Goal: Task Accomplishment & Management: Use online tool/utility

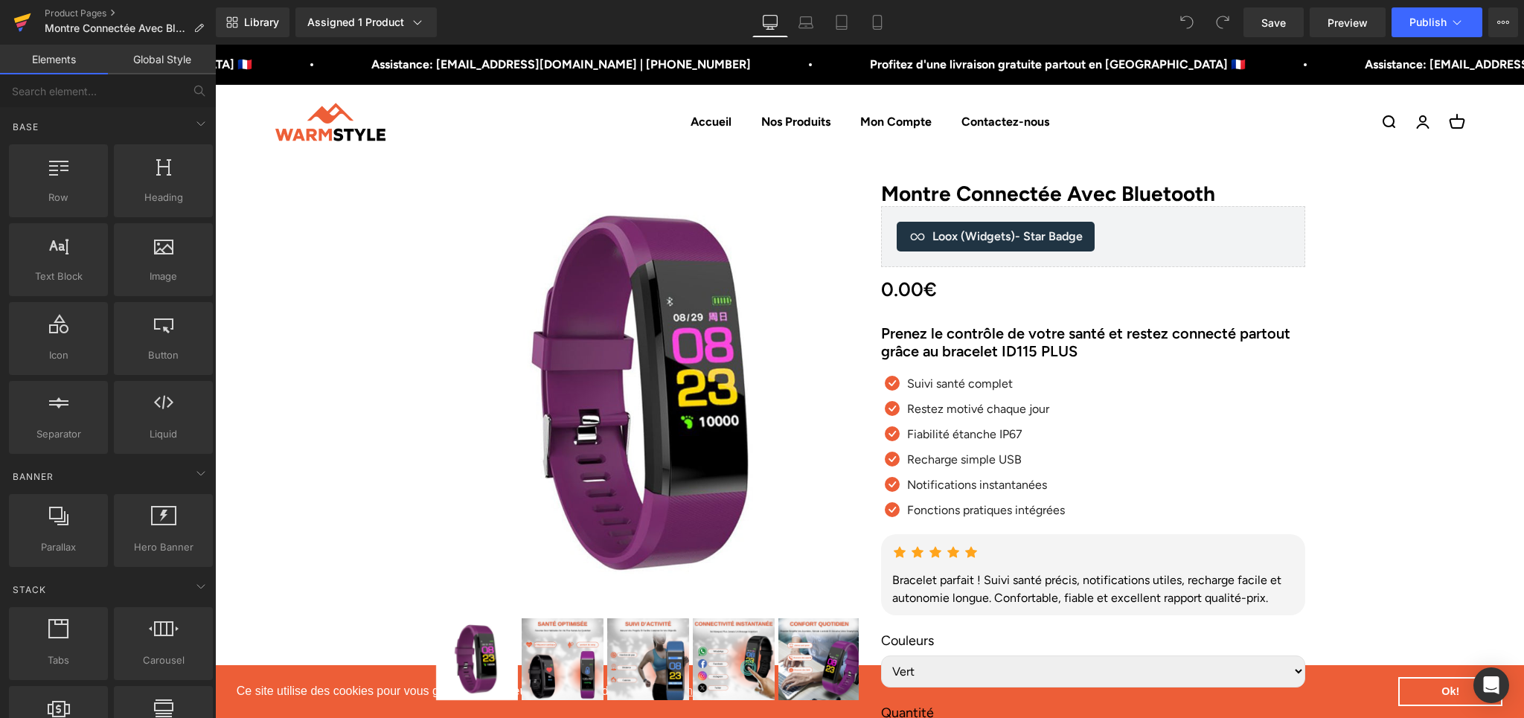
click at [13, 14] on link at bounding box center [22, 22] width 45 height 45
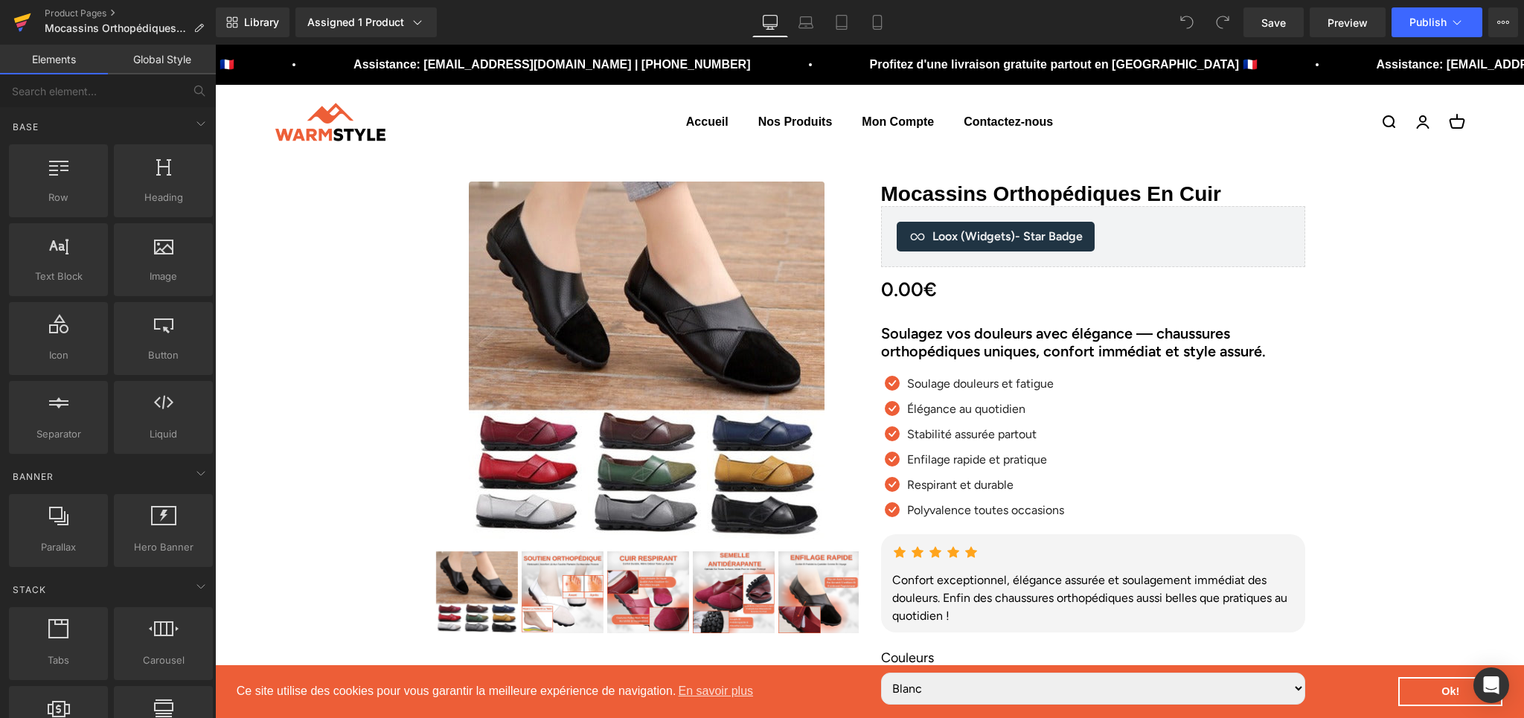
click at [19, 14] on icon at bounding box center [22, 22] width 18 height 37
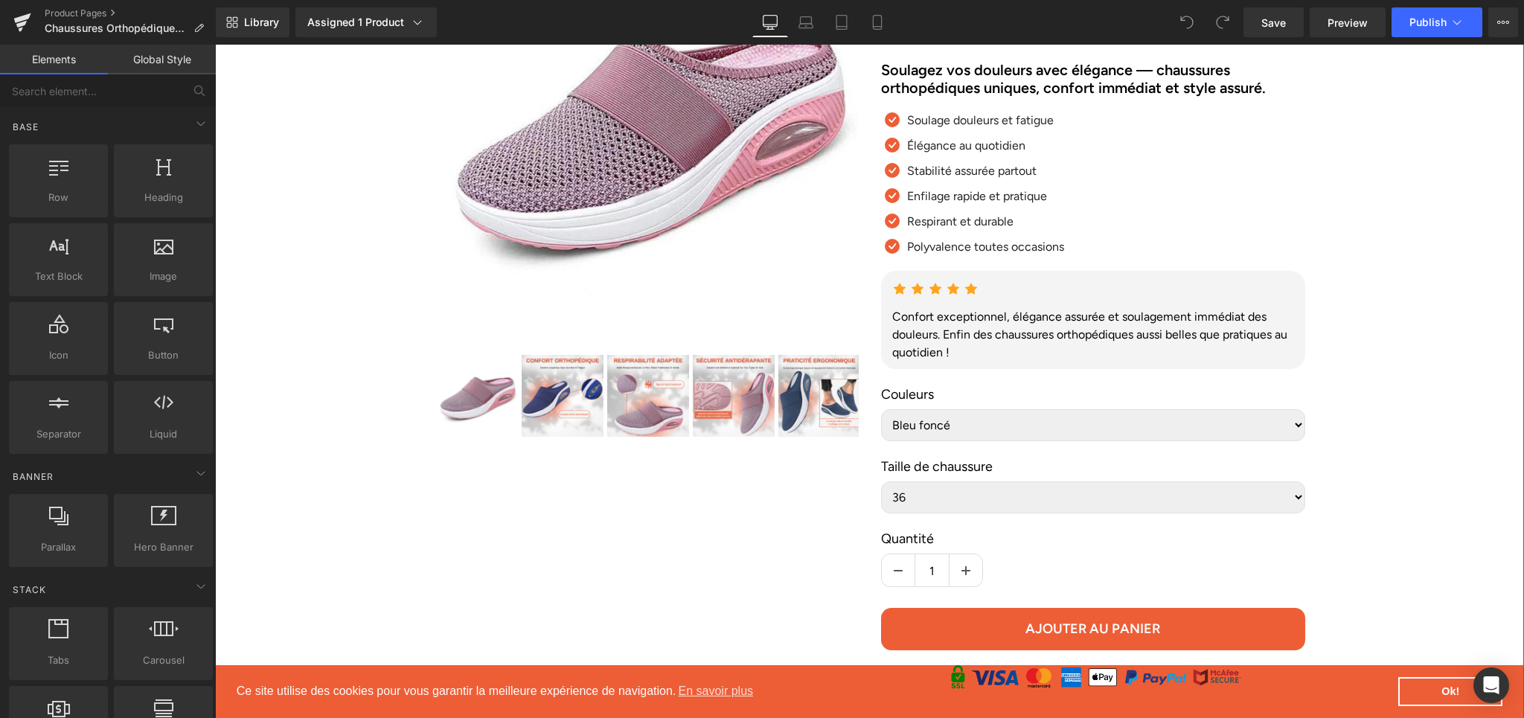
scroll to position [266, 0]
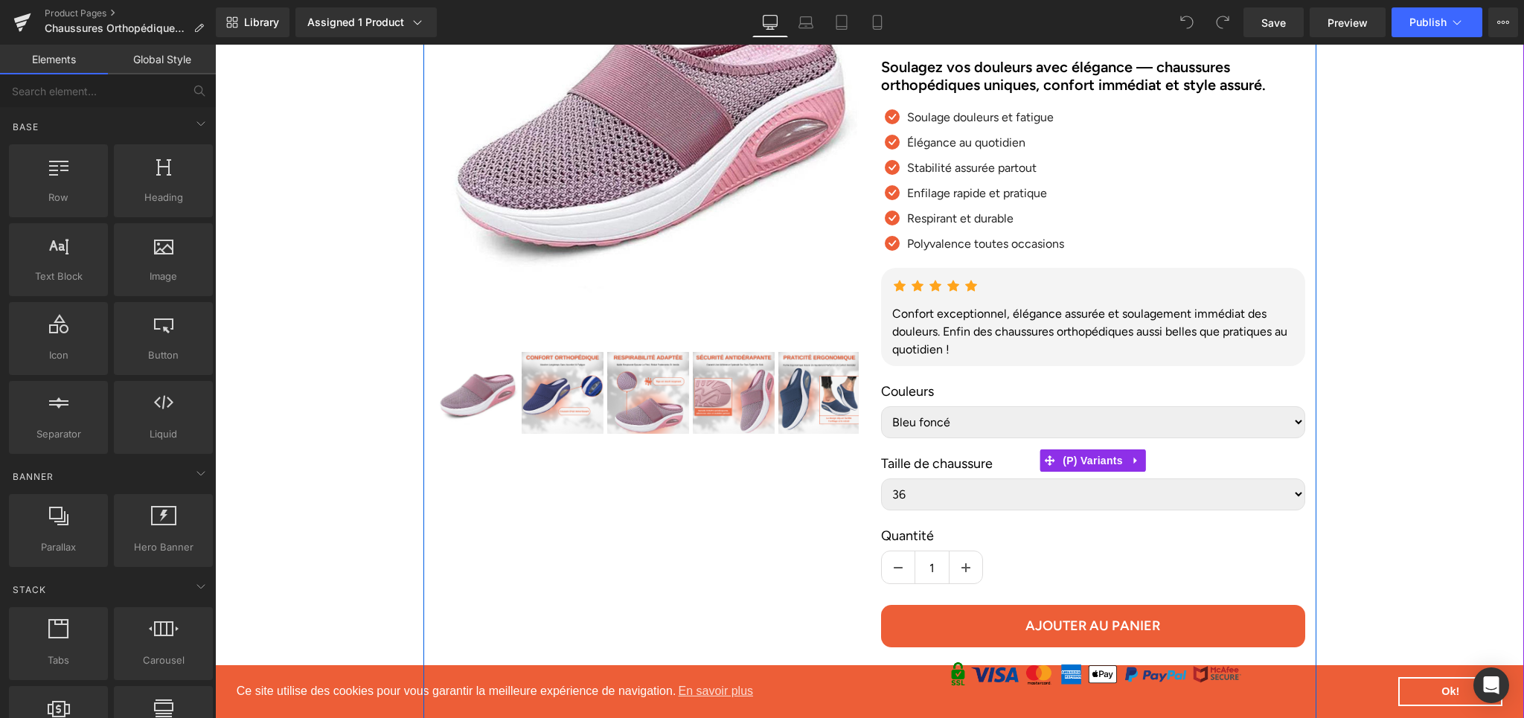
click at [1291, 438] on select "Bleu foncé Bleu Khaki Rose Rouge Gris foncé Gris Noir" at bounding box center [1093, 422] width 424 height 32
click at [1282, 511] on select "36 37 38 39 40 41 42 43" at bounding box center [1093, 495] width 424 height 32
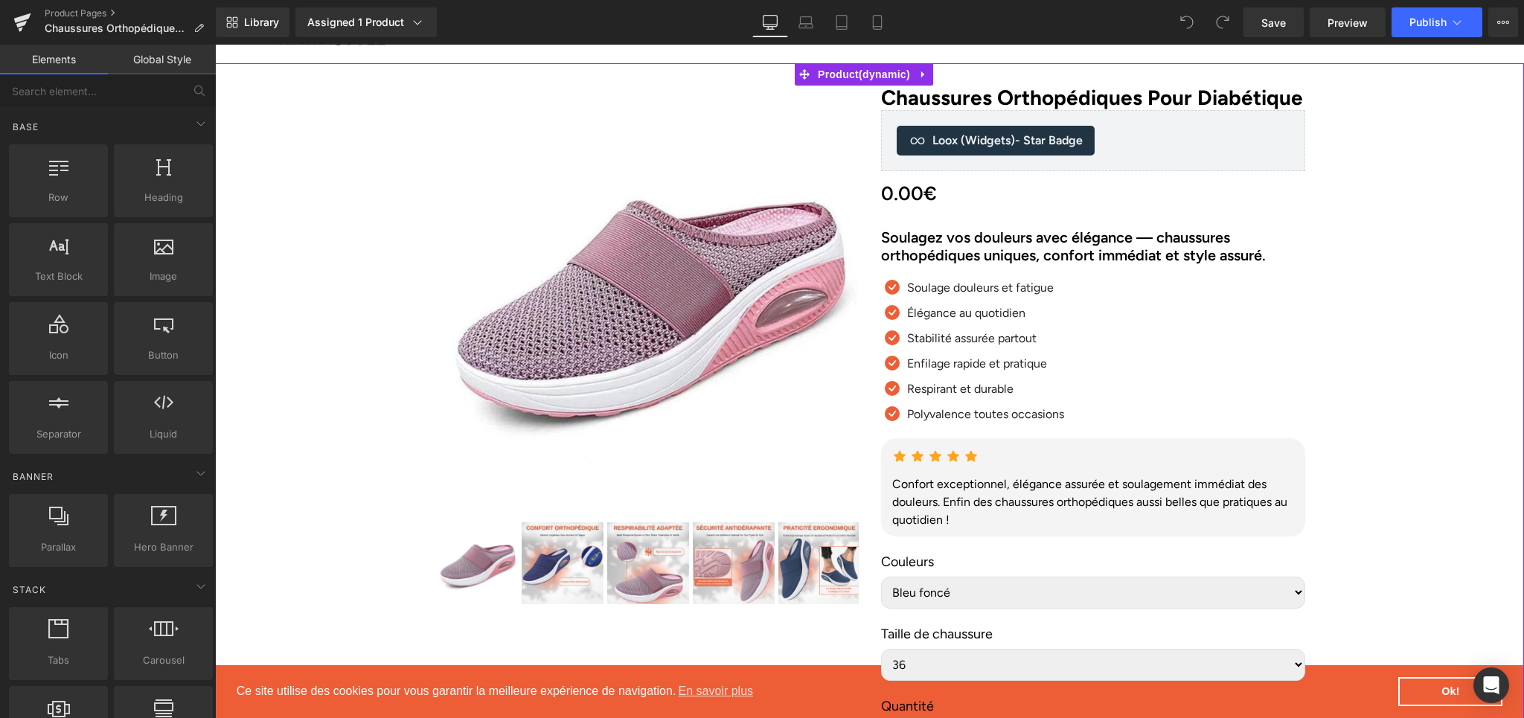
scroll to position [0, 0]
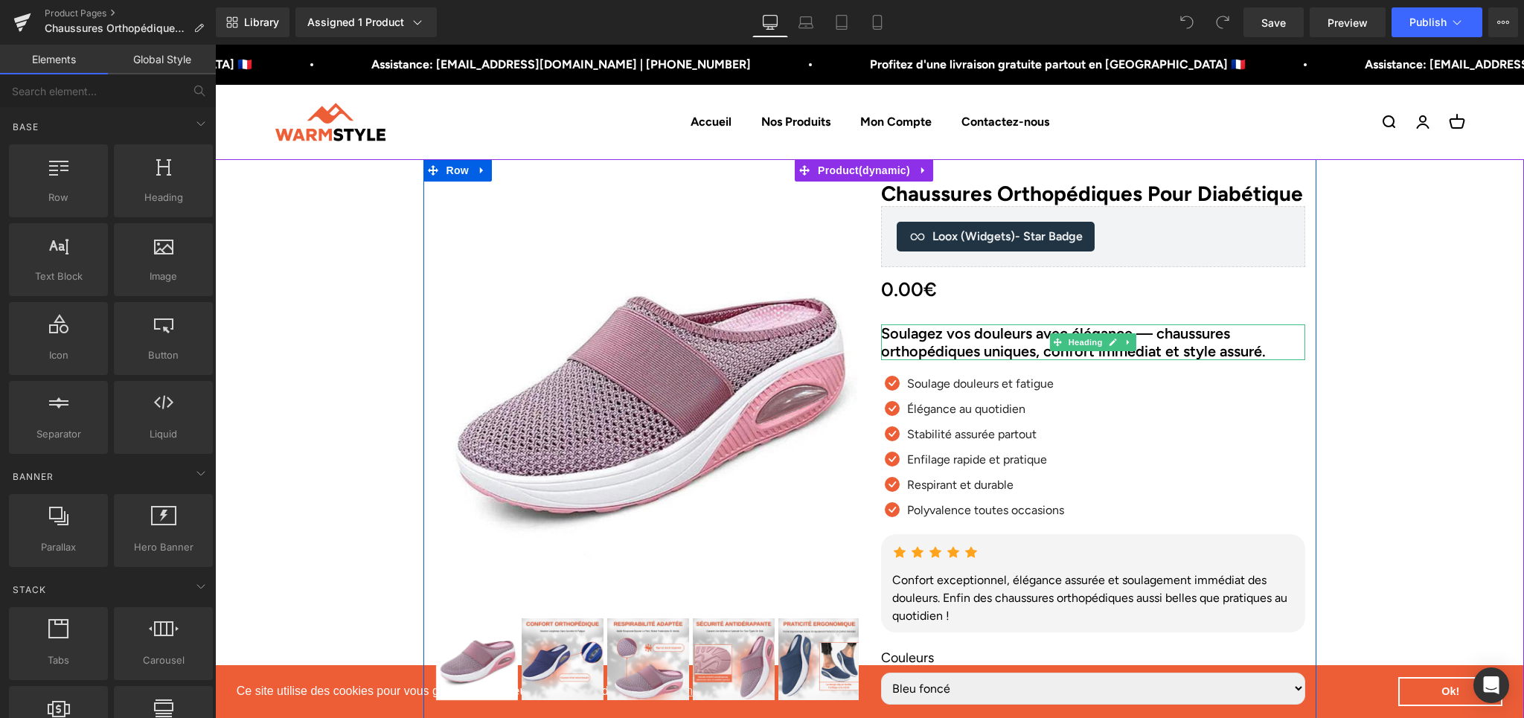
click at [918, 360] on h2 "Soulagez vos douleurs avec élégance — chaussures orthopédiques uniques, confort…" at bounding box center [1093, 342] width 424 height 36
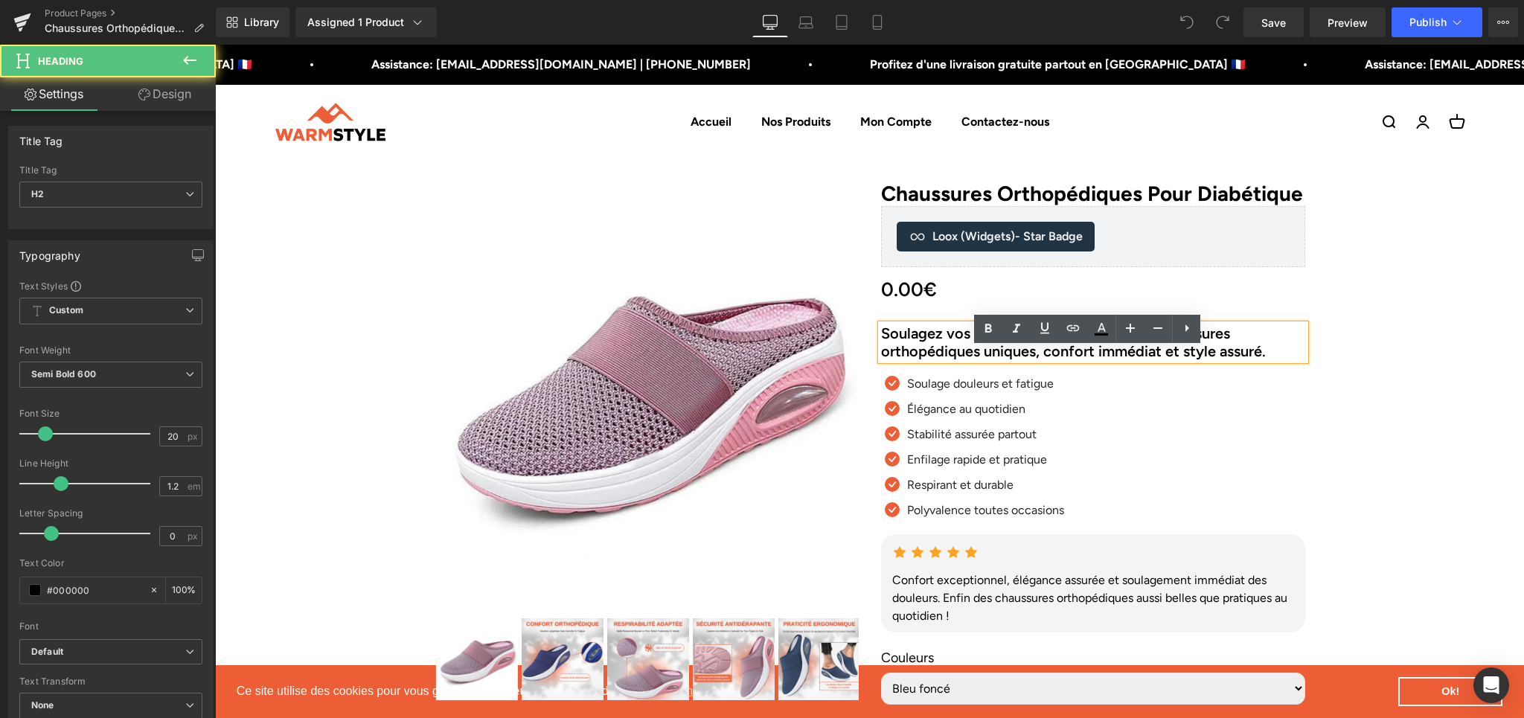
click at [918, 360] on h2 "Soulagez vos douleurs avec élégance — chaussures orthopédiques uniques, confort…" at bounding box center [1093, 342] width 424 height 36
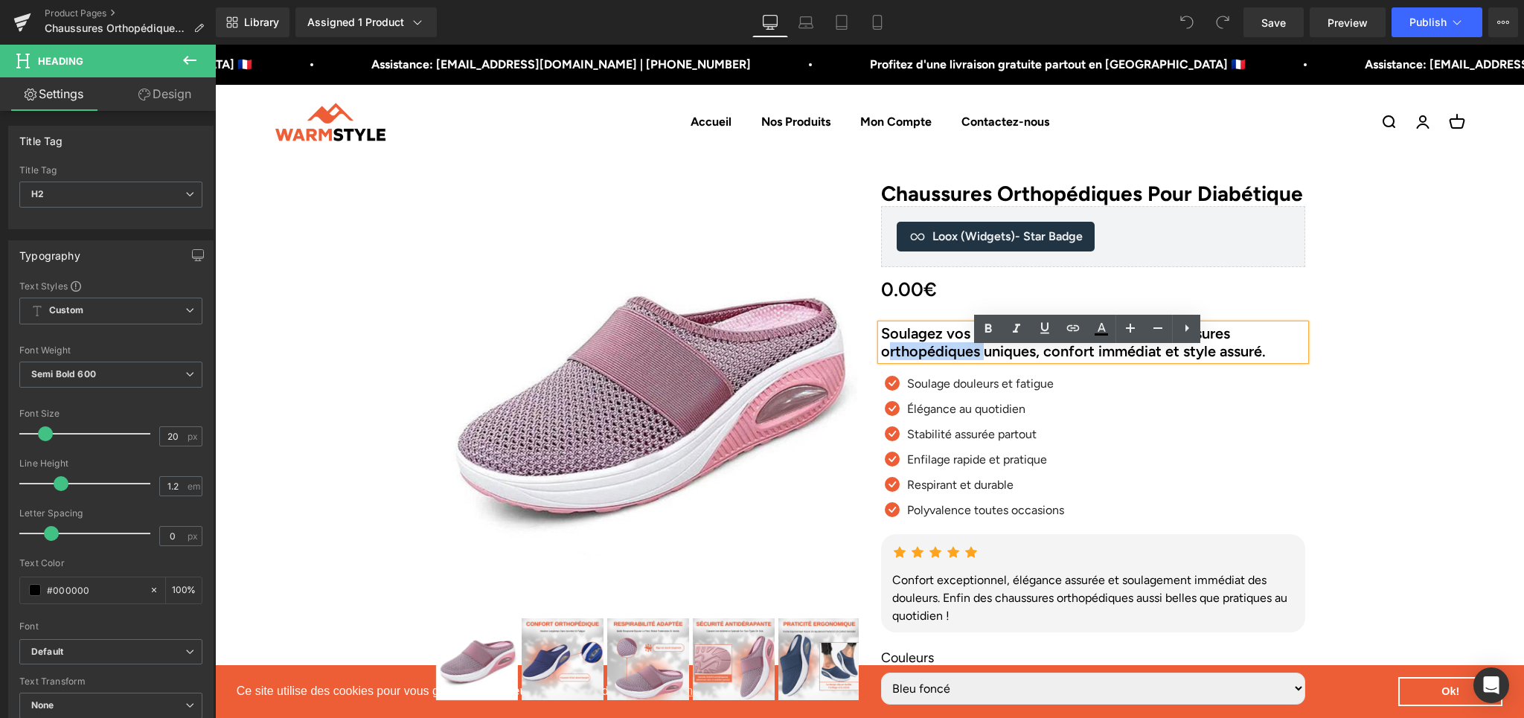
click at [918, 360] on h2 "Soulagez vos douleurs avec élégance — chaussures orthopédiques uniques, confort…" at bounding box center [1093, 342] width 424 height 36
paste div
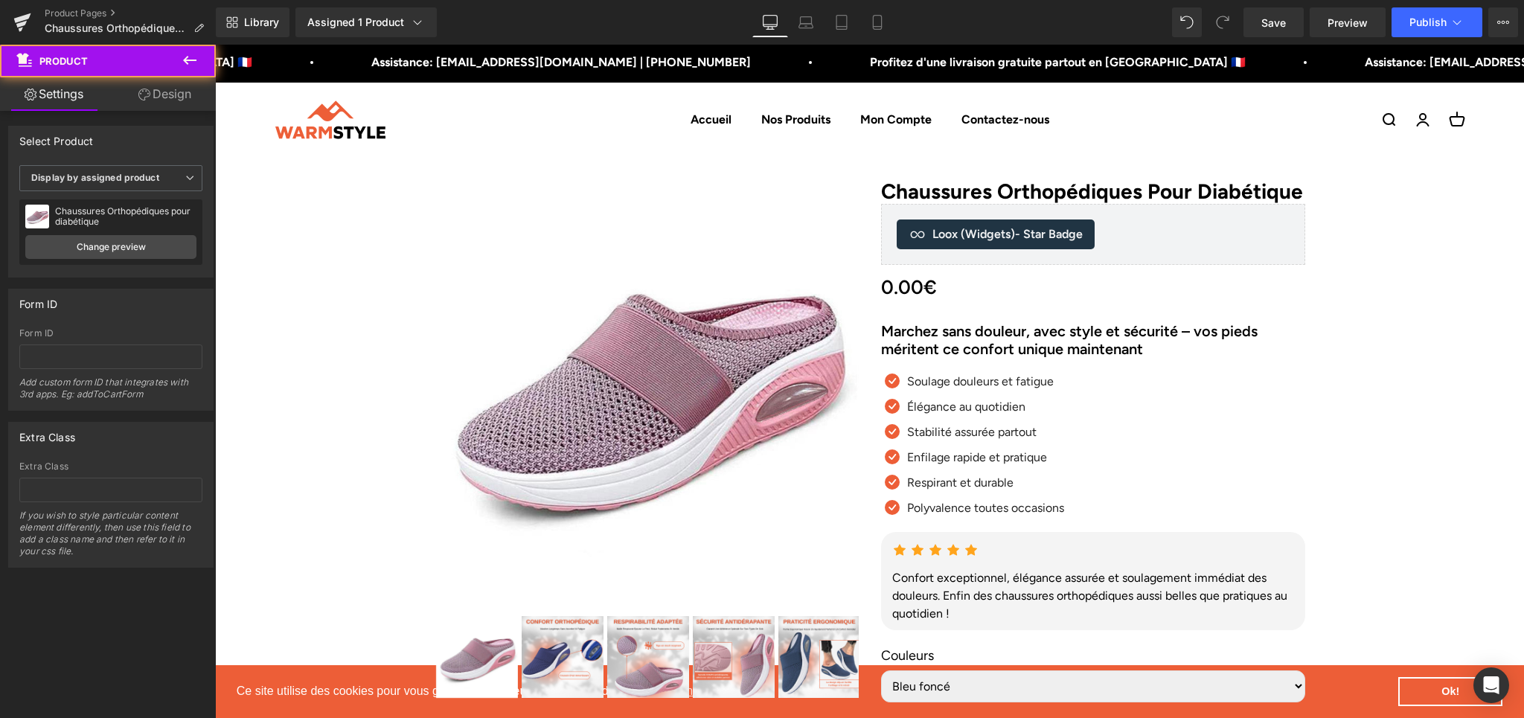
scroll to position [3, 0]
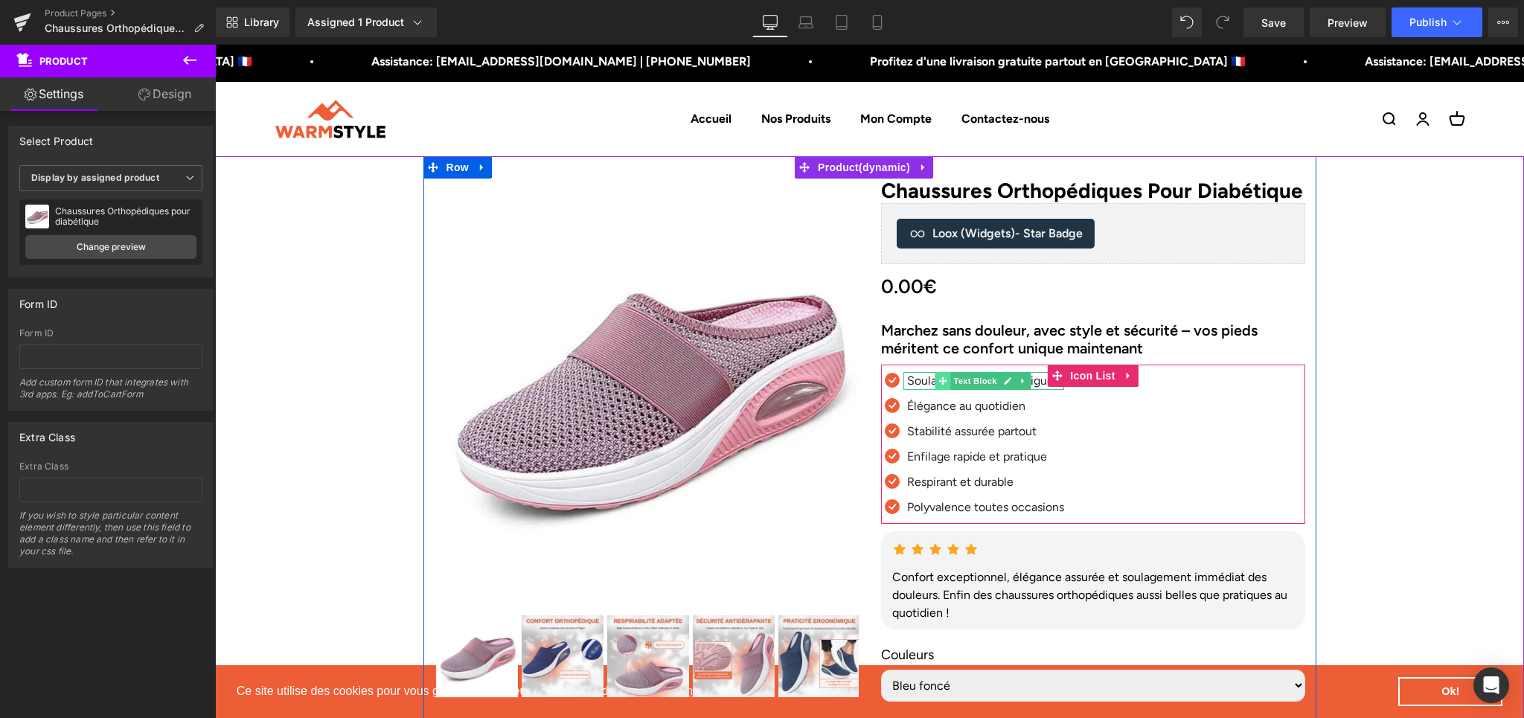
click at [941, 390] on span at bounding box center [944, 381] width 16 height 18
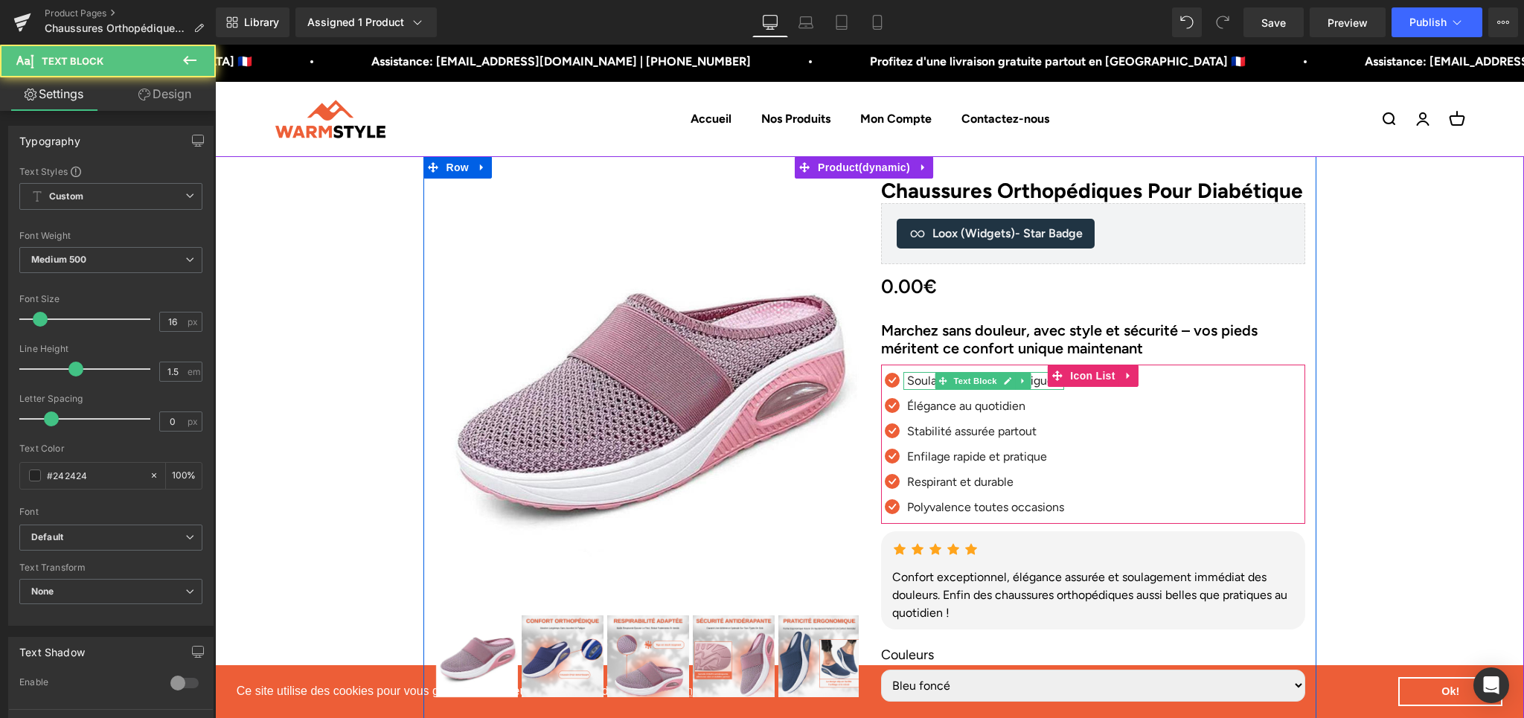
click at [921, 390] on p "Soulage douleurs et fatigue" at bounding box center [985, 381] width 157 height 18
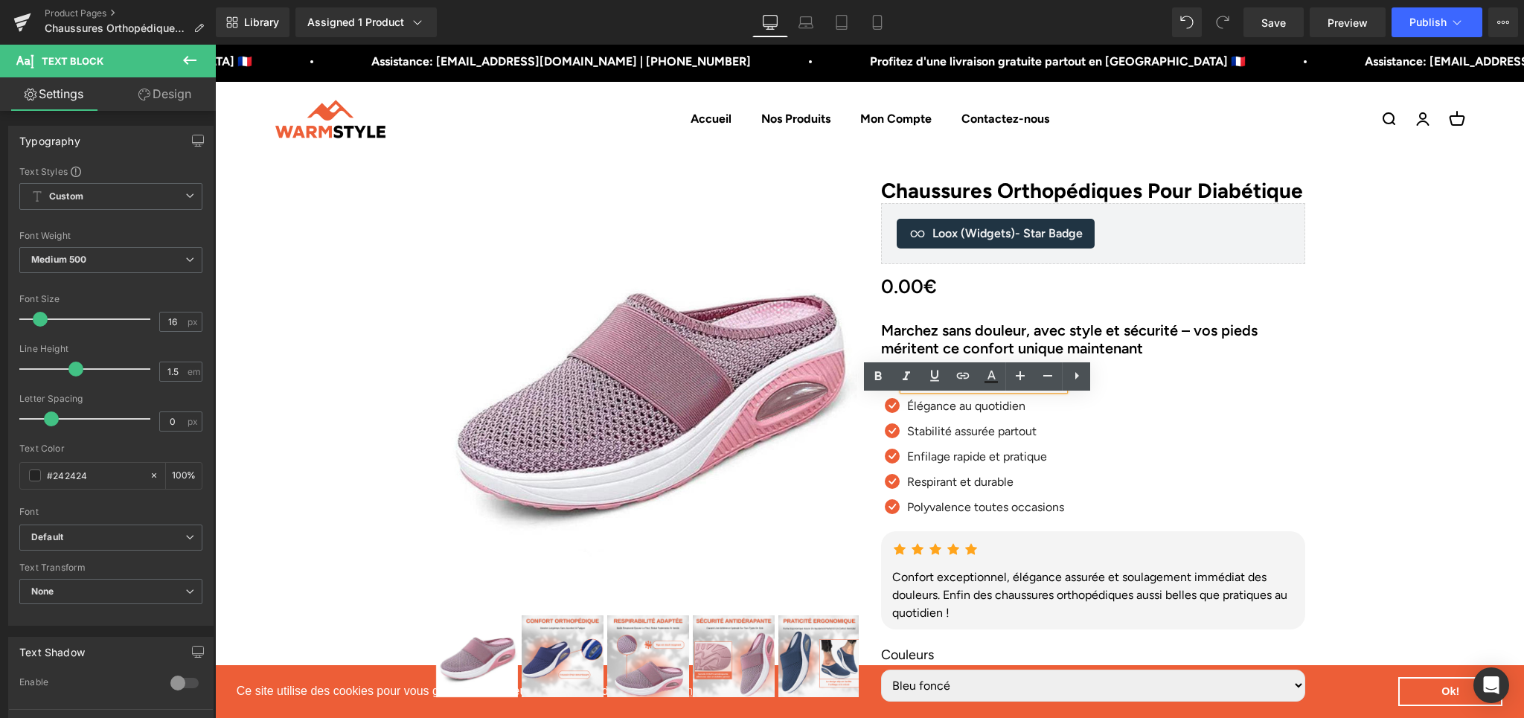
click at [921, 390] on p "Soulage douleurs et fatigue" at bounding box center [985, 381] width 157 height 18
paste div
click at [912, 415] on p "Élégance au quotidien" at bounding box center [985, 406] width 157 height 18
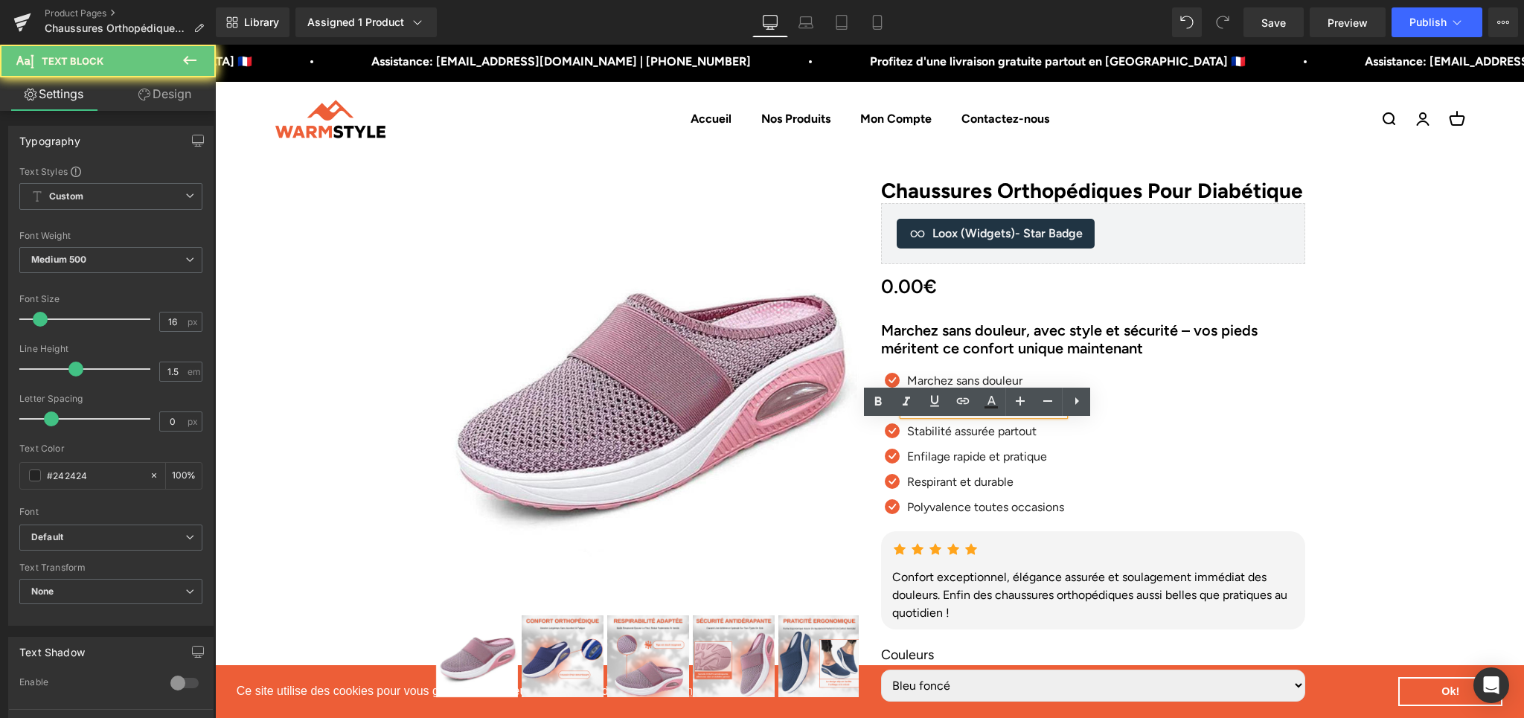
click at [912, 415] on p "Élégance au quotidien" at bounding box center [985, 406] width 157 height 18
click at [965, 415] on p "Élégance au quotidien" at bounding box center [985, 406] width 157 height 18
click at [940, 415] on p "Élégance au quotidien" at bounding box center [985, 406] width 157 height 18
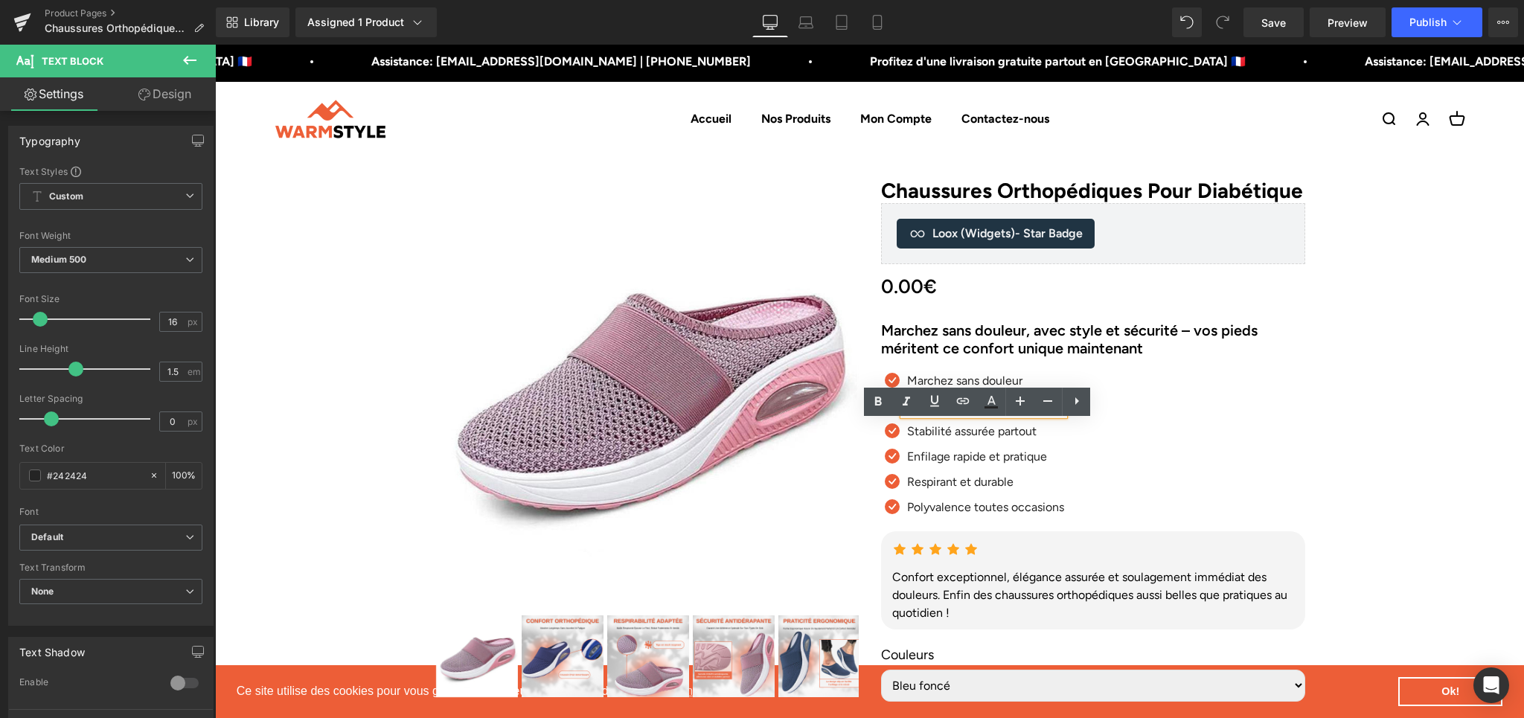
paste div
click at [914, 441] on p "Stabilité assurée partout" at bounding box center [985, 432] width 157 height 18
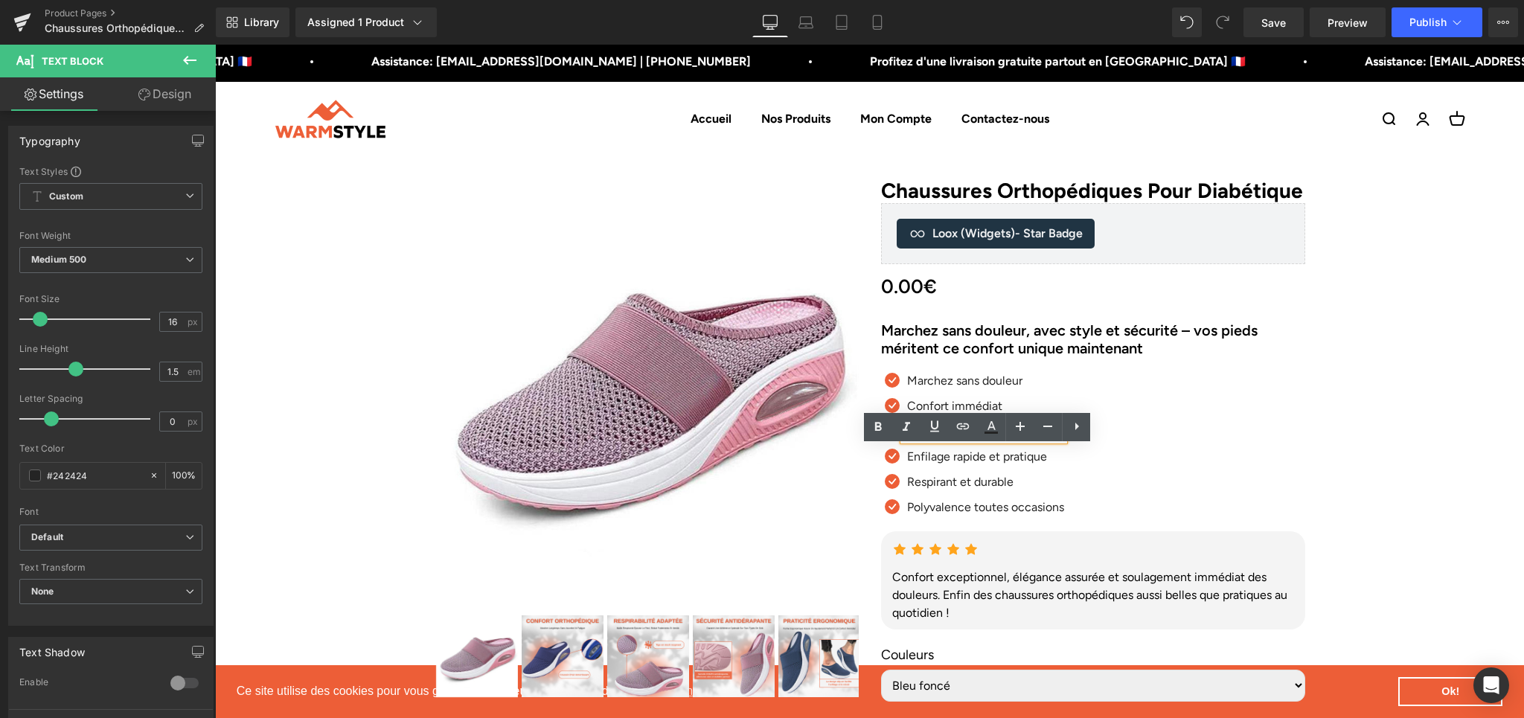
click at [931, 441] on p "Stabilité assurée partout" at bounding box center [985, 432] width 157 height 18
paste div
click at [915, 466] on p "Enfilage rapide et pratique" at bounding box center [985, 457] width 157 height 18
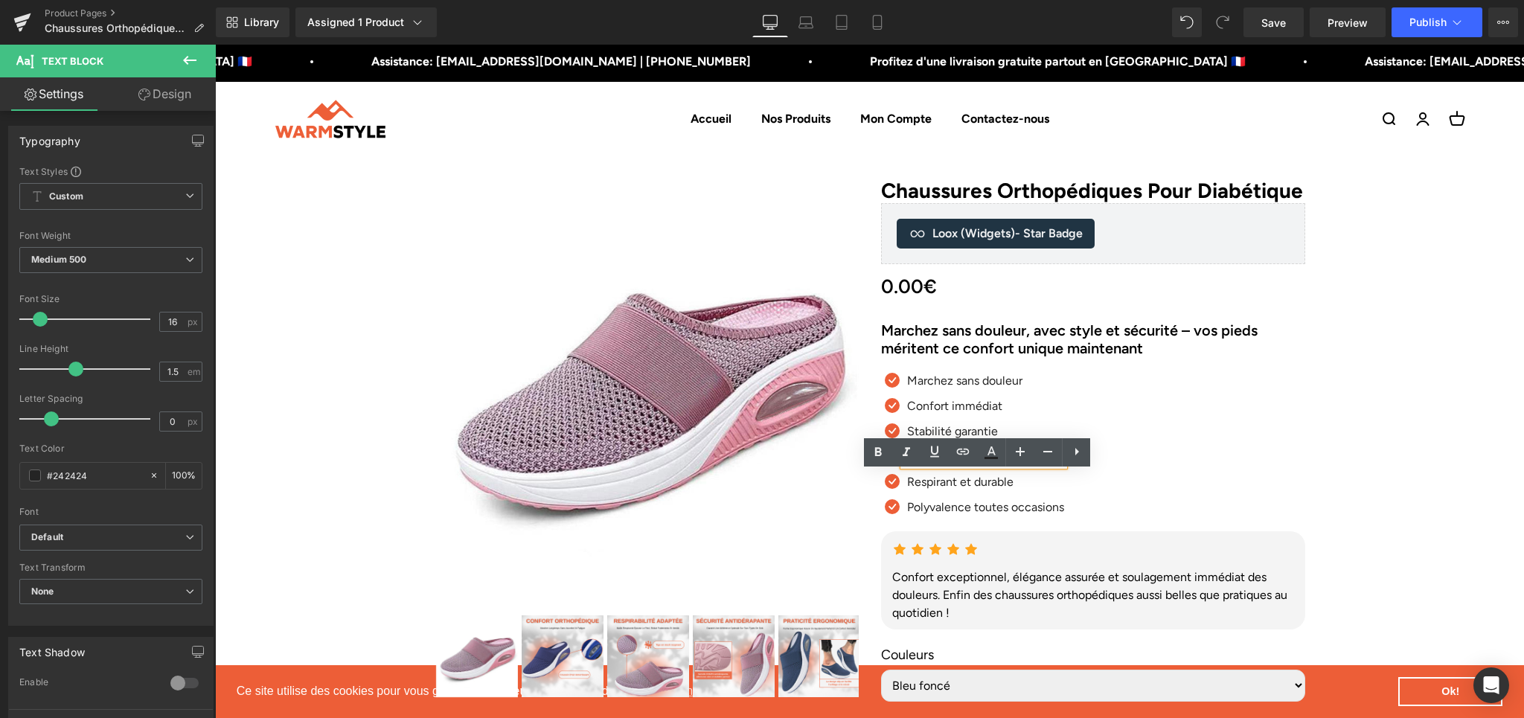
click at [925, 466] on p "Enfilage rapide et pratique" at bounding box center [985, 457] width 157 height 18
paste div
click at [909, 491] on p "Respirant et durable" at bounding box center [985, 482] width 157 height 18
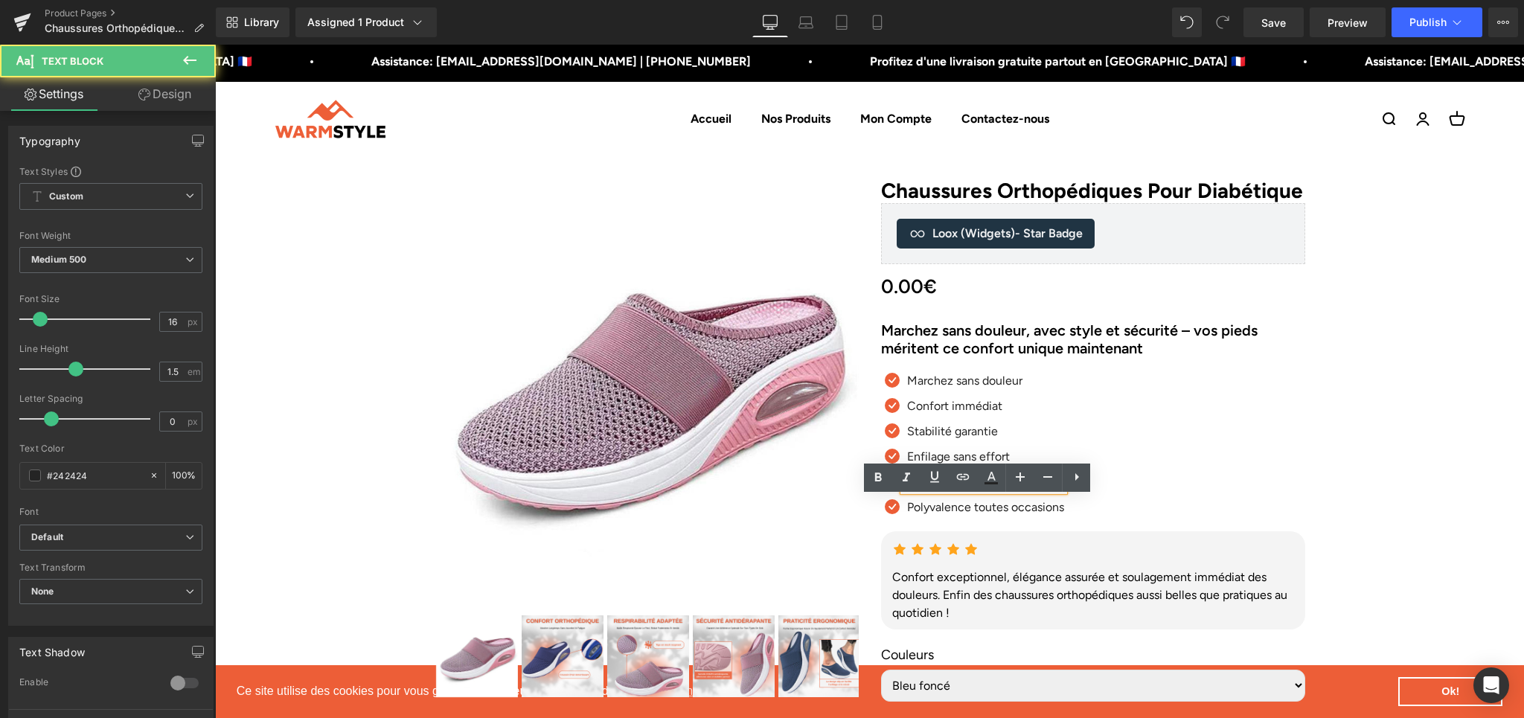
click at [933, 491] on p "Respirant et durable" at bounding box center [985, 482] width 157 height 18
click at [1176, 461] on div "Icon Marchez sans douleur Text Block Icon Confort immédiat Text Block Icon" at bounding box center [1093, 448] width 424 height 152
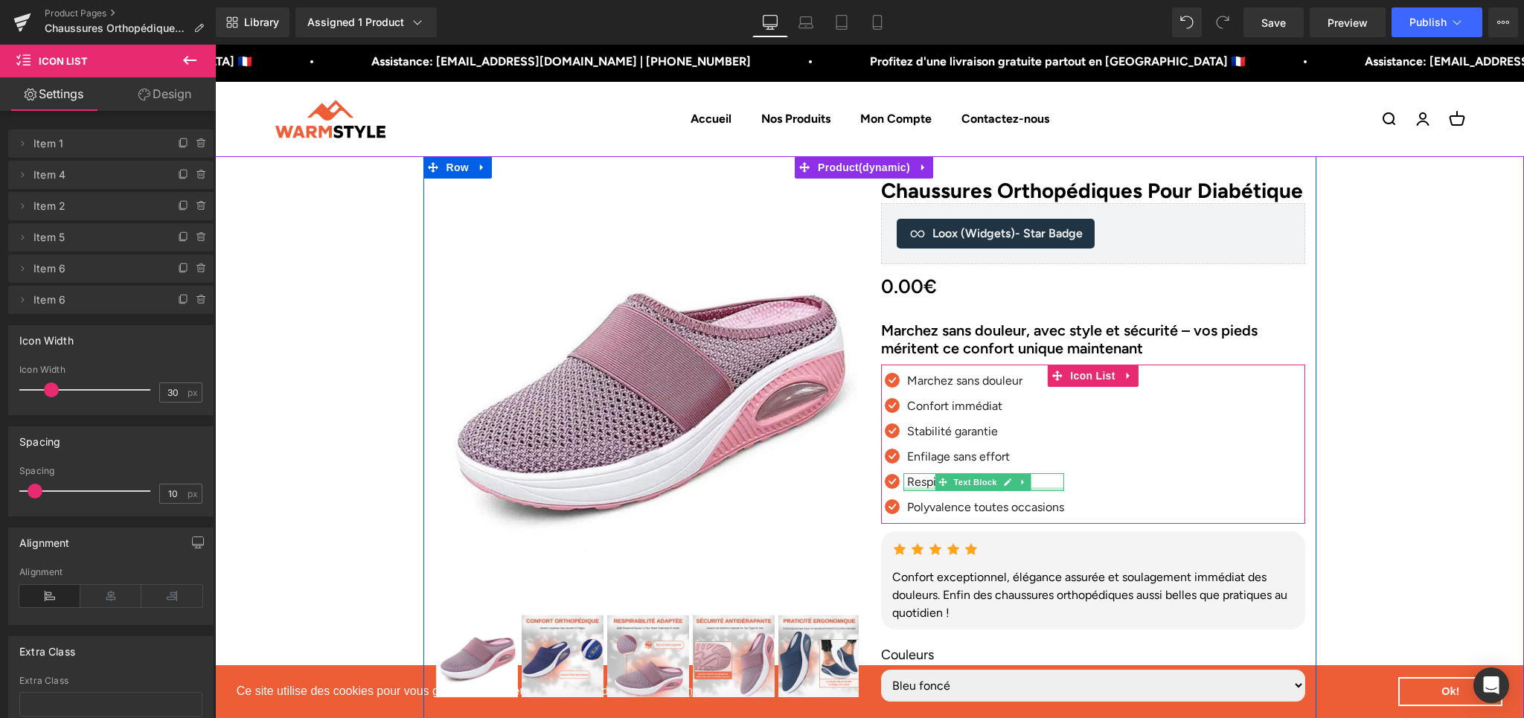
click at [917, 491] on p "Respirant et durable" at bounding box center [985, 482] width 157 height 18
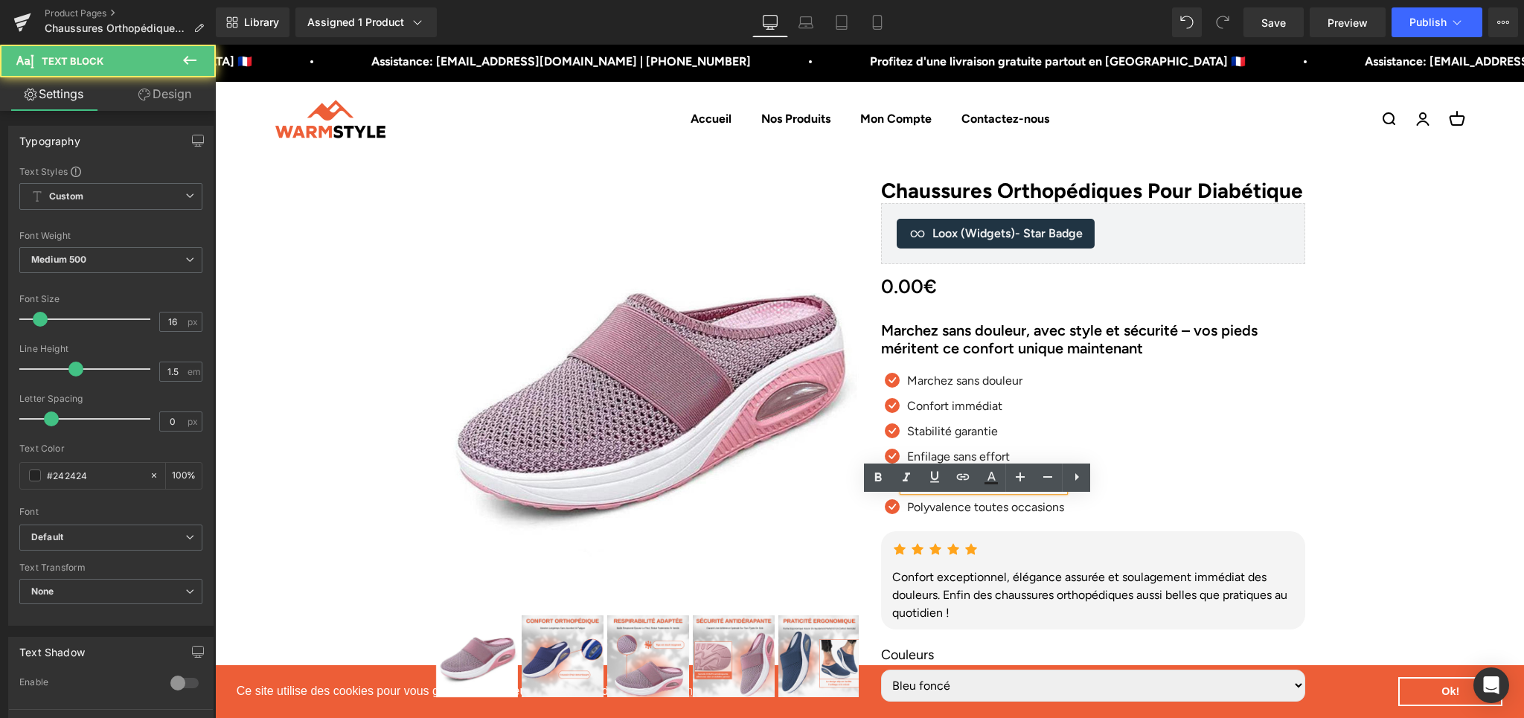
click at [917, 491] on p "Respirant et durable" at bounding box center [985, 482] width 157 height 18
paste div
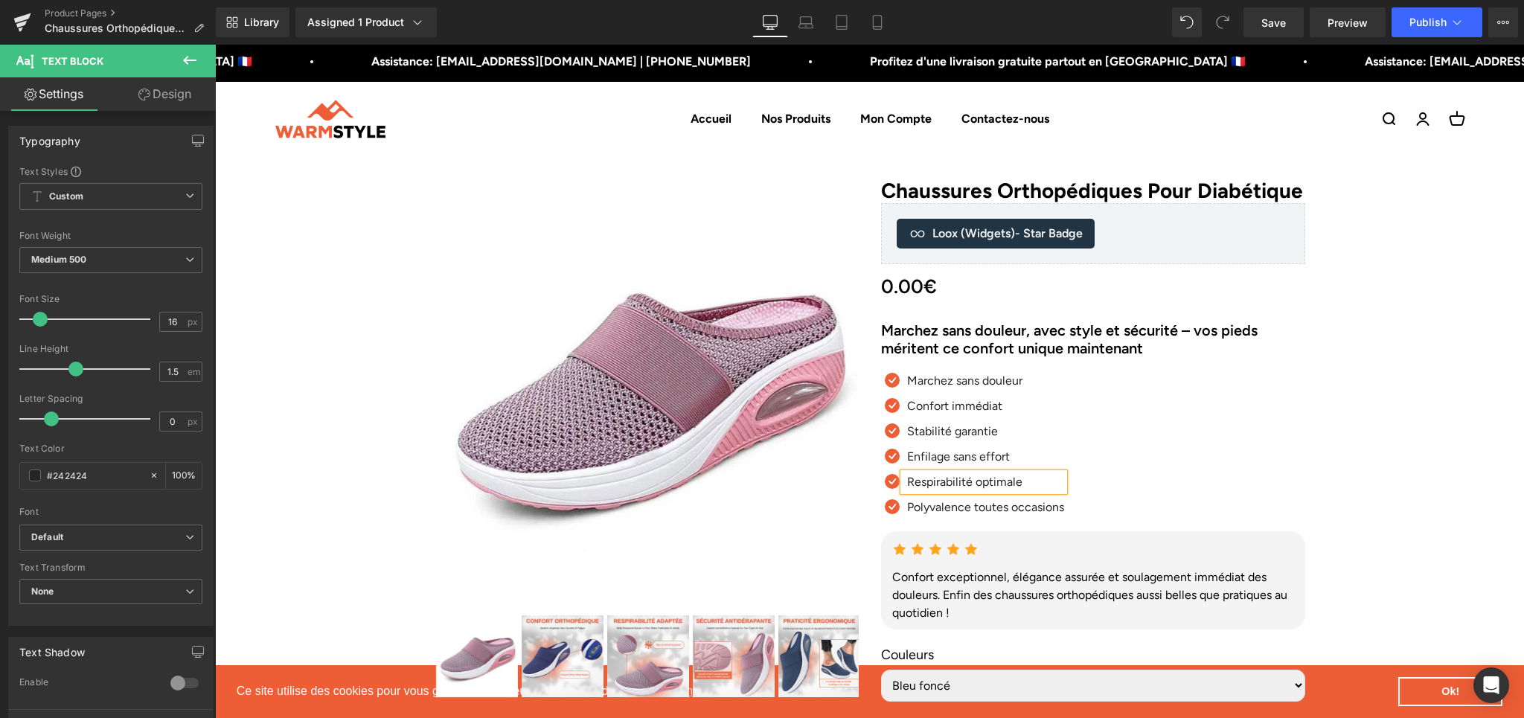
click at [929, 517] on p "Polyvalence toutes occasions" at bounding box center [985, 508] width 157 height 18
click at [936, 517] on p "Polyvalence toutes occasions" at bounding box center [985, 508] width 157 height 18
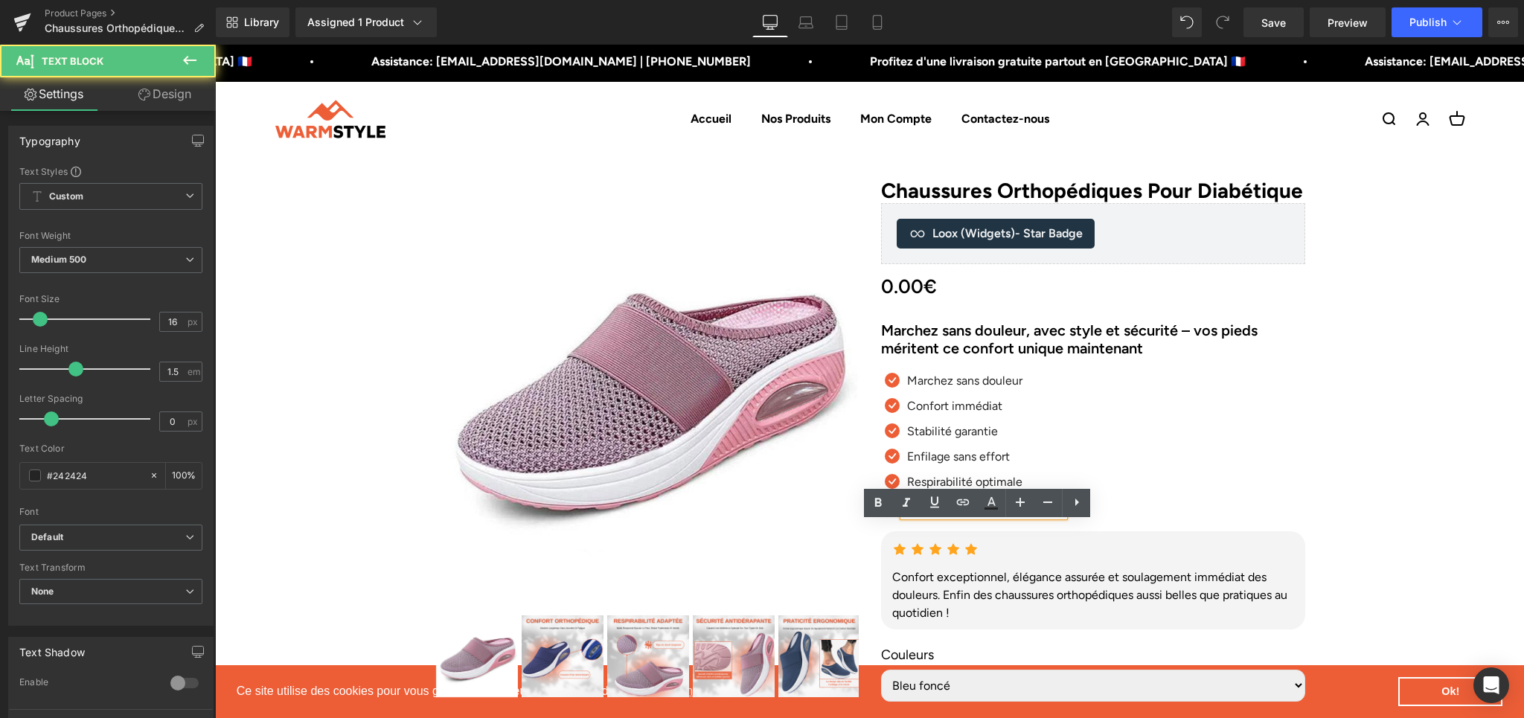
click at [936, 517] on p "Polyvalence toutes occasions" at bounding box center [985, 508] width 157 height 18
paste div
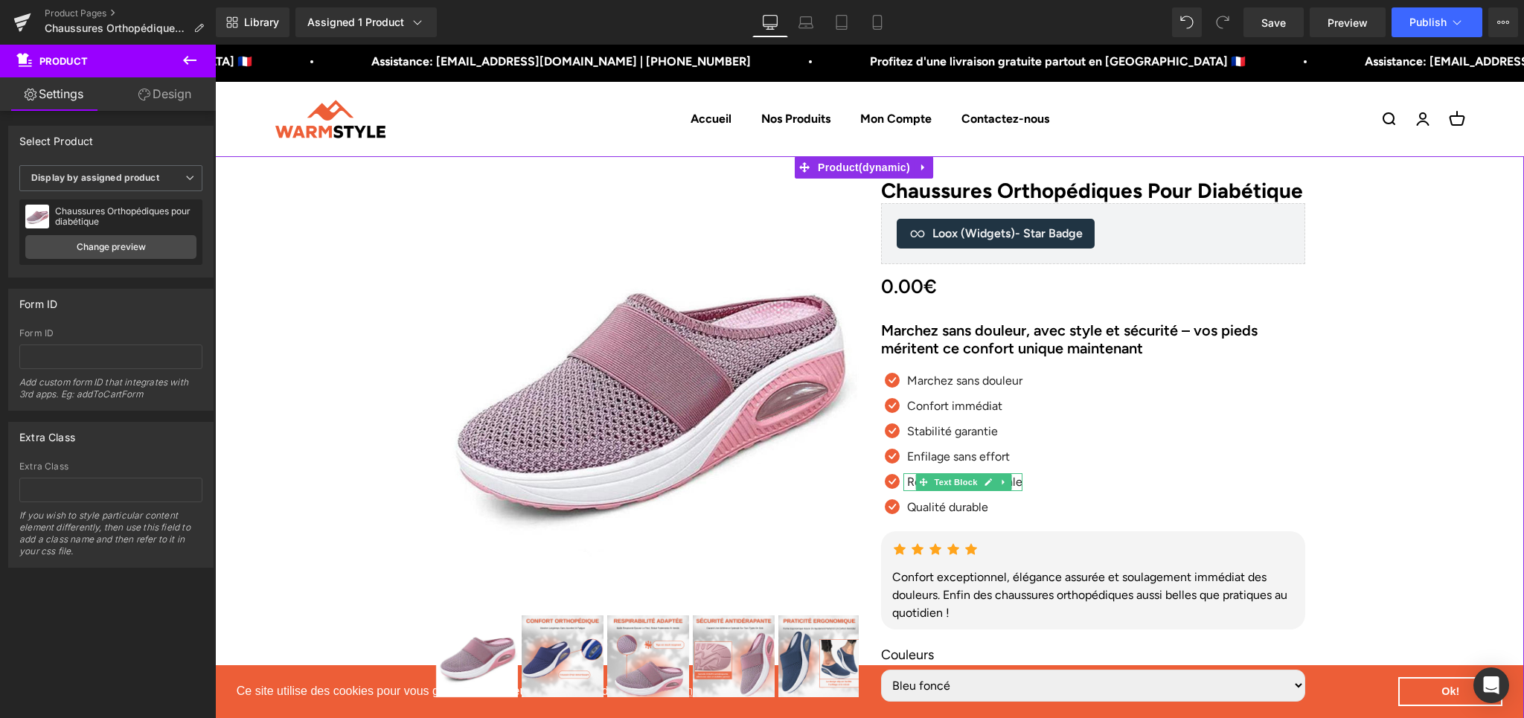
click at [1168, 484] on div "Icon Marchez sans douleur Text Block Icon Confort immédiat Text Block Icon" at bounding box center [1093, 448] width 424 height 152
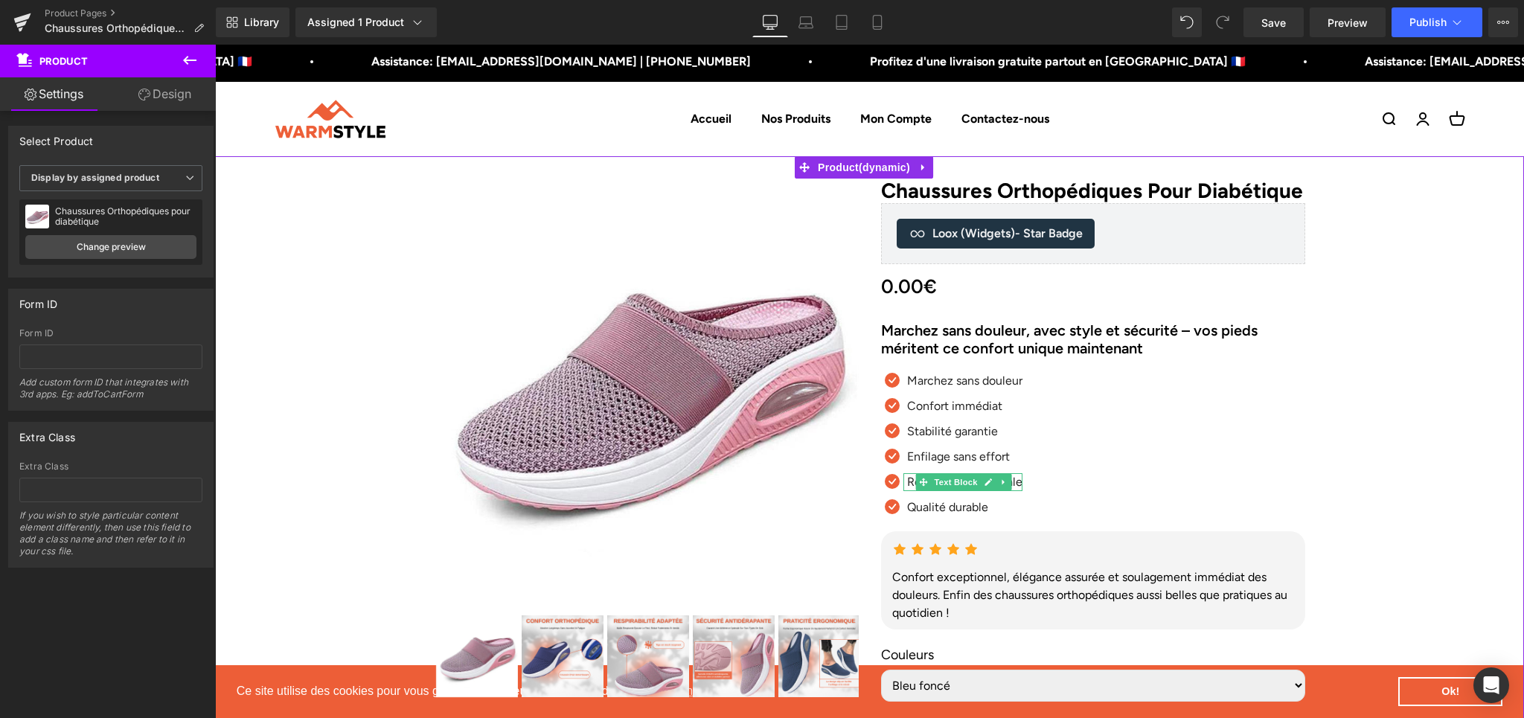
click at [907, 491] on p "Respirabilité optimale" at bounding box center [964, 482] width 115 height 18
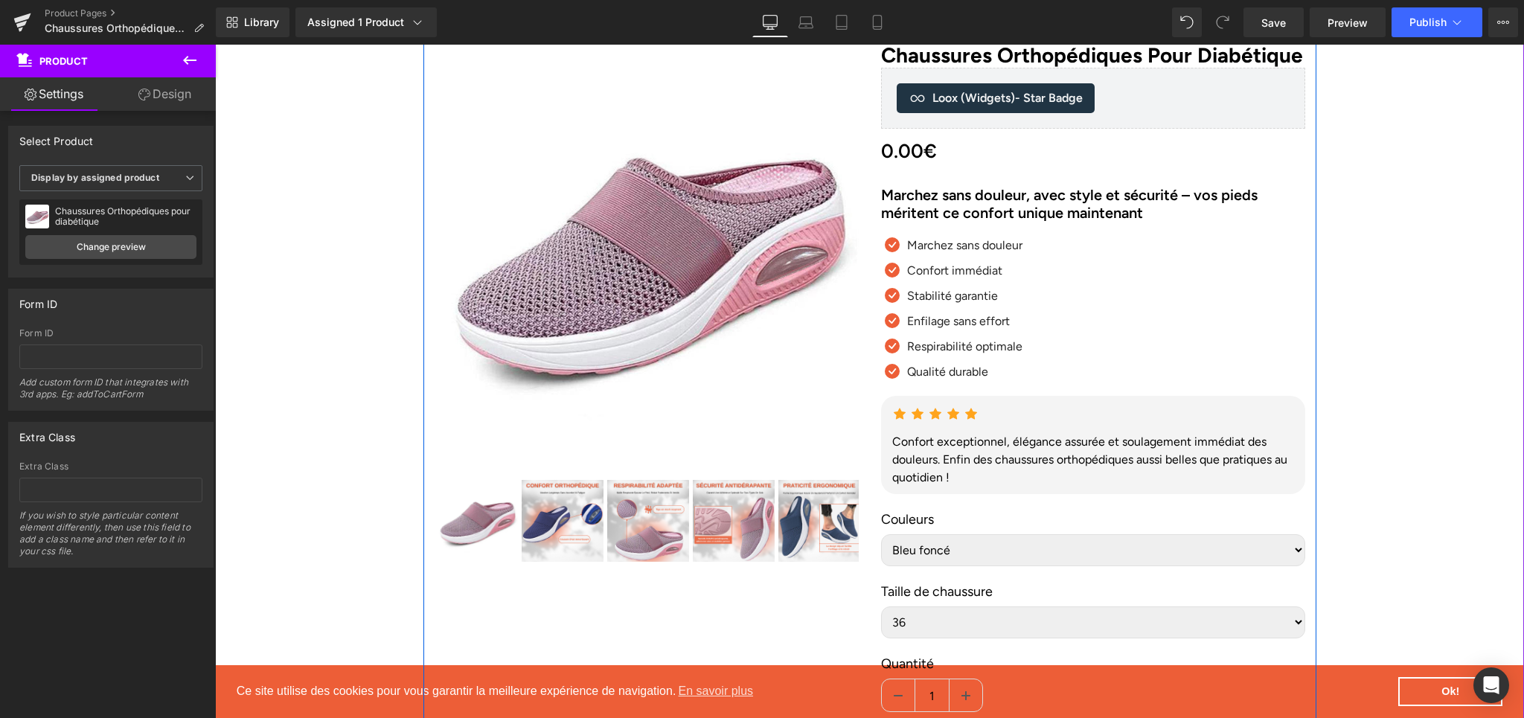
scroll to position [148, 0]
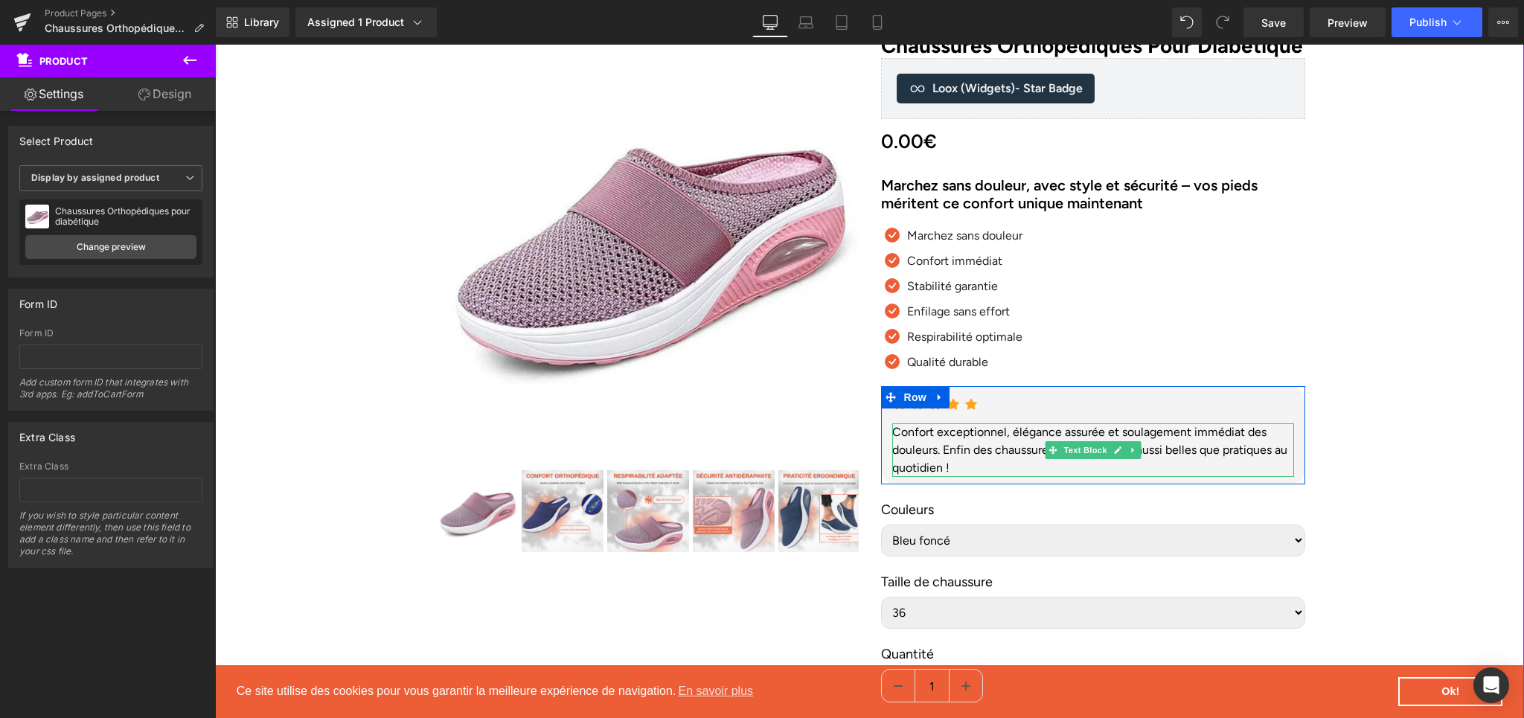
click at [931, 477] on div "Confort exceptionnel, élégance assurée et soulagement immédiat des douleurs. En…" at bounding box center [1093, 450] width 402 height 54
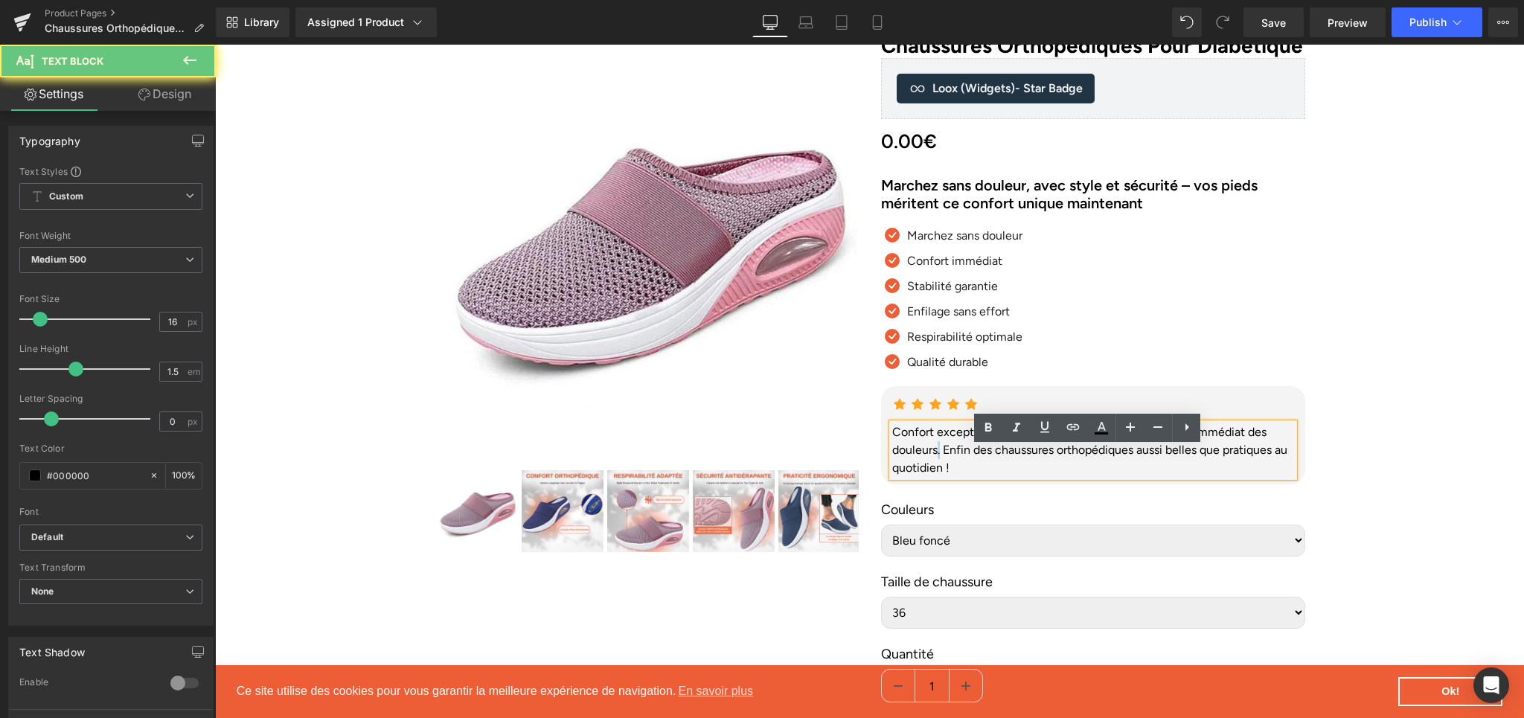
click at [931, 477] on div "Confort exceptionnel, élégance assurée et soulagement immédiat des douleurs. En…" at bounding box center [1093, 450] width 402 height 54
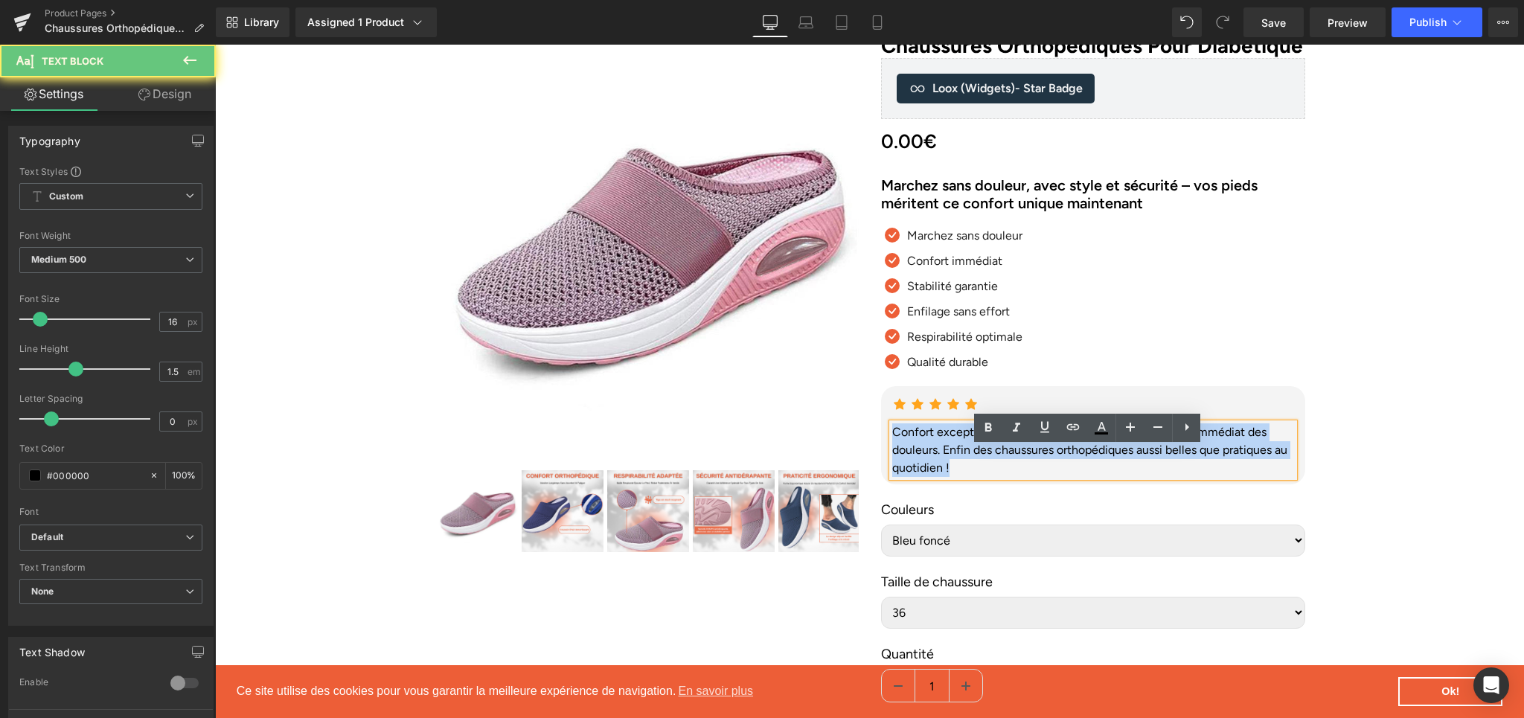
click at [931, 477] on div "Confort exceptionnel, élégance assurée et soulagement immédiat des douleurs. En…" at bounding box center [1093, 450] width 402 height 54
paste div
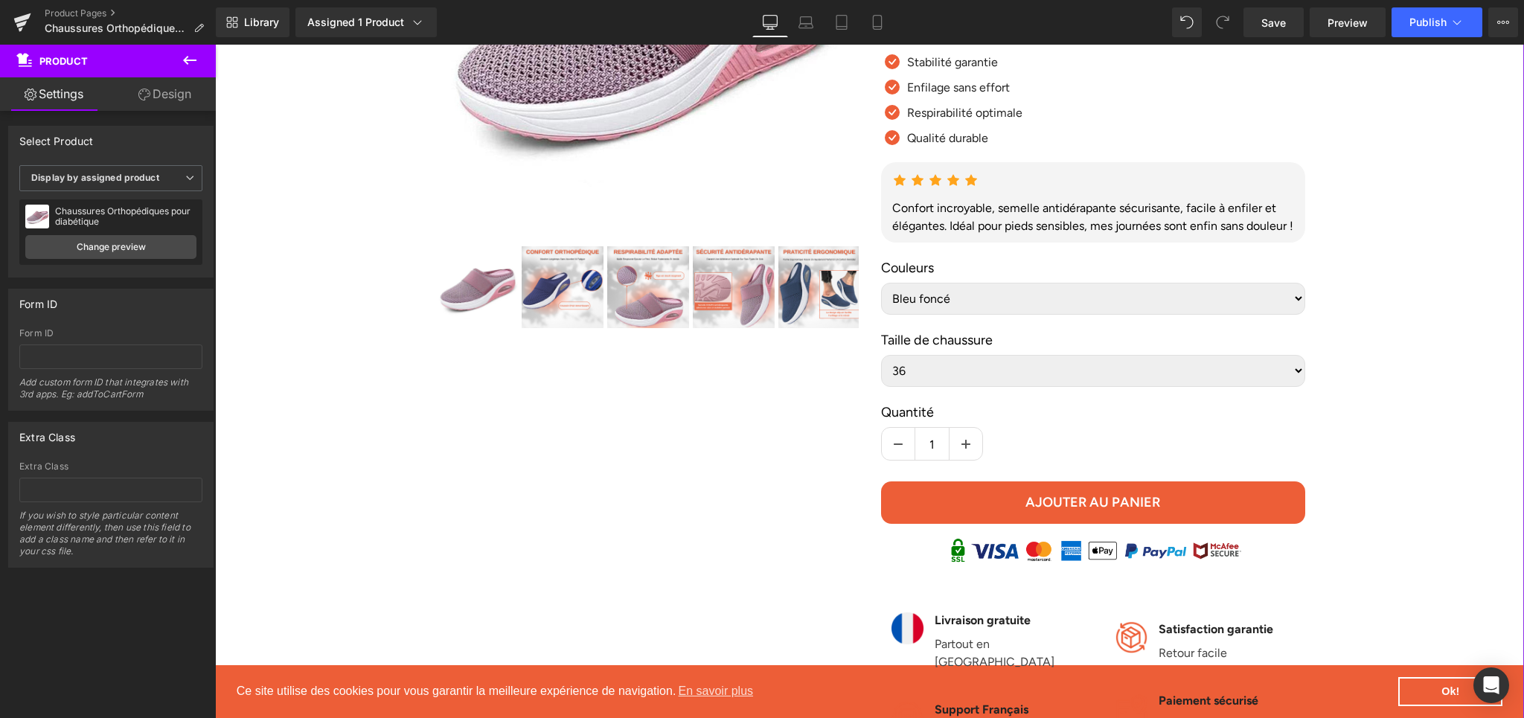
scroll to position [478, 0]
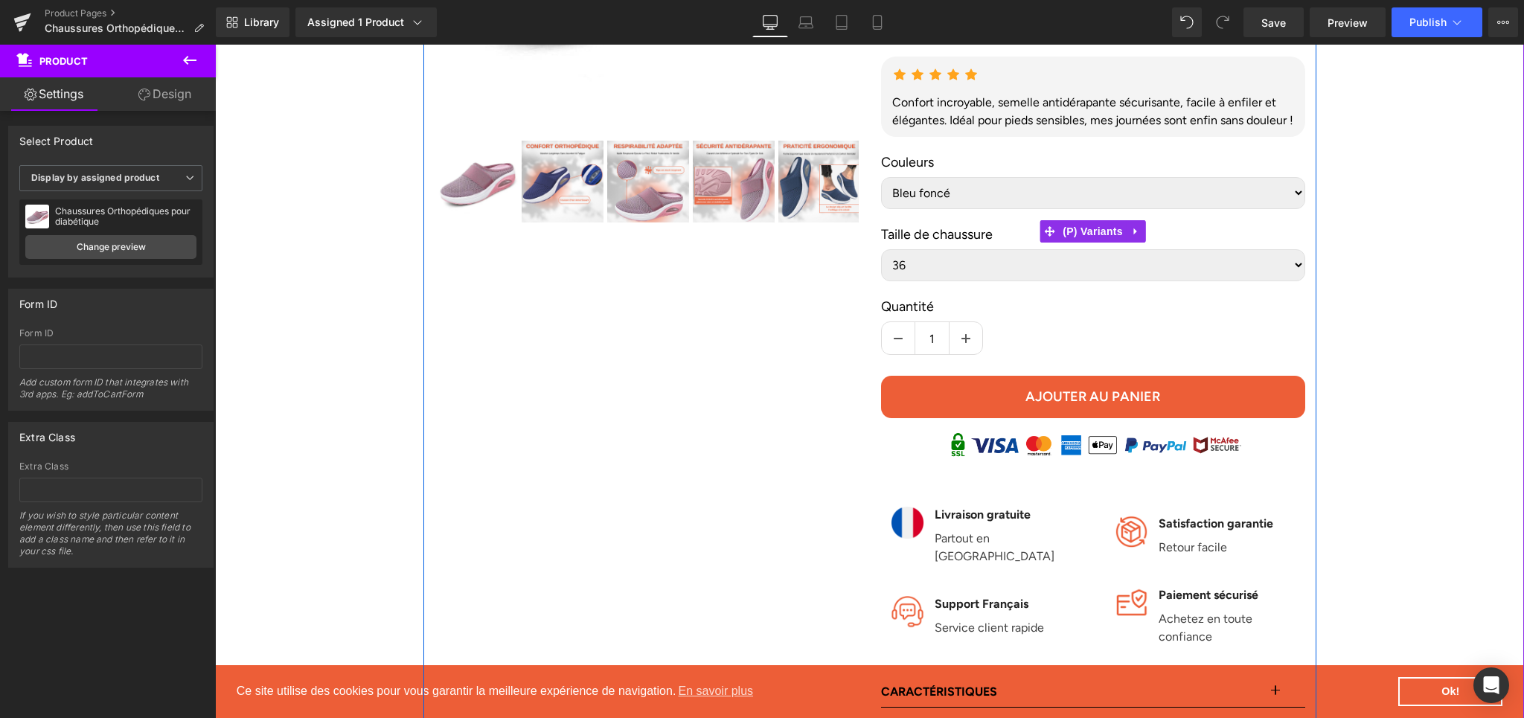
click at [1295, 209] on select "Bleu foncé Bleu Khaki Rose Rouge Gris foncé Gris Noir" at bounding box center [1093, 193] width 424 height 32
click at [881, 177] on select "Bleu foncé Bleu Khaki Rose Rouge Gris foncé Gris Noir" at bounding box center [1093, 193] width 424 height 32
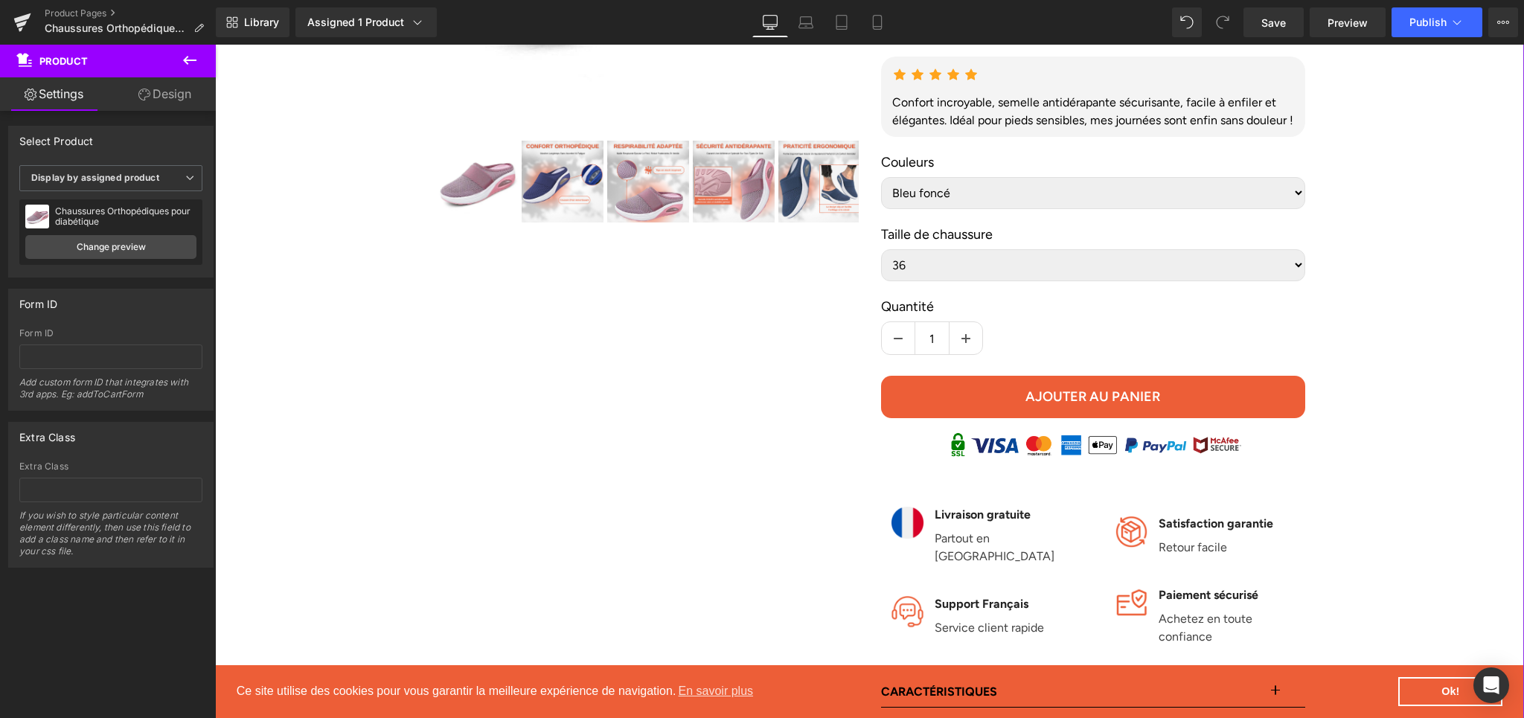
click at [1289, 281] on select "36 37 38 39 40 41 42 43" at bounding box center [1093, 265] width 424 height 32
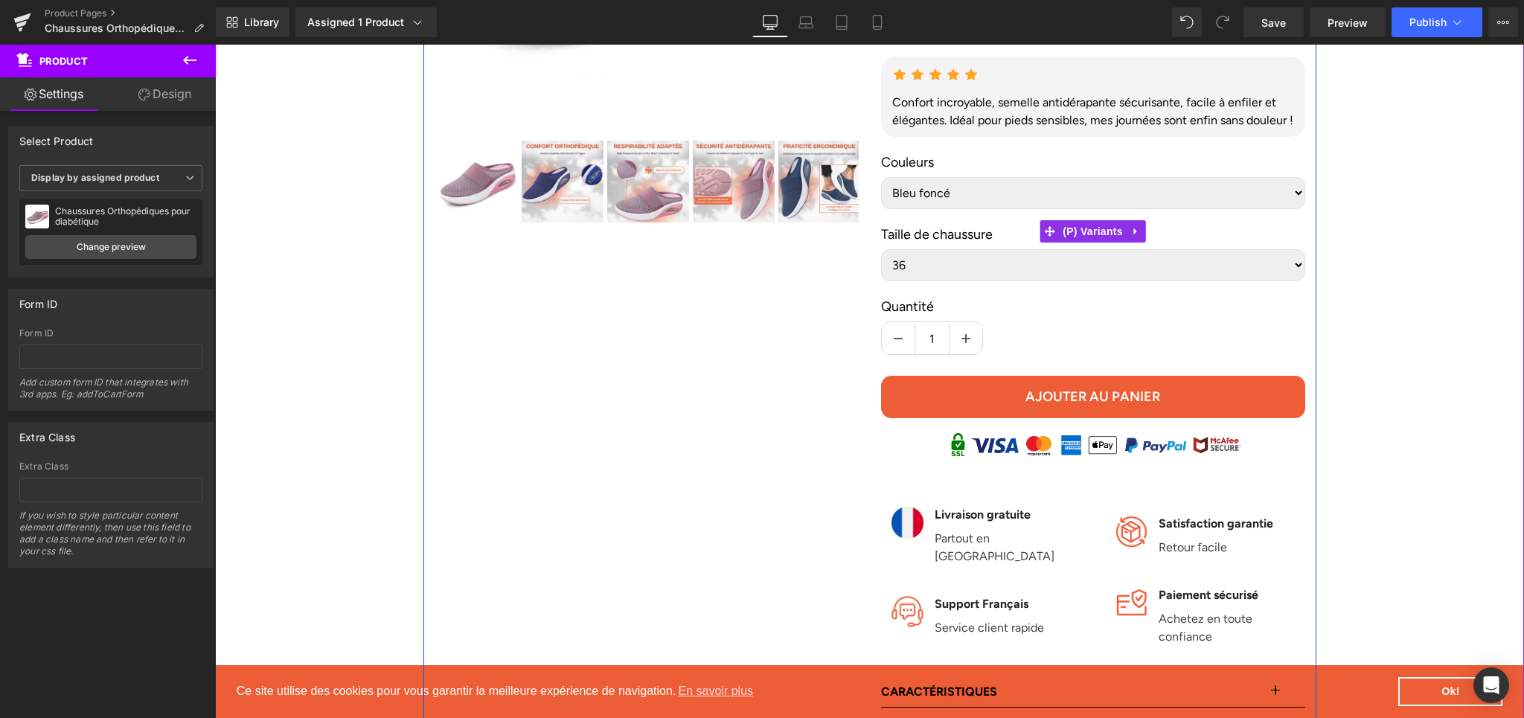
click at [881, 249] on select "36 37 38 39 40 41 42 43" at bounding box center [1093, 265] width 424 height 32
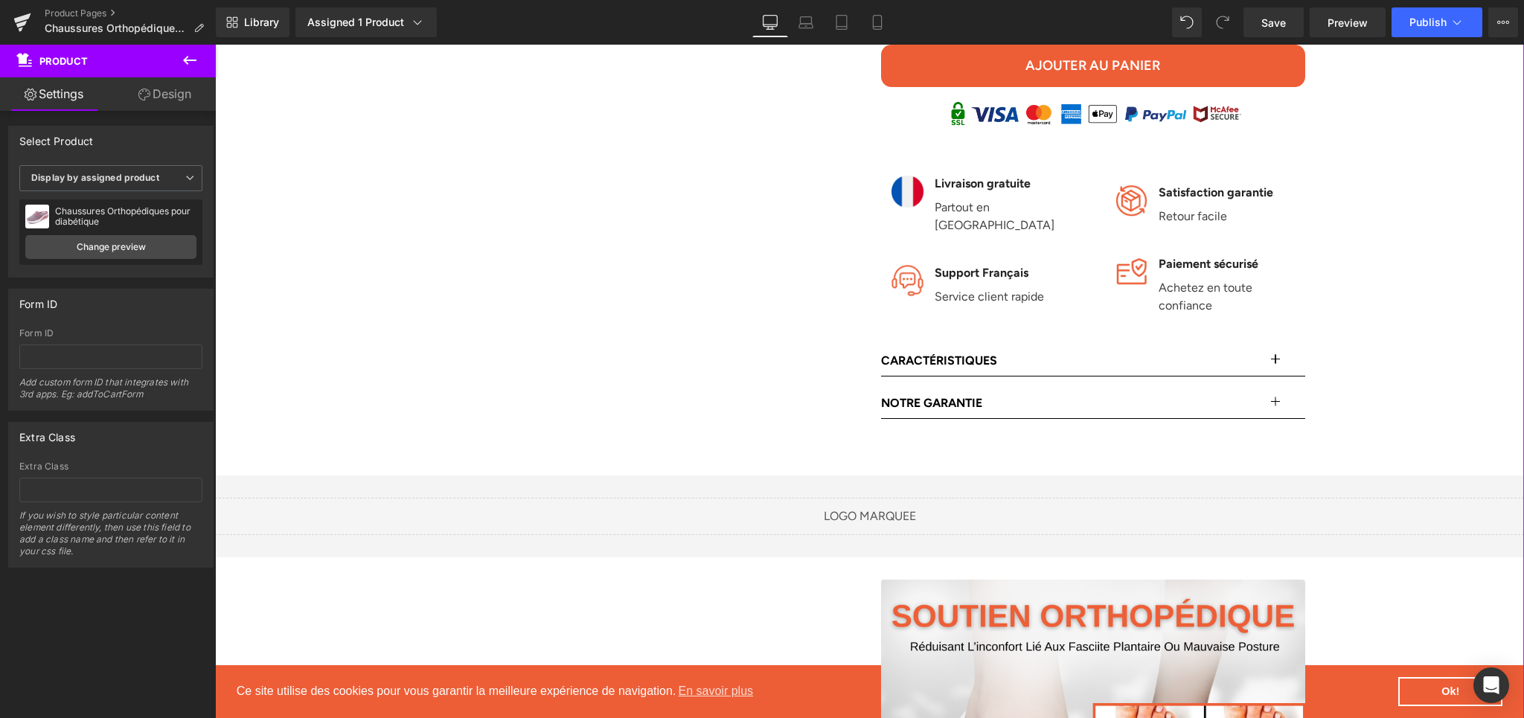
scroll to position [819, 0]
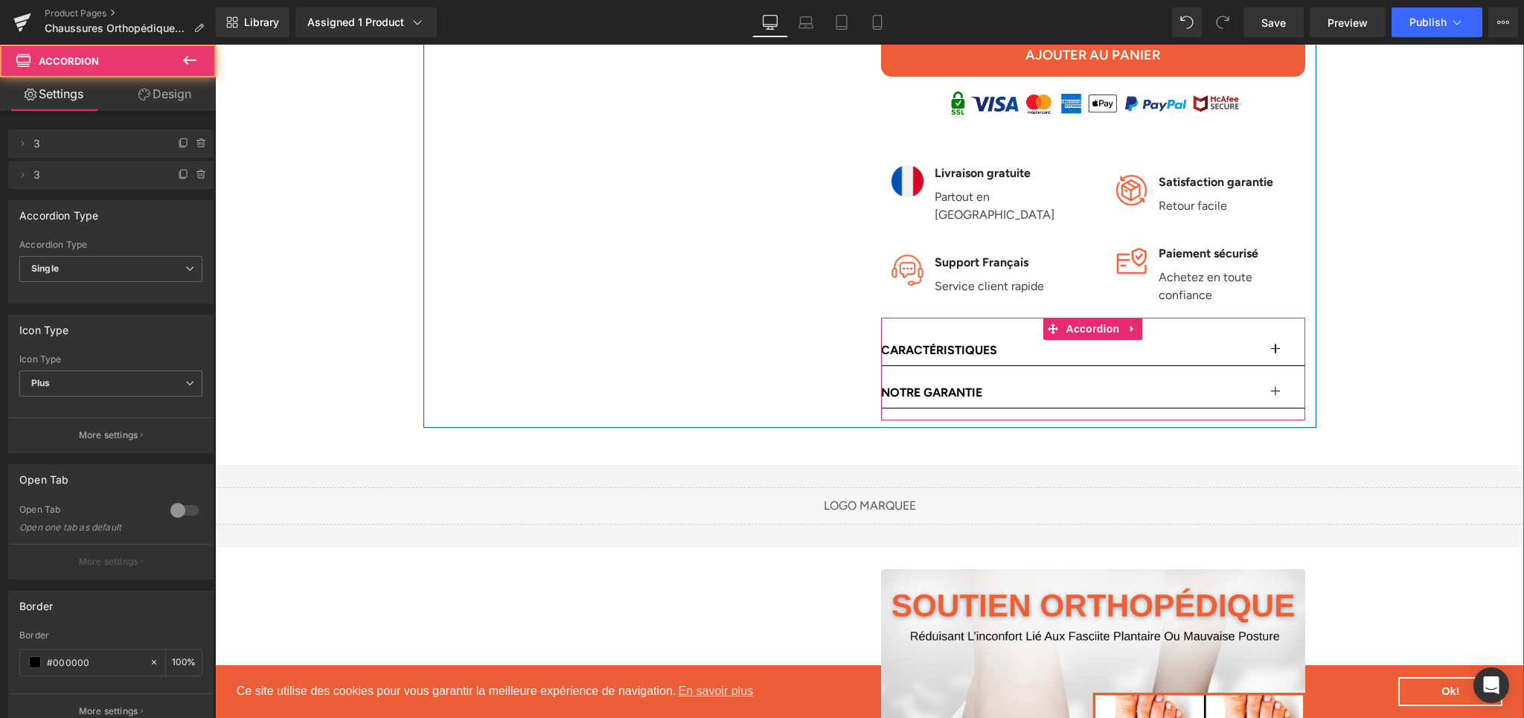
click at [1276, 347] on button "button" at bounding box center [1291, 351] width 30 height 30
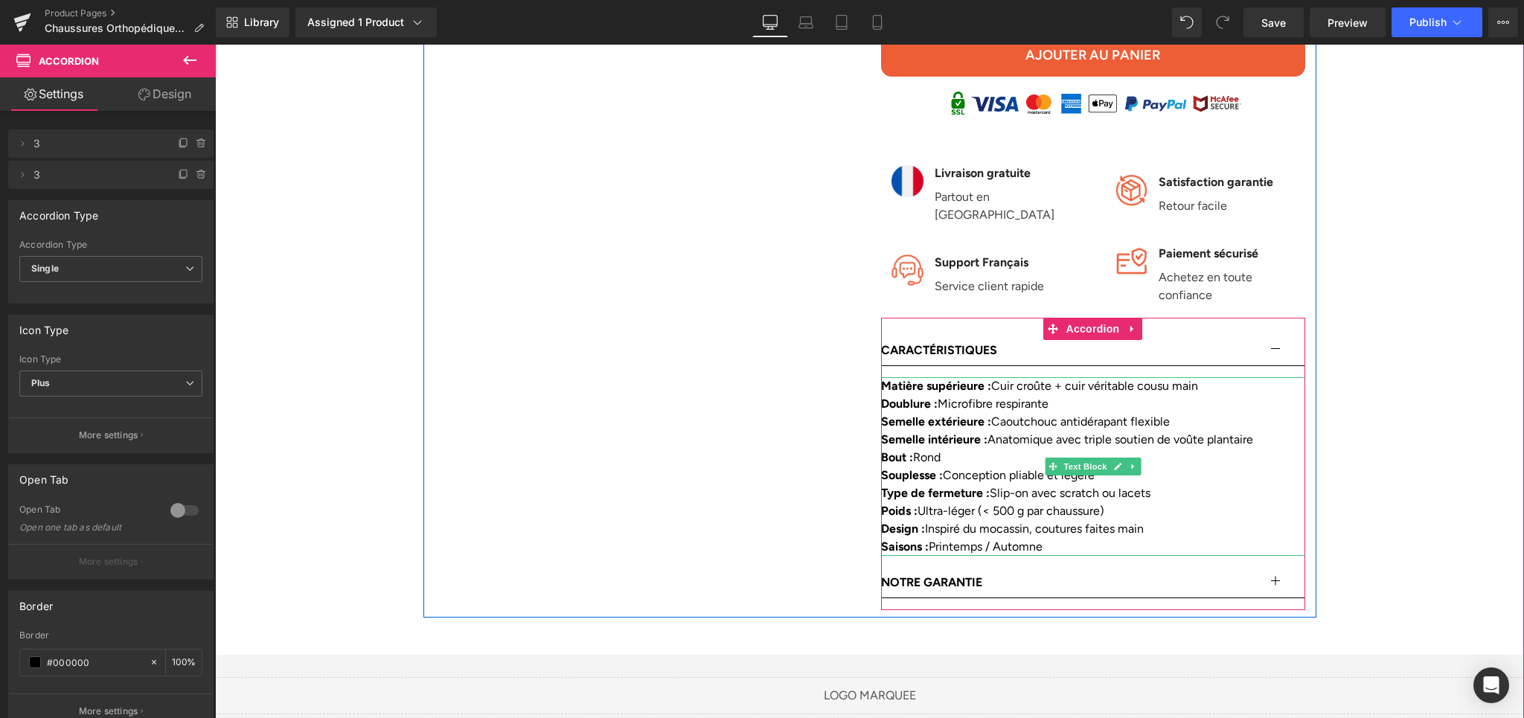
click at [905, 444] on strong "Semelle intérieure :" at bounding box center [934, 439] width 106 height 14
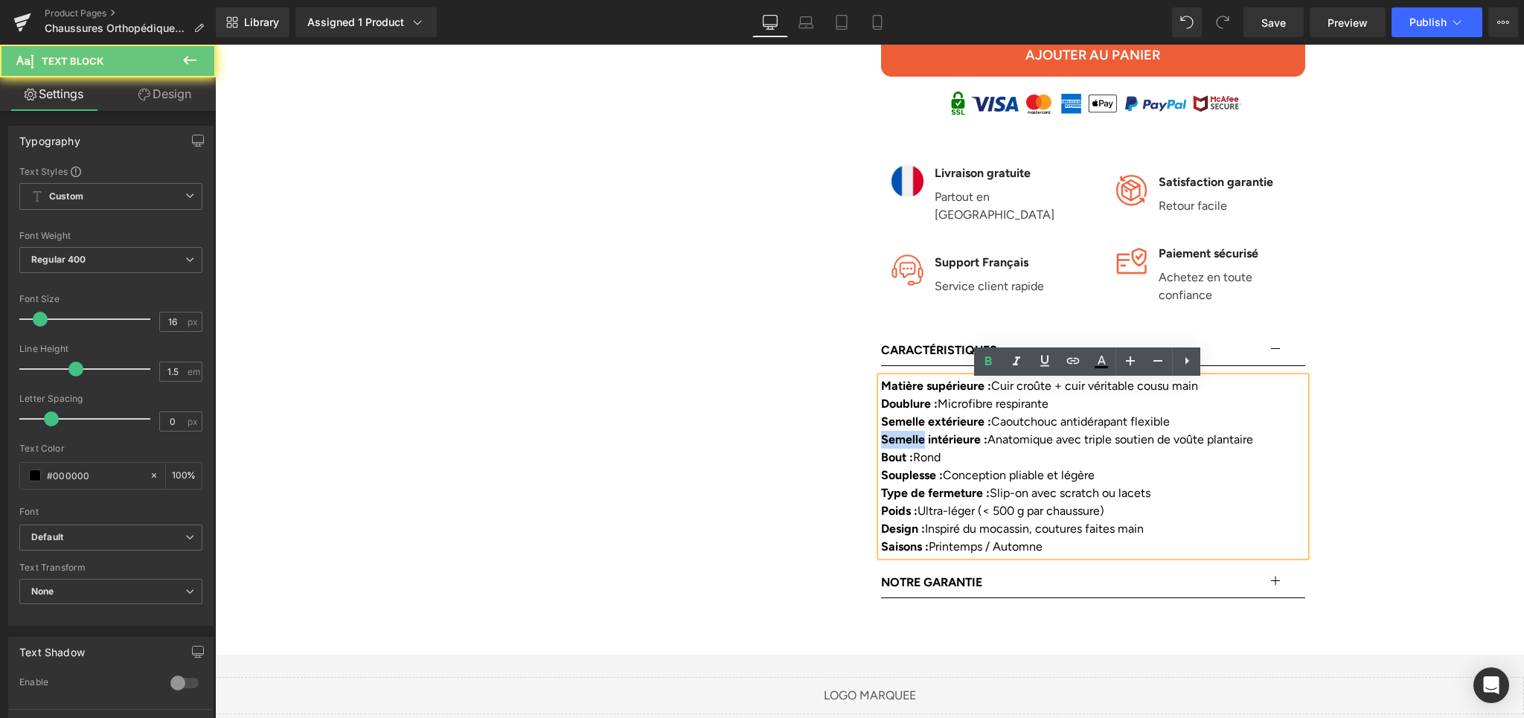
click at [905, 444] on strong "Semelle intérieure :" at bounding box center [934, 439] width 106 height 14
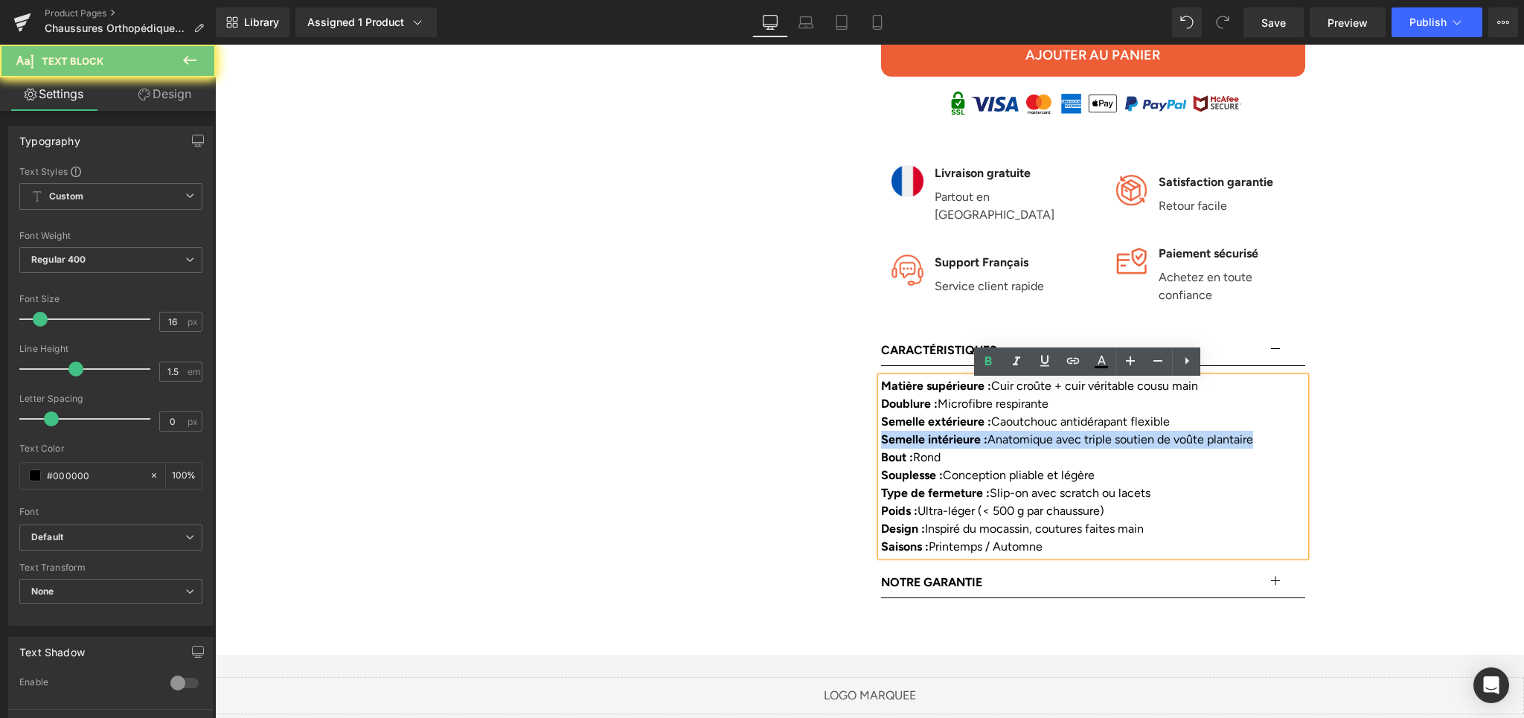
click at [905, 444] on strong "Semelle intérieure :" at bounding box center [934, 439] width 106 height 14
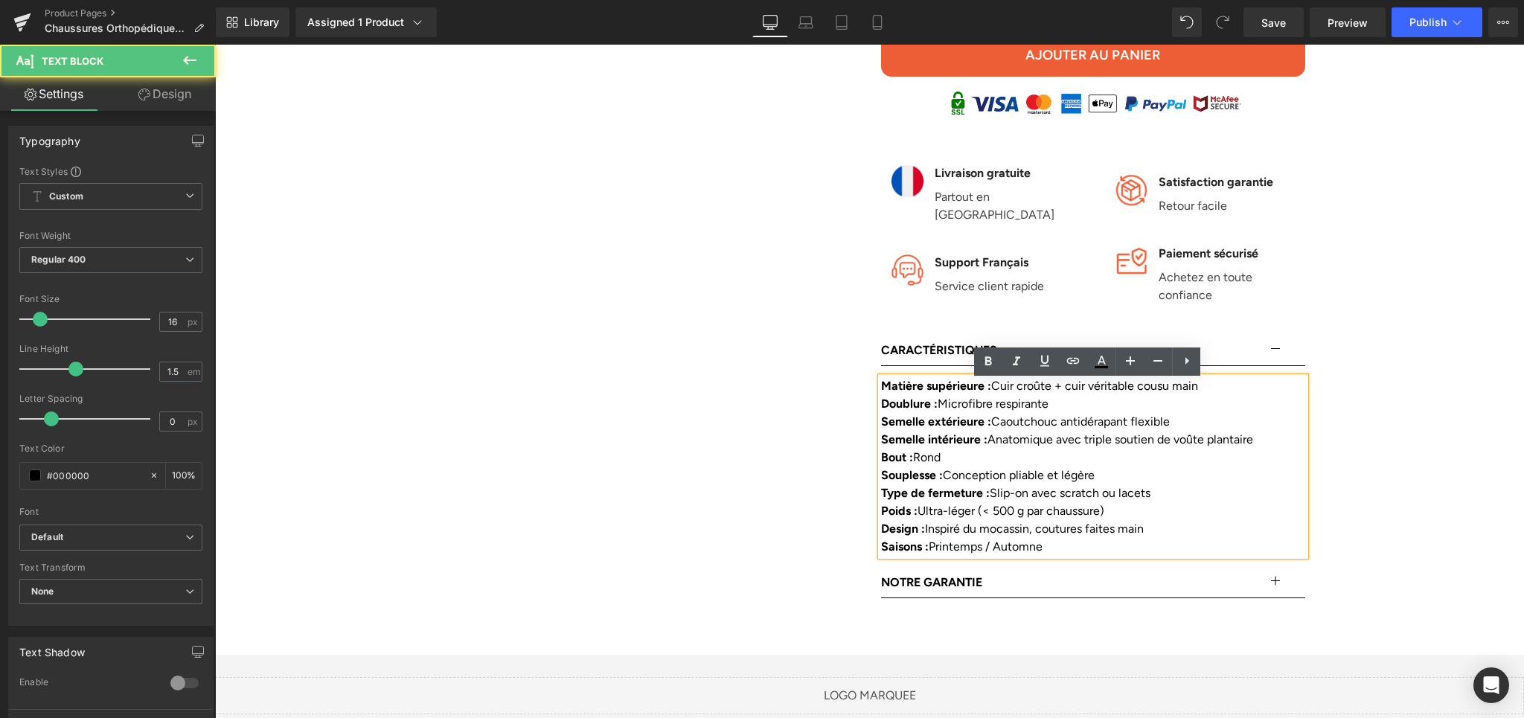
click at [908, 453] on div "Bout : Rond" at bounding box center [1093, 458] width 424 height 18
drag, startPoint x: 1048, startPoint y: 553, endPoint x: 872, endPoint y: 387, distance: 241.7
click at [881, 387] on div "Matière supérieure : Cuir croûte + cuir véritable cousu main Doublure : Microfi…" at bounding box center [1093, 466] width 424 height 179
click at [915, 423] on strong "Semelle extérieure :" at bounding box center [936, 422] width 110 height 14
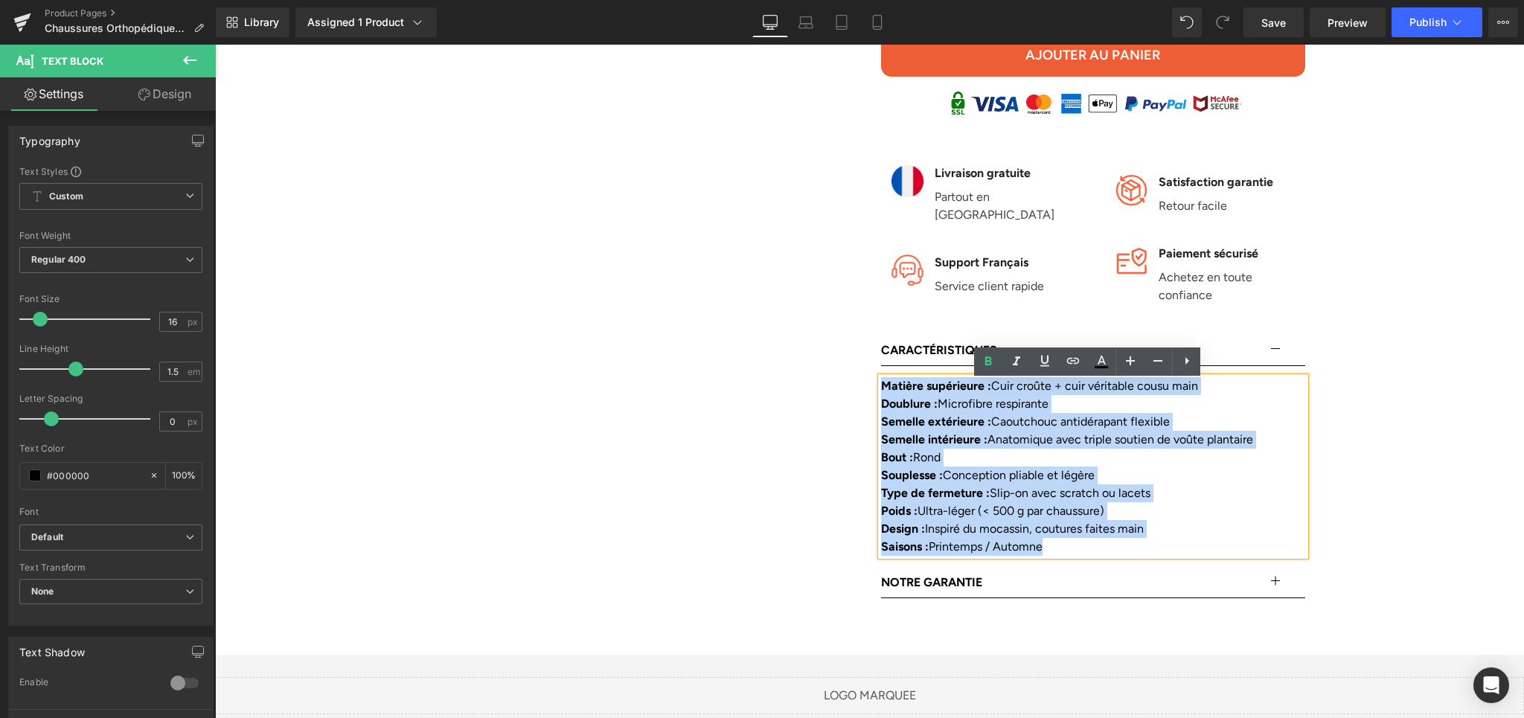
drag, startPoint x: 1045, startPoint y: 554, endPoint x: 878, endPoint y: 394, distance: 231.1
click at [881, 394] on div "Matière supérieure : Cuir croûte + cuir véritable cousu main Doublure : Microfi…" at bounding box center [1093, 466] width 424 height 179
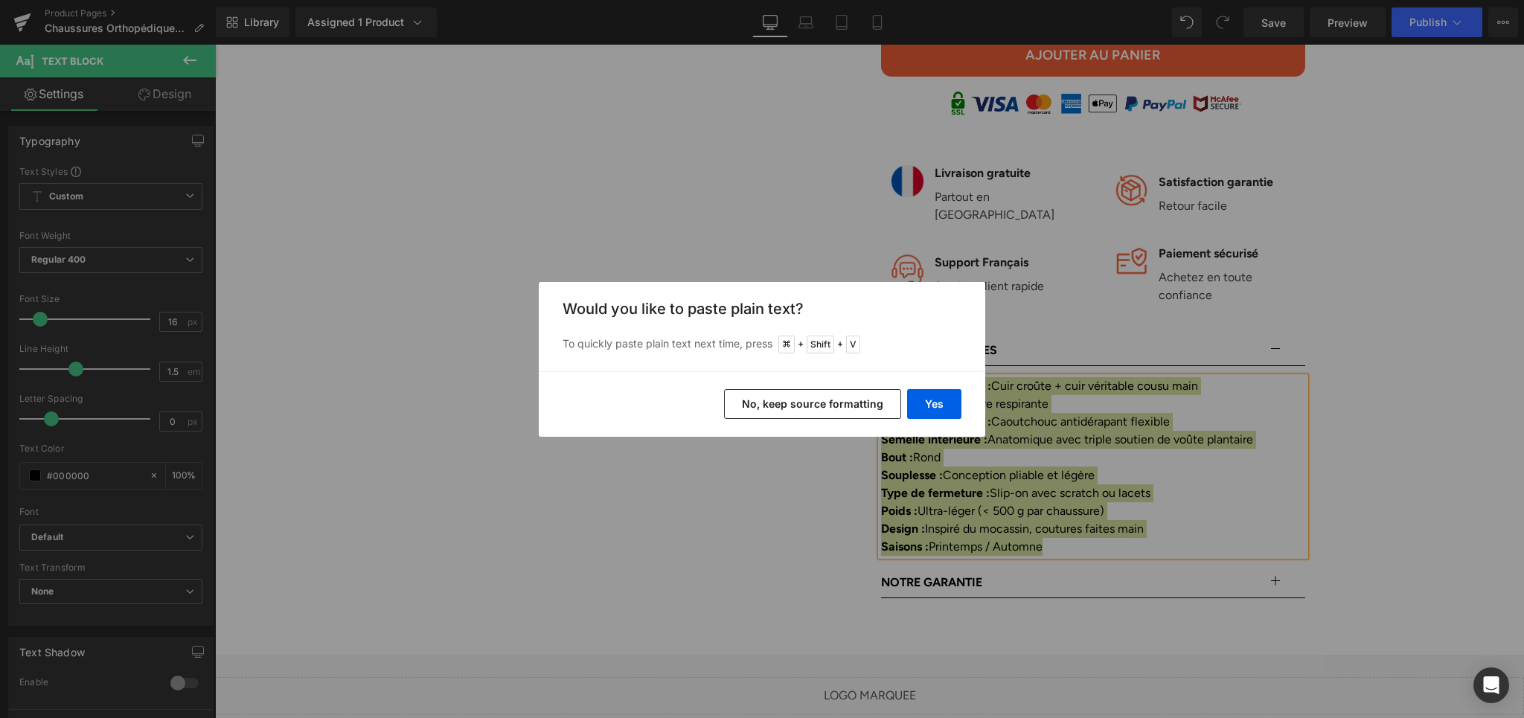
click at [842, 462] on div "Back to Library Insert Would you like to paste plain text? To quickly paste pla…" at bounding box center [762, 359] width 1524 height 718
click at [922, 409] on button "Yes" at bounding box center [934, 404] width 54 height 30
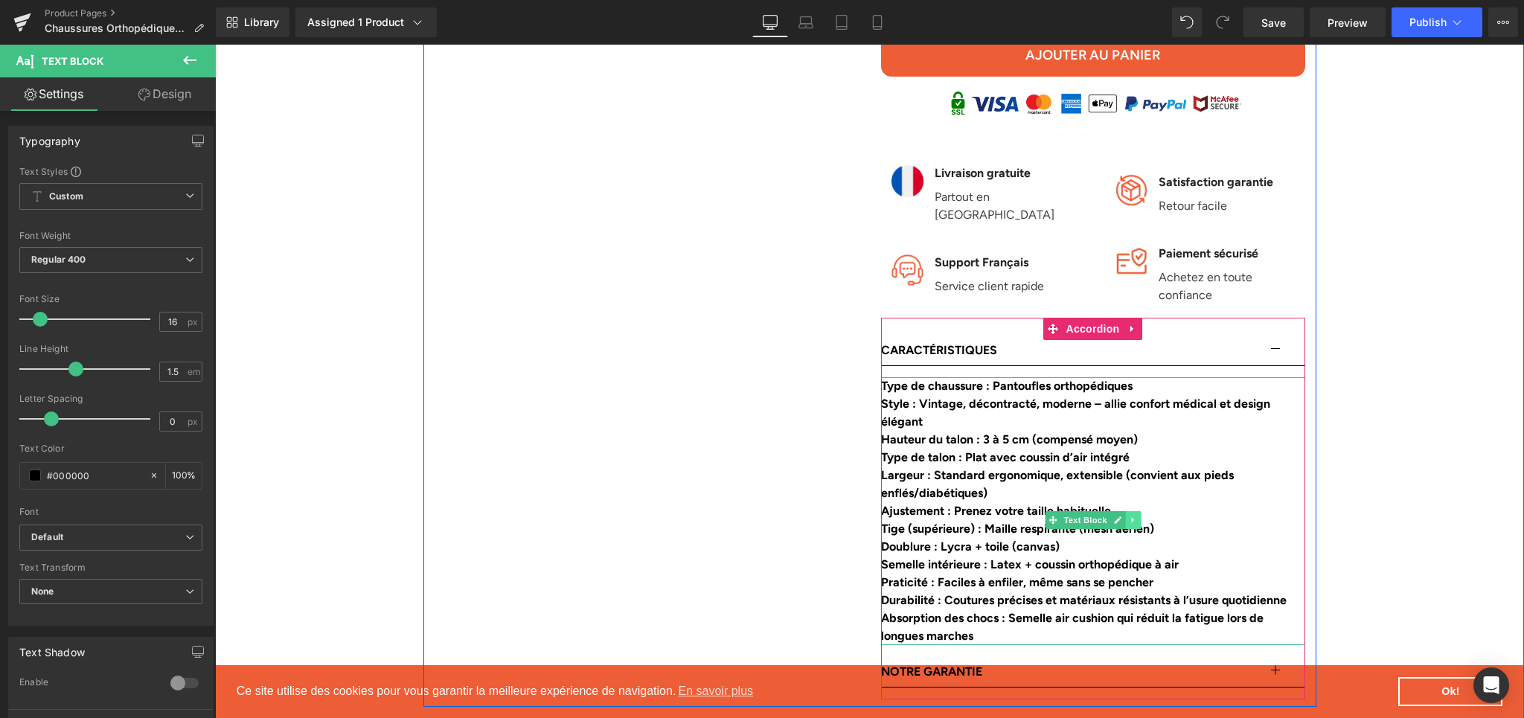
scroll to position [1071, 0]
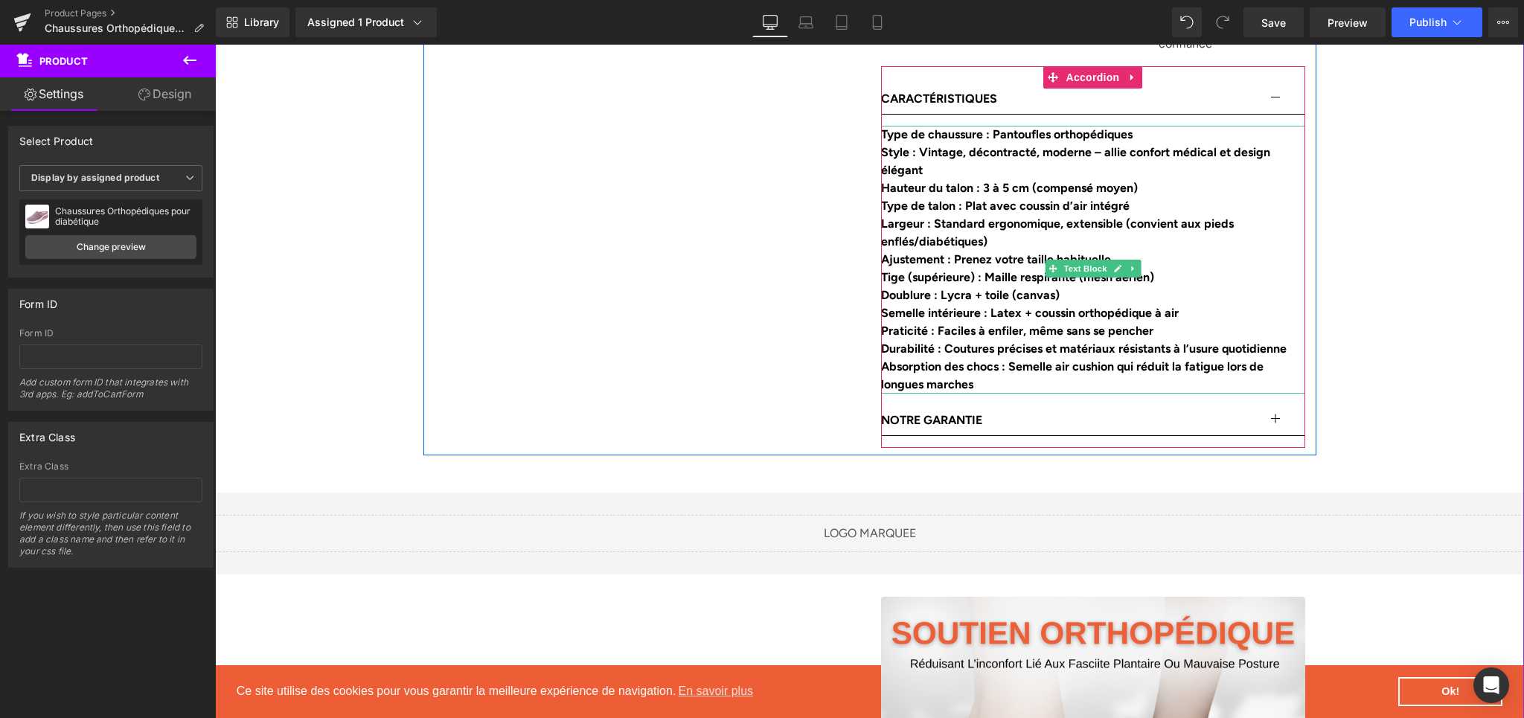
click at [1087, 300] on div "Doublure : Lycra + toile (canvas)" at bounding box center [1093, 296] width 424 height 18
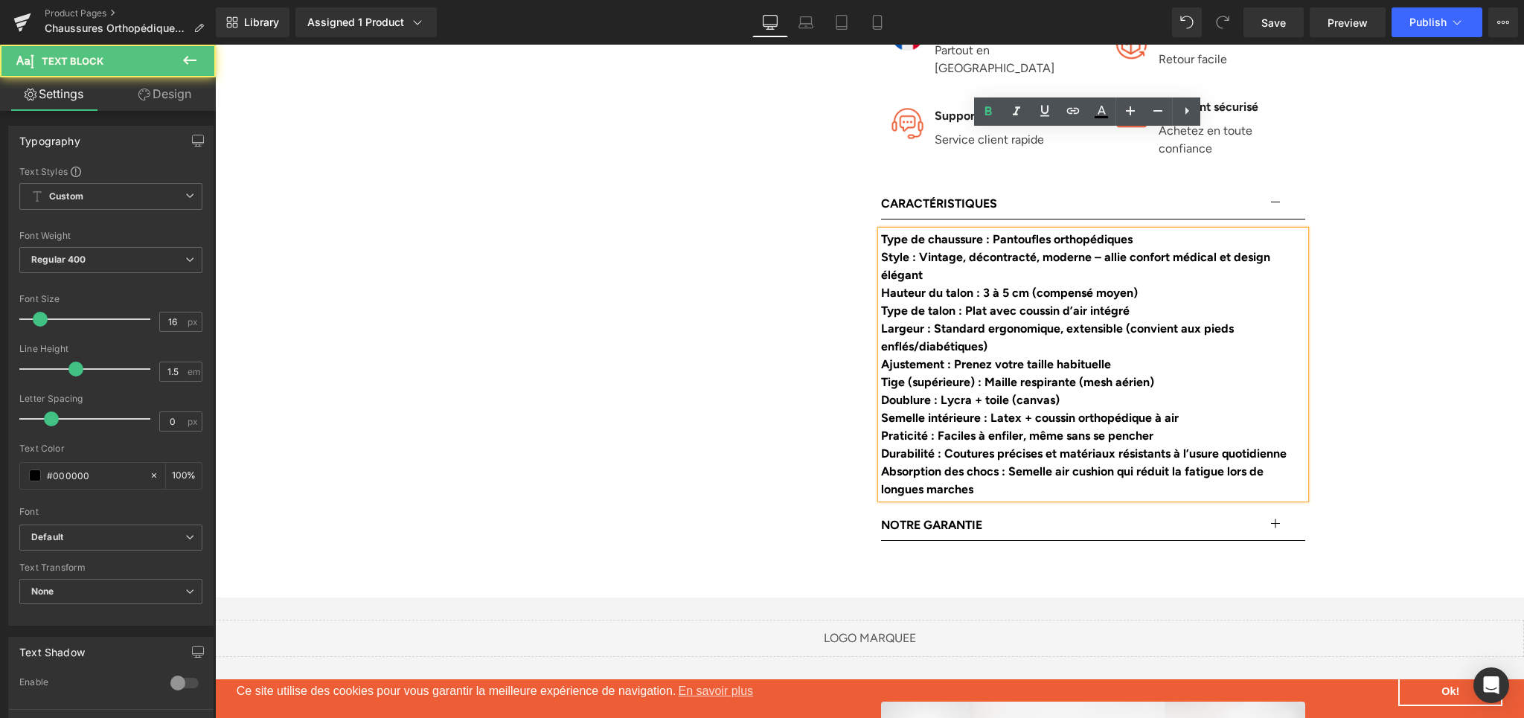
scroll to position [966, 0]
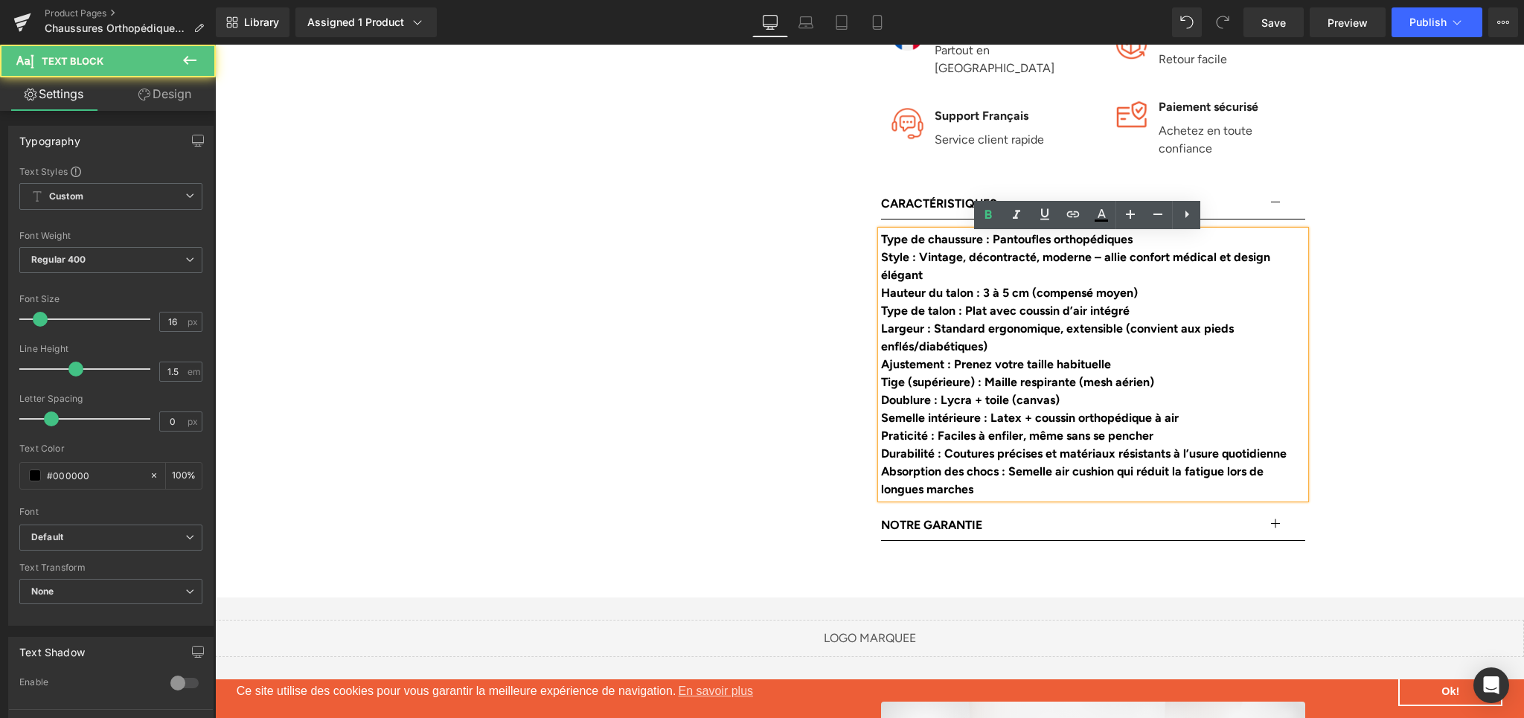
click at [1118, 389] on b "Tige (supérieure) : Maille respirante (mesh aérien)" at bounding box center [1017, 382] width 273 height 14
drag, startPoint x: 991, startPoint y: 243, endPoint x: 1158, endPoint y: 253, distance: 167.0
click at [1158, 253] on div "Type de chaussure : Pantoufles orthopédiques Style : Vintage, décontracté, mode…" at bounding box center [1093, 365] width 424 height 268
click at [1019, 342] on div "Largeur : Standard ergonomique, extensible (convient aux pieds enflés/diabétiqu…" at bounding box center [1093, 338] width 424 height 36
drag, startPoint x: 992, startPoint y: 242, endPoint x: 1141, endPoint y: 241, distance: 148.9
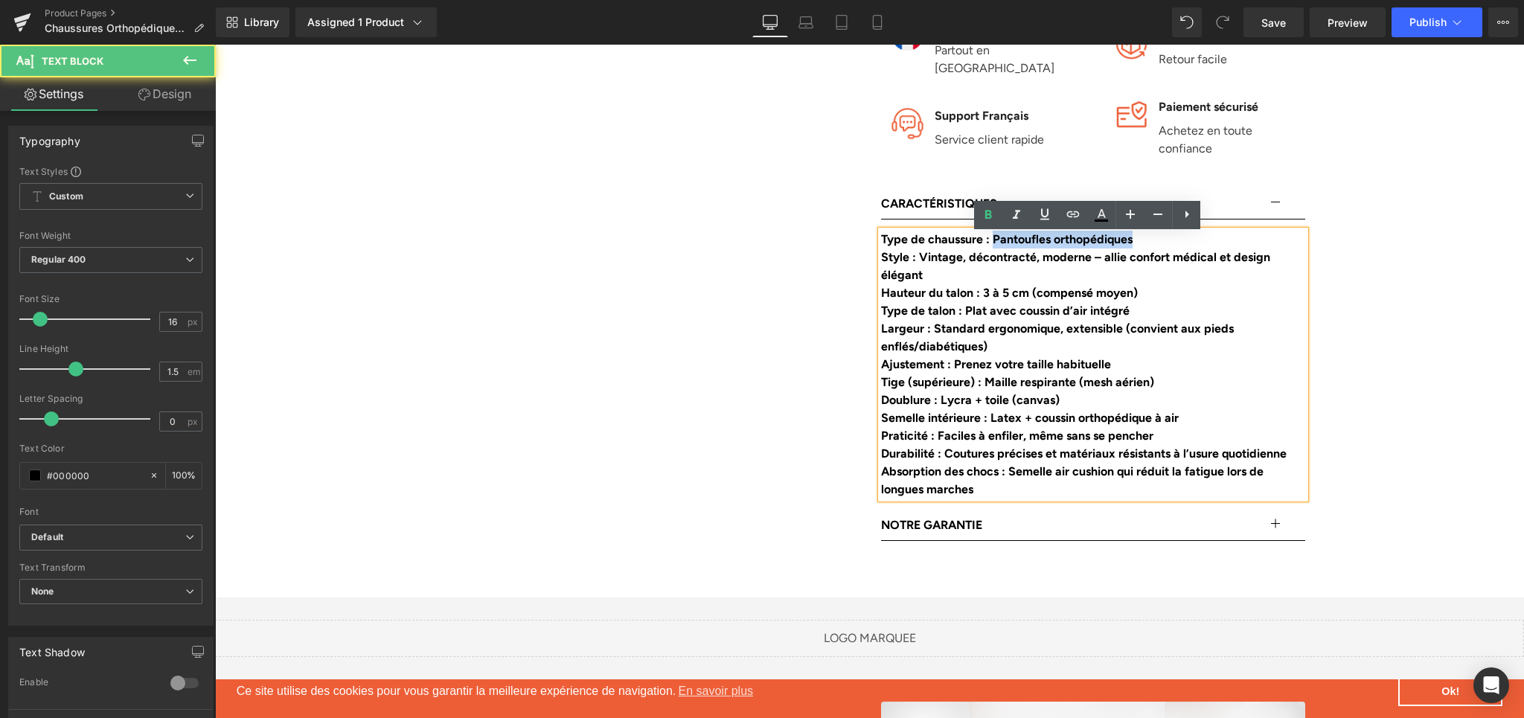
click at [1141, 241] on div "Type de chaussure : Pantoufles orthopédiques" at bounding box center [1093, 240] width 424 height 18
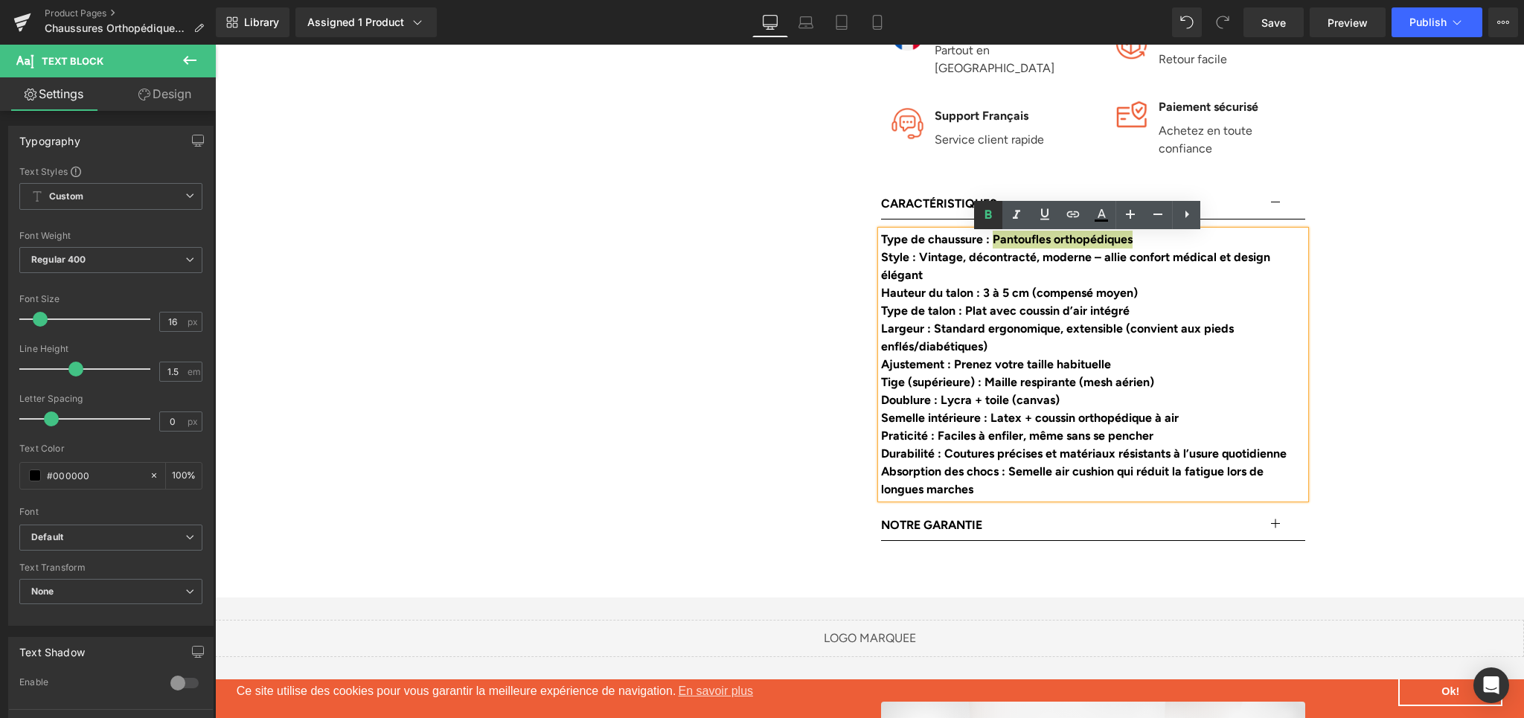
click at [992, 217] on icon at bounding box center [988, 215] width 18 height 18
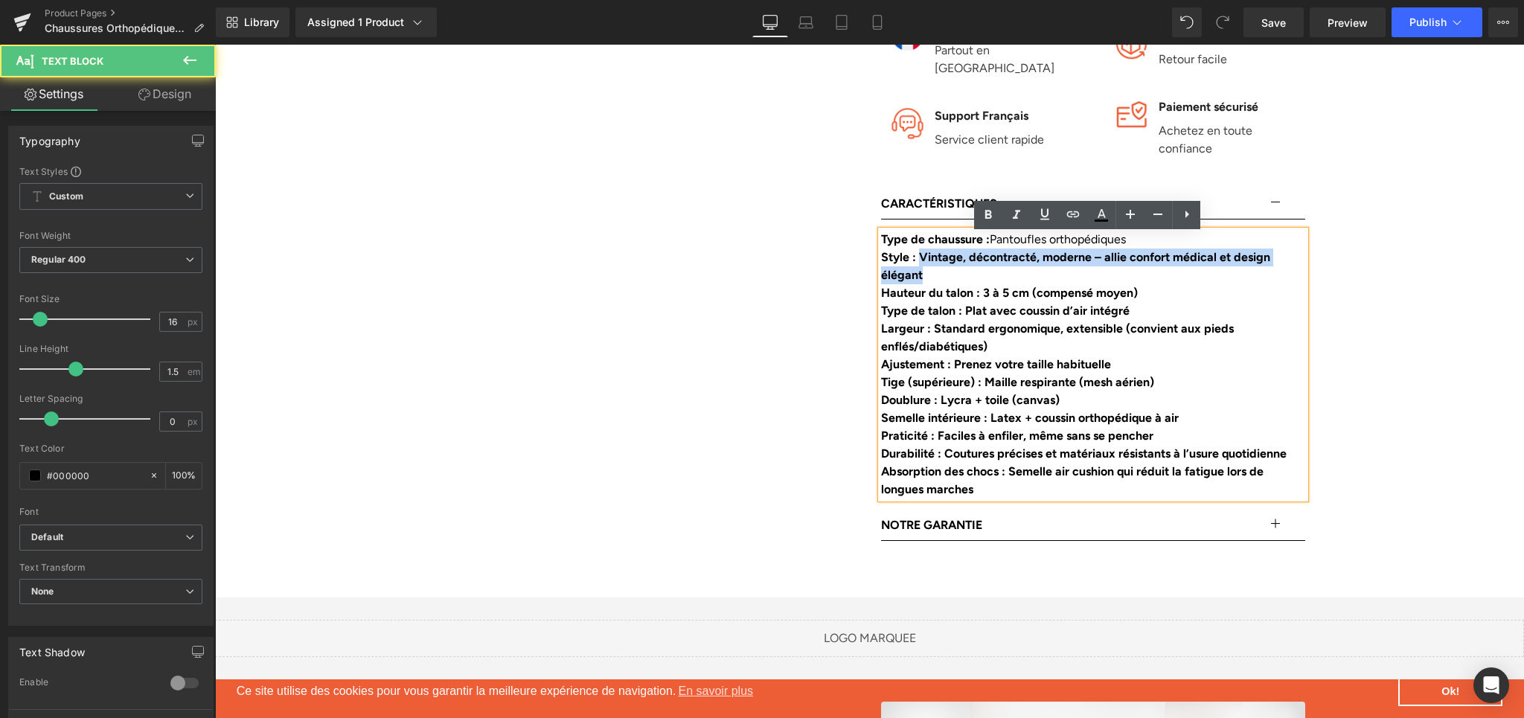
drag, startPoint x: 914, startPoint y: 263, endPoint x: 926, endPoint y: 278, distance: 19.1
click at [926, 278] on div "Style : Vintage, décontracté, moderne – allie confort médical et design élégant" at bounding box center [1093, 267] width 424 height 36
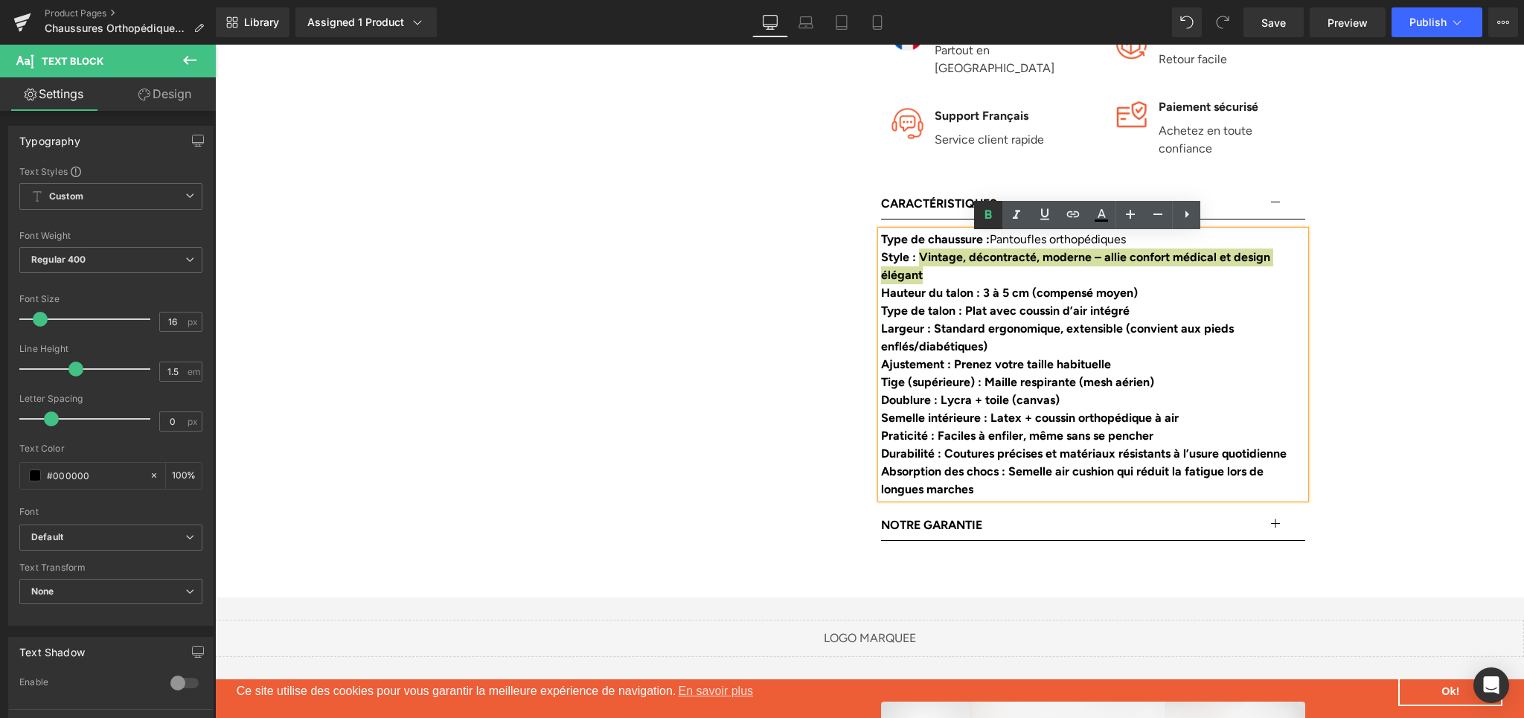
click at [985, 213] on icon at bounding box center [988, 215] width 18 height 18
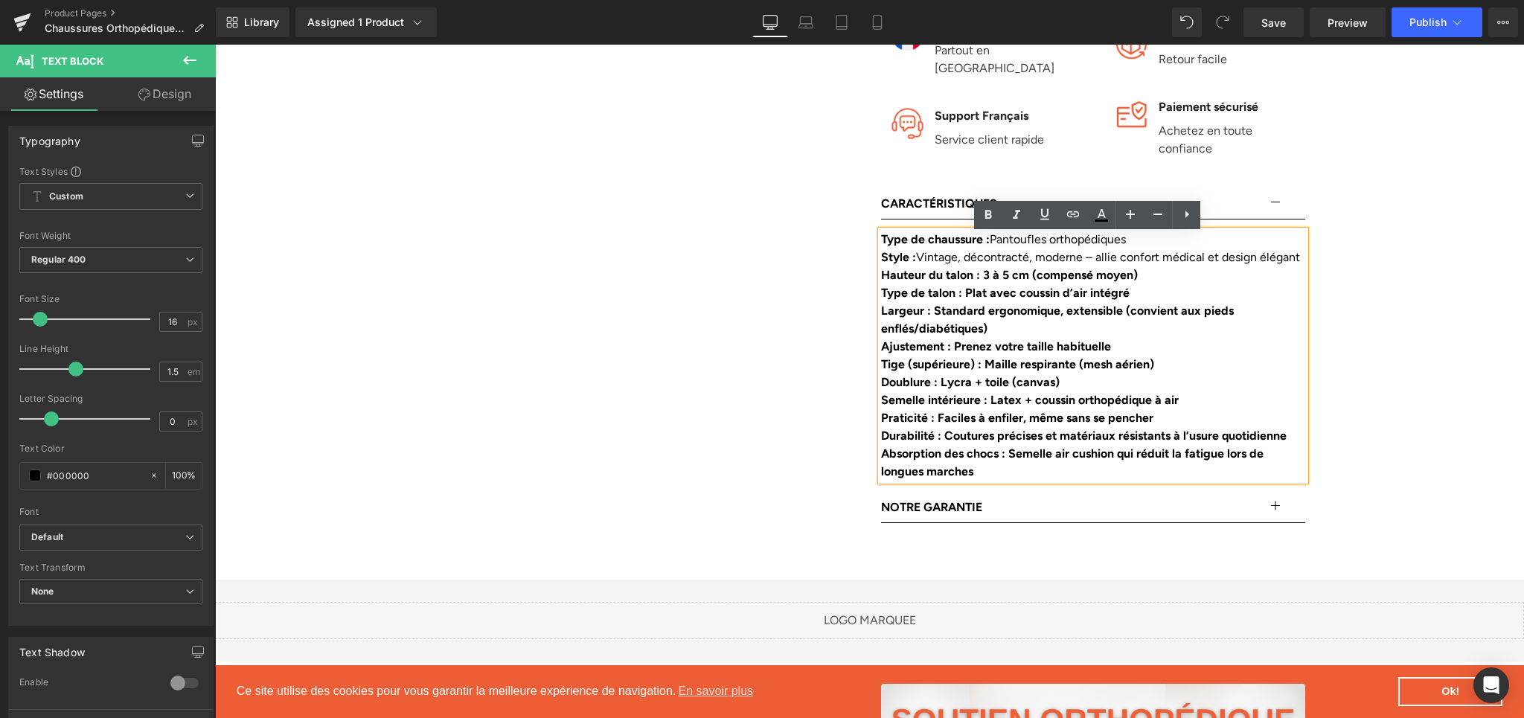
click at [995, 302] on div "Type de talon : Plat avec coussin d’air intégré" at bounding box center [1093, 293] width 424 height 18
drag, startPoint x: 982, startPoint y: 285, endPoint x: 1143, endPoint y: 286, distance: 161.5
click at [1143, 284] on div "Hauteur du talon : 3 à 5 cm (compensé moyen)" at bounding box center [1093, 275] width 424 height 18
click at [989, 211] on icon at bounding box center [988, 215] width 18 height 18
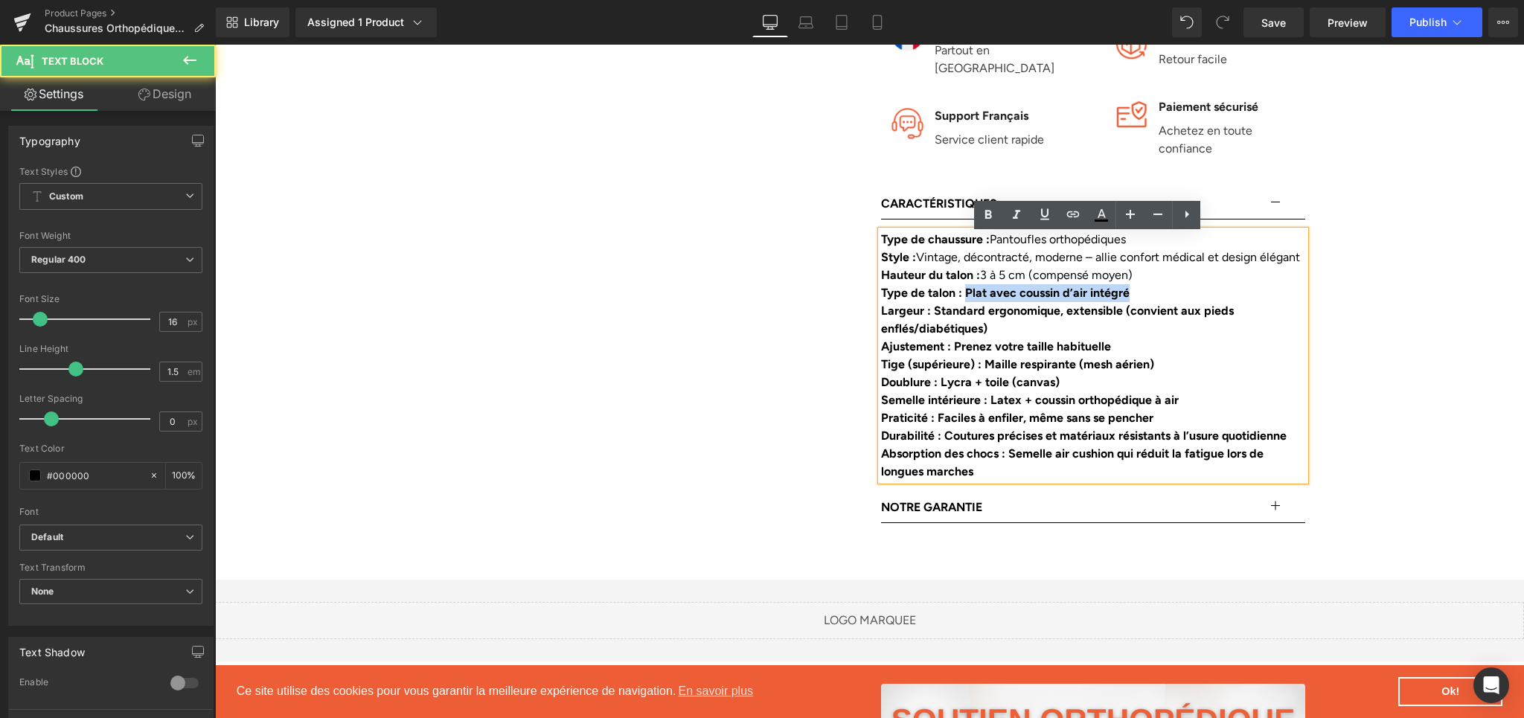
drag, startPoint x: 960, startPoint y: 300, endPoint x: 1186, endPoint y: 298, distance: 226.3
click at [1186, 298] on div "Type de talon : Plat avec coussin d’air intégré" at bounding box center [1093, 293] width 424 height 18
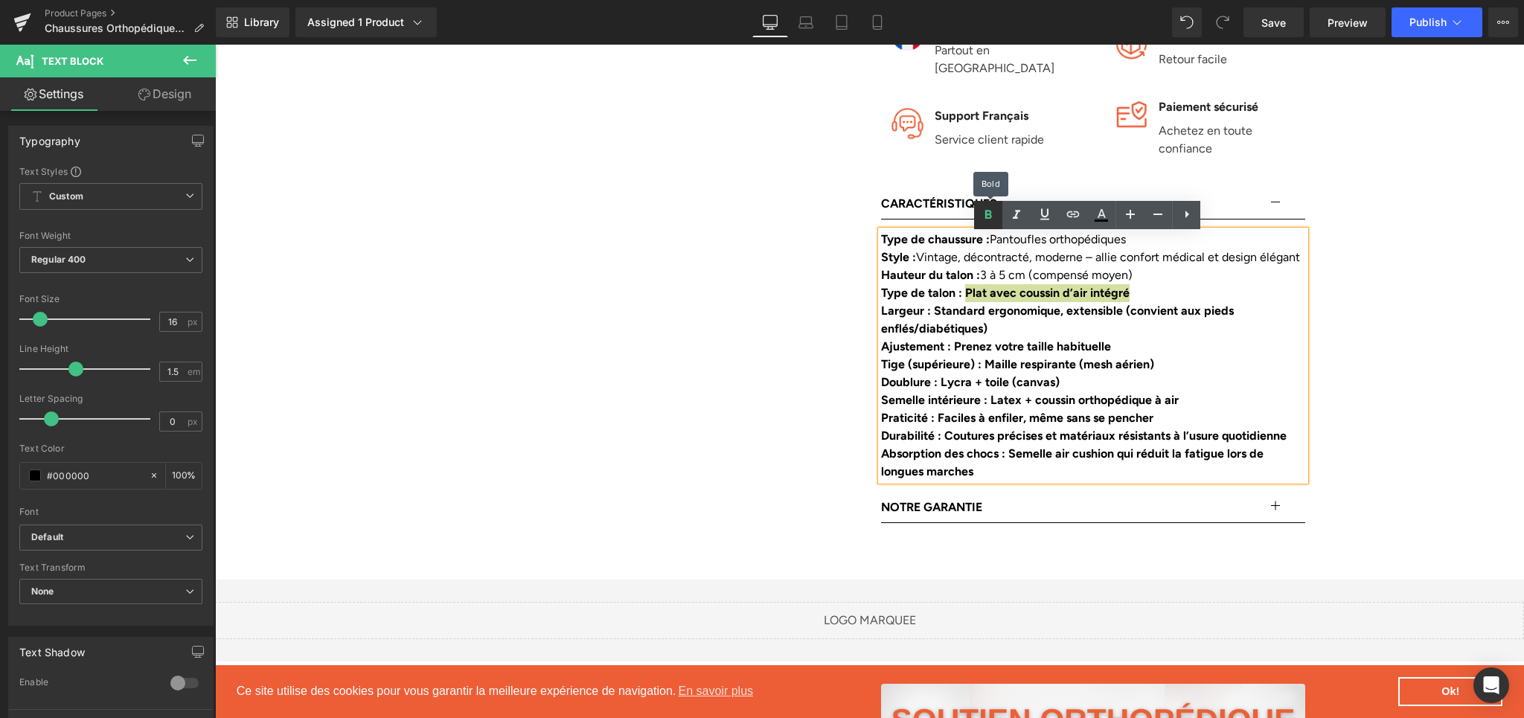
click at [989, 223] on icon at bounding box center [988, 215] width 18 height 18
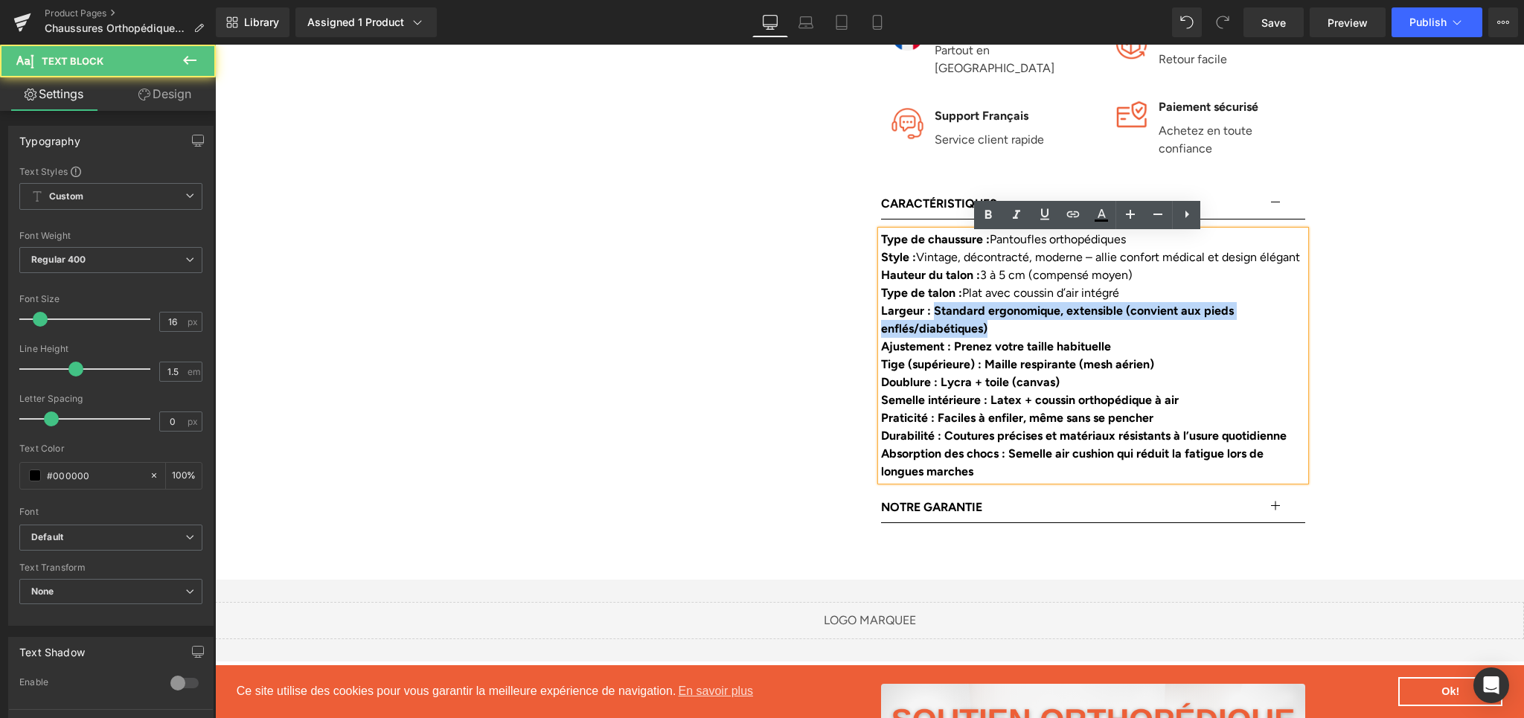
drag, startPoint x: 932, startPoint y: 316, endPoint x: 991, endPoint y: 326, distance: 59.6
click at [991, 326] on div "Largeur : Standard ergonomique, extensible (convient aux pieds enflés/diabétiqu…" at bounding box center [1093, 320] width 424 height 36
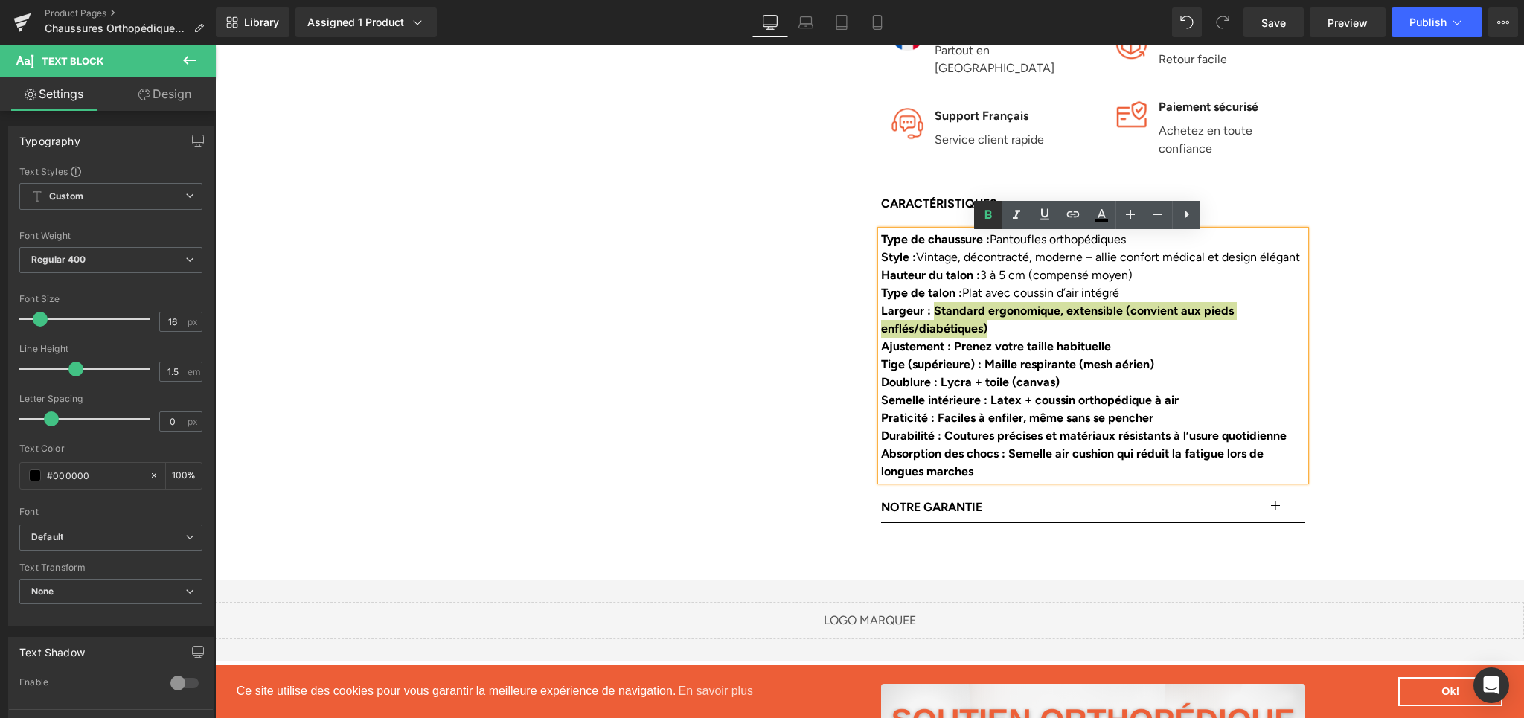
click at [989, 216] on icon at bounding box center [988, 215] width 18 height 18
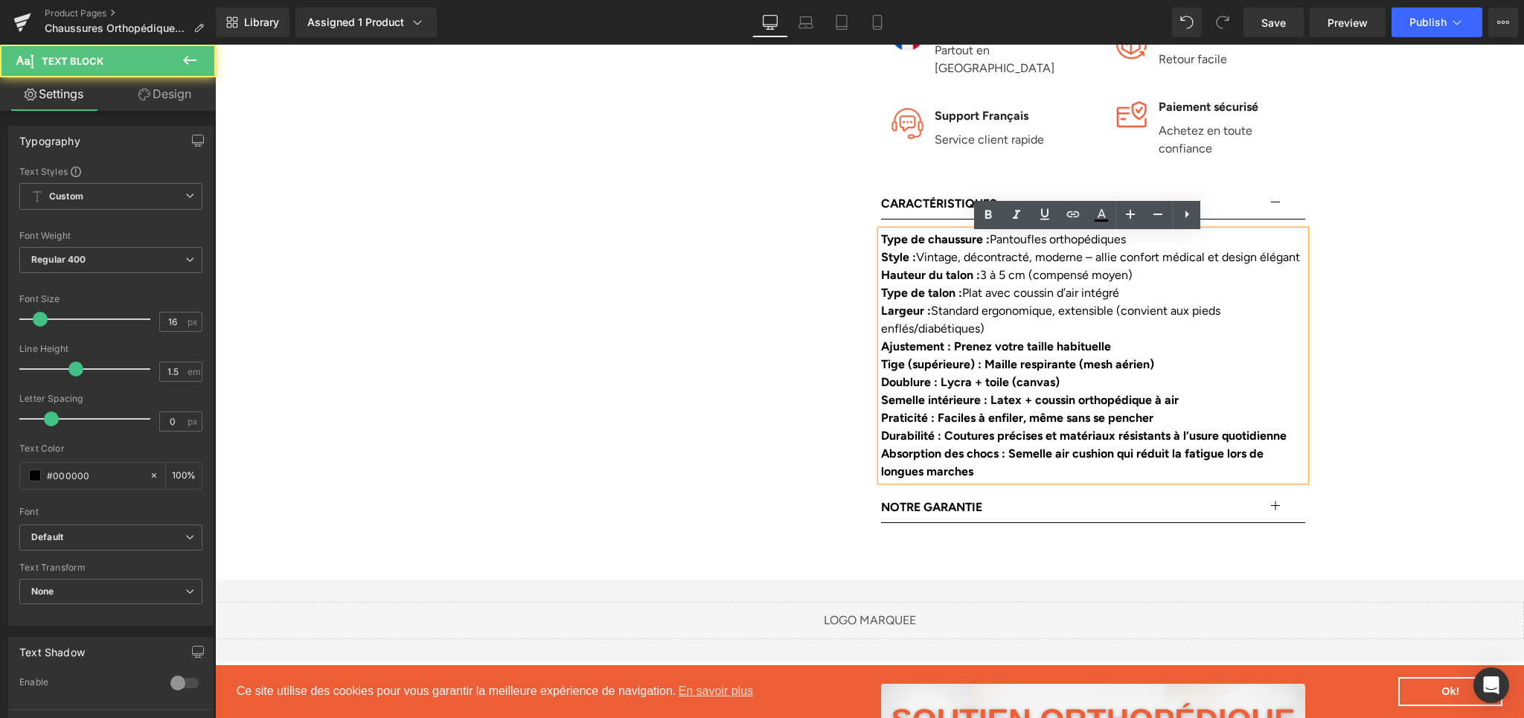
click at [1111, 397] on div "Semelle intérieure : Latex + coussin orthopédique à air" at bounding box center [1093, 400] width 424 height 18
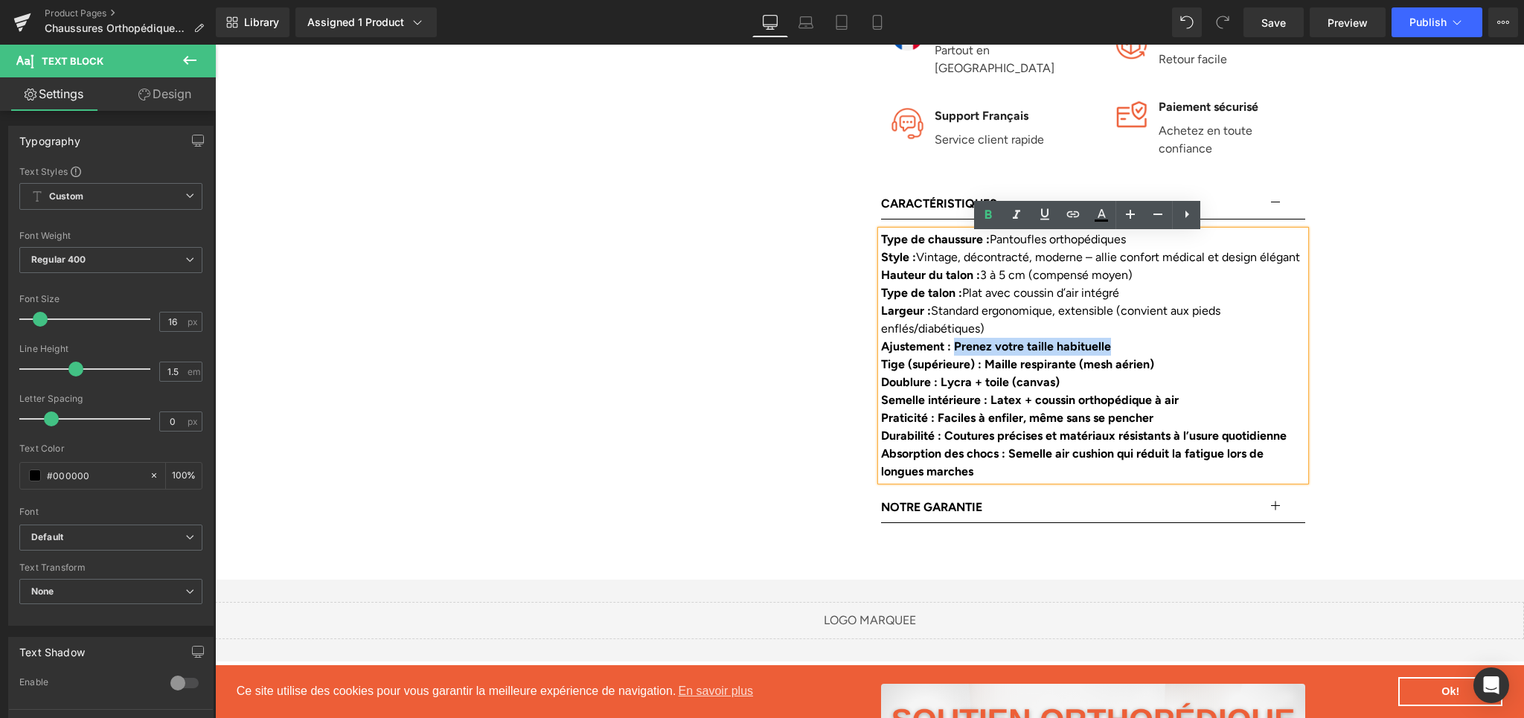
drag, startPoint x: 951, startPoint y: 355, endPoint x: 1136, endPoint y: 359, distance: 185.4
click at [1136, 356] on div "Ajustement : Prenez votre taille habituelle" at bounding box center [1093, 347] width 424 height 18
click at [979, 219] on icon at bounding box center [988, 215] width 18 height 18
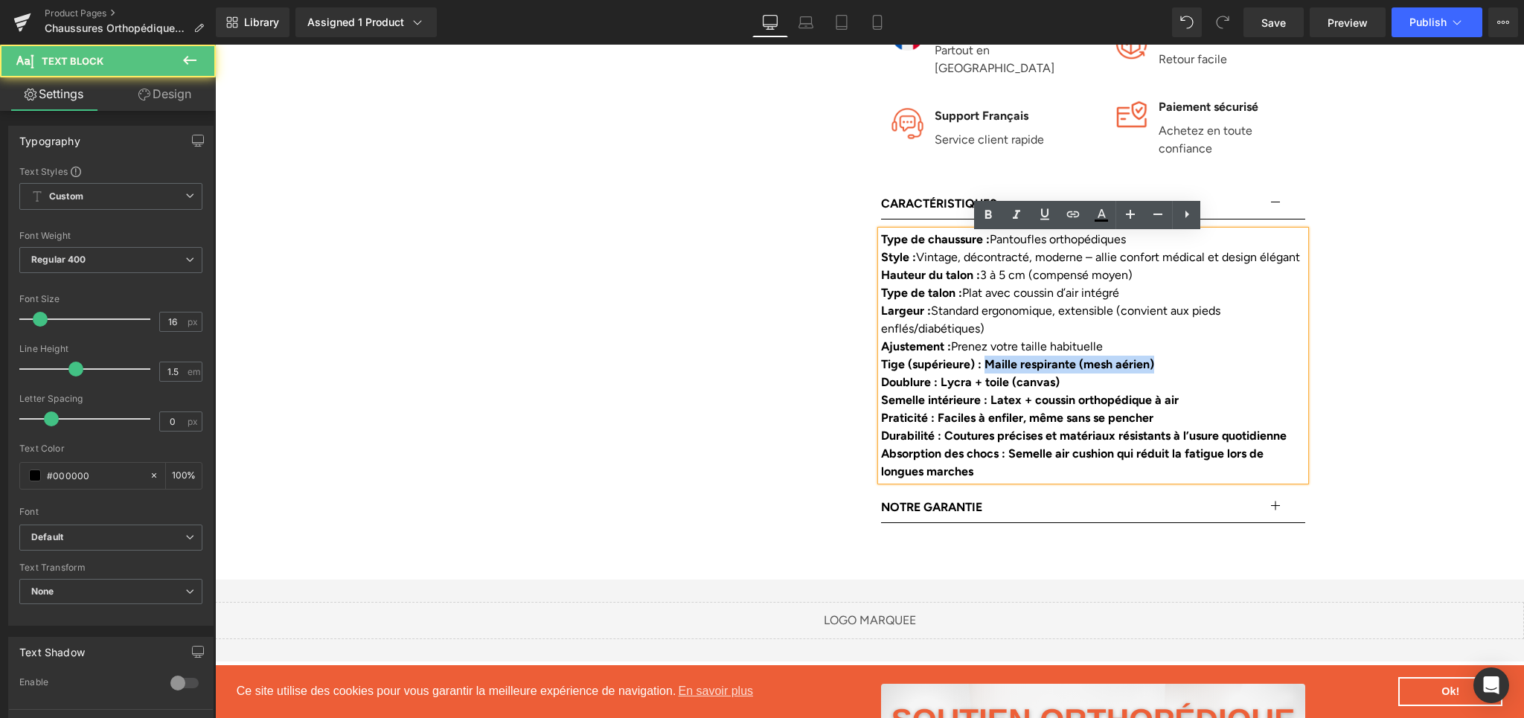
drag, startPoint x: 984, startPoint y: 371, endPoint x: 1160, endPoint y: 370, distance: 175.6
click at [1160, 370] on div "Tige (supérieure) : Maille respirante (mesh aérien)" at bounding box center [1093, 365] width 424 height 18
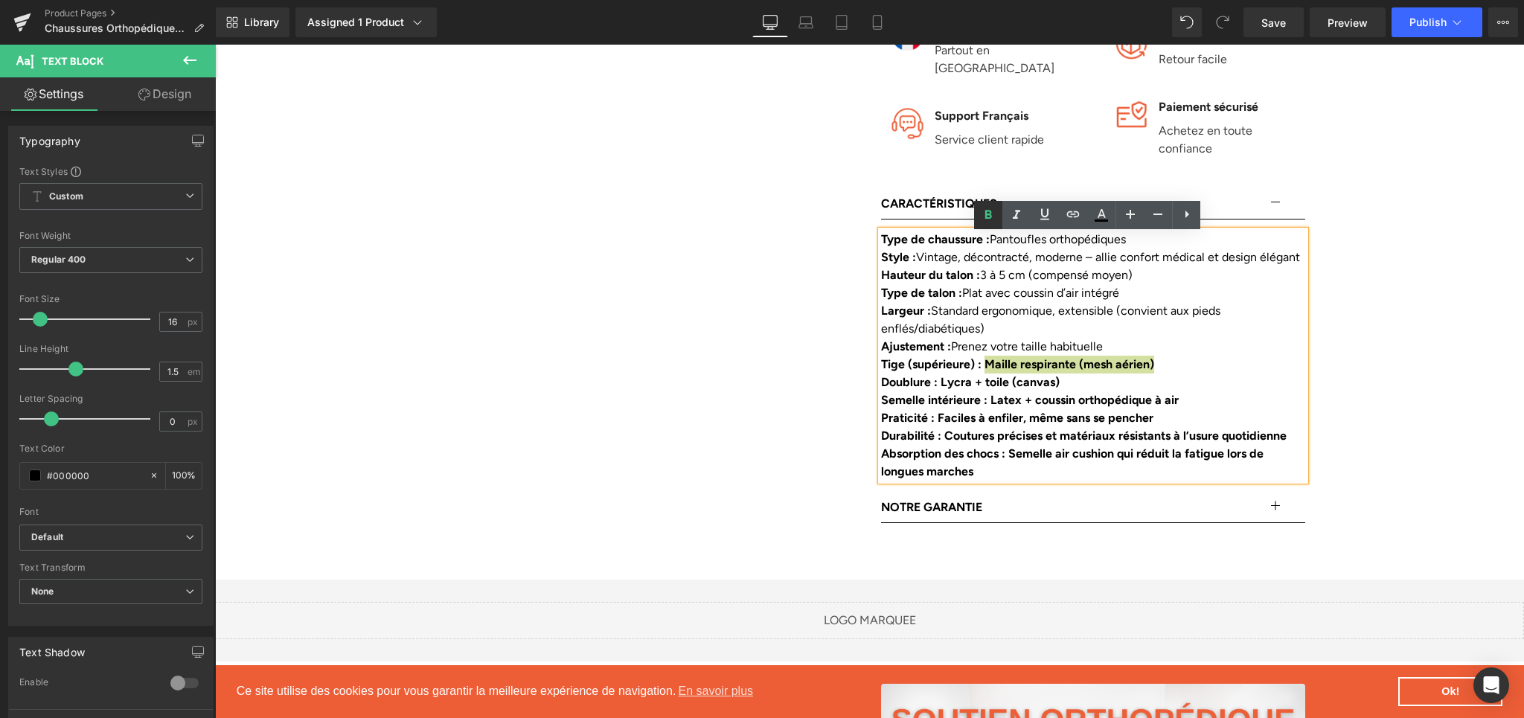
click at [1000, 223] on link at bounding box center [988, 215] width 28 height 28
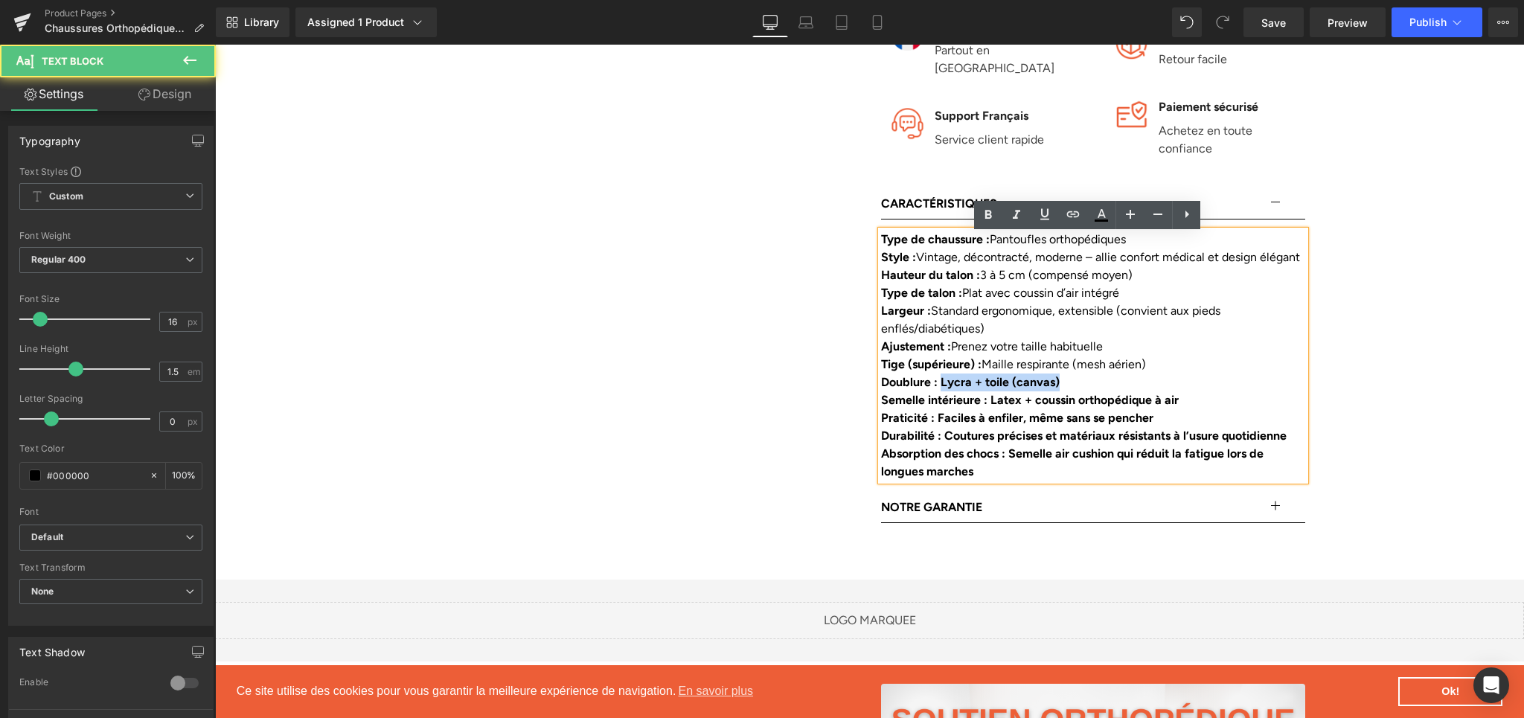
drag, startPoint x: 941, startPoint y: 391, endPoint x: 1065, endPoint y: 392, distance: 124.3
click at [1068, 391] on div "Doublure : Lycra + toile (canvas)" at bounding box center [1093, 383] width 424 height 18
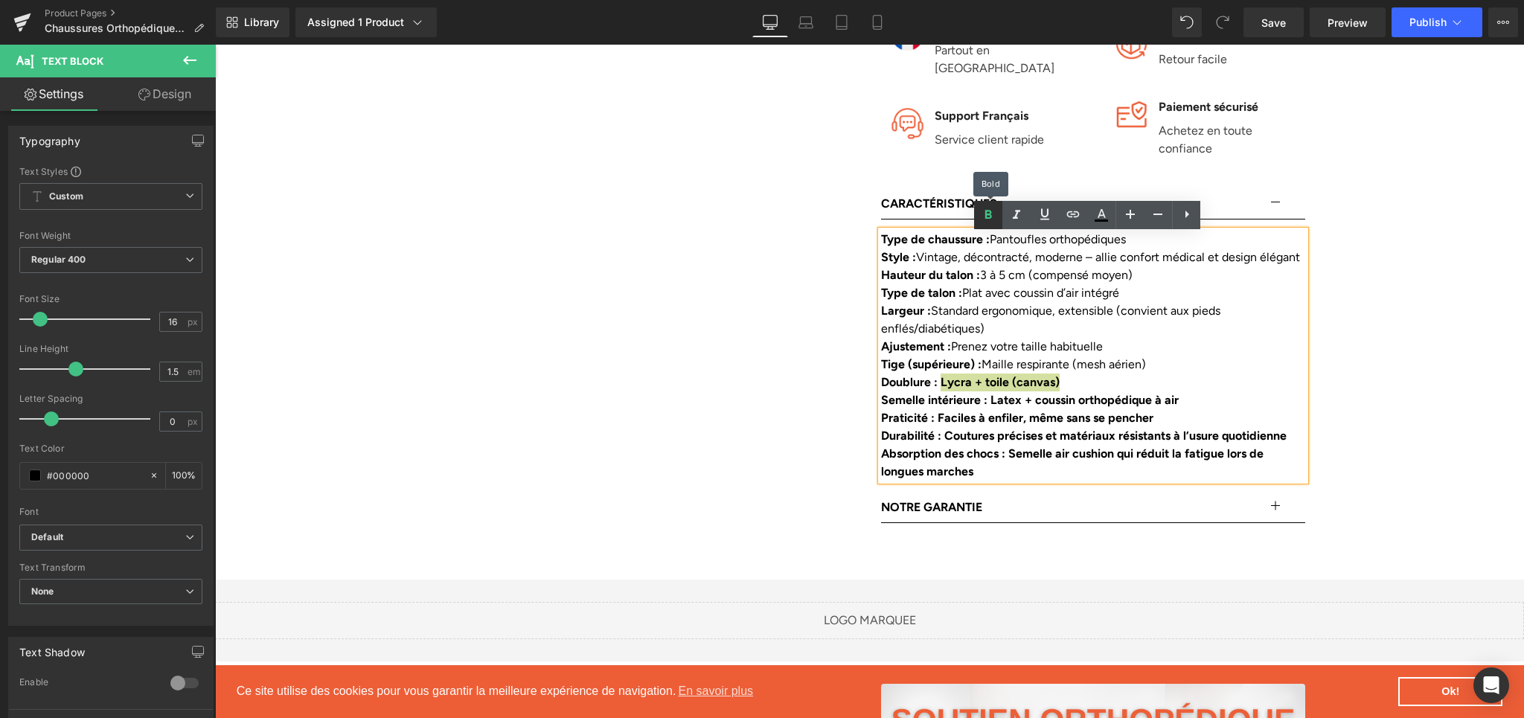
click at [983, 223] on icon at bounding box center [988, 215] width 18 height 18
drag, startPoint x: 987, startPoint y: 410, endPoint x: 1193, endPoint y: 407, distance: 206.2
click at [1193, 407] on div "Semelle intérieure : Latex + coussin orthopédique à air" at bounding box center [1093, 400] width 424 height 18
click at [981, 223] on icon at bounding box center [988, 215] width 18 height 18
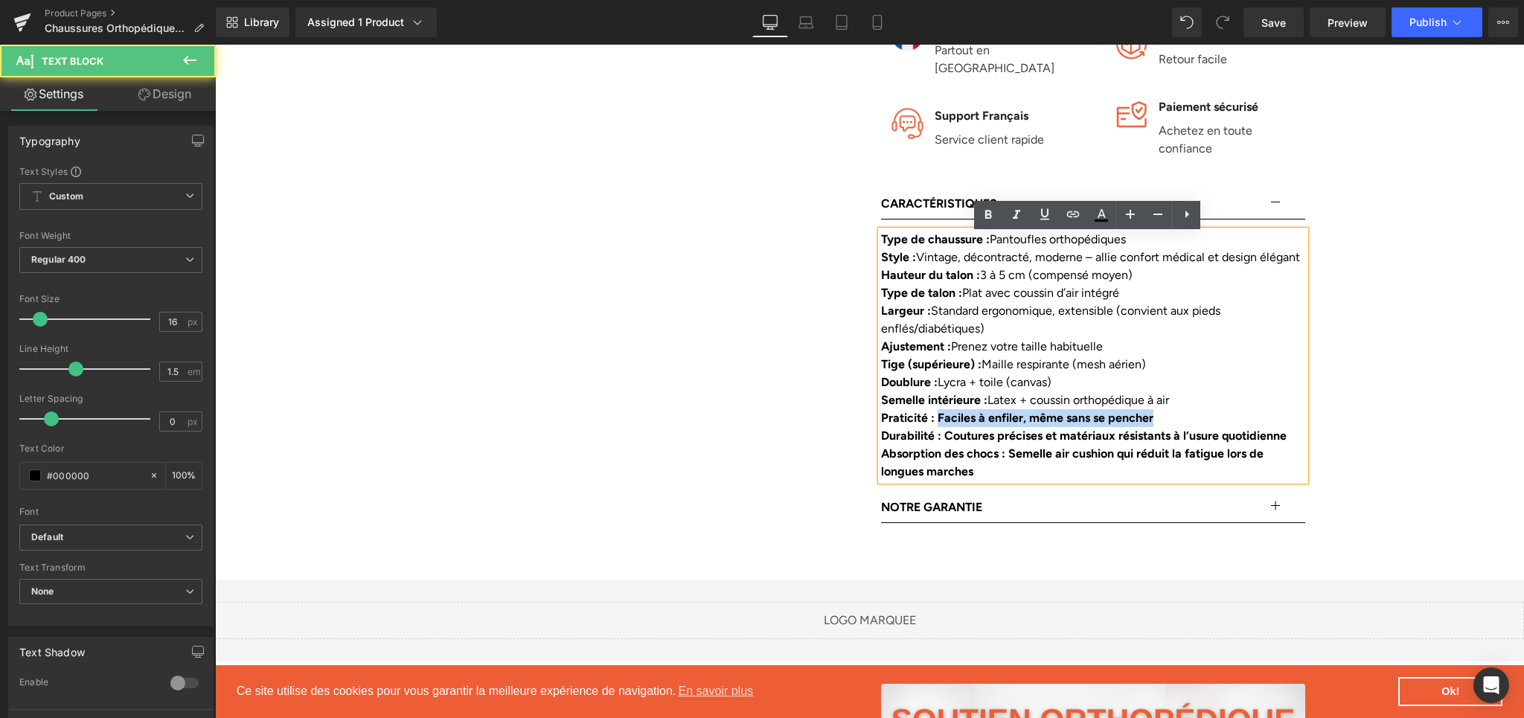
drag, startPoint x: 932, startPoint y: 426, endPoint x: 1179, endPoint y: 429, distance: 247.1
click at [1179, 427] on div "Praticité : Faciles à enfiler, même sans se pencher" at bounding box center [1093, 418] width 424 height 18
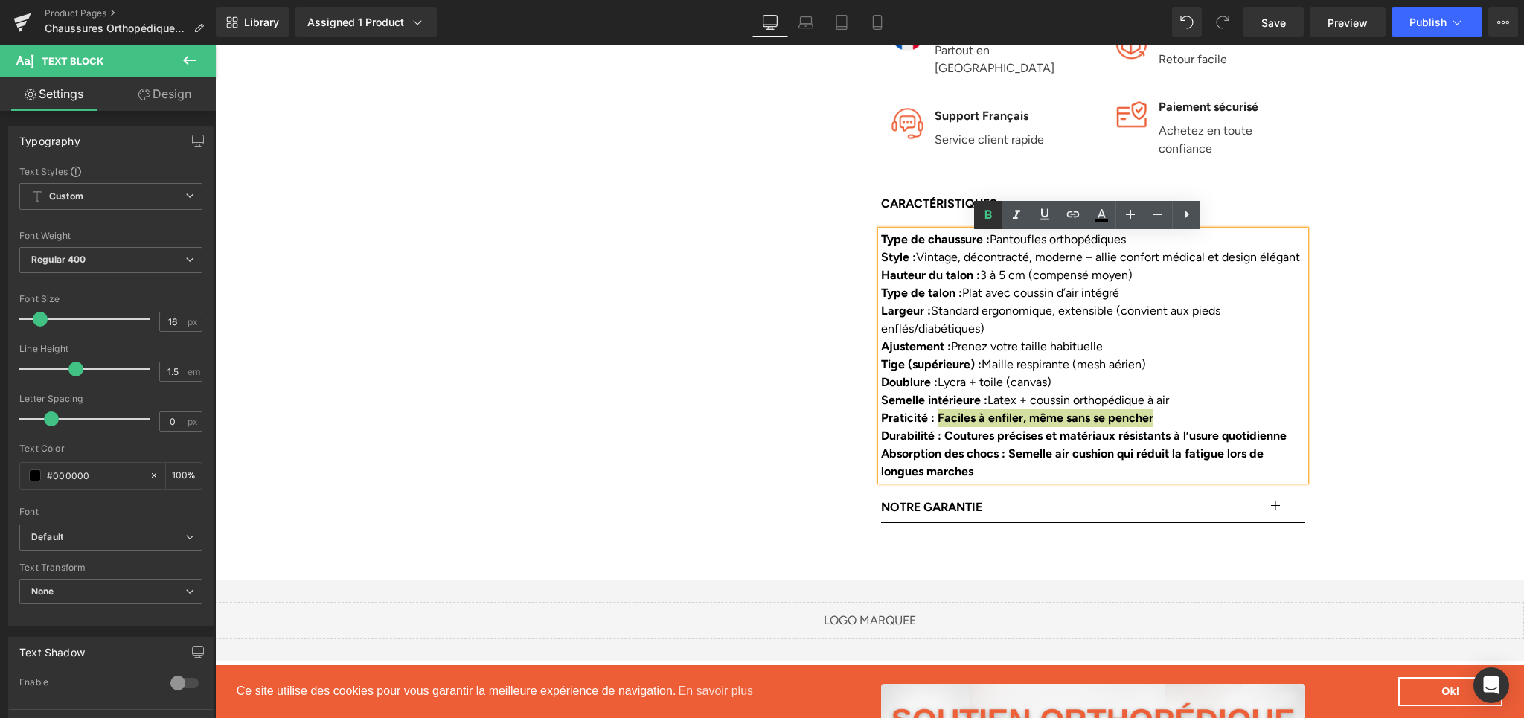
click at [979, 214] on icon at bounding box center [988, 215] width 18 height 18
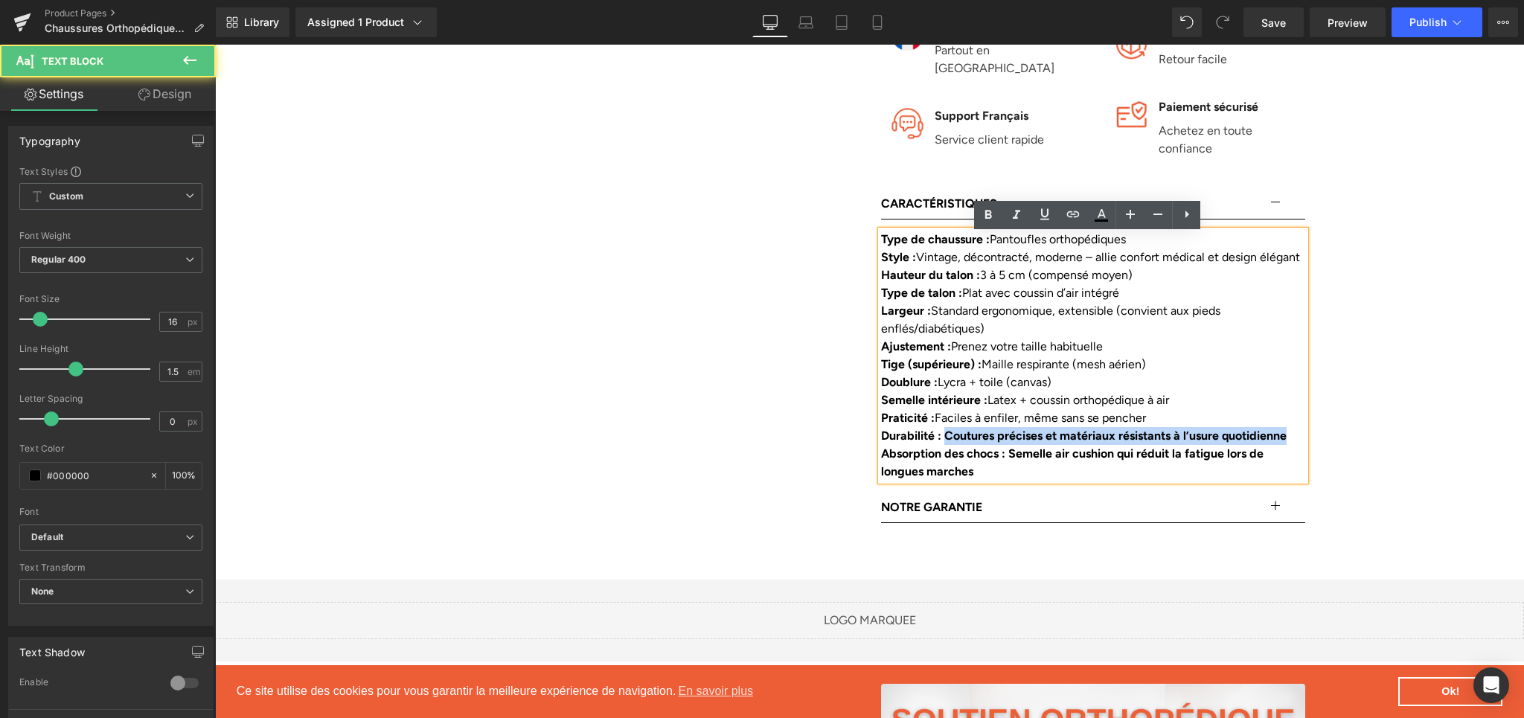
drag, startPoint x: 943, startPoint y: 444, endPoint x: 944, endPoint y: 457, distance: 12.7
click at [944, 445] on div "Durabilité : Coutures précises et matériaux résistants à l’usure quotidienne" at bounding box center [1093, 436] width 424 height 18
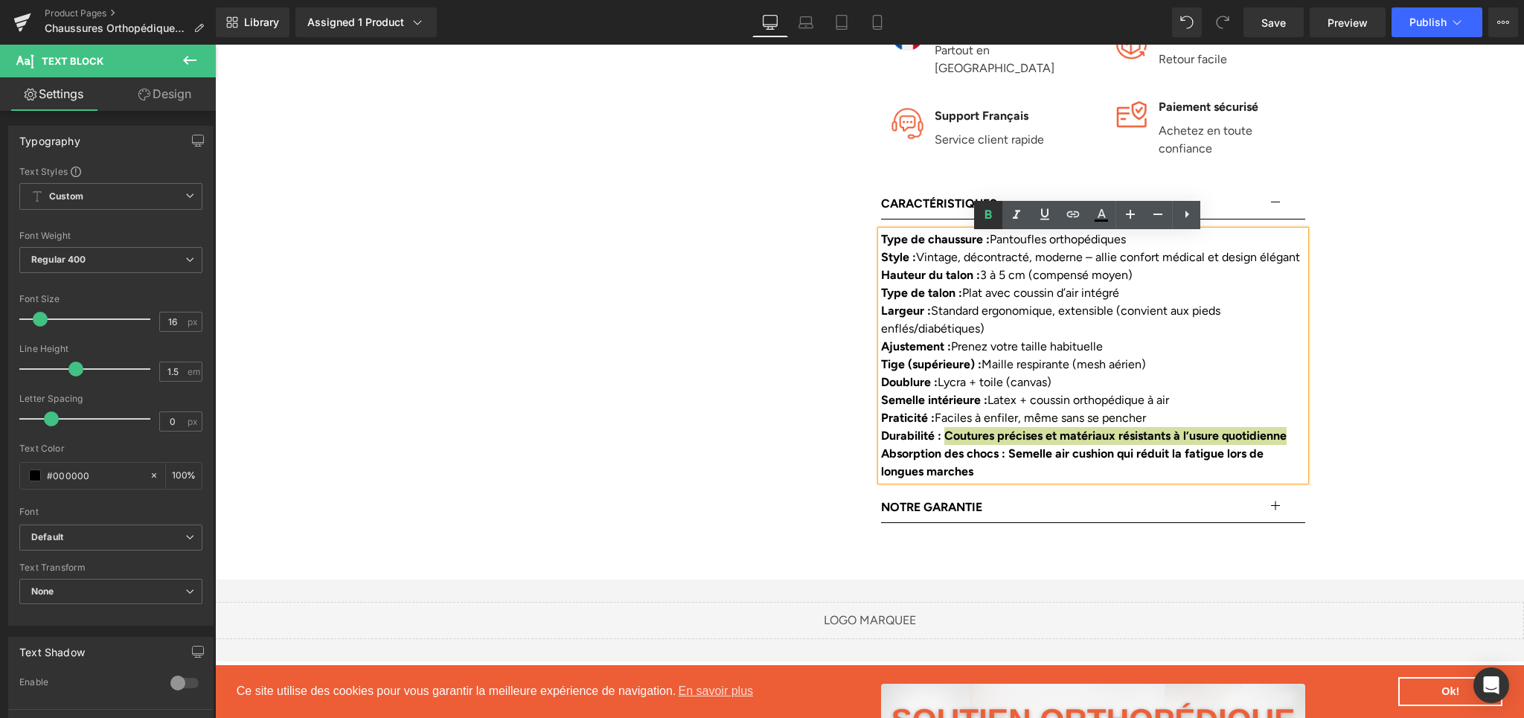
click at [990, 220] on icon at bounding box center [988, 215] width 18 height 18
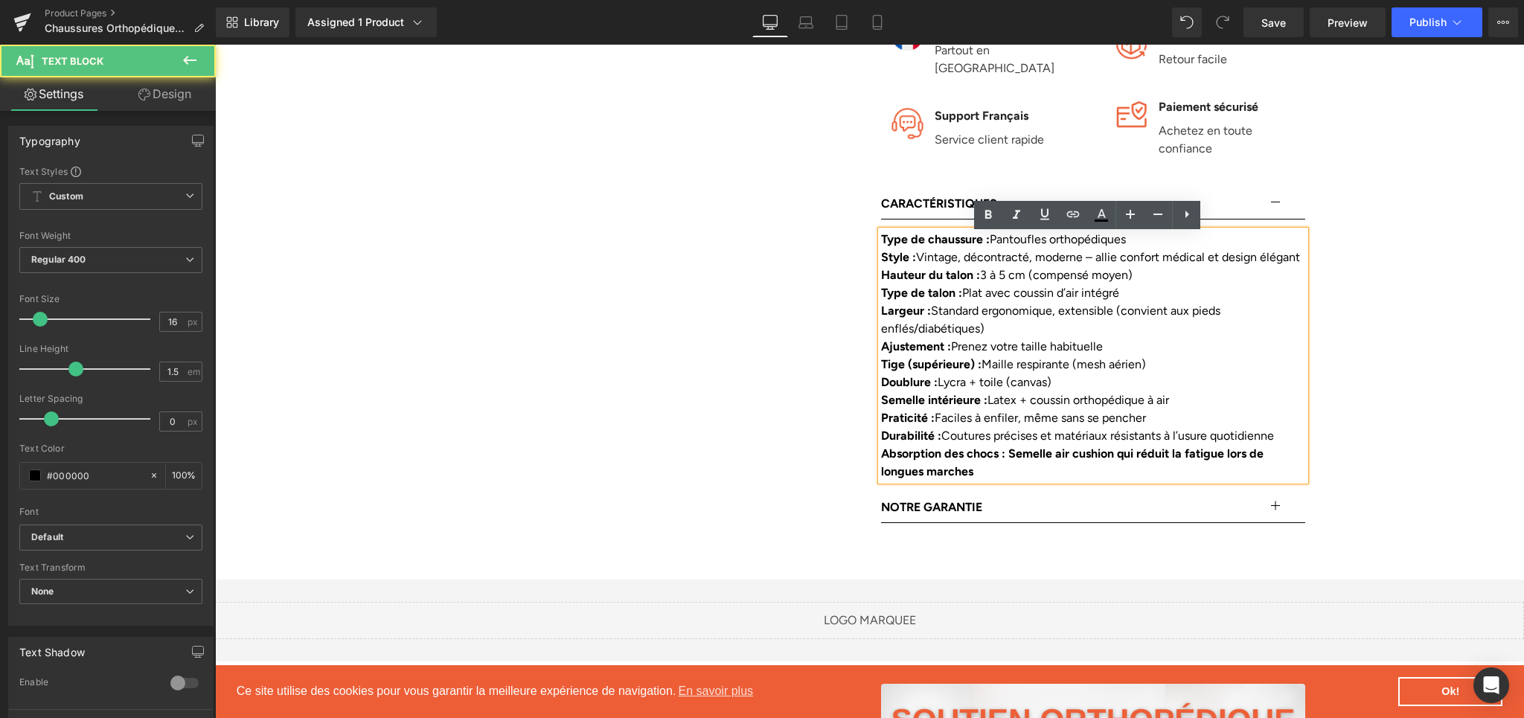
click at [1015, 462] on b "Absorption des chocs : Semelle air cushion qui réduit la fatigue lors de longue…" at bounding box center [1072, 463] width 383 height 32
click at [1009, 461] on b "Absorption des chocs : Semelle air cushion qui réduit la fatigue lors de longue…" at bounding box center [1072, 463] width 383 height 32
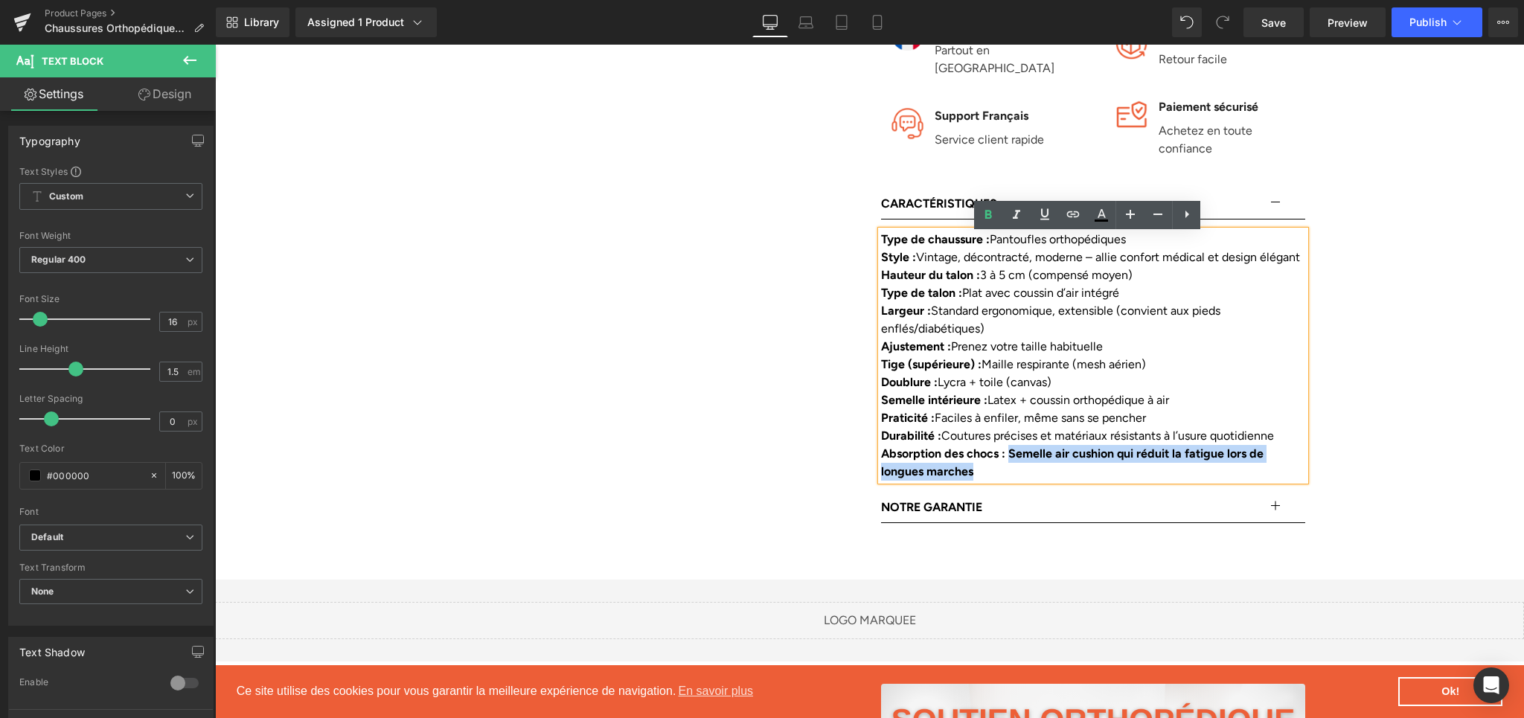
drag, startPoint x: 1012, startPoint y: 458, endPoint x: 1016, endPoint y: 470, distance: 12.5
click at [1016, 470] on div "Absorption des chocs : Semelle air cushion qui réduit la fatigue lors de longue…" at bounding box center [1093, 463] width 424 height 36
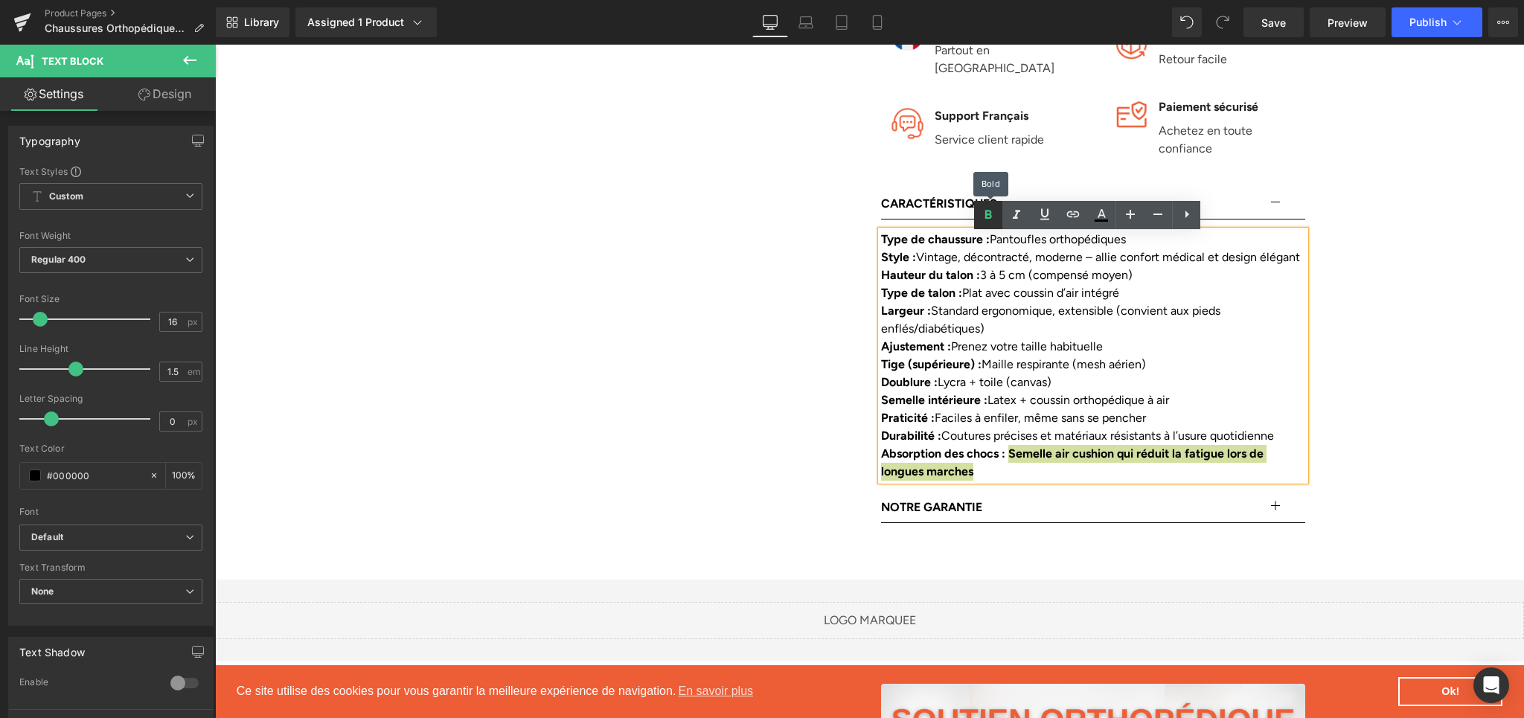
click at [989, 227] on link at bounding box center [988, 215] width 28 height 28
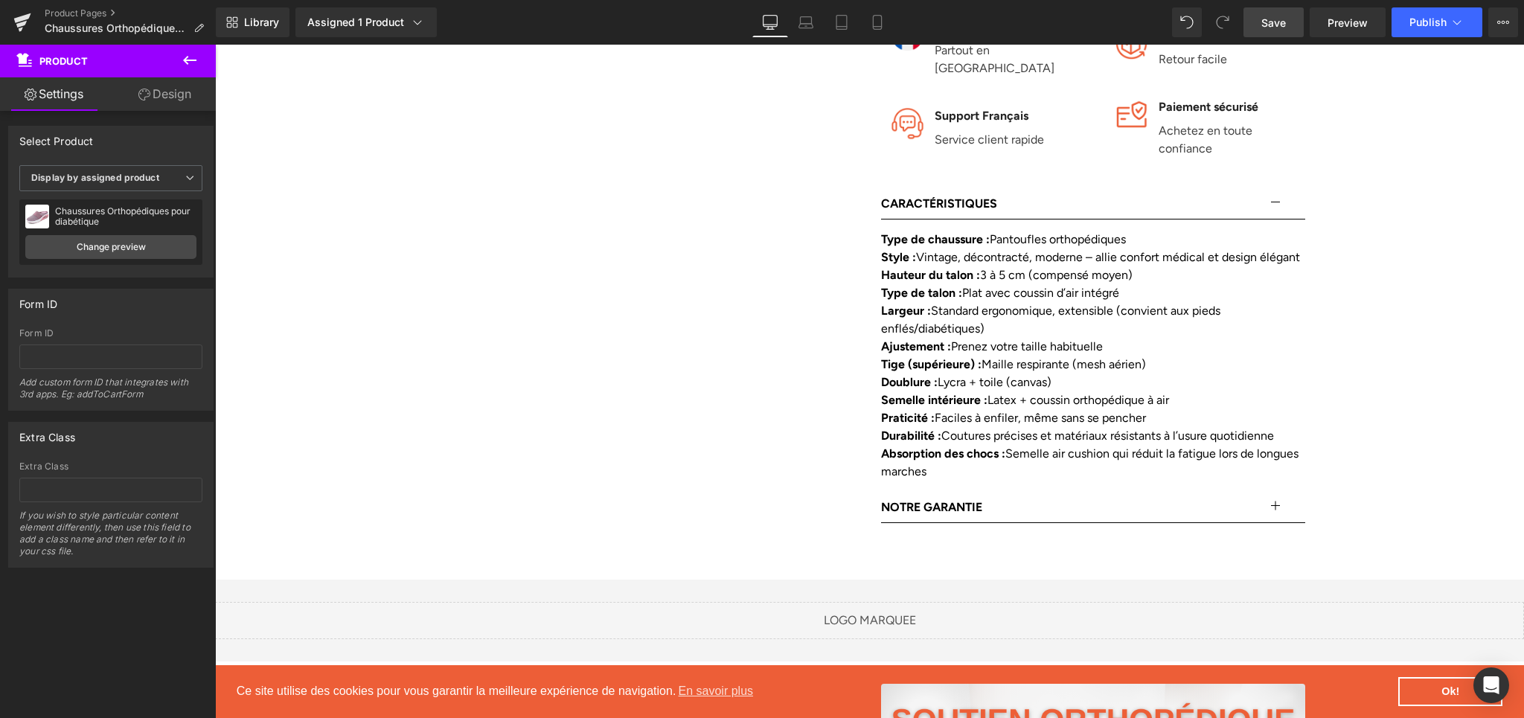
drag, startPoint x: 1263, startPoint y: 30, endPoint x: 1139, endPoint y: 95, distance: 140.5
click at [1263, 30] on span "Save" at bounding box center [1273, 23] width 25 height 16
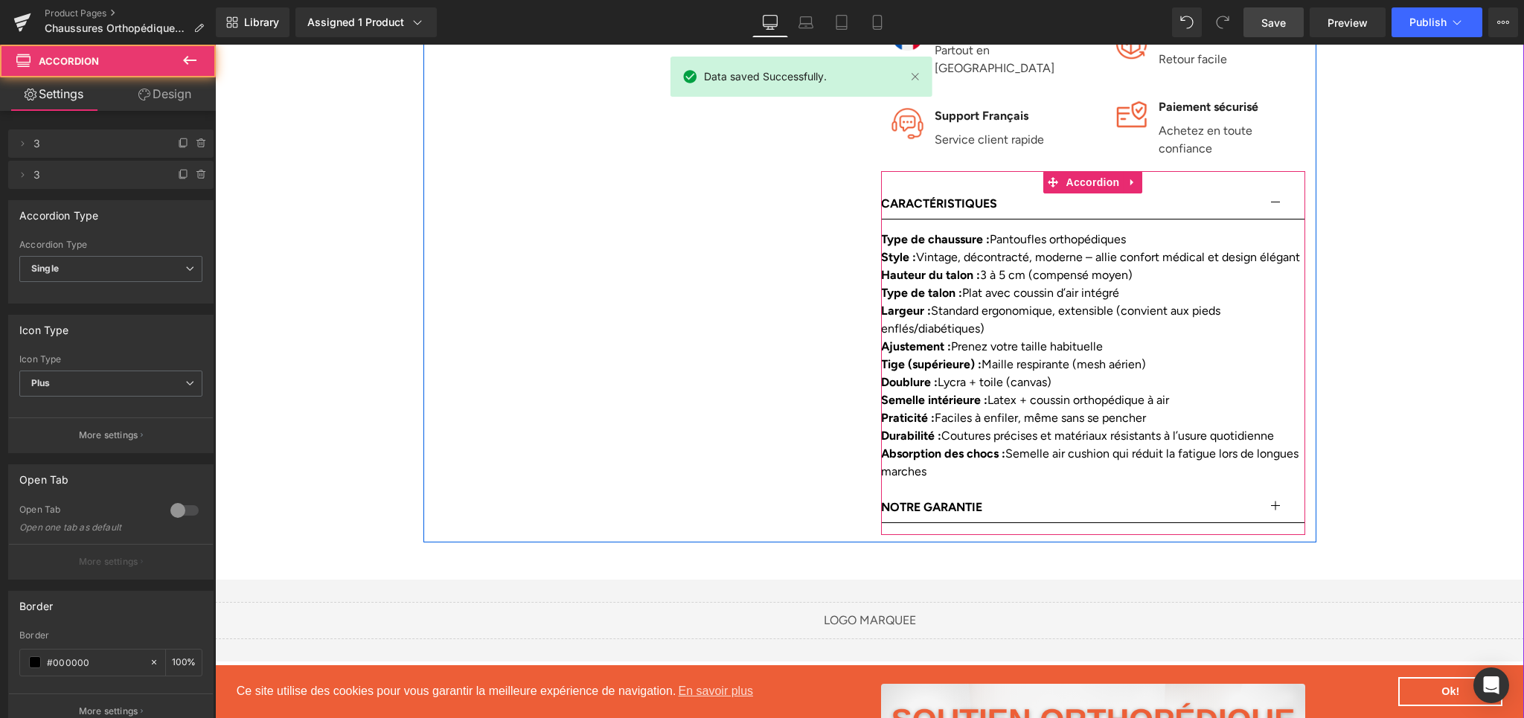
click at [1276, 209] on button "button" at bounding box center [1291, 204] width 30 height 30
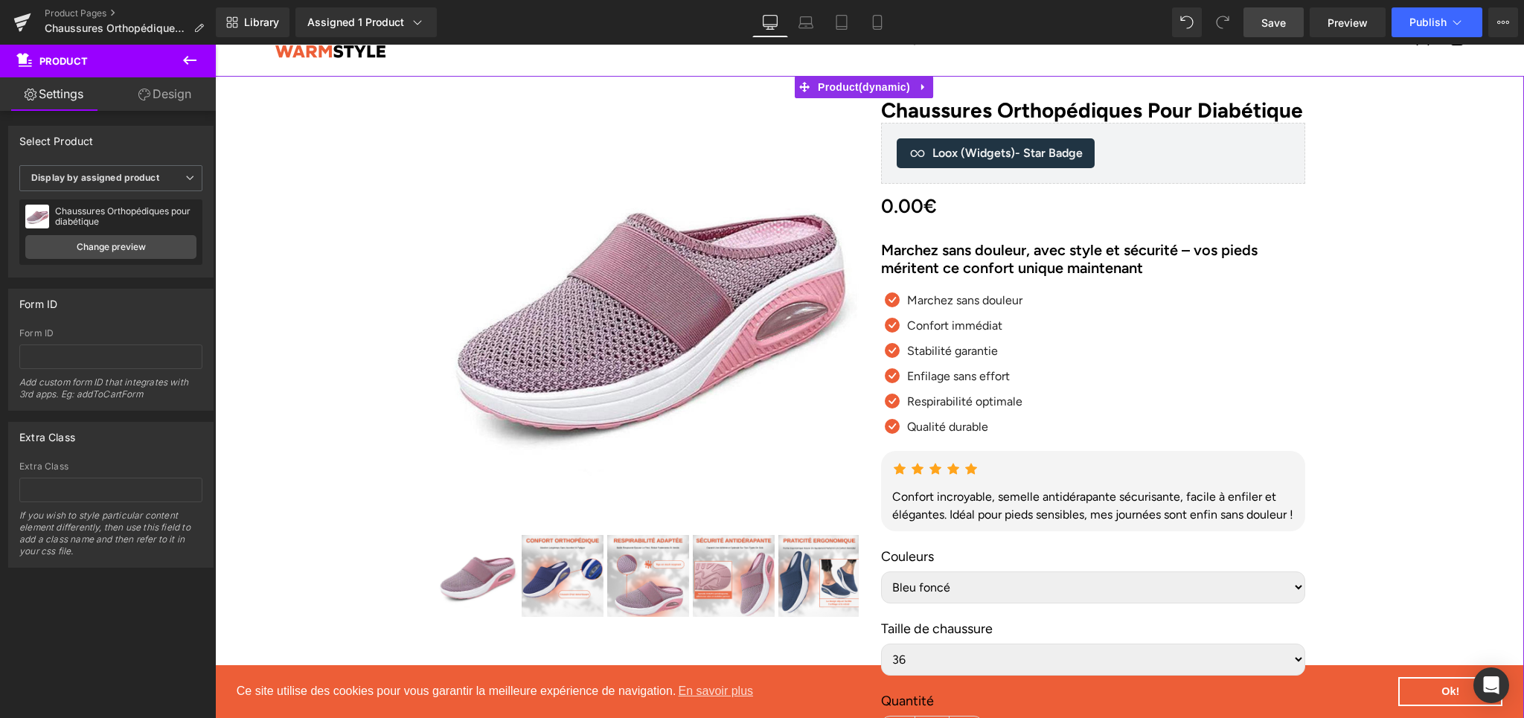
scroll to position [84, 0]
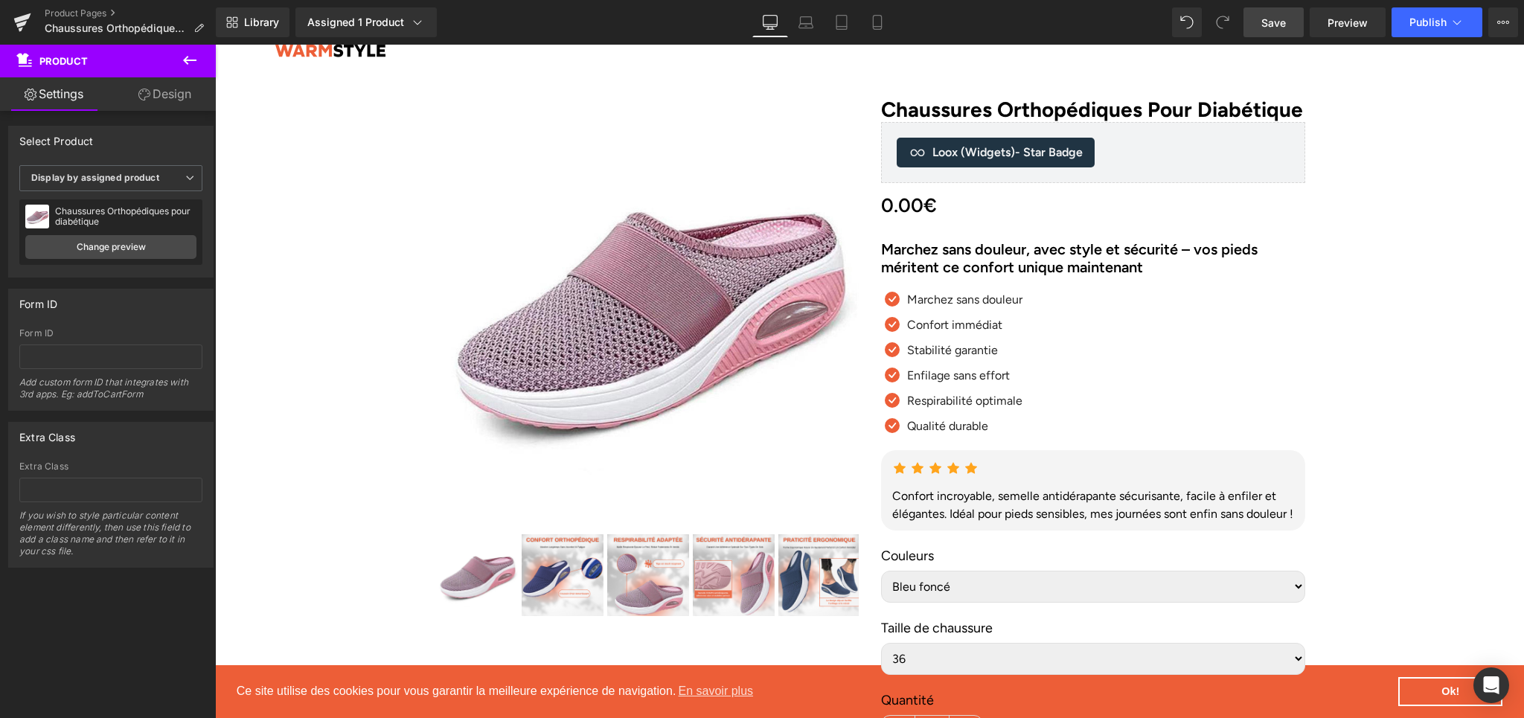
click at [1301, 34] on link "Save" at bounding box center [1274, 22] width 60 height 30
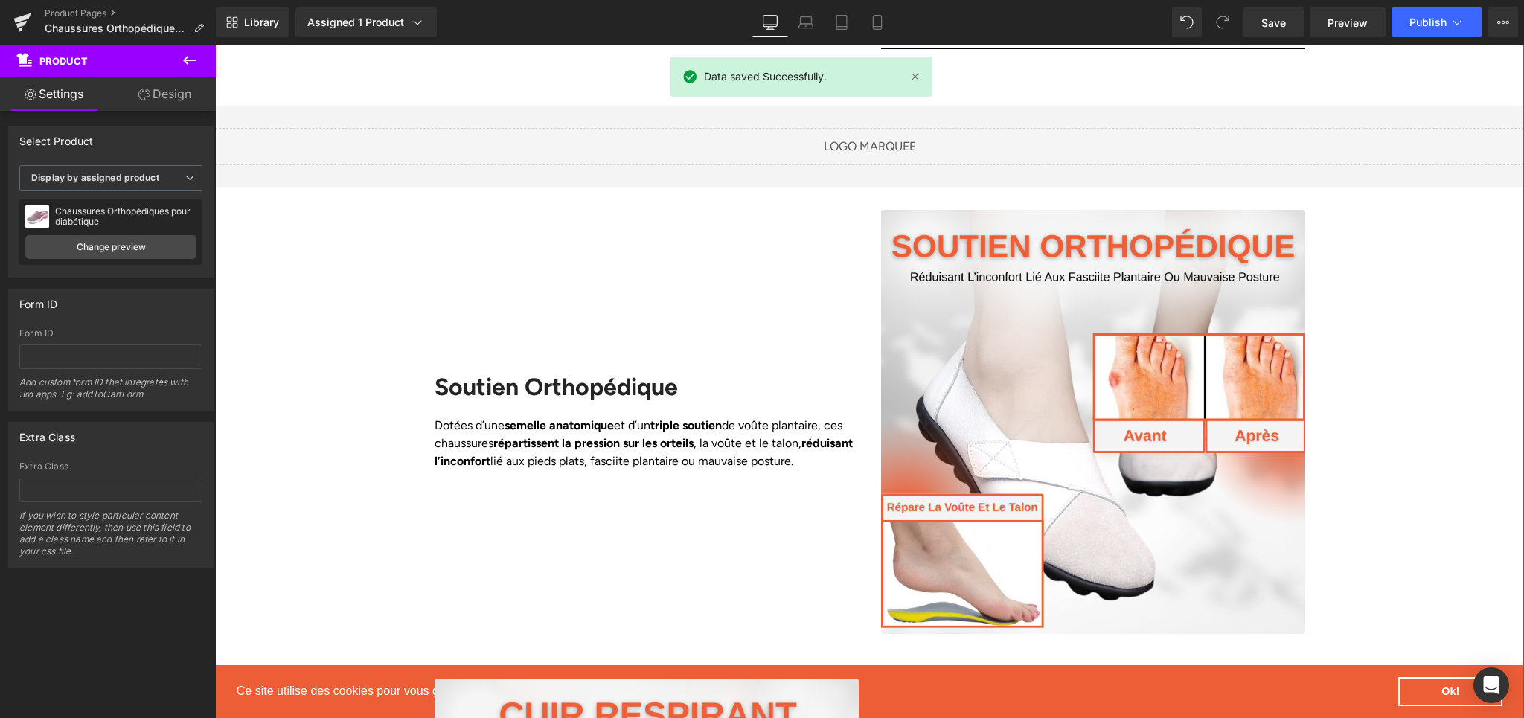
scroll to position [1307, 0]
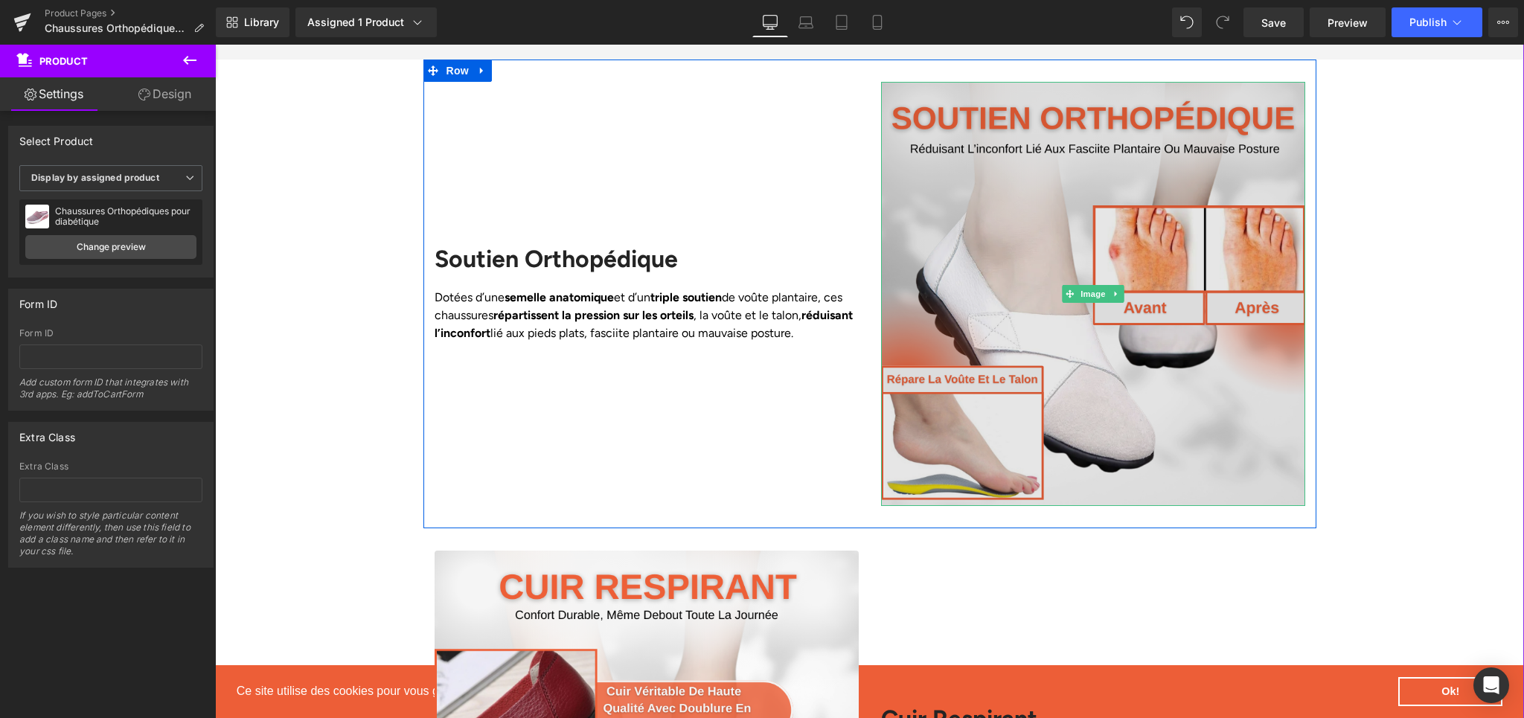
click at [1081, 169] on img at bounding box center [1093, 294] width 424 height 424
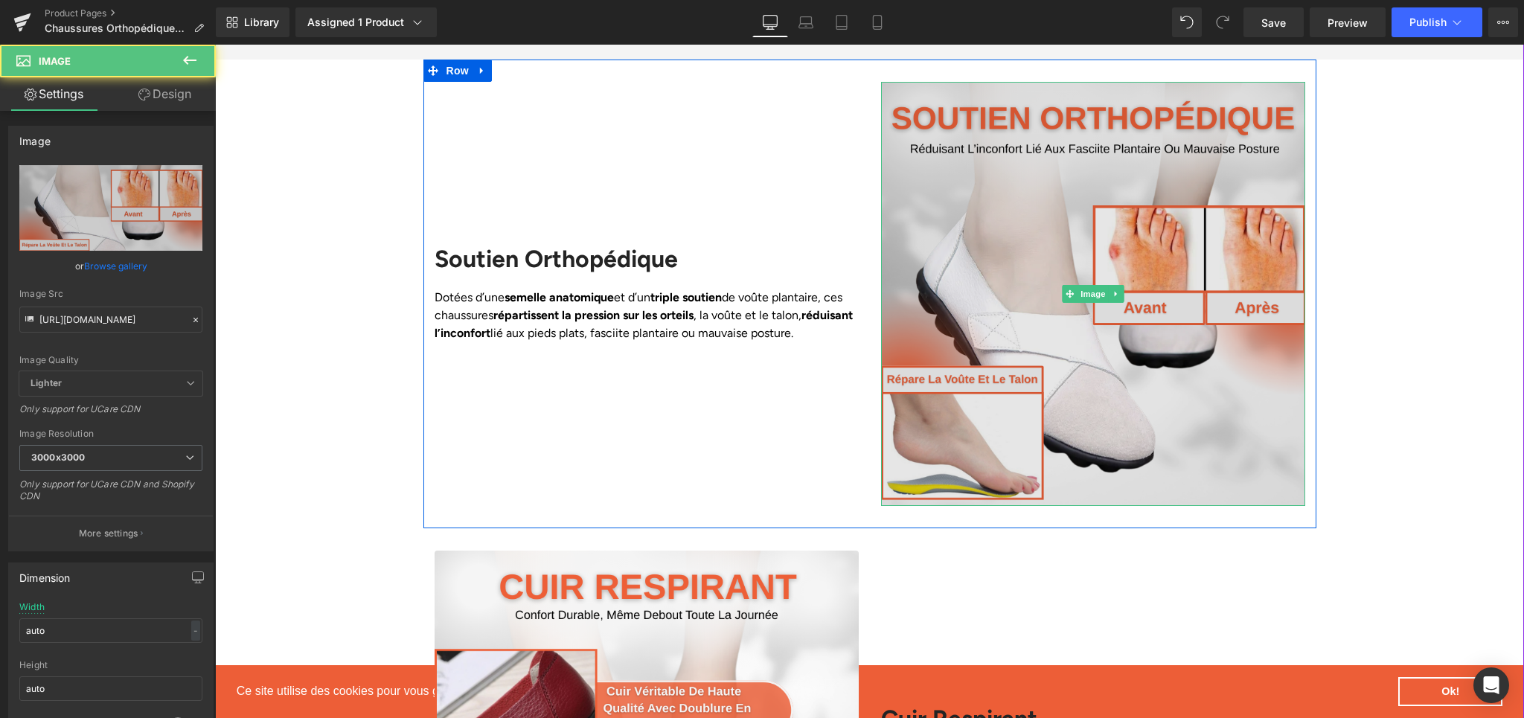
click at [1268, 336] on img at bounding box center [1093, 294] width 424 height 424
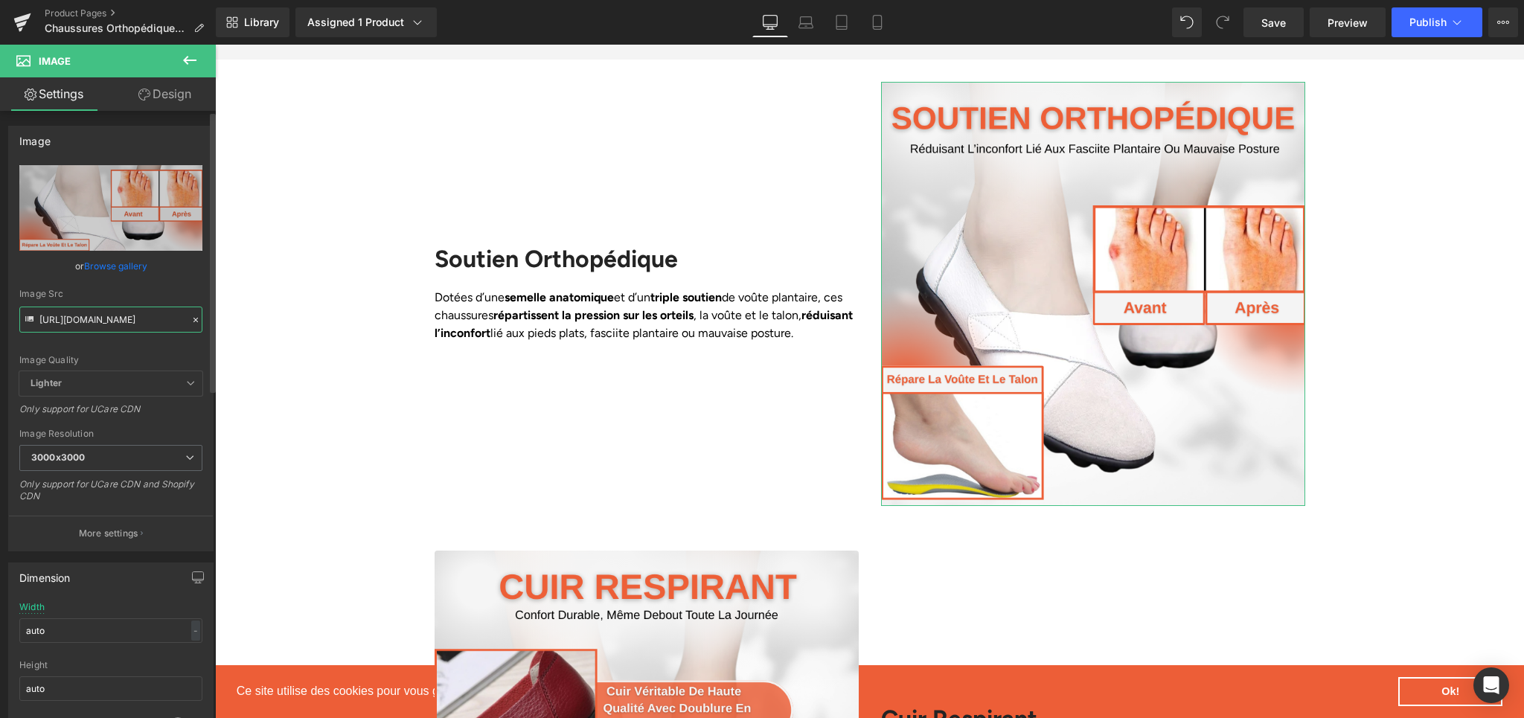
click at [86, 312] on input "https://cdn.shopify.com/s/files/1/0617/1757/7911/files/1_a0e12a03-1655-42d1-869…" at bounding box center [110, 320] width 183 height 26
click at [86, 316] on input "https://cdn.shopify.com/s/files/1/0617/1757/7911/files/1_a0e12a03-1655-42d1-869…" at bounding box center [110, 320] width 183 height 26
paste input "220fbdee-24c5-47a1-b749-36d14b70851d.png?v=1757948278"
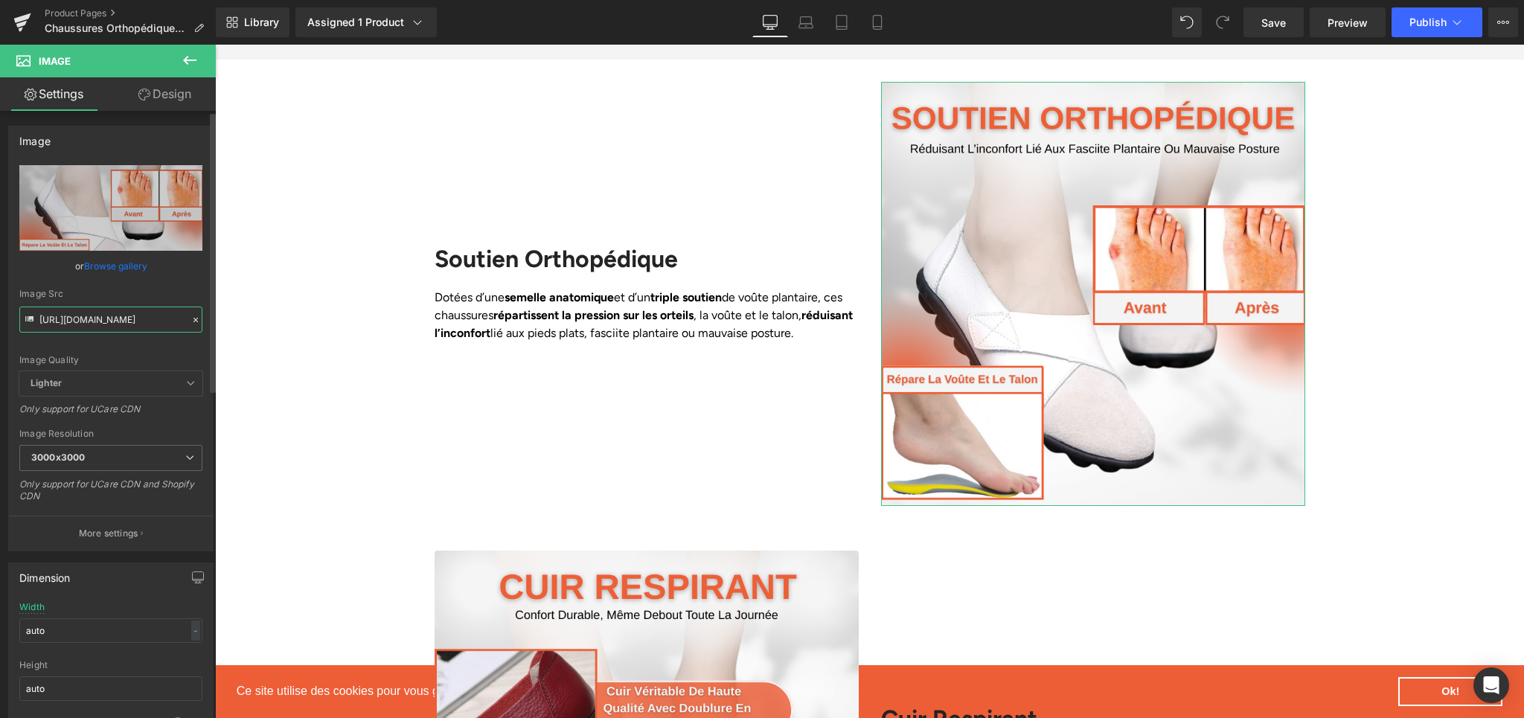
type input "https://cdn.shopify.com/s/files/1/0617/1757/7911/files/1_220fbdee-24c5-47a1-b74…"
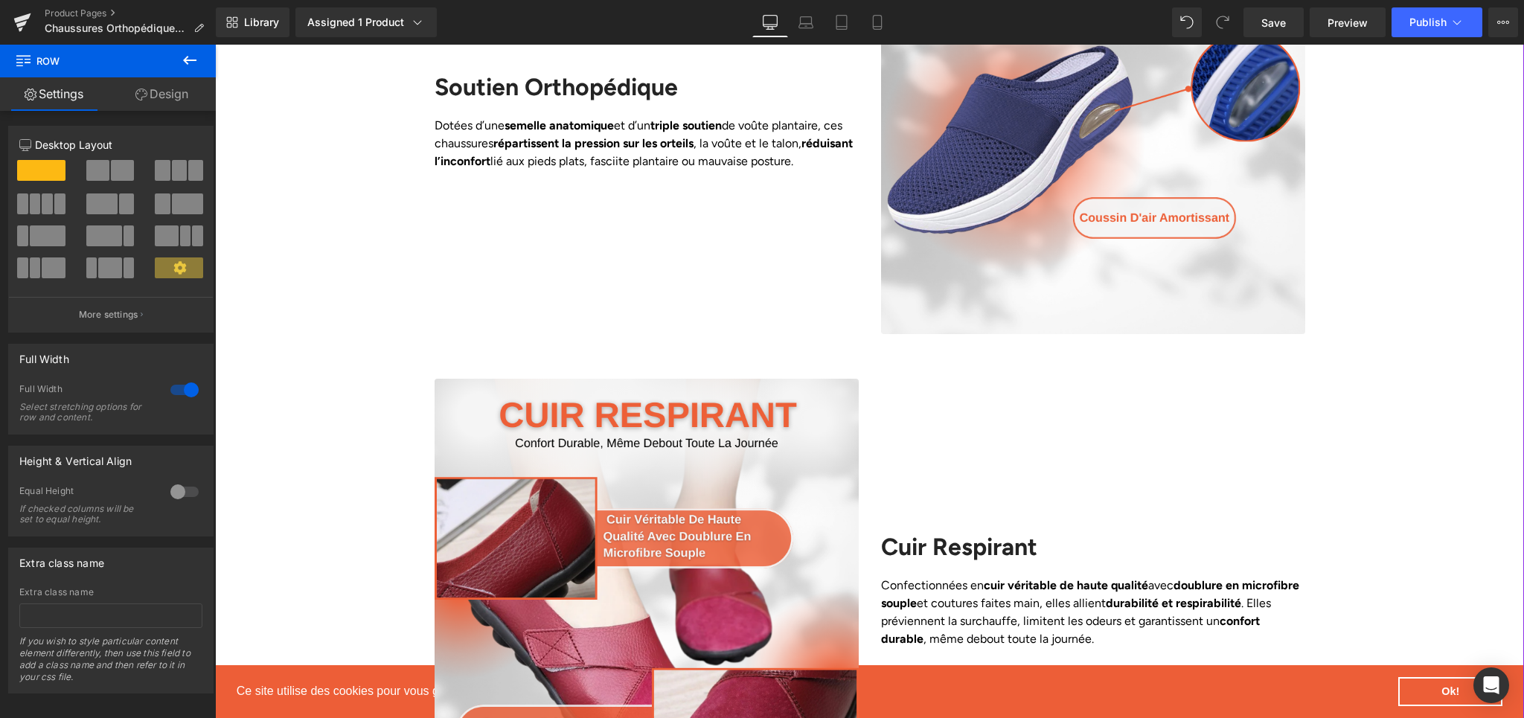
scroll to position [1669, 0]
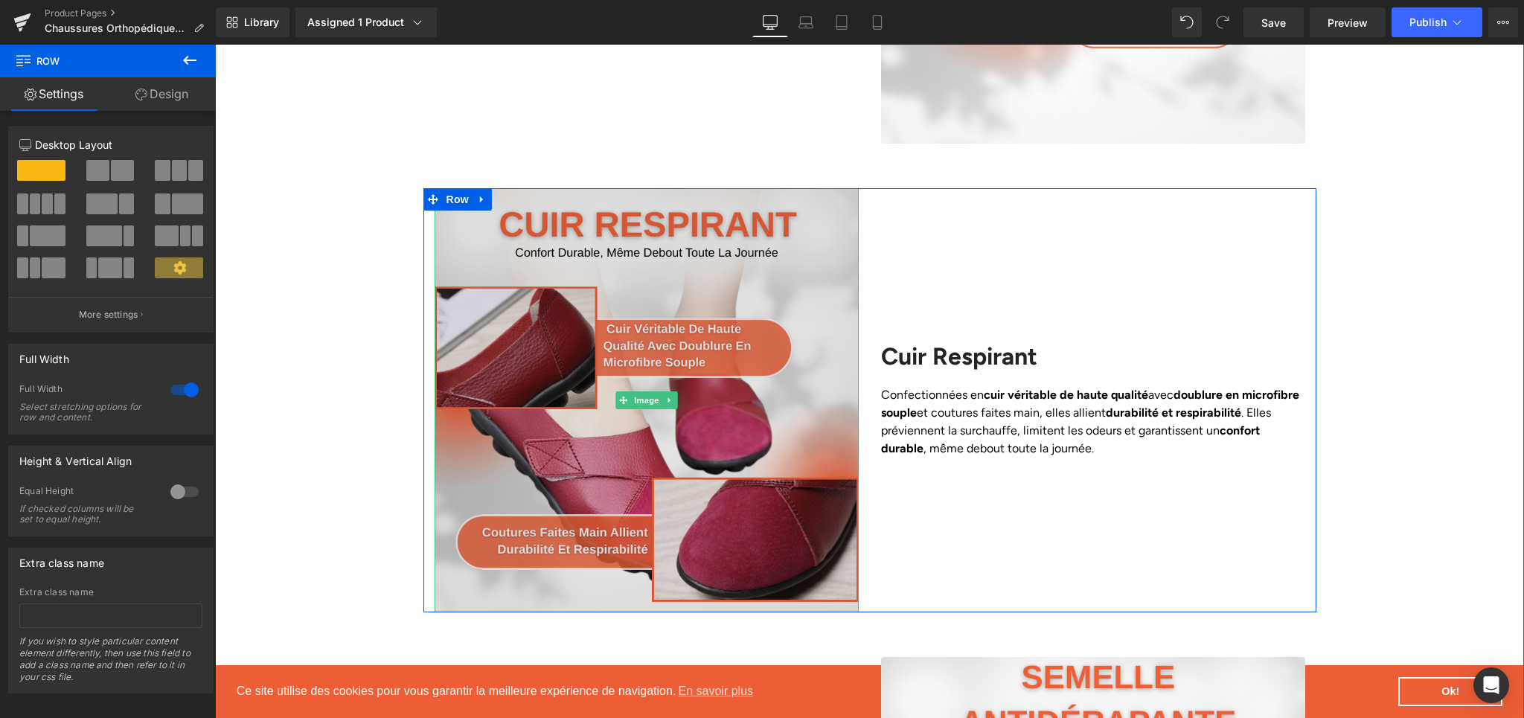
click at [655, 351] on img at bounding box center [647, 400] width 424 height 424
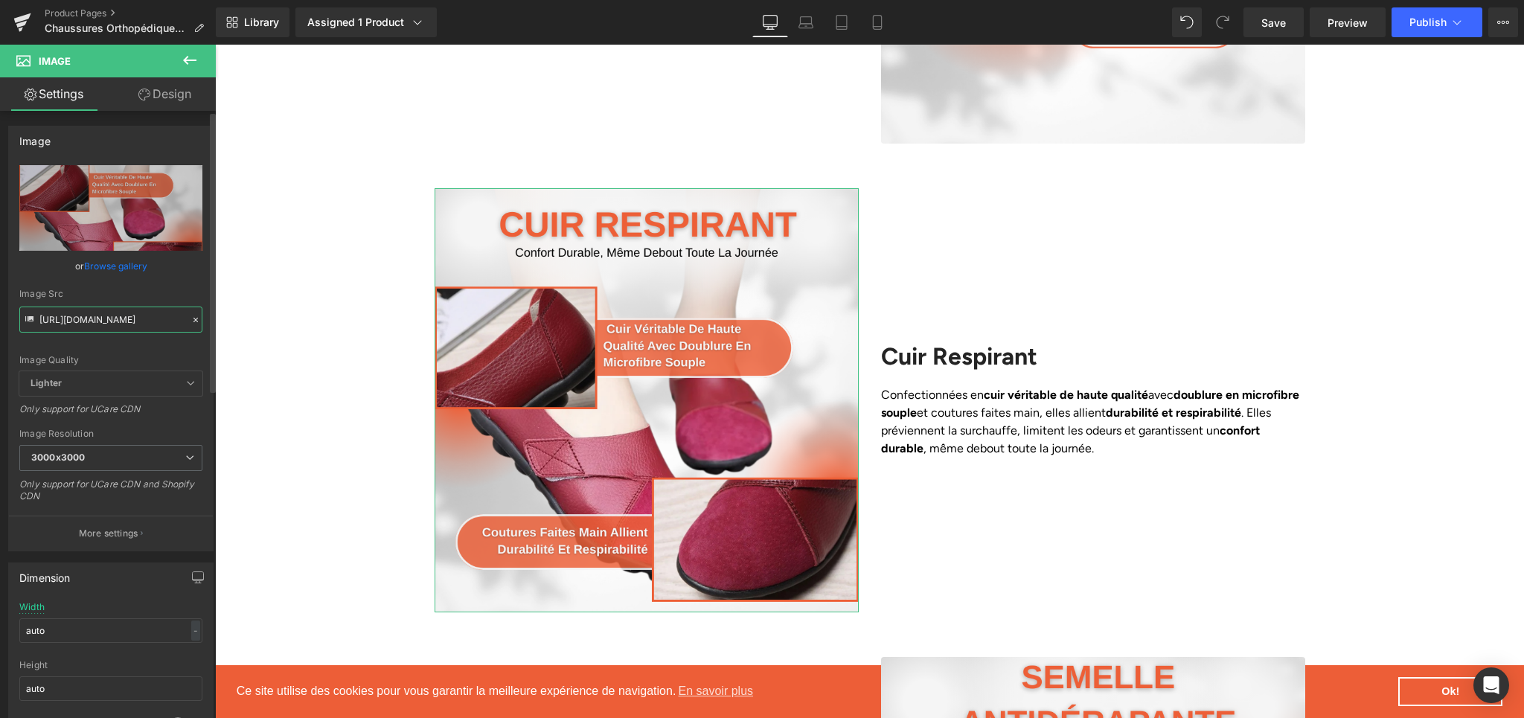
click at [90, 318] on input "https://cdn.shopify.com/s/files/1/0617/1757/7911/files/2_14c649c4-b3d5-408a-902…" at bounding box center [110, 320] width 183 height 26
paste input "97e5637-6550-42b5-a09e-f4636460c752.png?v=1757948278"
type input "https://cdn.shopify.com/s/files/1/0617/1757/7911/files/2_197e5637-6550-42b5-a09…"
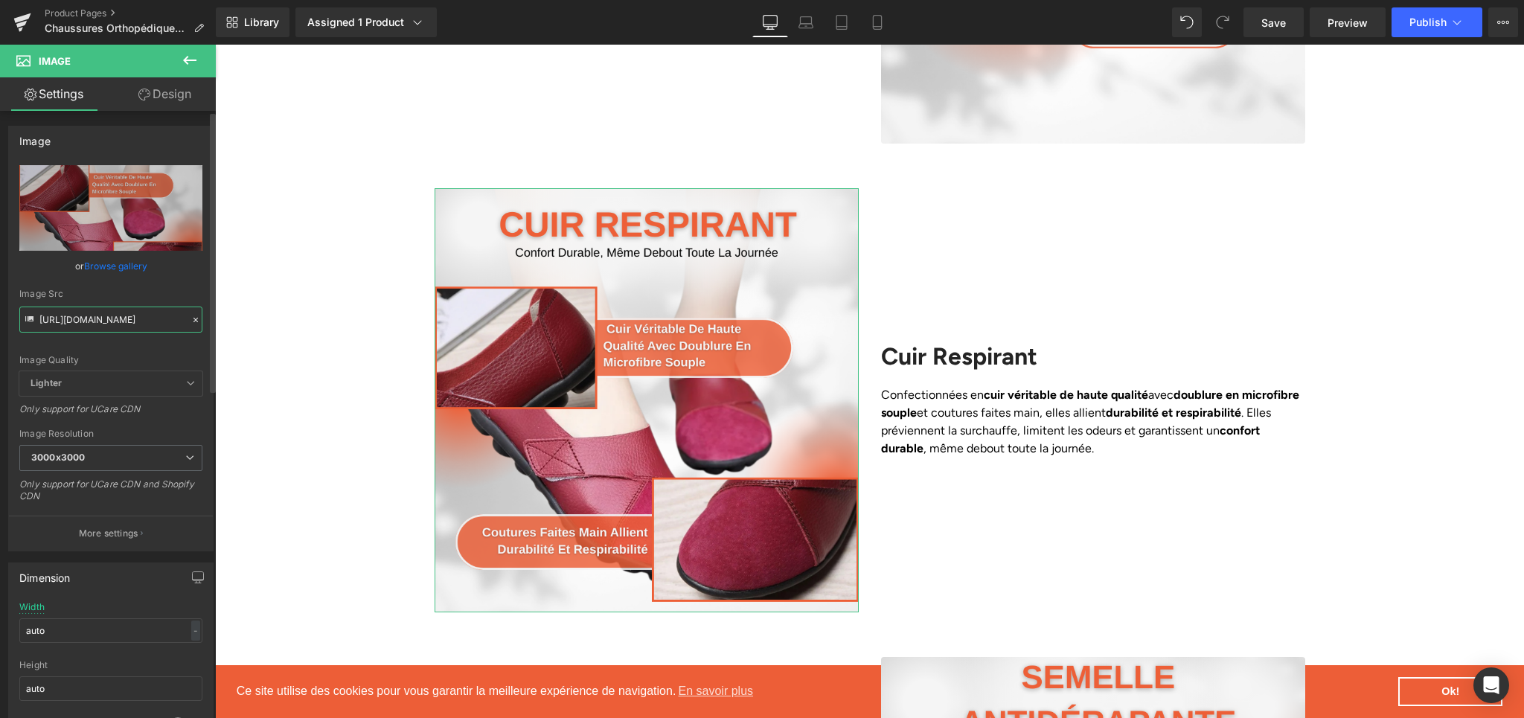
scroll to position [0, 371]
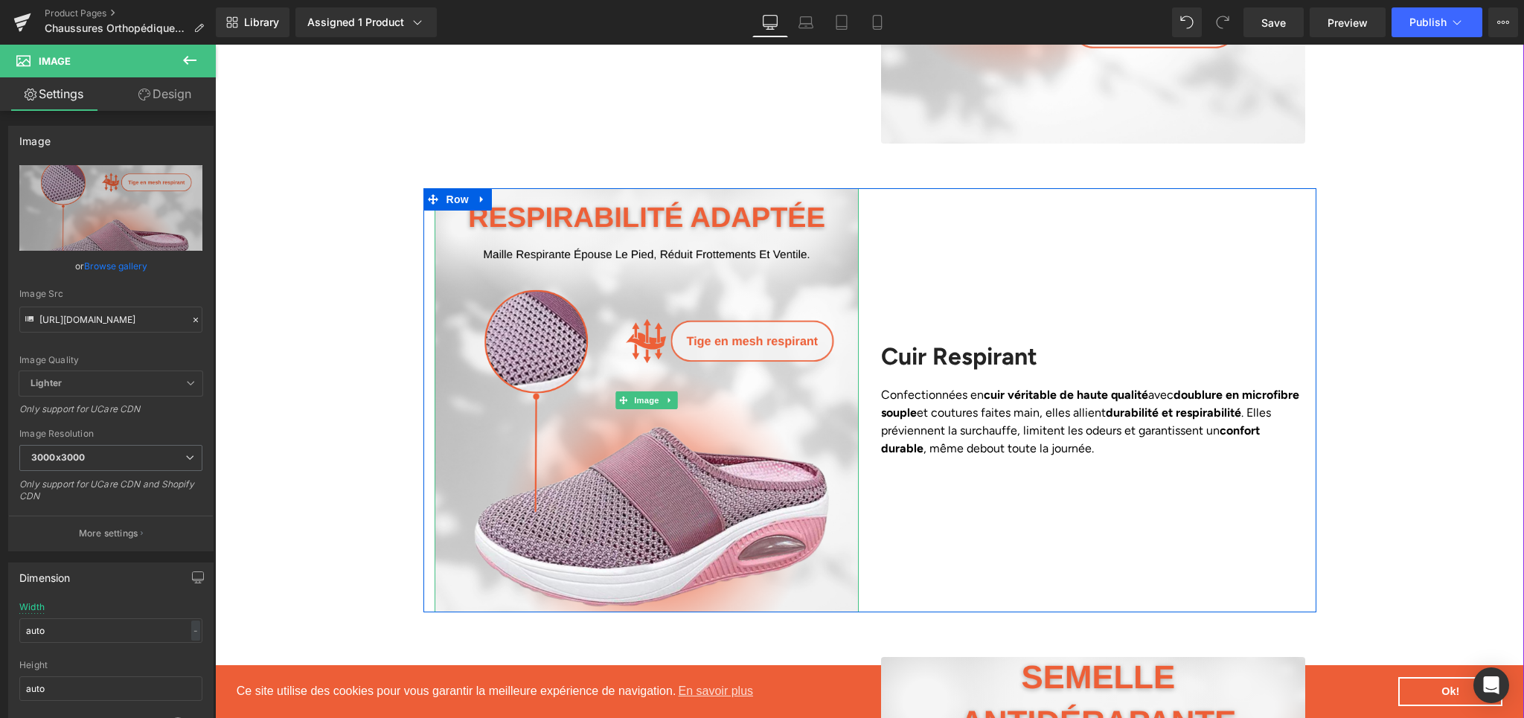
click at [403, 226] on div "Image Cuir Respirant Heading Confectionnées en cuir véritable de haute qualité …" at bounding box center [869, 400] width 1309 height 424
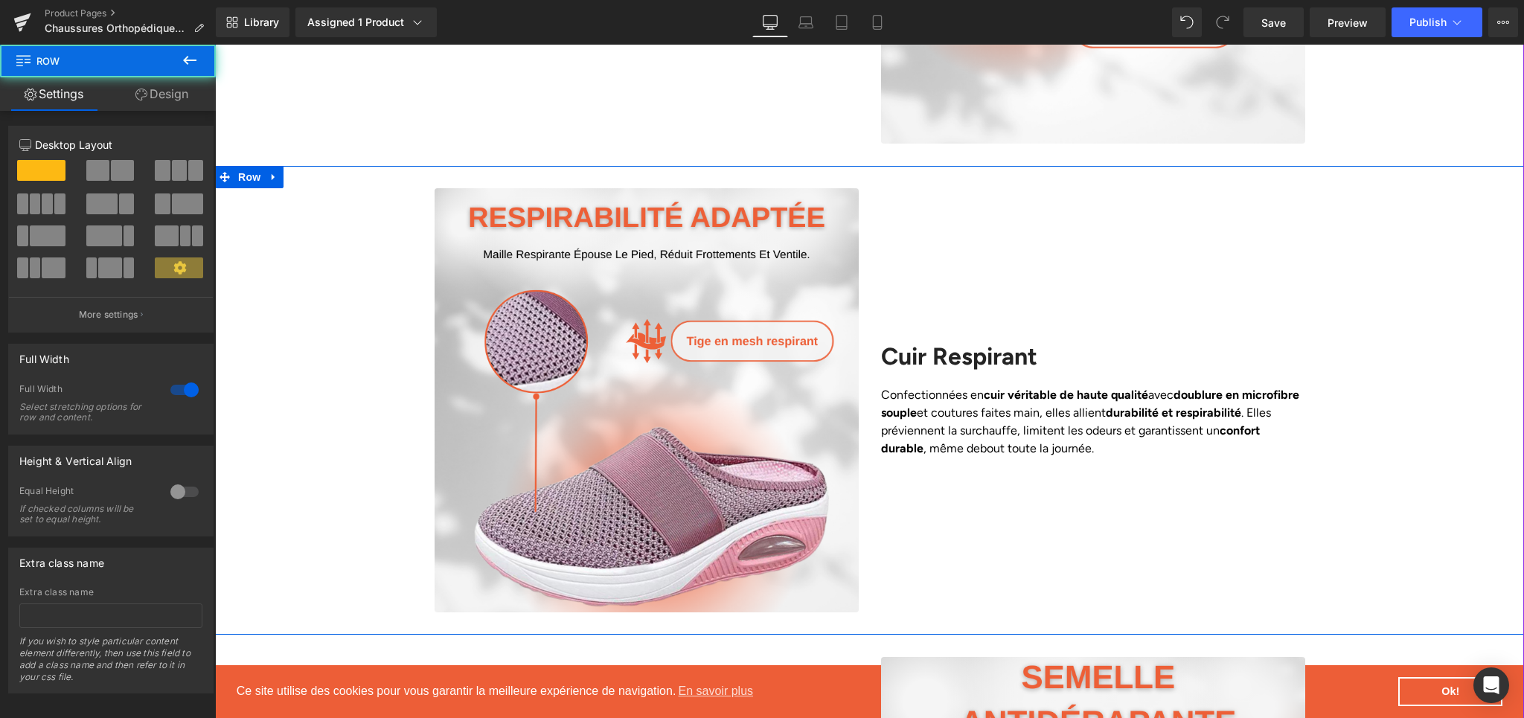
click at [1439, 278] on div "Image Cuir Respirant Heading Confectionnées en cuir véritable de haute qualité …" at bounding box center [869, 400] width 1309 height 424
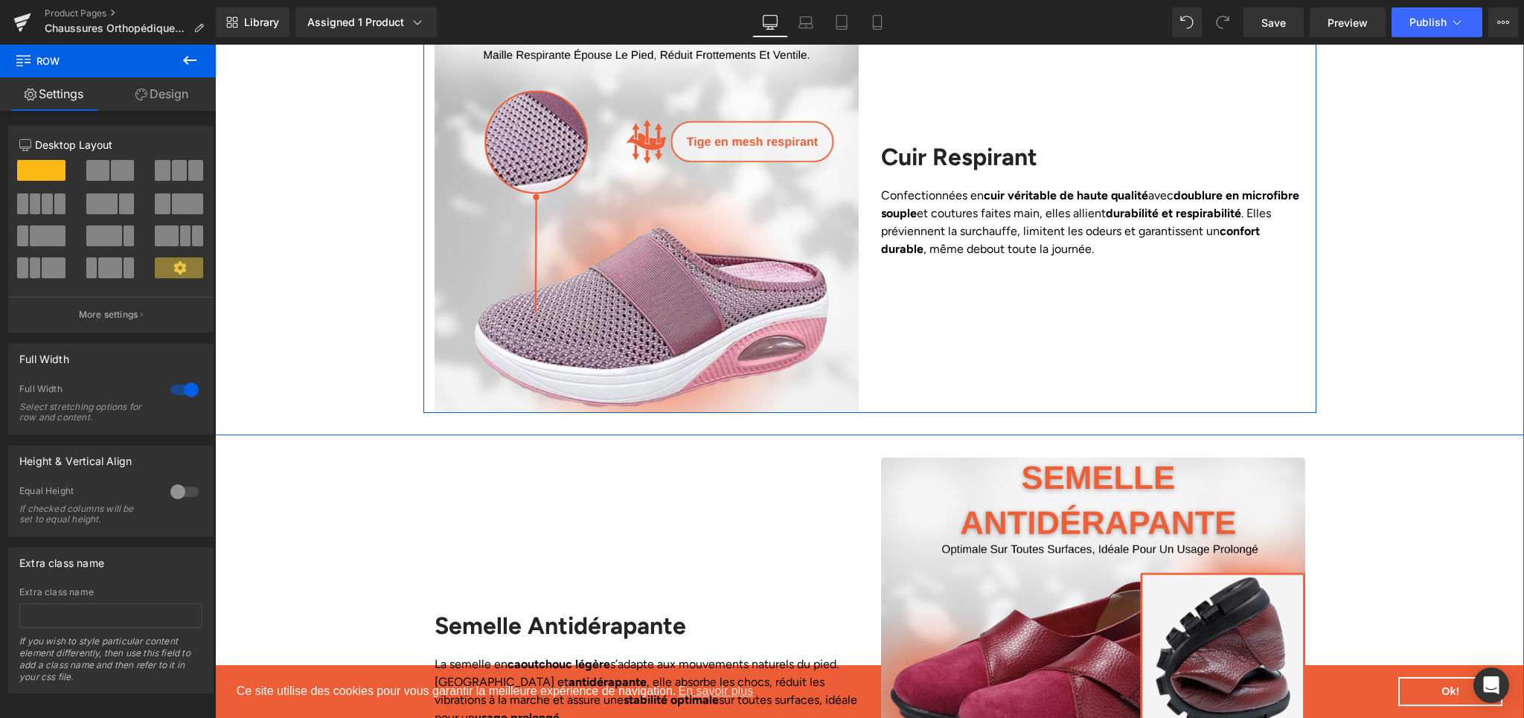
scroll to position [2116, 0]
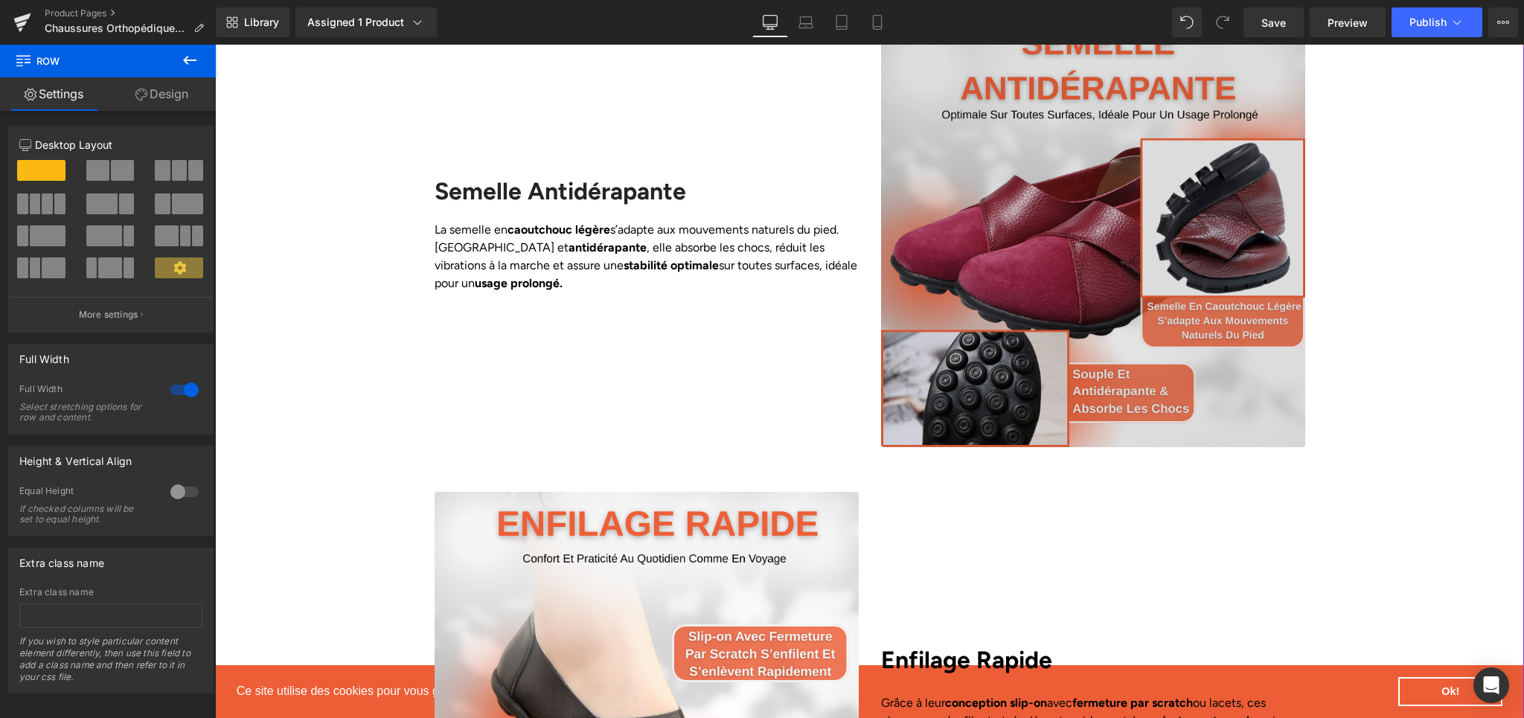
scroll to position [2322, 0]
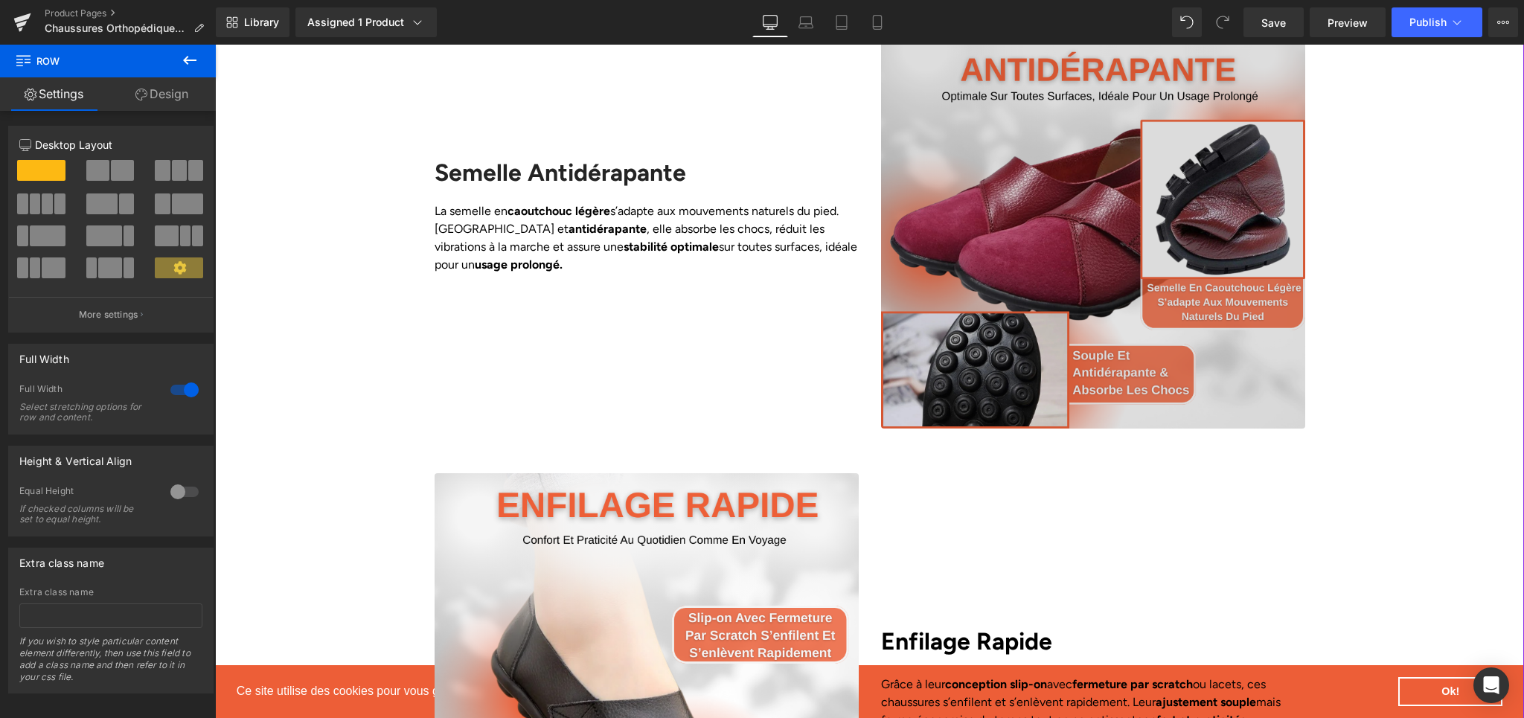
click at [1154, 199] on img at bounding box center [1093, 216] width 424 height 424
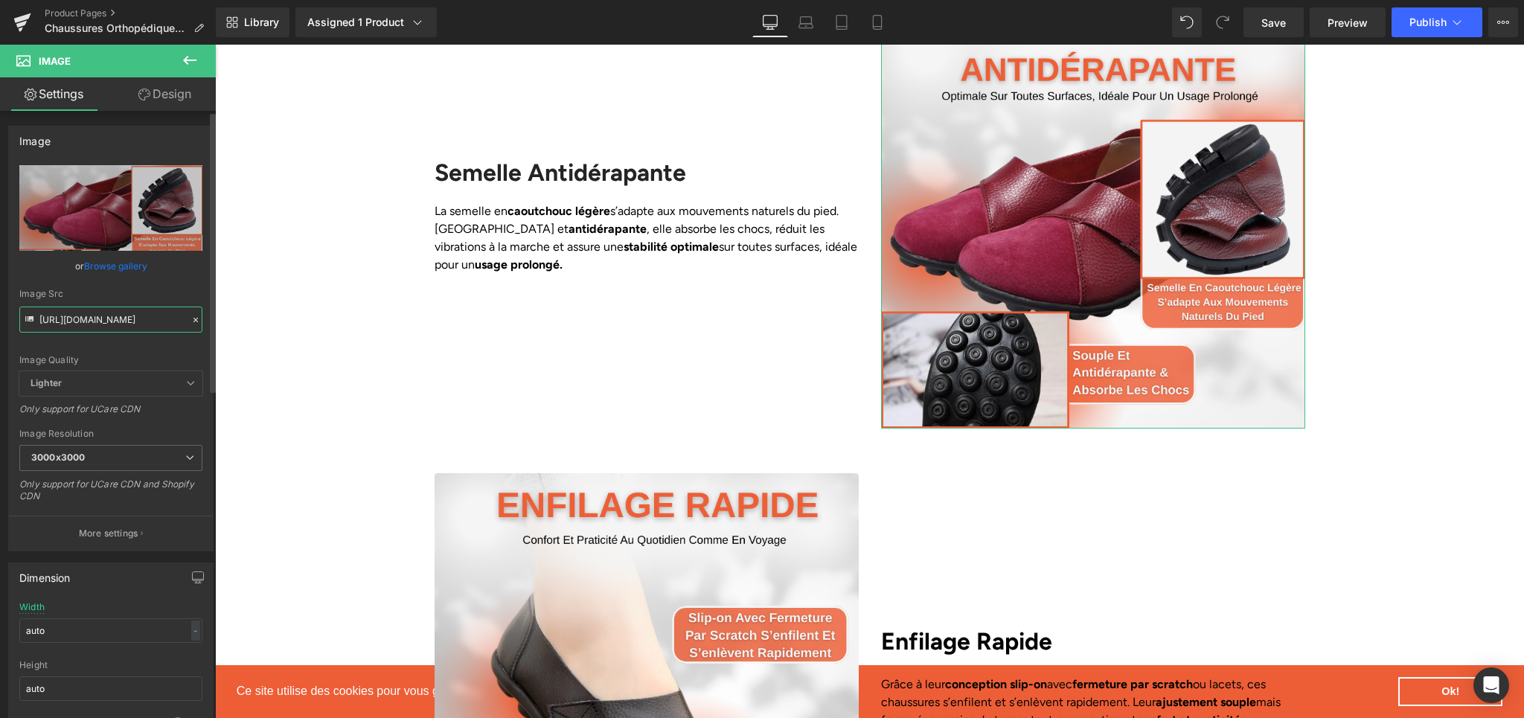
click at [101, 319] on input "https://cdn.shopify.com/s/files/1/0617/1757/7911/files/3_3967c25a-7240-4c30-9ca…" at bounding box center [110, 320] width 183 height 26
paste input "aa827f46-a0f7-4d58-94a7-34b008b1ea68.png?v=1757948278"
type input "https://cdn.shopify.com/s/files/1/0617/1757/7911/files/3_aa827f46-a0f7-4d58-94a…"
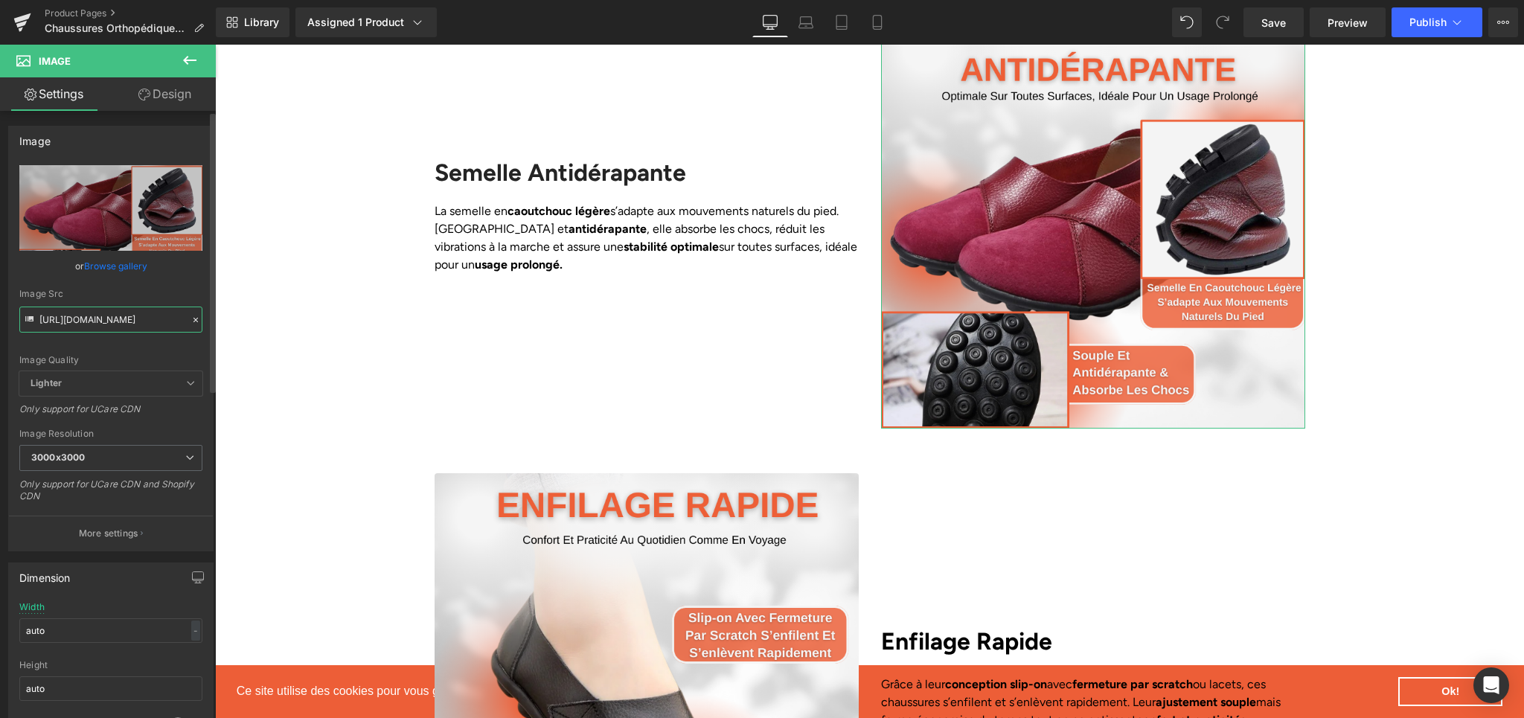
scroll to position [0, 368]
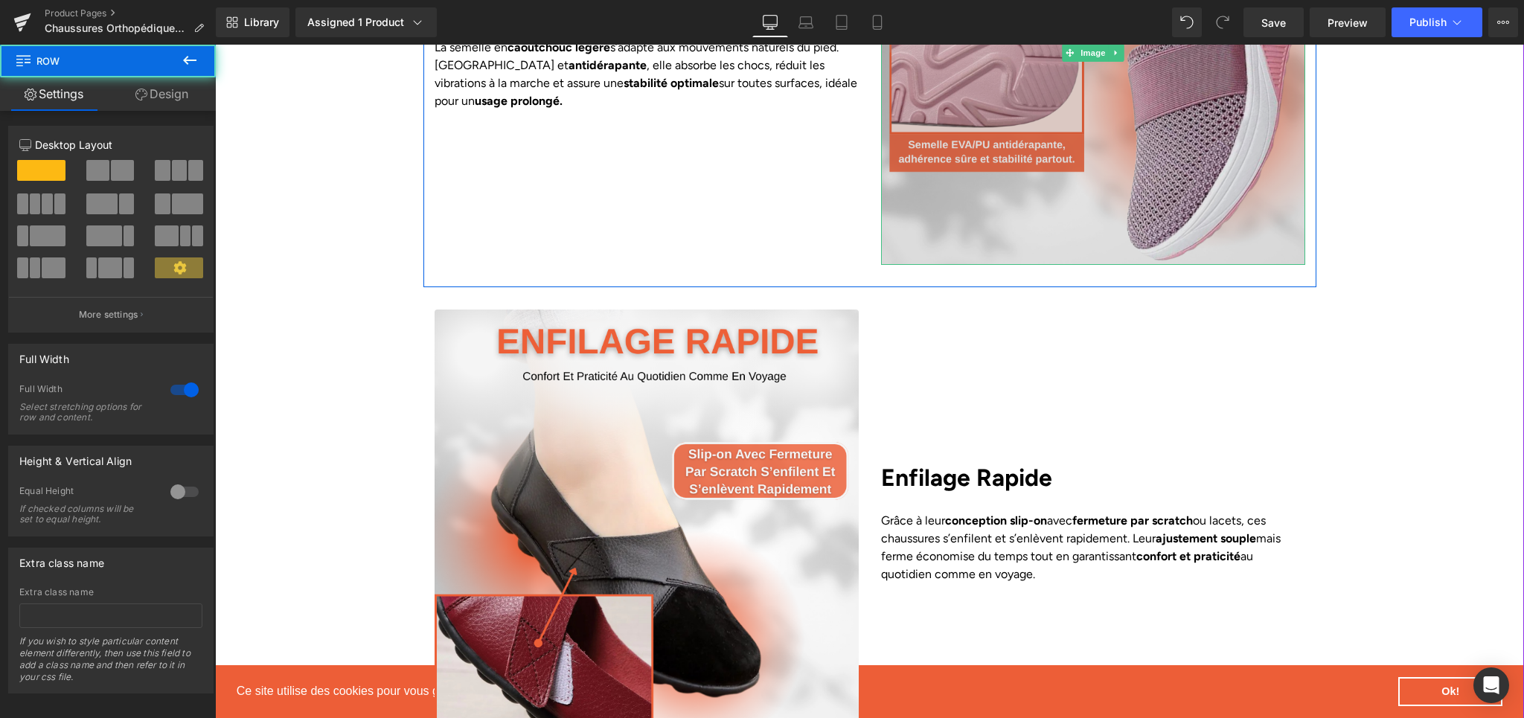
scroll to position [2675, 0]
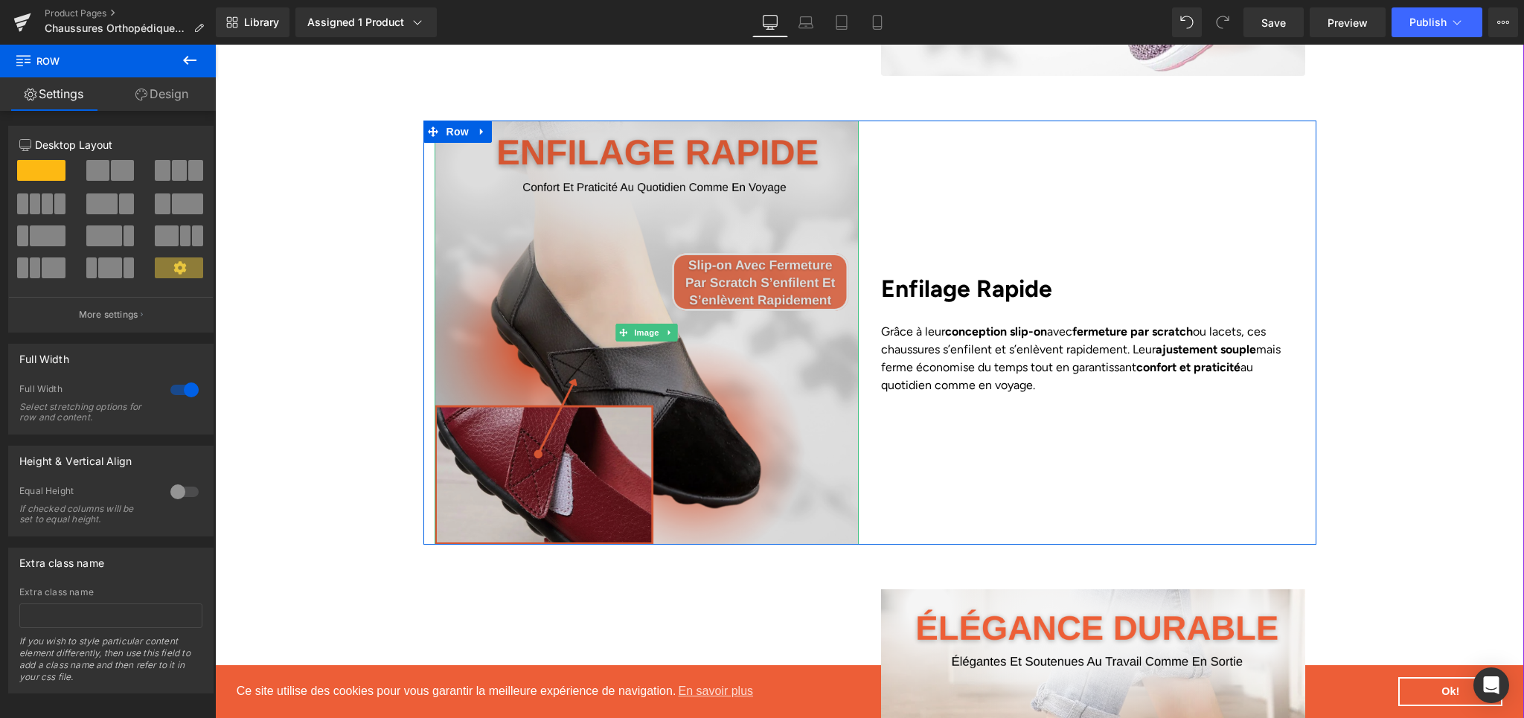
click at [619, 157] on img at bounding box center [647, 333] width 424 height 424
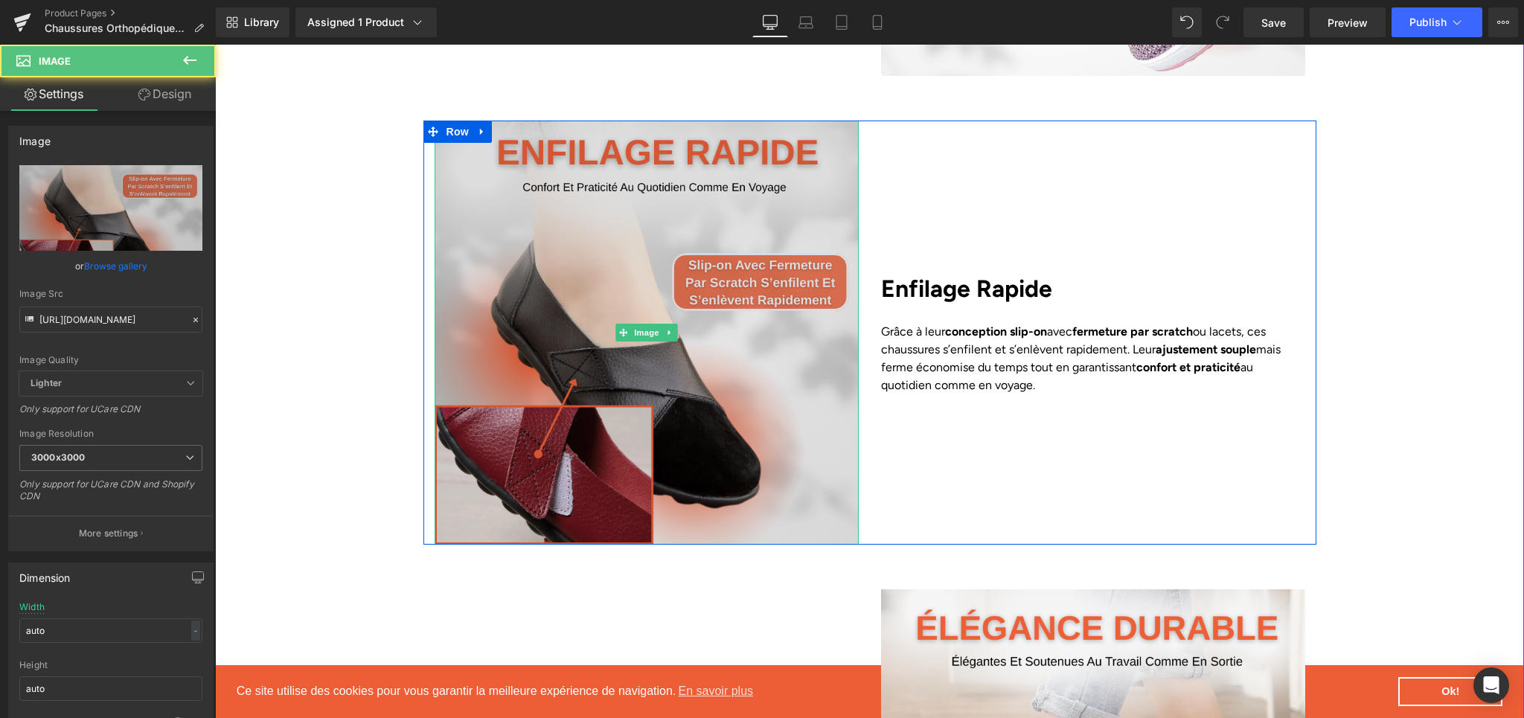
scroll to position [2801, 0]
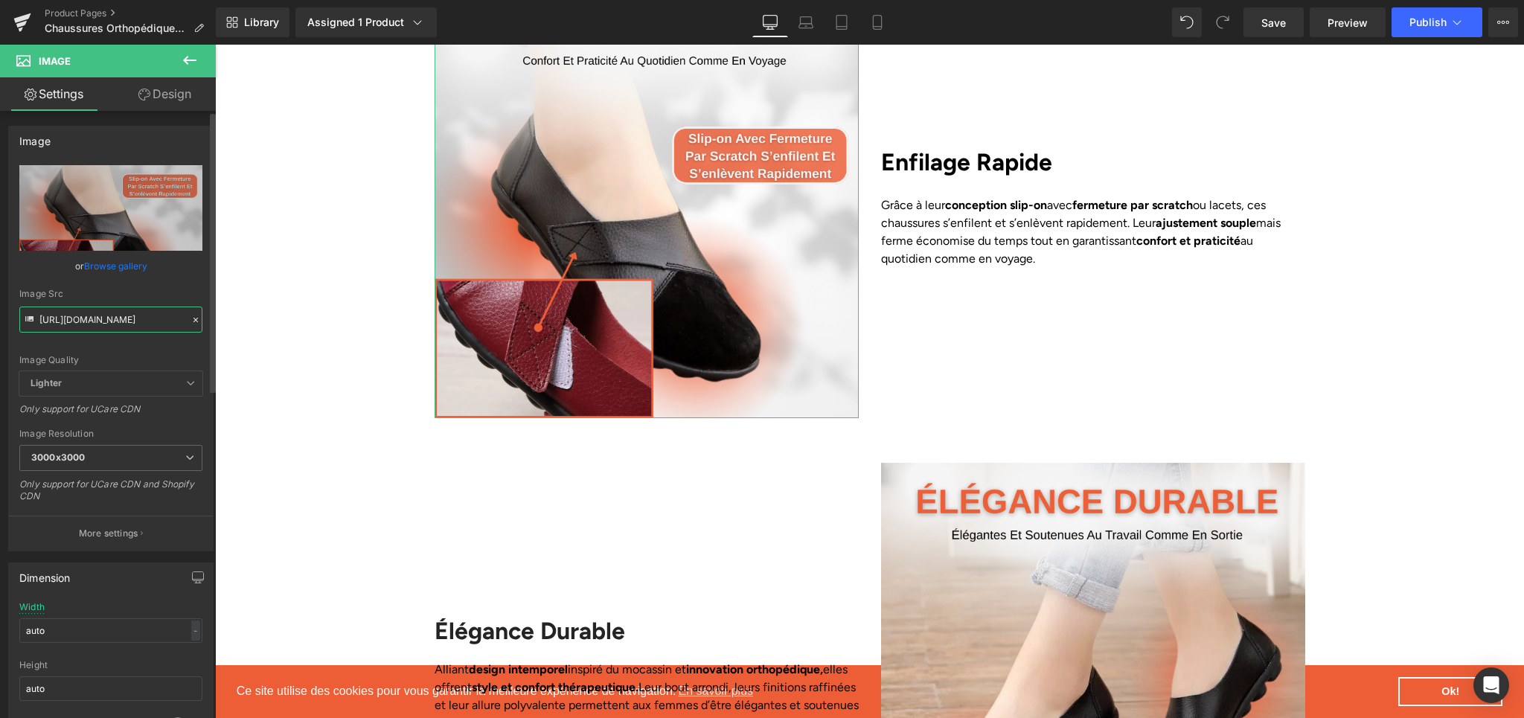
click at [54, 314] on input "https://cdn.shopify.com/s/files/1/0617/1757/7911/files/4_94808d60-d36b-4a77-9b6…" at bounding box center [110, 320] width 183 height 26
paste input "e63fe86a-b8ab-4889-8fa7-924071077f8f.png?v=1757948278"
type input "https://cdn.shopify.com/s/files/1/0617/1757/7911/files/4_e63fe86a-b8ab-4889-8fa…"
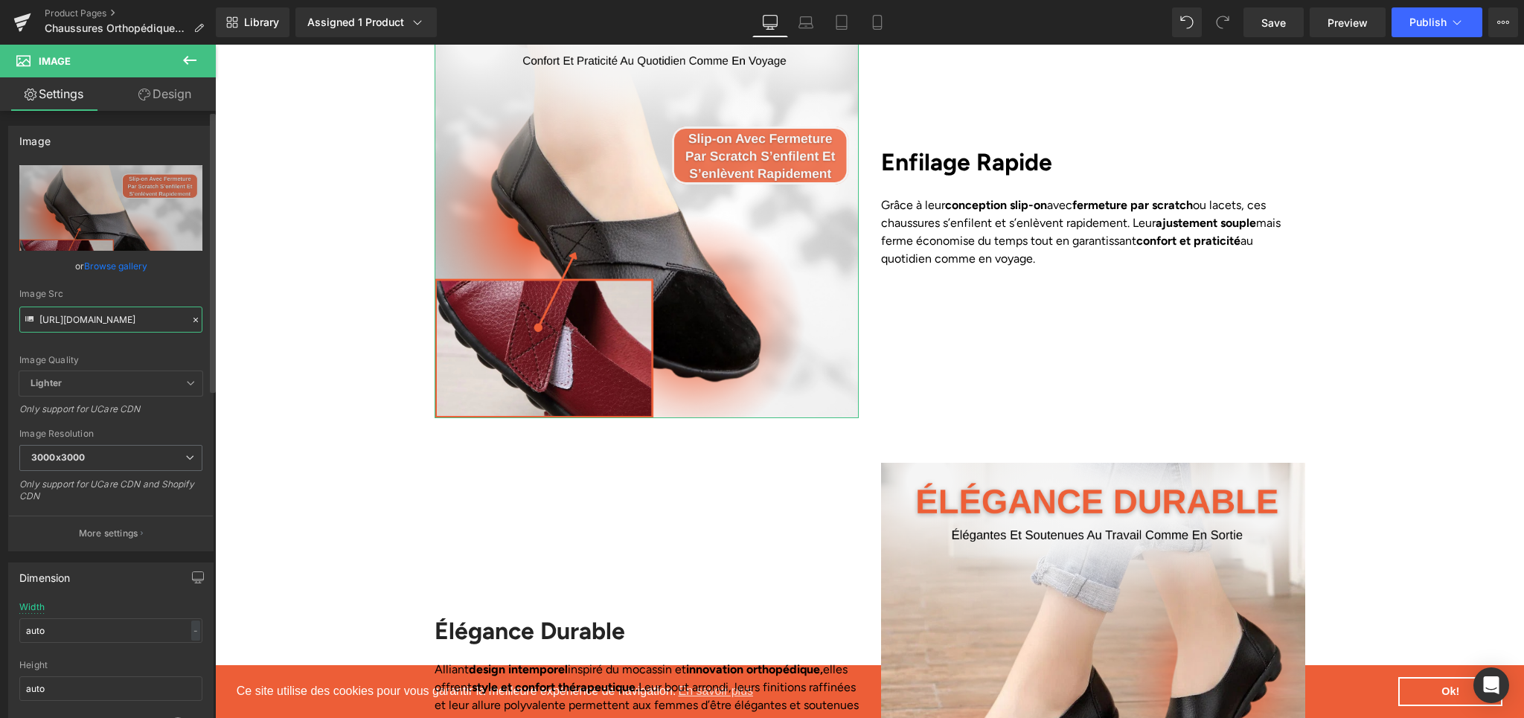
scroll to position [0, 364]
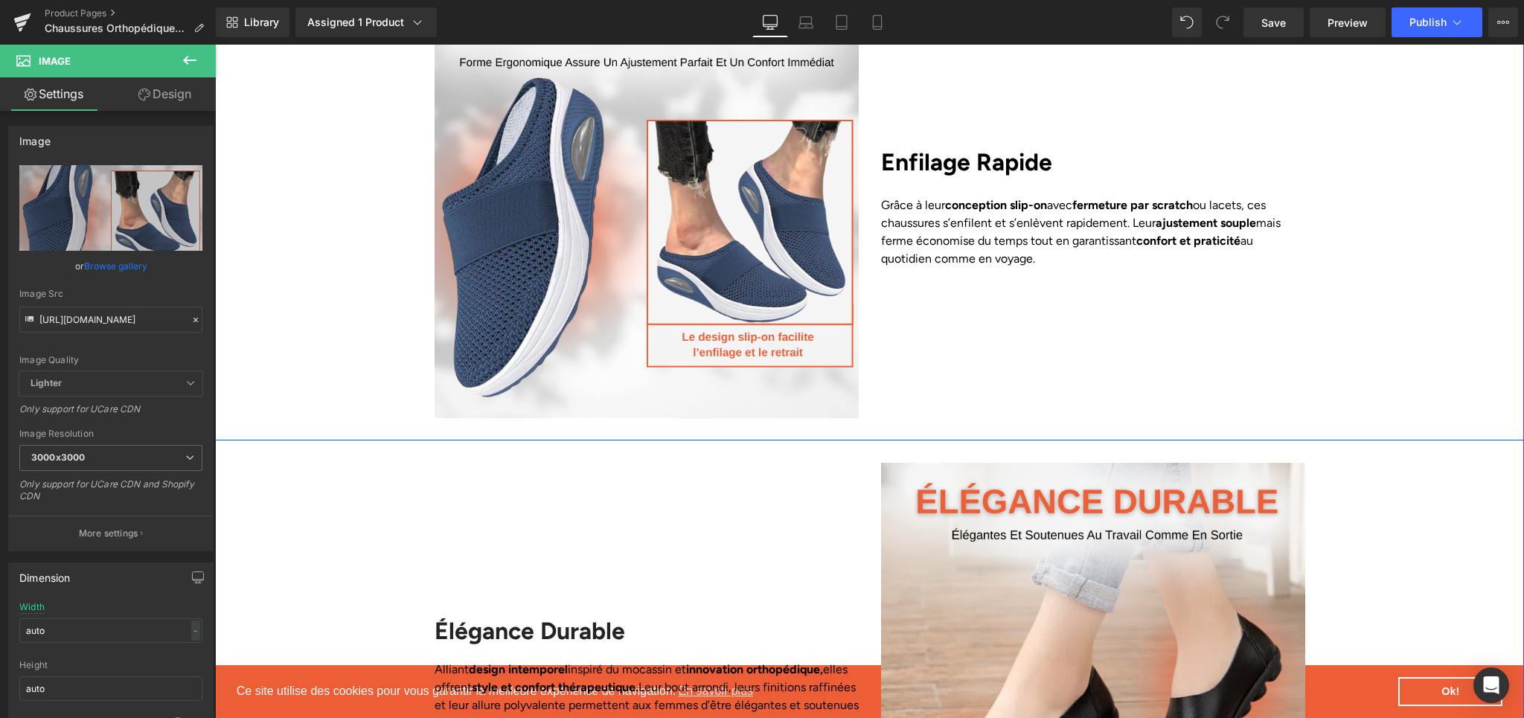
click at [385, 261] on div "Image Enfilage Rapide Heading Grâce à leur conception slip-on avec fermeture pa…" at bounding box center [869, 206] width 1309 height 424
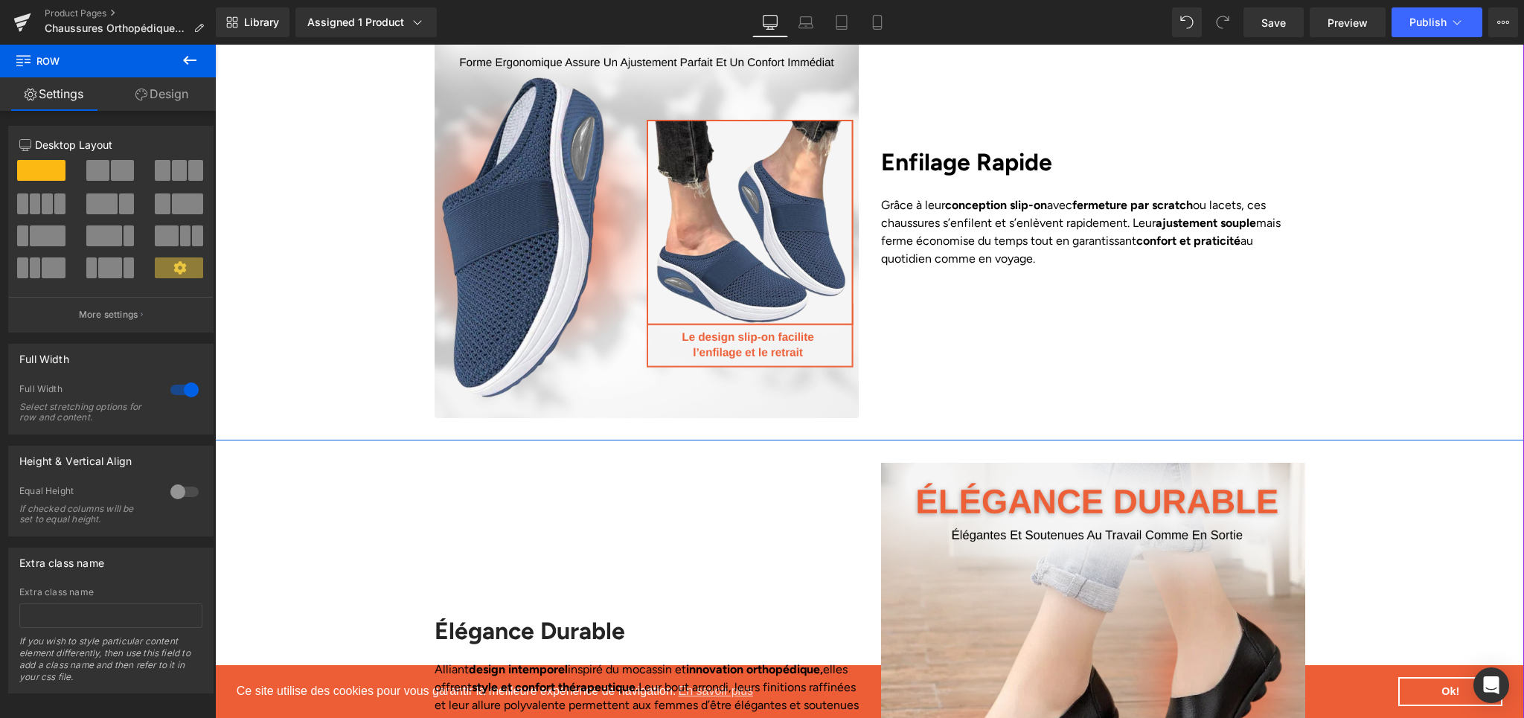
click at [1360, 377] on div "Image Enfilage Rapide Heading Grâce à leur conception slip-on avec fermeture pa…" at bounding box center [869, 206] width 1309 height 424
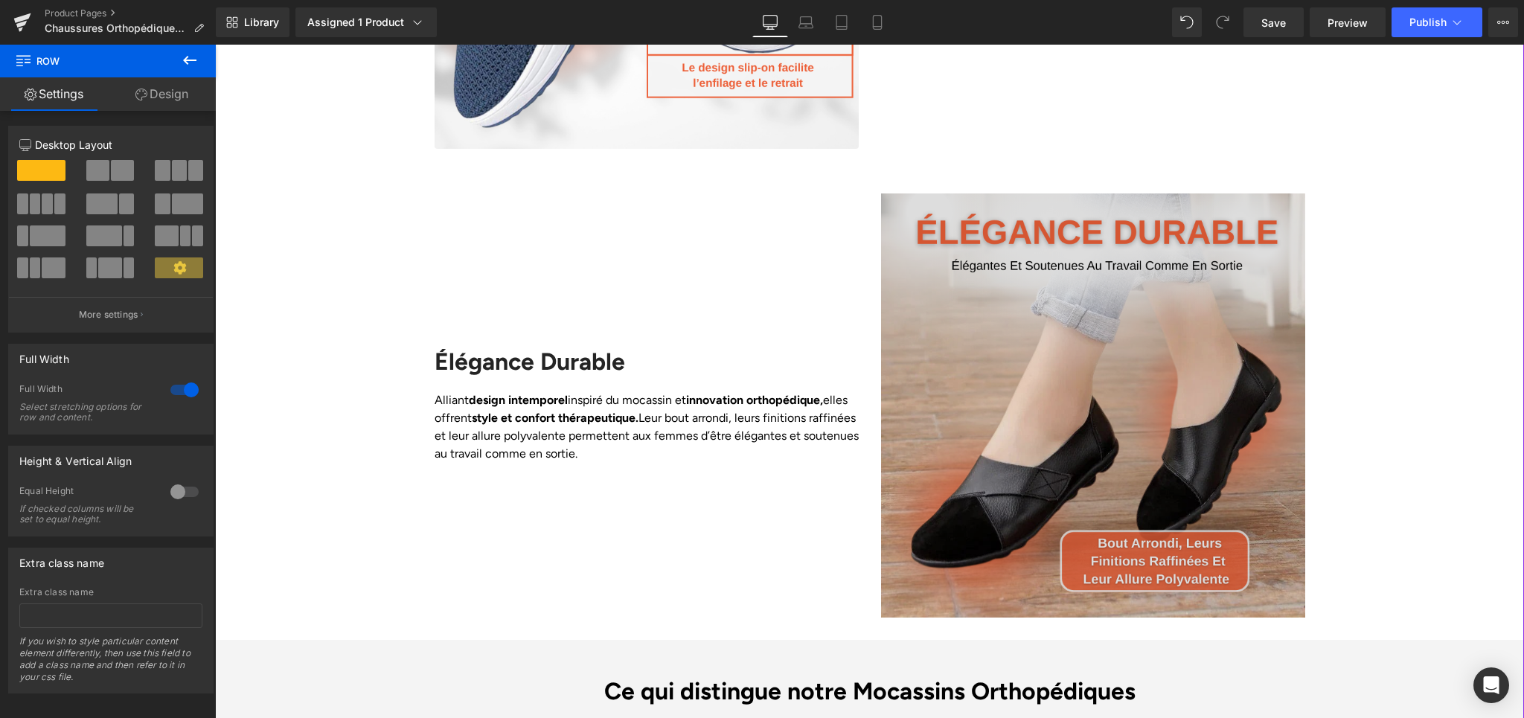
click at [1124, 381] on img at bounding box center [1093, 406] width 424 height 424
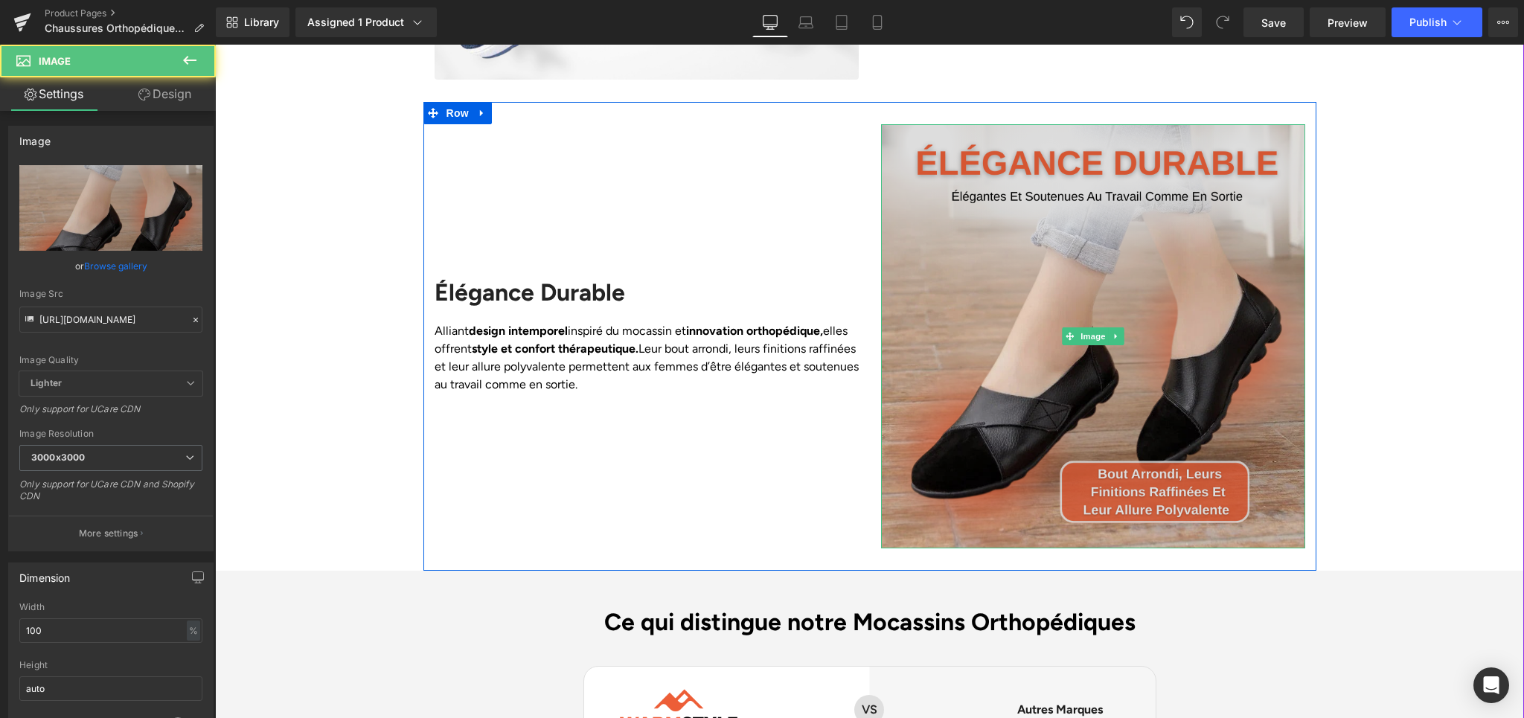
scroll to position [3152, 0]
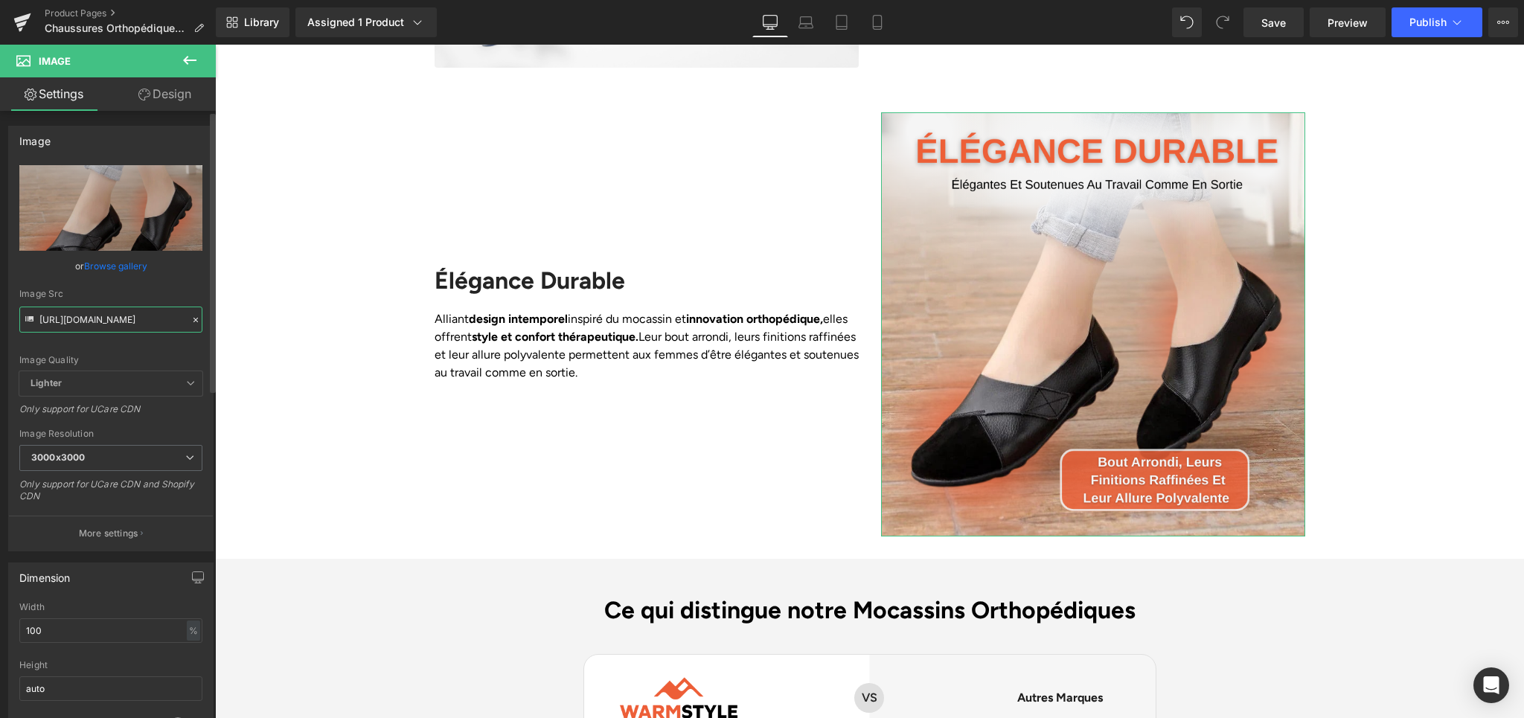
click at [89, 326] on input "https://cdn.shopify.com/s/files/1/0617/1757/7911/files/5_4c55fd12-223d-484b-b3c…" at bounding box center [110, 320] width 183 height 26
paste input "69601fed-7e79-4ffc-8637-9a12316b8c40.png?v=1757948278"
type input "https://cdn.shopify.com/s/files/1/0617/1757/7911/files/5_69601fed-7e79-4ffc-863…"
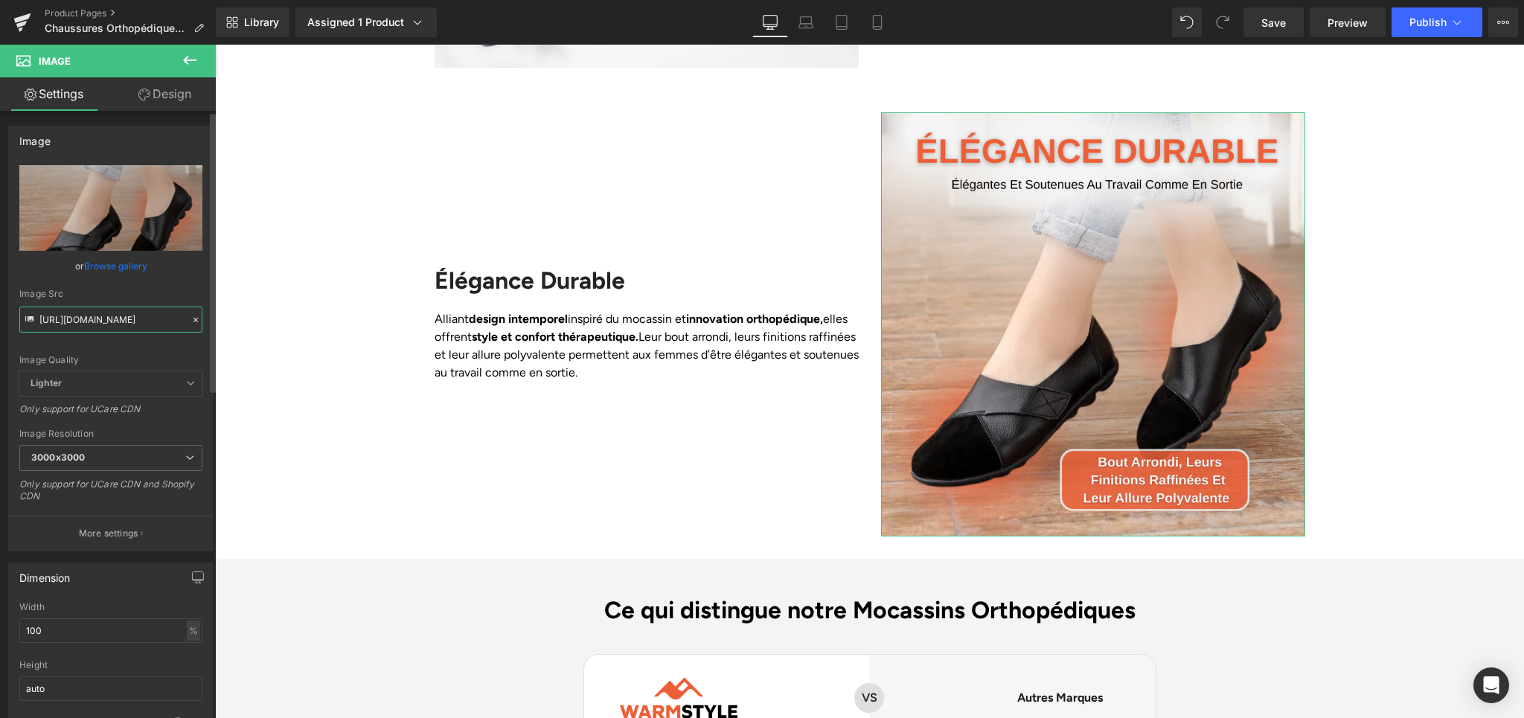
scroll to position [0, 362]
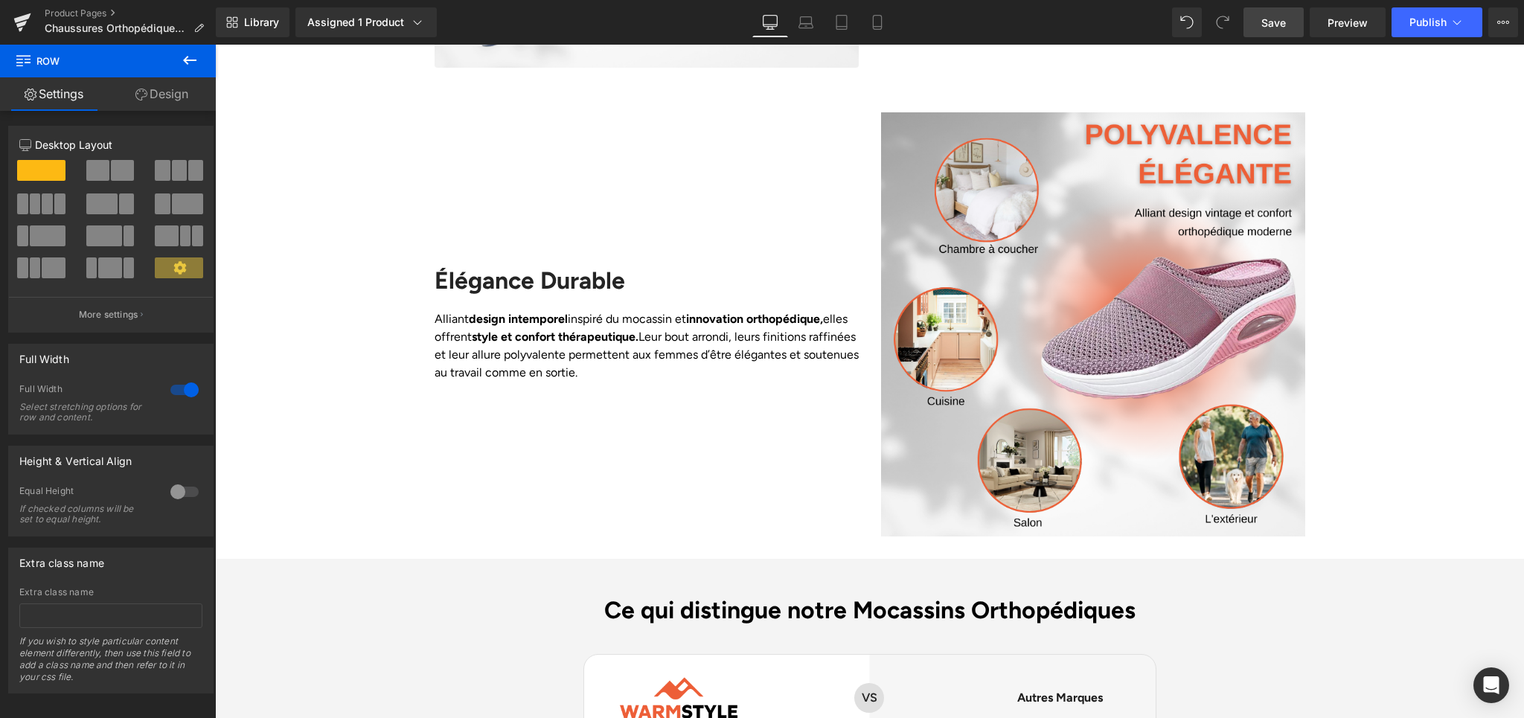
click at [1282, 16] on span "Save" at bounding box center [1273, 23] width 25 height 16
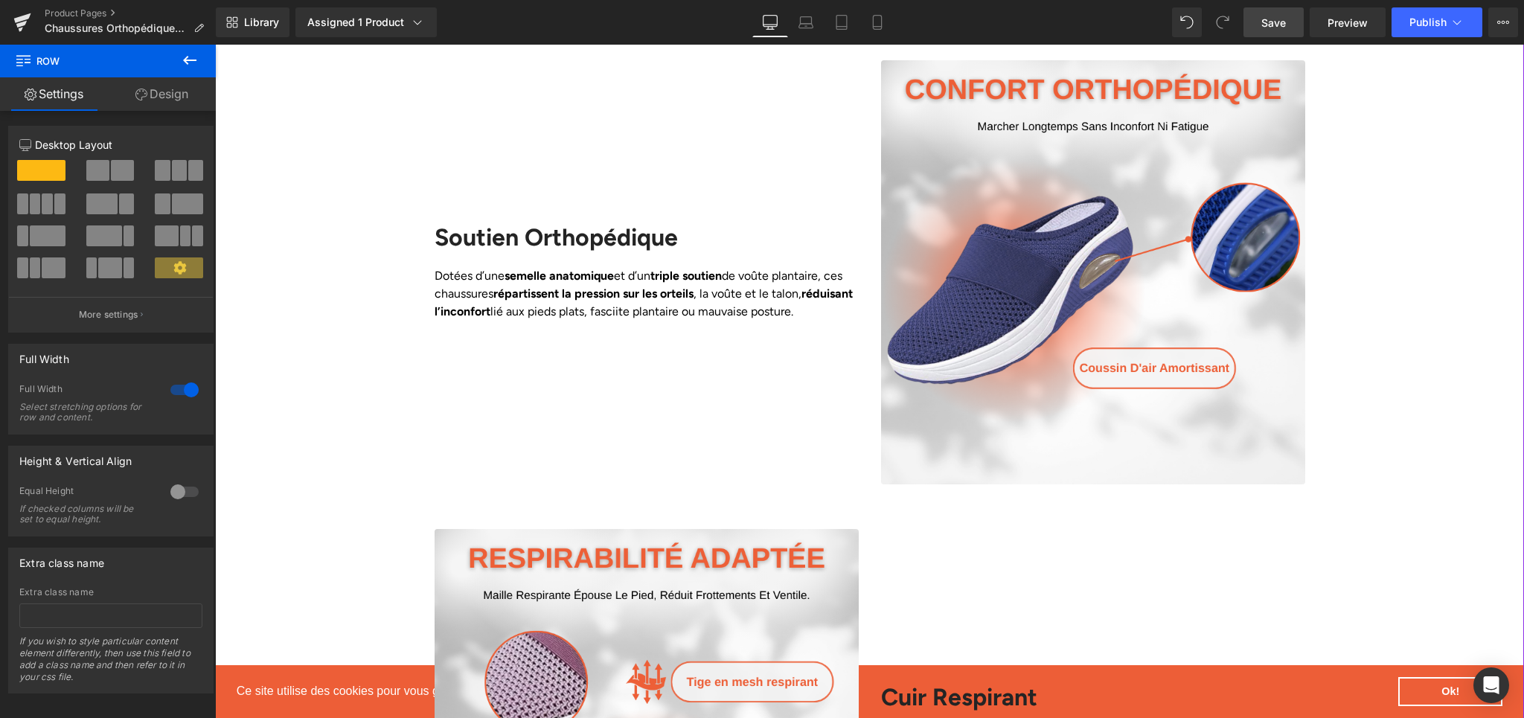
scroll to position [1367, 0]
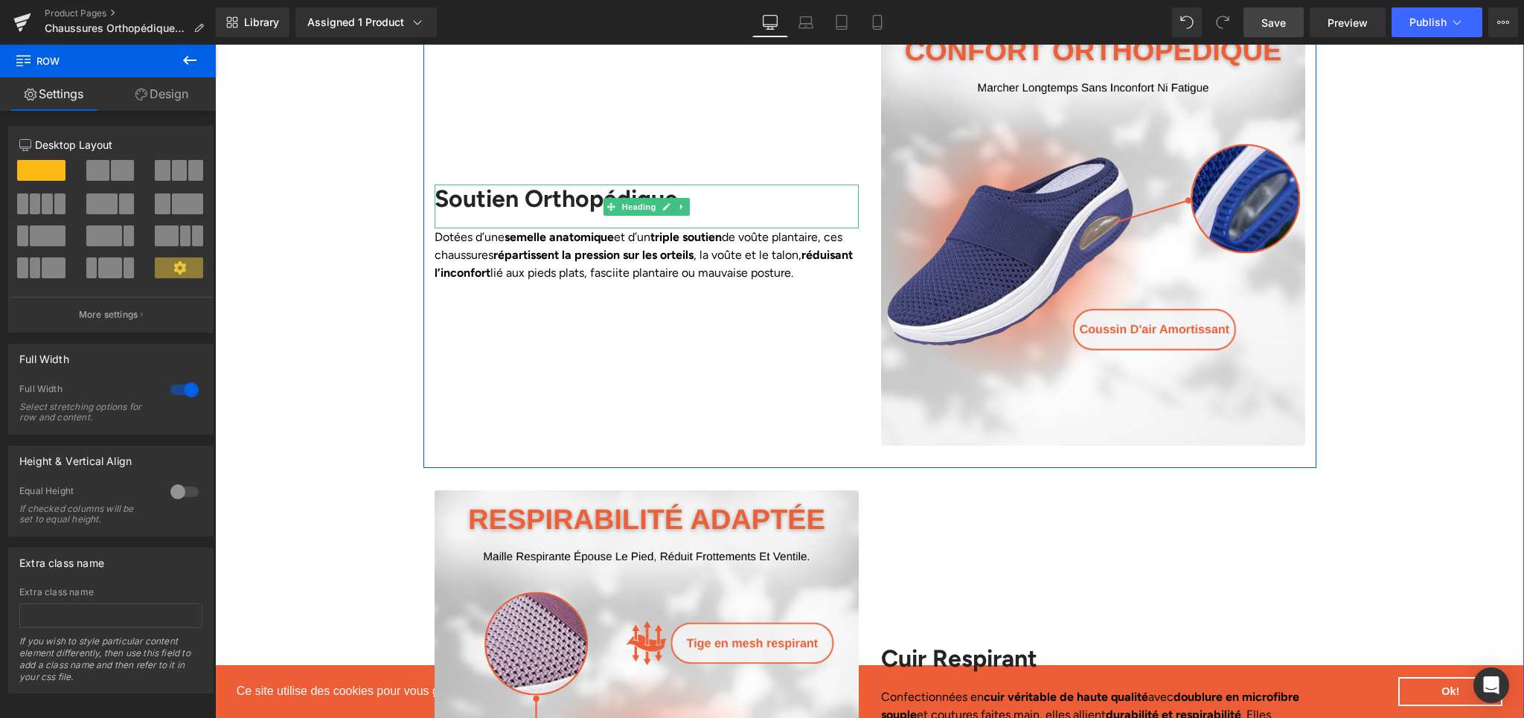
click at [485, 211] on div "Soutien Orthopédique" at bounding box center [647, 206] width 424 height 43
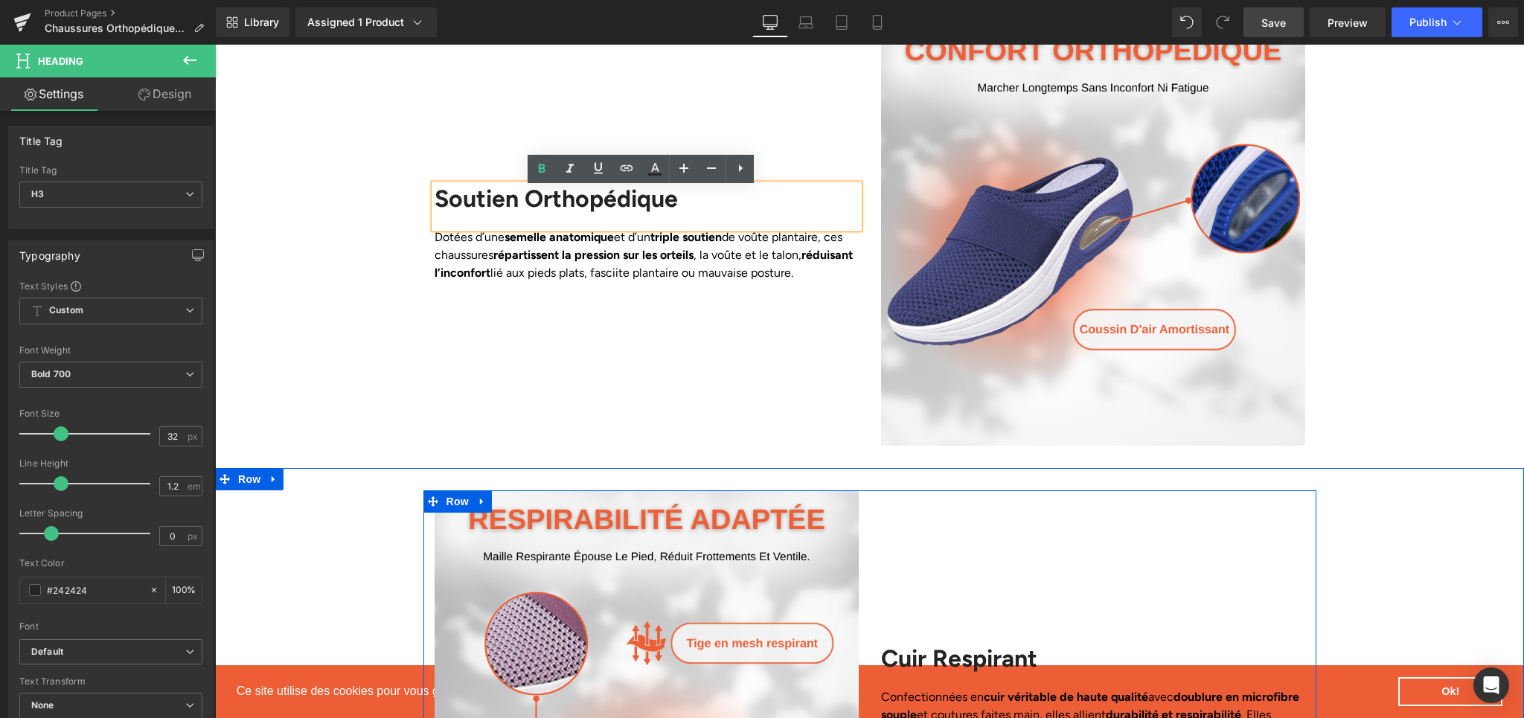
click at [1270, 575] on div "Cuir Respirant Heading Confectionnées en cuir véritable de haute qualité avec d…" at bounding box center [1093, 702] width 447 height 424
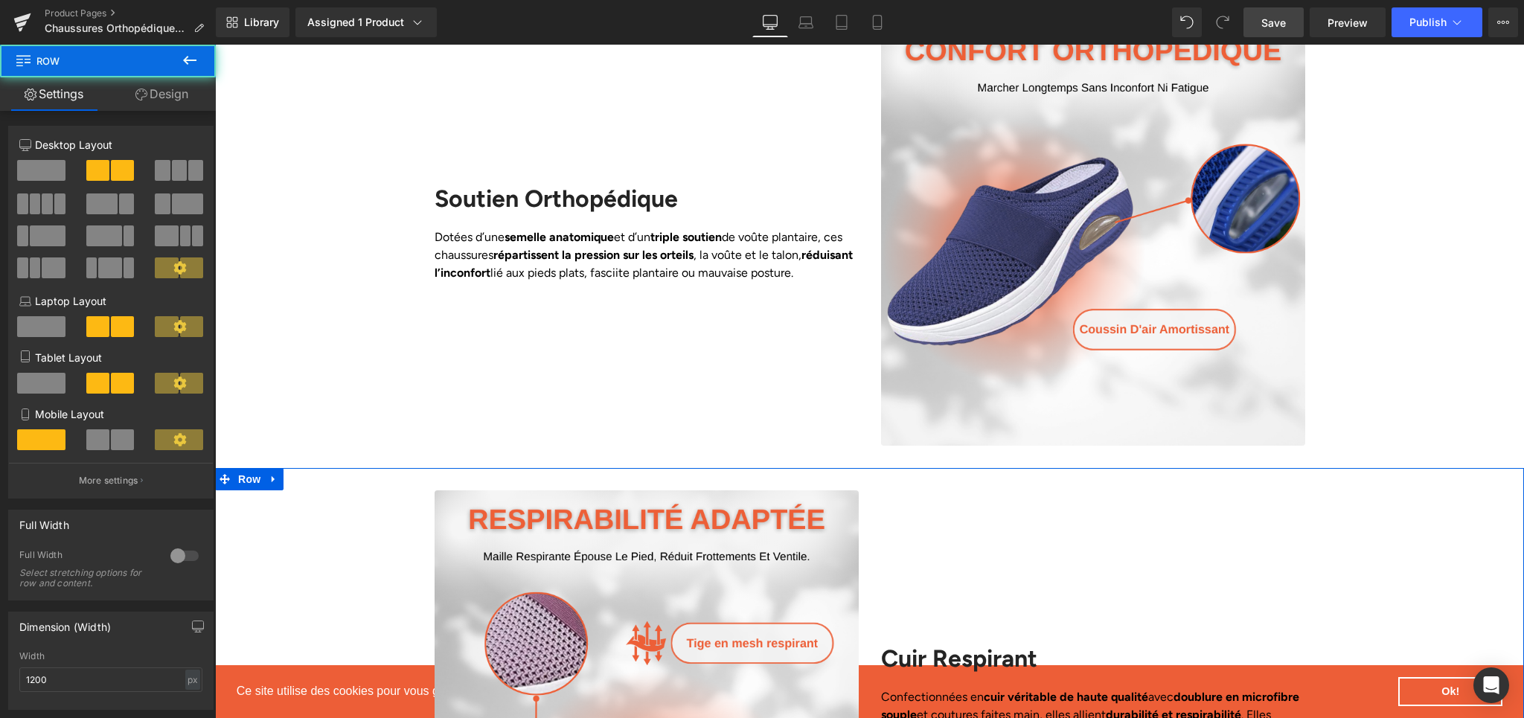
click at [1426, 565] on div "Image Cuir Respirant Heading Confectionnées en cuir véritable de haute qualité …" at bounding box center [869, 702] width 1309 height 424
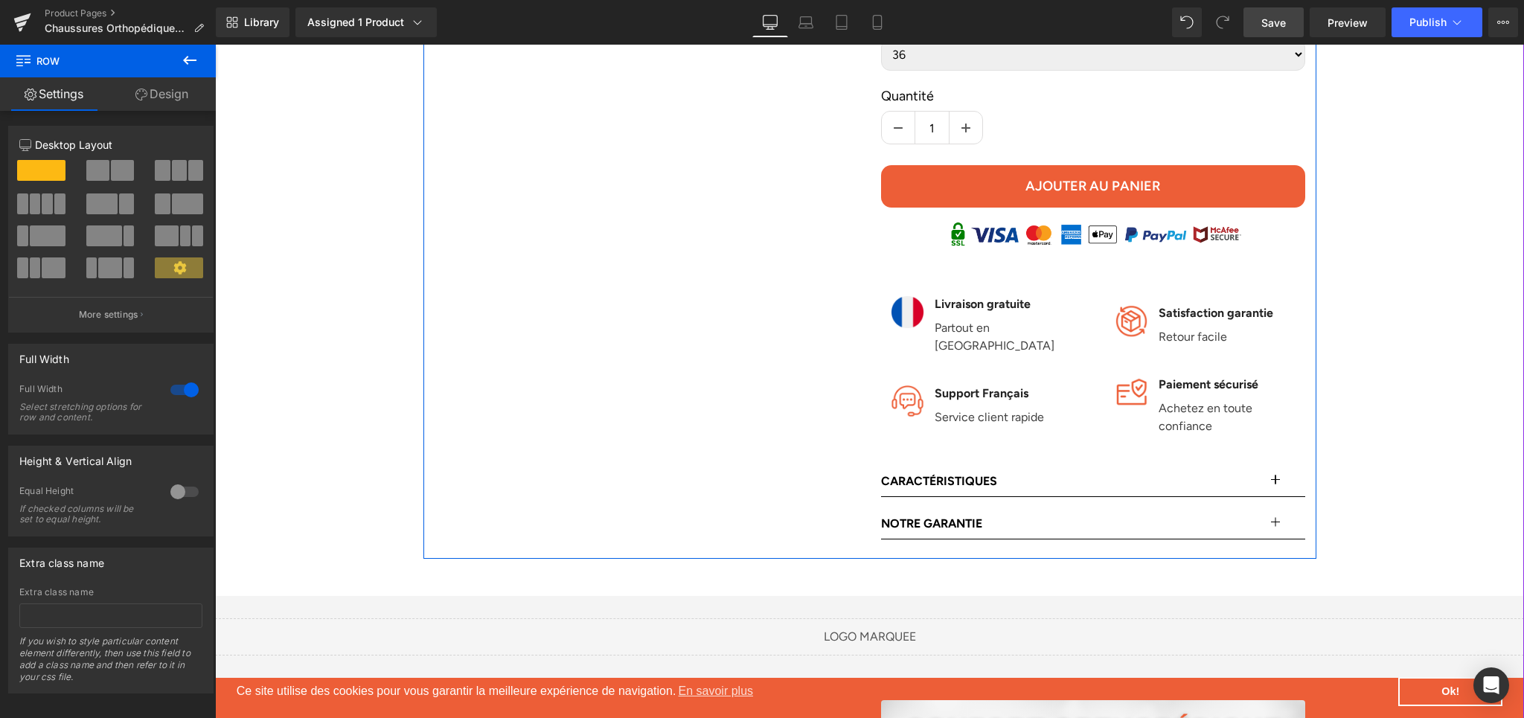
scroll to position [764, 0]
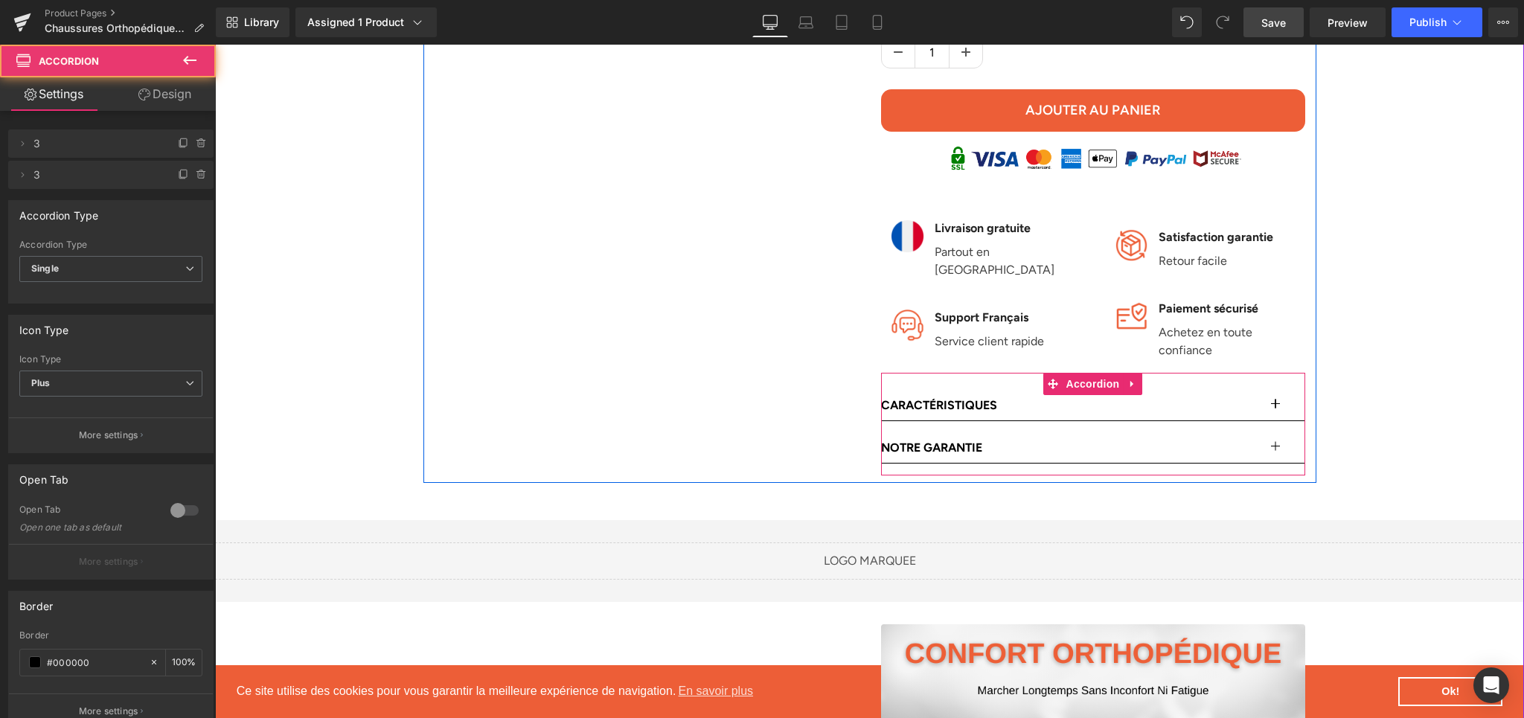
click at [1276, 406] on button "button" at bounding box center [1291, 406] width 30 height 30
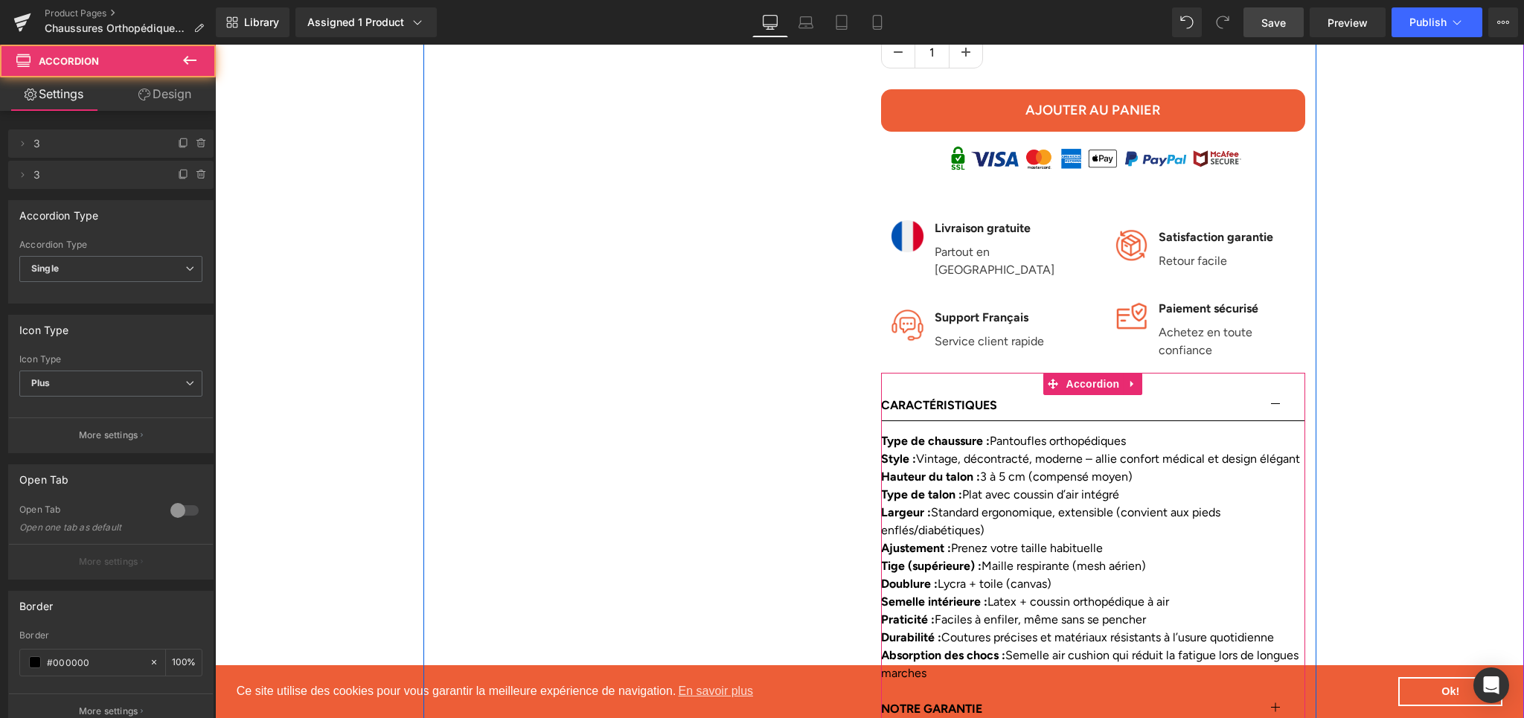
click at [1276, 406] on button "button" at bounding box center [1291, 406] width 30 height 30
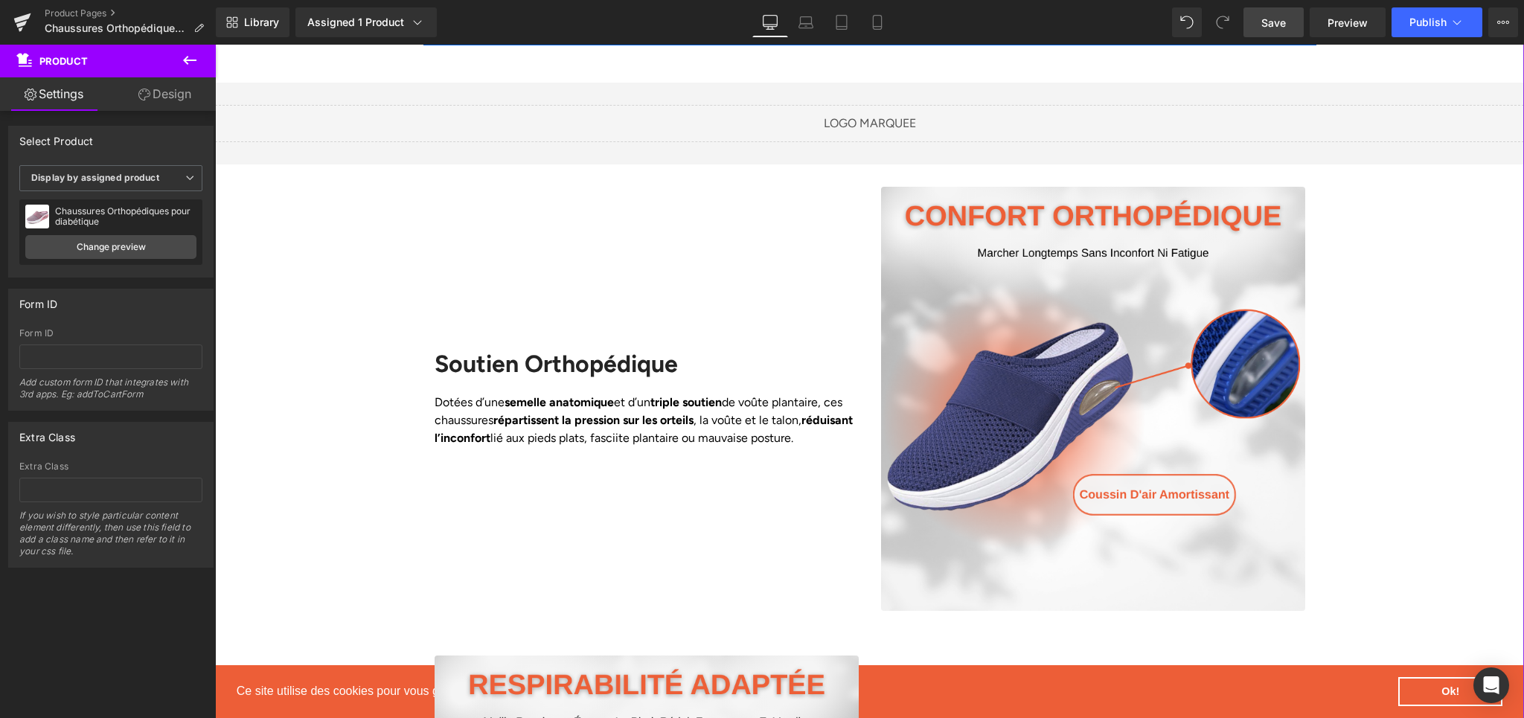
scroll to position [1239, 0]
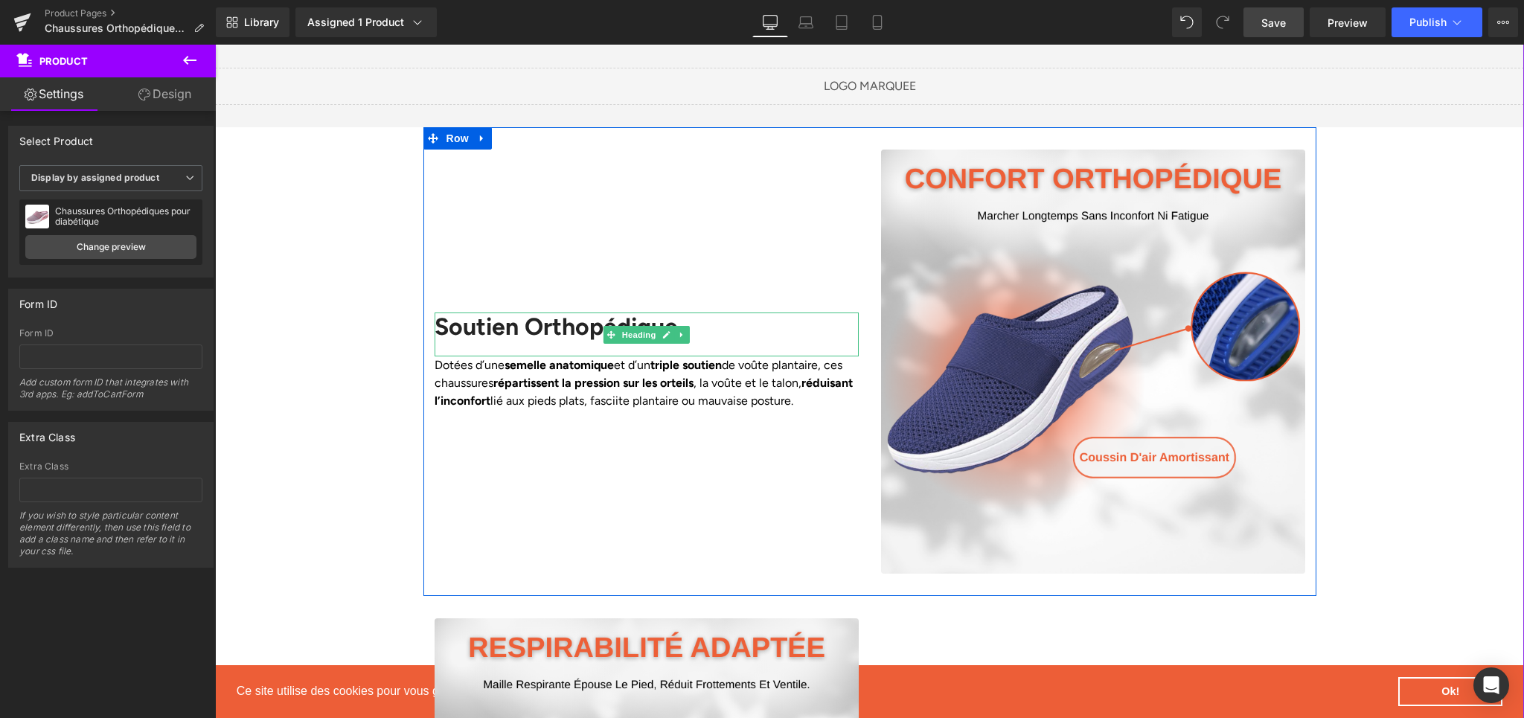
click at [461, 342] on div "Soutien Orthopédique" at bounding box center [647, 334] width 424 height 43
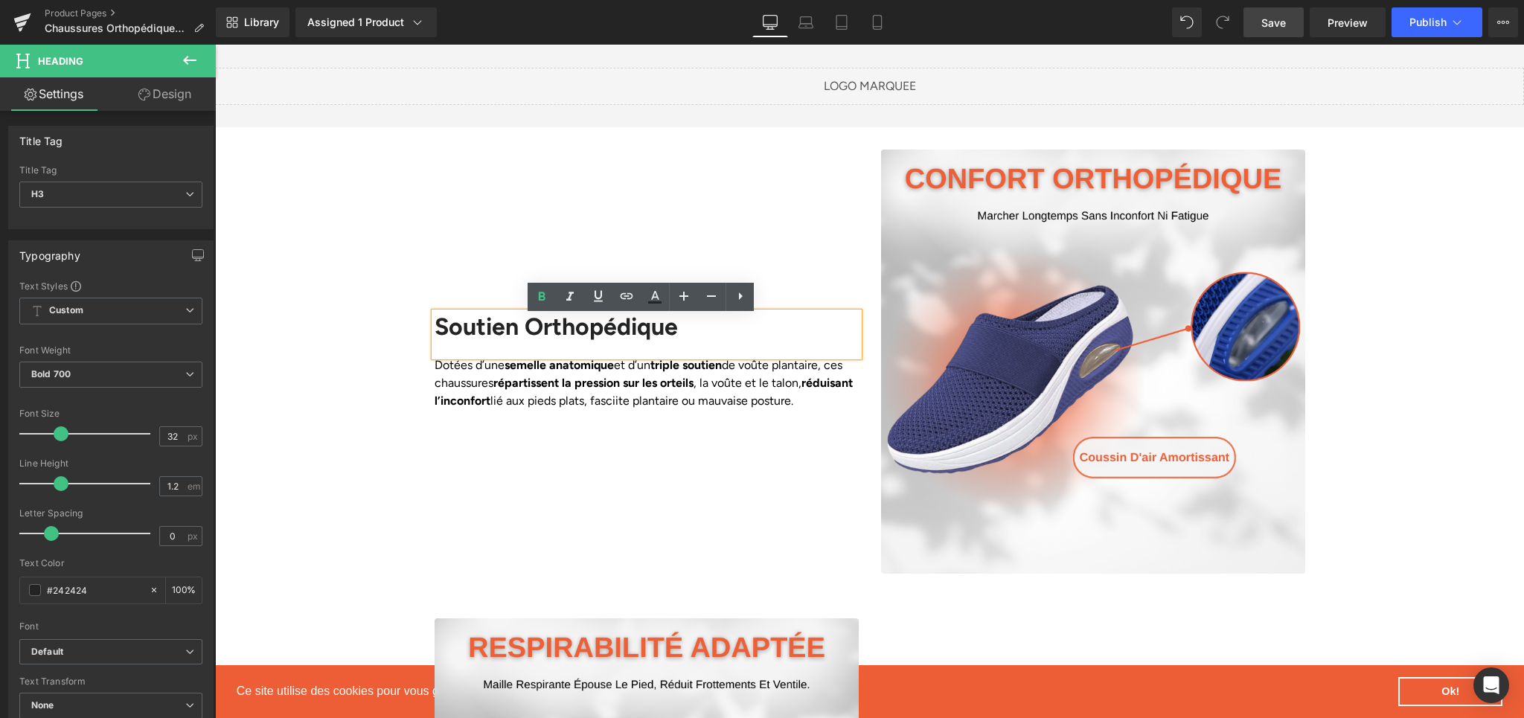
click at [479, 327] on div "Soutien Orthopédique" at bounding box center [647, 334] width 424 height 43
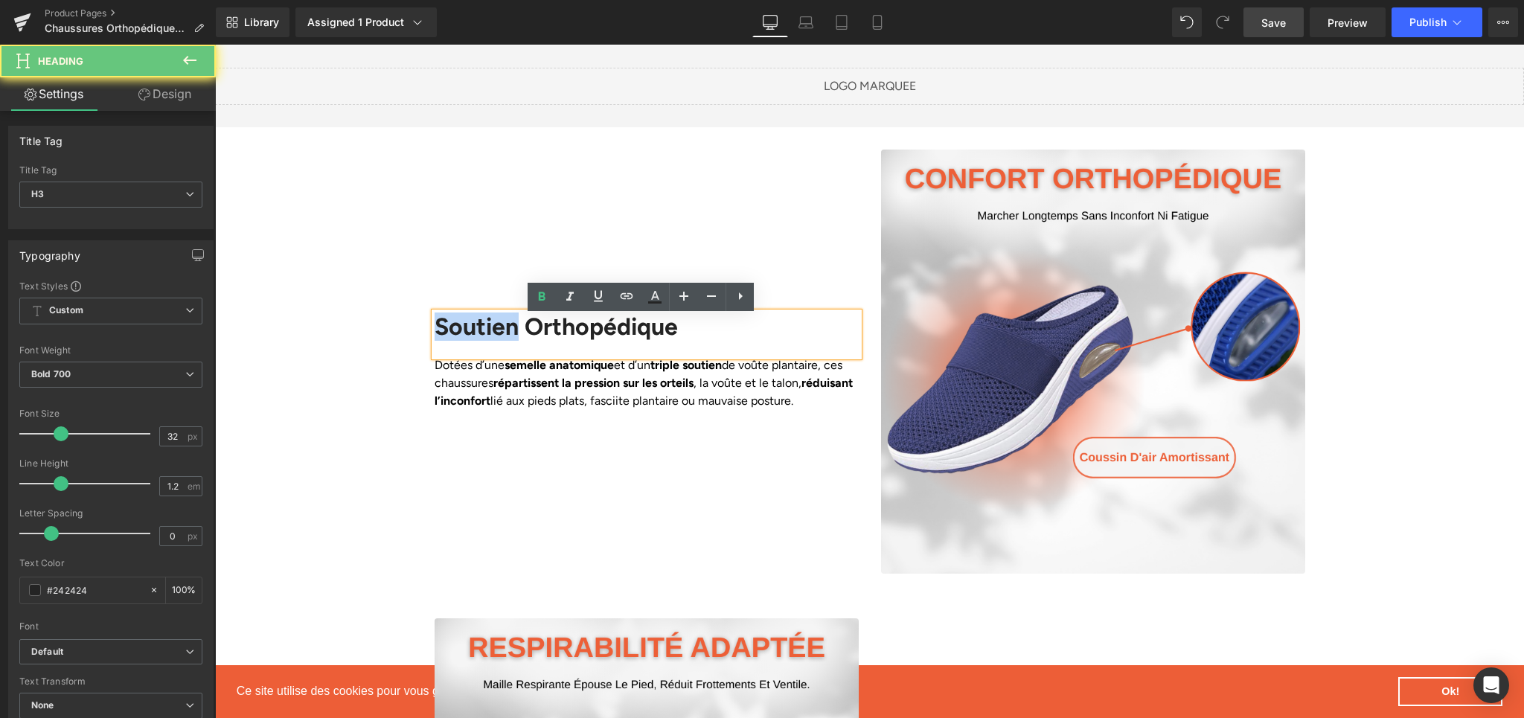
click at [479, 327] on div "Soutien Orthopédique" at bounding box center [647, 334] width 424 height 43
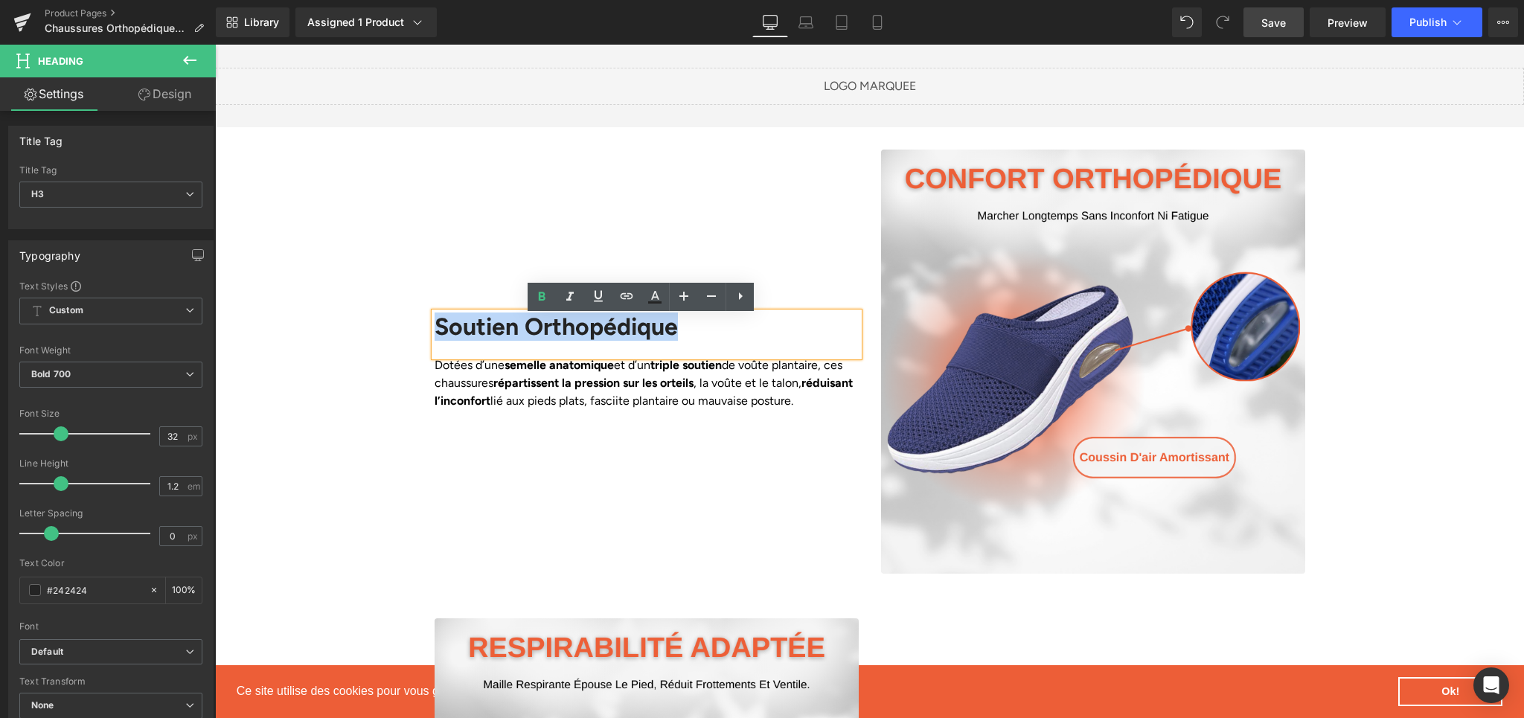
paste div
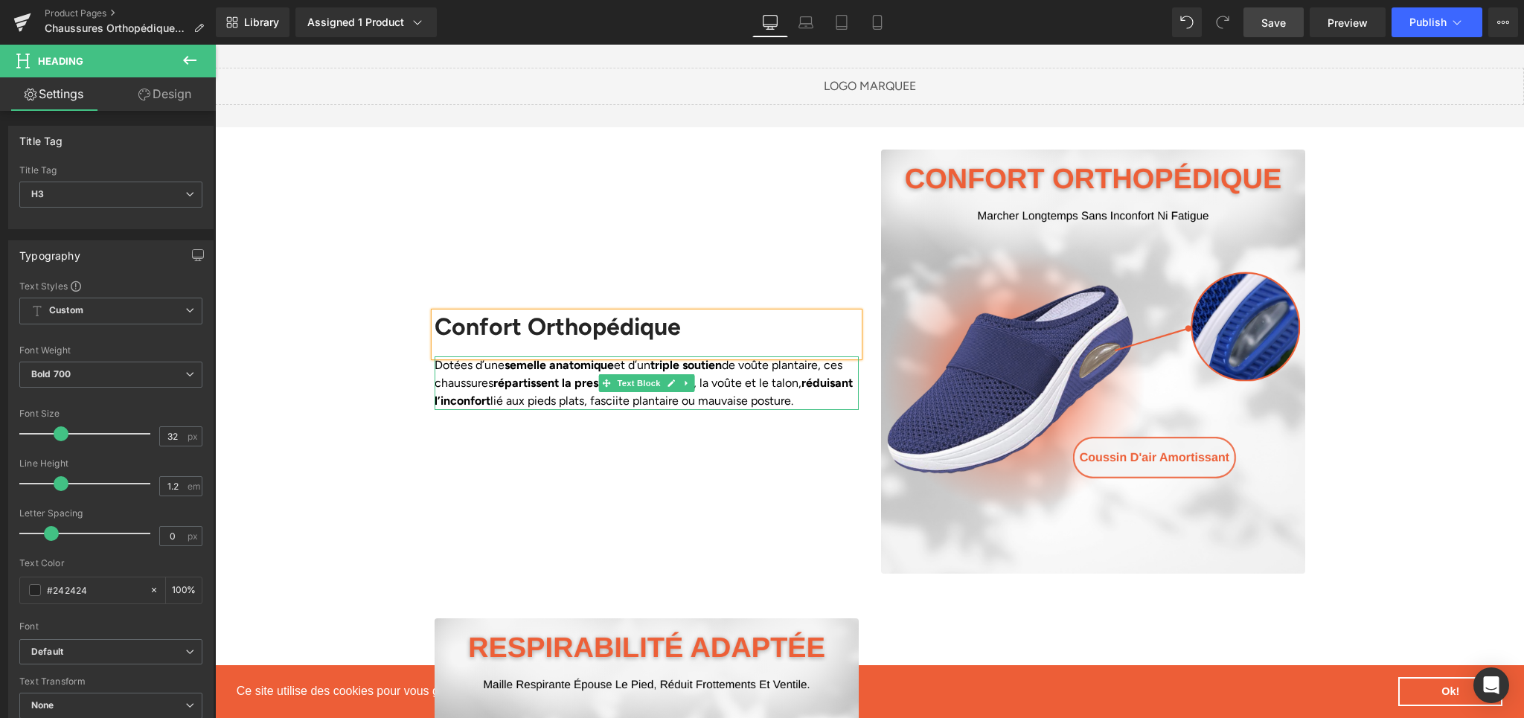
click at [444, 402] on strong "réduisant l’inconfort" at bounding box center [644, 392] width 418 height 32
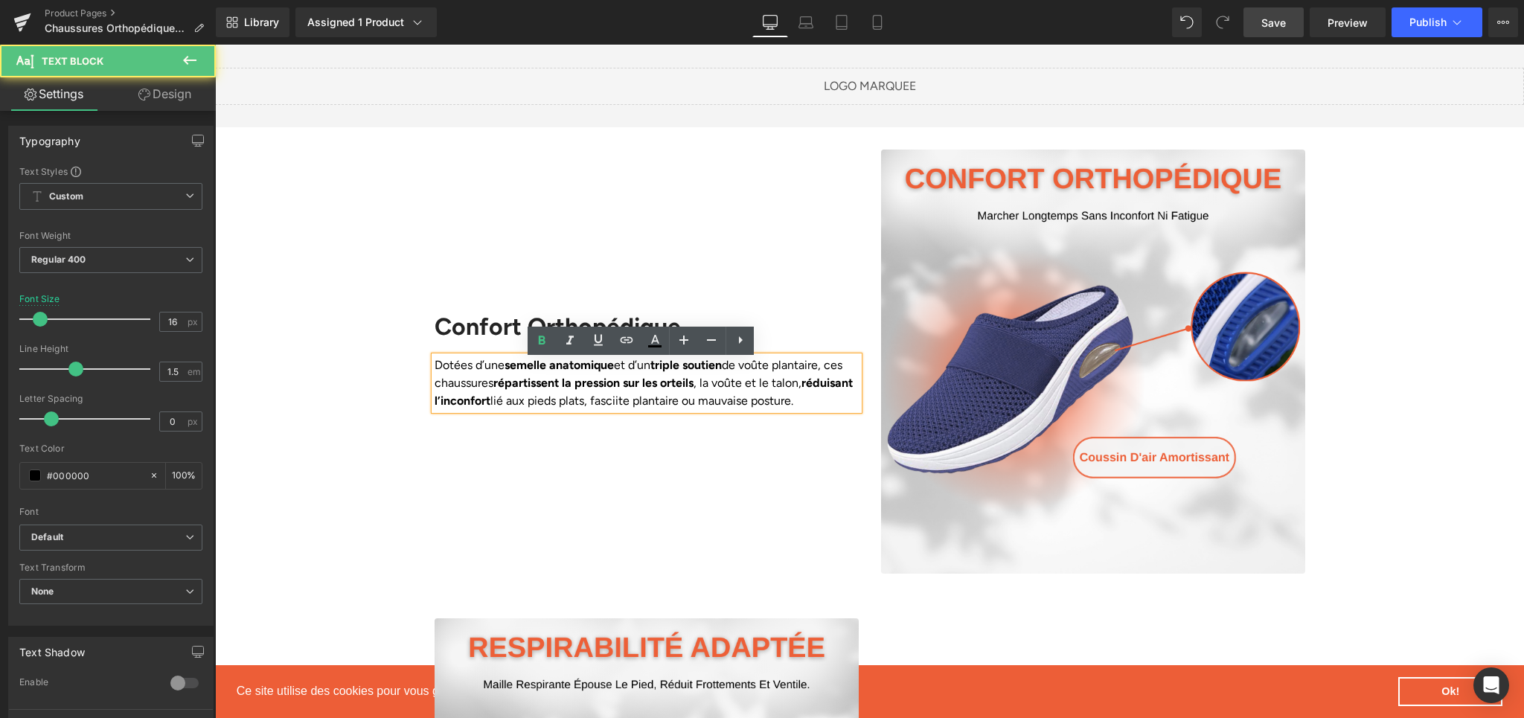
click at [450, 376] on p "Dotées d’une semelle anatomique et d’un triple soutien de voûte plantaire, ces …" at bounding box center [647, 383] width 424 height 54
paste div
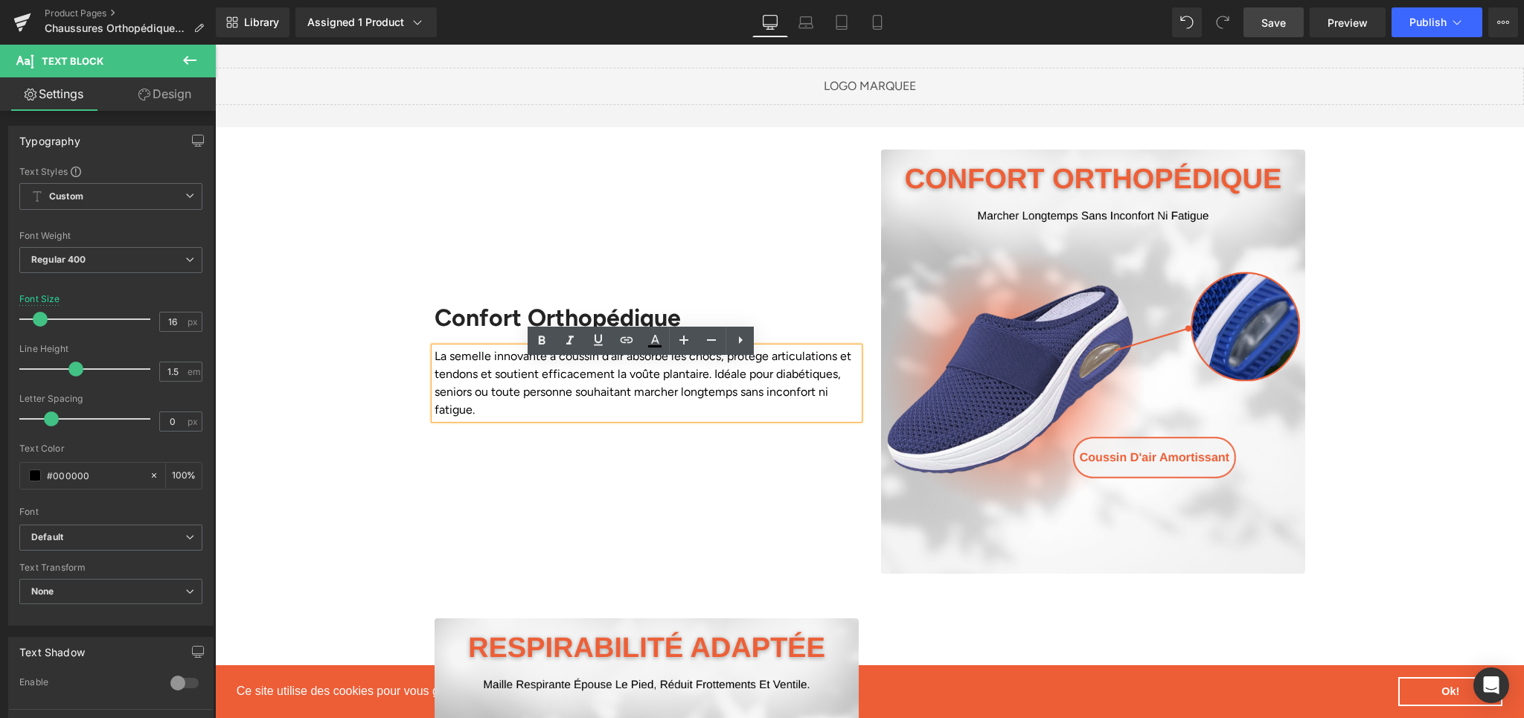
scroll to position [1230, 0]
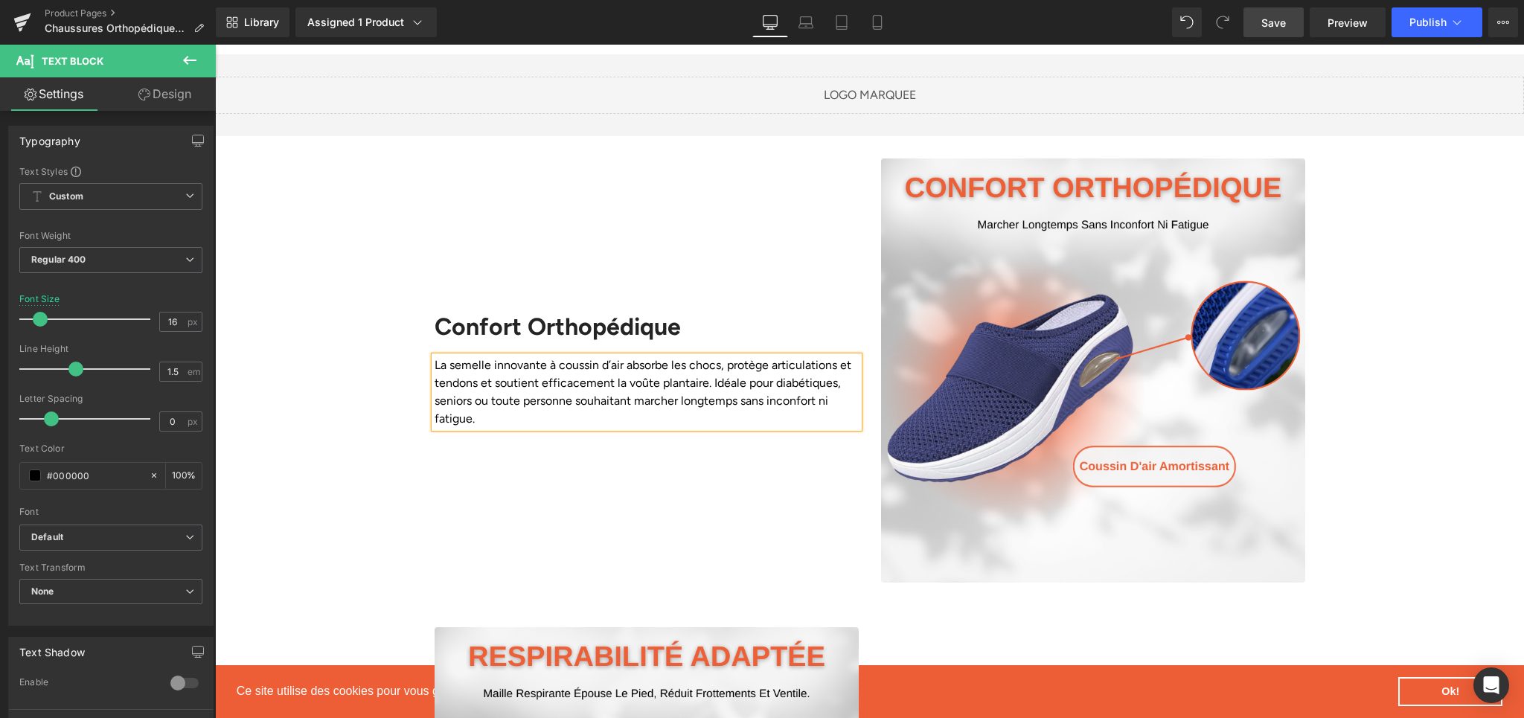
click at [593, 487] on div "Confort Orthopédique Heading La semelle innovante à coussin d’air absorbe les c…" at bounding box center [646, 371] width 447 height 424
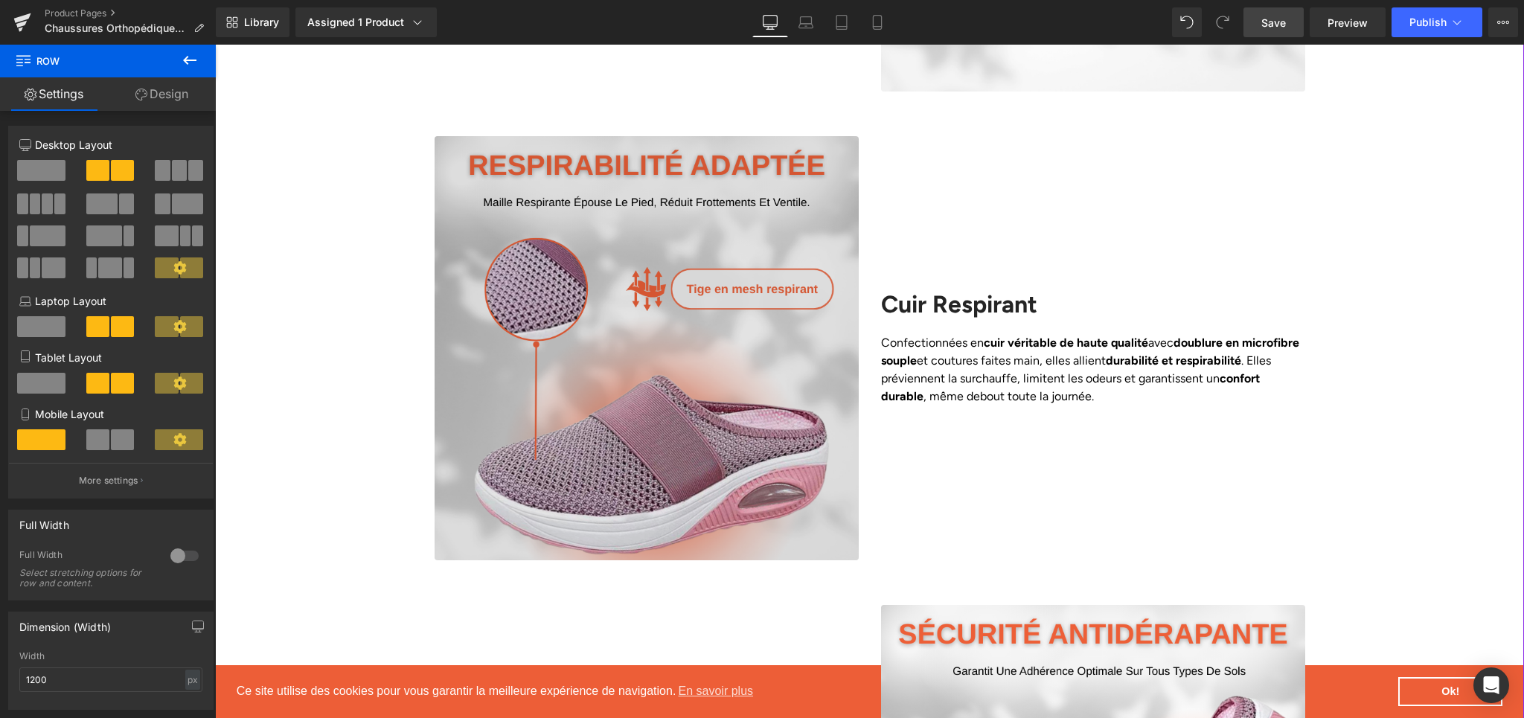
scroll to position [1724, 0]
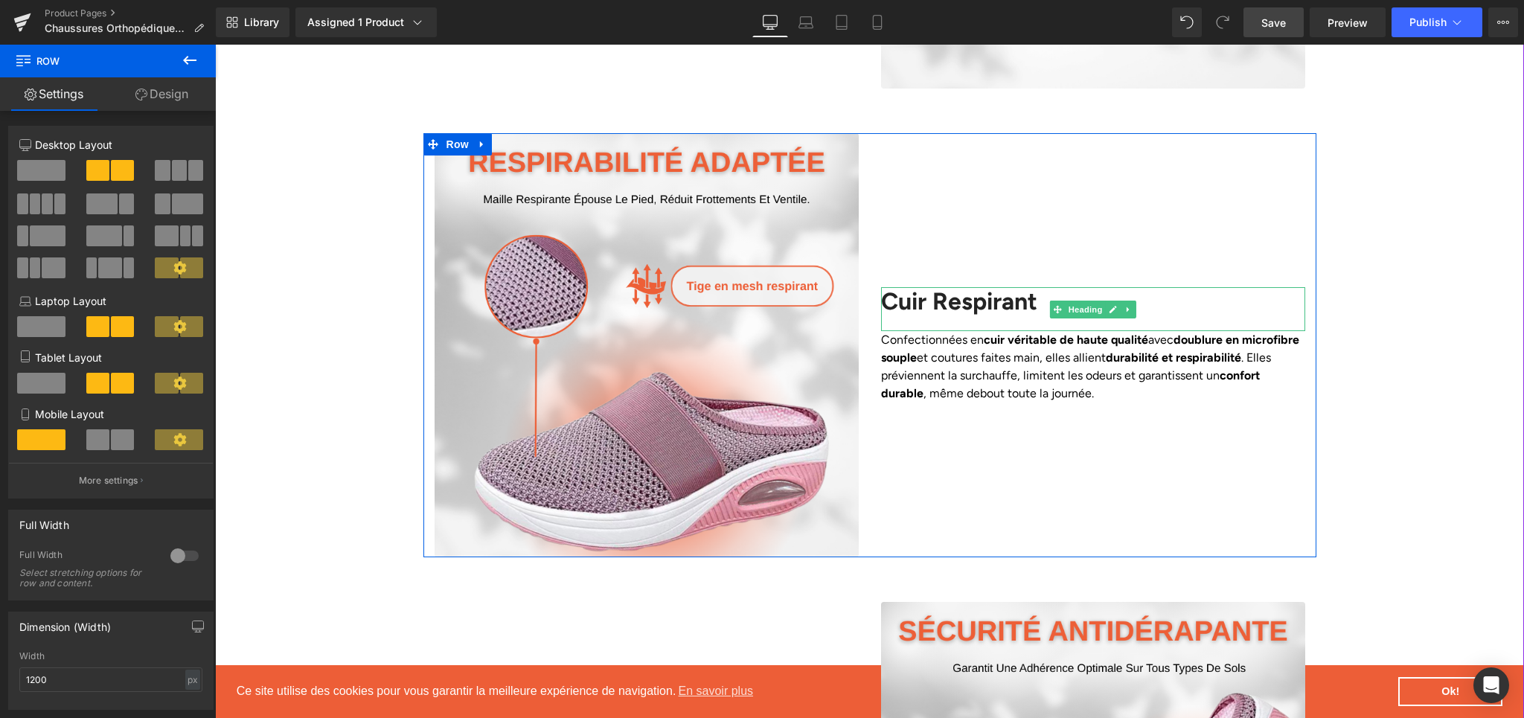
click at [899, 310] on h2 "Cuir Respirant" at bounding box center [1093, 301] width 424 height 28
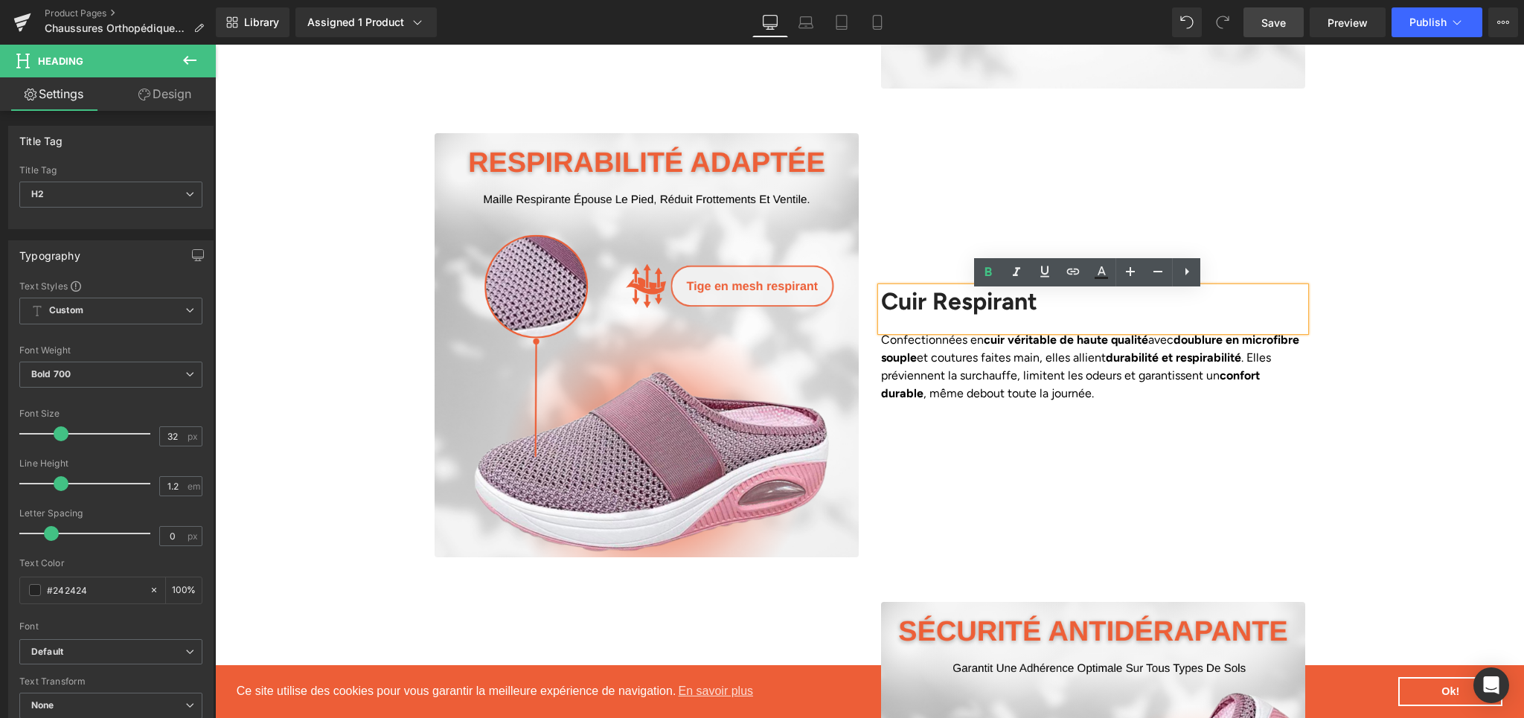
click at [973, 309] on h2 "Cuir Respirant" at bounding box center [1093, 301] width 424 height 28
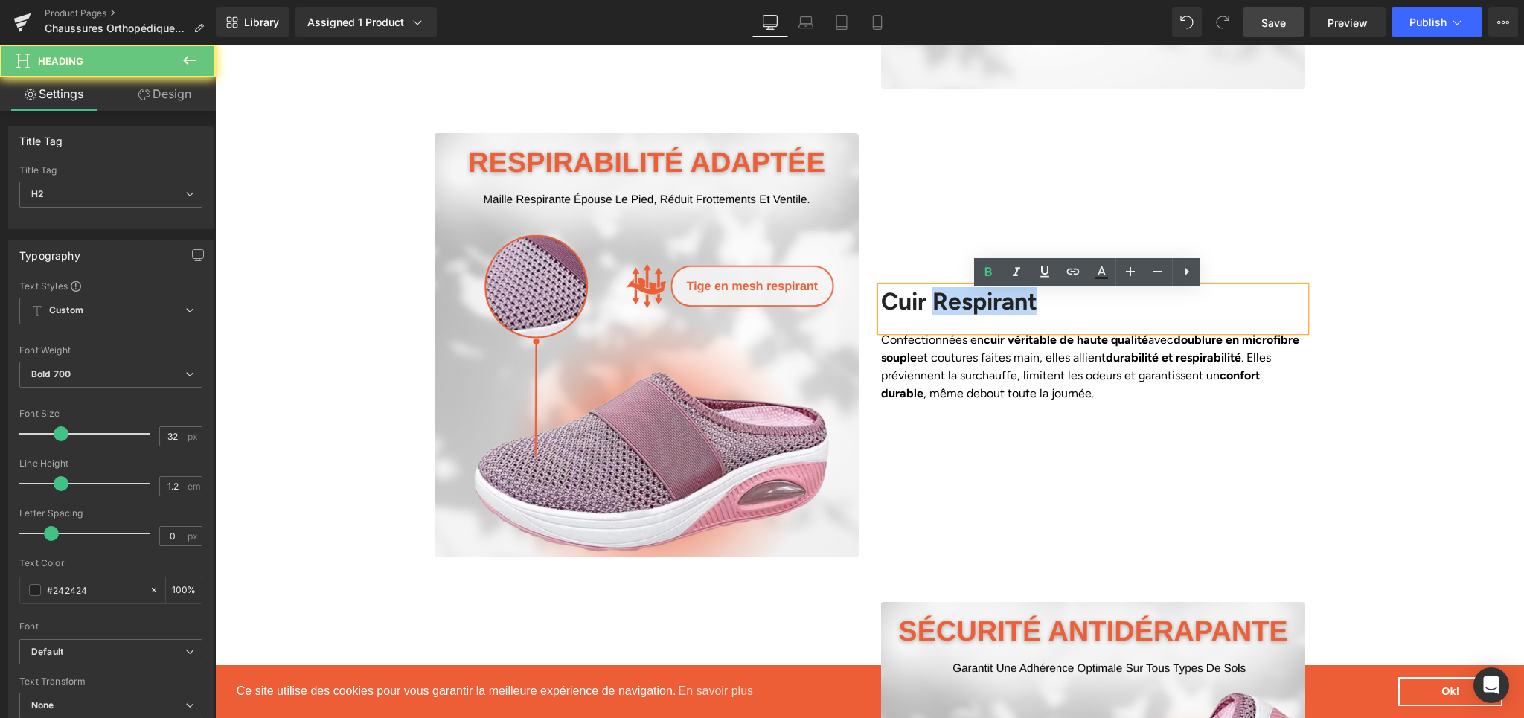
click at [973, 309] on h2 "Cuir Respirant" at bounding box center [1093, 301] width 424 height 28
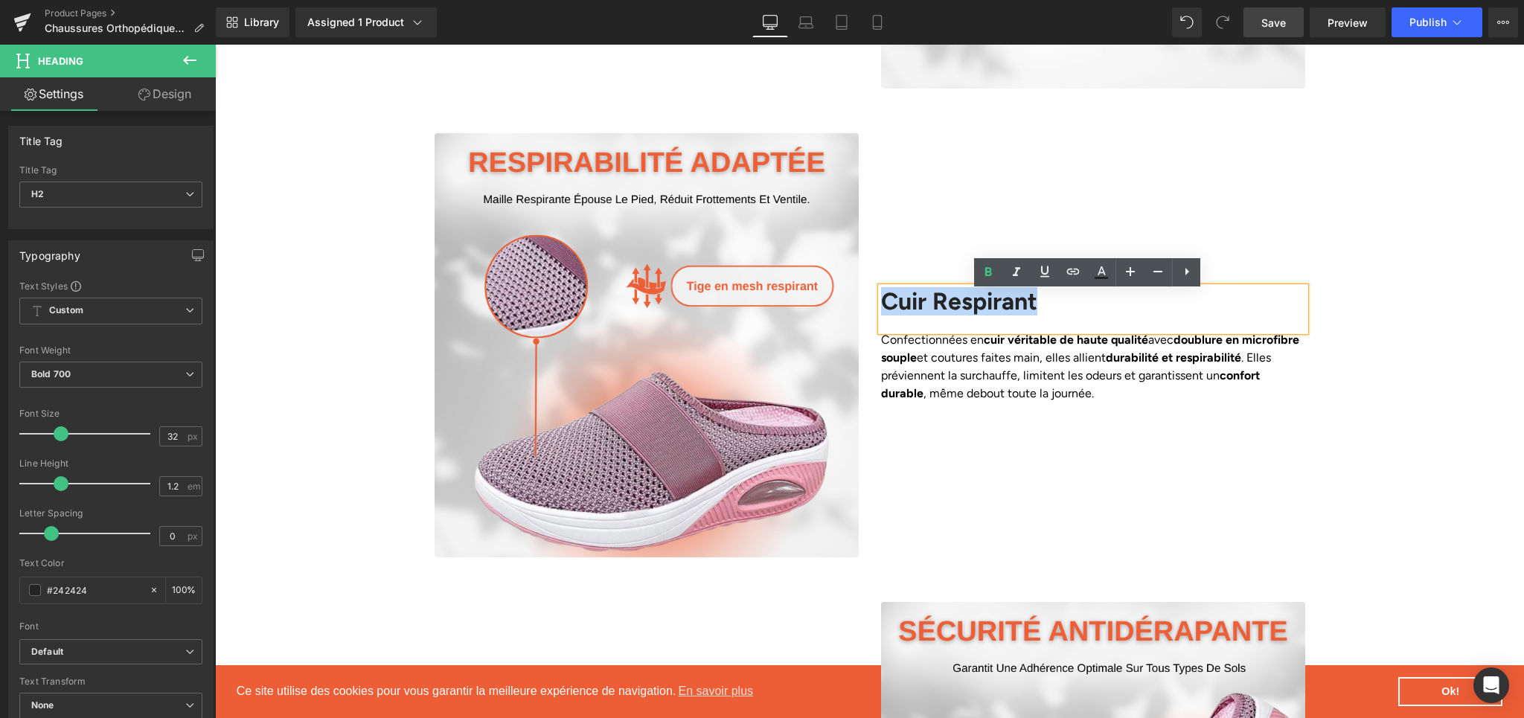
paste div
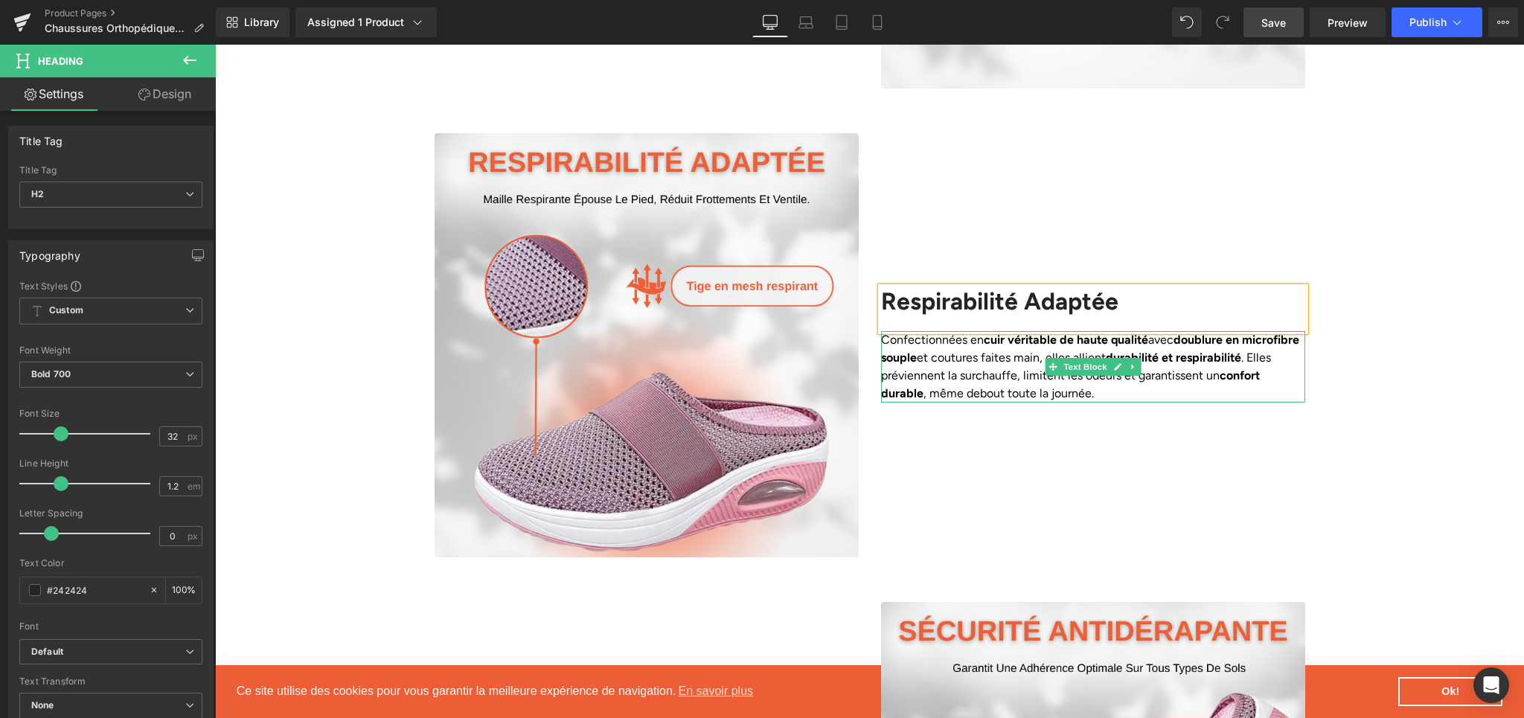
click at [993, 394] on p "Confectionnées en cuir véritable de haute qualité avec doublure en microfibre s…" at bounding box center [1093, 366] width 424 height 71
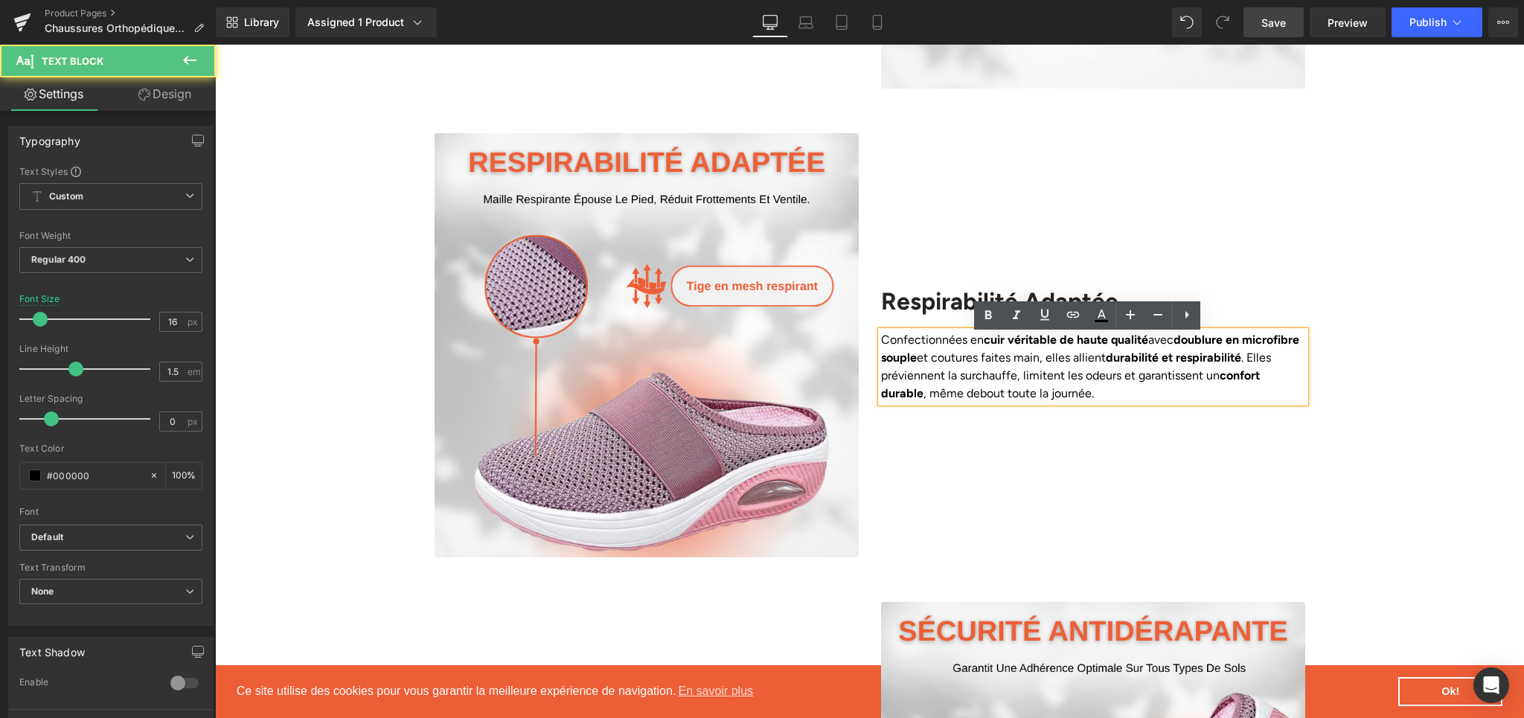
click at [1000, 385] on p "Confectionnées en cuir véritable de haute qualité avec doublure en microfibre s…" at bounding box center [1093, 366] width 424 height 71
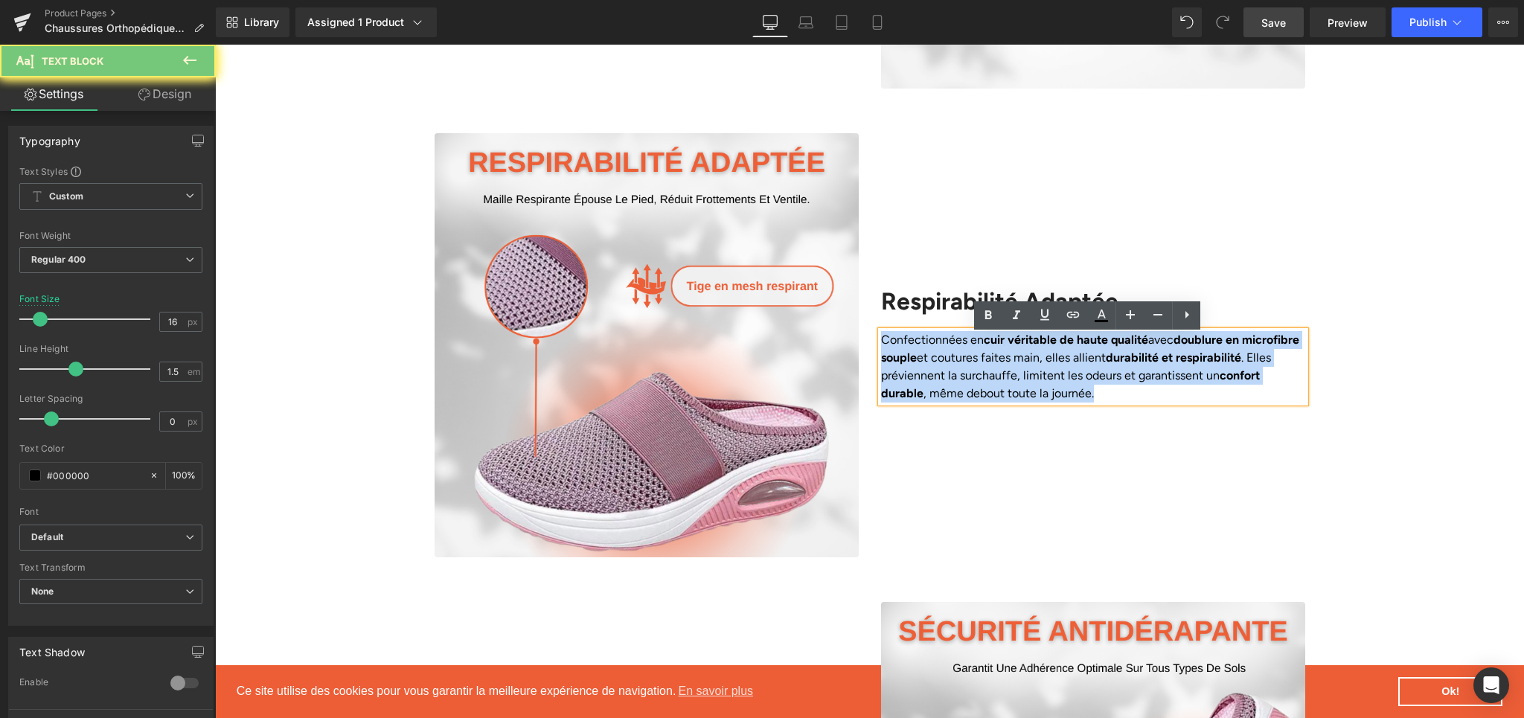
click at [1000, 385] on p "Confectionnées en cuir véritable de haute qualité avec doublure en microfibre s…" at bounding box center [1093, 366] width 424 height 71
paste div
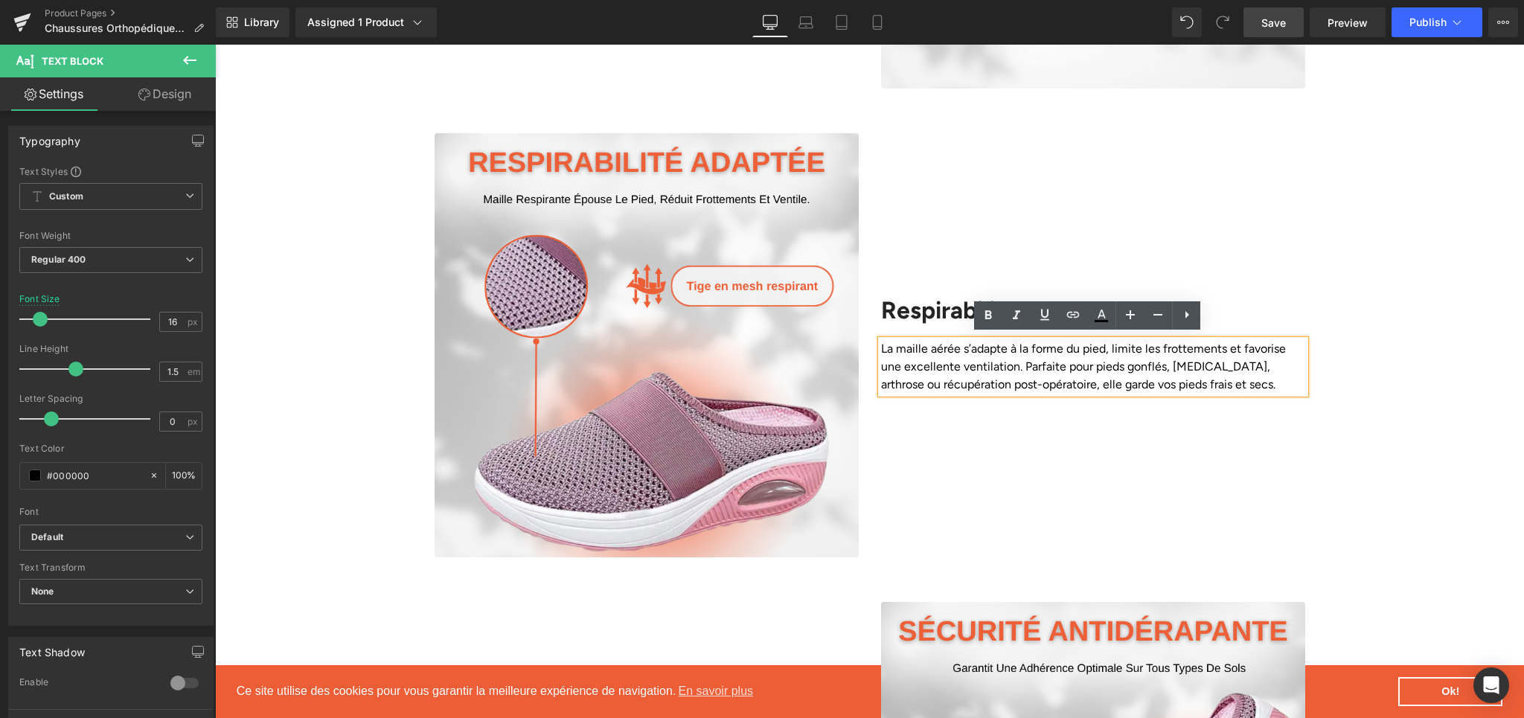
scroll to position [1733, 0]
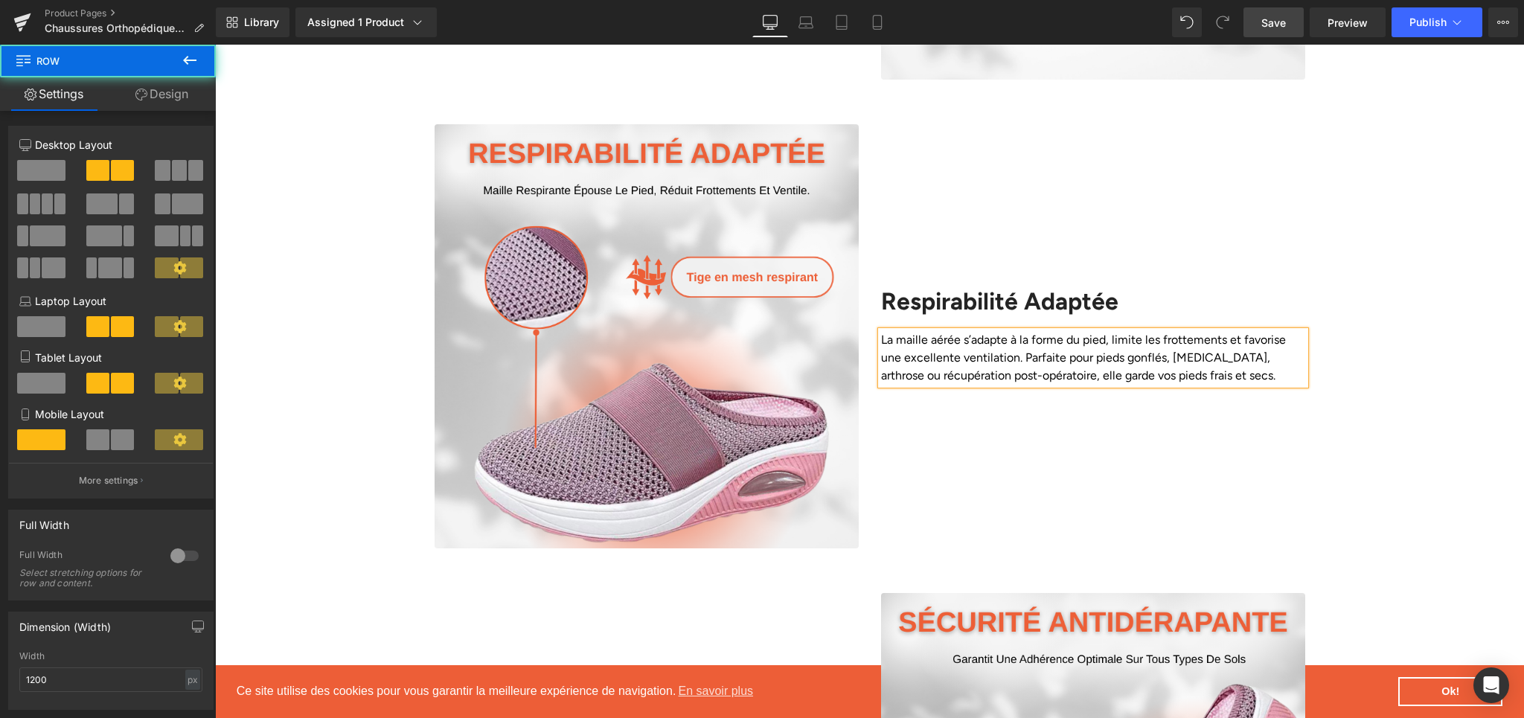
click at [1017, 436] on div "Respirabilité Adaptée Heading La maille aérée s’adapte à la forme du pied, limi…" at bounding box center [1093, 336] width 447 height 424
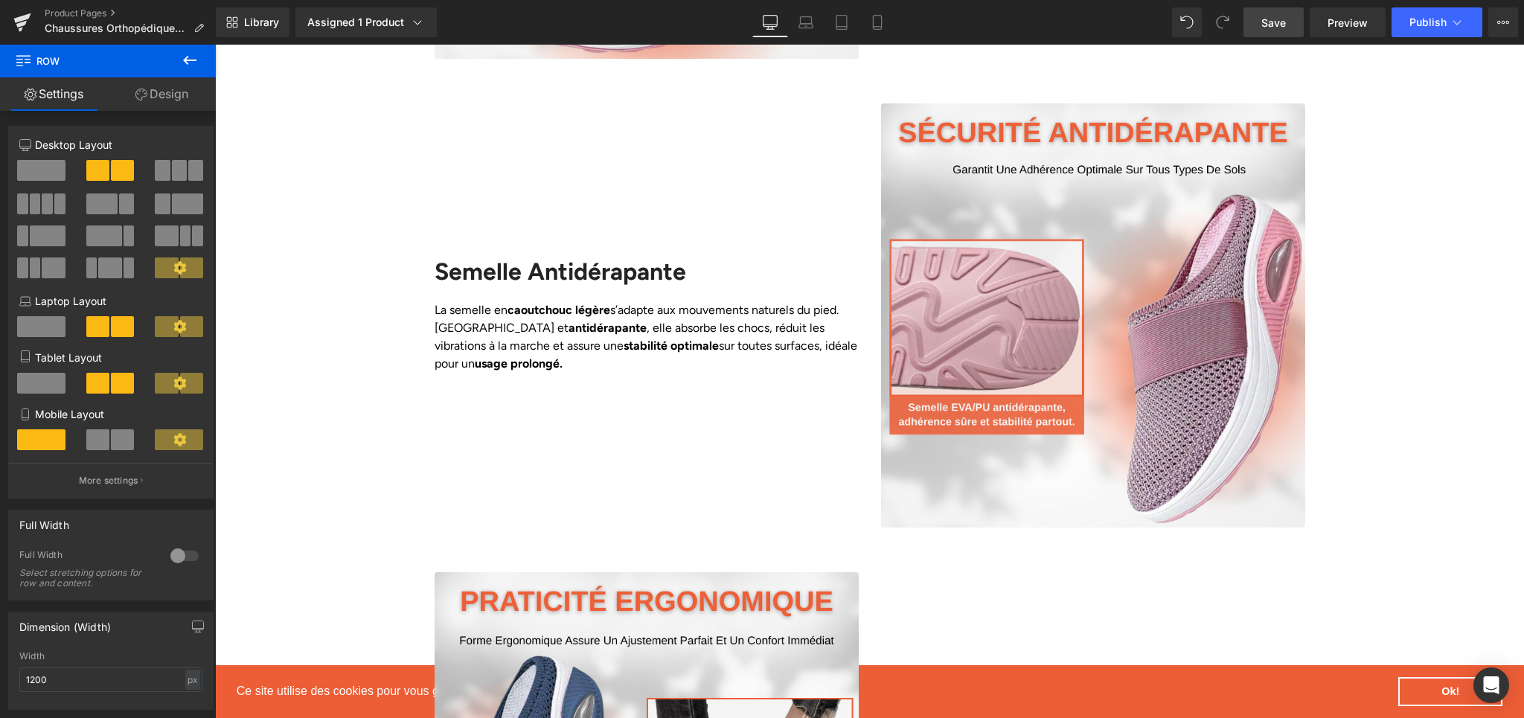
scroll to position [2246, 0]
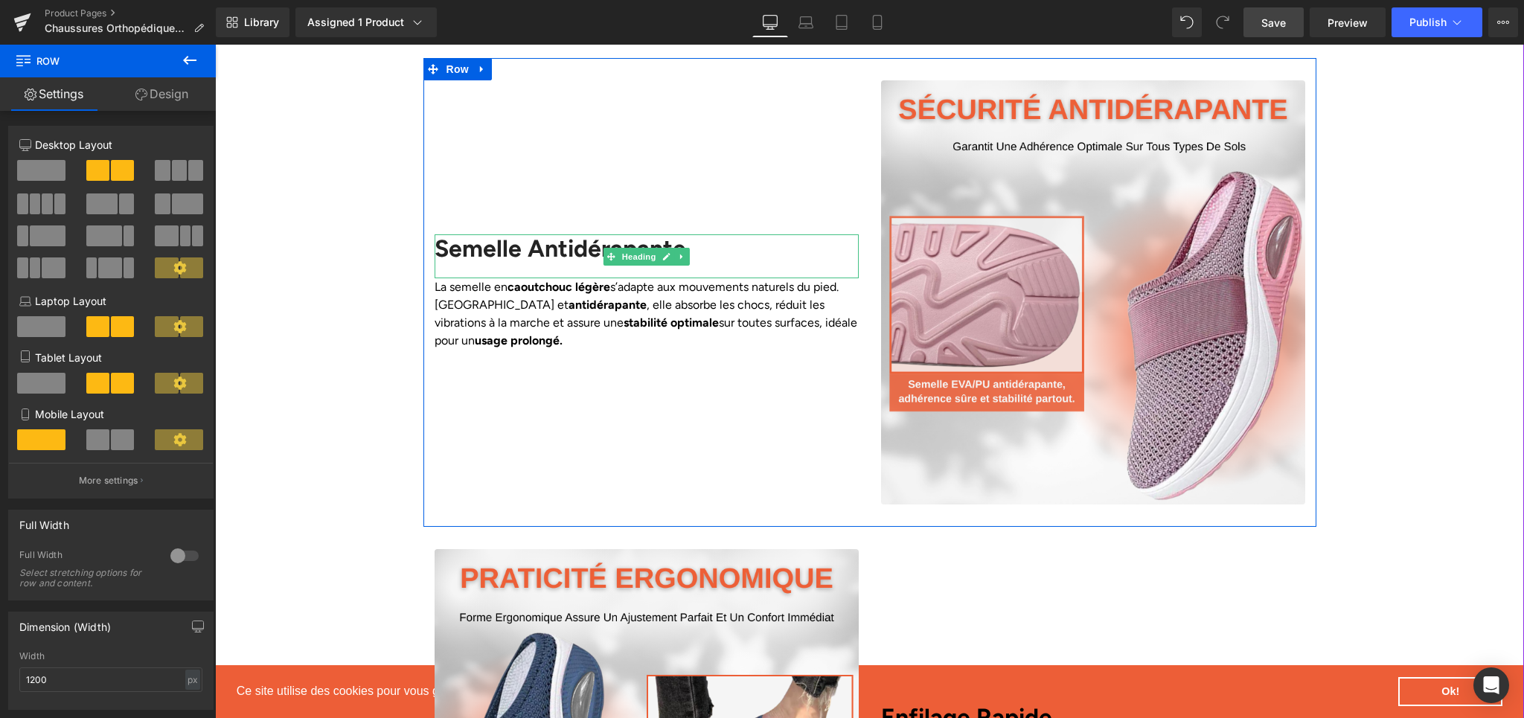
click at [480, 255] on h2 "Semelle Antidérapante" at bounding box center [647, 248] width 424 height 28
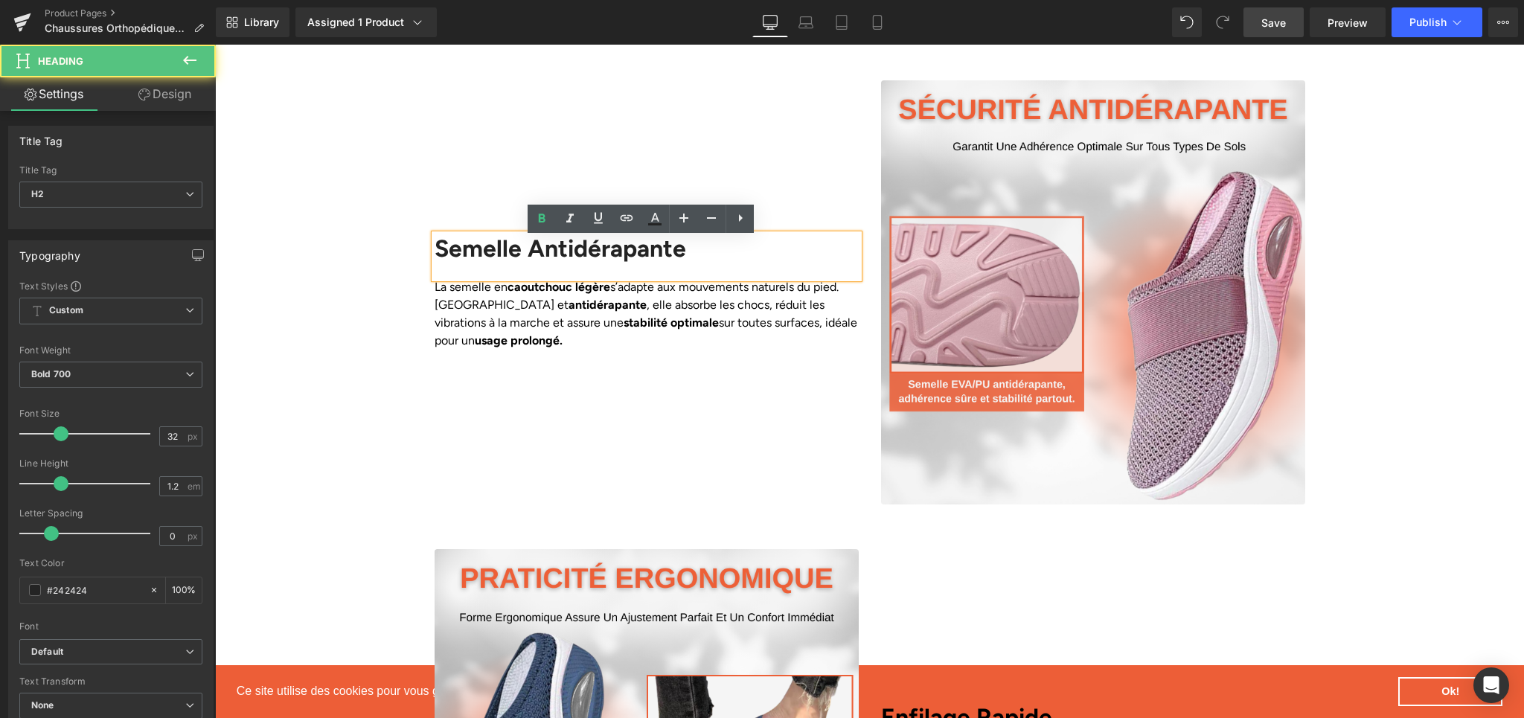
click at [482, 260] on h2 "Semelle Antidérapante" at bounding box center [647, 248] width 424 height 28
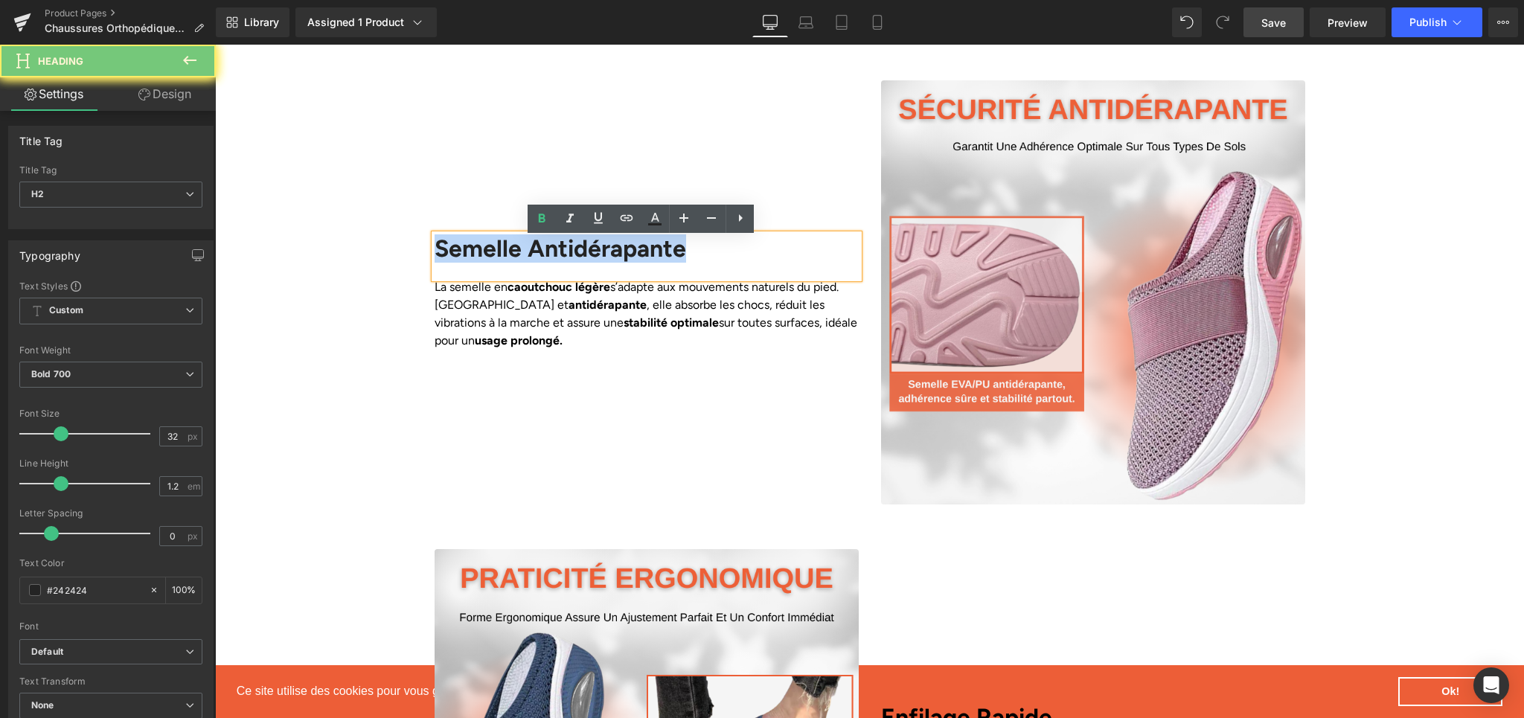
click at [482, 260] on h2 "Semelle Antidérapante" at bounding box center [647, 248] width 424 height 28
paste div
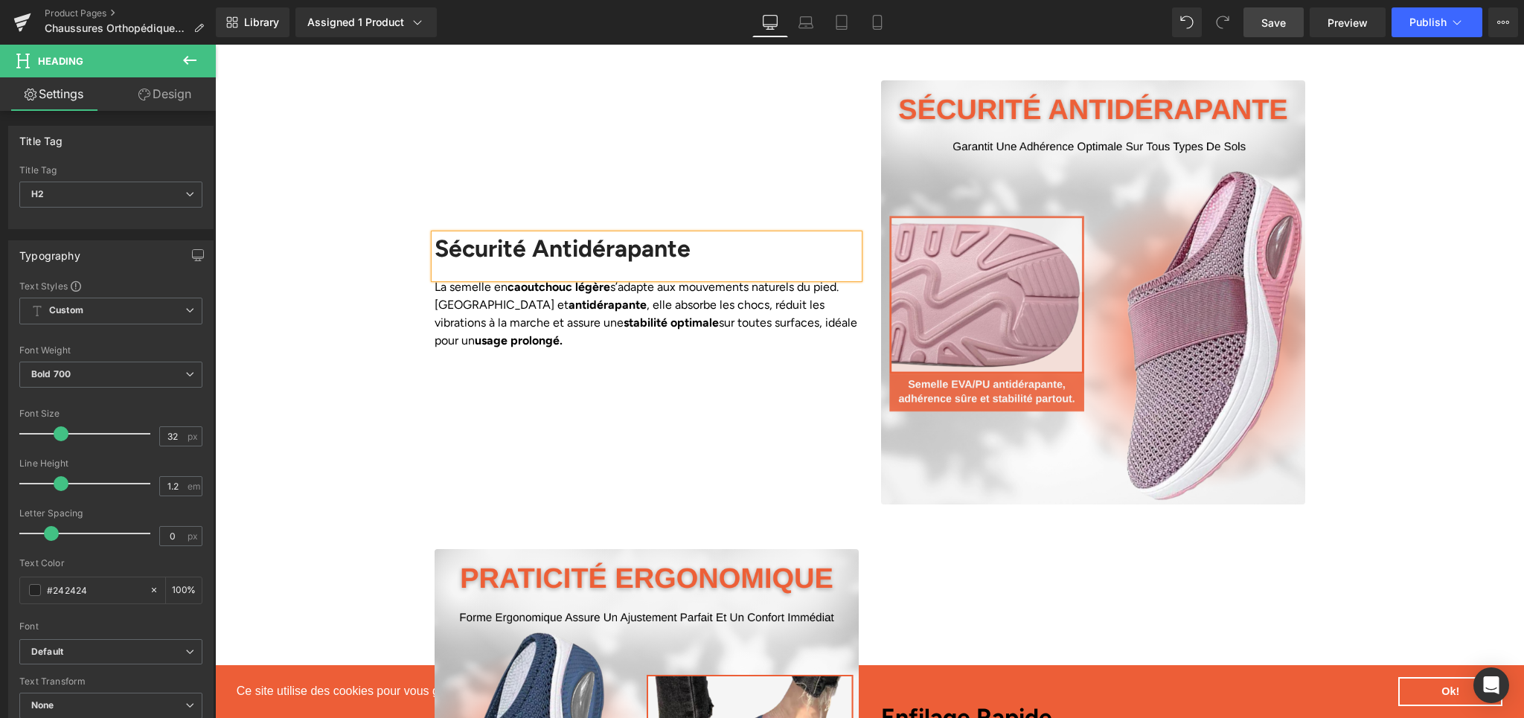
click at [469, 314] on p "La semelle en caoutchouc légère s’adapte aux mouvements naturels du pied. Soupl…" at bounding box center [647, 313] width 424 height 71
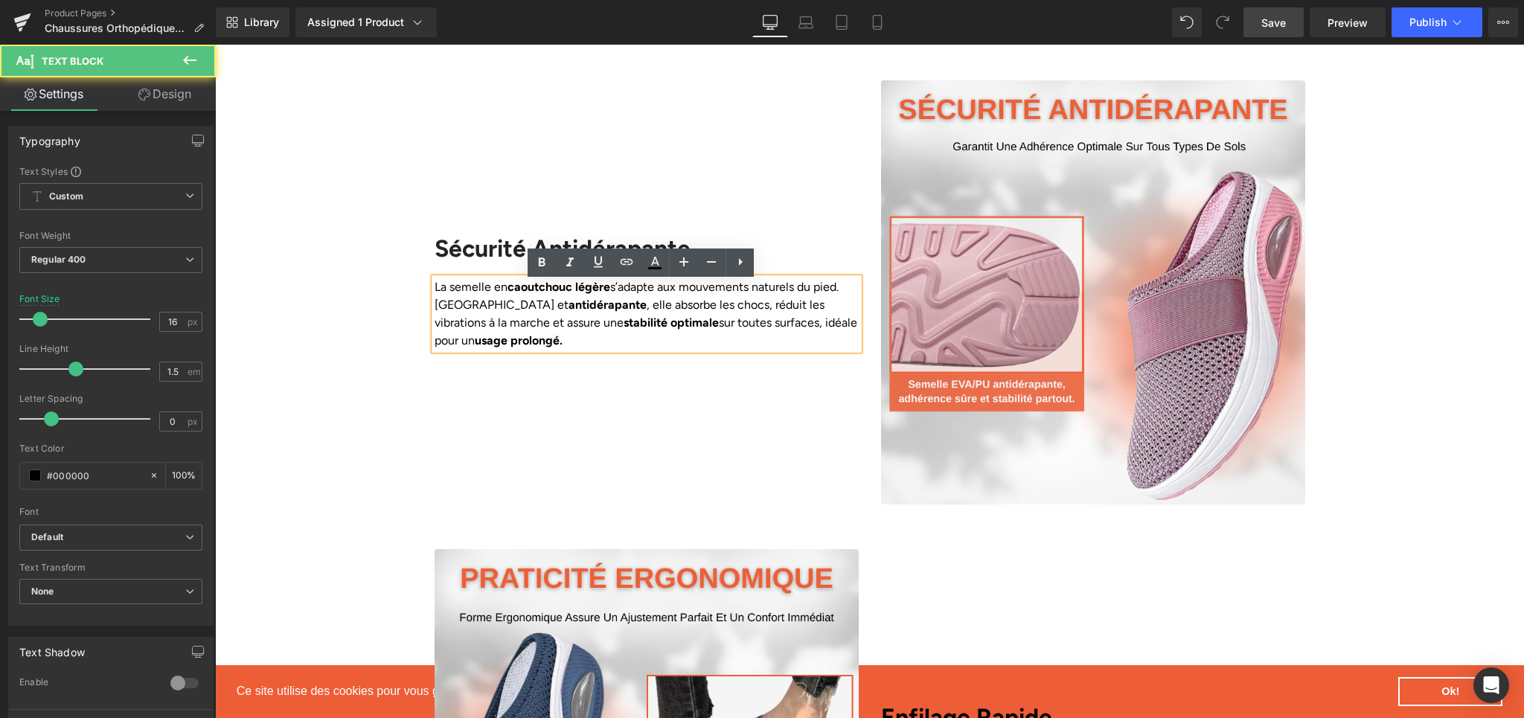
click at [642, 301] on p "La semelle en caoutchouc légère s’adapte aux mouvements naturels du pied. Soupl…" at bounding box center [647, 313] width 424 height 71
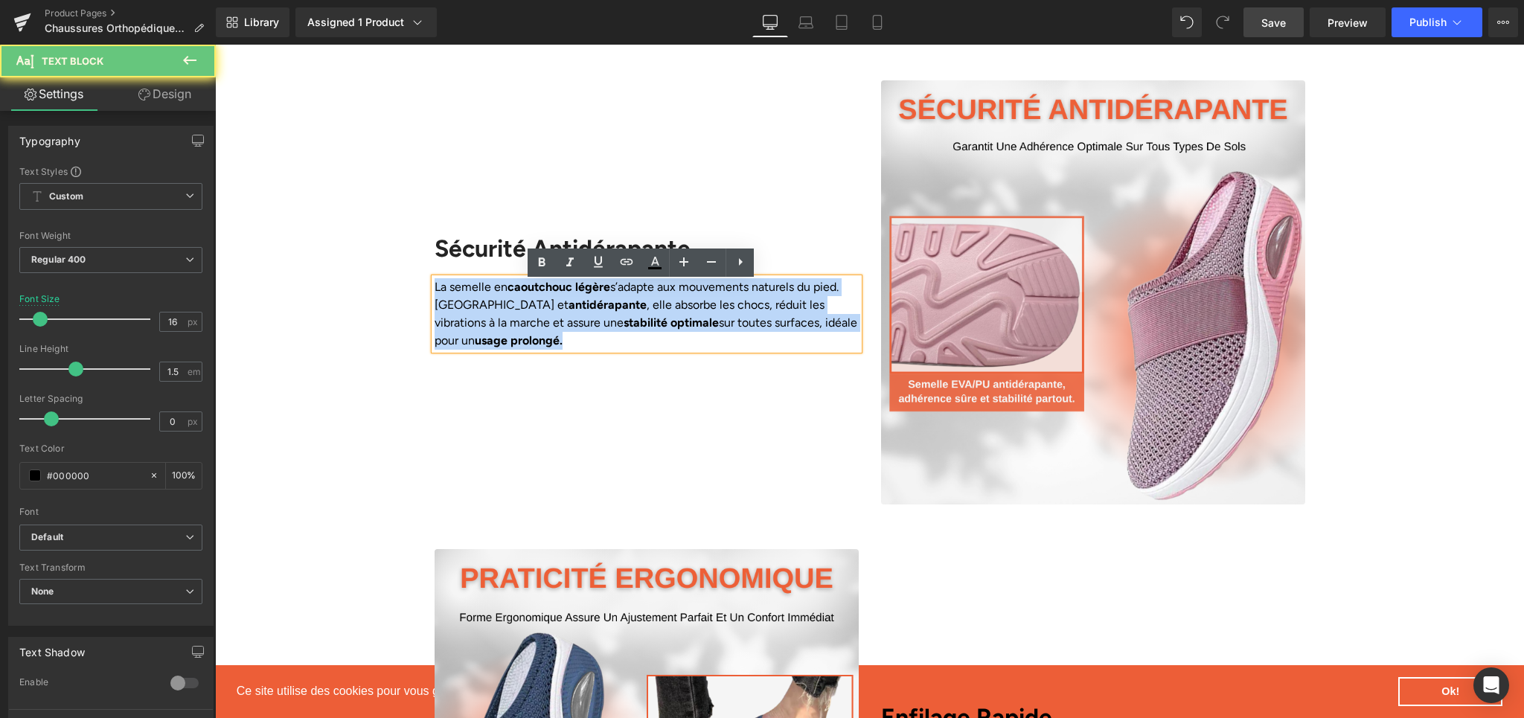
click at [642, 301] on p "La semelle en caoutchouc légère s’adapte aux mouvements naturels du pied. Soupl…" at bounding box center [647, 313] width 424 height 71
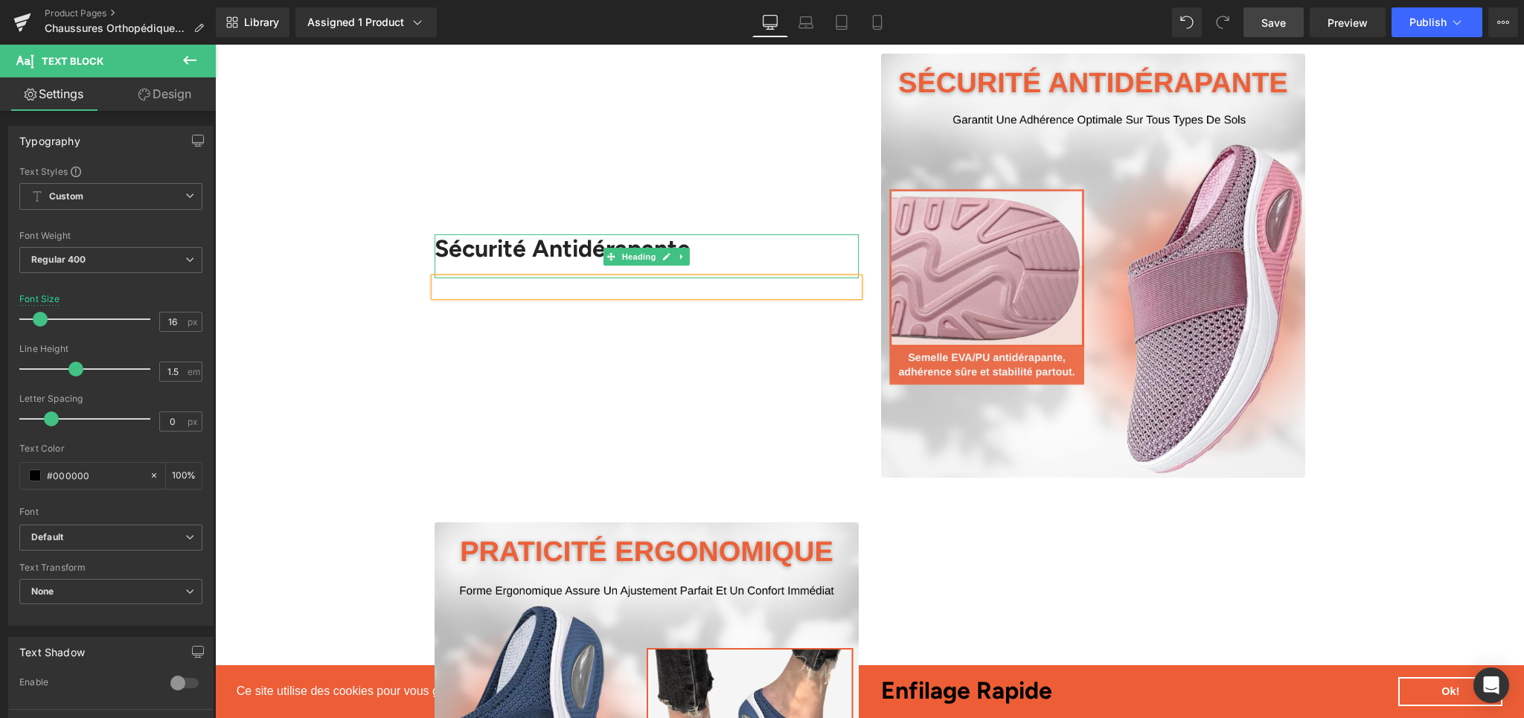
scroll to position [2255, 0]
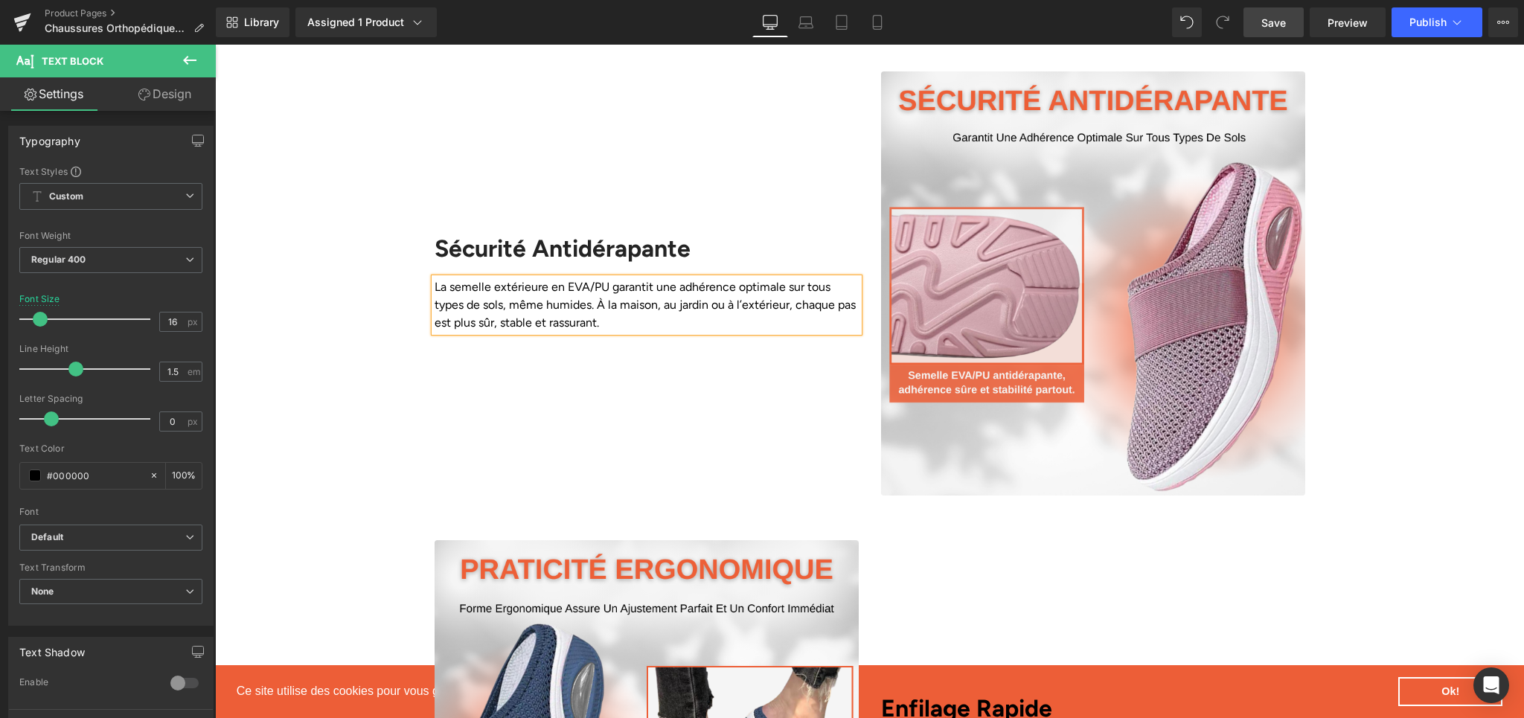
click at [607, 388] on div "Sécurité Antidérapante Heading La semelle extérieure en EVA/PU garantit une adh…" at bounding box center [646, 283] width 447 height 424
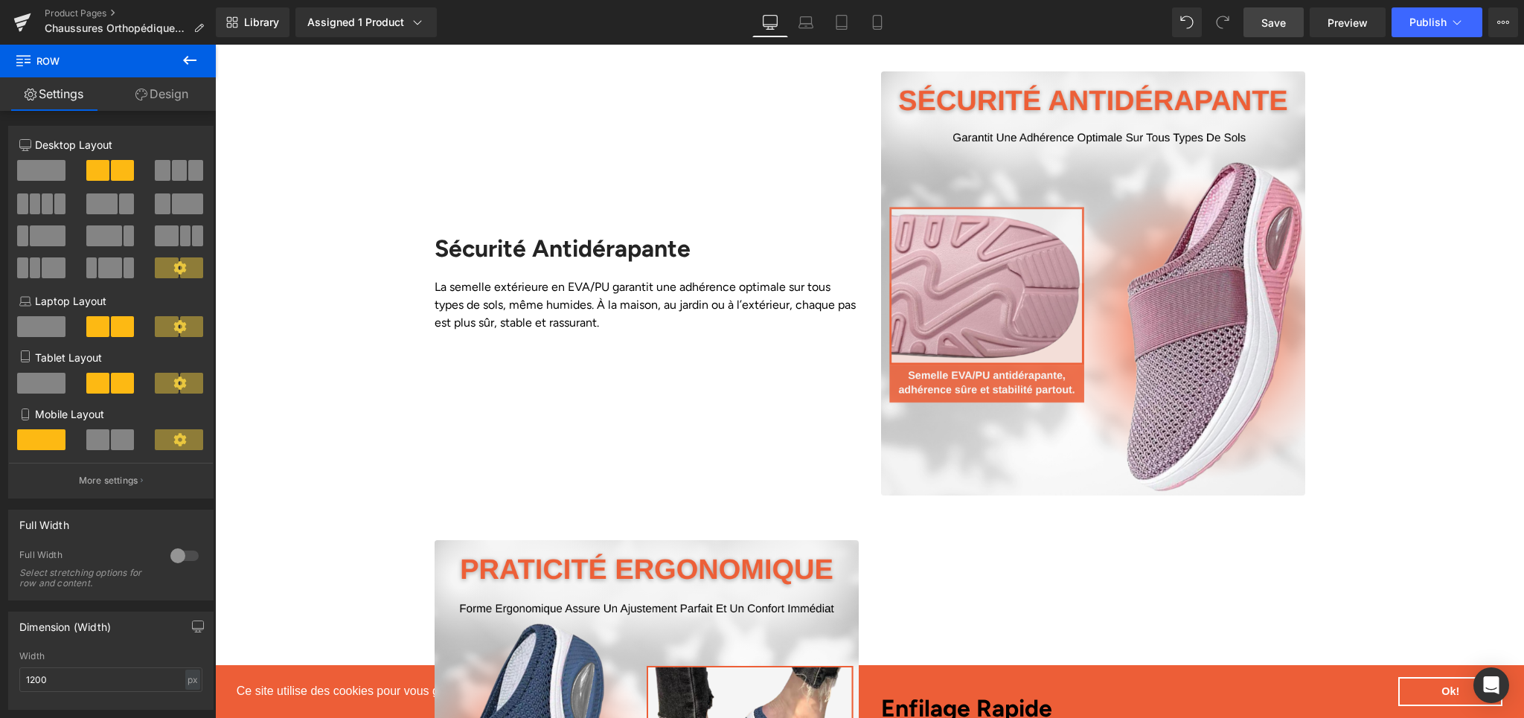
click at [1260, 35] on link "Save" at bounding box center [1274, 22] width 60 height 30
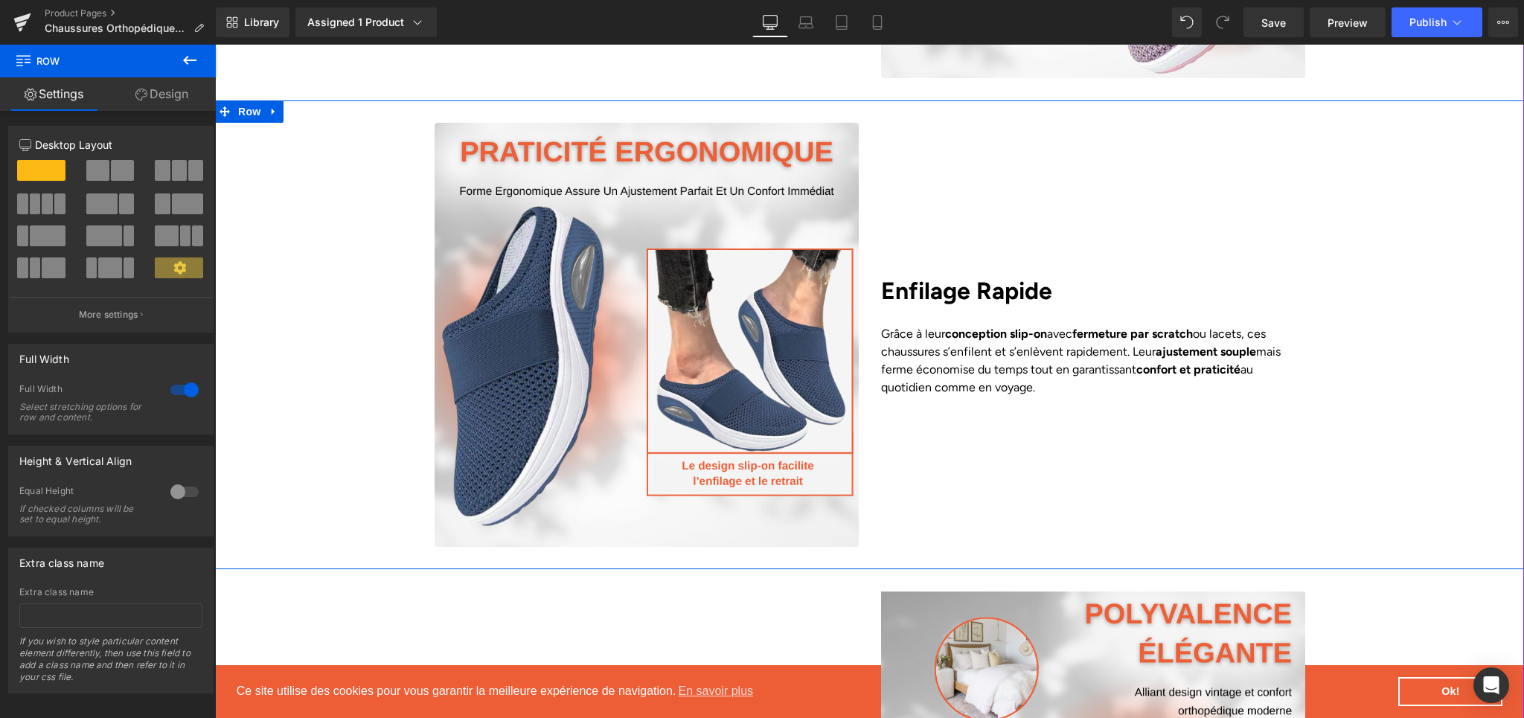
scroll to position [2668, 0]
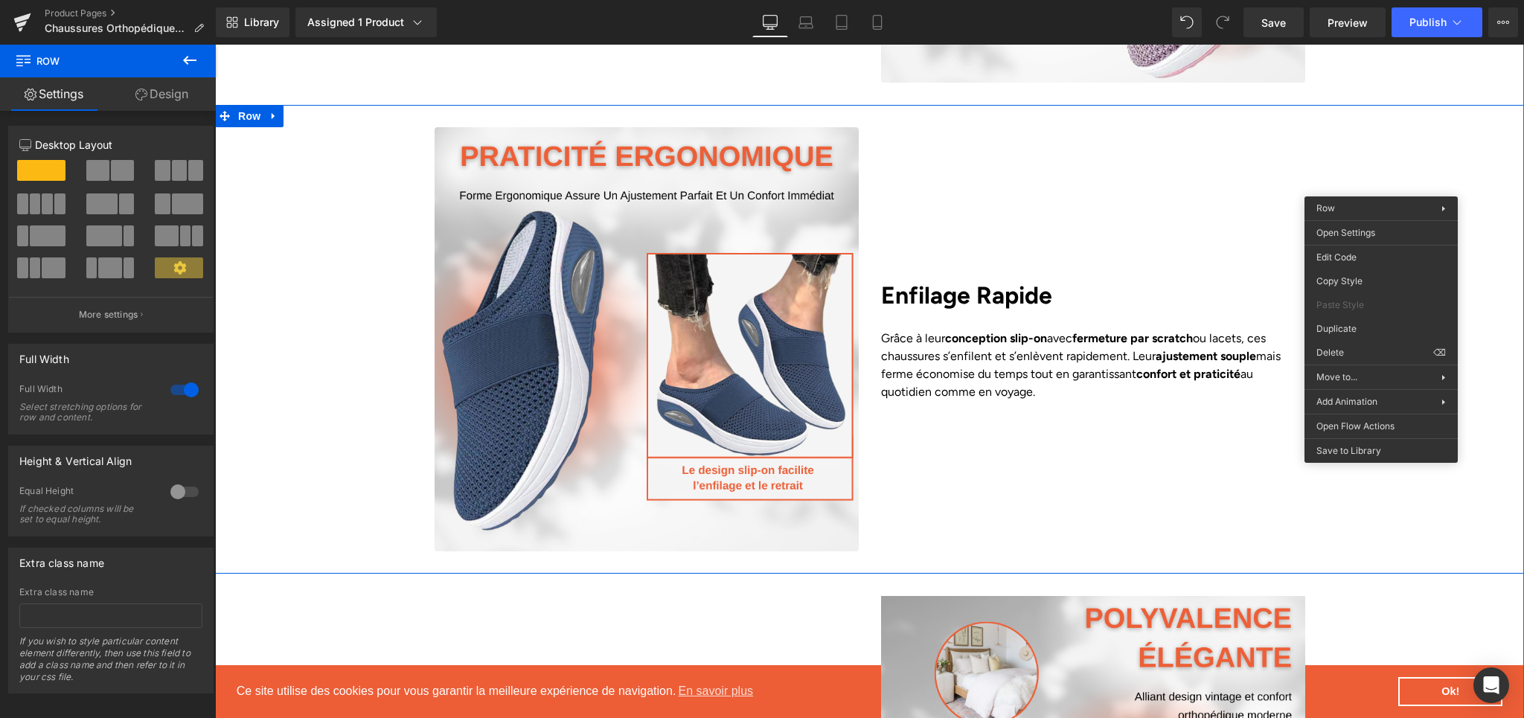
click at [1482, 129] on div "Image Enfilage Rapide Heading Grâce à leur conception slip-on avec fermeture pa…" at bounding box center [869, 339] width 1309 height 469
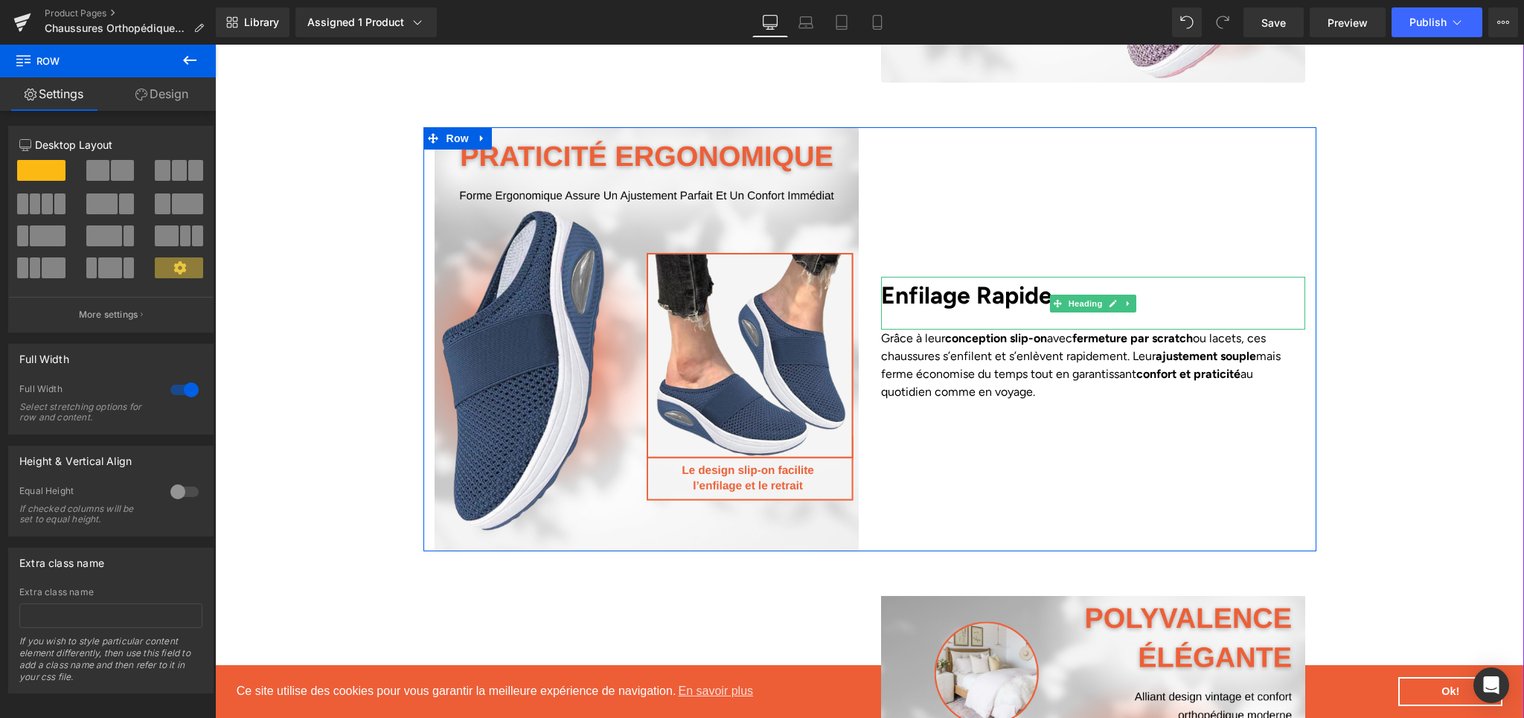
click at [904, 299] on b "Enfilage Rapide" at bounding box center [966, 295] width 171 height 28
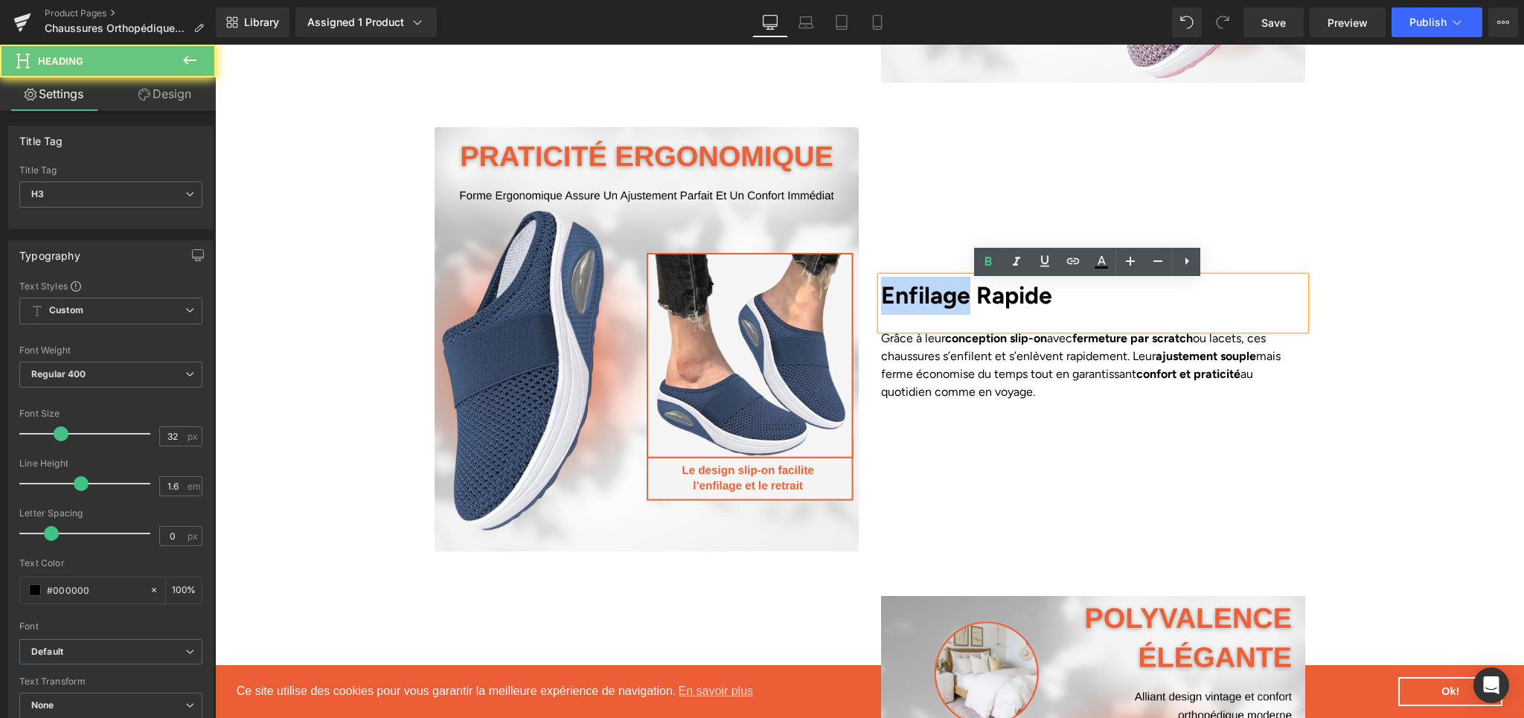
click at [904, 299] on b "Enfilage Rapide" at bounding box center [966, 295] width 171 height 28
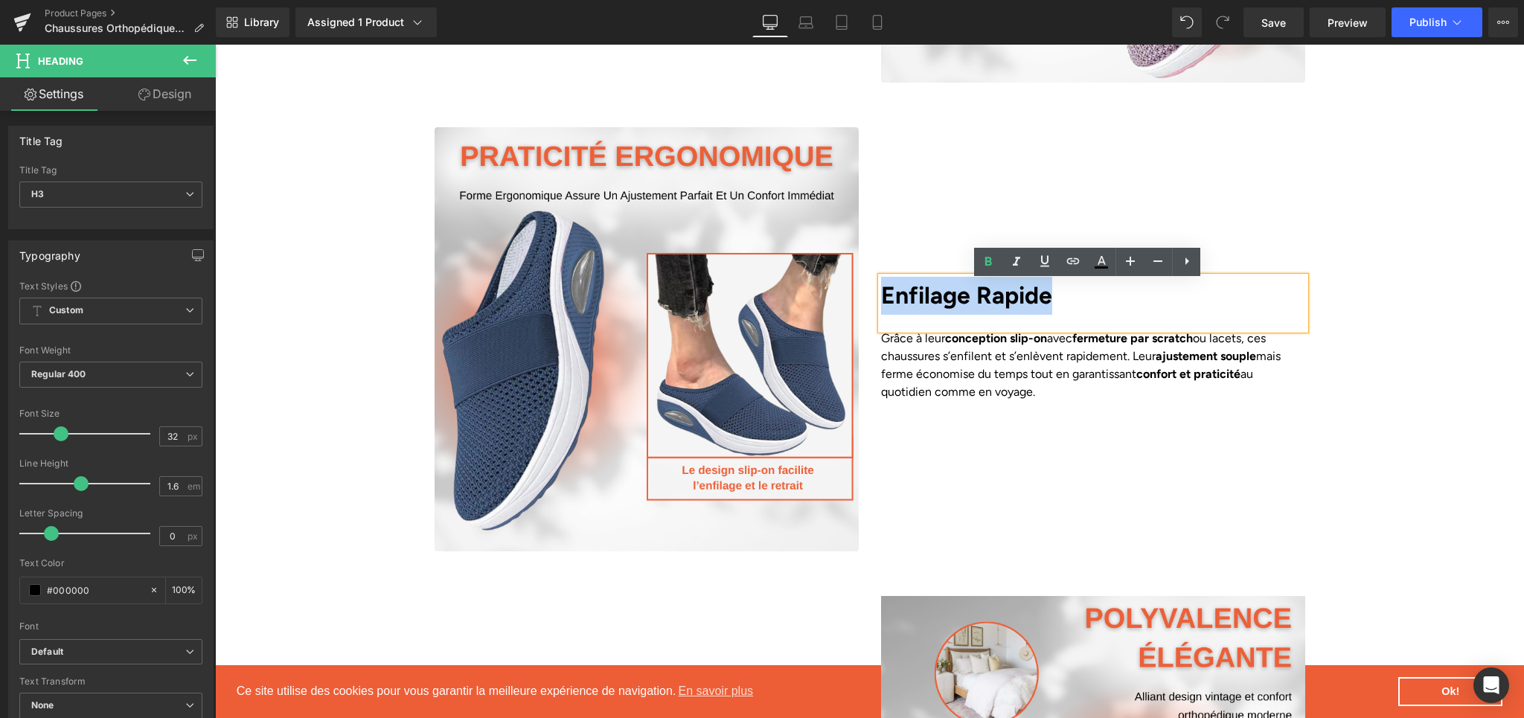
paste div
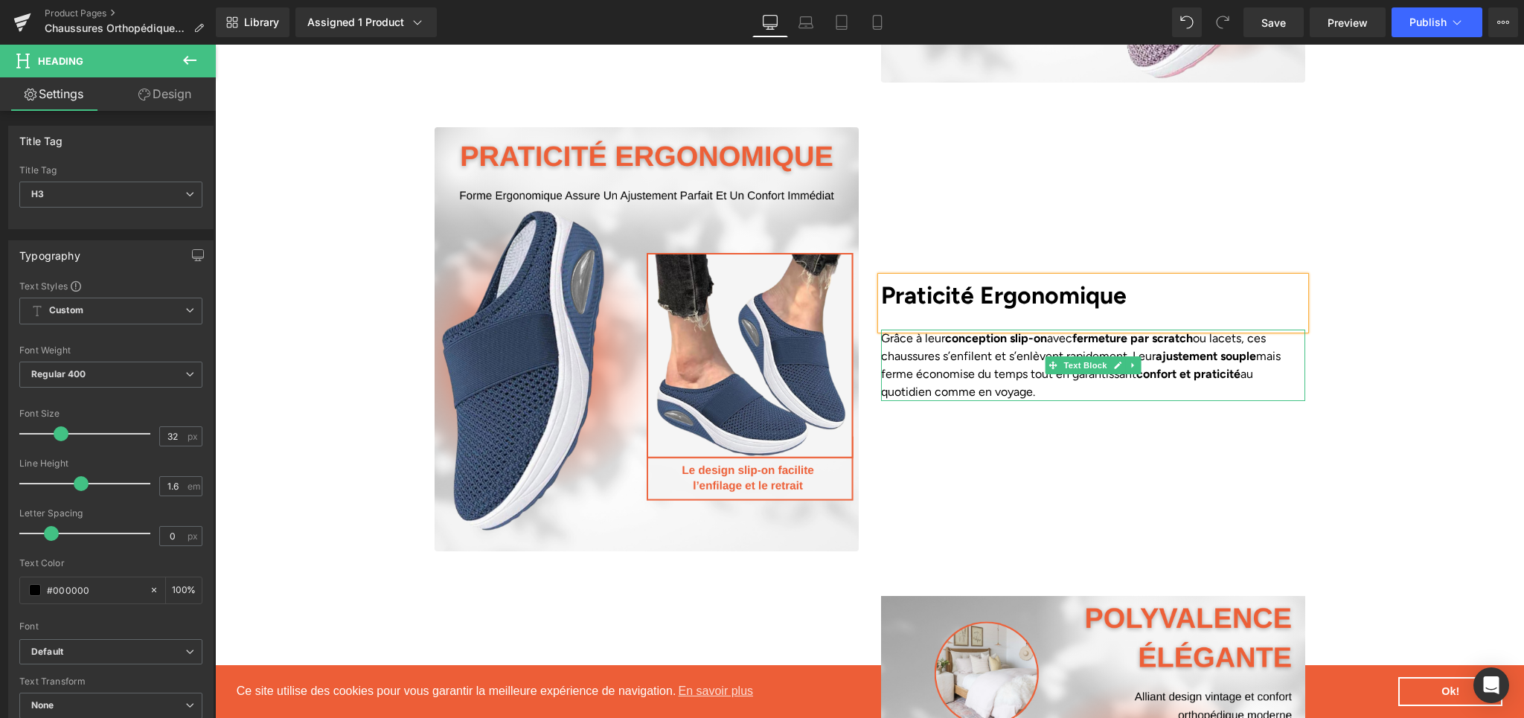
click at [898, 356] on p "Grâce à leur conception slip-on avec fermeture par scratch ou lacets, ces chaus…" at bounding box center [1093, 365] width 424 height 71
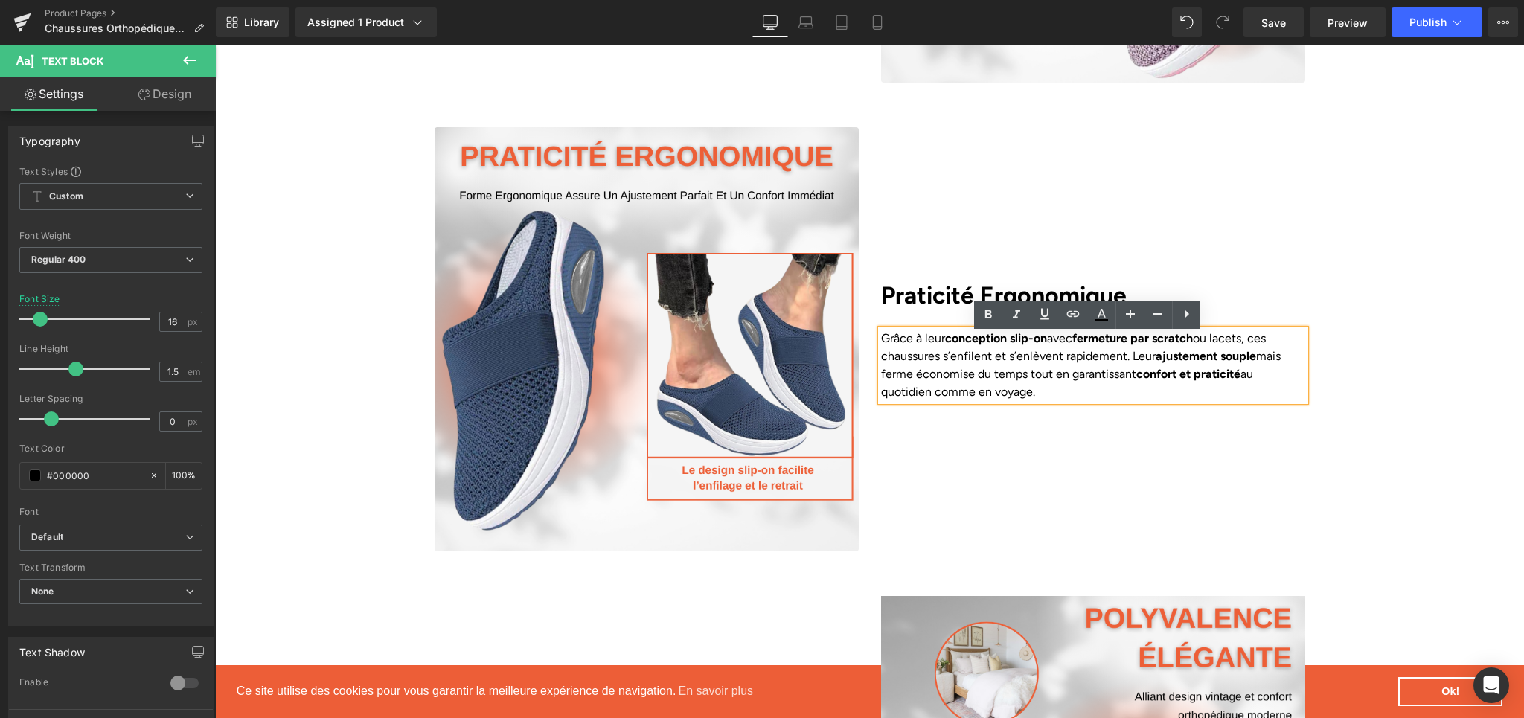
click at [1006, 383] on p "Grâce à leur conception slip-on avec fermeture par scratch ou lacets, ces chaus…" at bounding box center [1093, 365] width 424 height 71
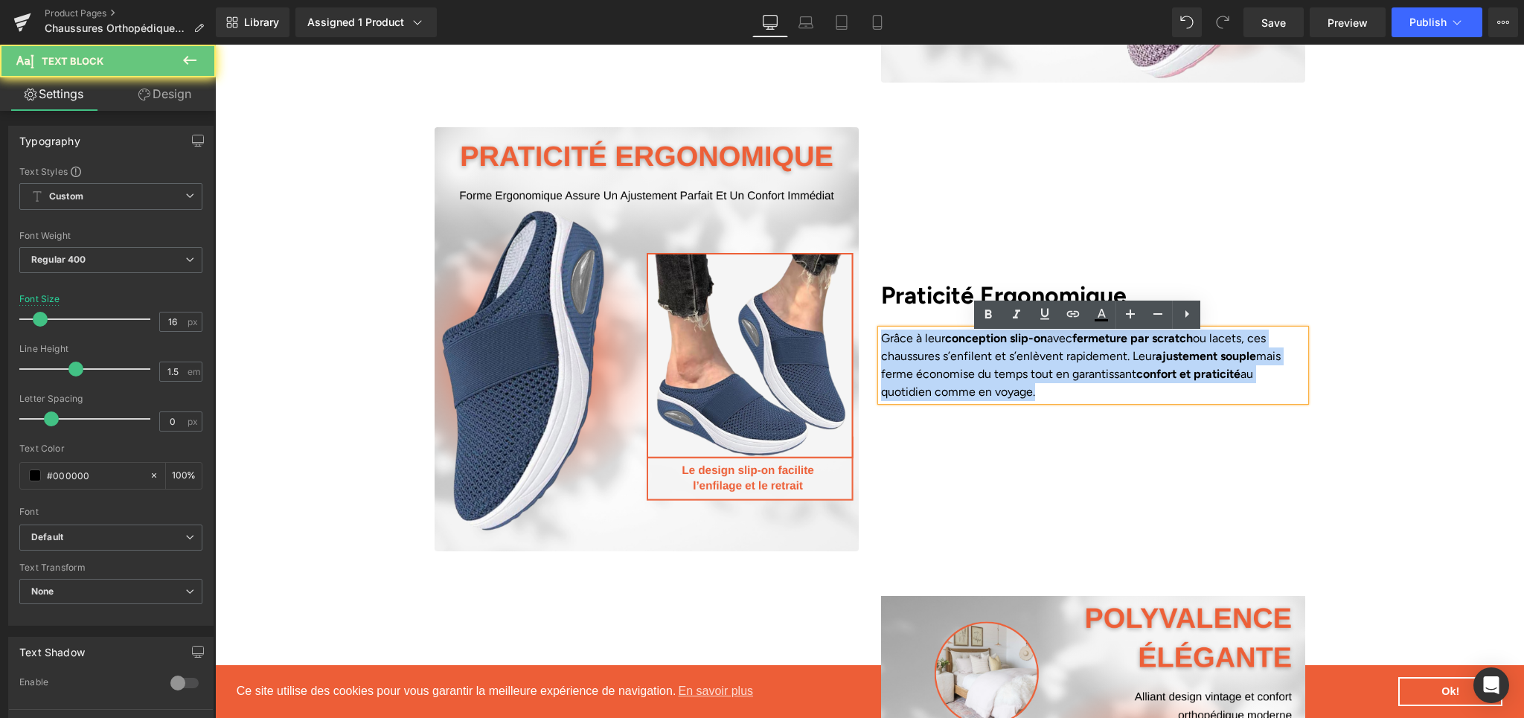
click at [1006, 383] on p "Grâce à leur conception slip-on avec fermeture par scratch ou lacets, ces chaus…" at bounding box center [1093, 365] width 424 height 71
paste div
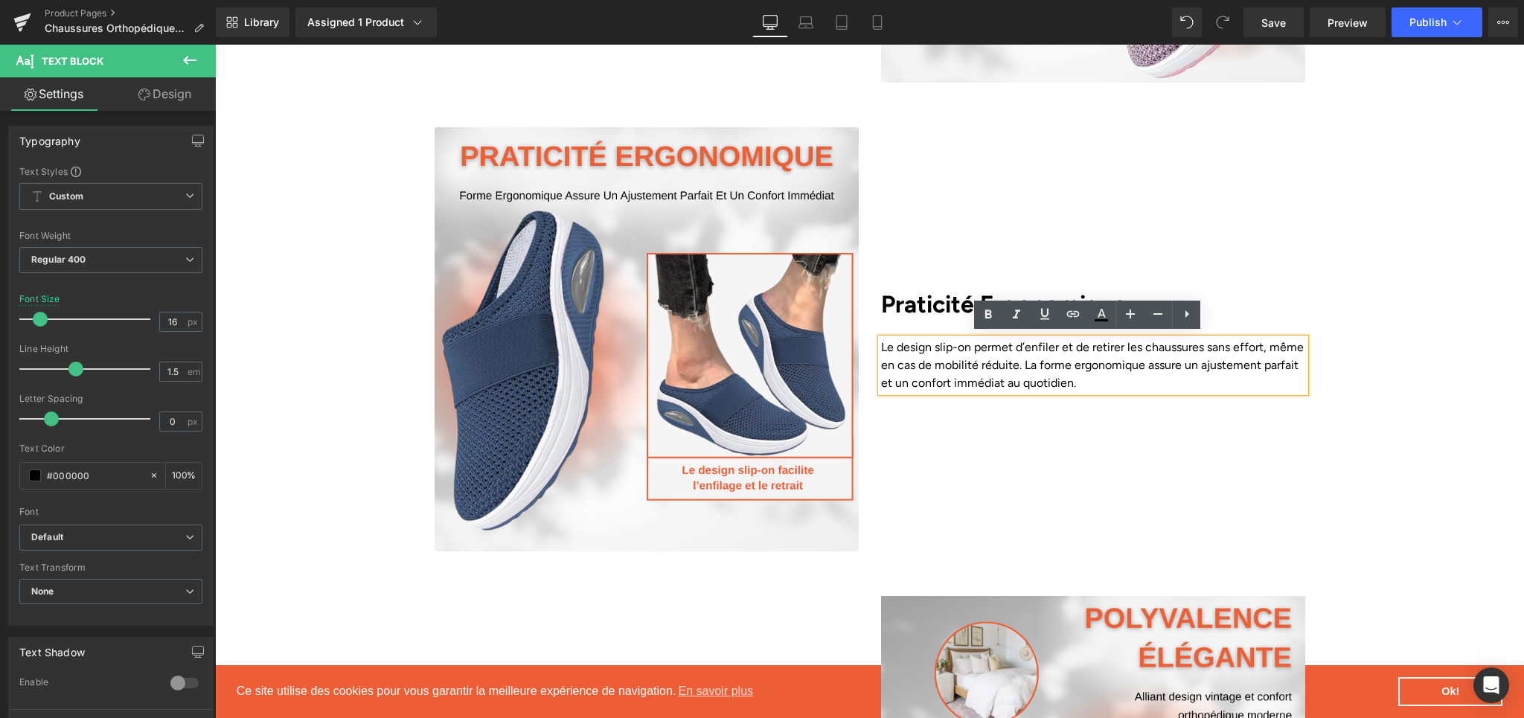
scroll to position [2677, 0]
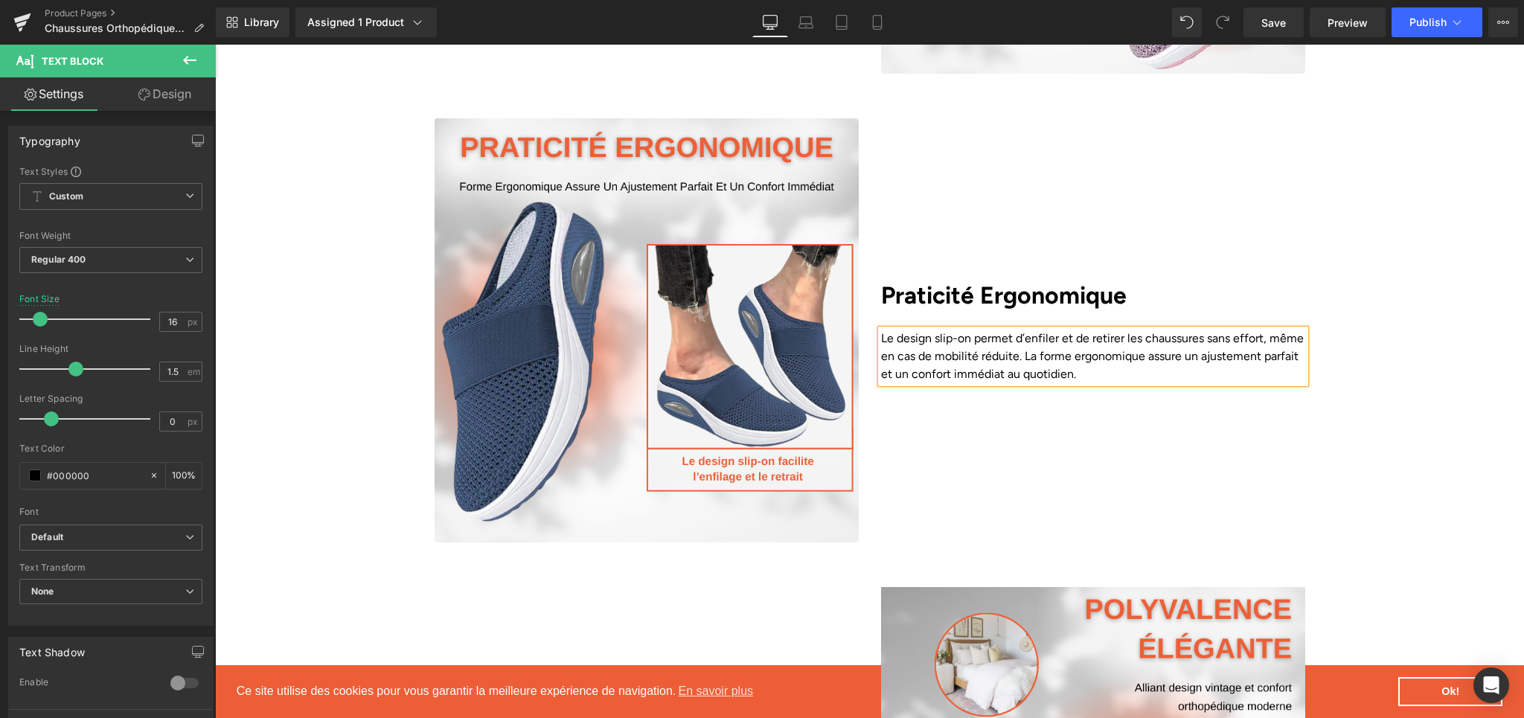
click at [1081, 437] on div "Praticité Ergonomique Heading Le design slip-on permet d’enfiler et de retirer …" at bounding box center [1093, 330] width 447 height 424
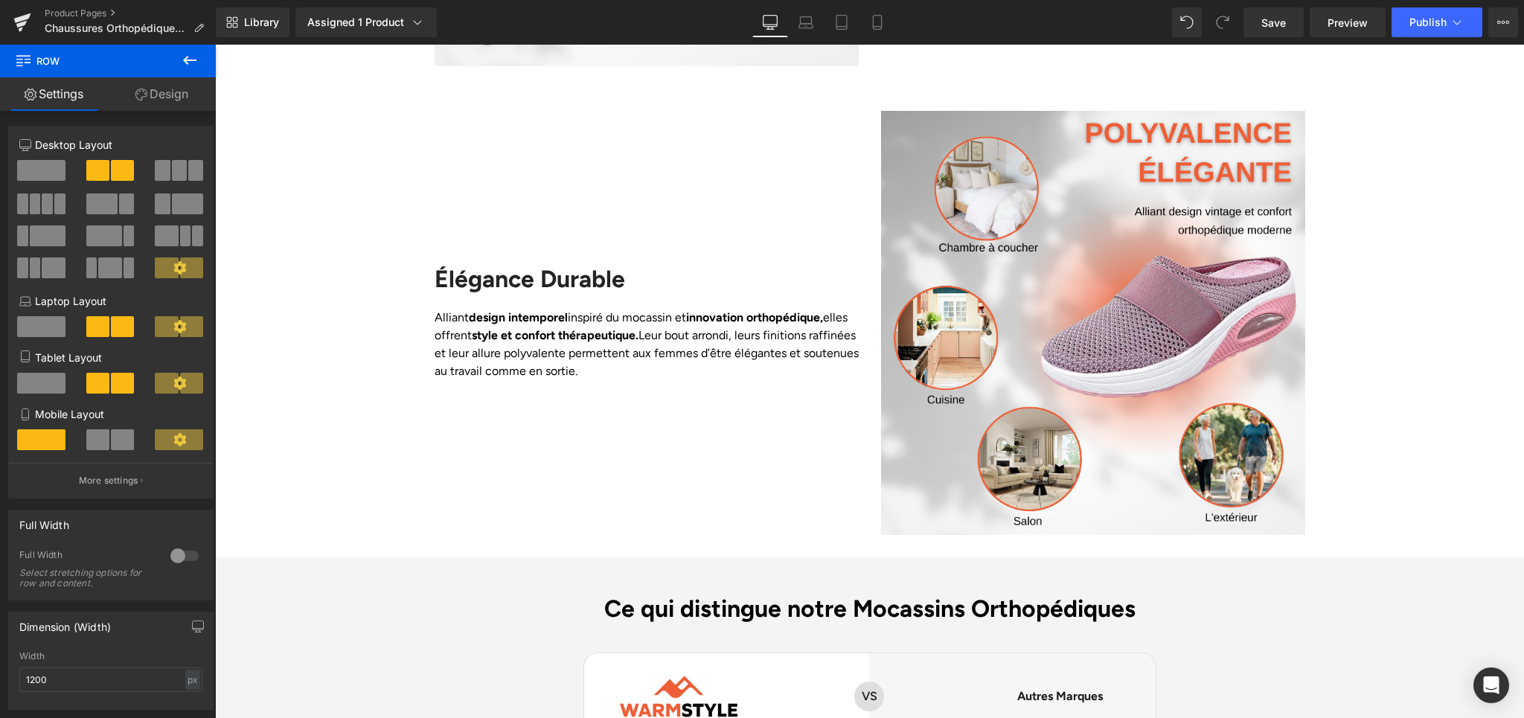
scroll to position [3163, 0]
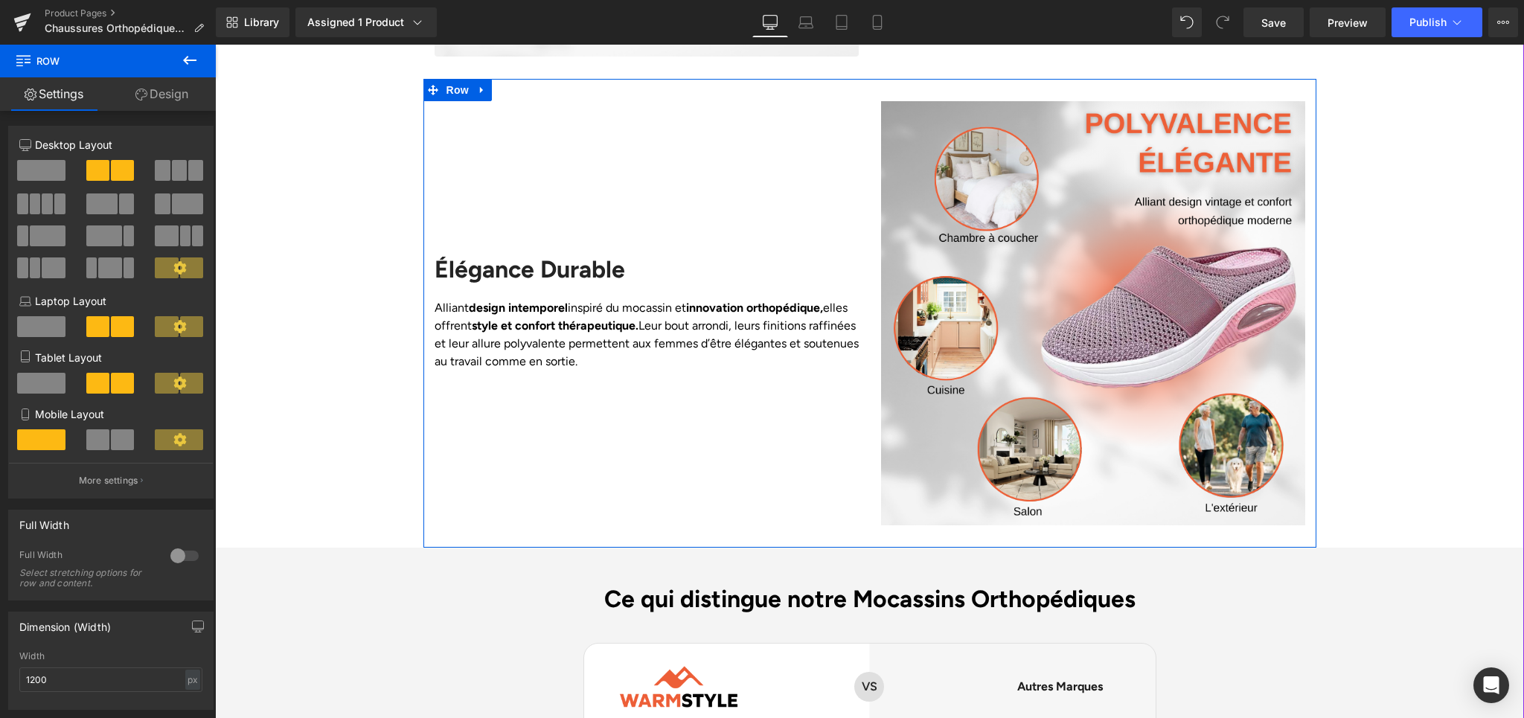
click at [476, 269] on h2 "Élégance Durable" at bounding box center [647, 269] width 424 height 28
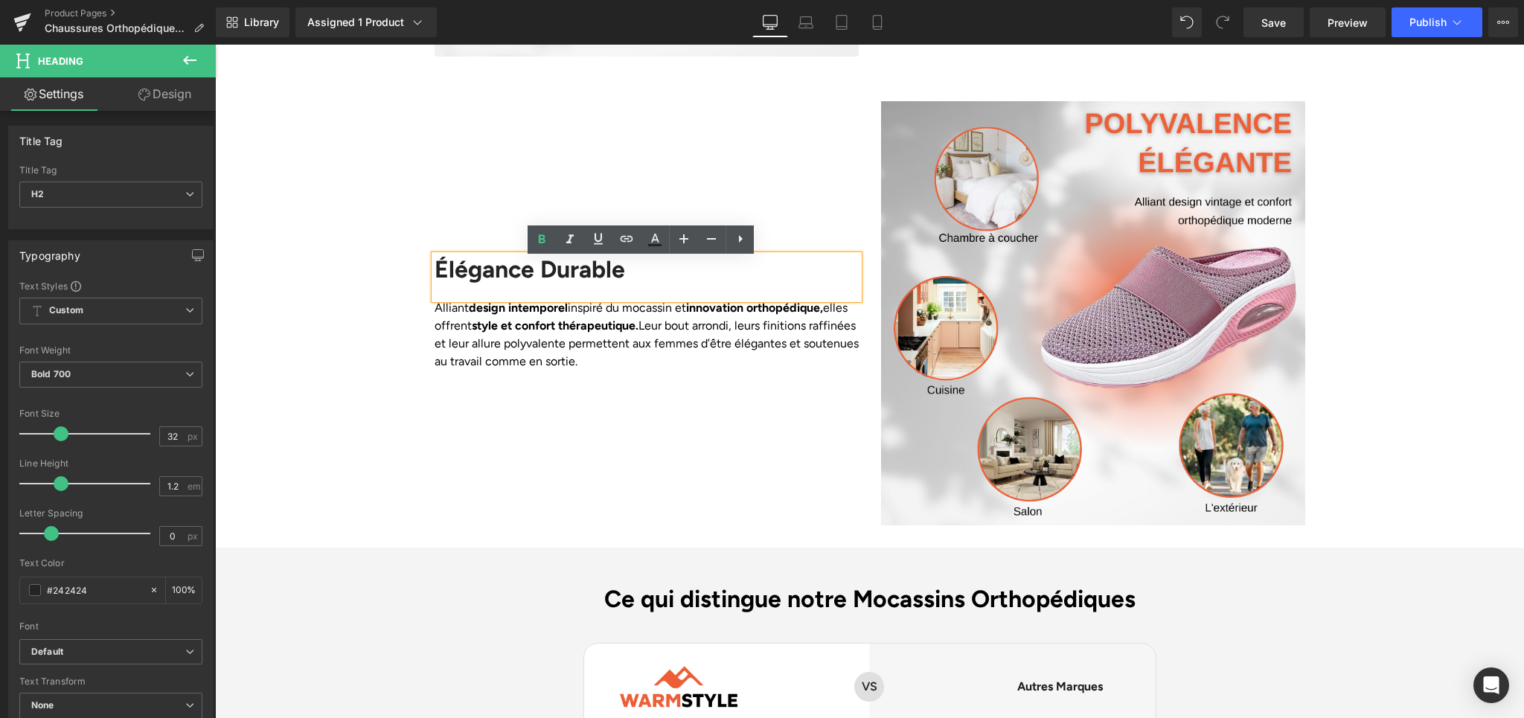
click at [524, 275] on h2 "Élégance Durable" at bounding box center [647, 269] width 424 height 28
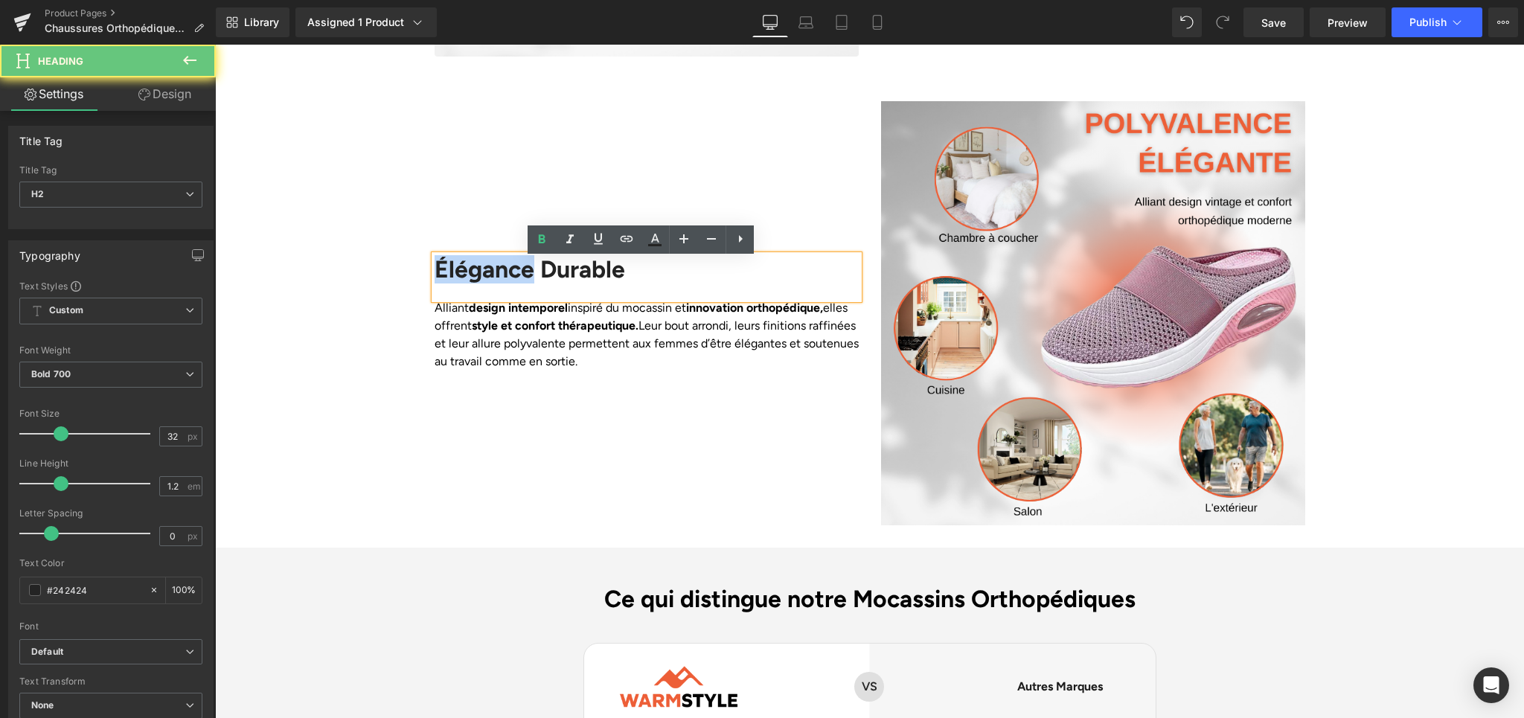
click at [524, 275] on h2 "Élégance Durable" at bounding box center [647, 269] width 424 height 28
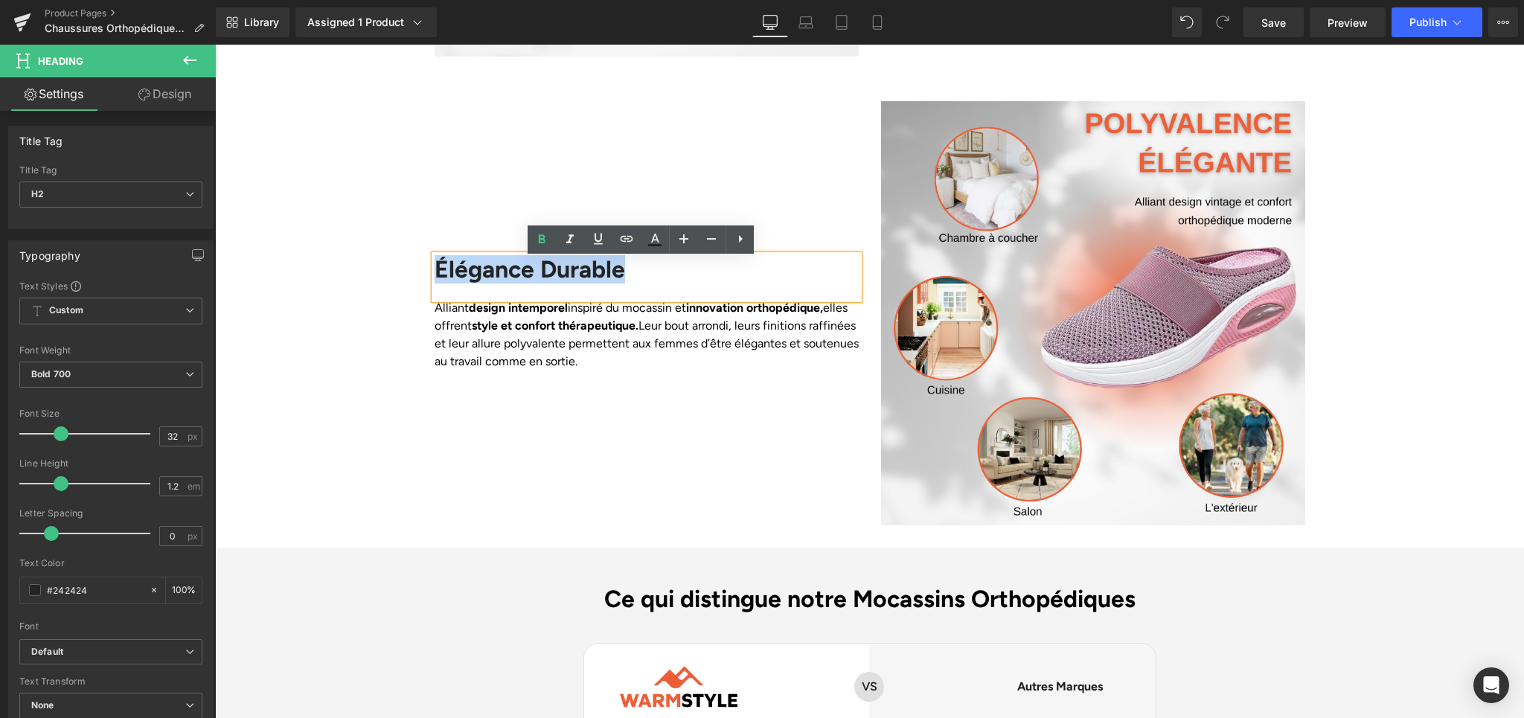
paste div
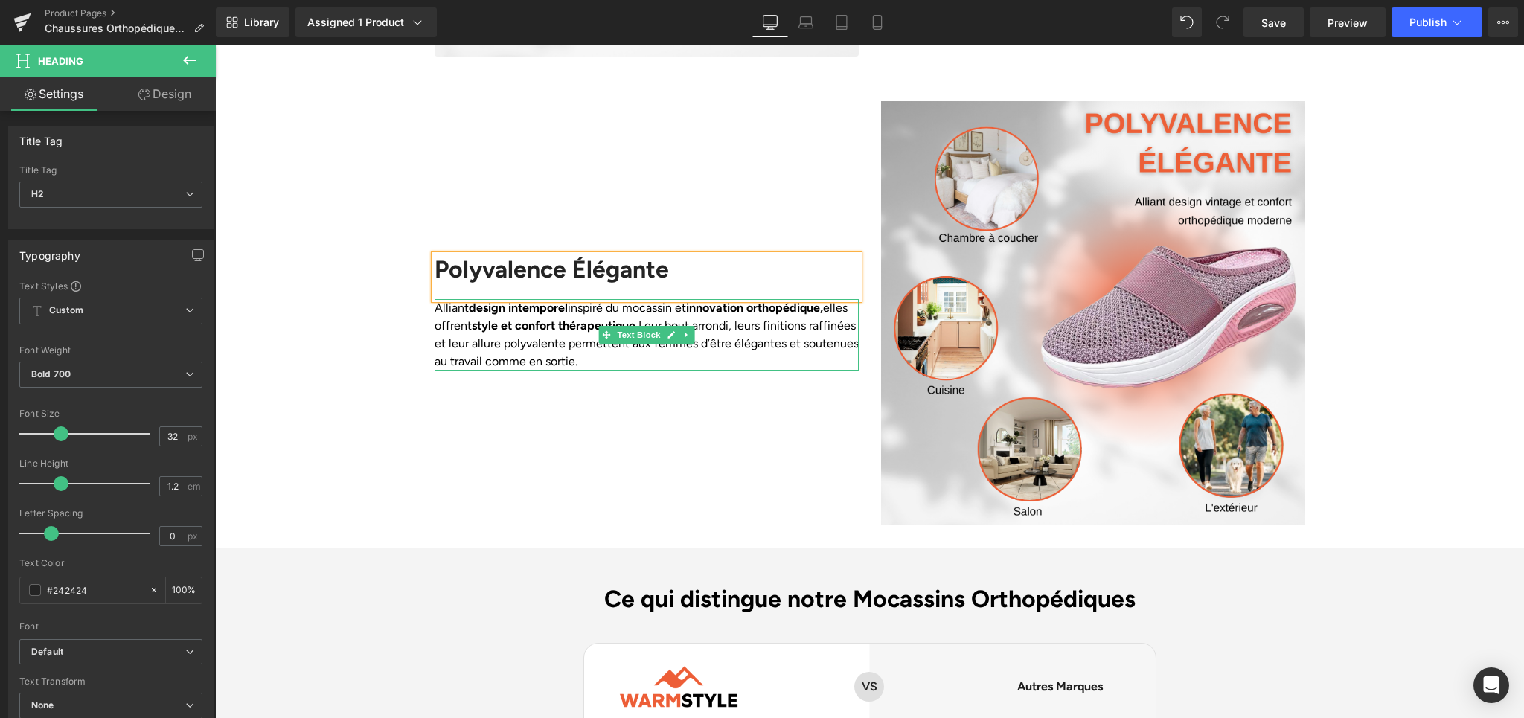
click at [482, 350] on p "Alliant design intemporel inspiré du mocassin et innovation orthopédique, elles…" at bounding box center [647, 334] width 424 height 71
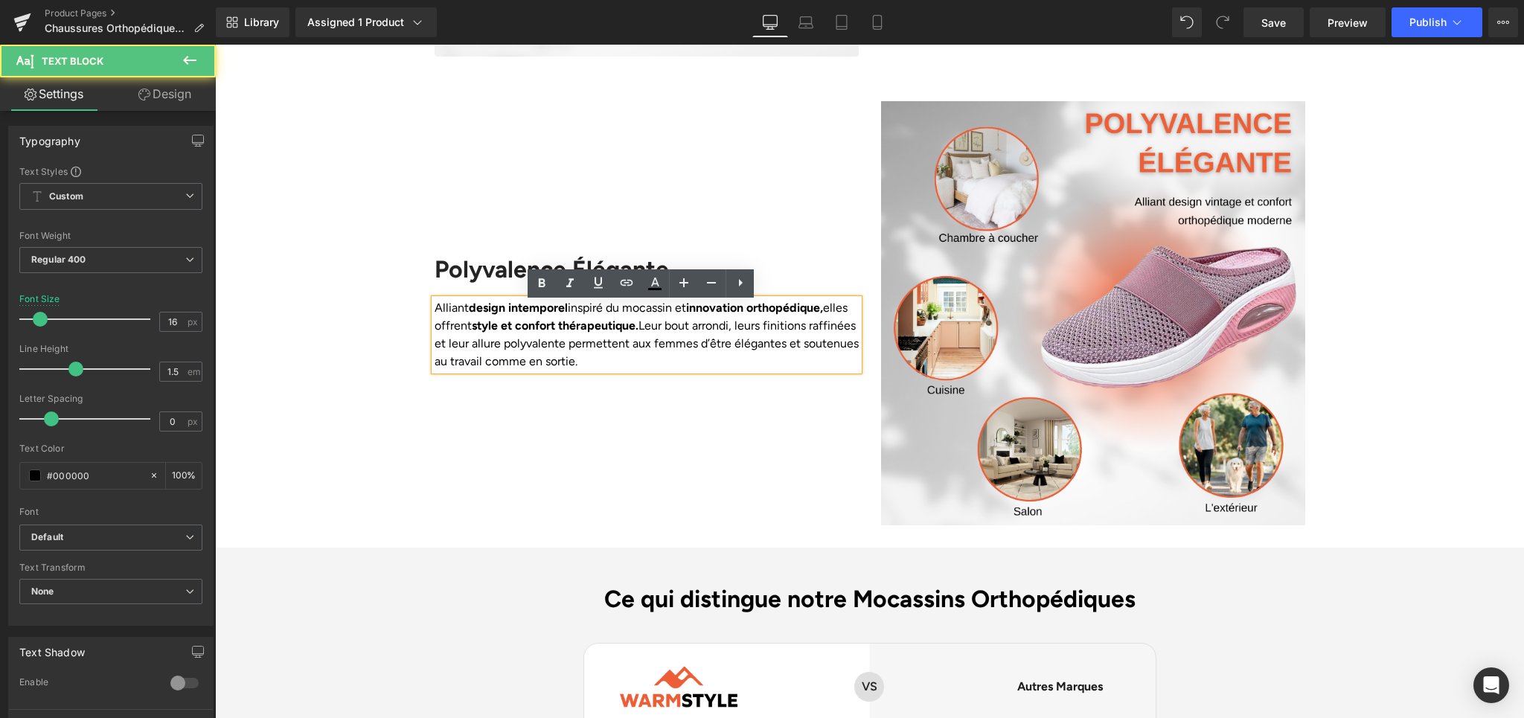
click at [558, 358] on p "Alliant design intemporel inspiré du mocassin et innovation orthopédique, elles…" at bounding box center [647, 334] width 424 height 71
paste div
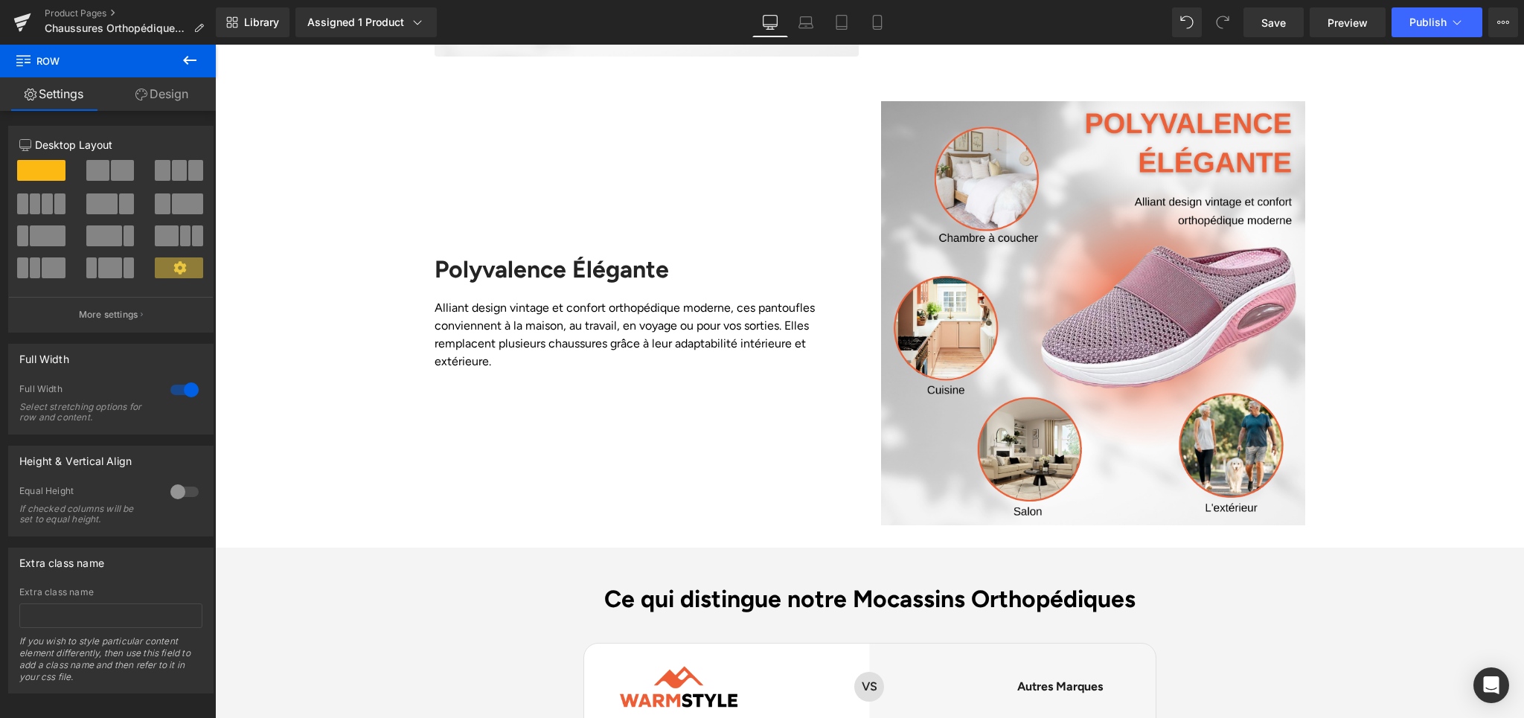
click at [1242, 28] on div "Save Preview Publish Scheduled View Live Page View with current Template Save T…" at bounding box center [1381, 22] width 287 height 30
click at [1247, 27] on link "Save" at bounding box center [1274, 22] width 60 height 30
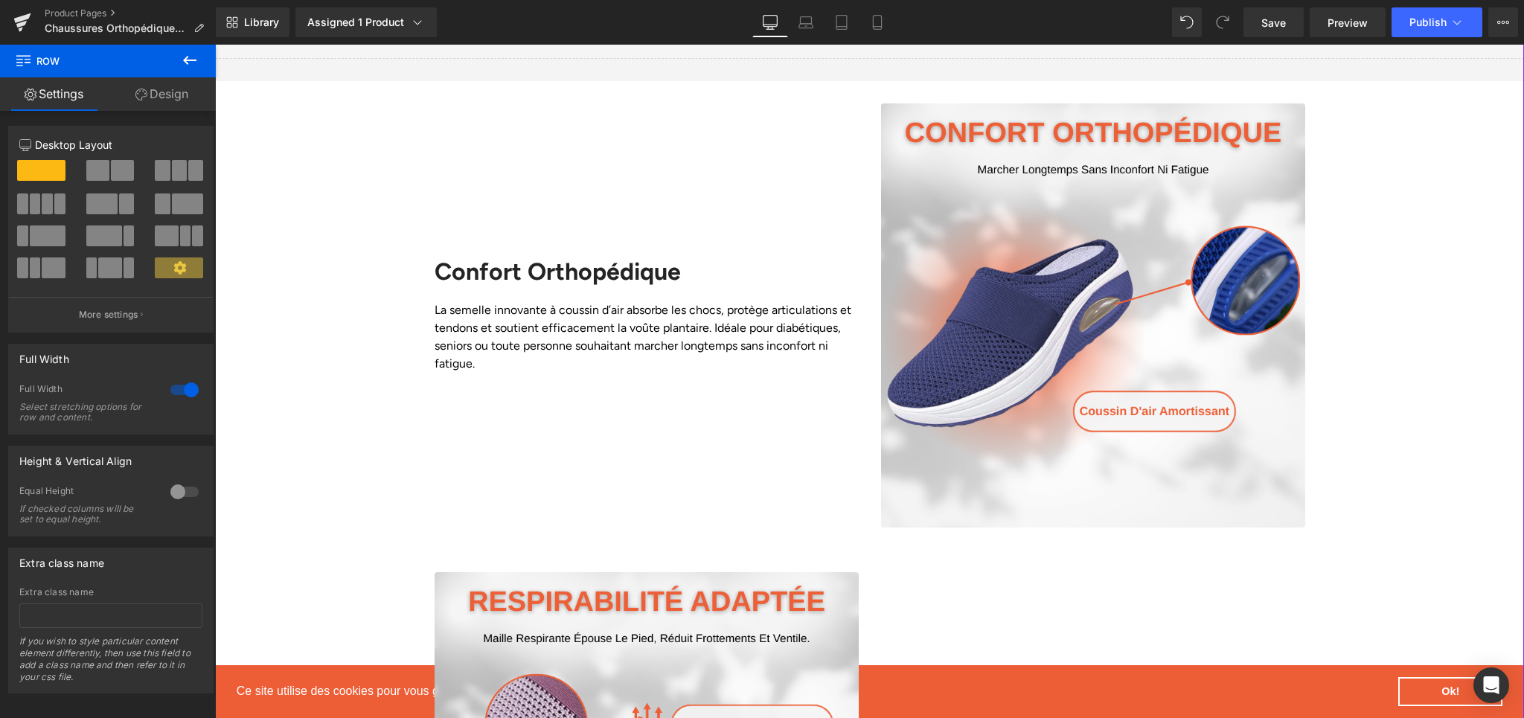
scroll to position [1287, 0]
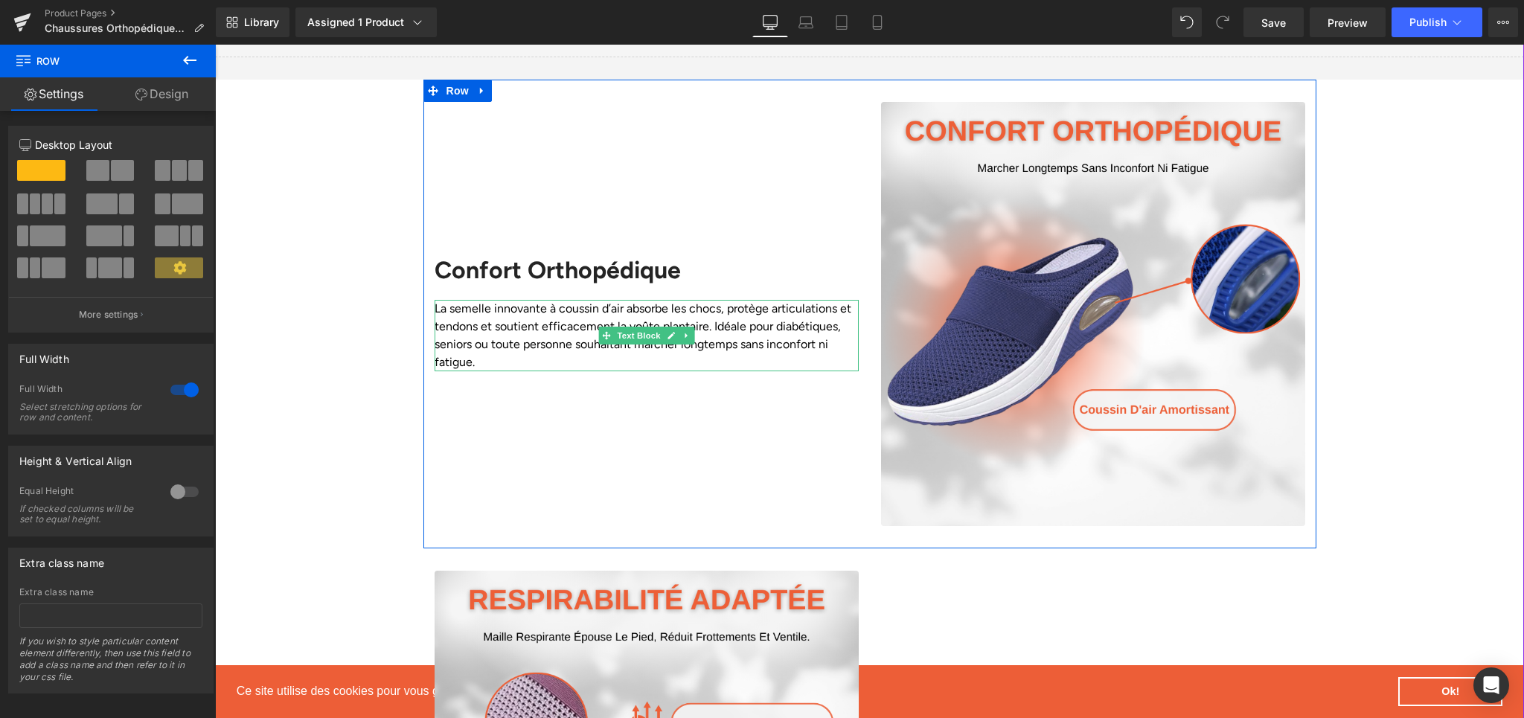
click at [540, 342] on p "La semelle innovante à coussin d’air absorbe les chocs, protège articulations e…" at bounding box center [647, 335] width 424 height 71
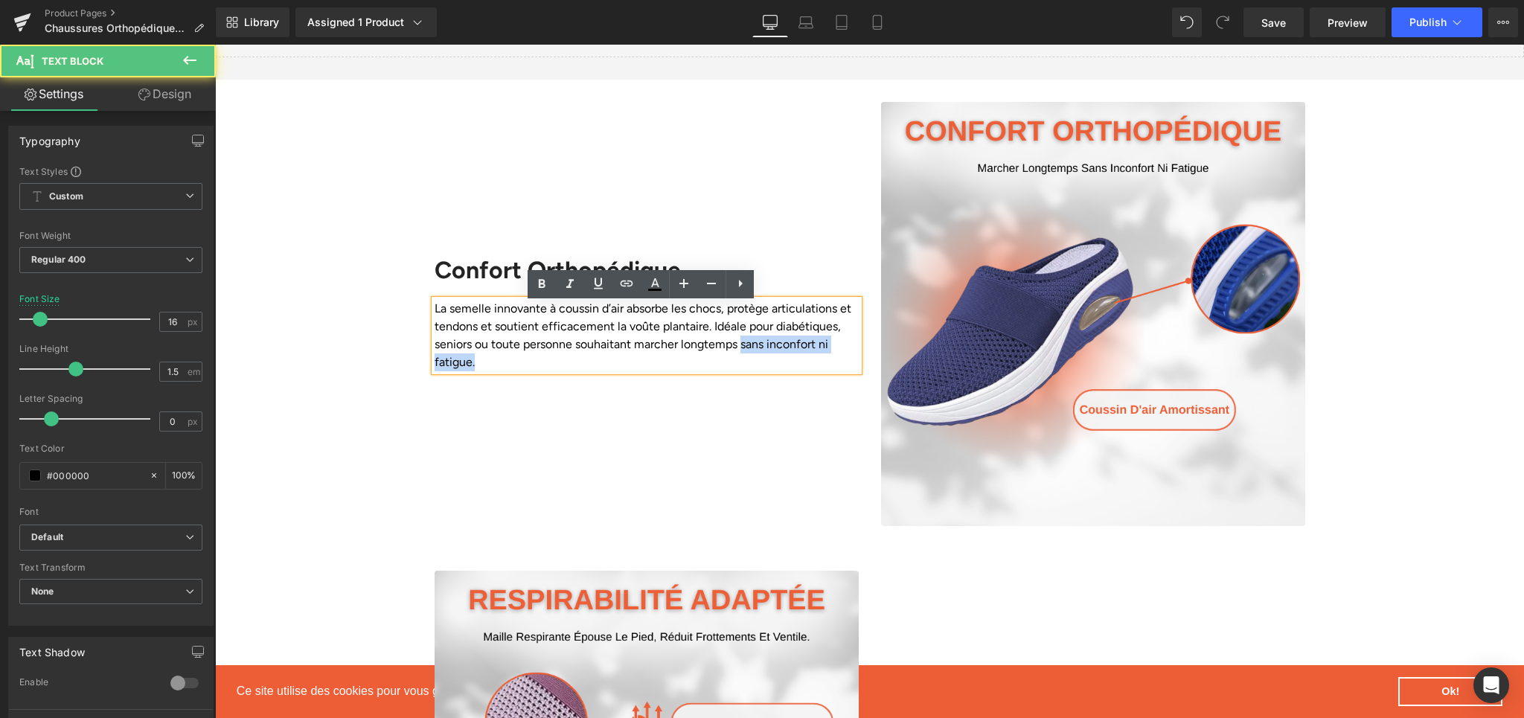
drag, startPoint x: 733, startPoint y: 351, endPoint x: 740, endPoint y: 366, distance: 17.0
click at [740, 366] on p "La semelle innovante à coussin d’air absorbe les chocs, protège articulations e…" at bounding box center [647, 335] width 424 height 71
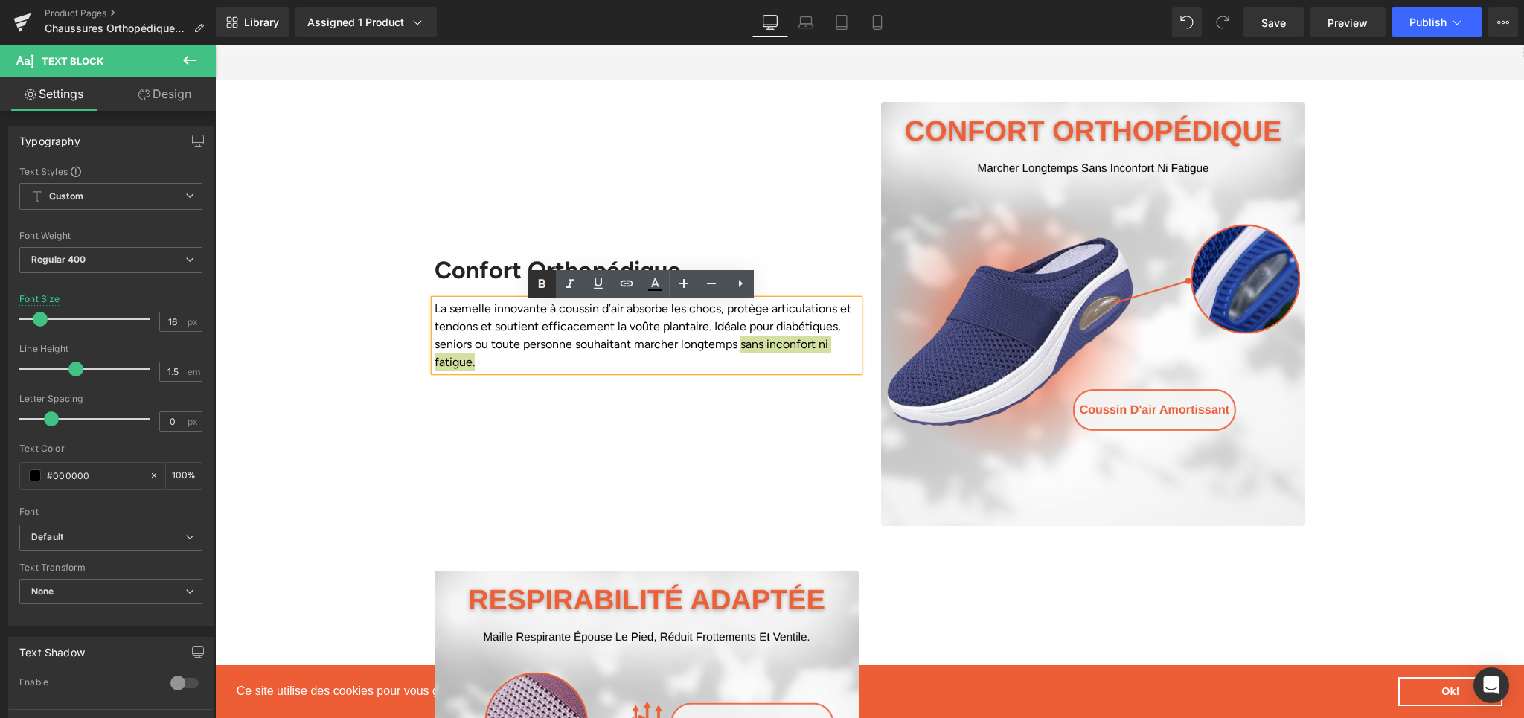
click at [549, 284] on icon at bounding box center [542, 284] width 18 height 18
click at [592, 346] on p "La semelle innovante à coussin d’air absorbe les chocs, protège articulations e…" at bounding box center [647, 335] width 424 height 71
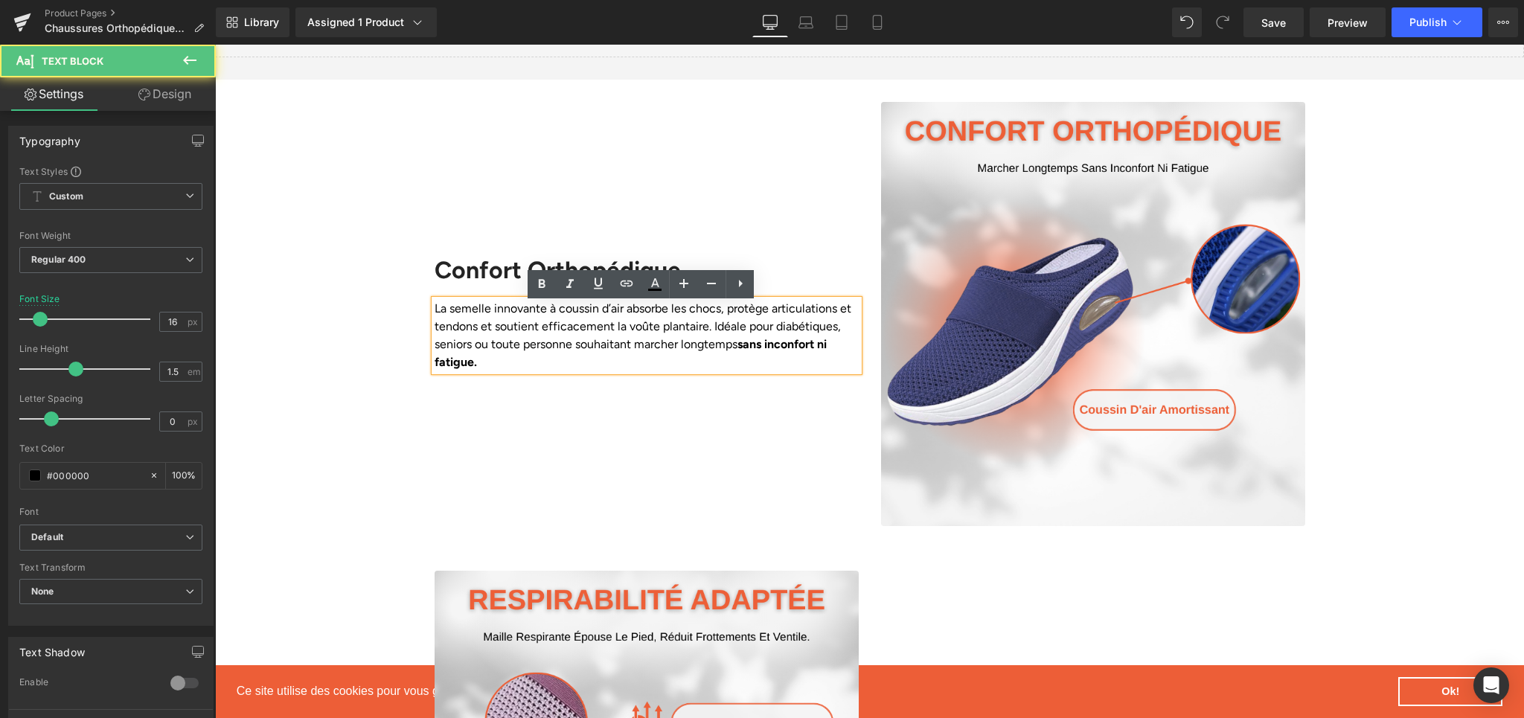
click at [773, 428] on div "Confort Orthopédique Heading La semelle innovante à coussin d’air absorbe les c…" at bounding box center [646, 314] width 447 height 424
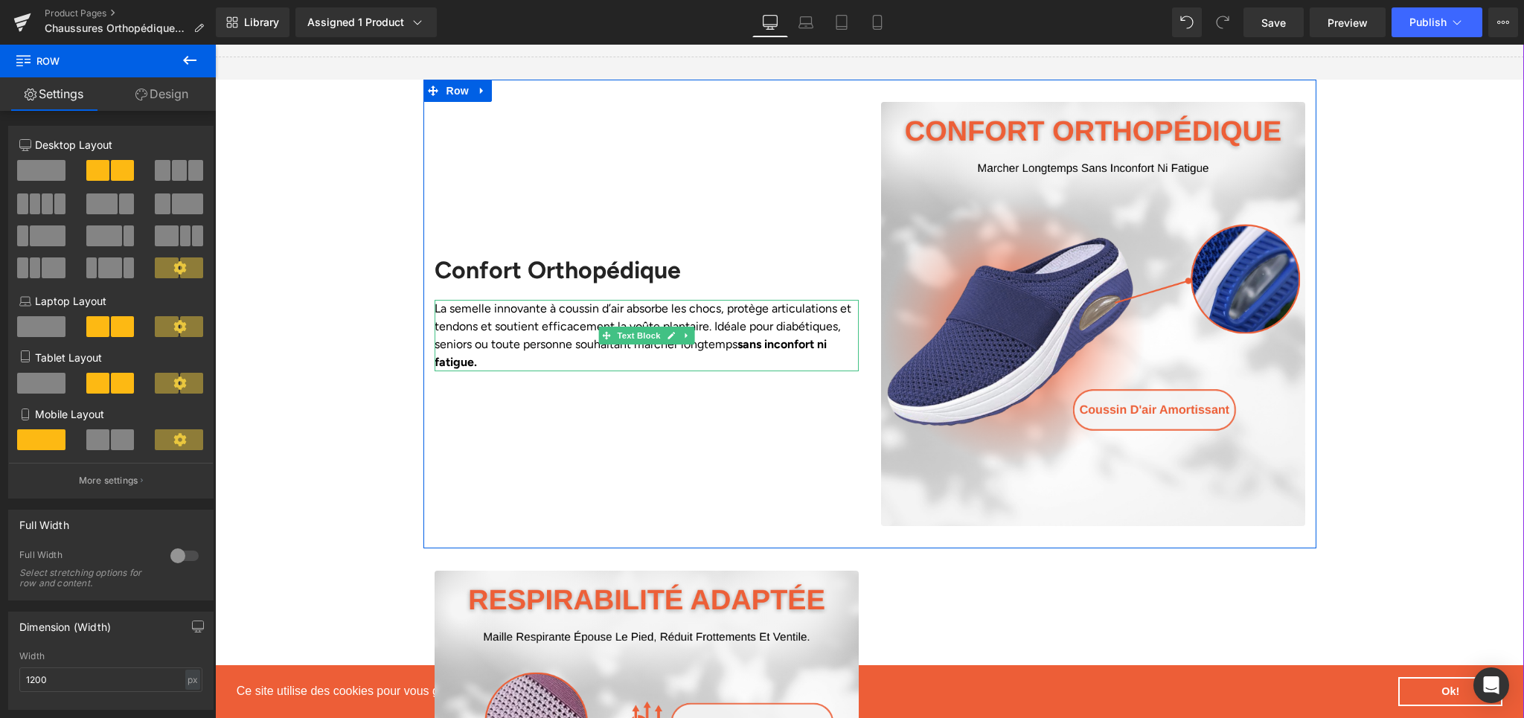
click at [492, 345] on p "La semelle innovante à coussin d’air absorbe les chocs, protège articulations e…" at bounding box center [647, 335] width 424 height 71
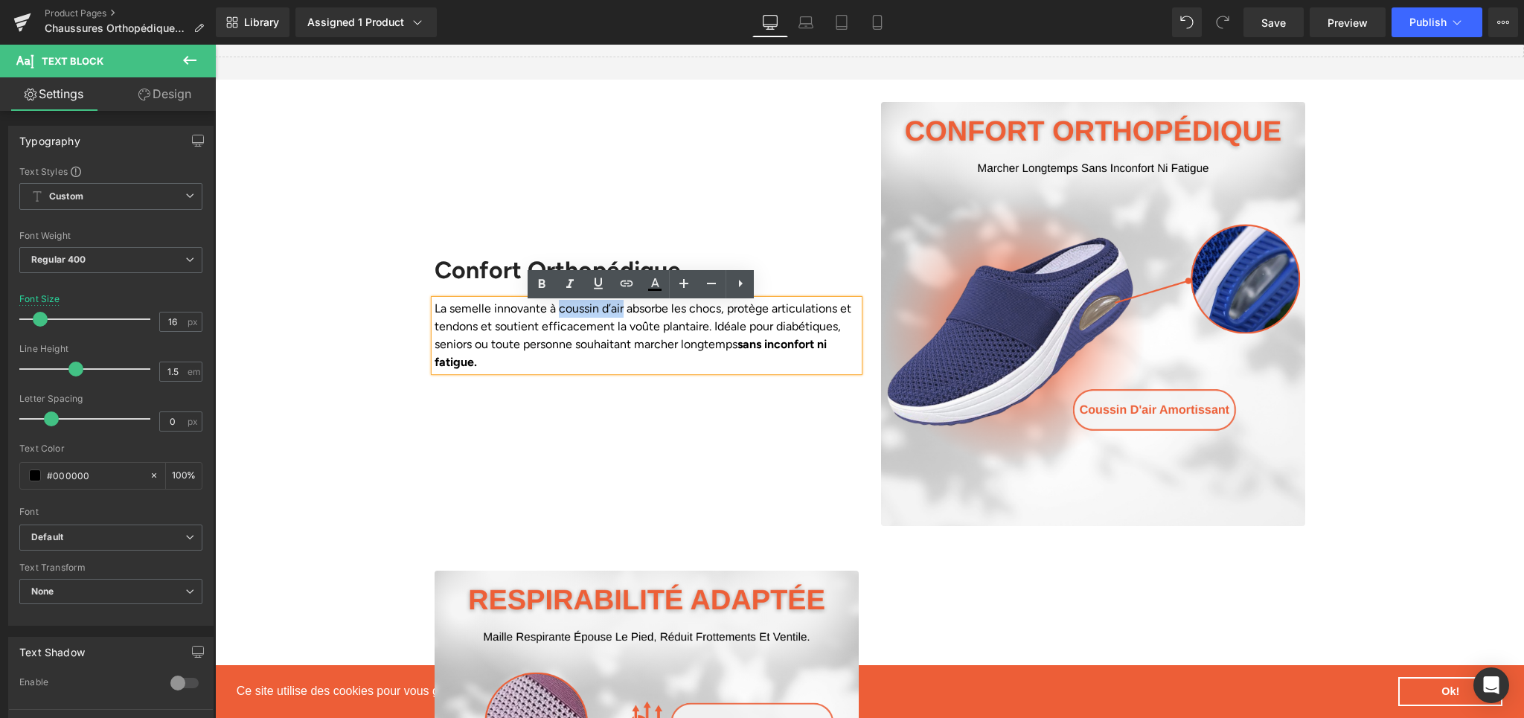
drag, startPoint x: 554, startPoint y: 316, endPoint x: 621, endPoint y: 313, distance: 67.8
click at [621, 313] on p "La semelle innovante à coussin d’air absorbe les chocs, protège articulations e…" at bounding box center [647, 335] width 424 height 71
click at [549, 290] on icon at bounding box center [542, 284] width 18 height 18
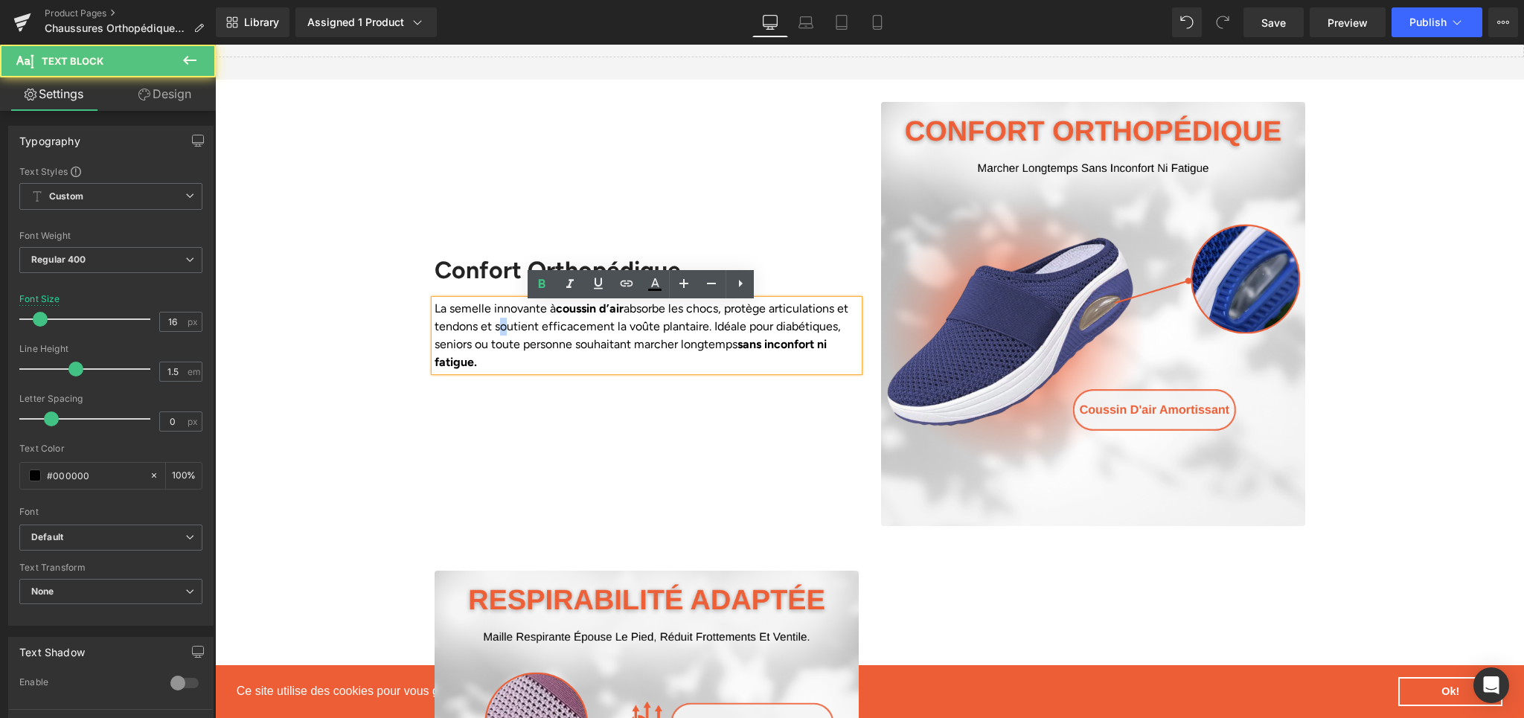
drag, startPoint x: 501, startPoint y: 334, endPoint x: 510, endPoint y: 333, distance: 9.0
click at [508, 333] on p "La semelle innovante à coussin d’air absorbe les chocs, protège articulations e…" at bounding box center [647, 335] width 424 height 71
drag, startPoint x: 532, startPoint y: 334, endPoint x: 551, endPoint y: 334, distance: 18.6
click at [551, 334] on p "La semelle innovante à coussin d’air absorbe les chocs, protège articulations e…" at bounding box center [647, 335] width 424 height 71
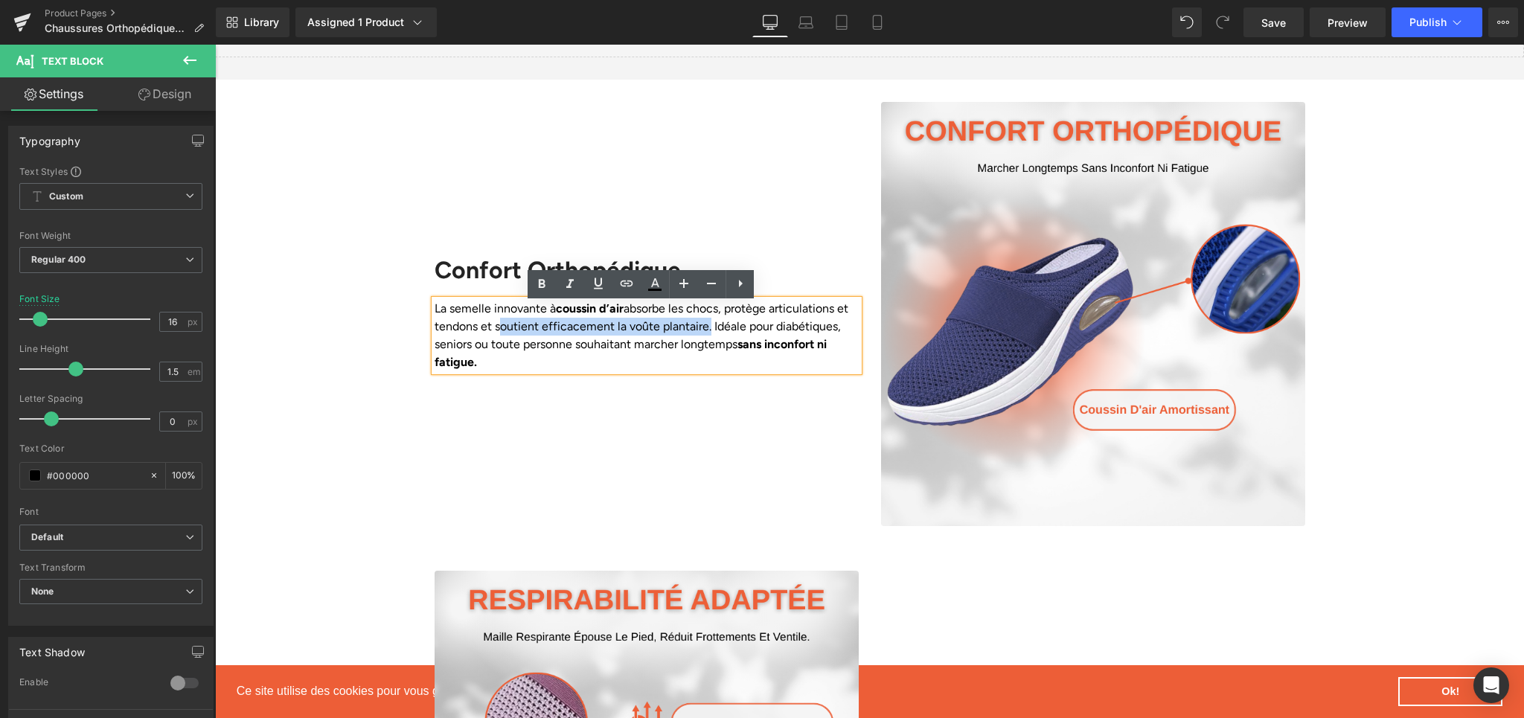
drag, startPoint x: 499, startPoint y: 334, endPoint x: 707, endPoint y: 337, distance: 207.7
click at [707, 337] on p "La semelle innovante à coussin d’air absorbe les chocs, protège articulations e…" at bounding box center [647, 335] width 424 height 71
click at [551, 284] on link at bounding box center [542, 284] width 28 height 28
click at [620, 424] on div "Confort Orthopédique Heading La semelle innovante à coussin d’air absorbe les c…" at bounding box center [646, 314] width 447 height 424
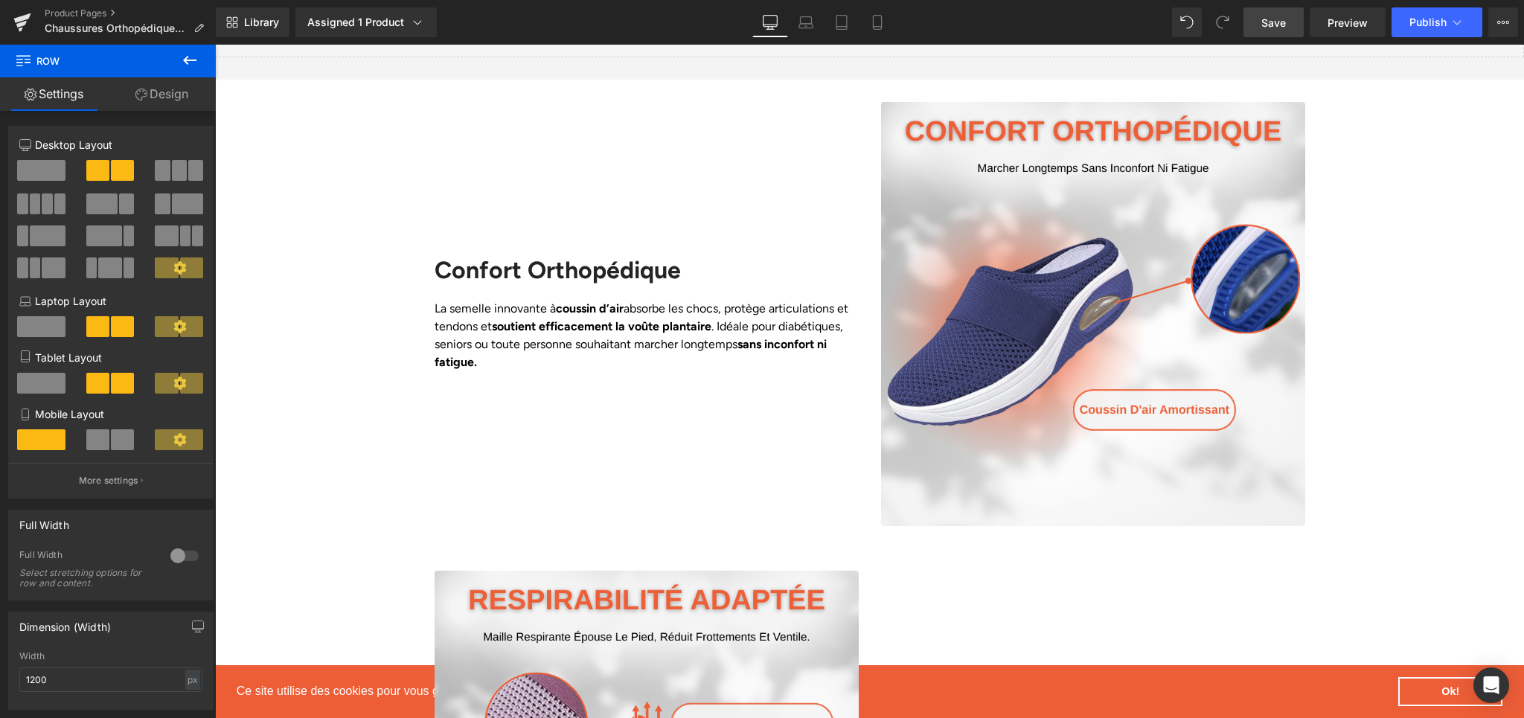
click at [1273, 31] on link "Save" at bounding box center [1274, 22] width 60 height 30
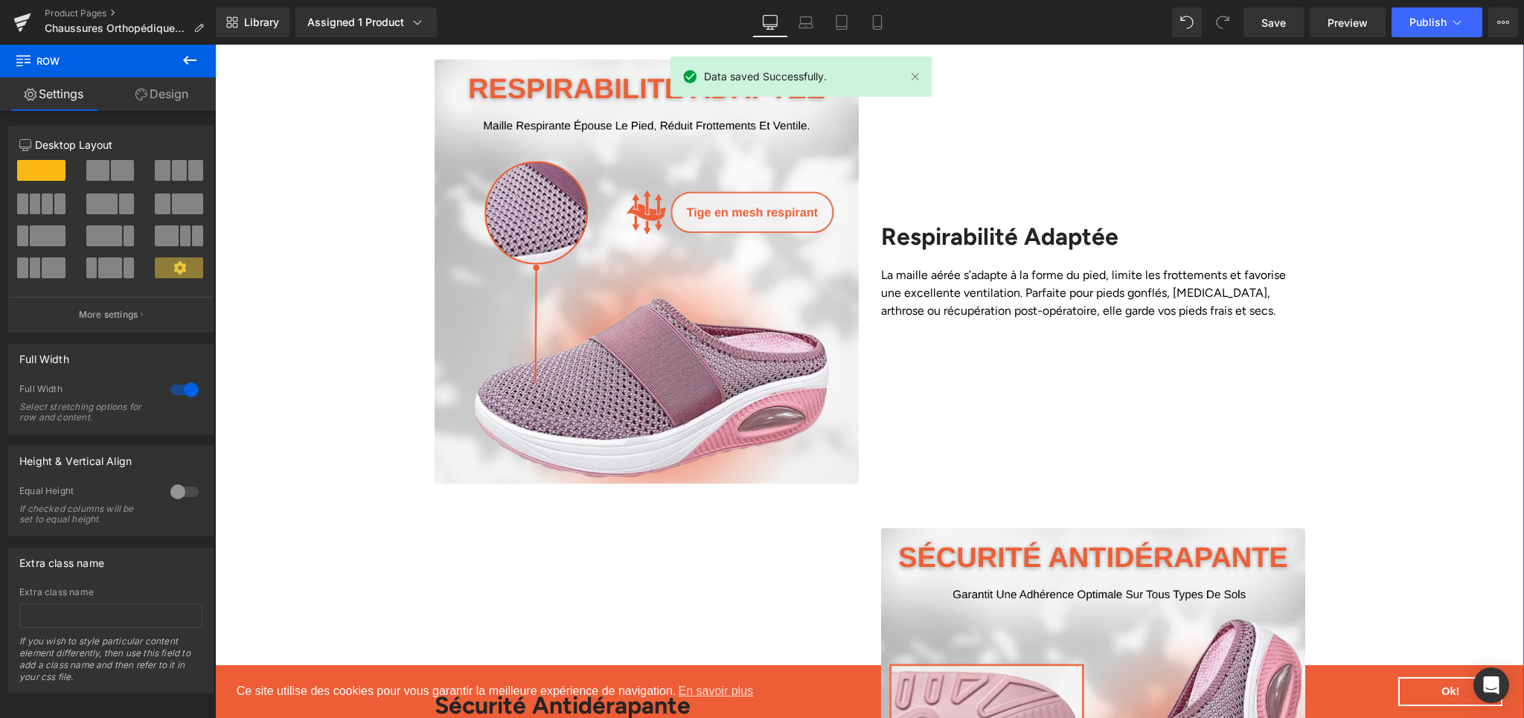
scroll to position [1800, 0]
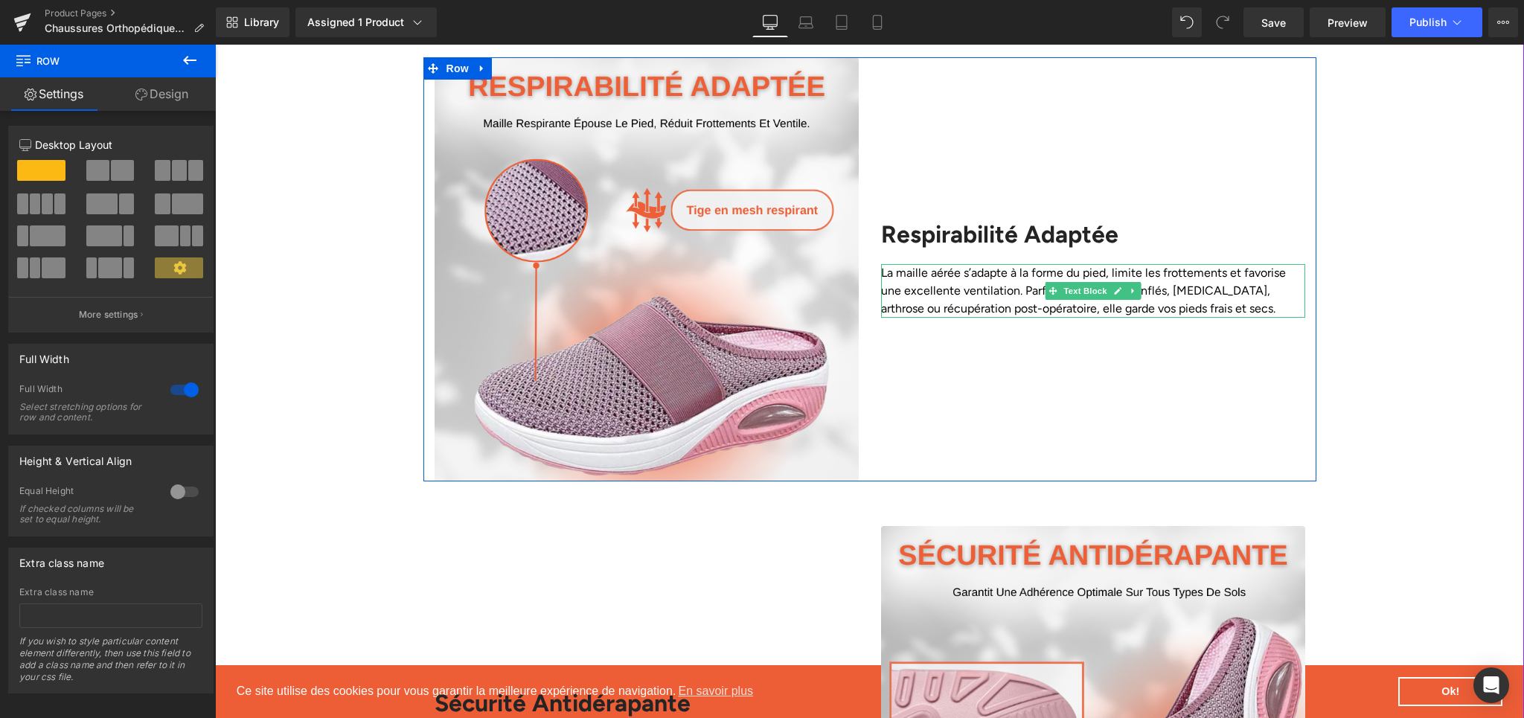
click at [896, 290] on p "La maille aérée s’adapte à la forme du pied, limite les frottements et favorise…" at bounding box center [1093, 291] width 424 height 54
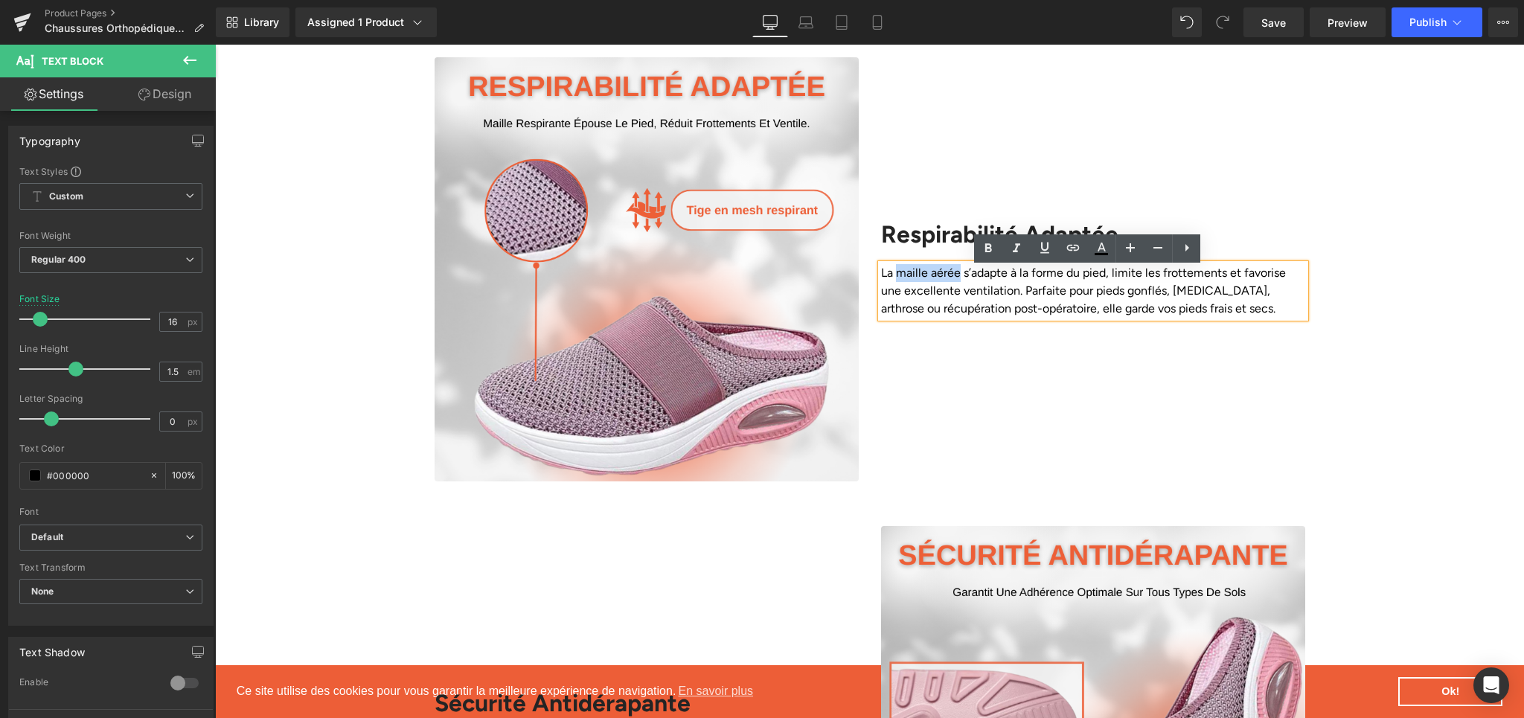
drag, startPoint x: 958, startPoint y: 278, endPoint x: 892, endPoint y: 277, distance: 65.5
click at [892, 277] on p "La maille aérée s’adapte à la forme du pied, limite les frottements et favorise…" at bounding box center [1093, 291] width 424 height 54
click at [987, 255] on icon at bounding box center [988, 249] width 18 height 18
click at [991, 354] on div "Respirabilité Adaptée Heading La maille aérée s’adapte à la forme du pied, limi…" at bounding box center [1093, 269] width 447 height 424
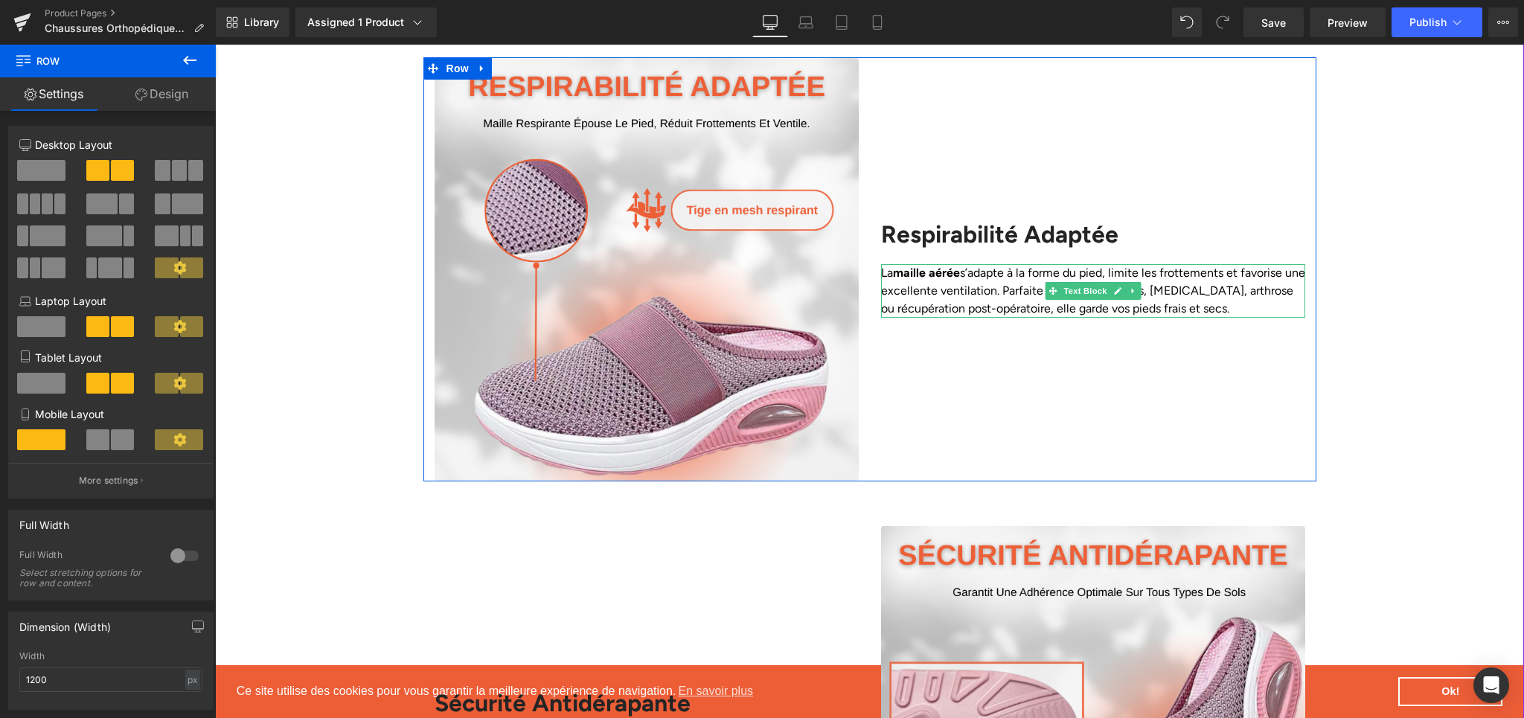
click at [979, 304] on p "La maille aérée s’adapte à la forme du pied, limite les frottements et favorise…" at bounding box center [1093, 291] width 424 height 54
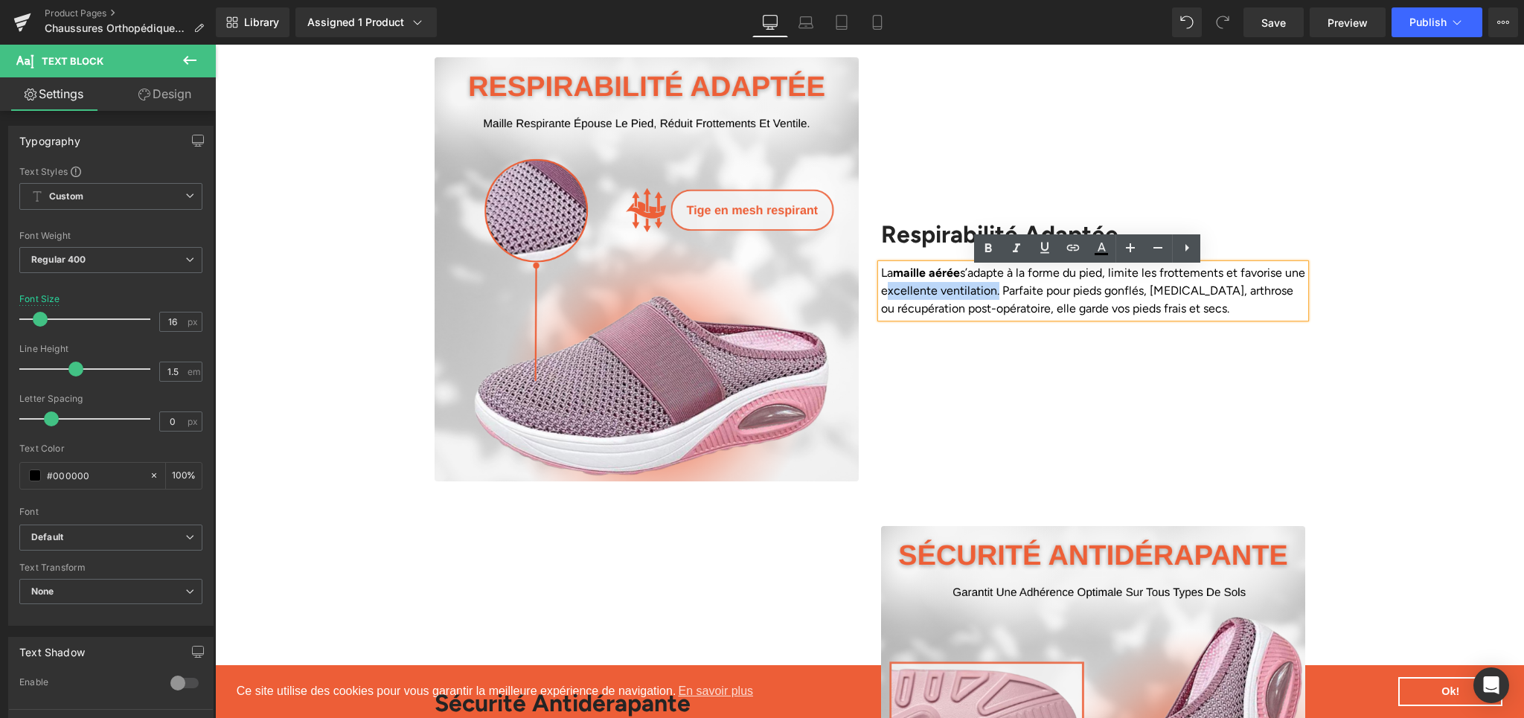
drag, startPoint x: 899, startPoint y: 298, endPoint x: 1007, endPoint y: 298, distance: 107.9
click at [1007, 298] on p "La maille aérée s’adapte à la forme du pied, limite les frottements et favorise…" at bounding box center [1093, 291] width 424 height 54
click at [985, 255] on icon at bounding box center [988, 249] width 18 height 18
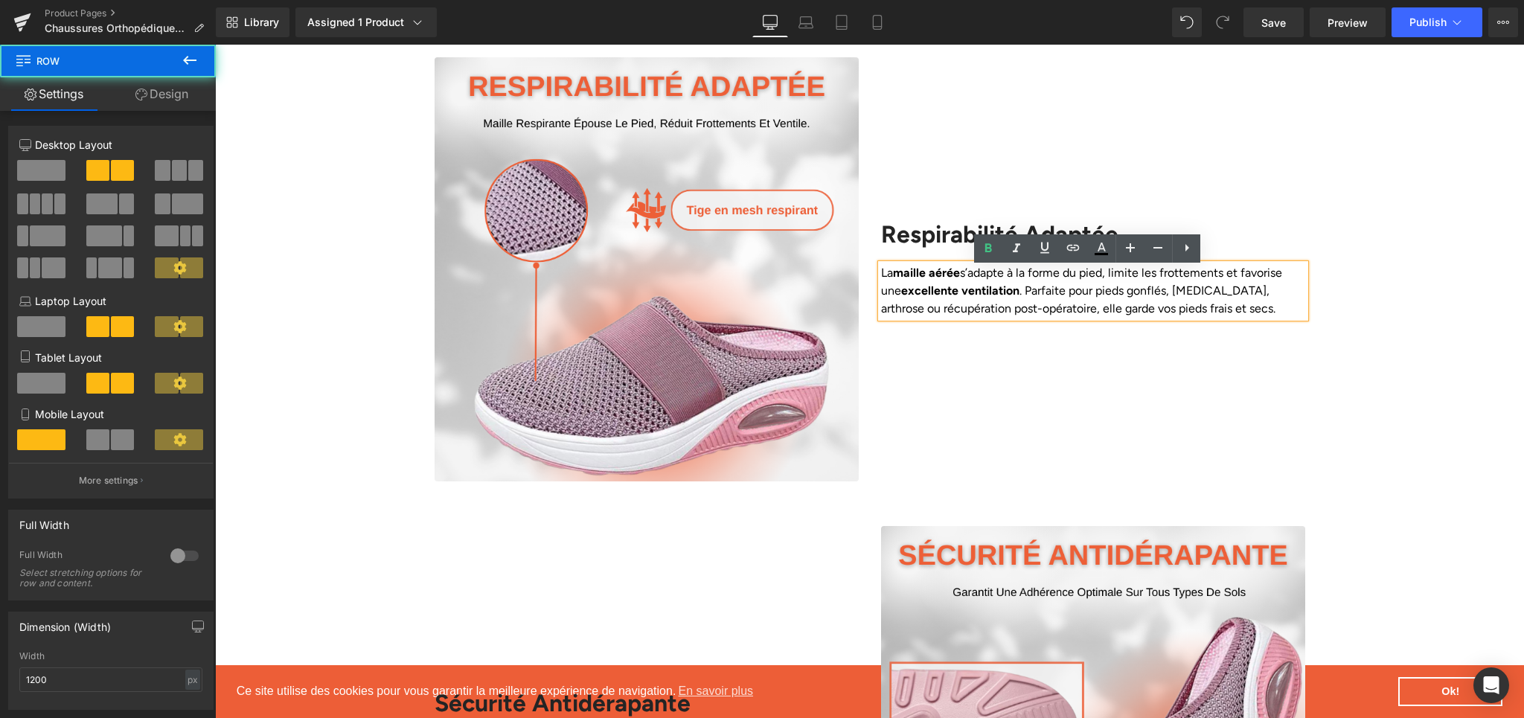
click at [989, 367] on div "Respirabilité Adaptée Heading La maille aérée s’adapte à la forme du pied, limi…" at bounding box center [1093, 269] width 447 height 424
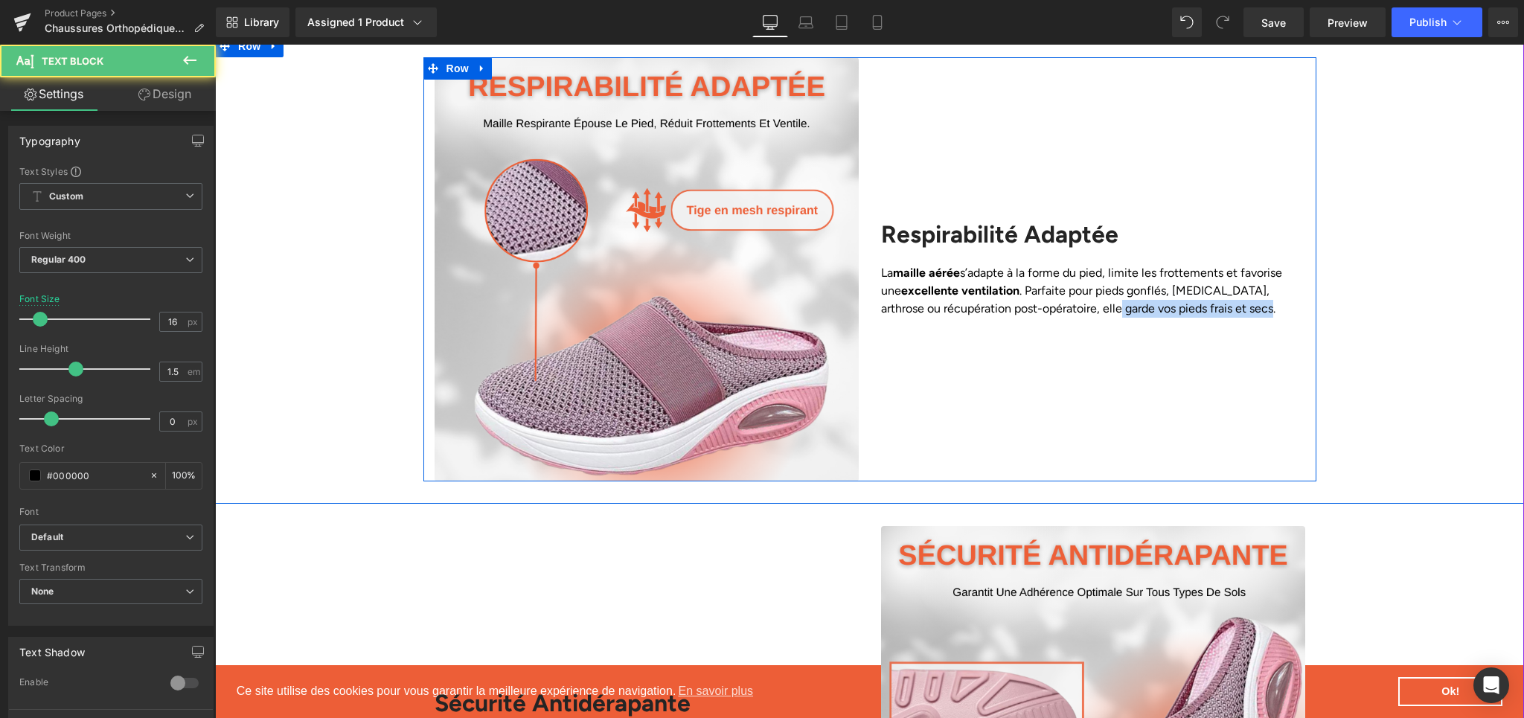
drag, startPoint x: 1068, startPoint y: 316, endPoint x: 1210, endPoint y: 323, distance: 142.3
click at [1210, 323] on div "Respirabilité Adaptée Heading La maille aérée s’adapte à la forme du pied, limi…" at bounding box center [1093, 269] width 447 height 424
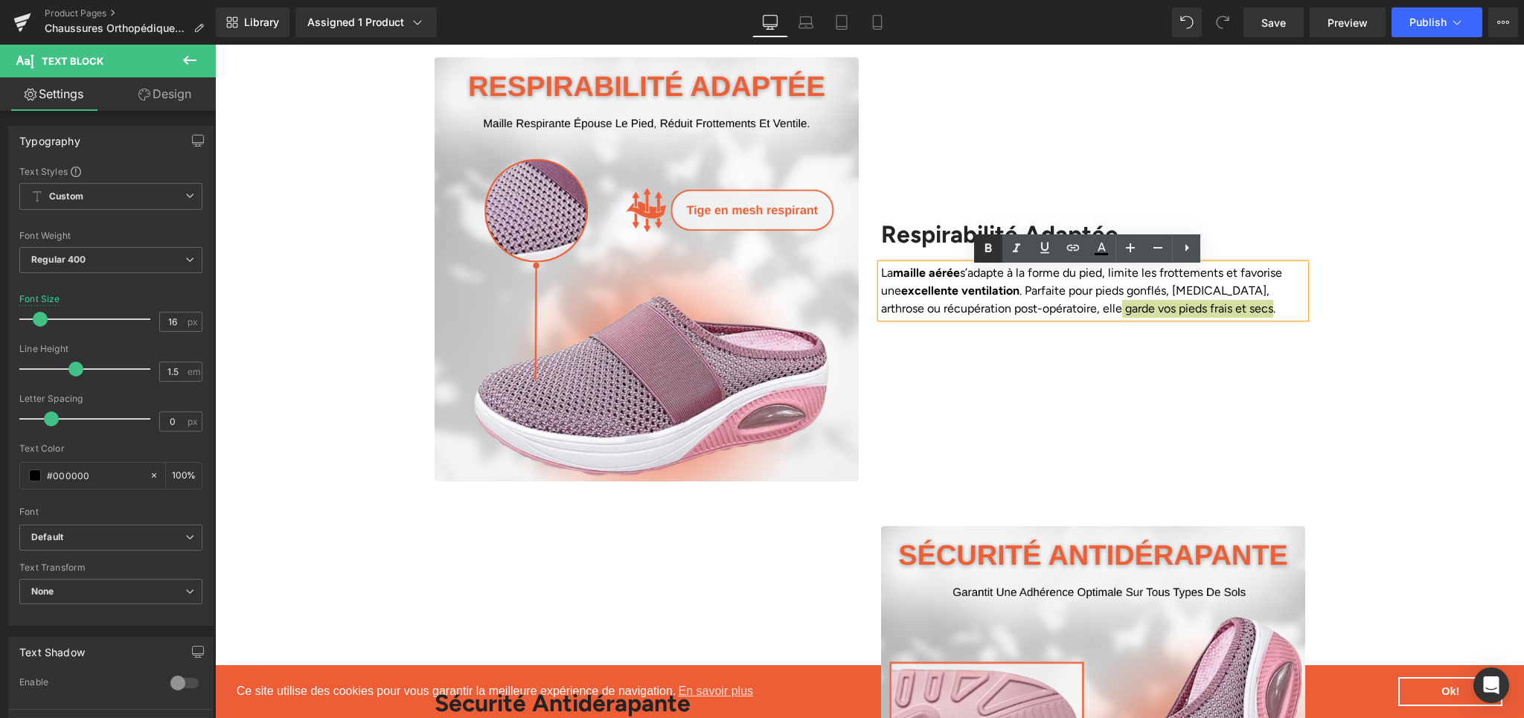
click at [986, 242] on icon at bounding box center [988, 249] width 18 height 18
click at [1398, 359] on div "Image Respirabilité Adaptée Heading La maille aérée s’adapte à la forme du pied…" at bounding box center [869, 269] width 1309 height 424
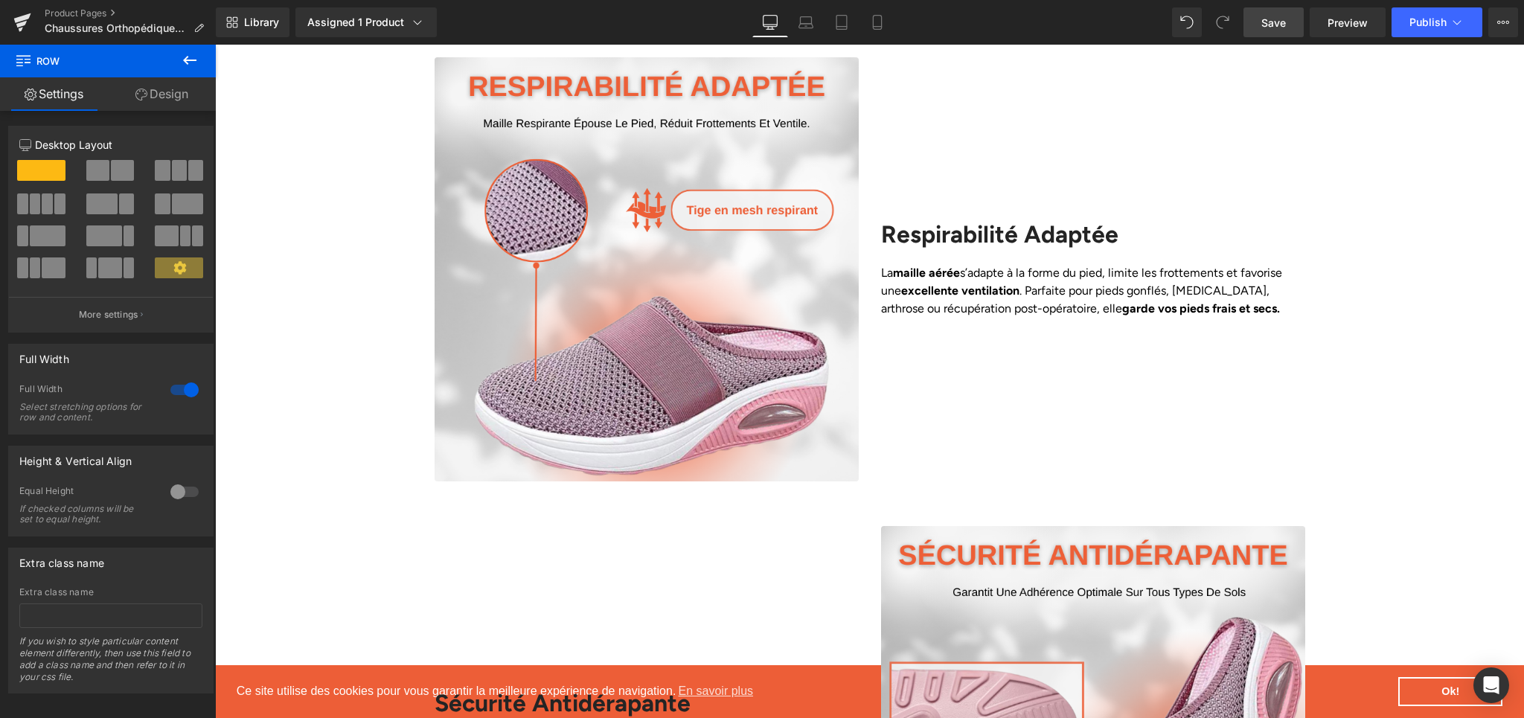
click at [1288, 36] on link "Save" at bounding box center [1274, 22] width 60 height 30
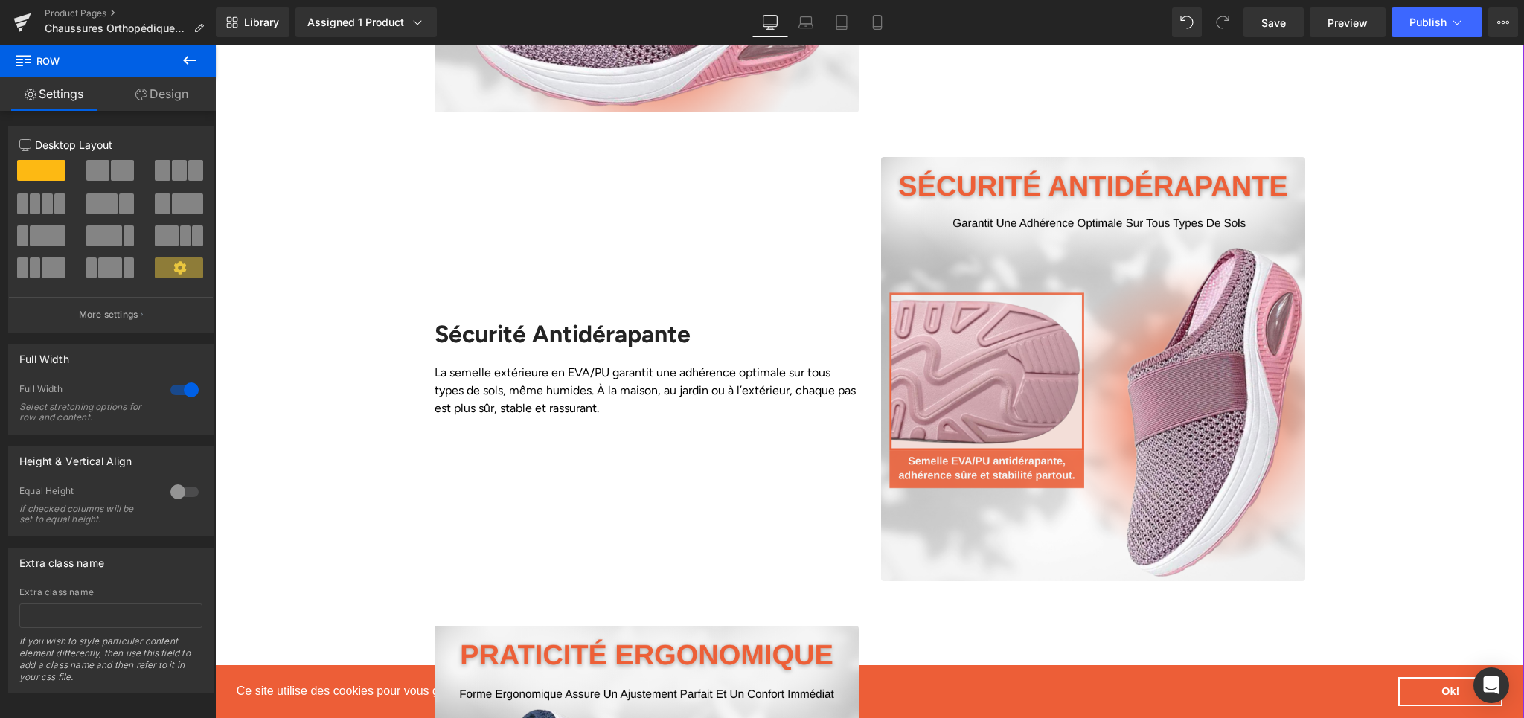
scroll to position [2173, 0]
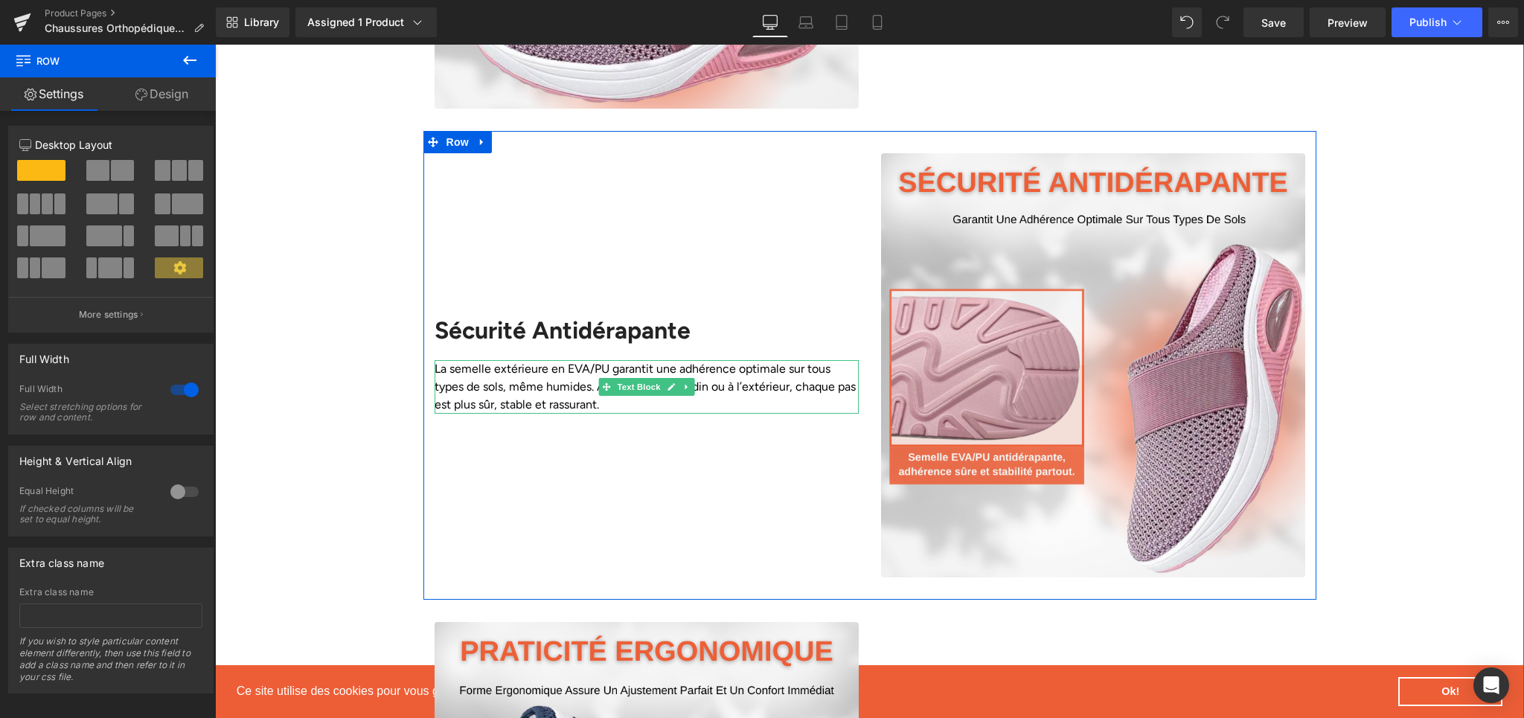
click at [480, 406] on p "La semelle extérieure en EVA/PU garantit une adhérence optimale sur tous types …" at bounding box center [647, 387] width 424 height 54
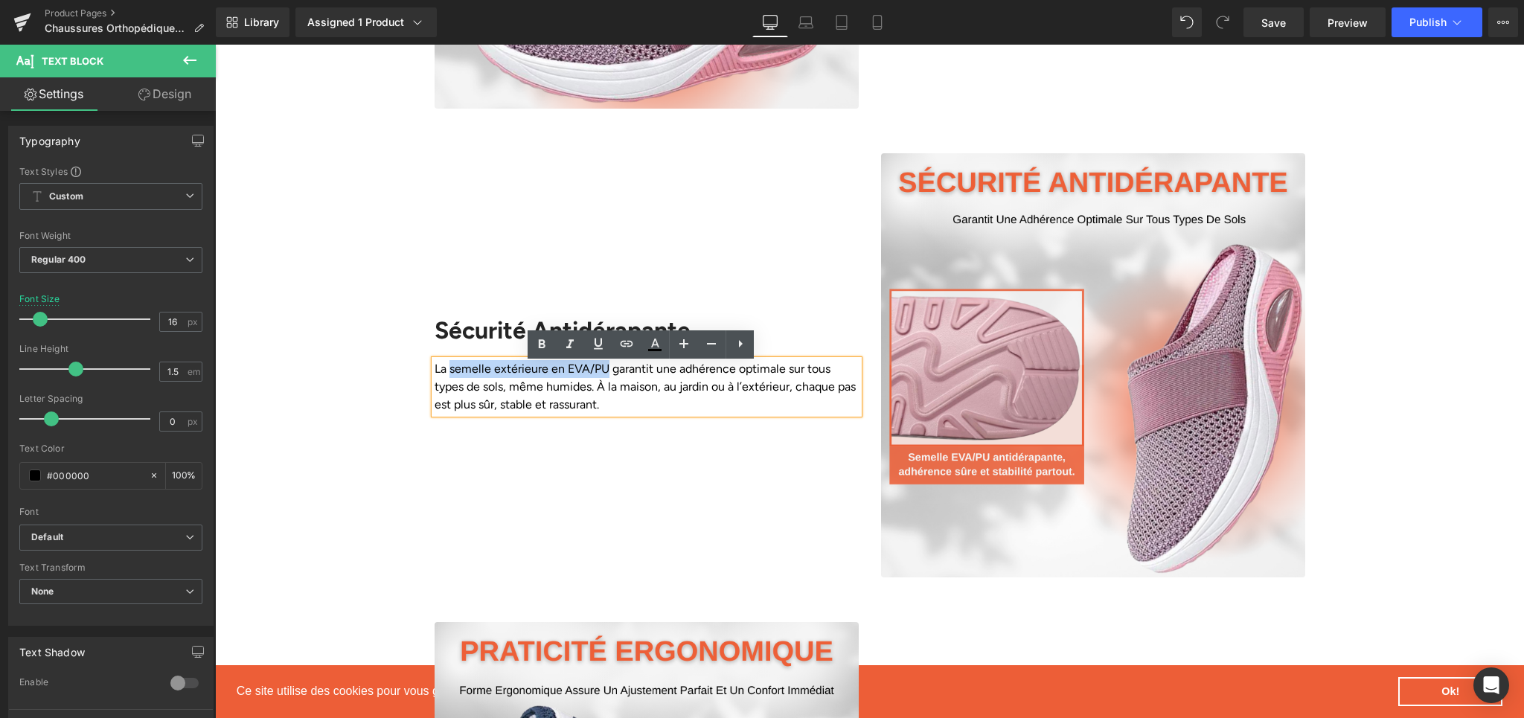
drag, startPoint x: 445, startPoint y: 376, endPoint x: 601, endPoint y: 380, distance: 156.4
click at [601, 380] on p "La semelle extérieure en EVA/PU garantit une adhérence optimale sur tous types …" at bounding box center [647, 387] width 424 height 54
click at [543, 342] on icon at bounding box center [542, 343] width 7 height 9
click at [711, 514] on div "Sécurité Antidérapante Heading La semelle extérieure en EVA/PU garantit une adh…" at bounding box center [646, 365] width 447 height 424
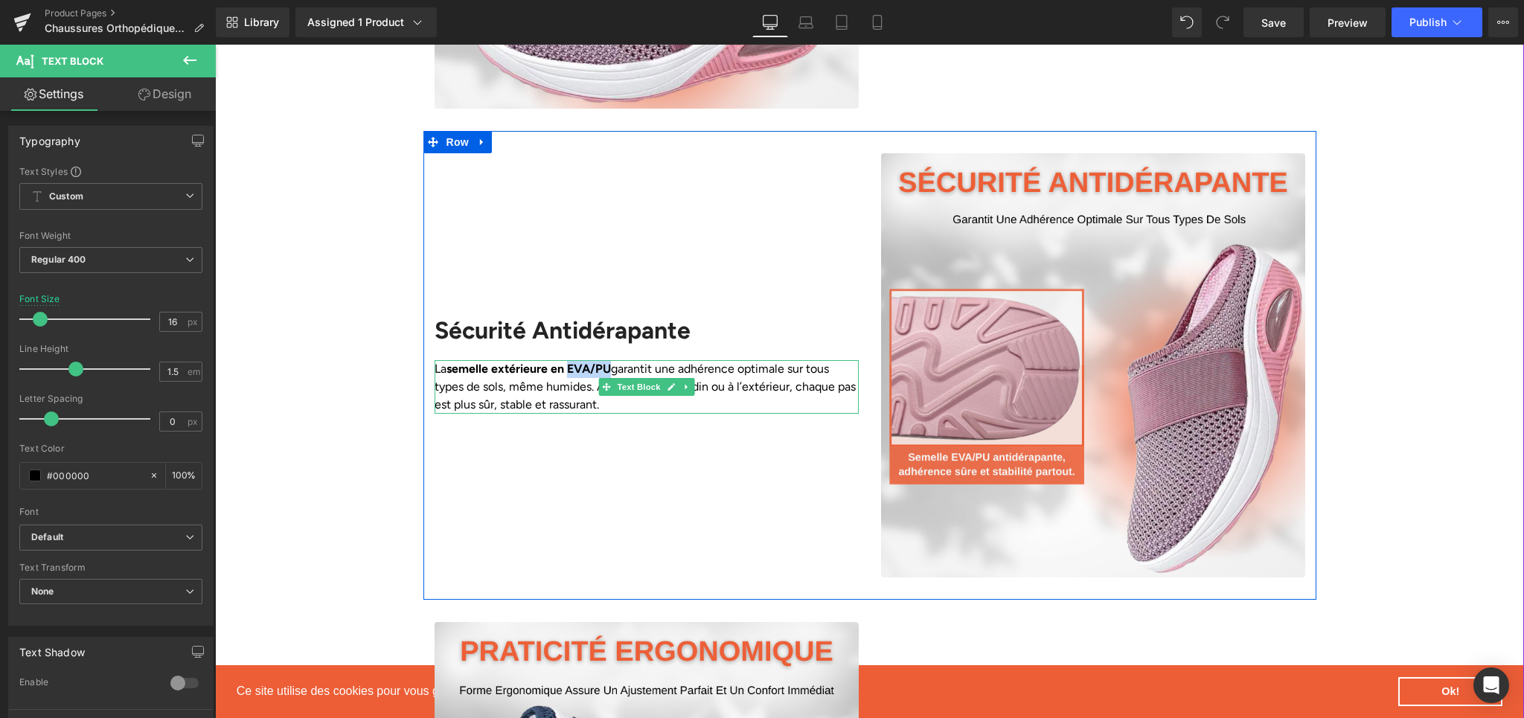
drag, startPoint x: 571, startPoint y: 374, endPoint x: 613, endPoint y: 374, distance: 42.4
click at [613, 374] on p "La semelle extérieure en EVA/PU garantit une adhérence optimale sur tous types …" at bounding box center [647, 387] width 424 height 54
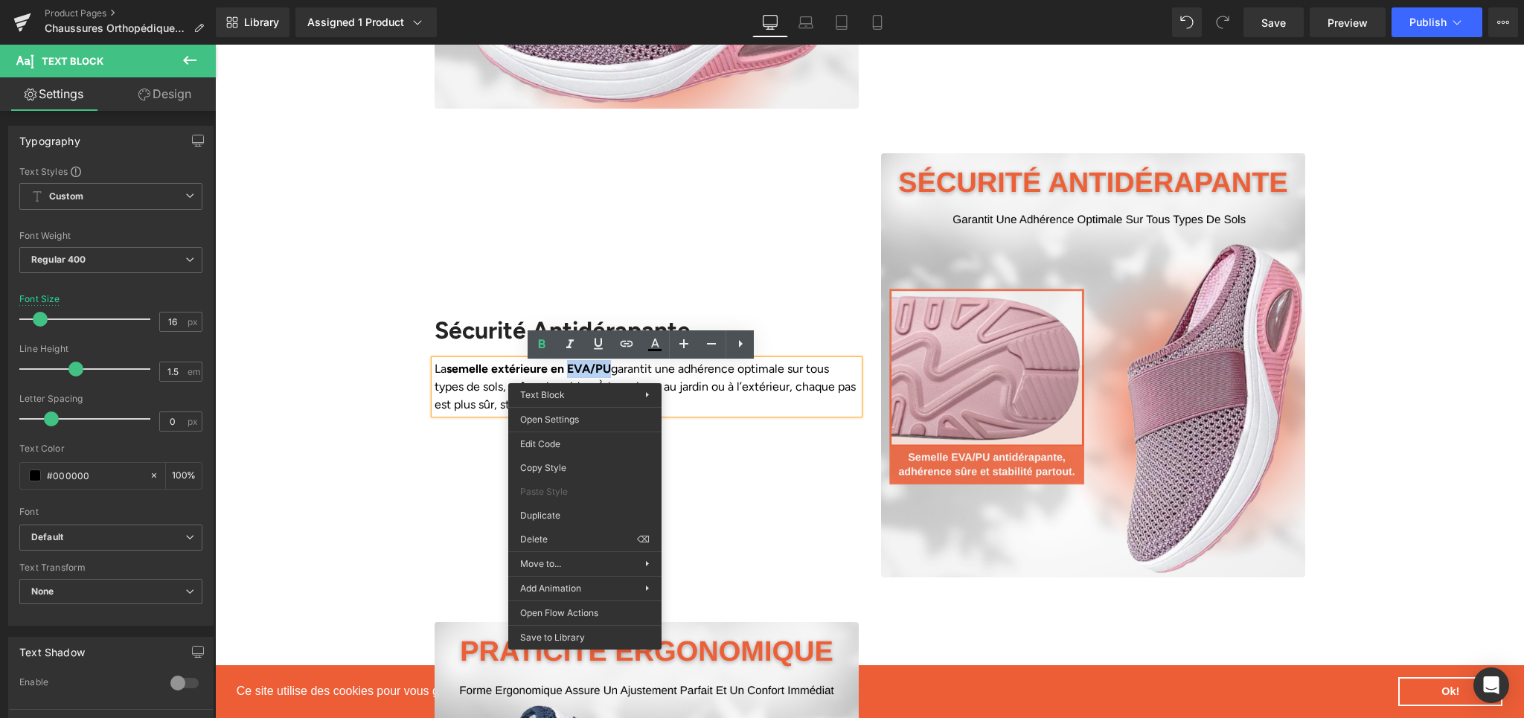
click at [595, 367] on strong "semelle extérieure en EVA/PU" at bounding box center [529, 369] width 164 height 14
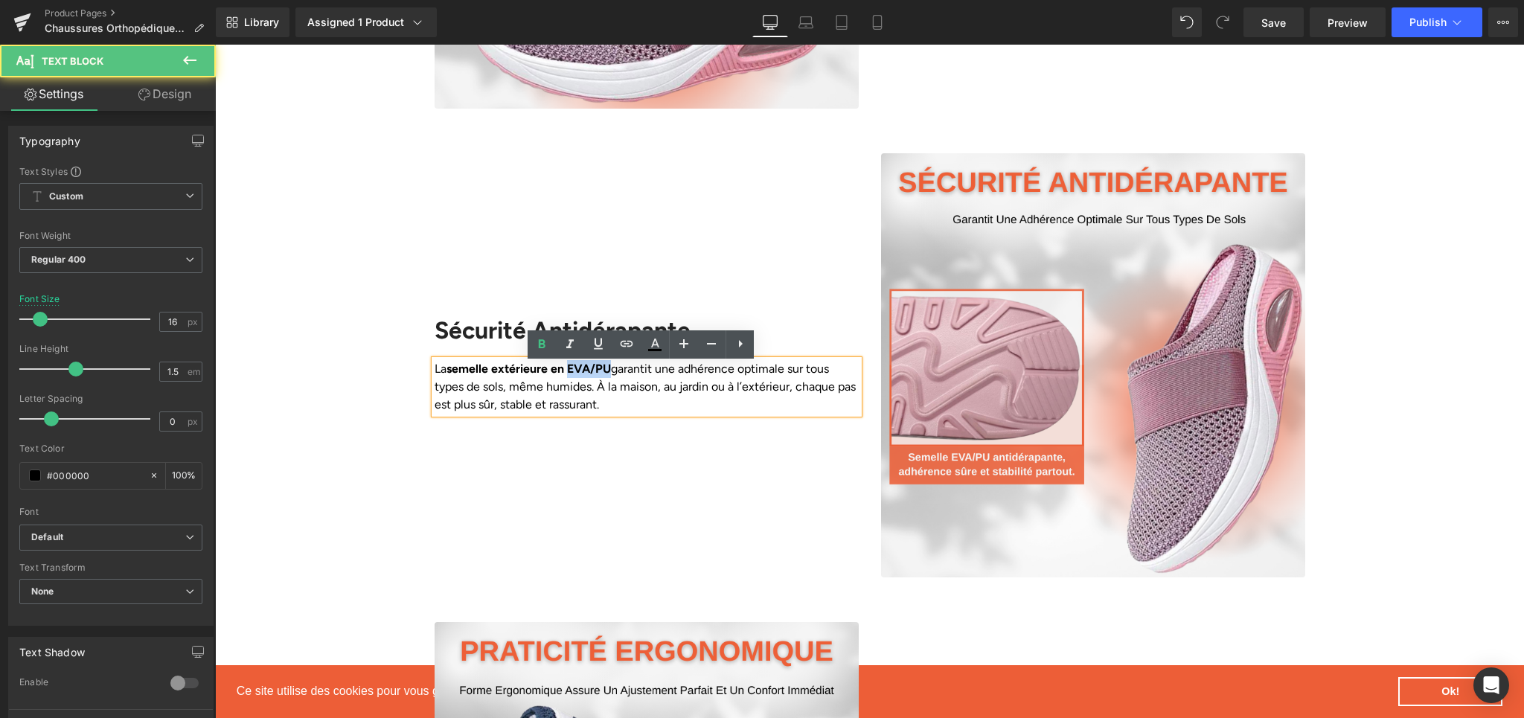
drag, startPoint x: 571, startPoint y: 377, endPoint x: 611, endPoint y: 373, distance: 40.4
click at [611, 373] on strong "semelle extérieure en EVA/PU" at bounding box center [529, 369] width 164 height 14
copy strong "EVA/PU"
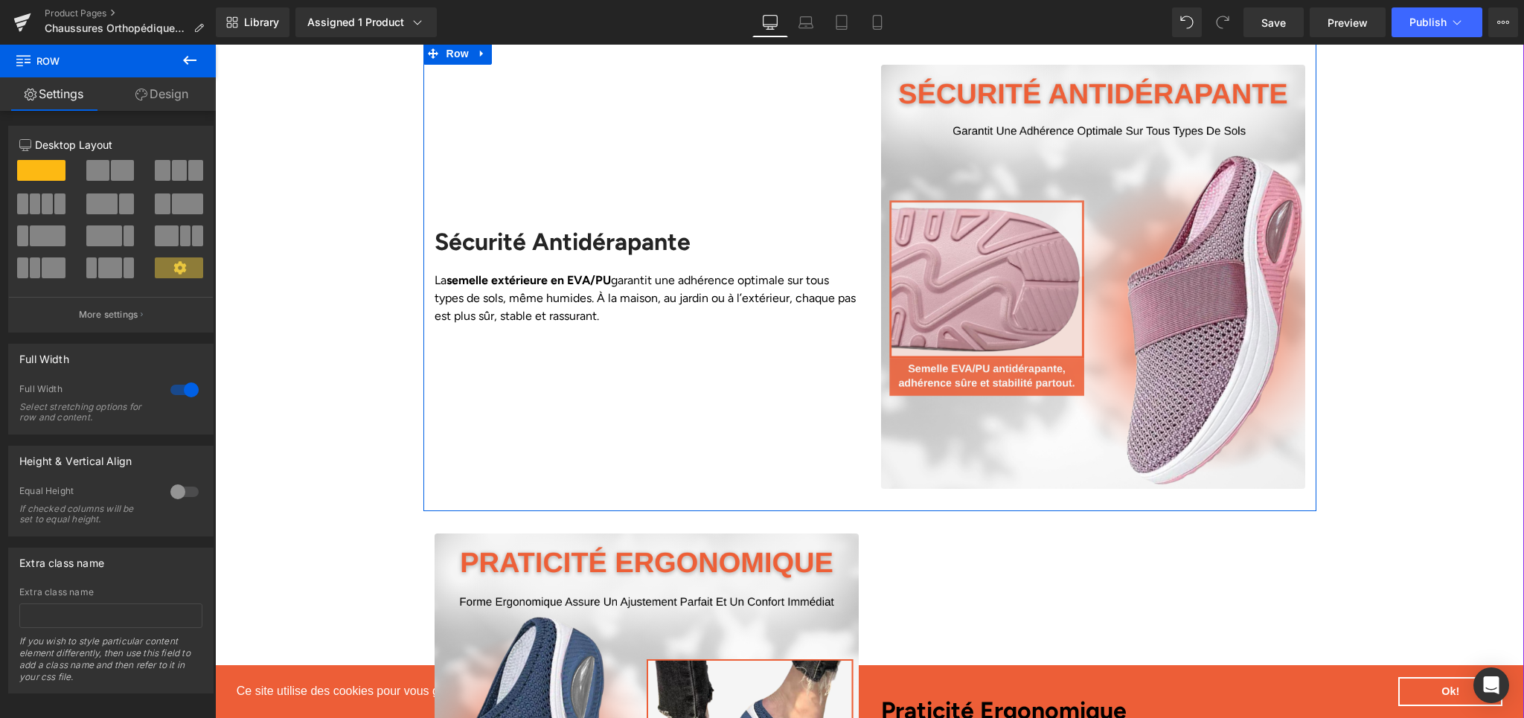
scroll to position [2335, 0]
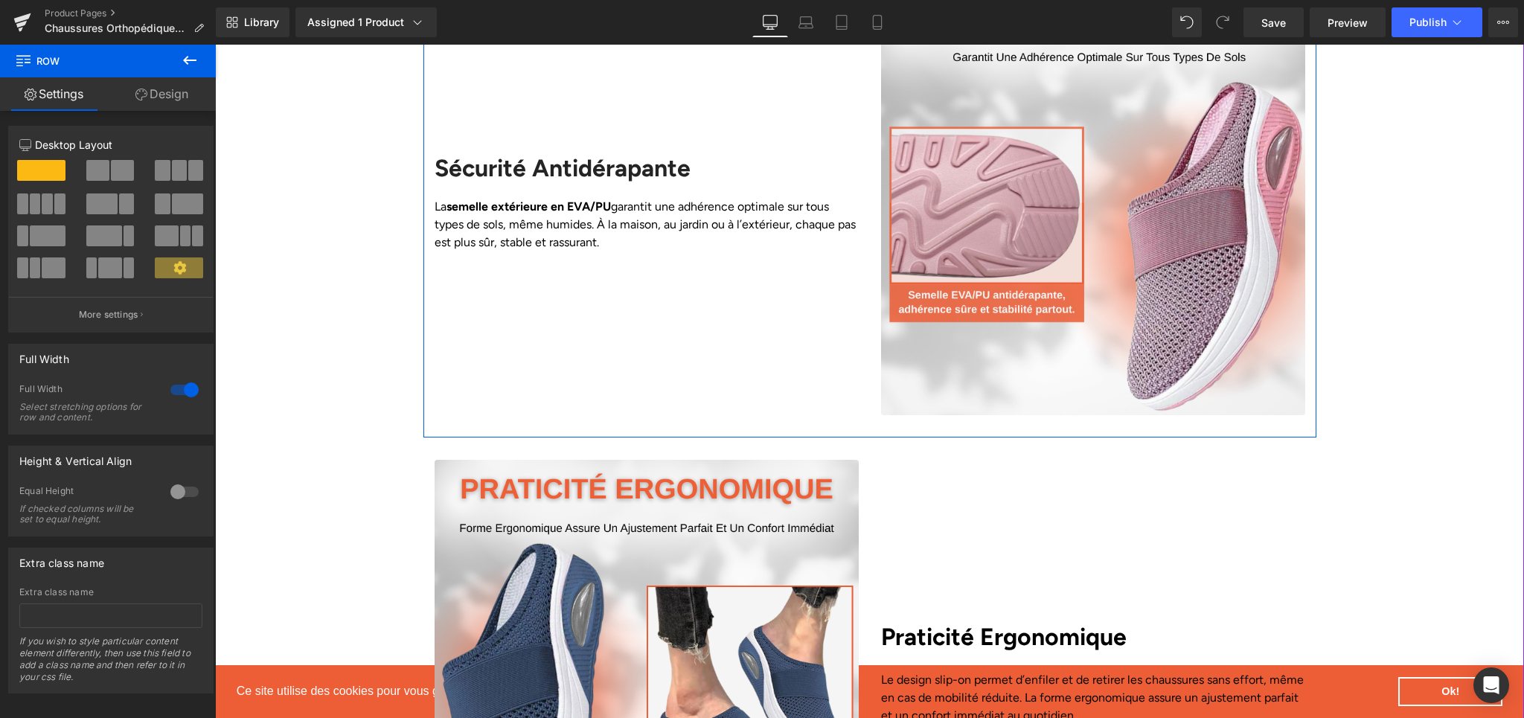
click at [645, 228] on div "La semelle extérieure en EVA/PU garantit une adhérence optimale sur tous types …" at bounding box center [647, 225] width 424 height 54
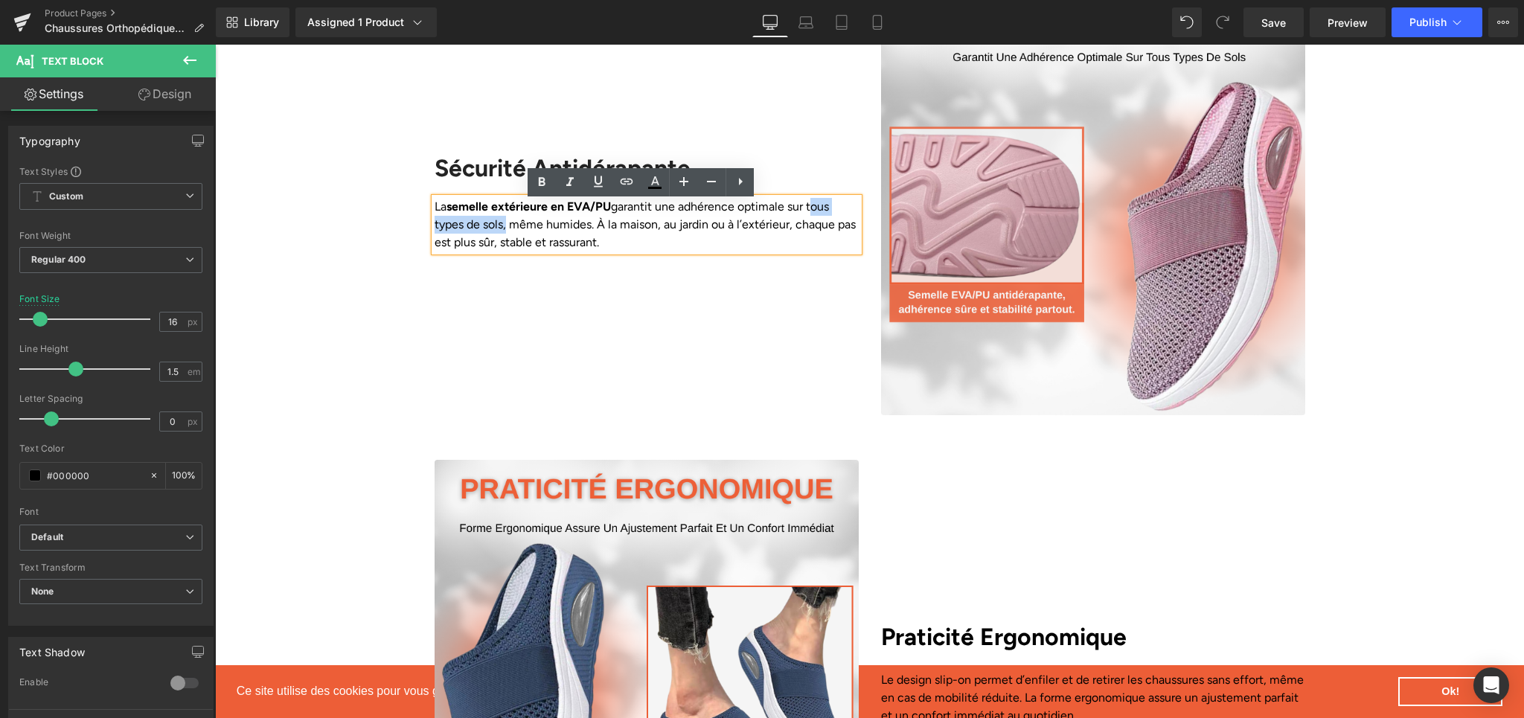
drag, startPoint x: 810, startPoint y: 213, endPoint x: 496, endPoint y: 227, distance: 315.1
click at [496, 227] on p "La semelle extérieure en EVA/PU garantit une adhérence optimale sur tous types …" at bounding box center [647, 225] width 424 height 54
click at [542, 181] on icon at bounding box center [542, 182] width 7 height 9
drag, startPoint x: 519, startPoint y: 251, endPoint x: 615, endPoint y: 252, distance: 96.0
click at [615, 252] on p "La semelle extérieure en EVA/PU garantit une adhérence optimale sur tous types …" at bounding box center [647, 225] width 424 height 54
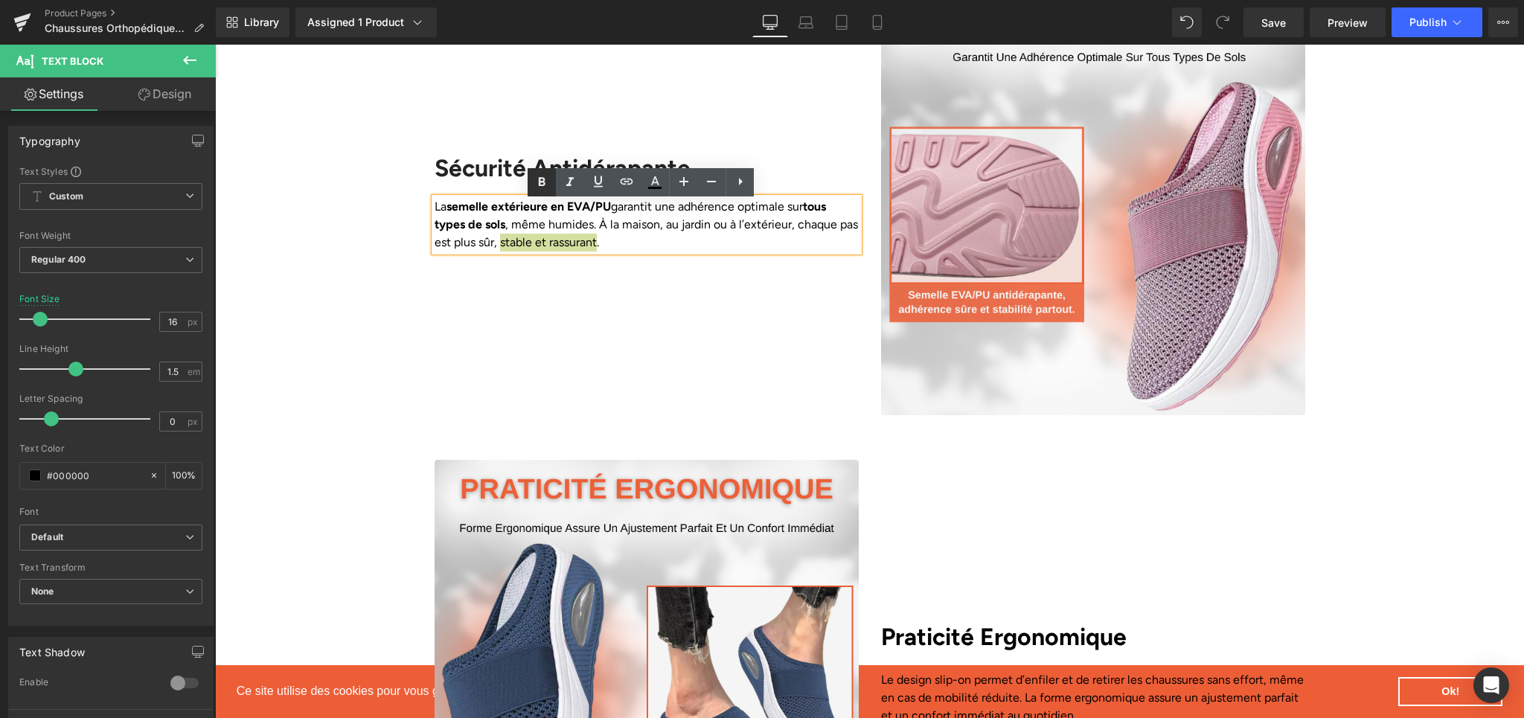
click at [546, 190] on icon at bounding box center [542, 182] width 18 height 18
click at [619, 312] on div "Sécurité Antidérapante Heading La semelle extérieure en EVA/PU garantit une adh…" at bounding box center [646, 203] width 447 height 424
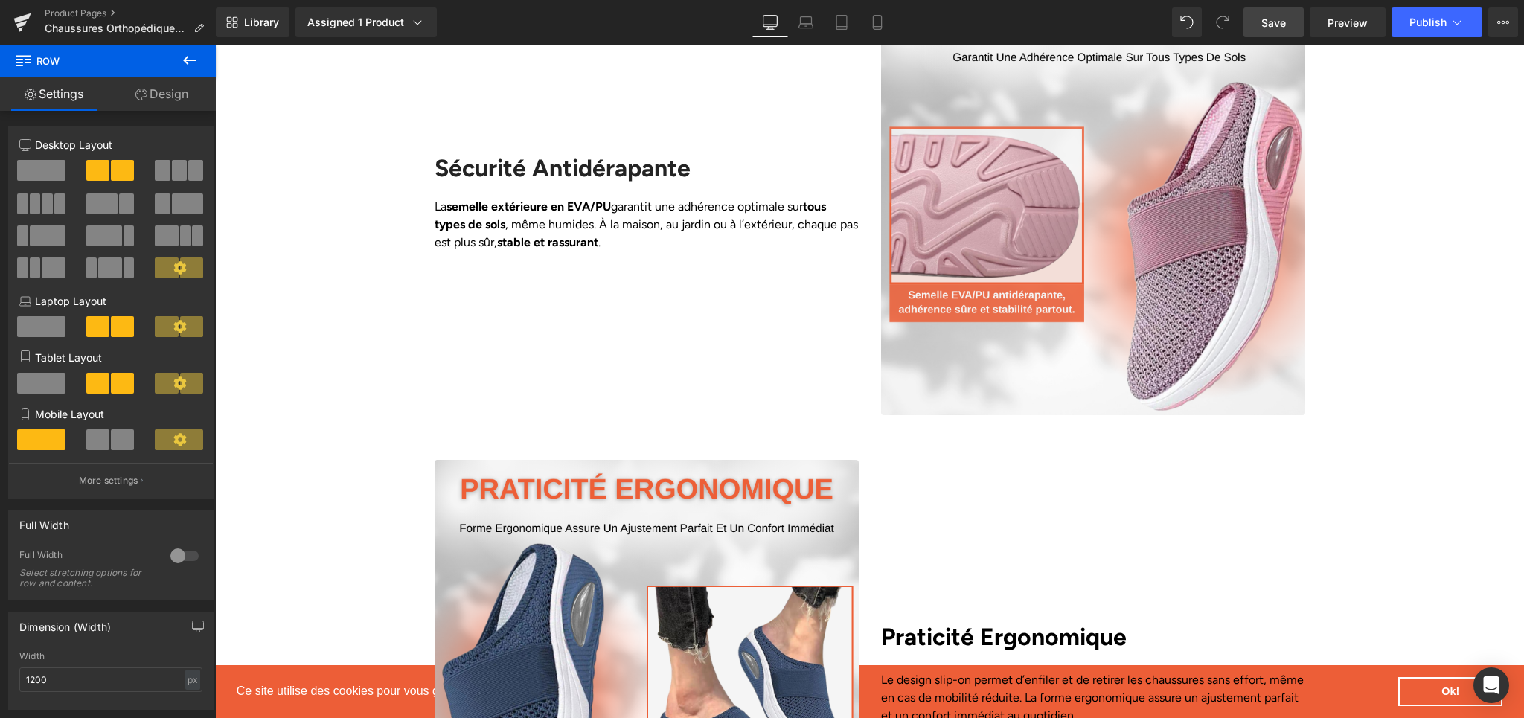
click at [1295, 29] on link "Save" at bounding box center [1274, 22] width 60 height 30
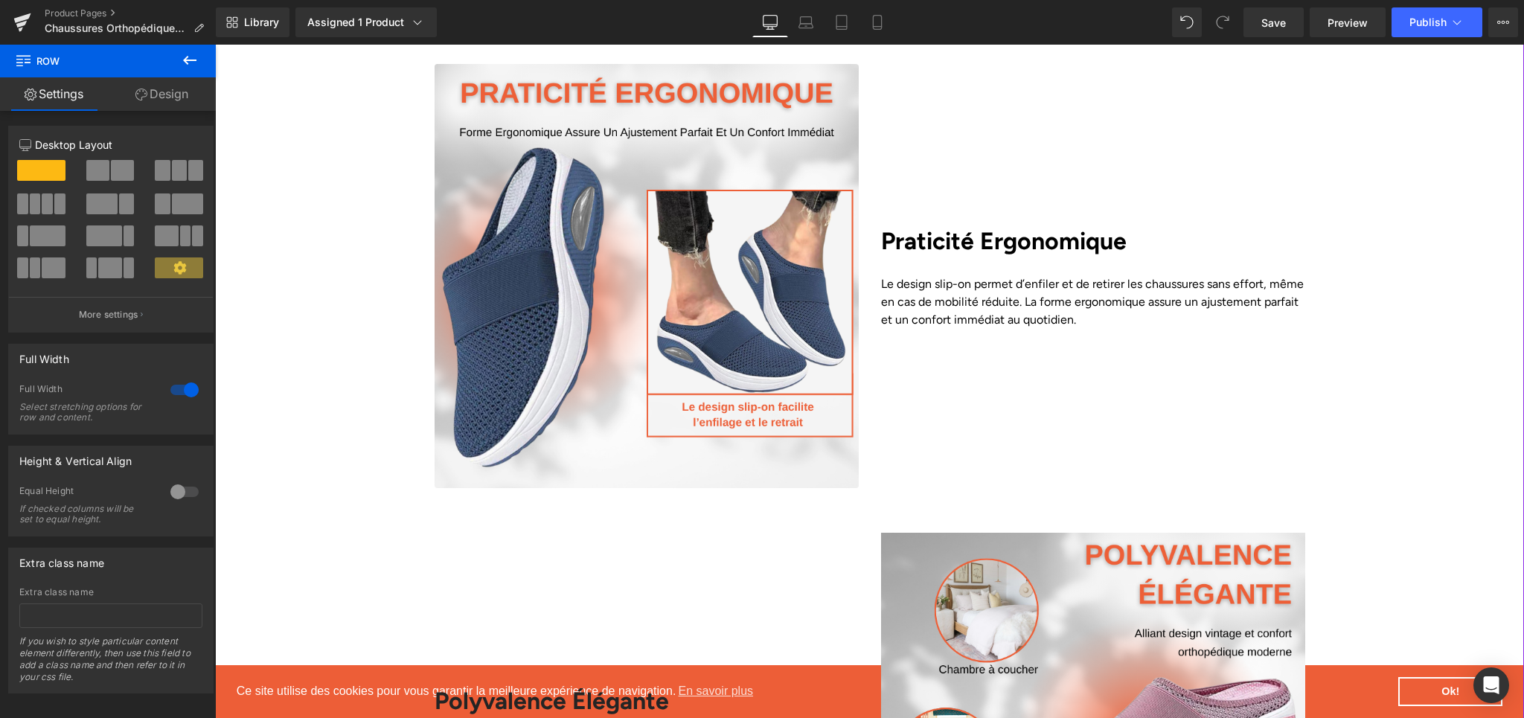
scroll to position [2729, 0]
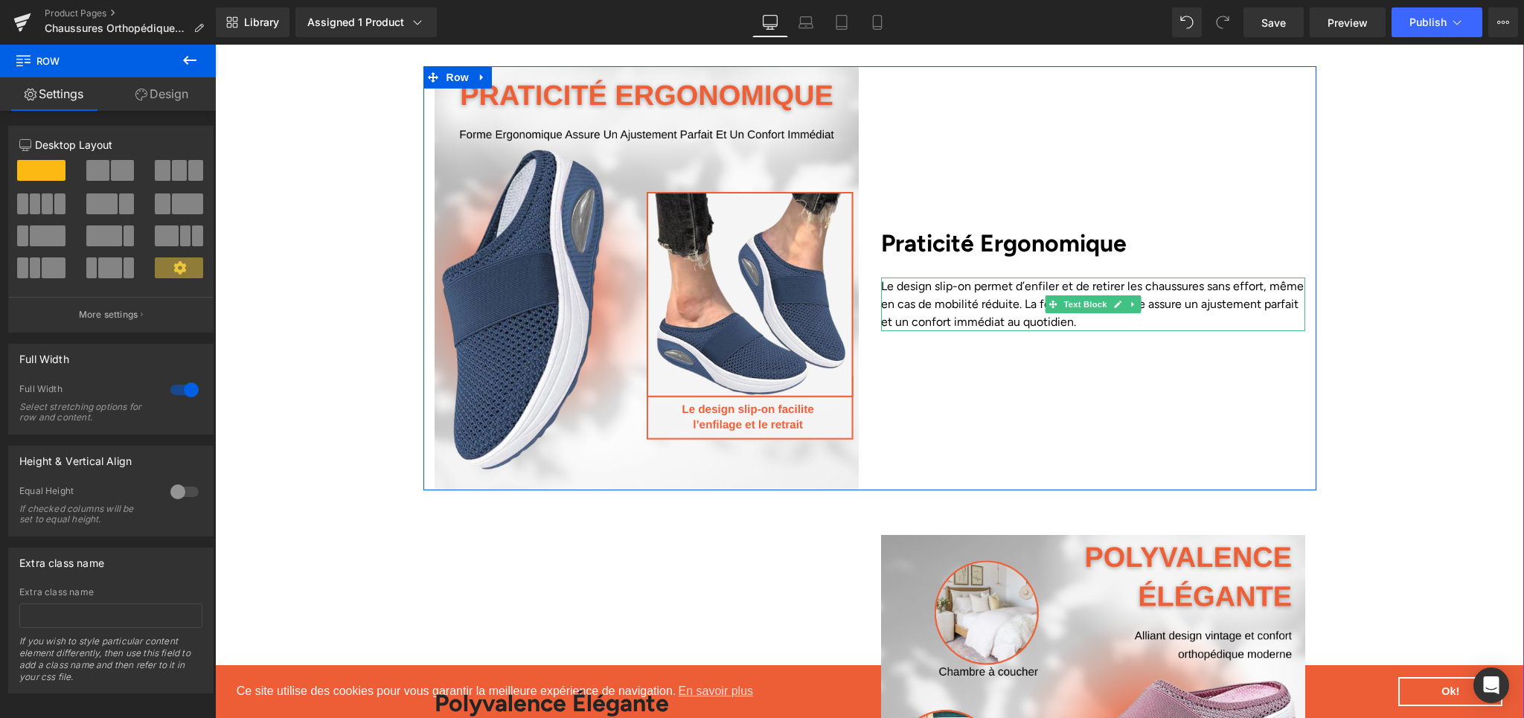
click at [965, 311] on p "Le design slip-on permet d’enfiler et de retirer les chaussures sans effort, mê…" at bounding box center [1093, 305] width 424 height 54
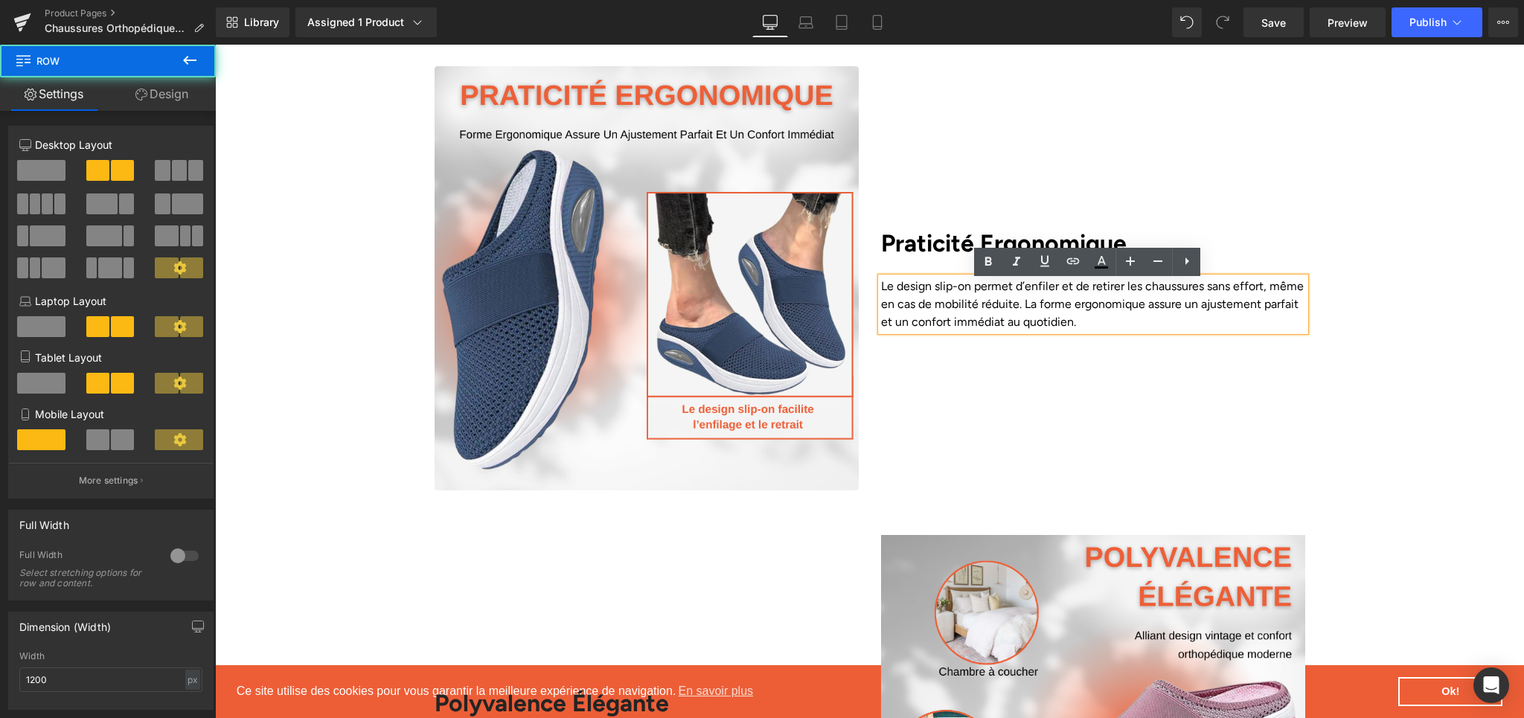
click at [1182, 368] on div "Praticité Ergonomique Heading Le design slip-on permet d’enfiler et de retirer …" at bounding box center [1093, 278] width 447 height 424
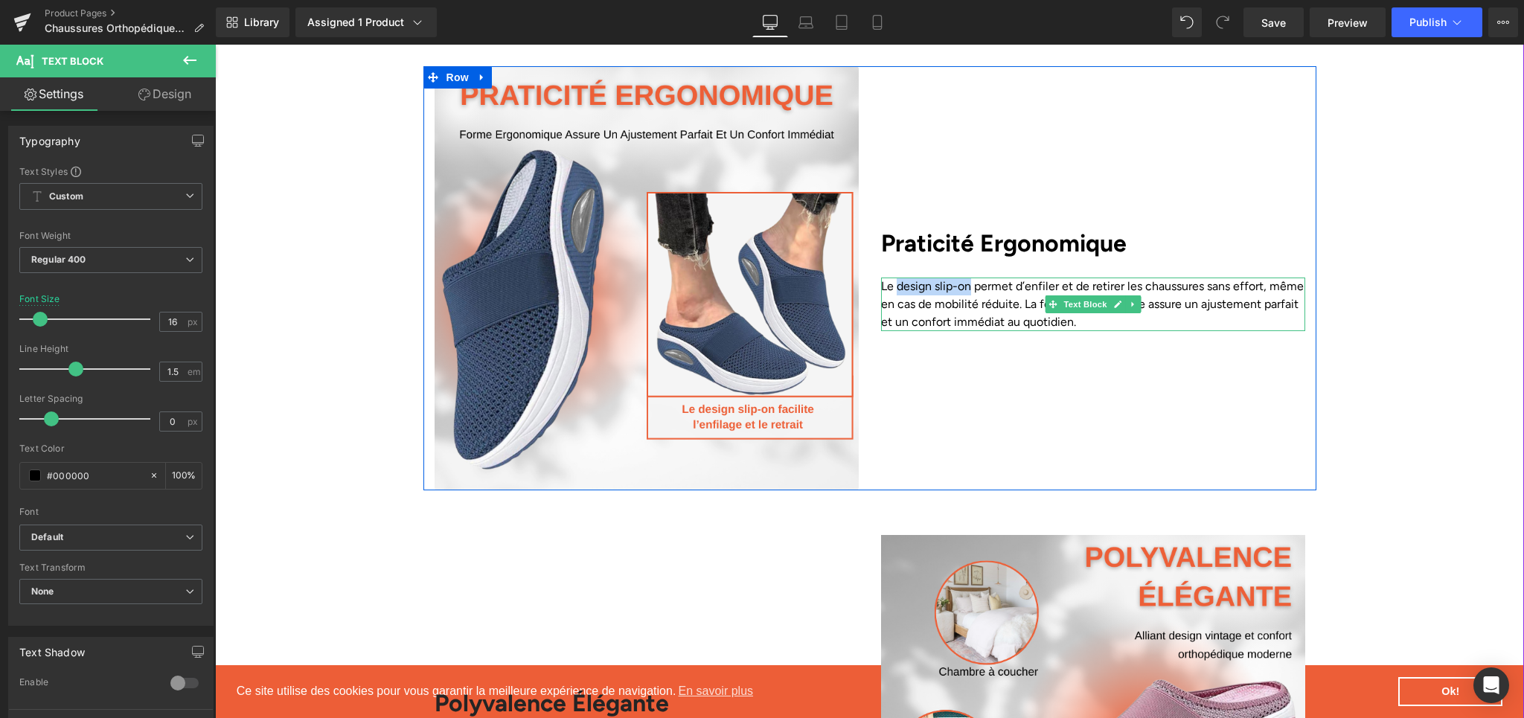
drag, startPoint x: 893, startPoint y: 294, endPoint x: 966, endPoint y: 292, distance: 73.0
click at [966, 292] on p "Le design slip-on permet d’enfiler et de retirer les chaussures sans effort, mê…" at bounding box center [1093, 305] width 424 height 54
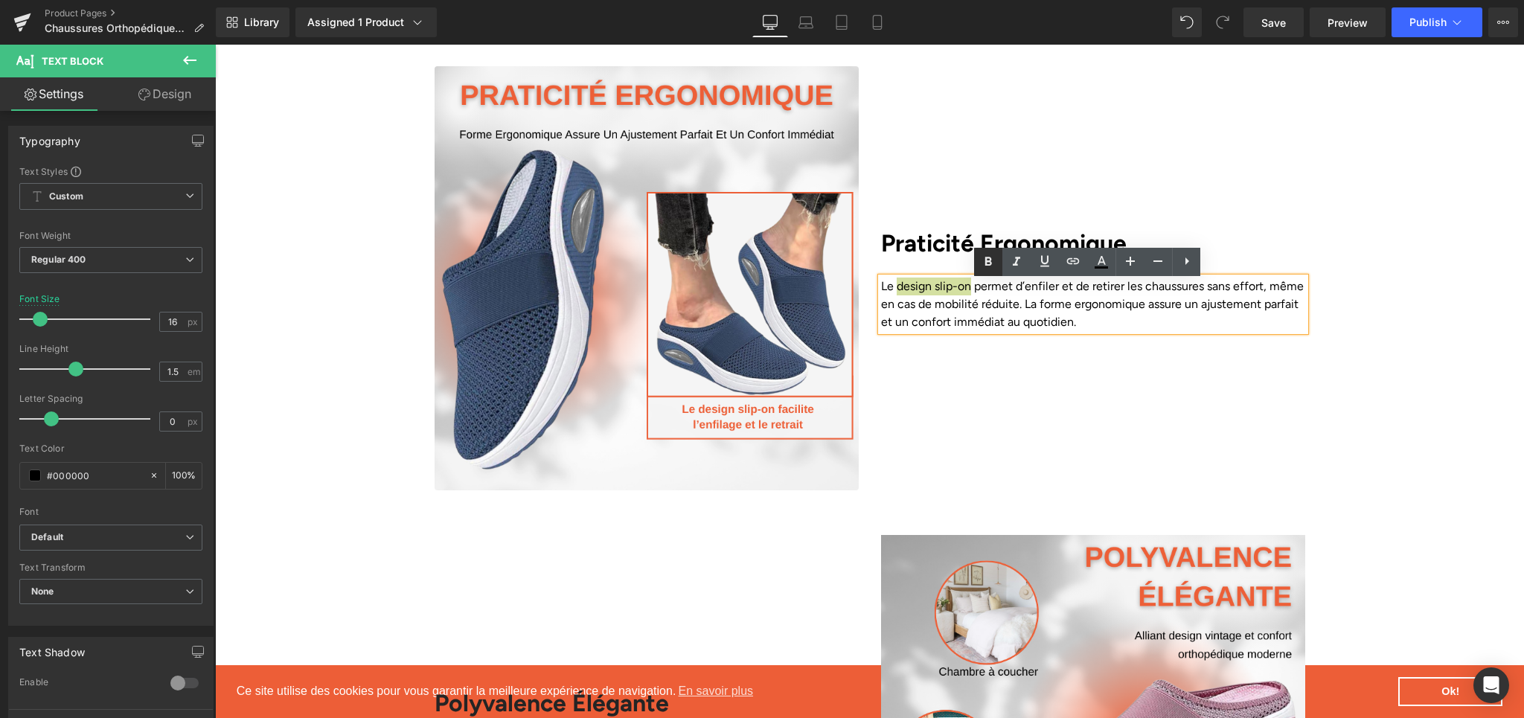
click at [994, 264] on icon at bounding box center [988, 262] width 18 height 18
drag, startPoint x: 1069, startPoint y: 309, endPoint x: 1175, endPoint y: 310, distance: 105.7
click at [1175, 310] on p "Le design slip-on permet d’enfiler et de retirer les chaussures sans effort, mê…" at bounding box center [1093, 305] width 424 height 54
click at [997, 266] on link at bounding box center [988, 262] width 28 height 28
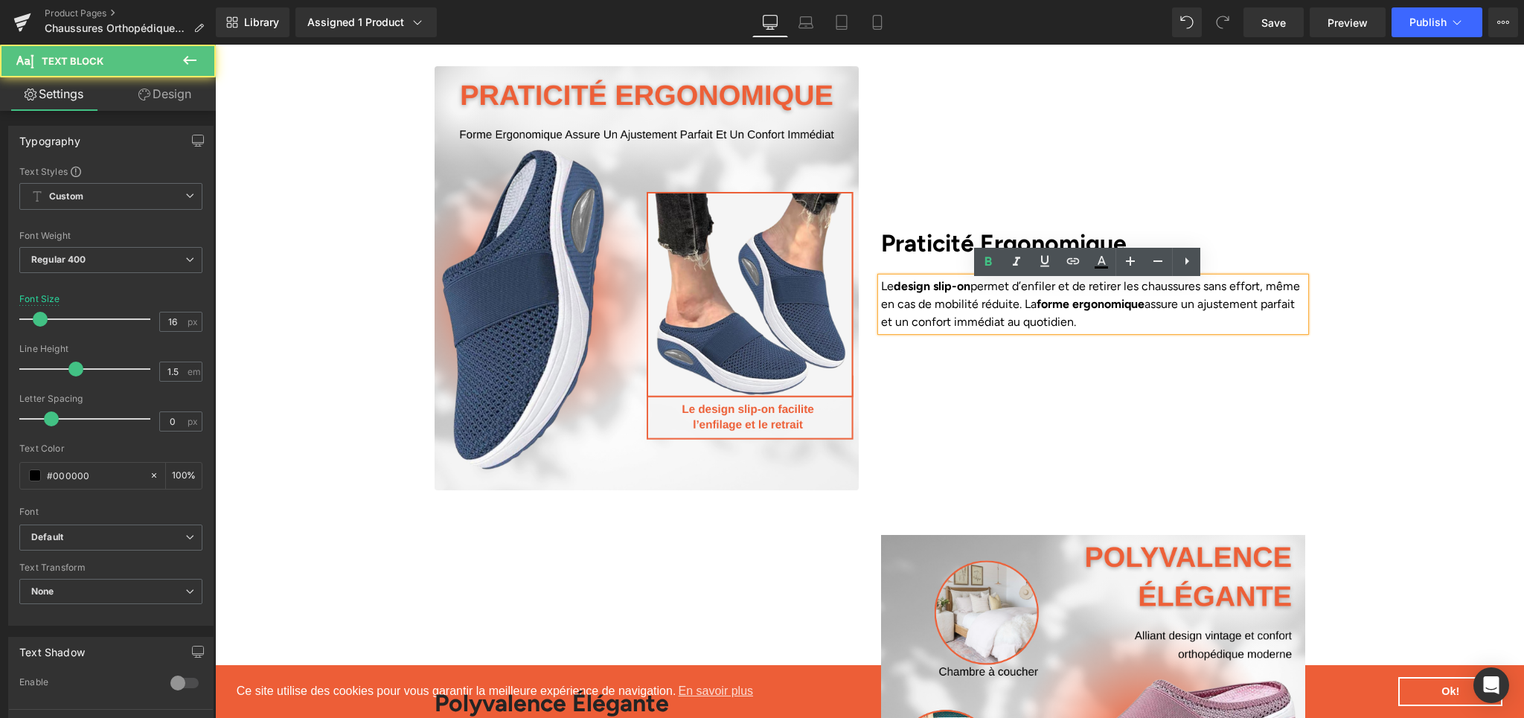
drag, startPoint x: 874, startPoint y: 329, endPoint x: 972, endPoint y: 327, distance: 97.5
click at [972, 327] on p "Le design slip-on permet d’enfiler et de retirer les chaussures sans effort, mê…" at bounding box center [1093, 305] width 424 height 54
drag, startPoint x: 969, startPoint y: 328, endPoint x: 883, endPoint y: 328, distance: 86.3
click at [883, 328] on p "Le design slip-on permet d’enfiler et de retirer les chaussures sans effort, mê…" at bounding box center [1093, 305] width 424 height 54
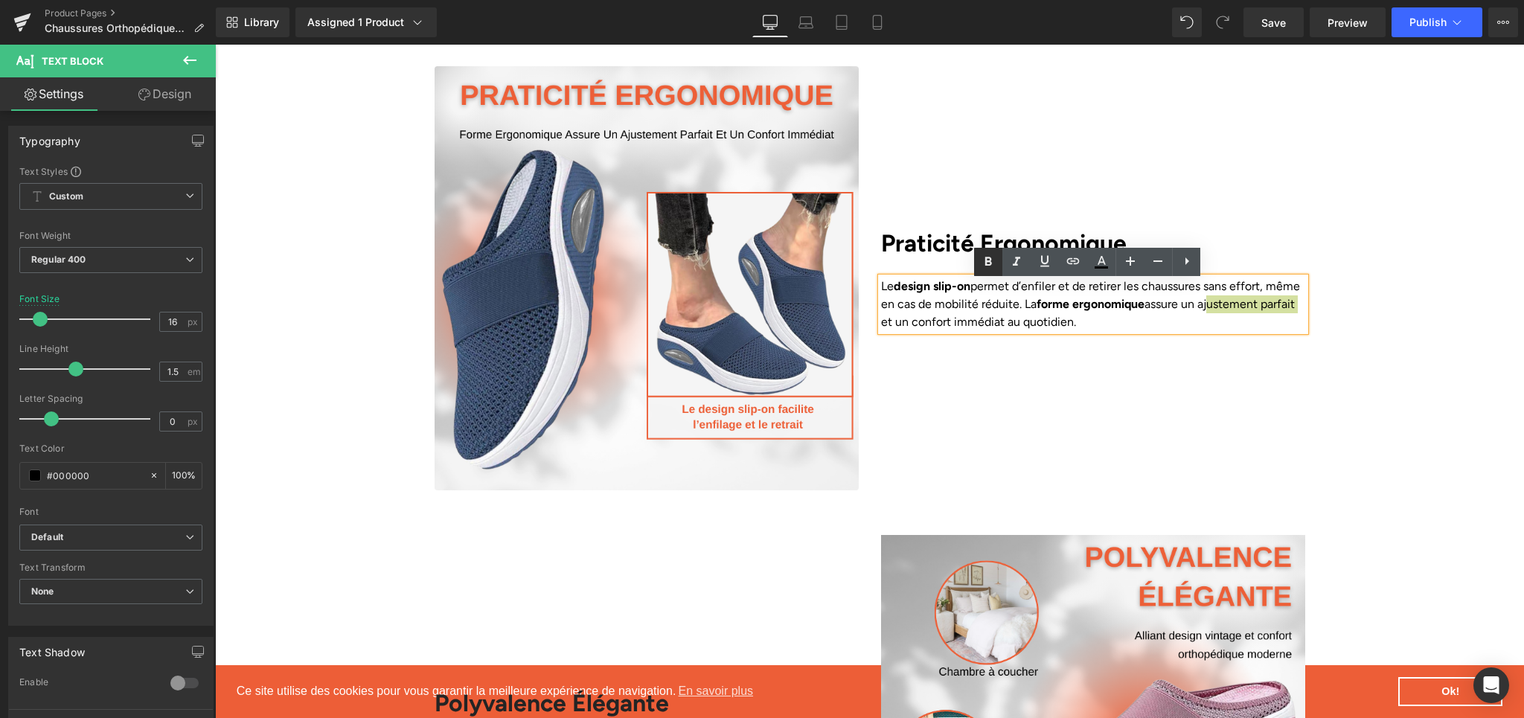
click at [989, 258] on icon at bounding box center [988, 262] width 7 height 9
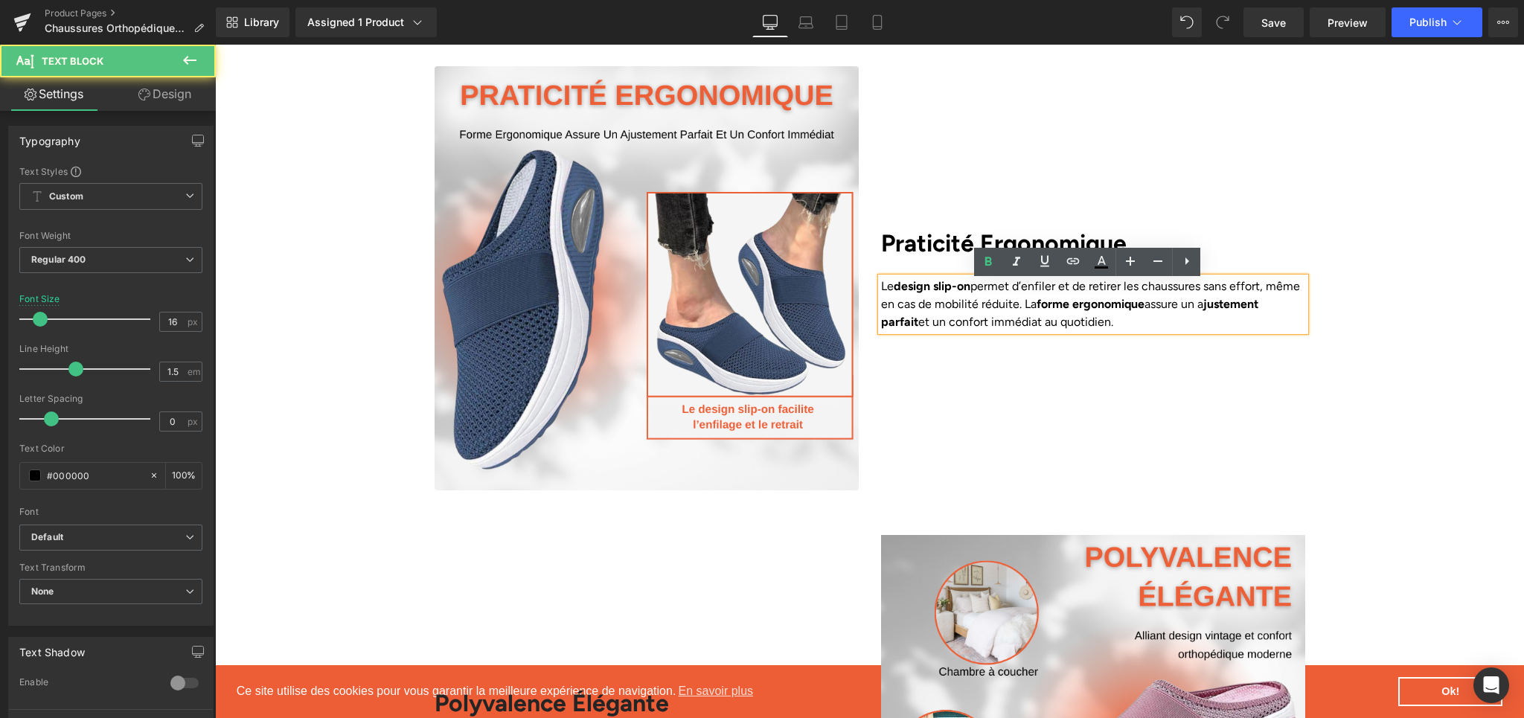
click at [881, 328] on p "Le design slip-on permet d’enfiler et de retirer les chaussures sans effort, mê…" at bounding box center [1093, 305] width 424 height 54
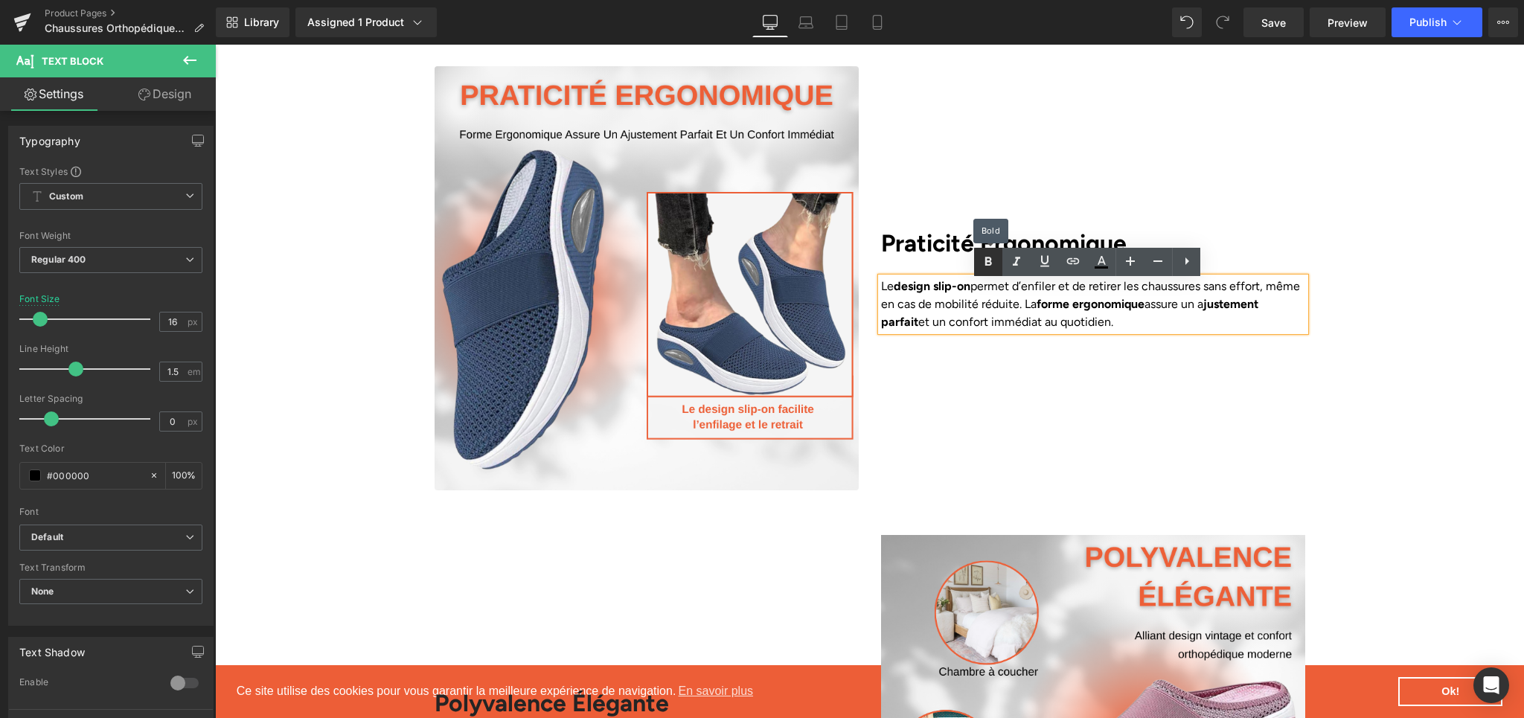
click at [987, 258] on icon at bounding box center [988, 262] width 7 height 9
click at [1376, 377] on div "Image Praticité Ergonomique Heading Le design slip-on permet d’enfiler et de re…" at bounding box center [869, 278] width 1309 height 424
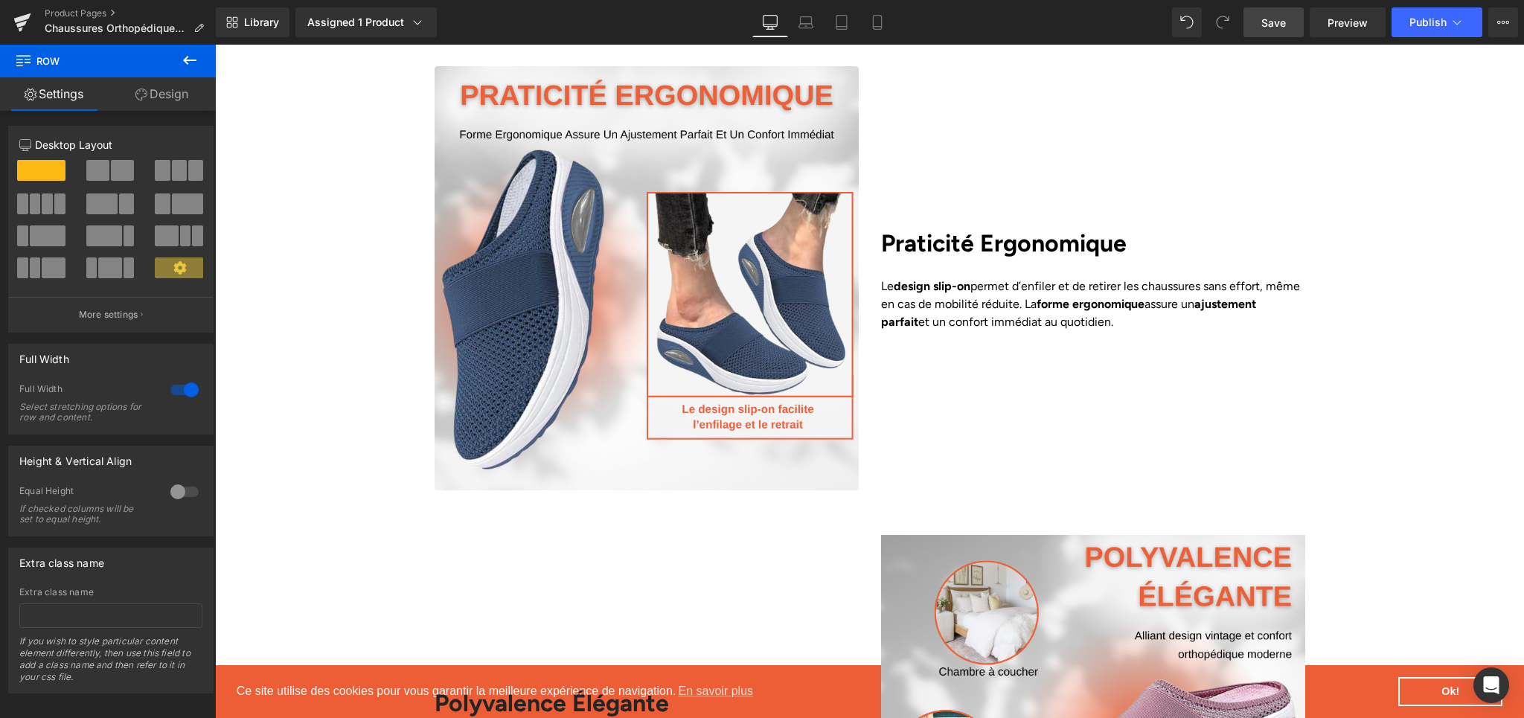
click at [1257, 29] on link "Save" at bounding box center [1274, 22] width 60 height 30
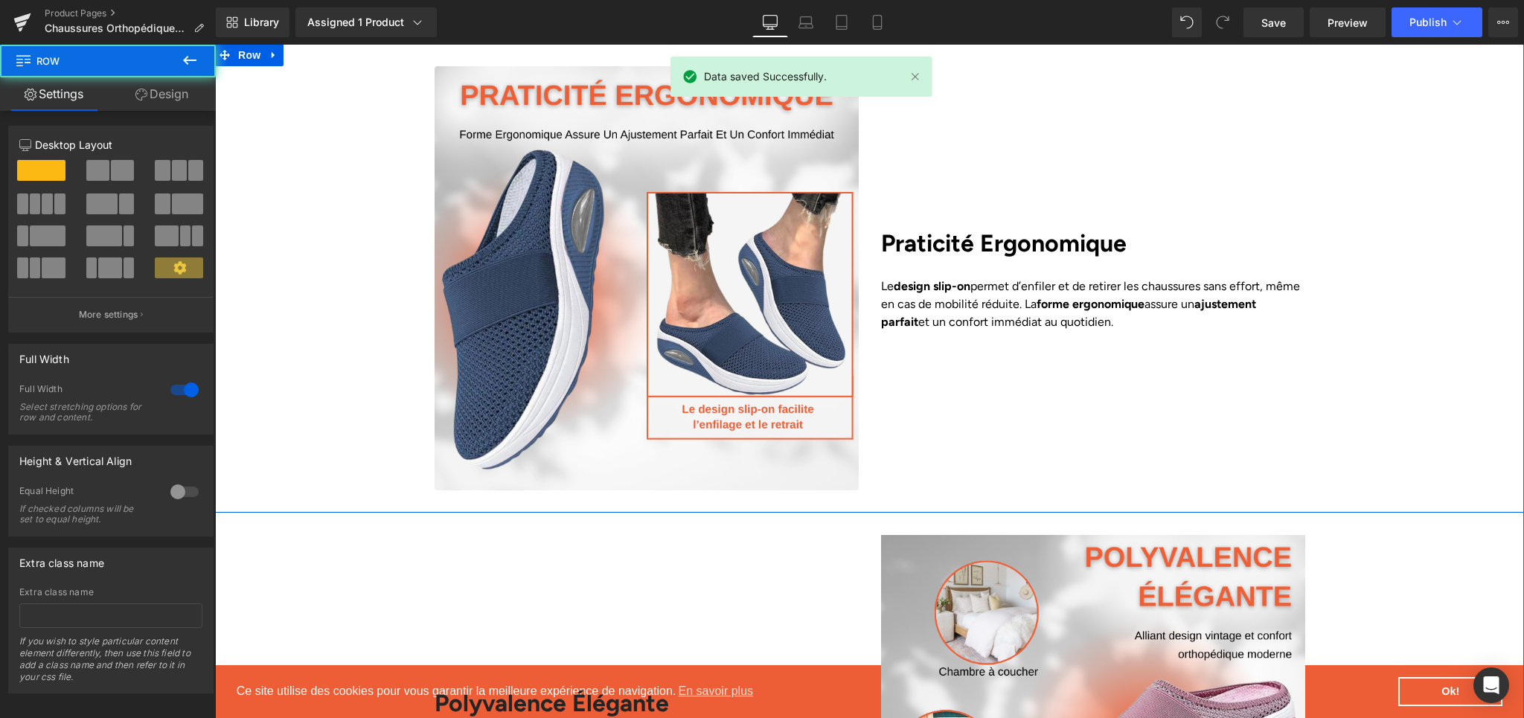
click at [1387, 266] on div "Image Praticité Ergonomique Heading Le design slip-on permet d’enfiler et de re…" at bounding box center [869, 278] width 1309 height 424
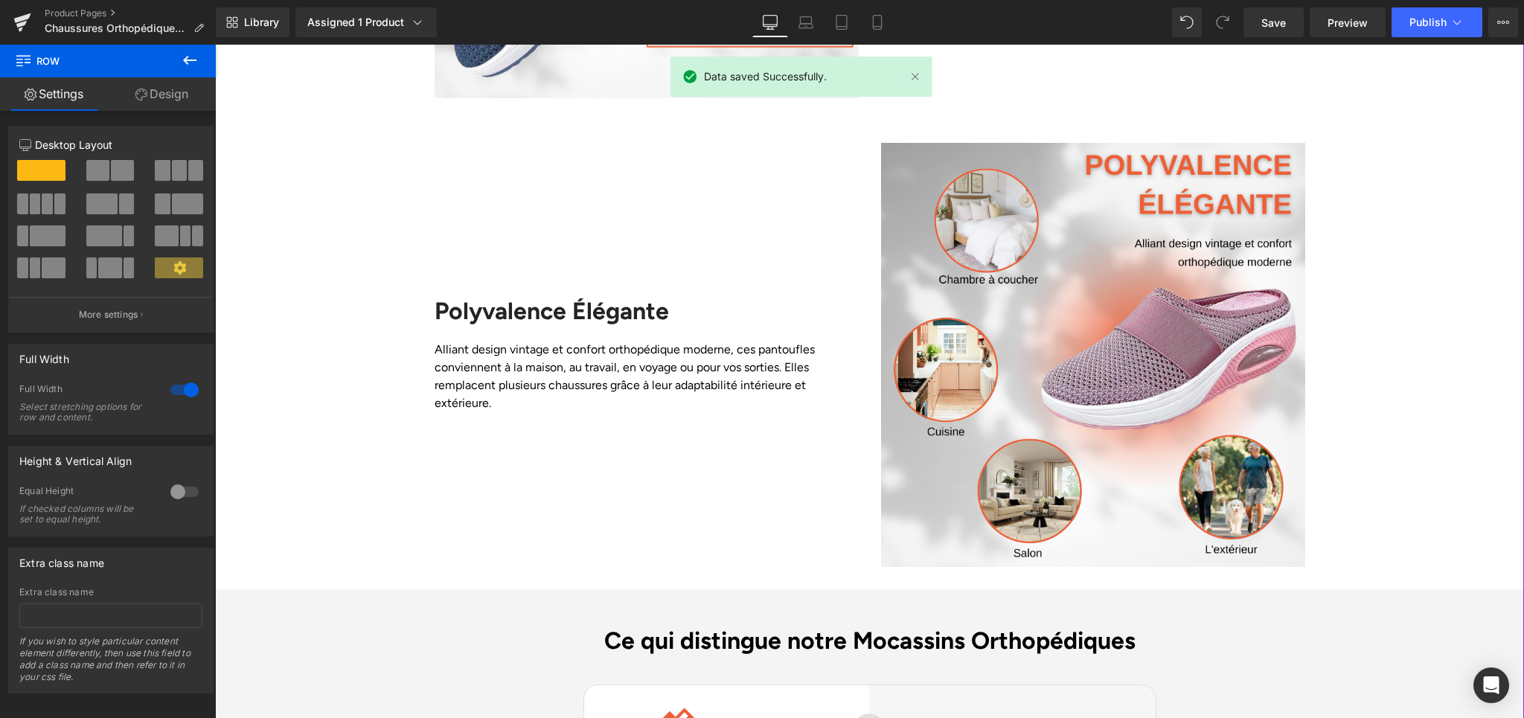
scroll to position [3162, 0]
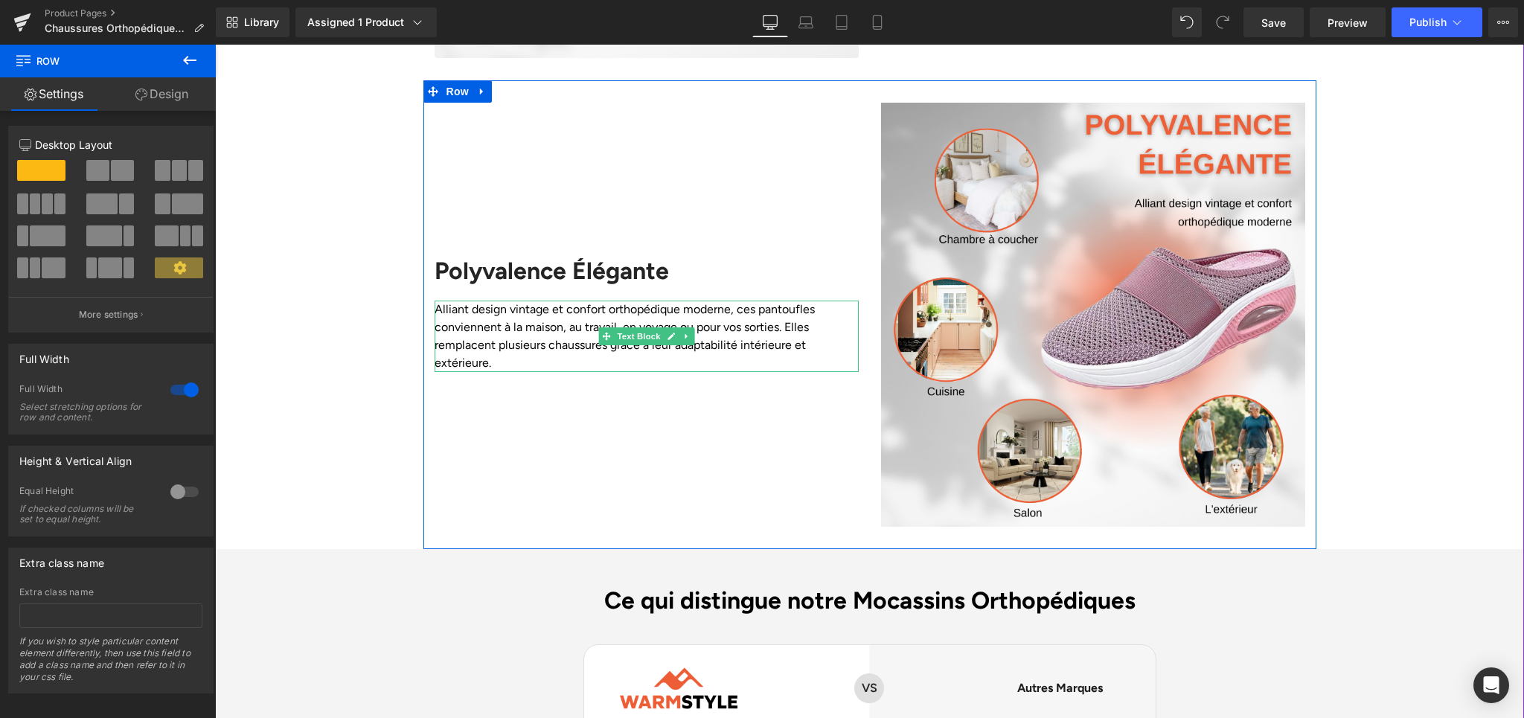
click at [517, 329] on p "Alliant design vintage et confort orthopédique moderne, ces pantoufles convienn…" at bounding box center [647, 336] width 424 height 71
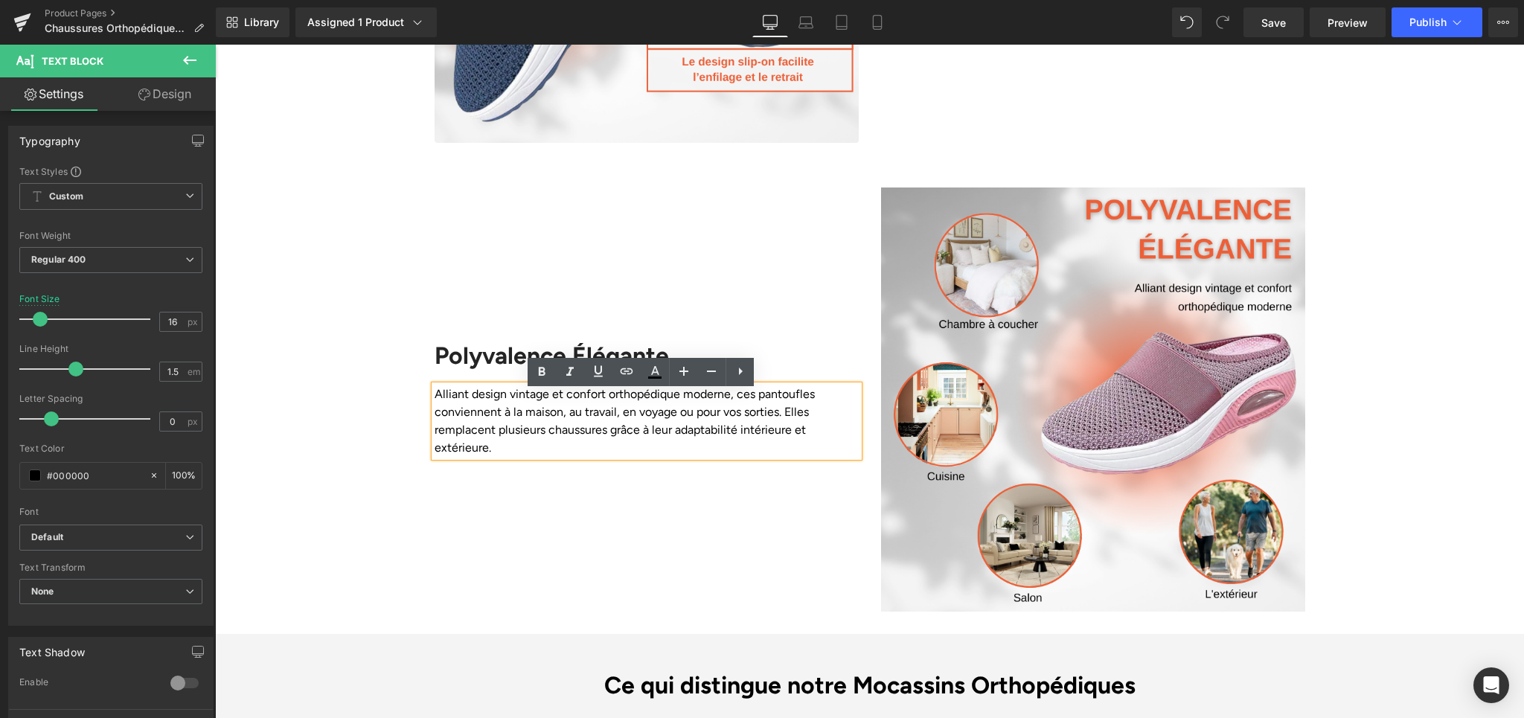
scroll to position [3077, 0]
drag, startPoint x: 505, startPoint y: 398, endPoint x: 595, endPoint y: 396, distance: 90.8
click at [595, 396] on p "Alliant design vintage et confort orthopédique moderne, ces pantoufles convienn…" at bounding box center [647, 420] width 424 height 71
click at [544, 377] on icon at bounding box center [542, 369] width 18 height 18
drag, startPoint x: 672, startPoint y: 438, endPoint x: 813, endPoint y: 446, distance: 140.9
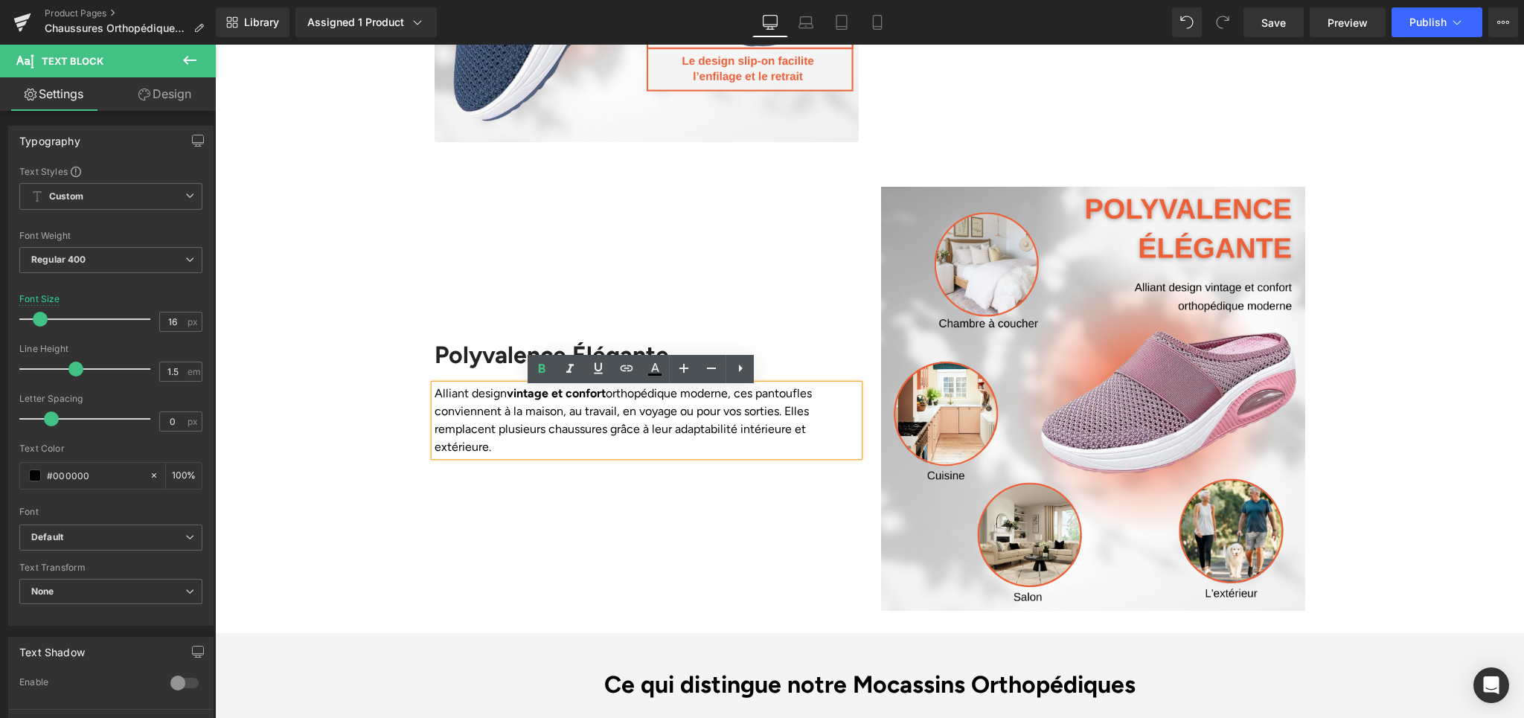
click at [813, 446] on p "Alliant design vintage et confort orthopédique moderne, ces pantoufles convienn…" at bounding box center [647, 420] width 424 height 71
click at [540, 374] on icon at bounding box center [542, 369] width 18 height 18
click at [689, 506] on div "Polyvalence Élégante Heading Alliant design vintage et confort orthopédique mod…" at bounding box center [646, 399] width 447 height 424
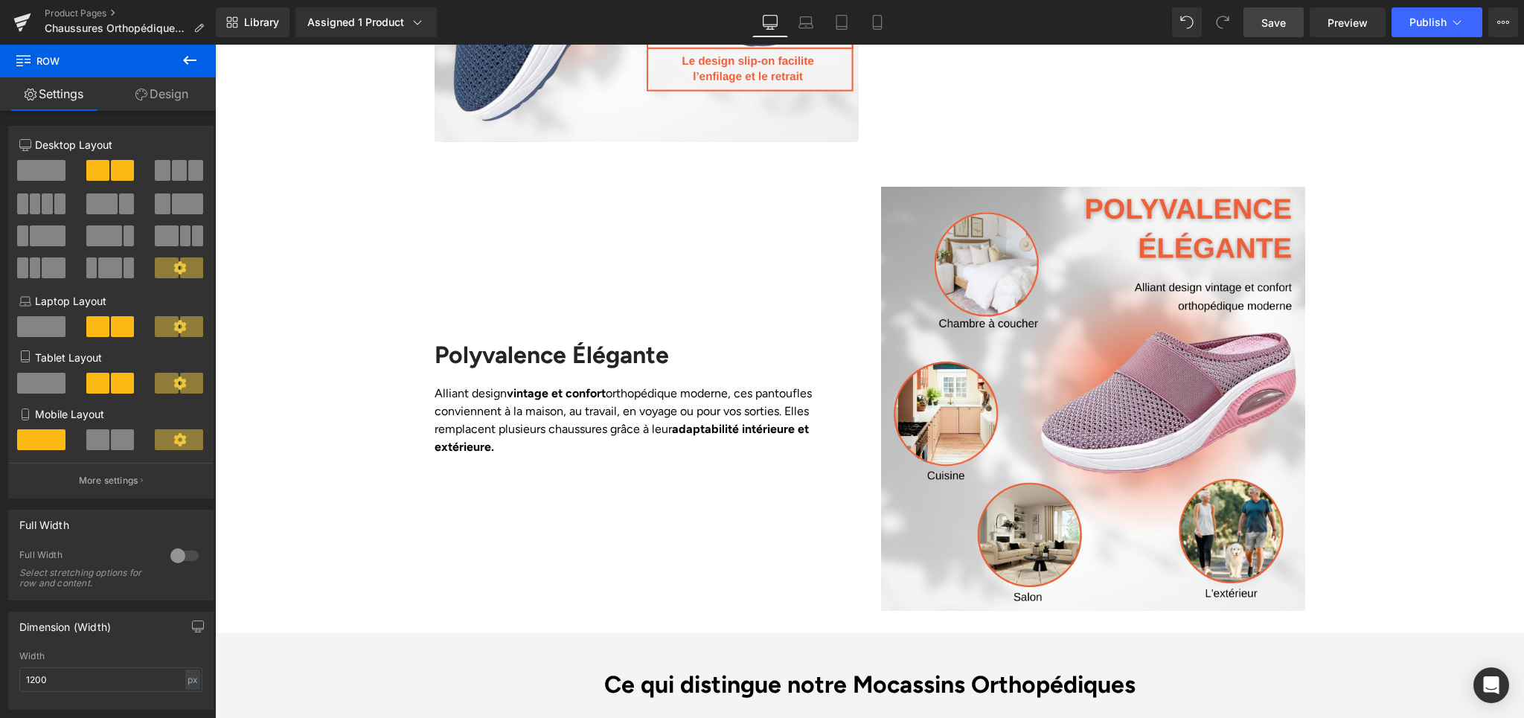
click at [1259, 22] on link "Save" at bounding box center [1274, 22] width 60 height 30
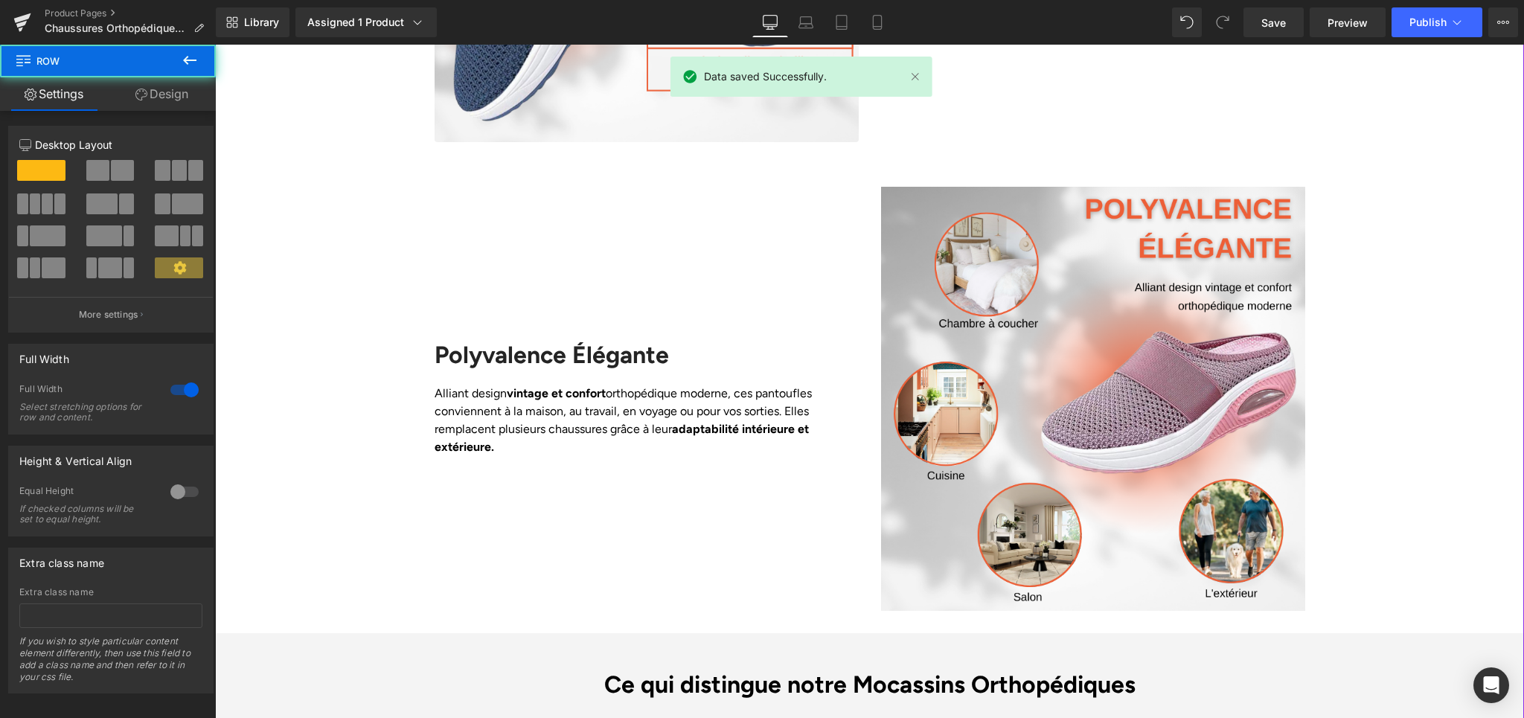
click at [1332, 468] on div "Liquid Row Image Confort Orthopédique Heading La semelle innovante à coussin d’…" at bounding box center [869, 55] width 1309 height 3770
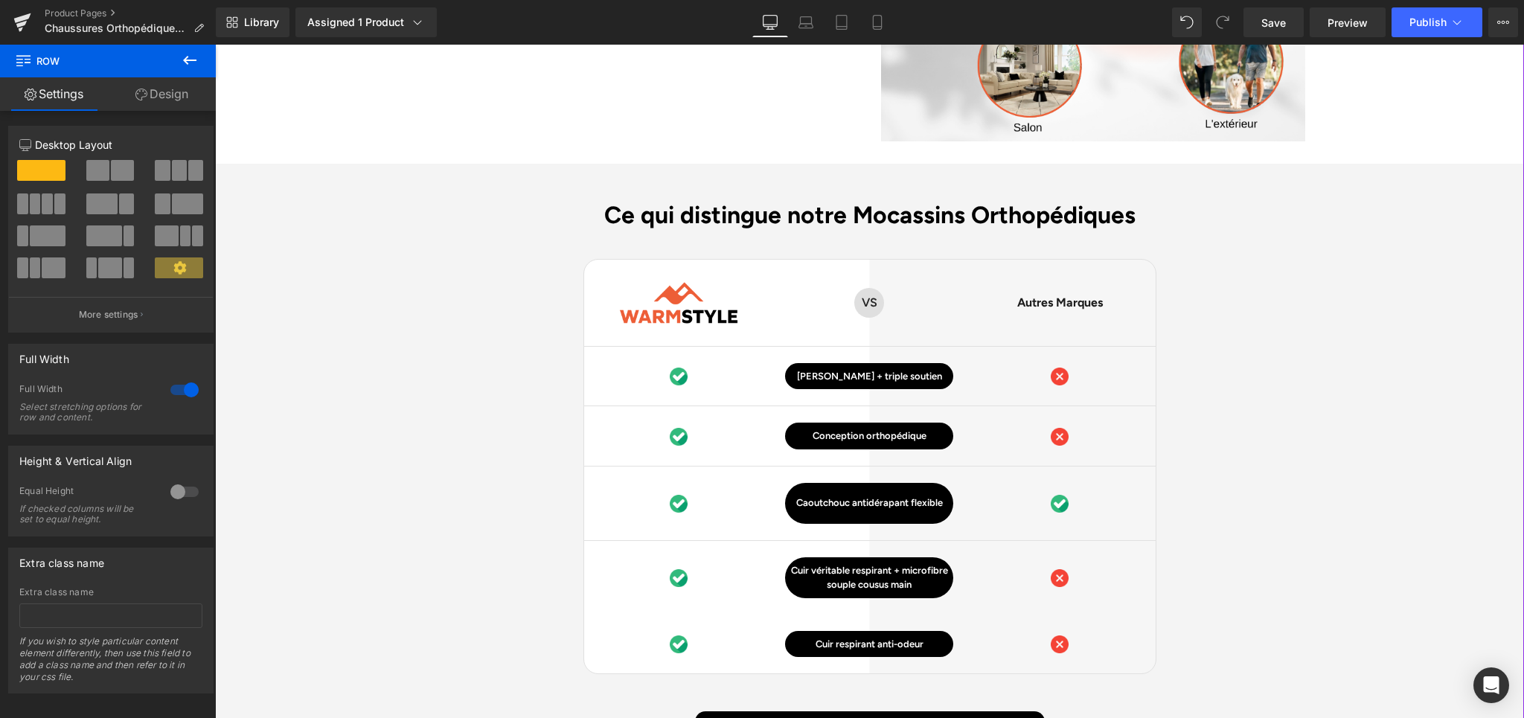
scroll to position [3575, 0]
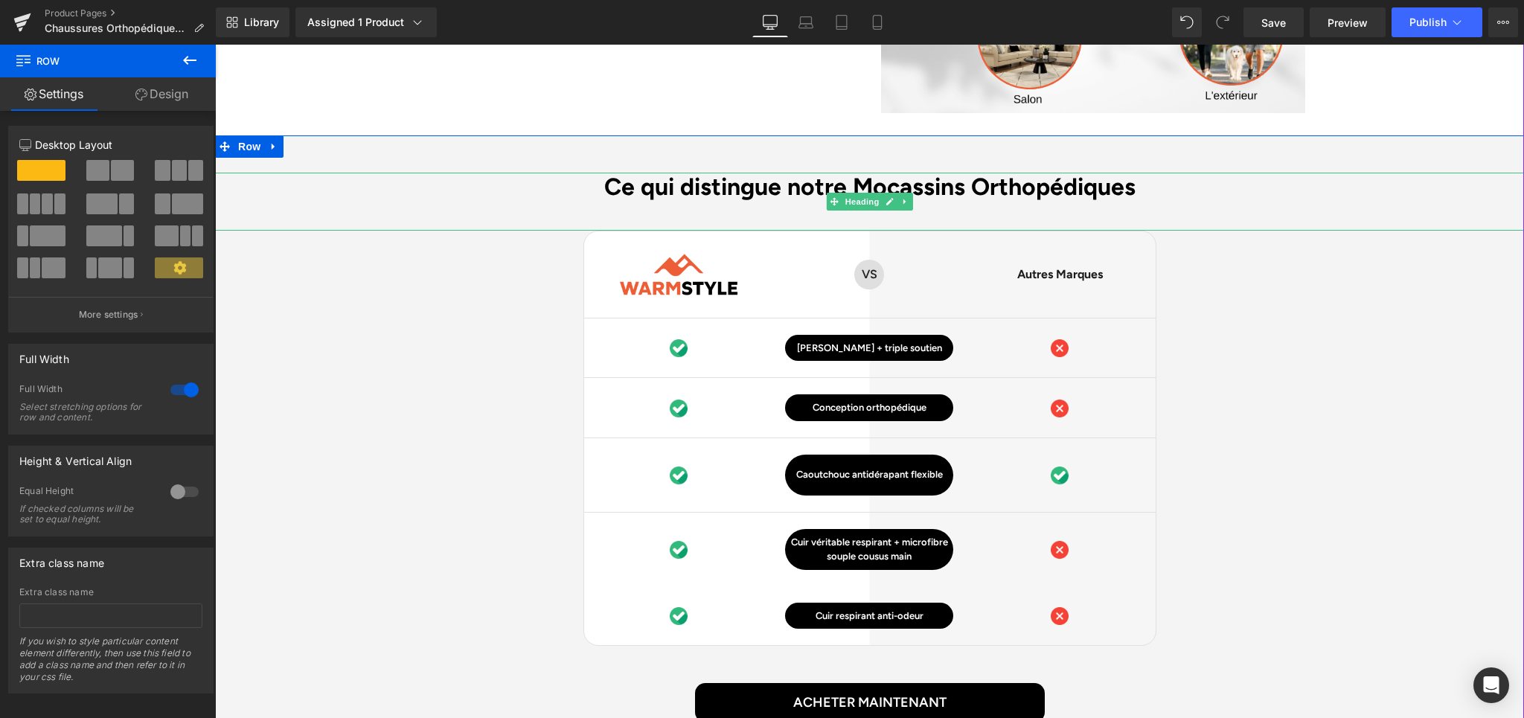
click at [930, 189] on h2 "Ce qui distingue notre Mocassins Orthopédiques" at bounding box center [869, 187] width 1309 height 28
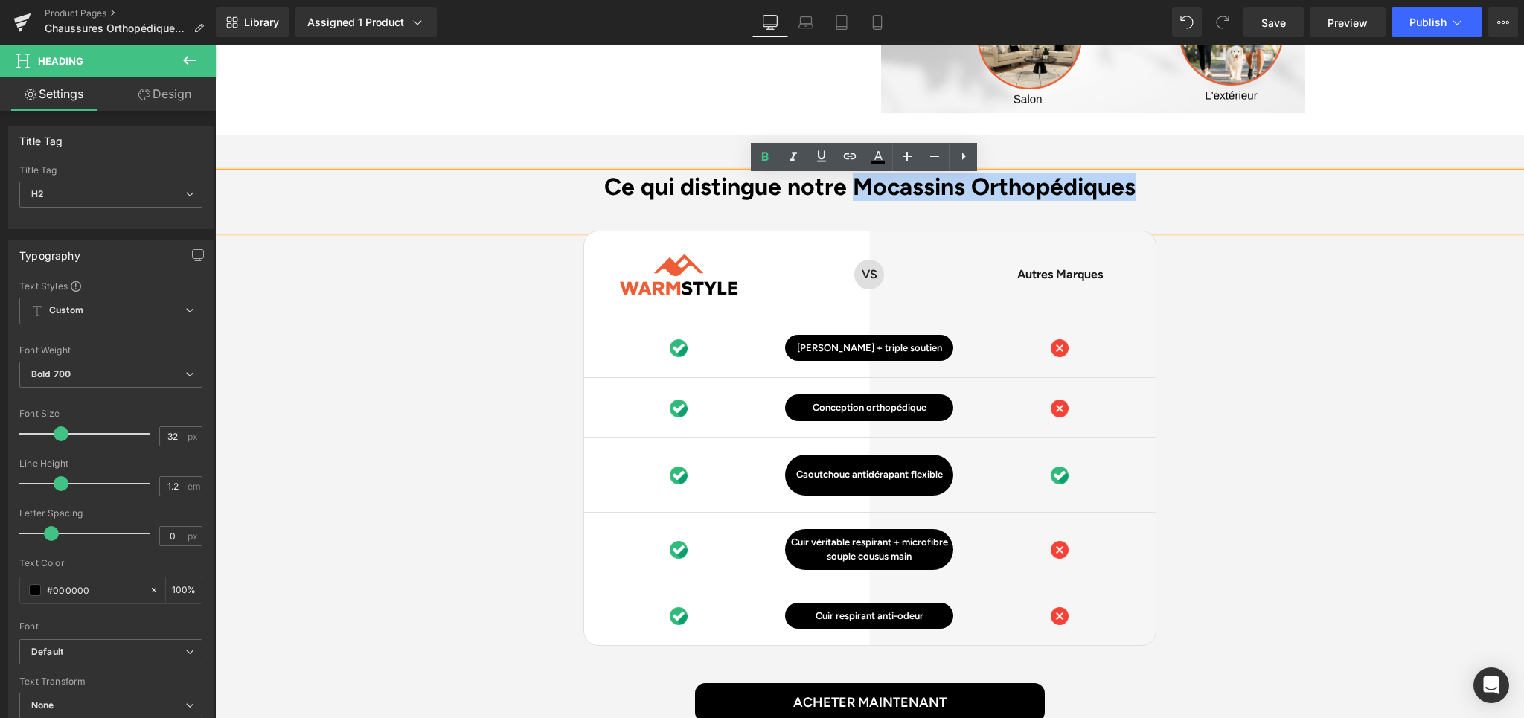
drag, startPoint x: 847, startPoint y: 196, endPoint x: 1139, endPoint y: 190, distance: 292.6
click at [1139, 190] on h2 "Ce qui distingue notre Mocassins Orthopédiques" at bounding box center [869, 187] width 1309 height 28
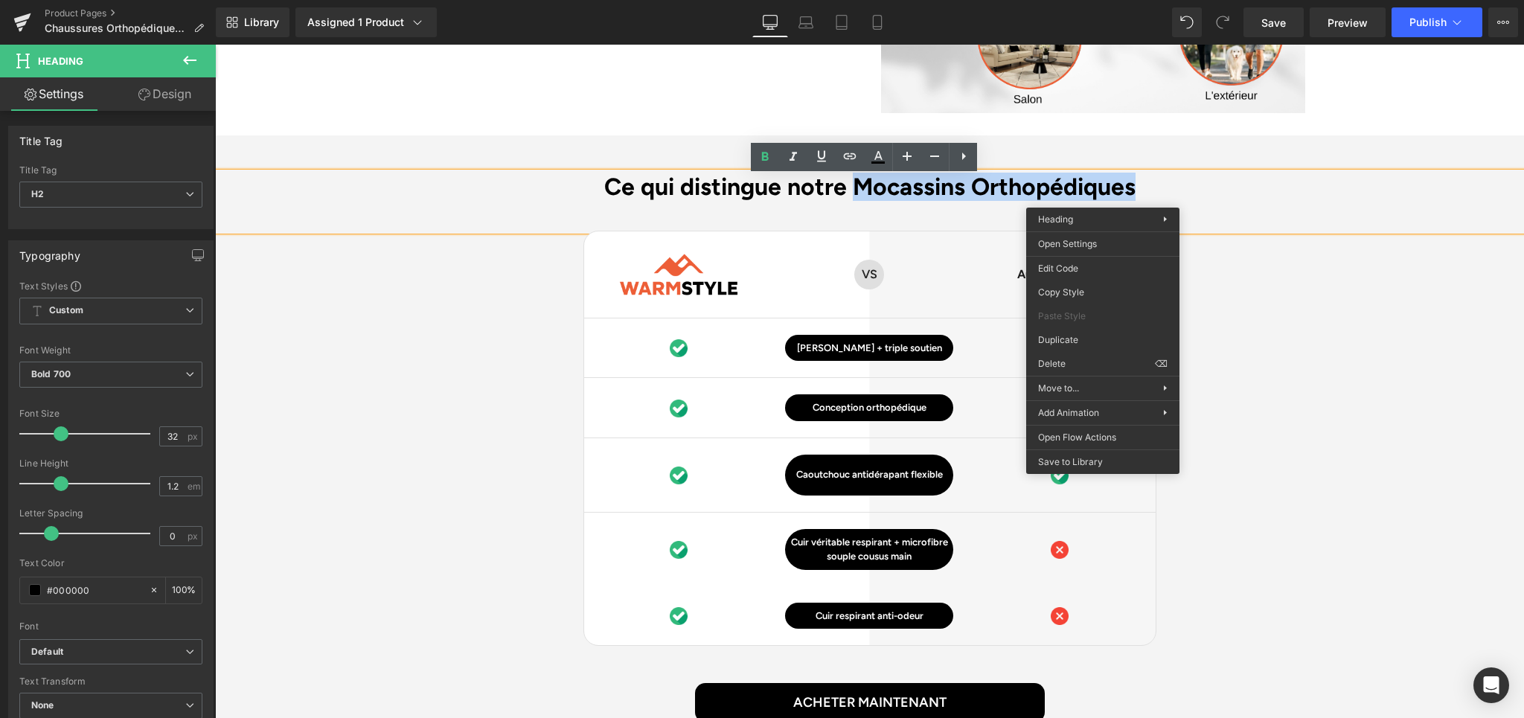
paste div
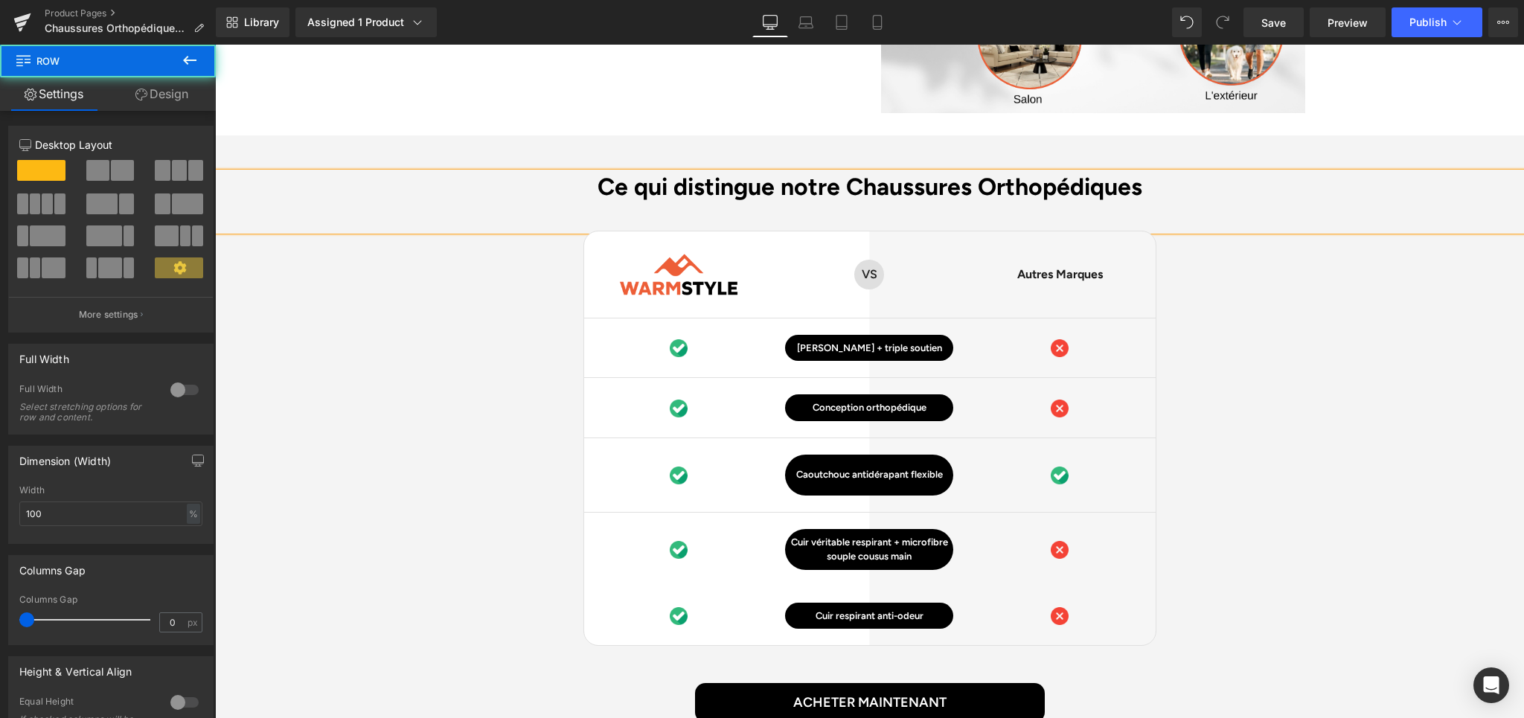
click at [1391, 339] on div "Ce qui distingue notre Chaussures Orthopédiques Heading Image Row VS Text Block…" at bounding box center [869, 468] width 1309 height 590
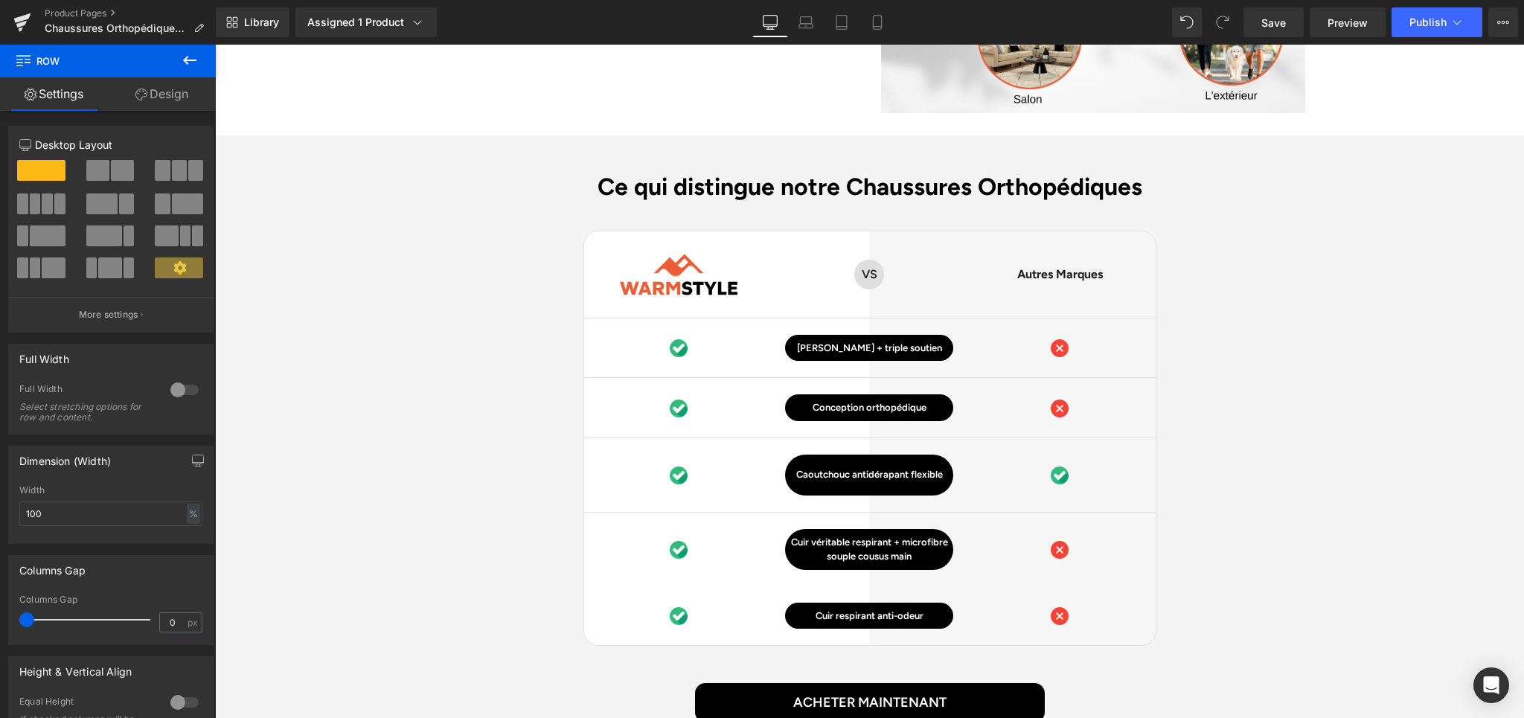
click at [1273, 39] on div "Library Assigned 1 Product Product Preview Chaussures Orthopédiques pour diabét…" at bounding box center [870, 22] width 1308 height 45
click at [1274, 33] on link "Save" at bounding box center [1274, 22] width 60 height 30
click at [891, 620] on icon at bounding box center [894, 616] width 7 height 7
click at [917, 620] on p "Cuir respirant anti-odeur" at bounding box center [869, 616] width 168 height 15
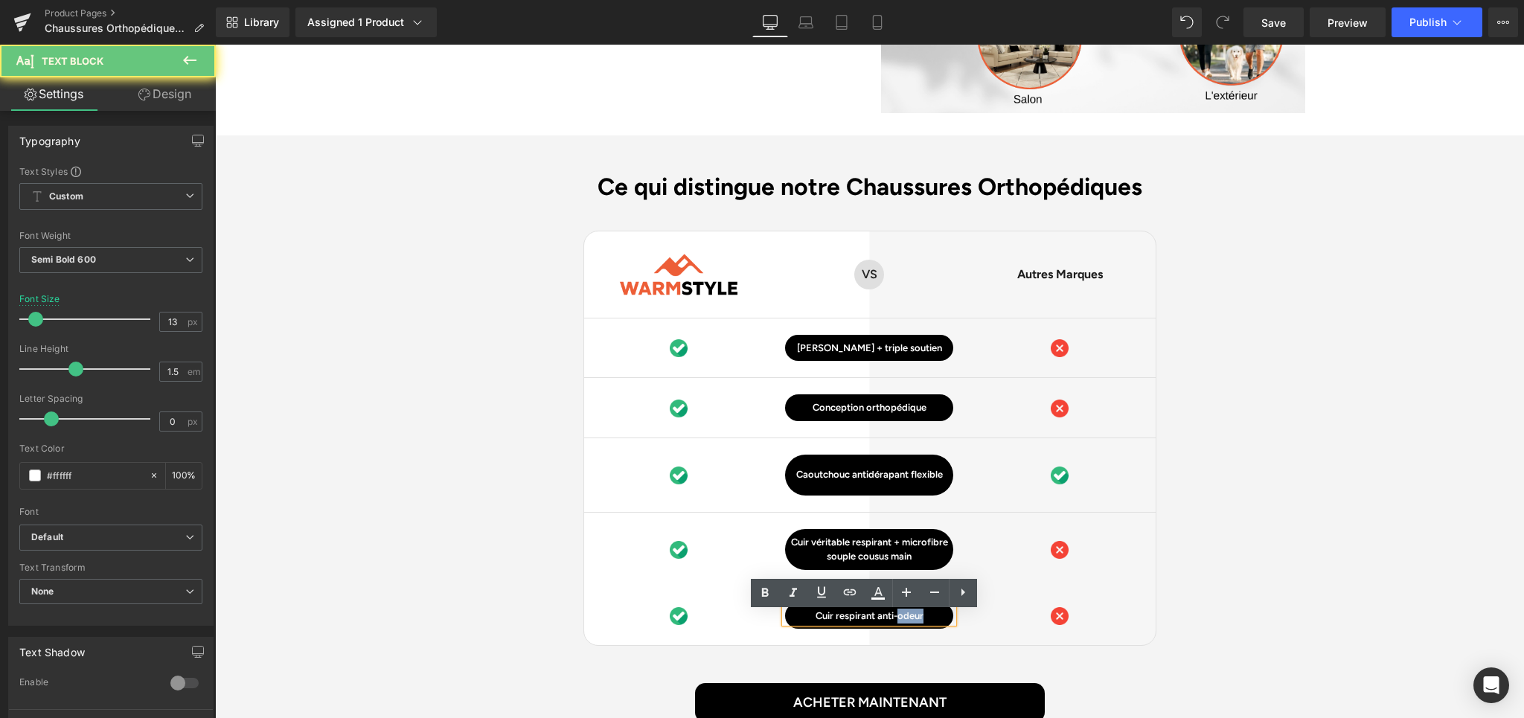
click at [917, 620] on p "Cuir respirant anti-odeur" at bounding box center [869, 616] width 168 height 15
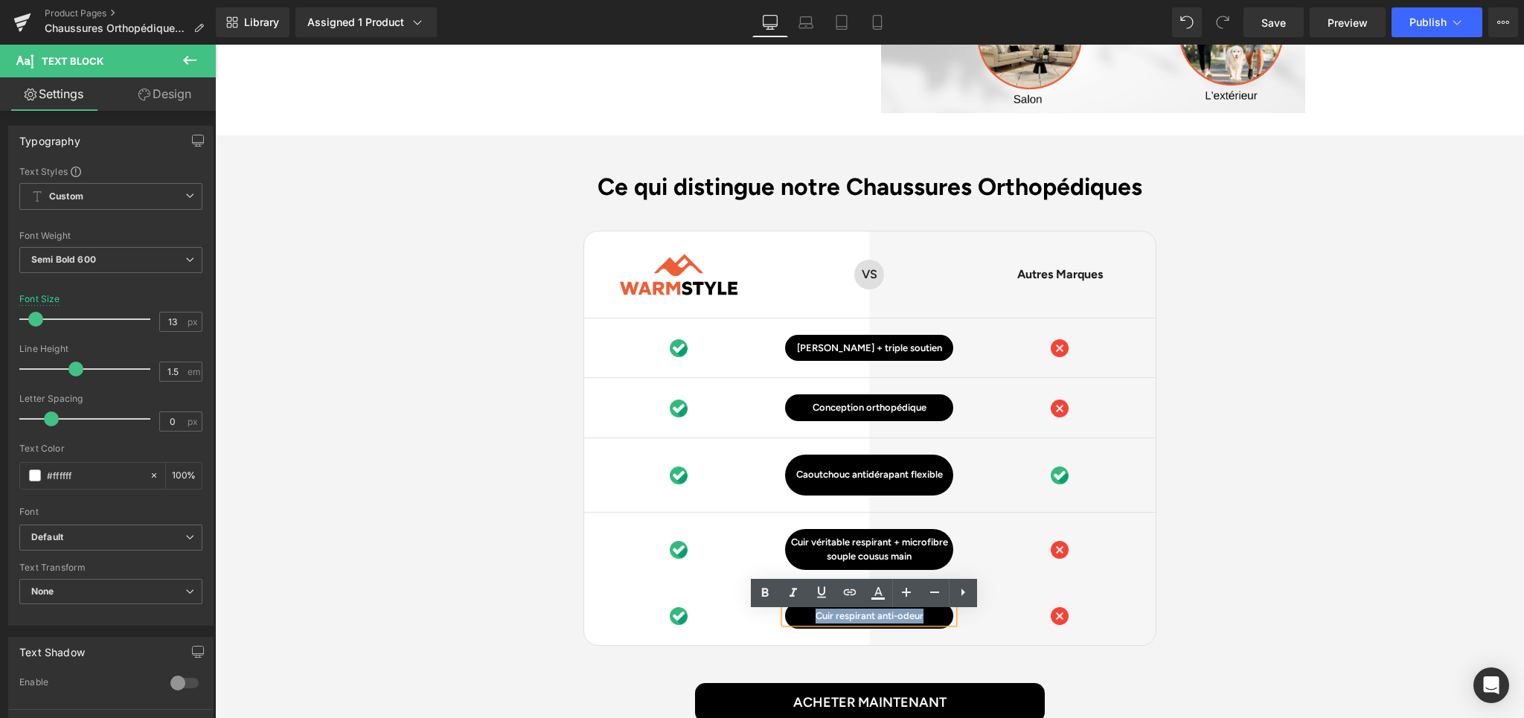
paste div
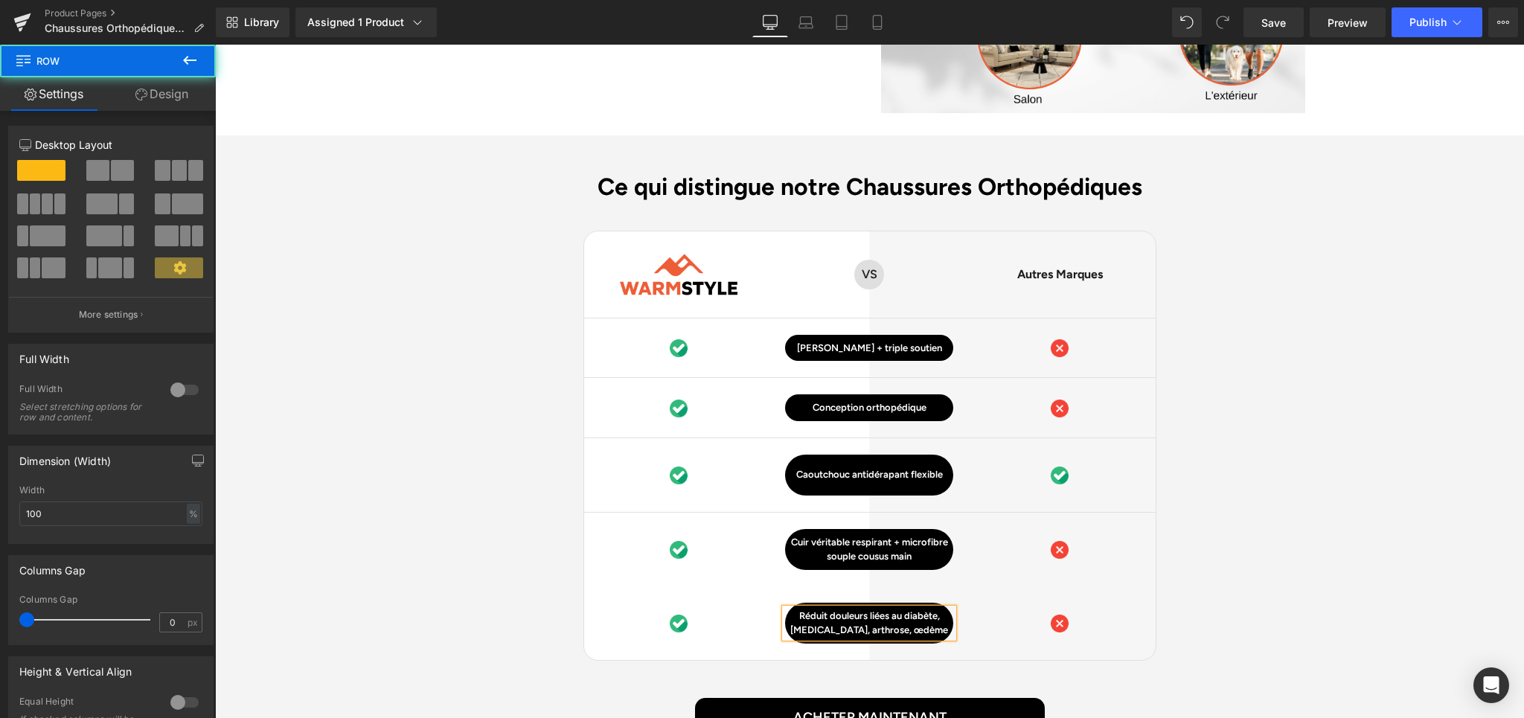
click at [1262, 576] on div "Ce qui distingue notre Chaussures Orthopédiques Heading Image Row VS Text Block…" at bounding box center [869, 475] width 1309 height 605
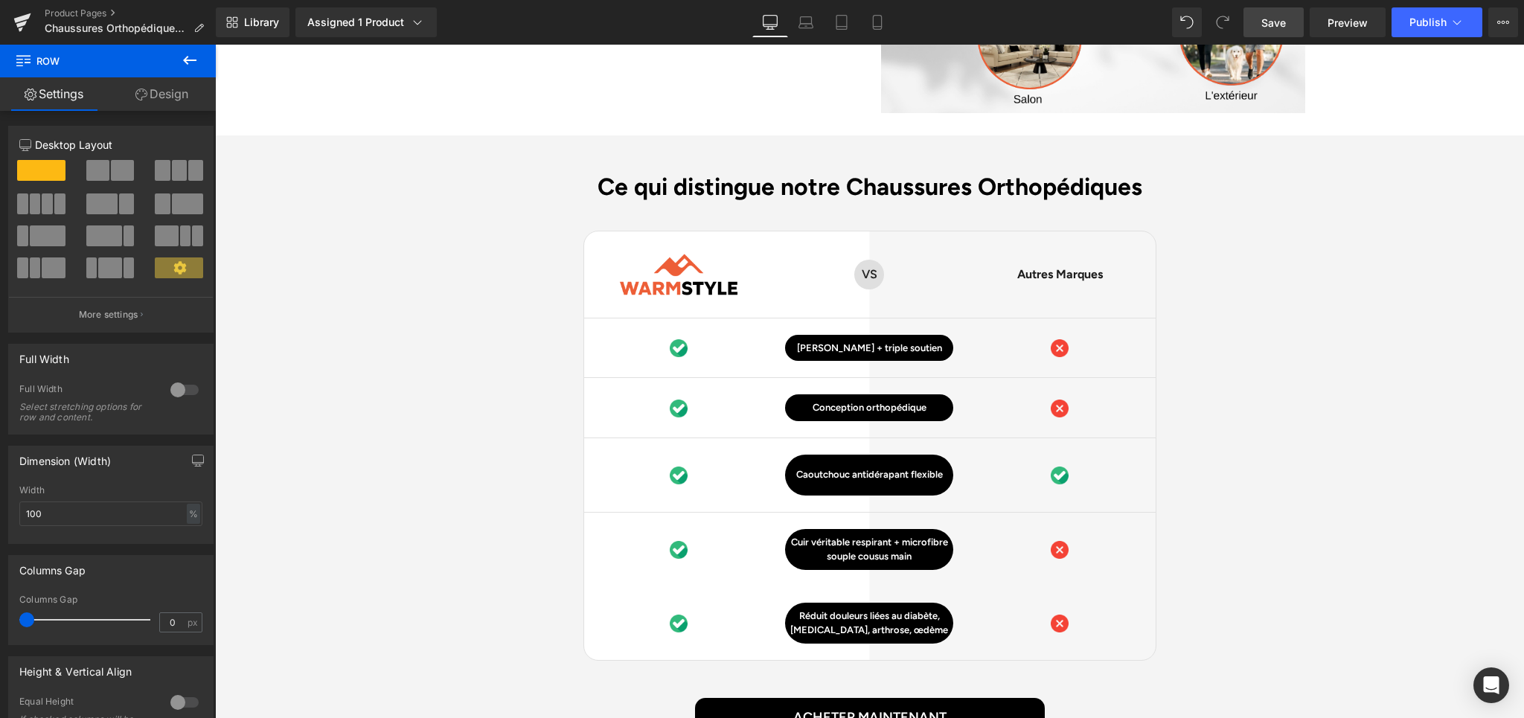
click at [1276, 15] on span "Save" at bounding box center [1273, 23] width 25 height 16
click at [807, 482] on div at bounding box center [869, 481] width 168 height 4
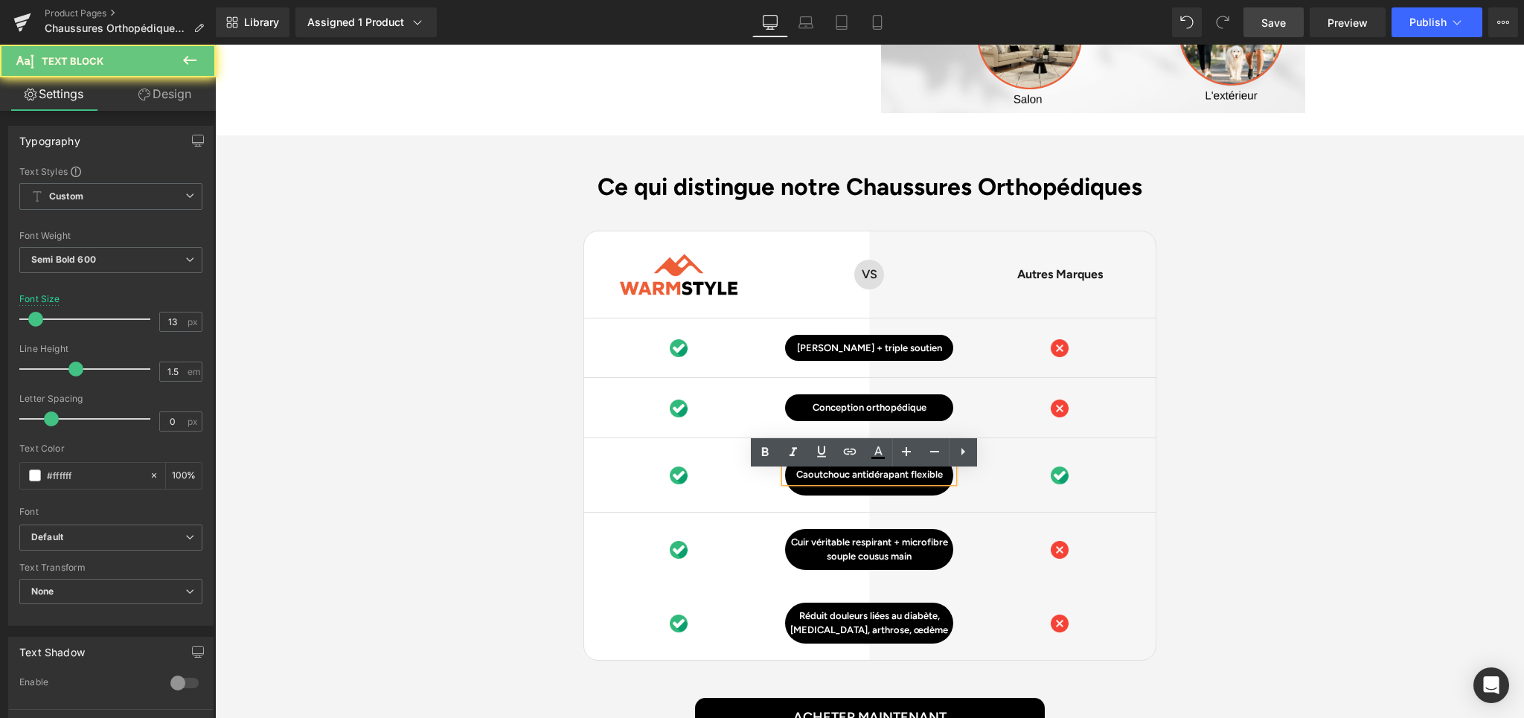
click at [814, 481] on p "Caoutchouc antidérapant flexible" at bounding box center [869, 474] width 168 height 15
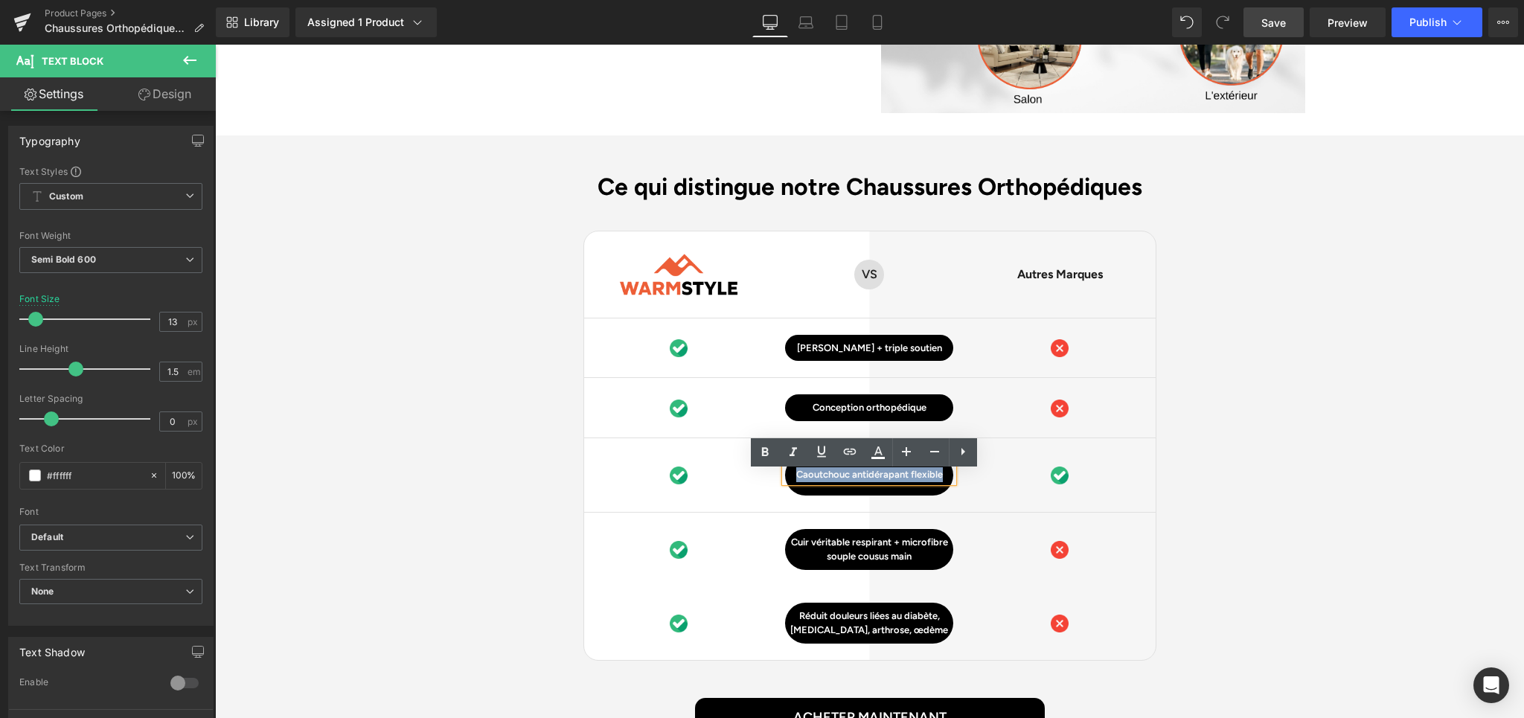
paste div
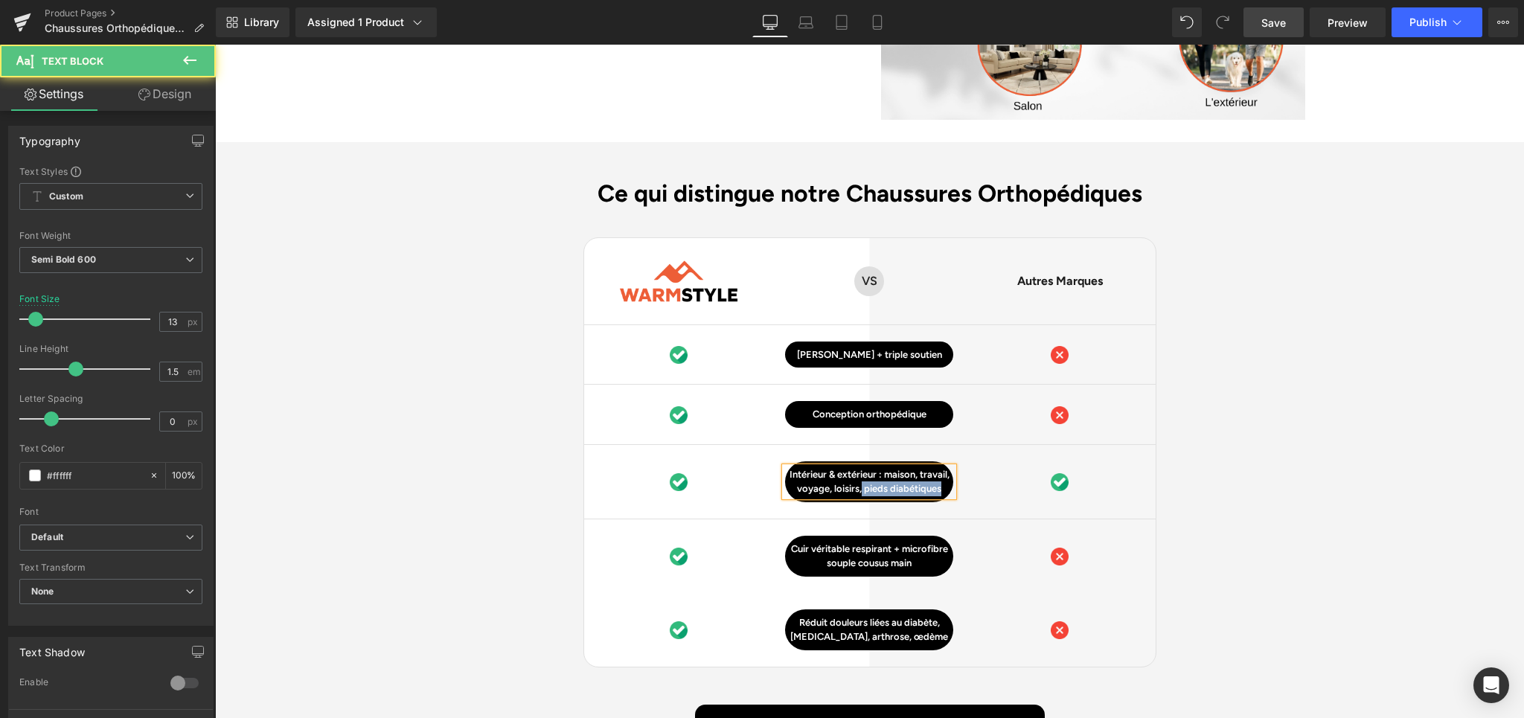
drag, startPoint x: 901, startPoint y: 496, endPoint x: 903, endPoint y: 505, distance: 9.1
click at [903, 496] on p "Intérieur & extérieur : maison, travail, voyage, loisirs, pieds diabétiques" at bounding box center [869, 481] width 168 height 29
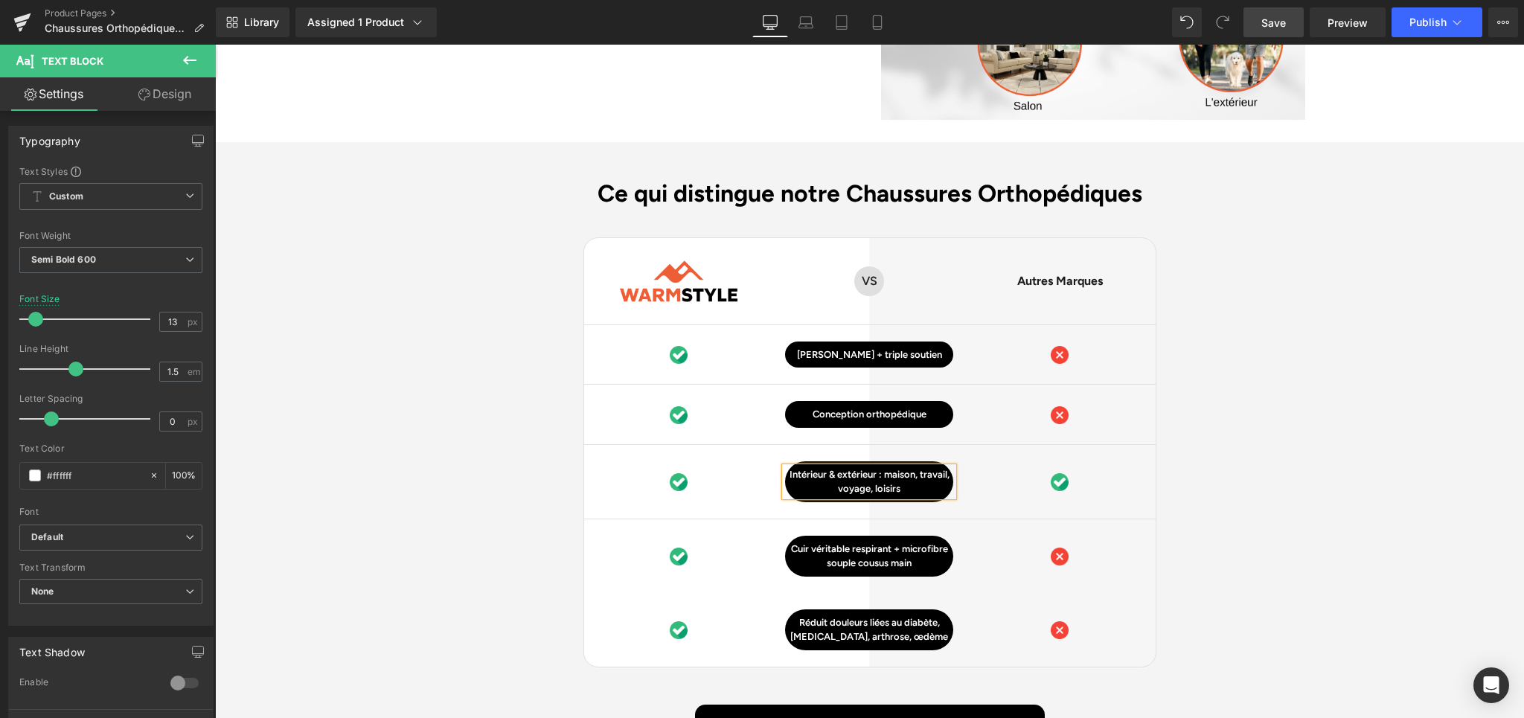
click at [1219, 522] on div "Ce qui distingue notre Chaussures Orthopédiques Heading Image Row VS Text Block…" at bounding box center [869, 481] width 1309 height 605
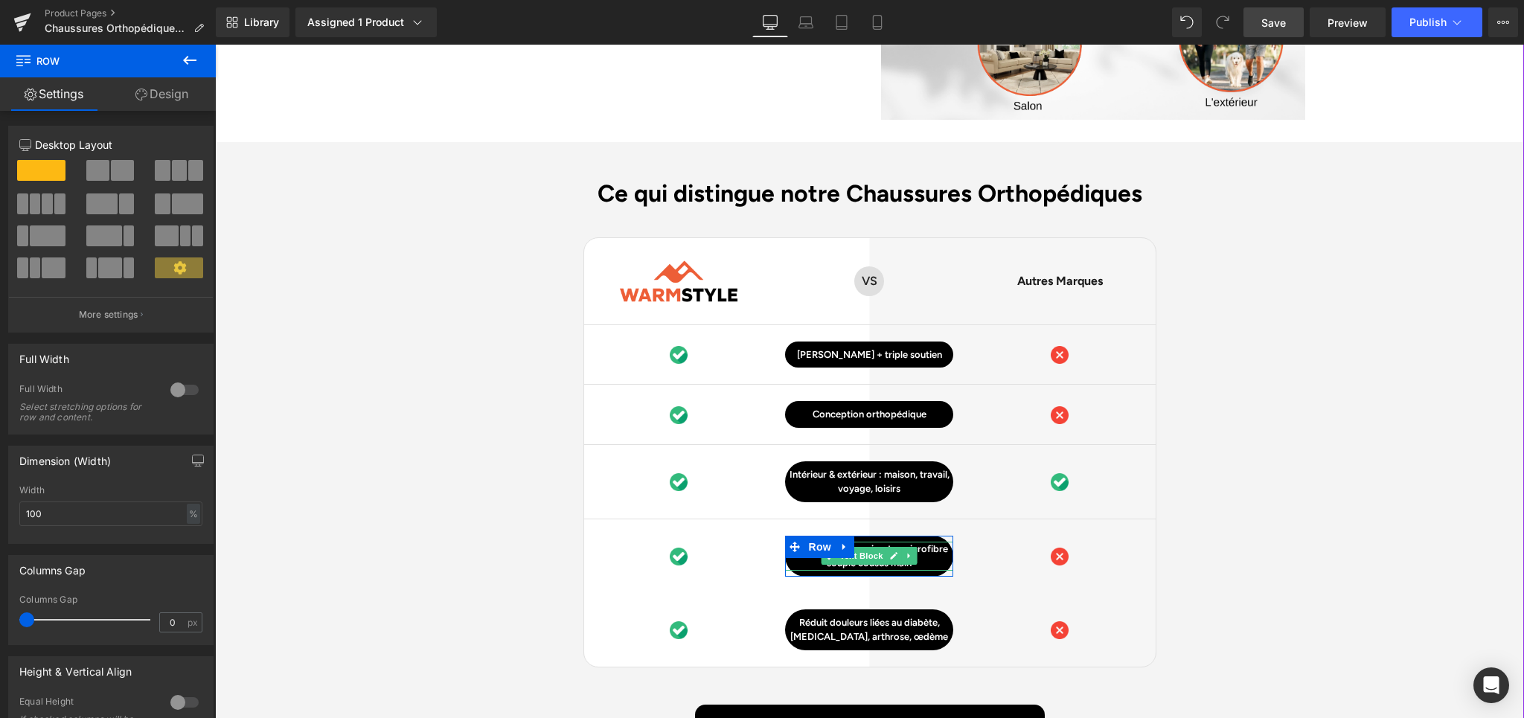
click at [869, 561] on span "Text Block" at bounding box center [861, 556] width 49 height 18
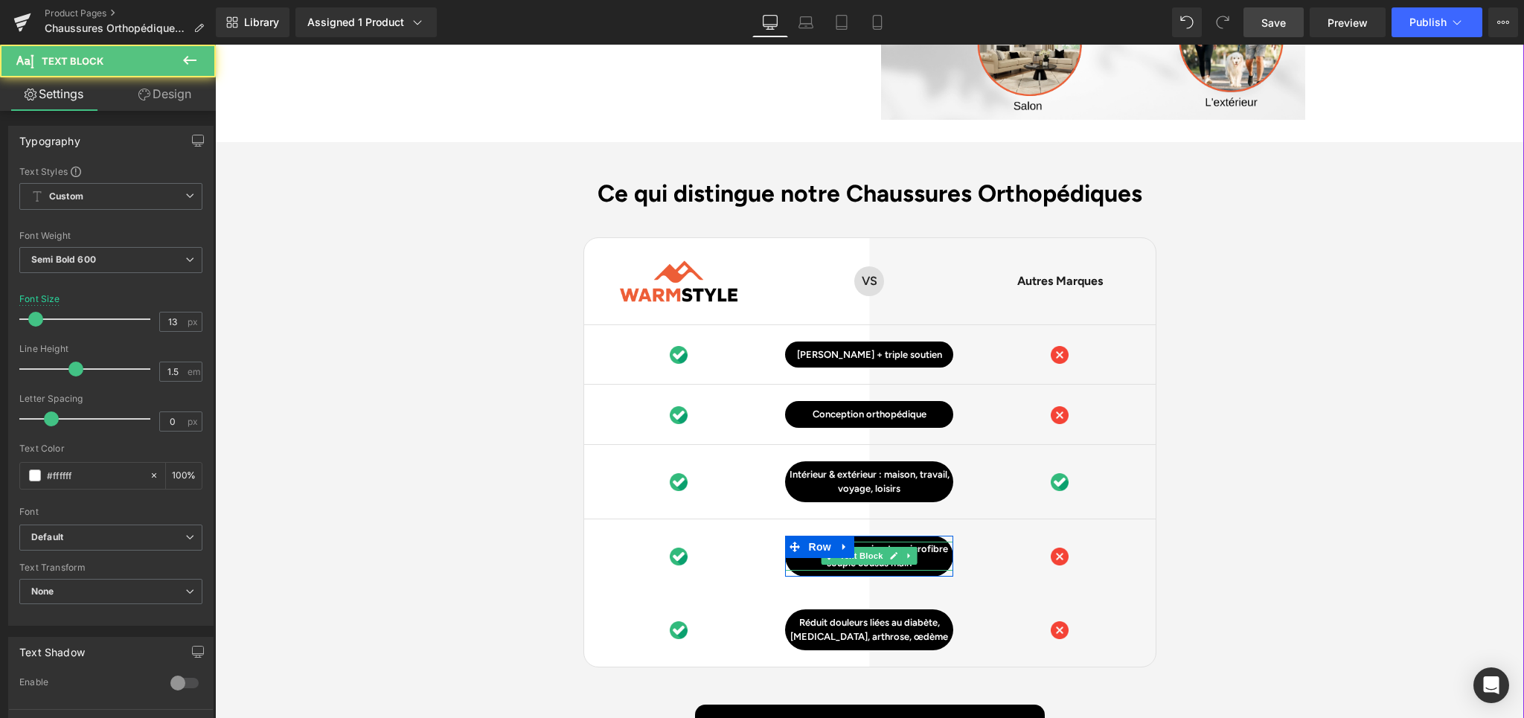
click at [912, 558] on p "Cuir véritable respirant + microfibre souple cousus main" at bounding box center [869, 556] width 168 height 29
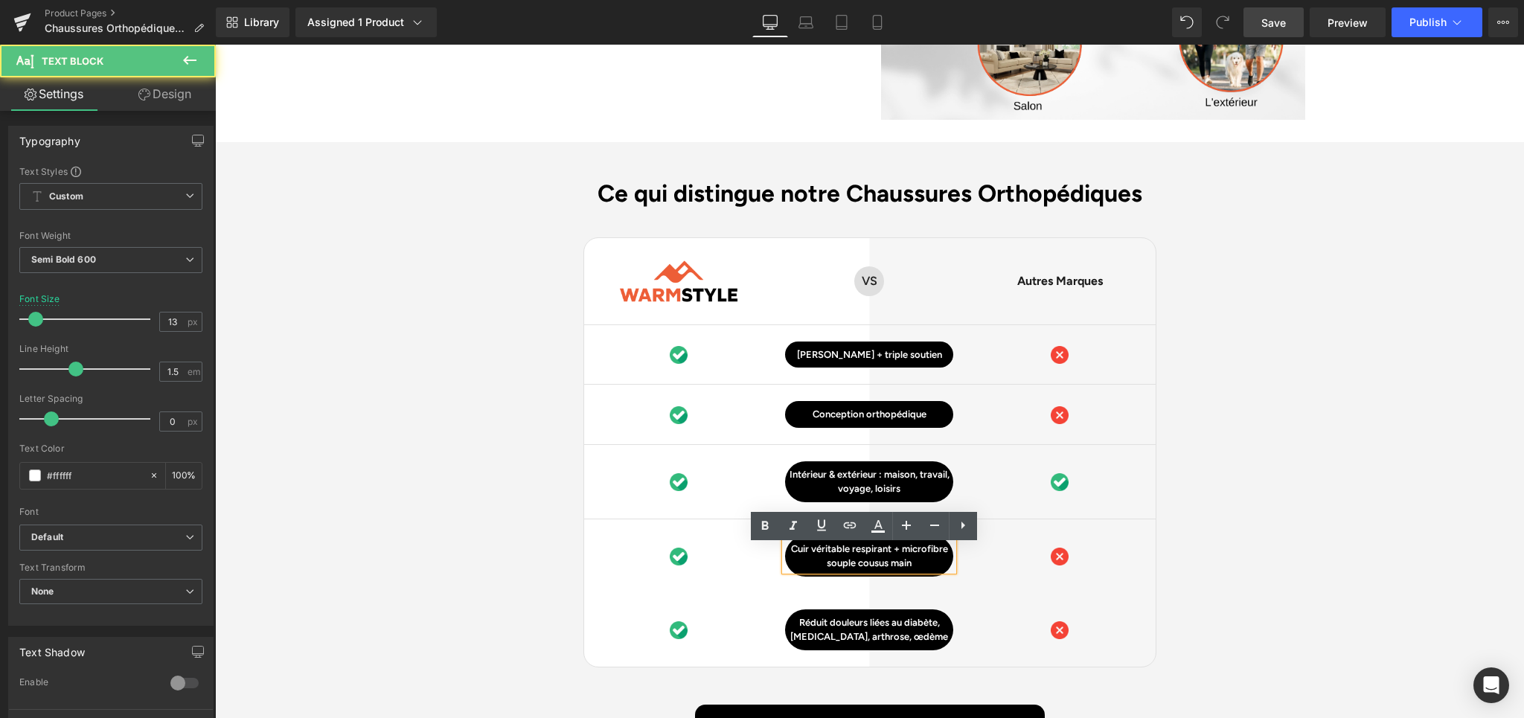
click at [886, 560] on p "Cuir véritable respirant + microfibre souple cousus main" at bounding box center [869, 556] width 168 height 29
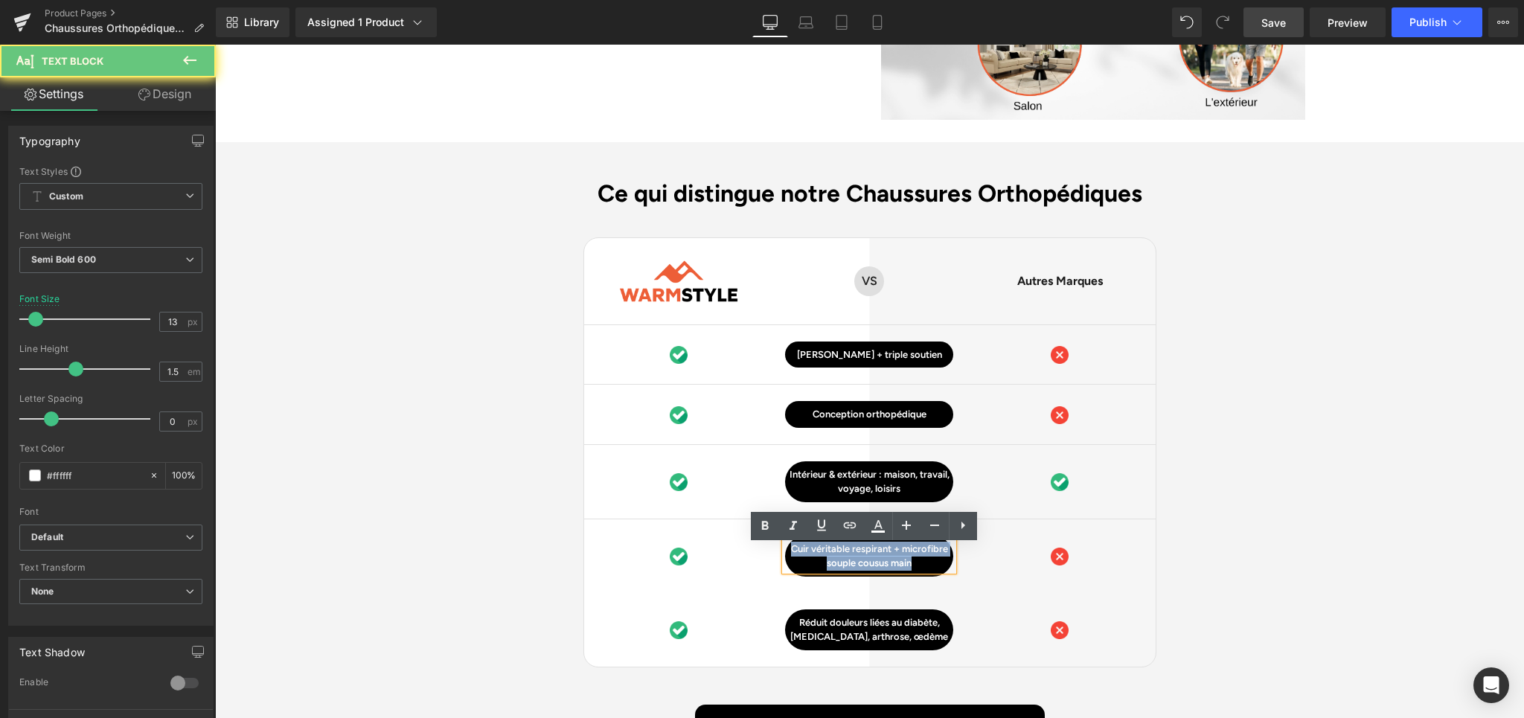
click at [886, 560] on p "Cuir véritable respirant + microfibre souple cousus main" at bounding box center [869, 556] width 168 height 29
paste div
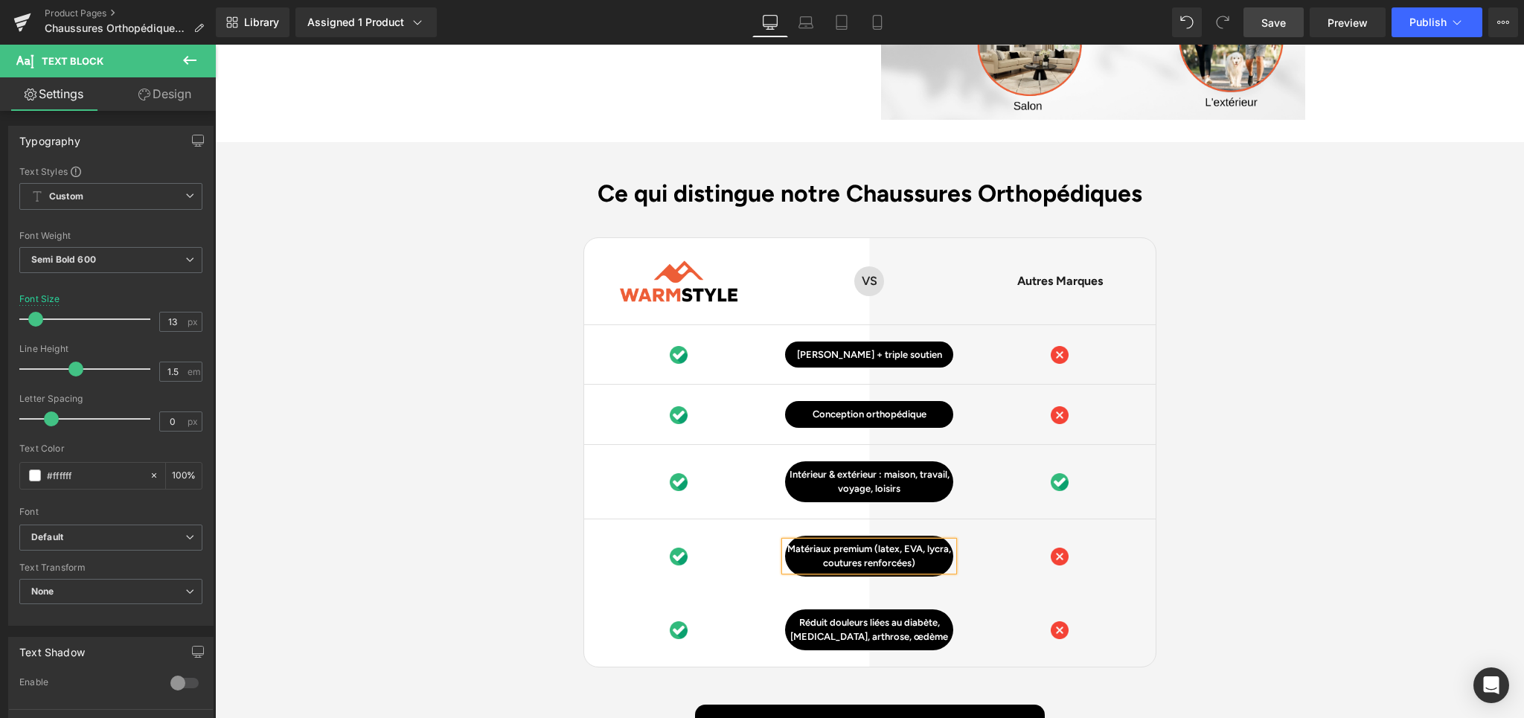
click at [1273, 515] on div "Ce qui distingue notre Chaussures Orthopédiques Heading Image Row VS Text Block…" at bounding box center [869, 481] width 1309 height 605
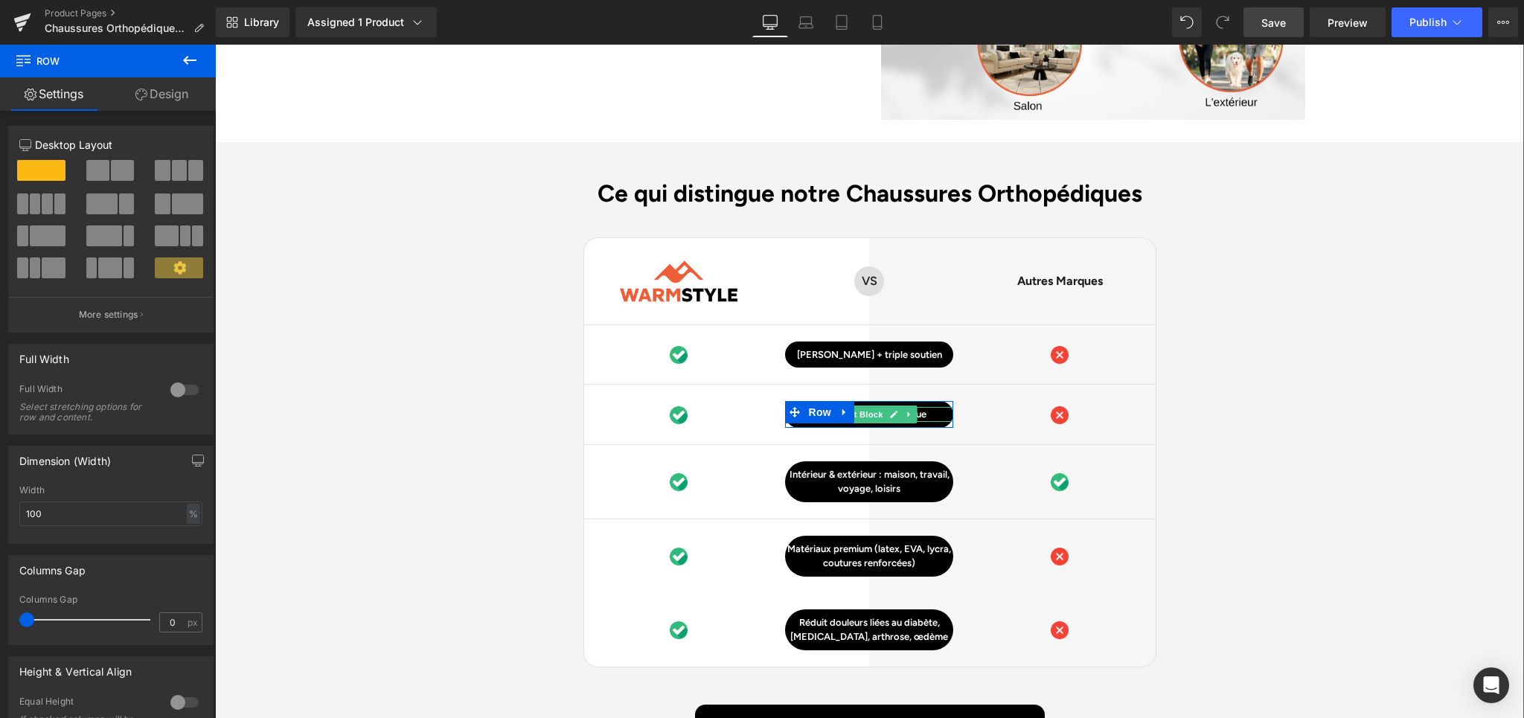
click at [930, 418] on p "Conception orthopédique" at bounding box center [869, 414] width 168 height 15
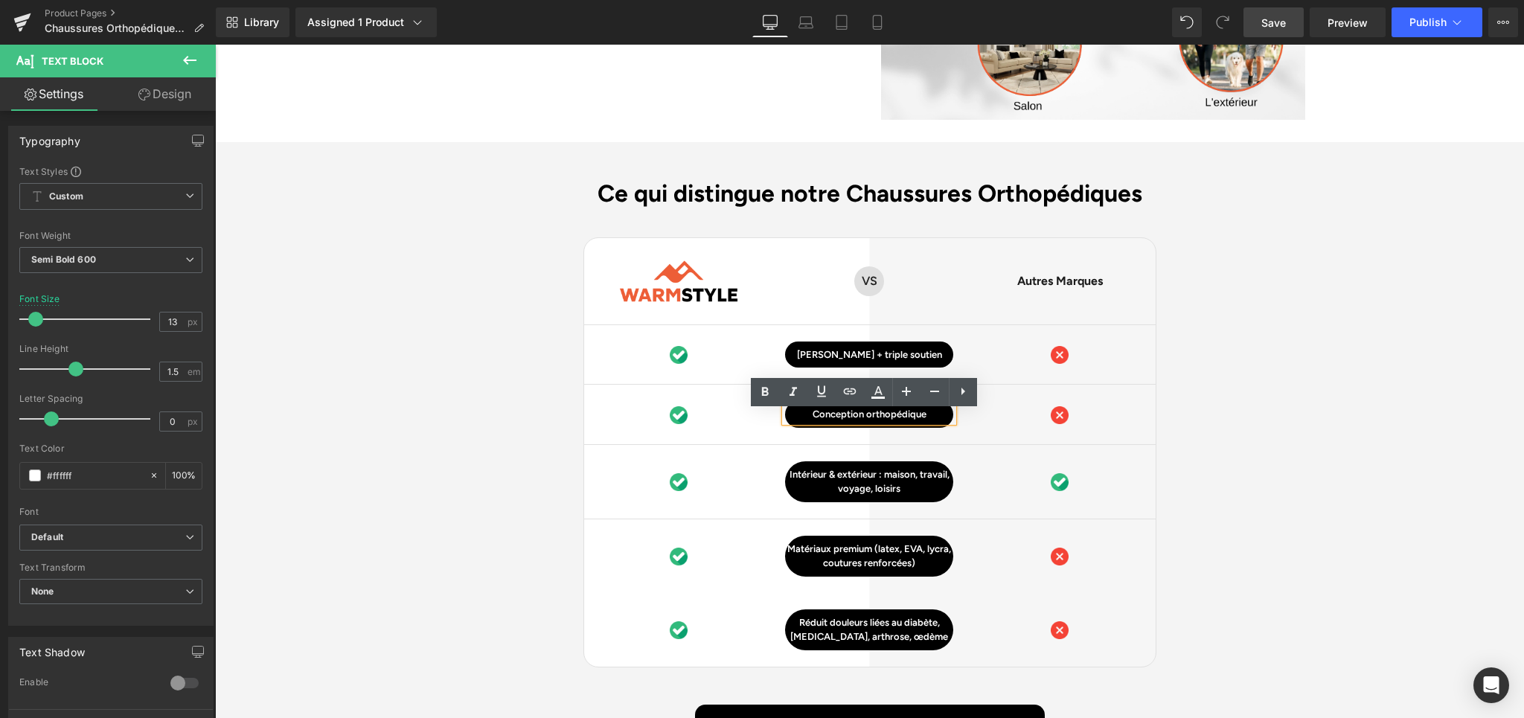
click at [840, 420] on link at bounding box center [840, 412] width 16 height 18
click at [838, 416] on link at bounding box center [846, 412] width 16 height 18
click at [838, 421] on link at bounding box center [846, 412] width 16 height 18
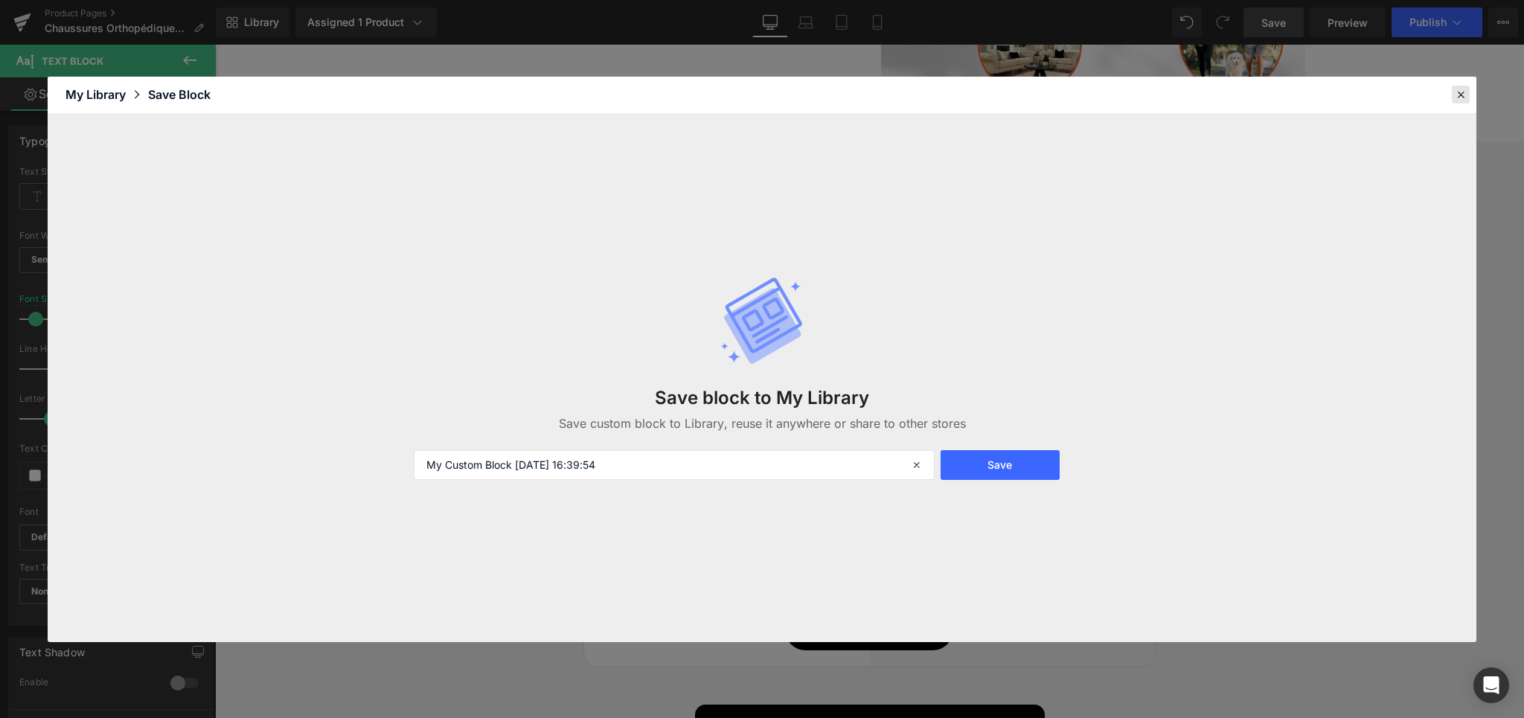
click at [1469, 91] on div at bounding box center [1461, 95] width 18 height 18
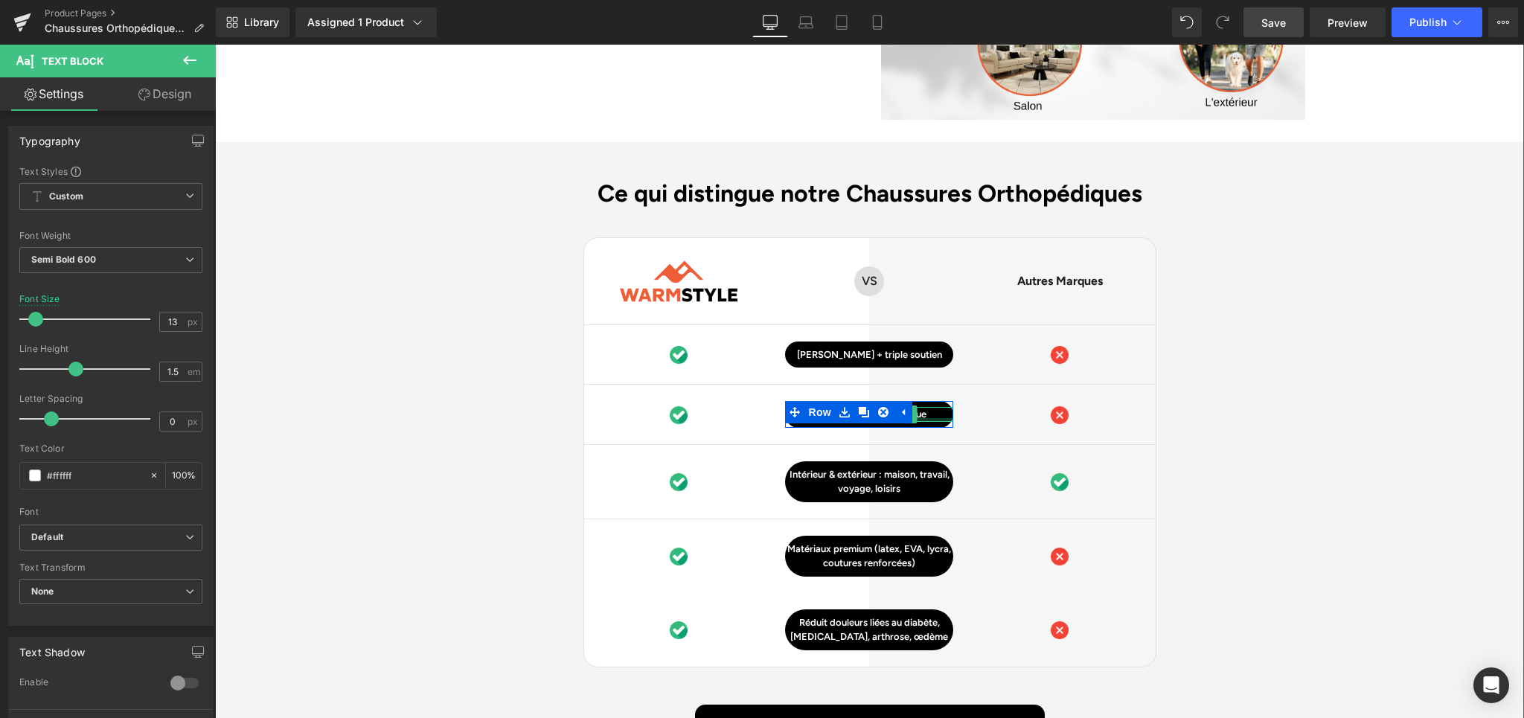
click at [930, 422] on div at bounding box center [869, 420] width 168 height 4
click at [922, 420] on p "Conception orthopédique" at bounding box center [869, 414] width 168 height 15
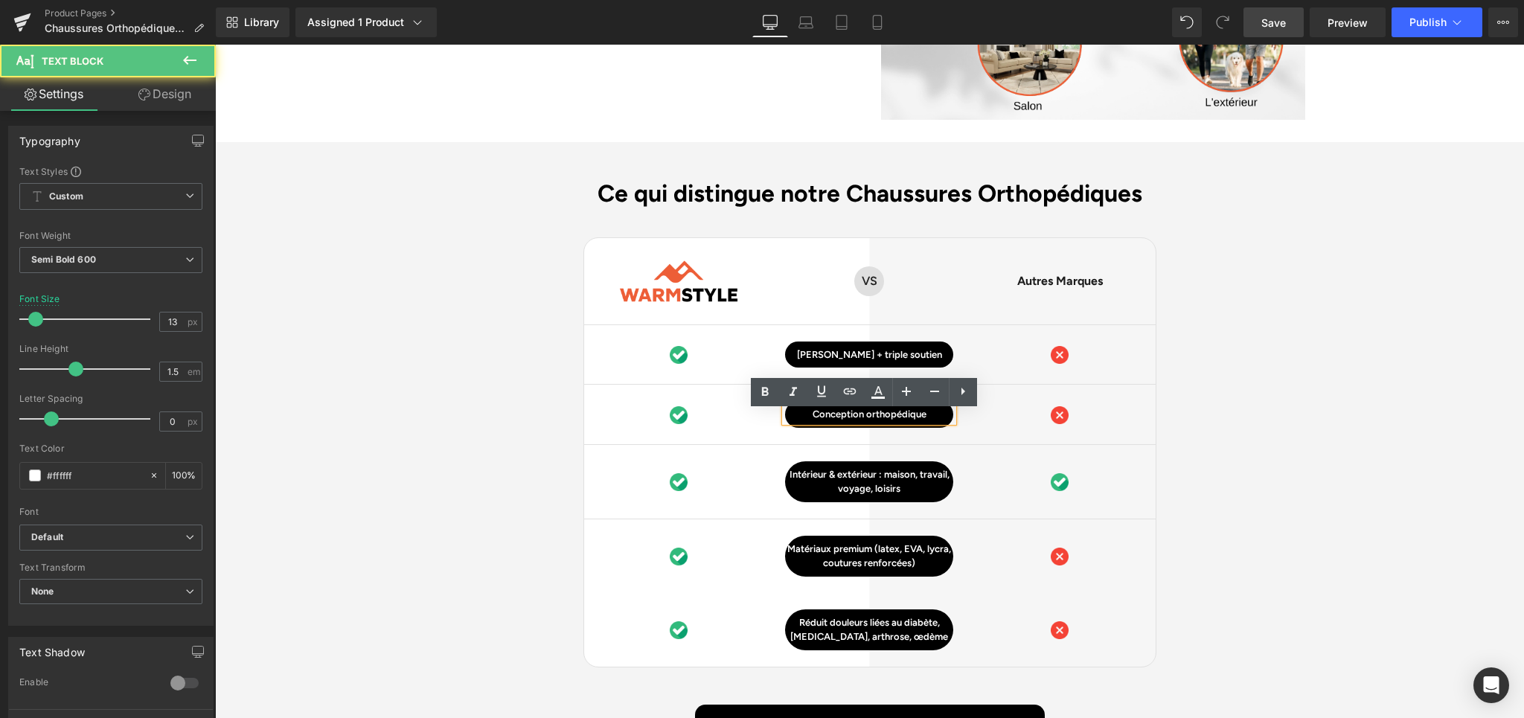
click at [922, 420] on p "Conception orthopédique" at bounding box center [869, 414] width 168 height 15
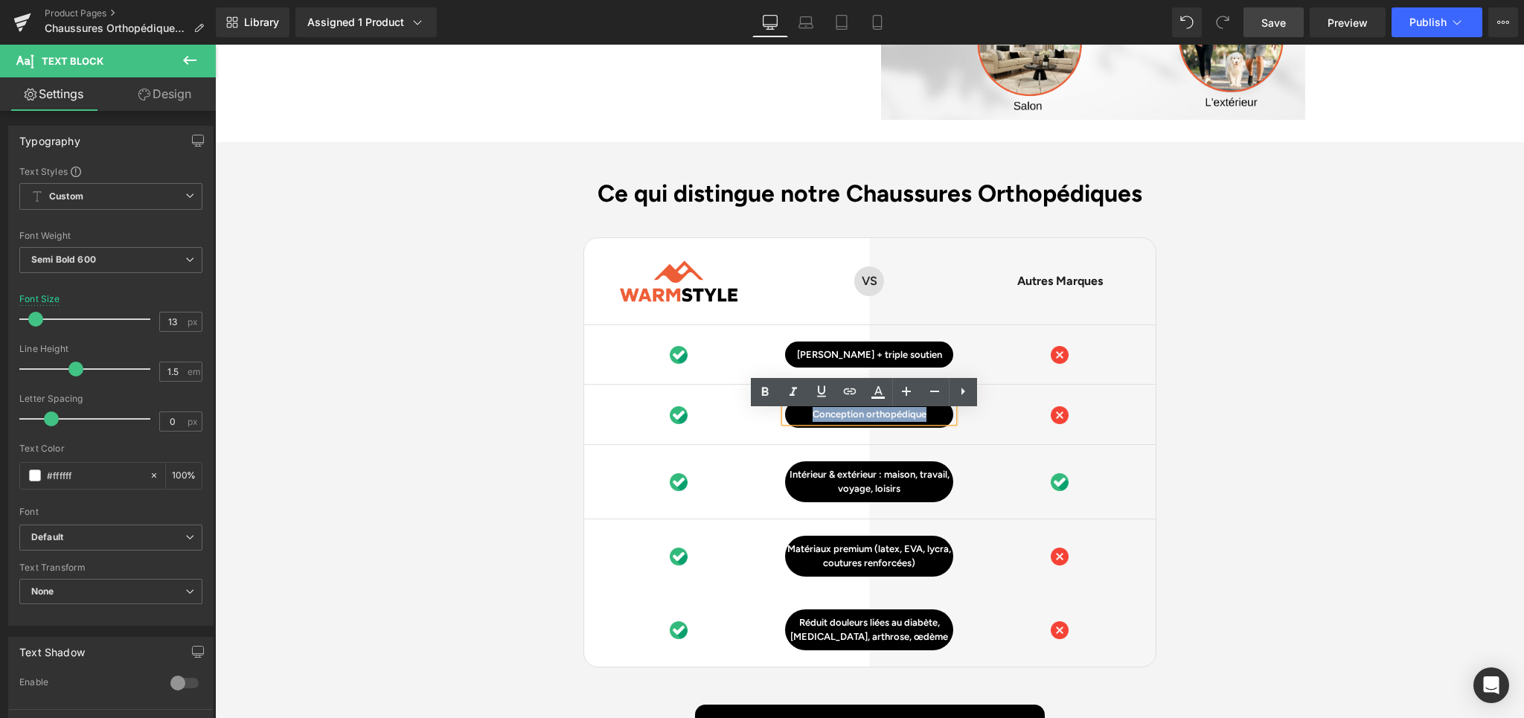
paste div
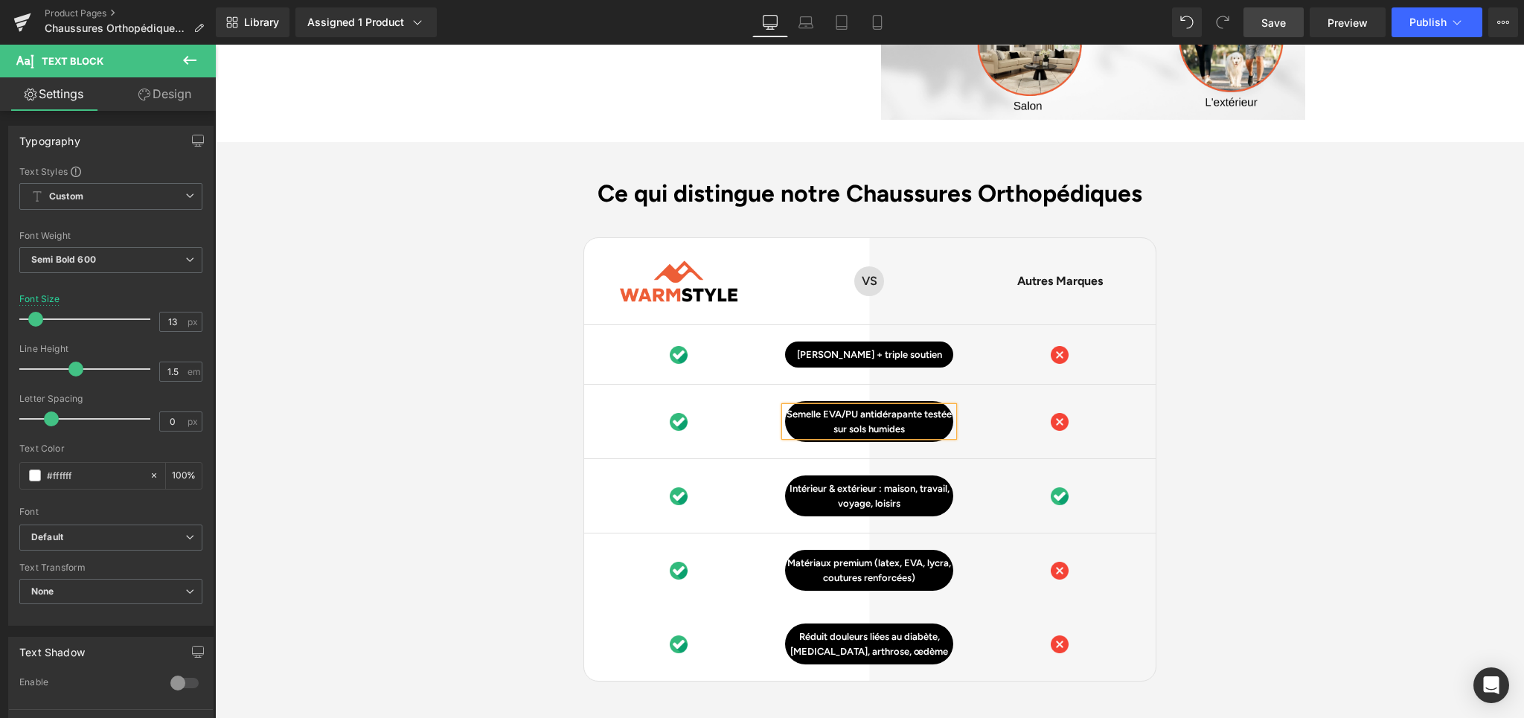
click at [1270, 379] on div "Ce qui distingue notre Chaussures Orthopédiques Heading Image Row VS Text Block…" at bounding box center [869, 488] width 1309 height 619
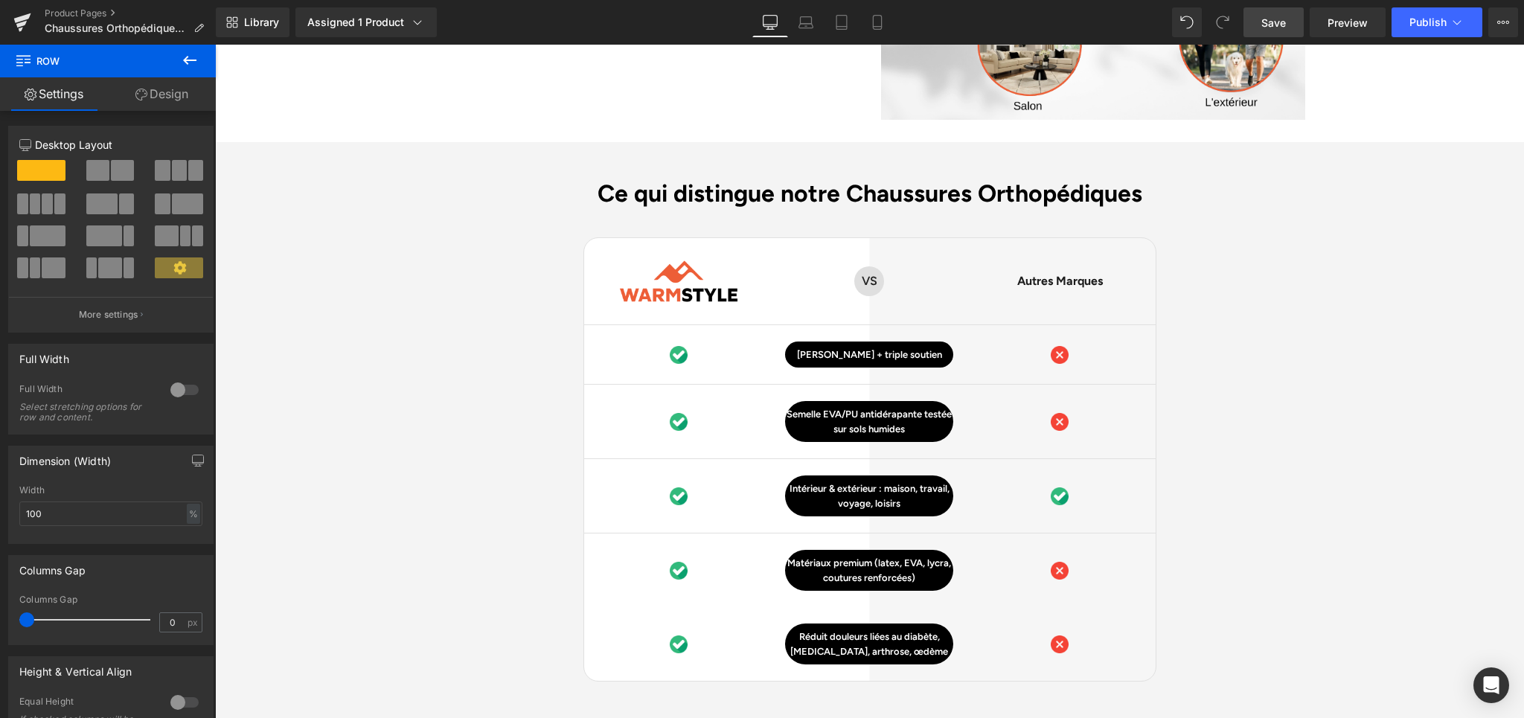
click at [521, 193] on h2 "Ce qui distingue notre Chaussures Orthopédiques" at bounding box center [869, 193] width 1309 height 28
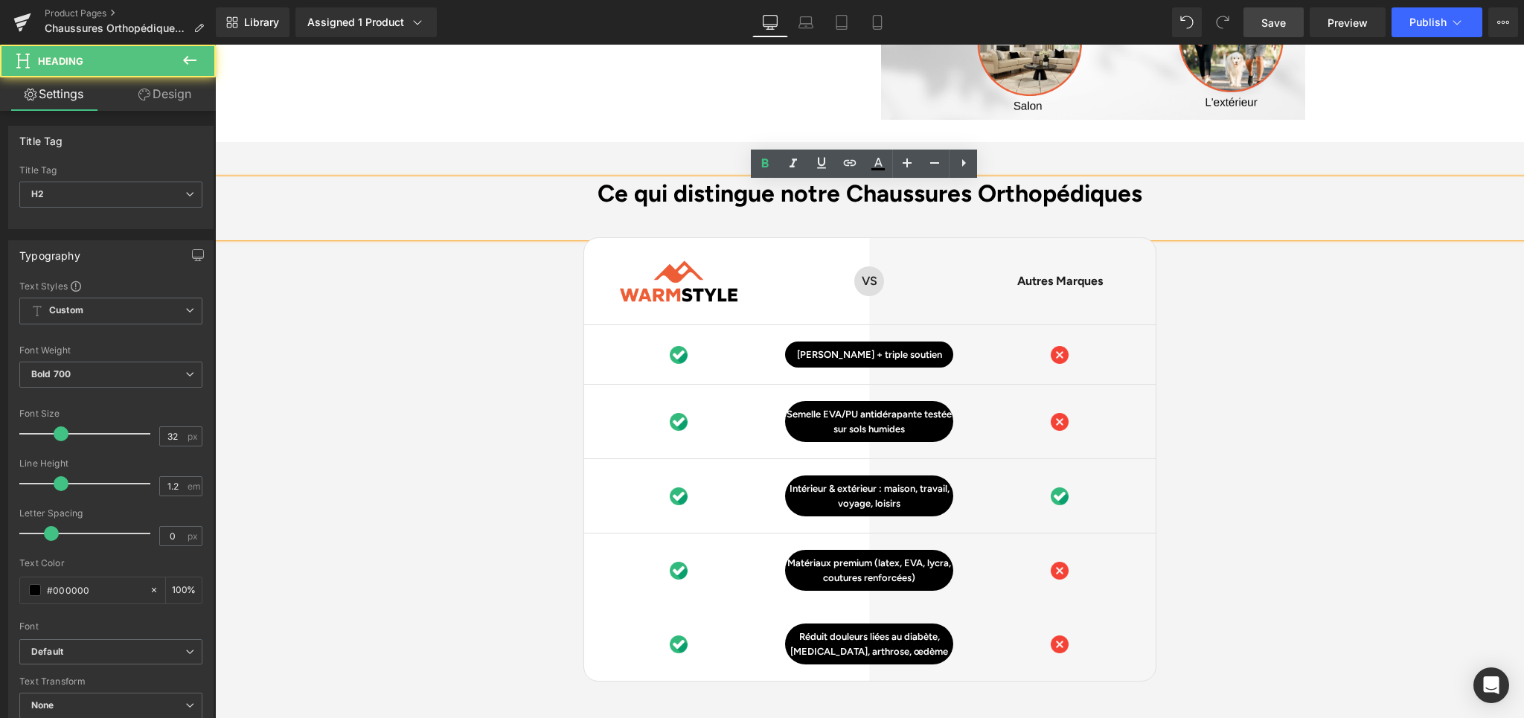
click at [519, 322] on div "Ce qui distingue notre Chaussures Orthopédiques Heading Image Row VS Text Block…" at bounding box center [869, 488] width 1309 height 619
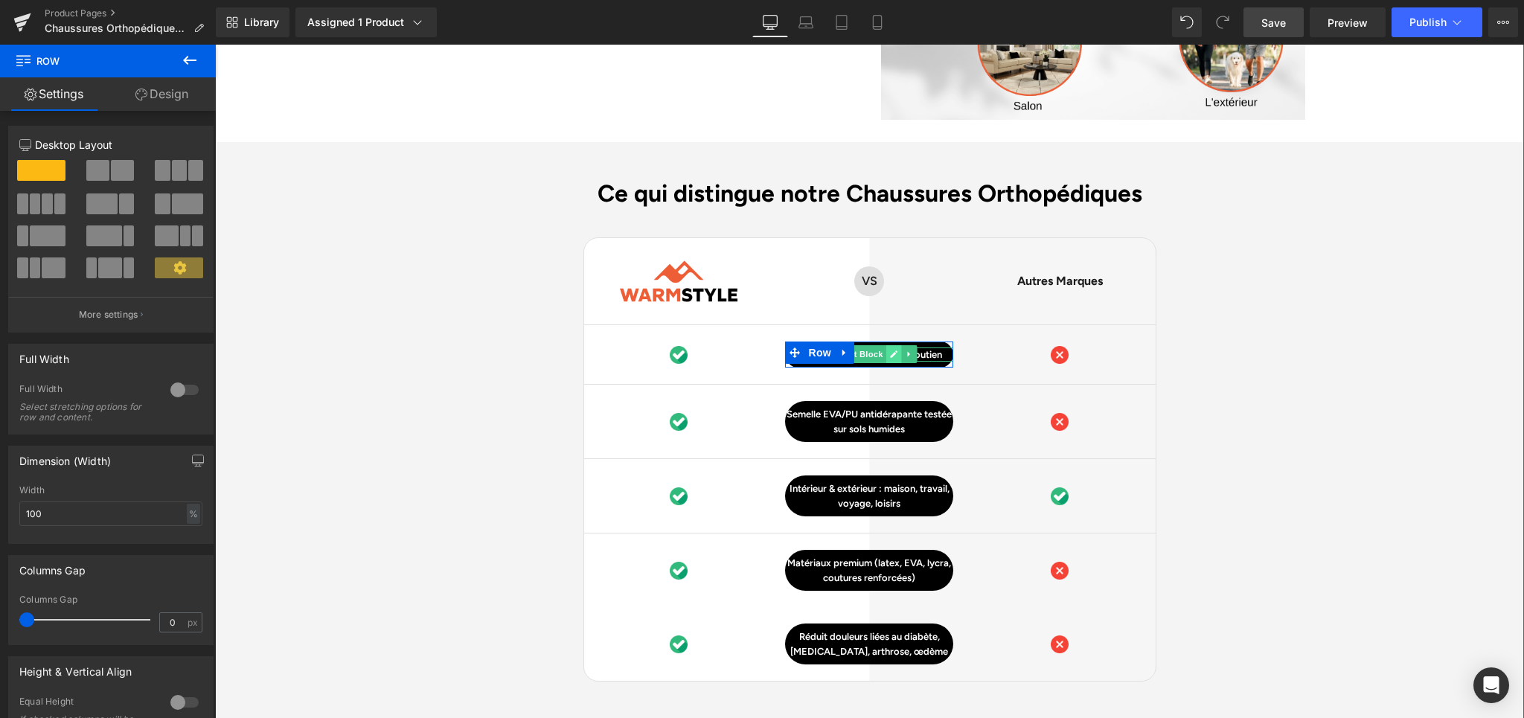
click at [886, 360] on link at bounding box center [894, 354] width 16 height 18
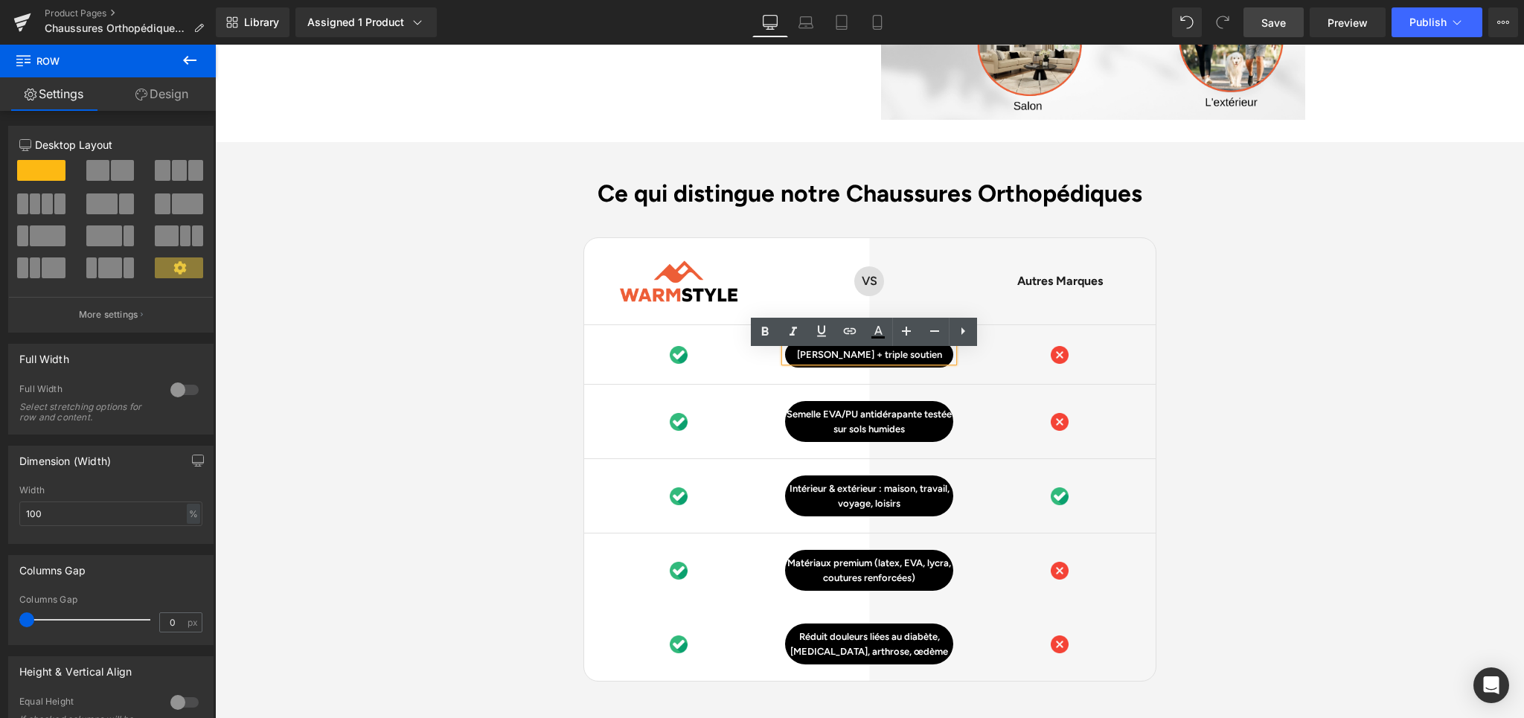
click at [904, 360] on p "[PERSON_NAME] + triple soutien" at bounding box center [869, 355] width 168 height 15
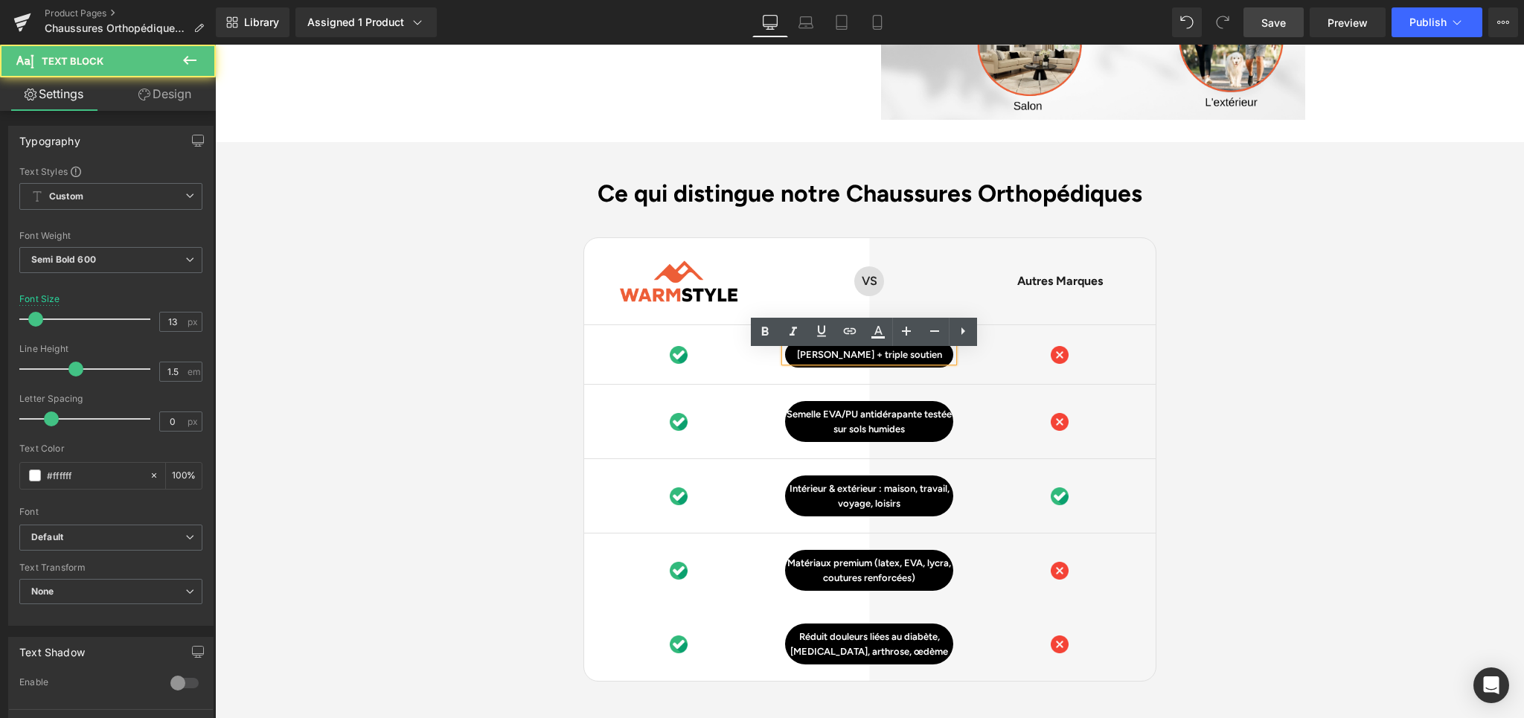
click at [904, 360] on p "[PERSON_NAME] + triple soutien" at bounding box center [869, 355] width 168 height 15
paste div
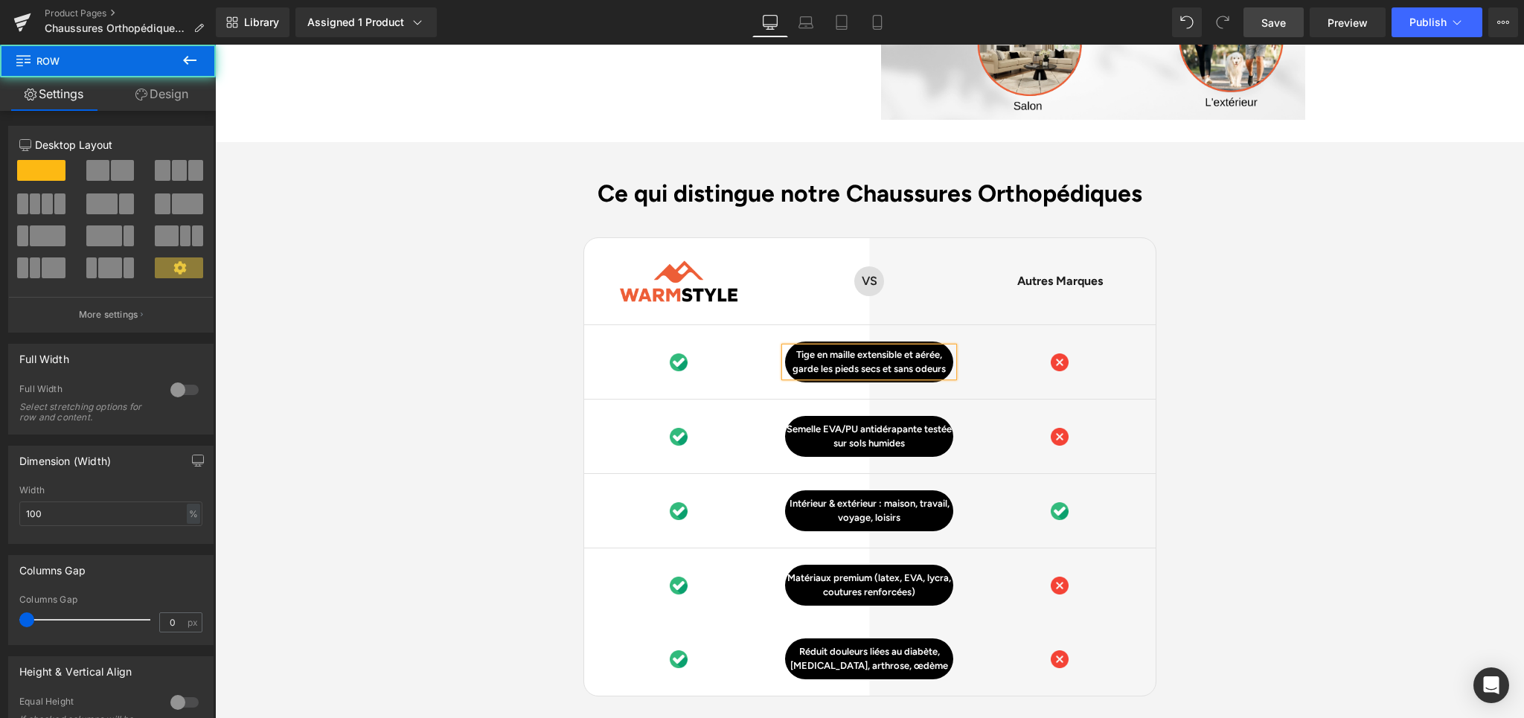
click at [1335, 356] on div "Ce qui distingue notre Chaussures Orthopédiques Heading Image Row VS Text Block…" at bounding box center [869, 496] width 1309 height 634
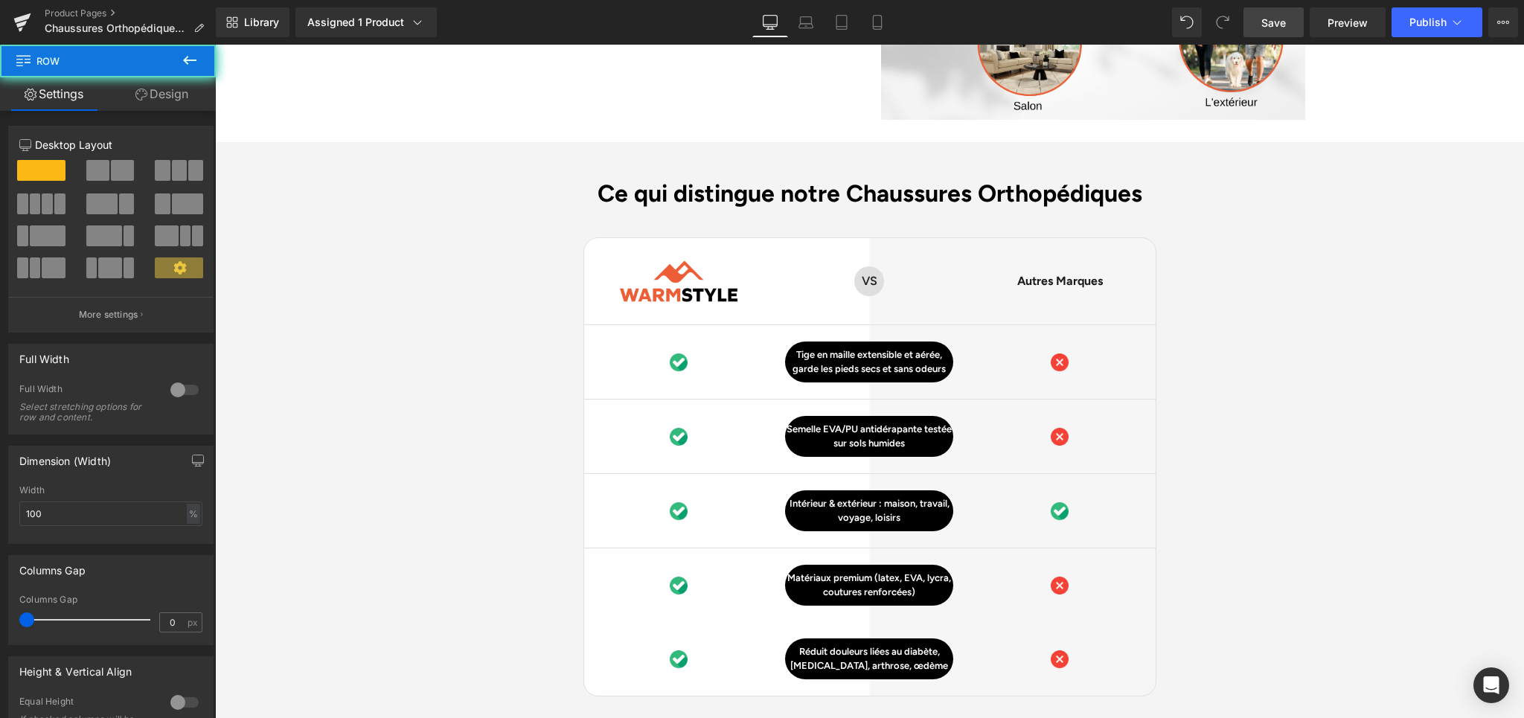
click at [1335, 356] on div "Ce qui distingue notre Chaussures Orthopédiques Heading Image Row VS Text Block…" at bounding box center [869, 496] width 1309 height 634
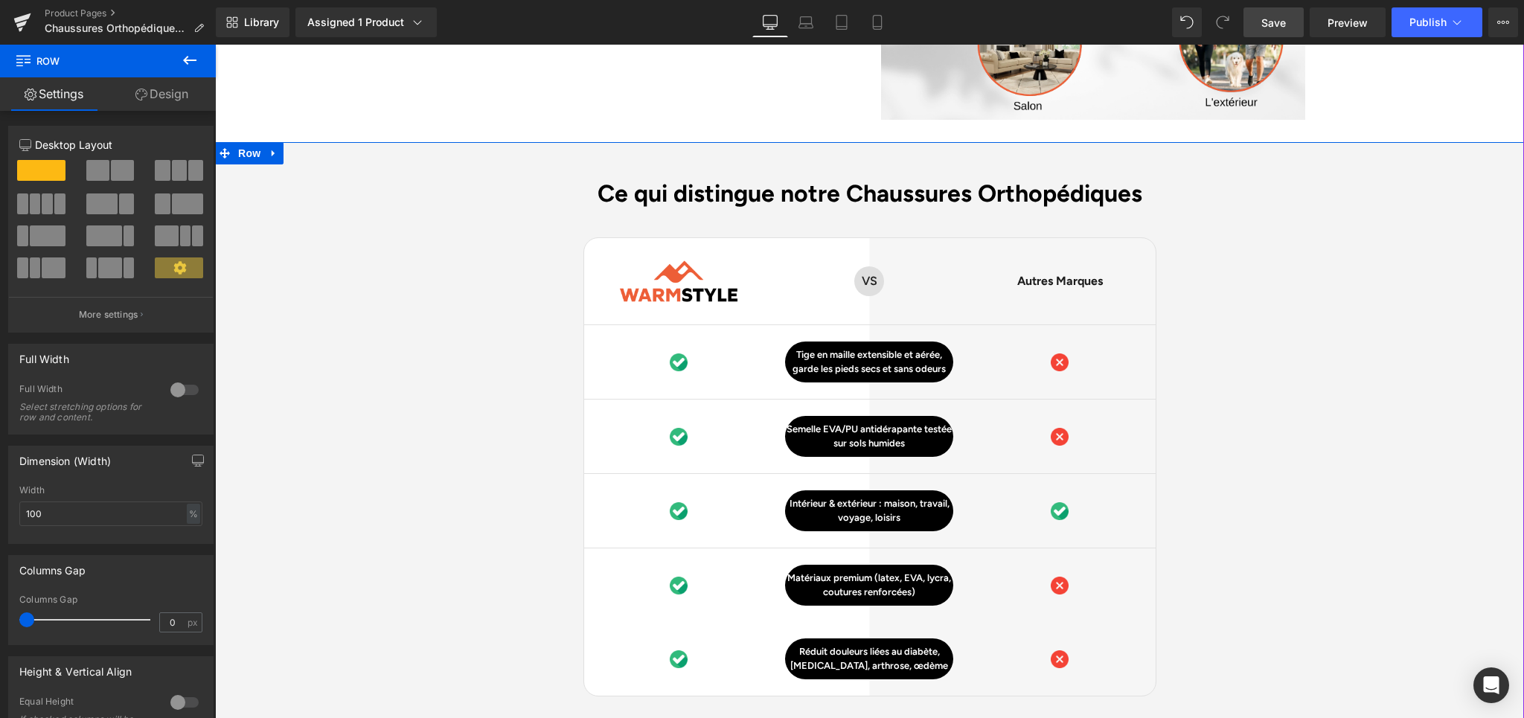
click at [1342, 335] on div "Ce qui distingue notre Chaussures Orthopédiques Heading Image Row VS Text Block…" at bounding box center [869, 496] width 1309 height 634
click at [1282, 356] on div "Ce qui distingue notre Chaussures Orthopédiques Heading Image Row VS Text Block…" at bounding box center [869, 496] width 1309 height 634
click at [1273, 30] on link "Save" at bounding box center [1274, 22] width 60 height 30
click at [1240, 380] on div "Ce qui distingue notre Chaussures Orthopédiques Heading Image Row VS Text Block…" at bounding box center [869, 496] width 1309 height 634
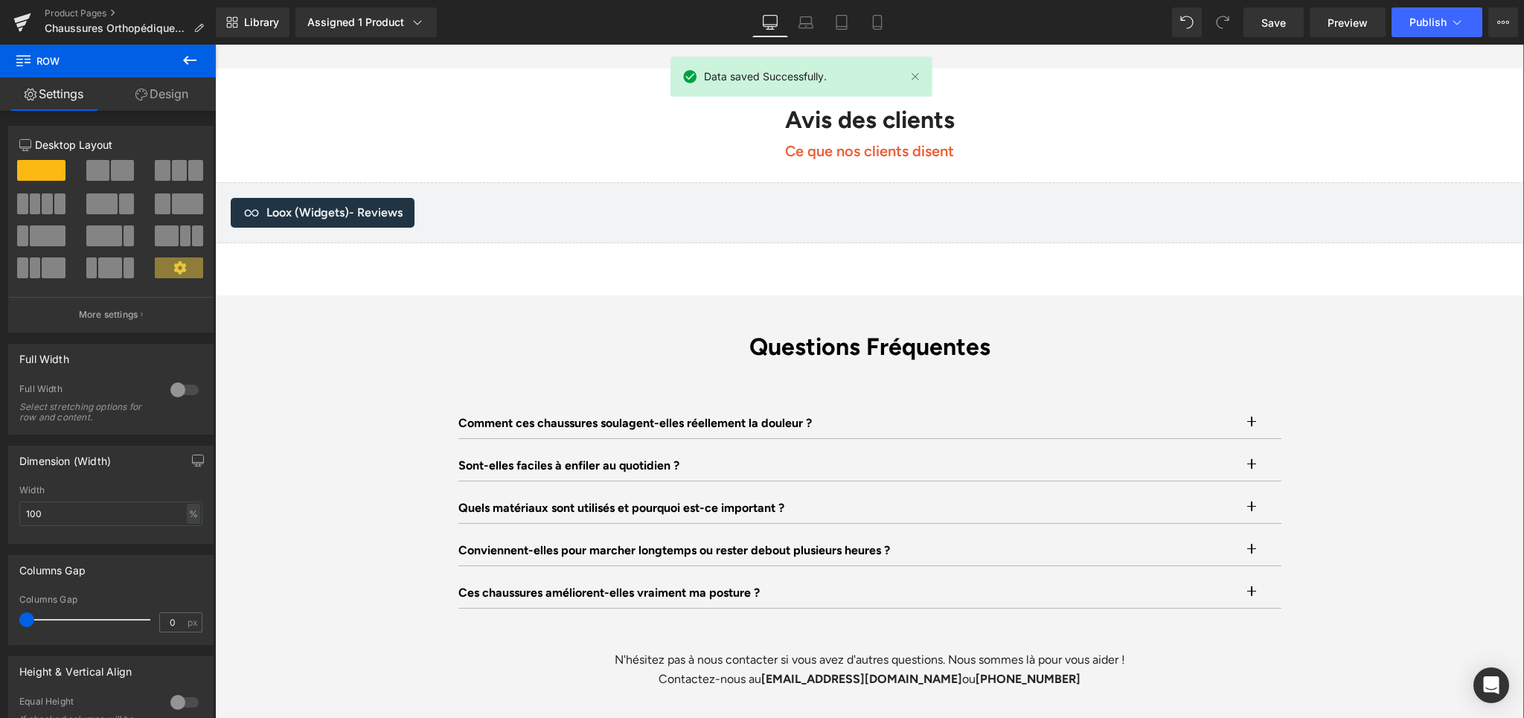
scroll to position [4479, 0]
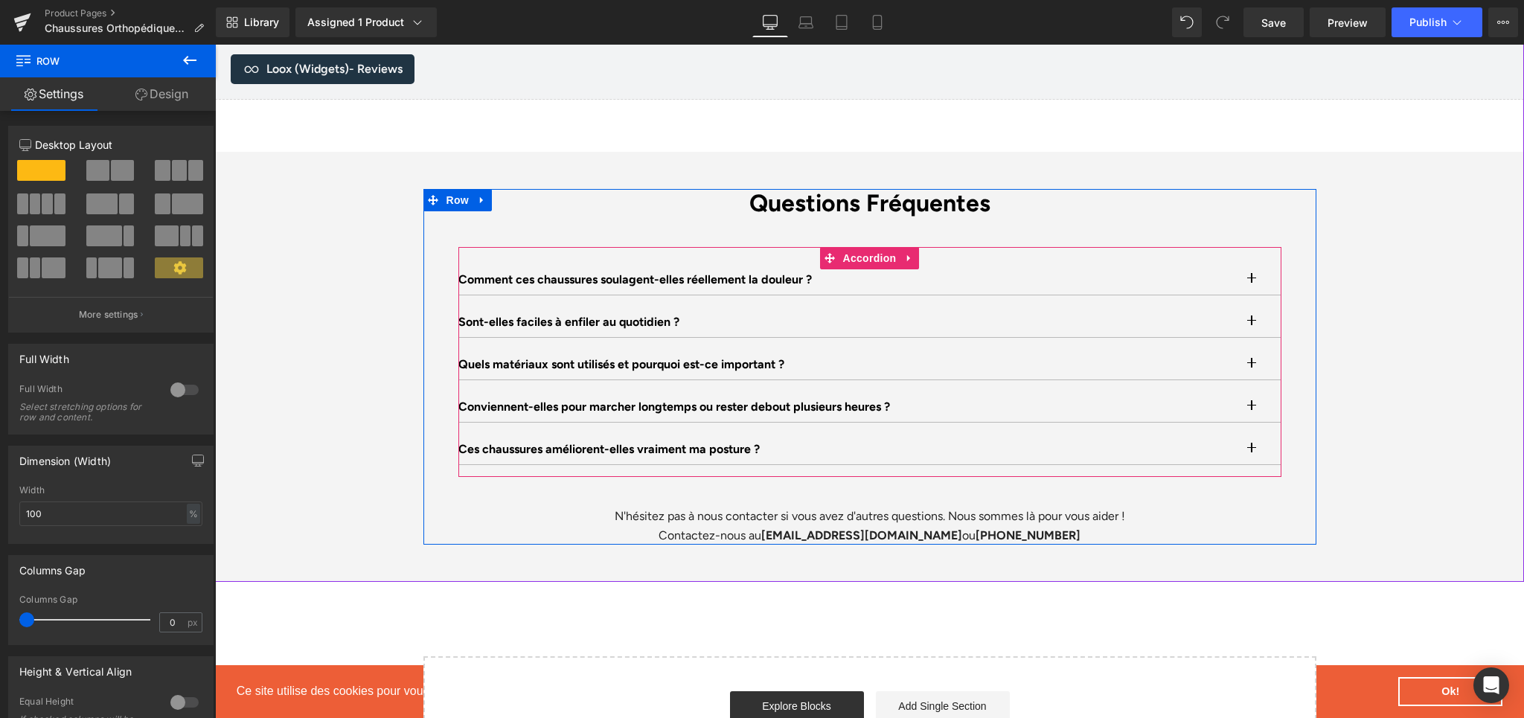
click at [1253, 281] on button "button" at bounding box center [1267, 280] width 30 height 30
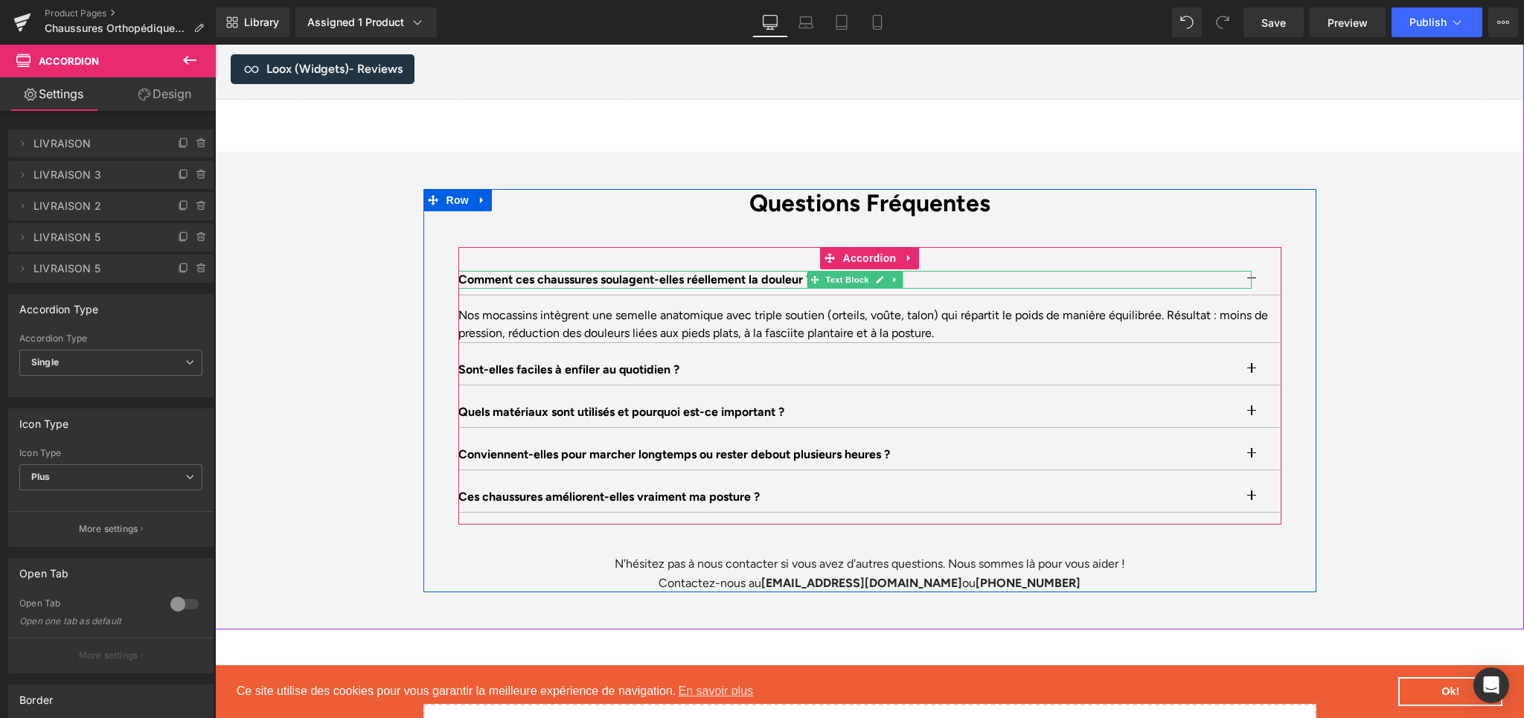
click at [570, 283] on p "Comment ces chaussures soulagent-elles réellement la douleur ?" at bounding box center [854, 280] width 793 height 18
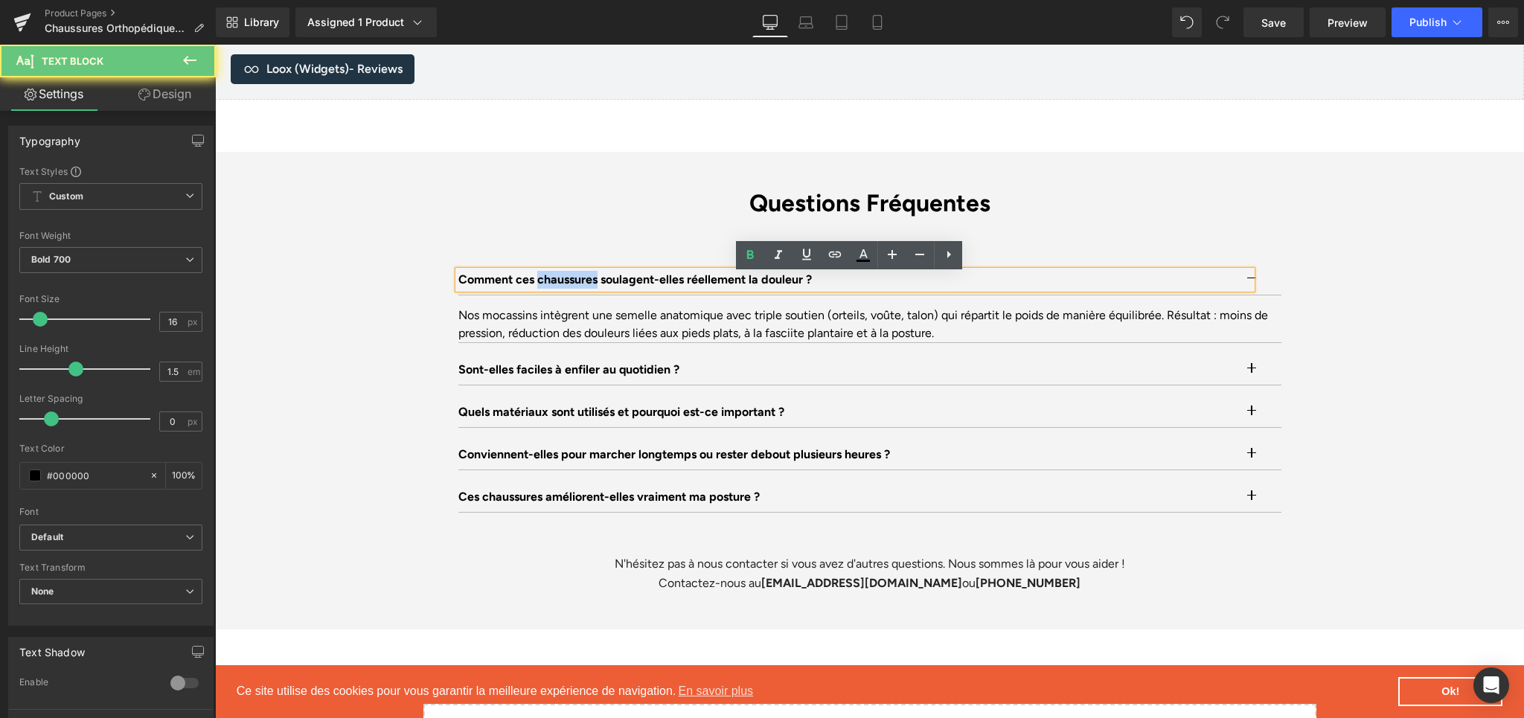
click at [570, 283] on p "Comment ces chaussures soulagent-elles réellement la douleur ?" at bounding box center [854, 280] width 793 height 18
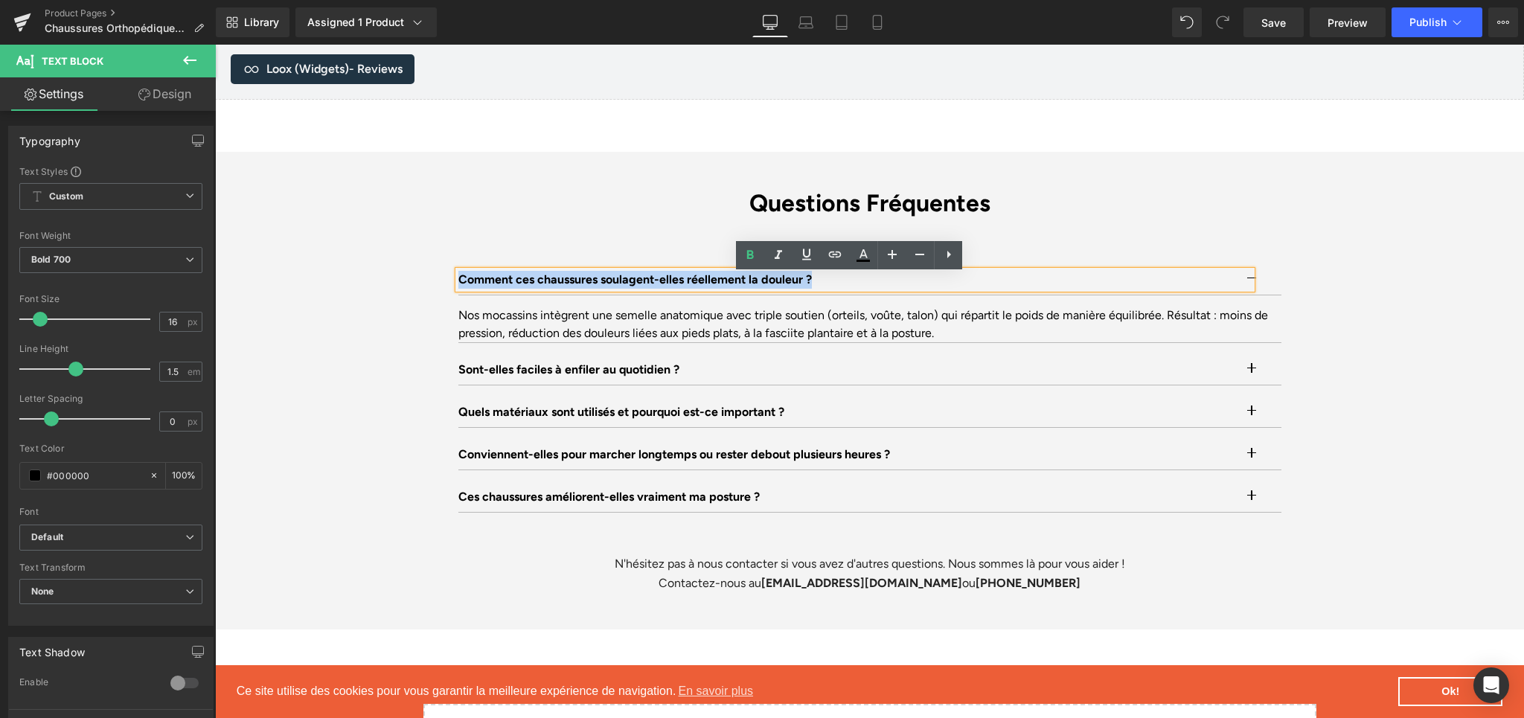
paste div
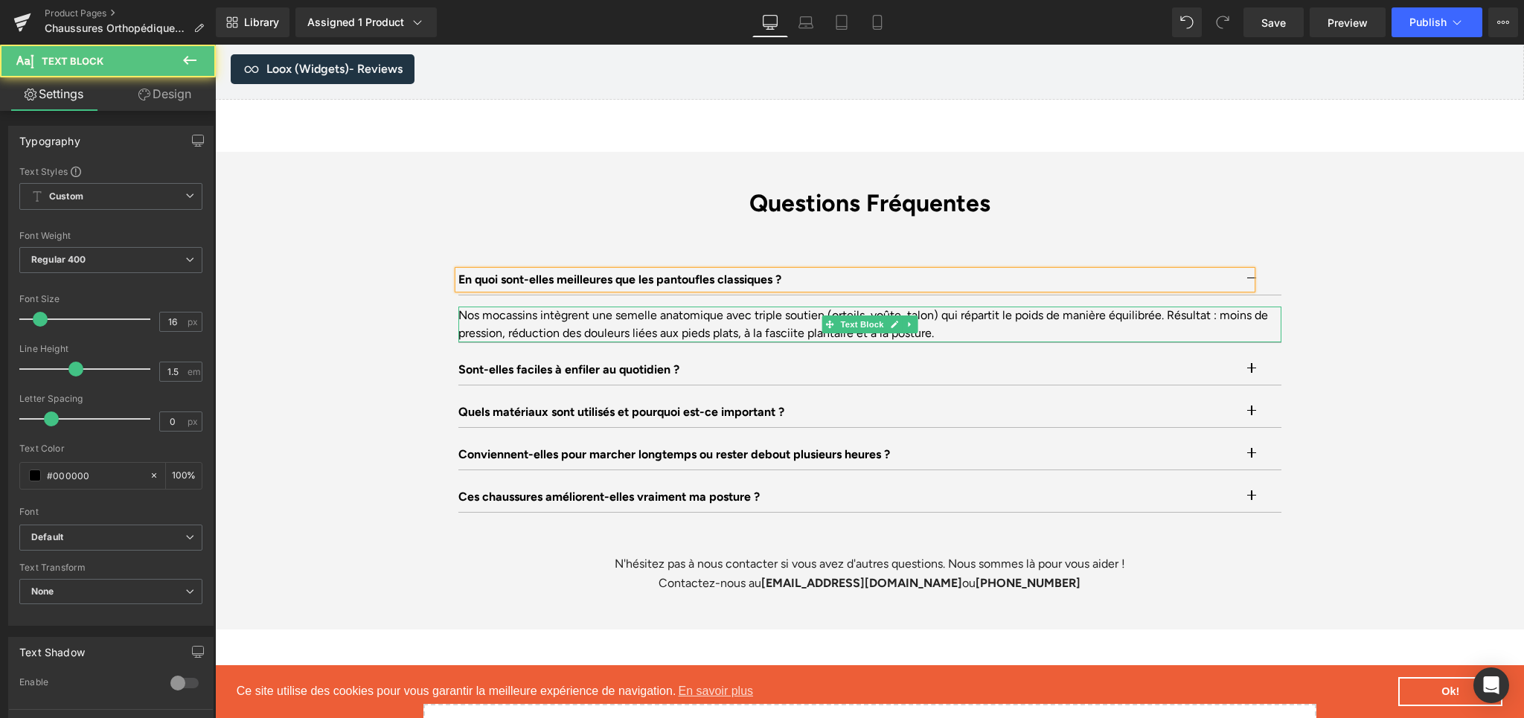
click at [560, 324] on div "Nos mocassins intègrent une semelle anatomique avec triple soutien (orteils, vo…" at bounding box center [869, 325] width 823 height 36
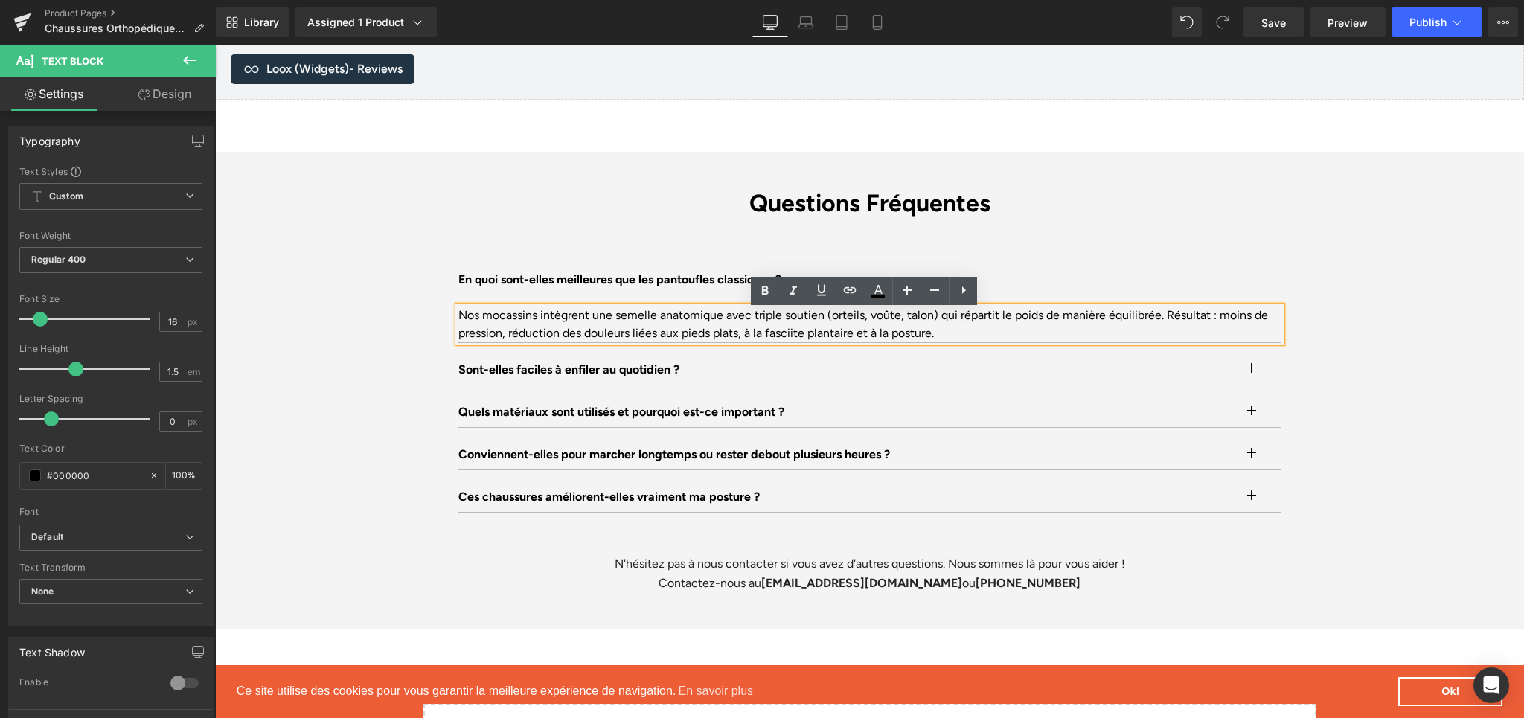
click at [494, 324] on div "Nos mocassins intègrent une semelle anatomique avec triple soutien (orteils, vo…" at bounding box center [869, 325] width 823 height 36
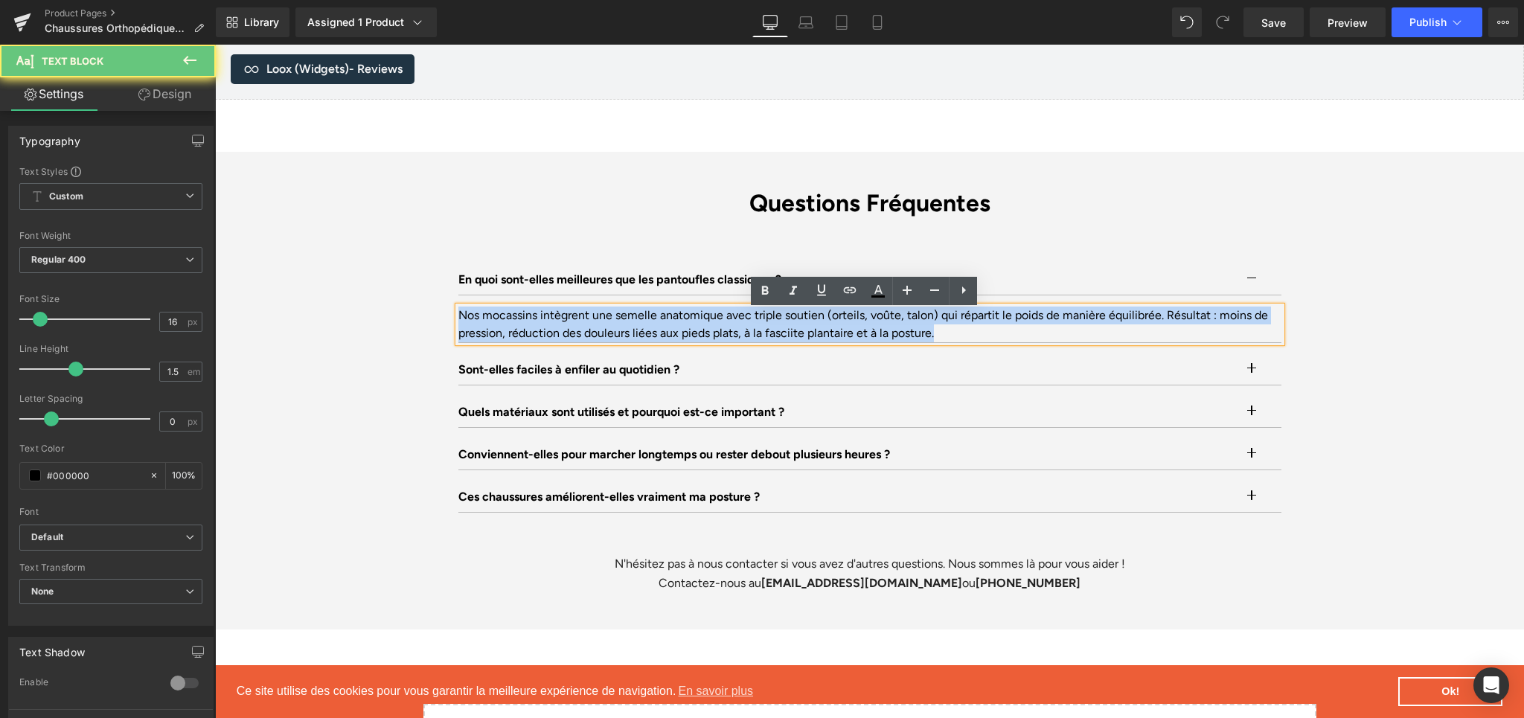
click at [494, 324] on div "Nos mocassins intègrent une semelle anatomique avec triple soutien (orteils, vo…" at bounding box center [869, 325] width 823 height 36
paste div
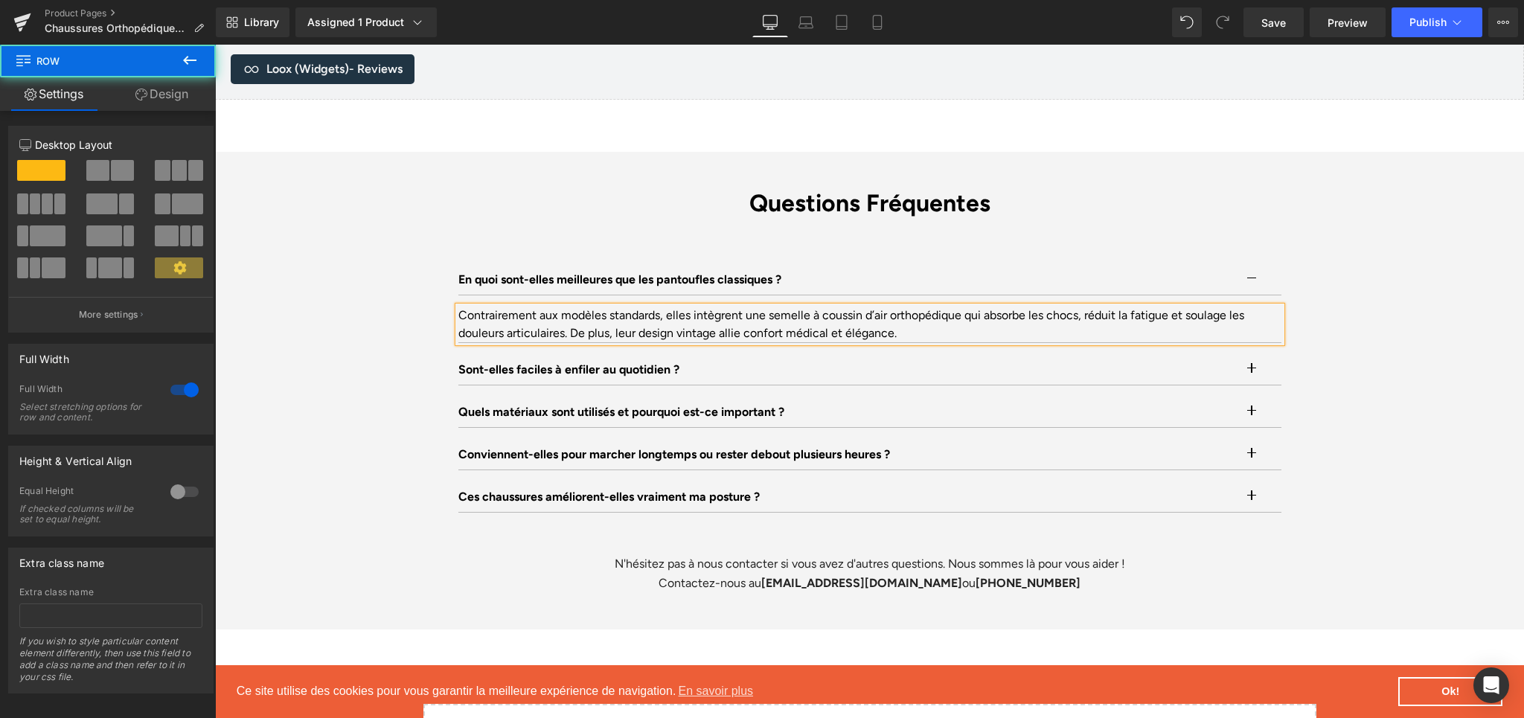
click at [1353, 368] on div "Questions Fréquentes Heading En quoi sont-elles meilleures que les pantoufles c…" at bounding box center [869, 391] width 1309 height 404
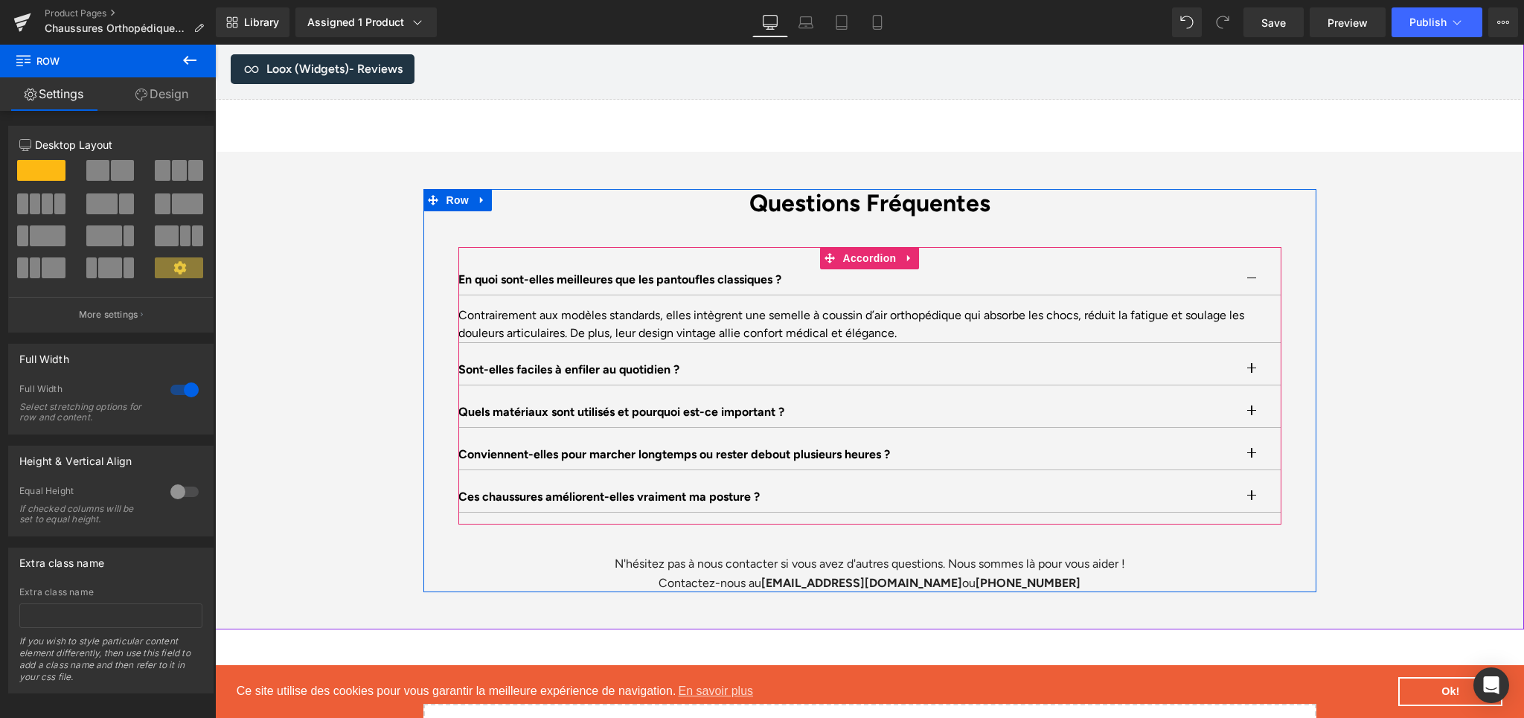
click at [1252, 281] on button "button" at bounding box center [1267, 280] width 30 height 30
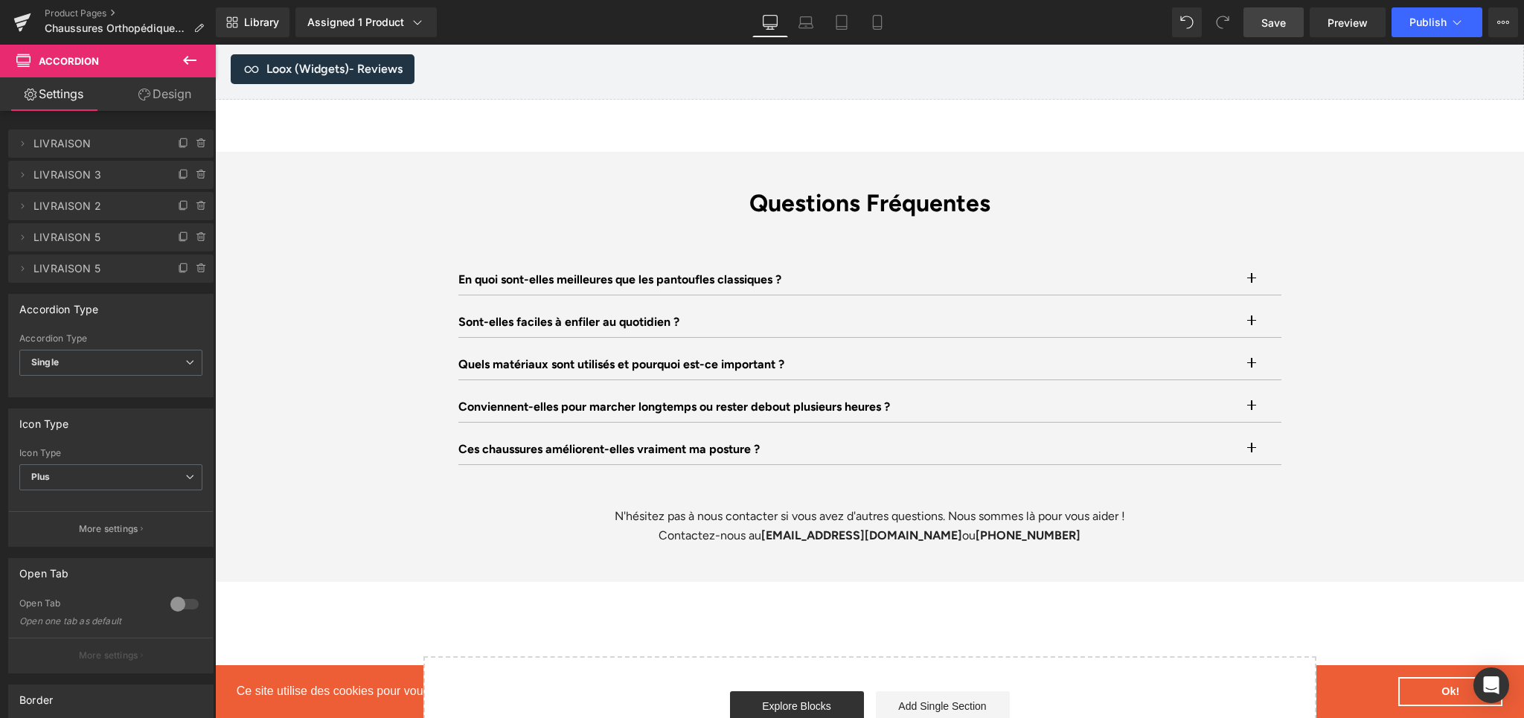
click at [1291, 28] on link "Save" at bounding box center [1274, 22] width 60 height 30
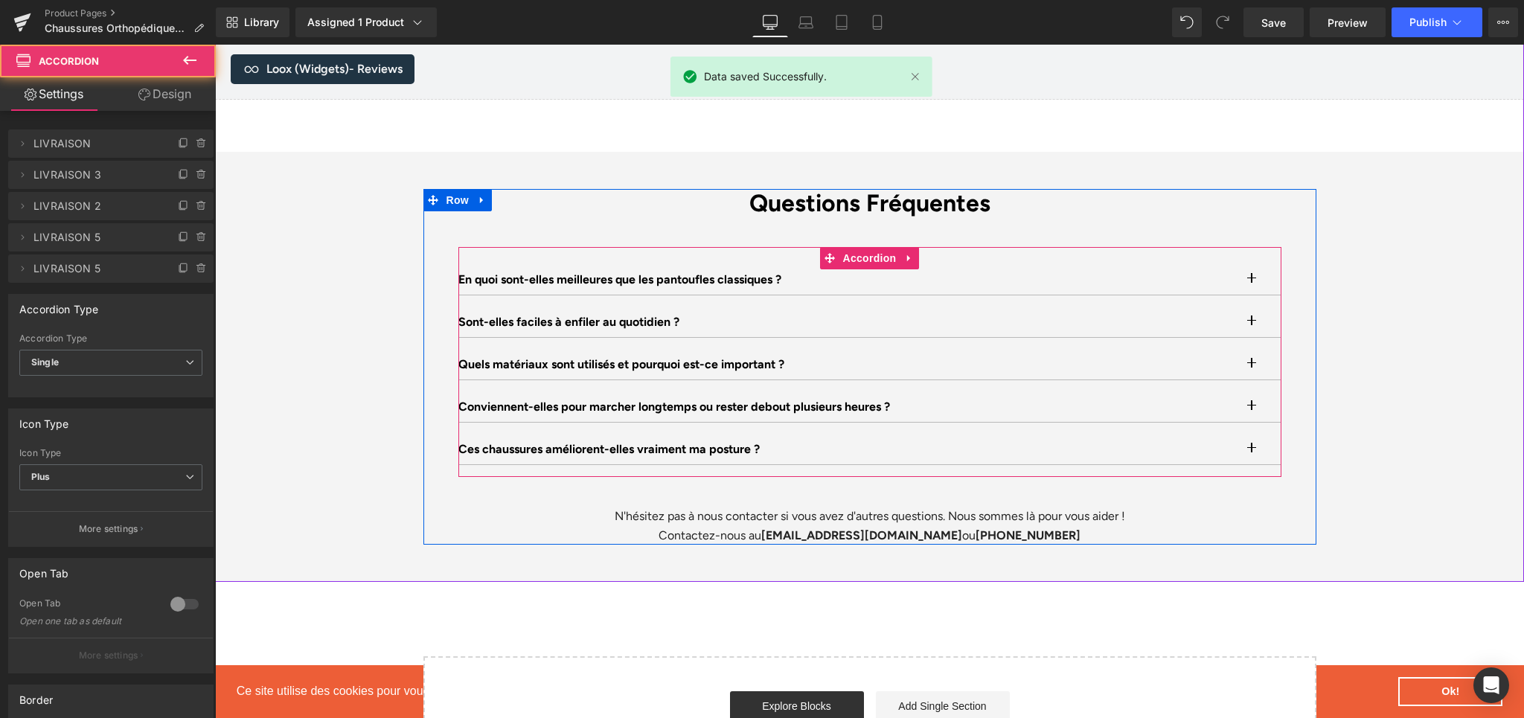
click at [1252, 324] on button "button" at bounding box center [1267, 322] width 30 height 30
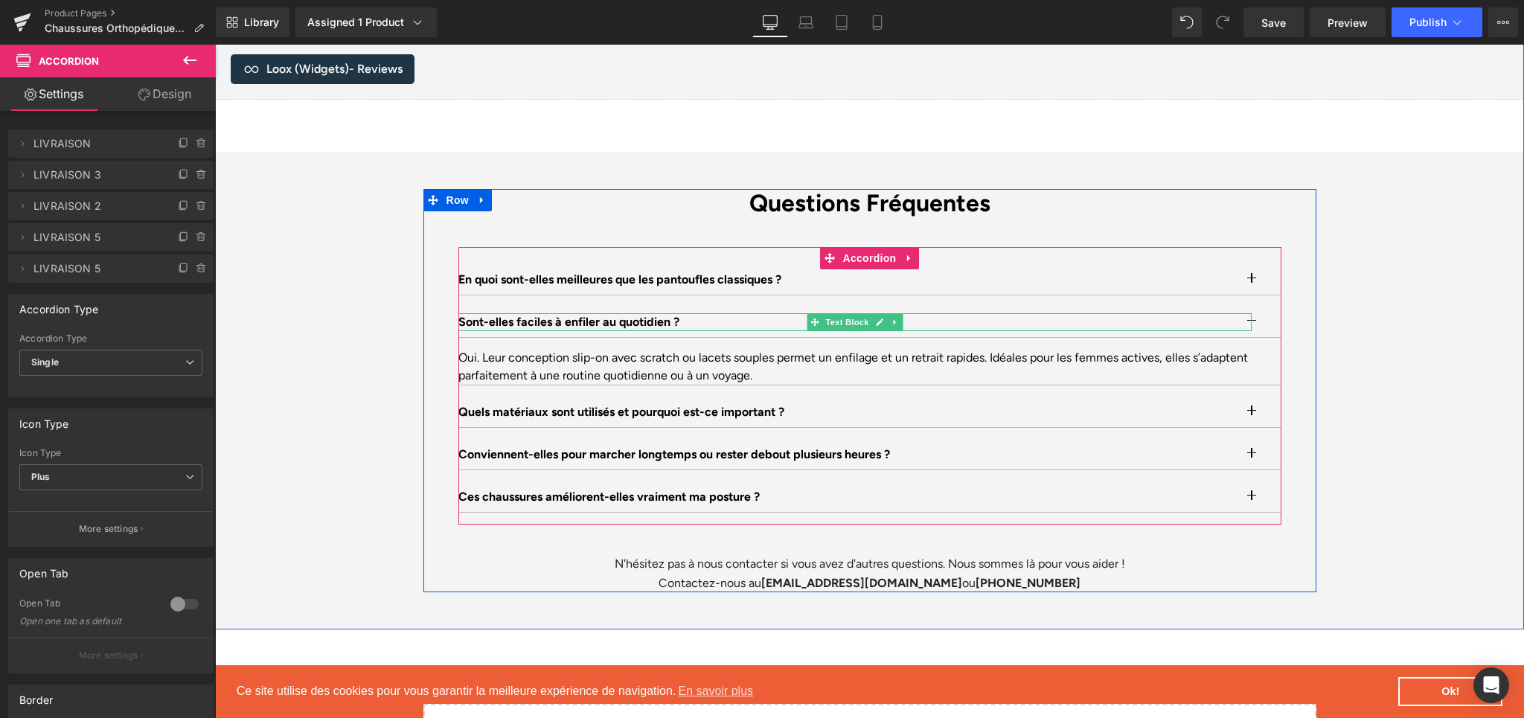
click at [535, 324] on p "Sont-elles faciles à enfiler au quotidien ?" at bounding box center [854, 322] width 793 height 18
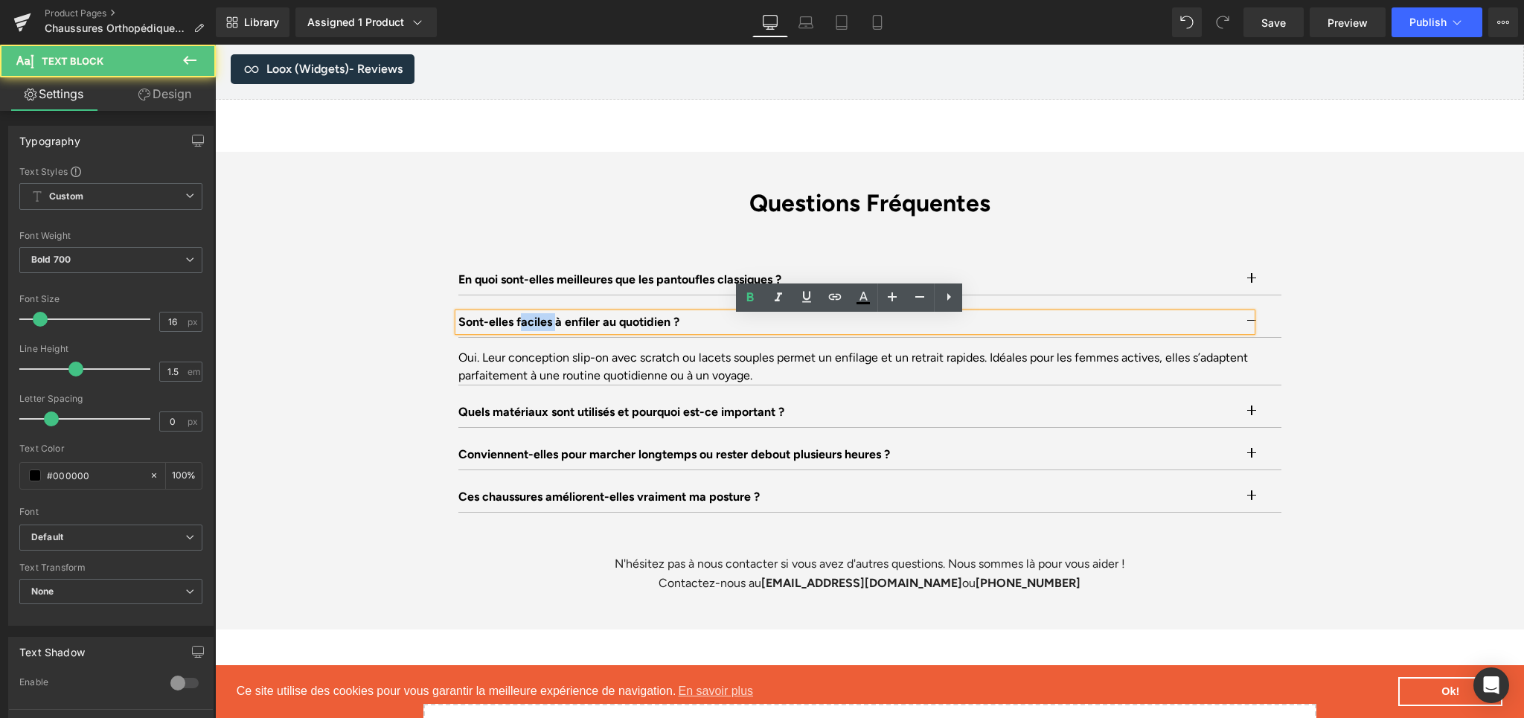
click at [535, 324] on p "Sont-elles faciles à enfiler au quotidien ?" at bounding box center [854, 322] width 793 height 18
click at [626, 324] on p "Sont-elles faciles à enfiler au quotidien ?" at bounding box center [854, 322] width 793 height 18
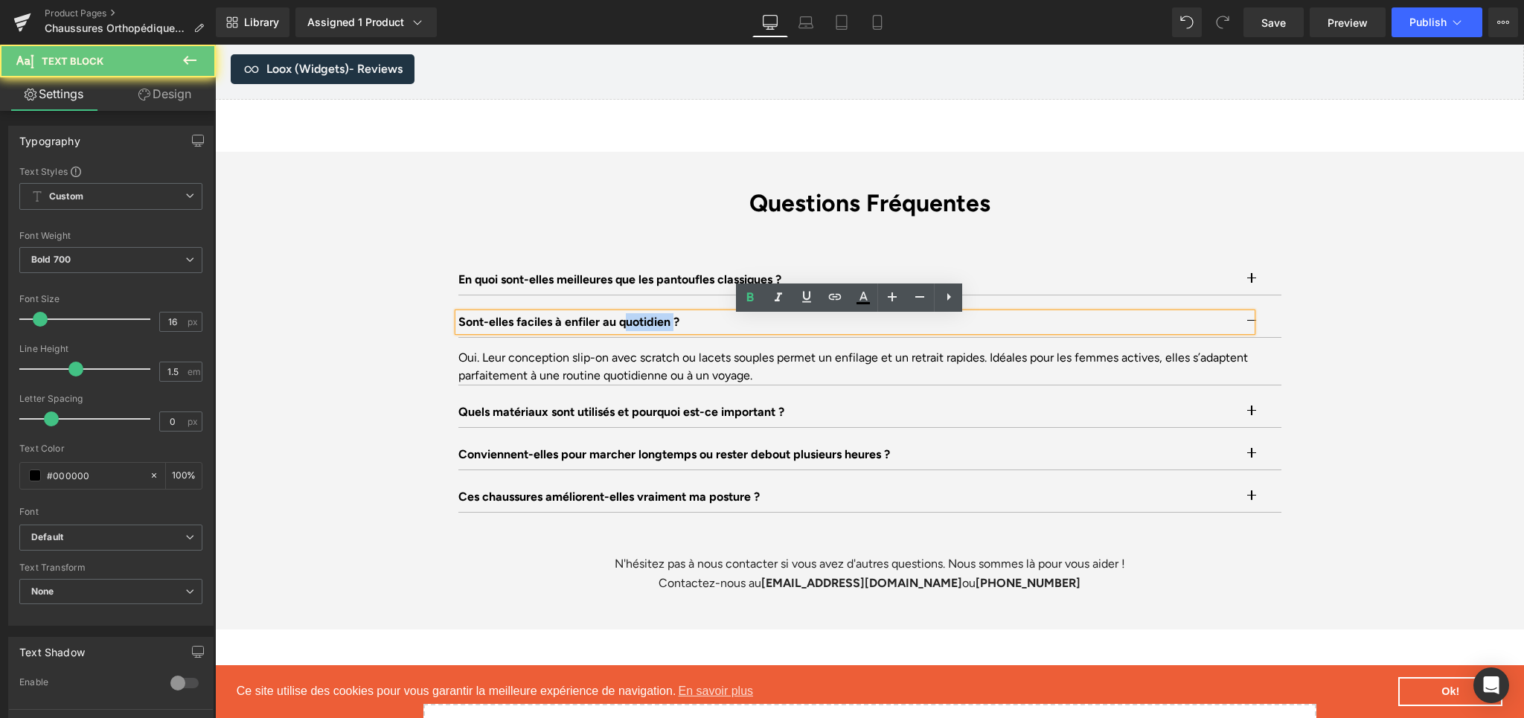
click at [626, 324] on p "Sont-elles faciles à enfiler au quotidien ?" at bounding box center [854, 322] width 793 height 18
paste div
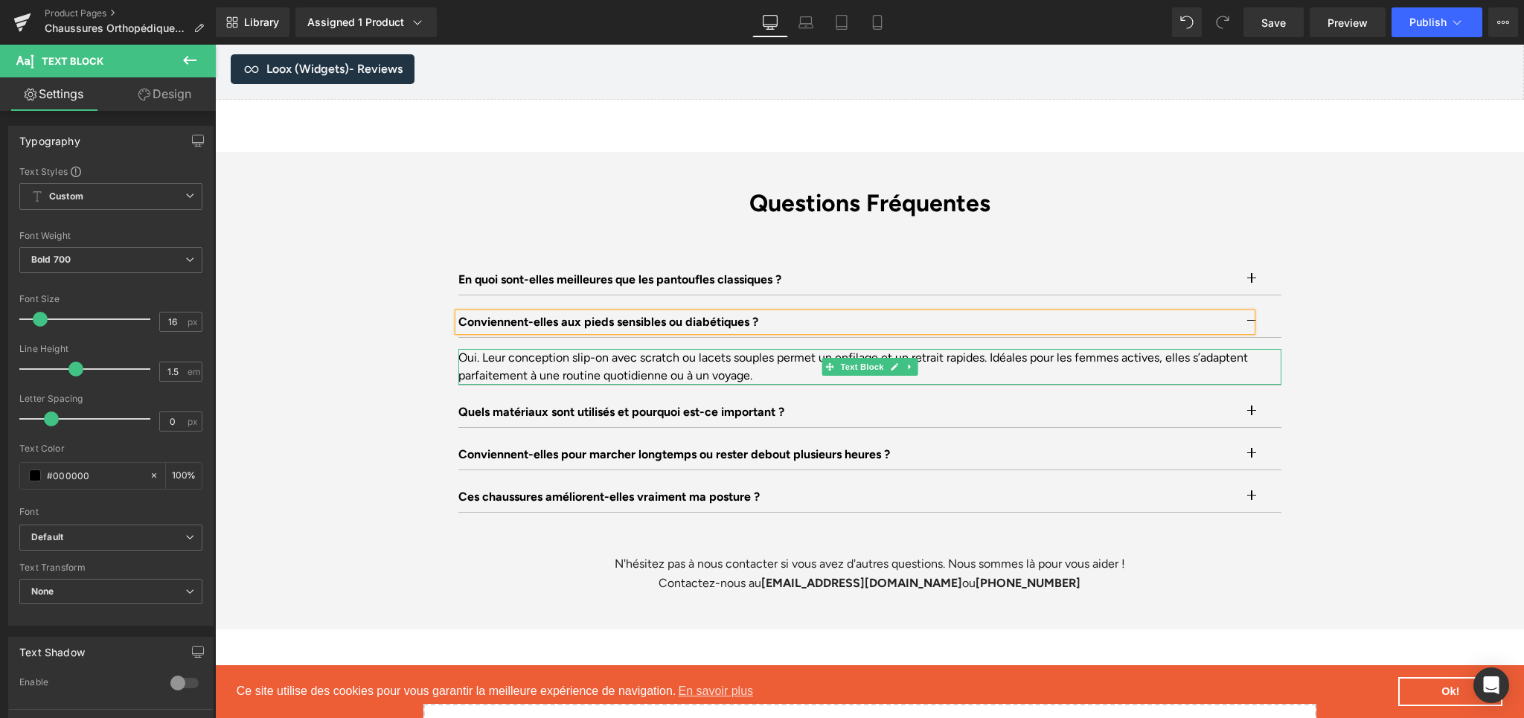
click at [587, 376] on div "Oui. Leur conception slip-on avec scratch ou lacets souples permet un enfilage …" at bounding box center [869, 367] width 823 height 36
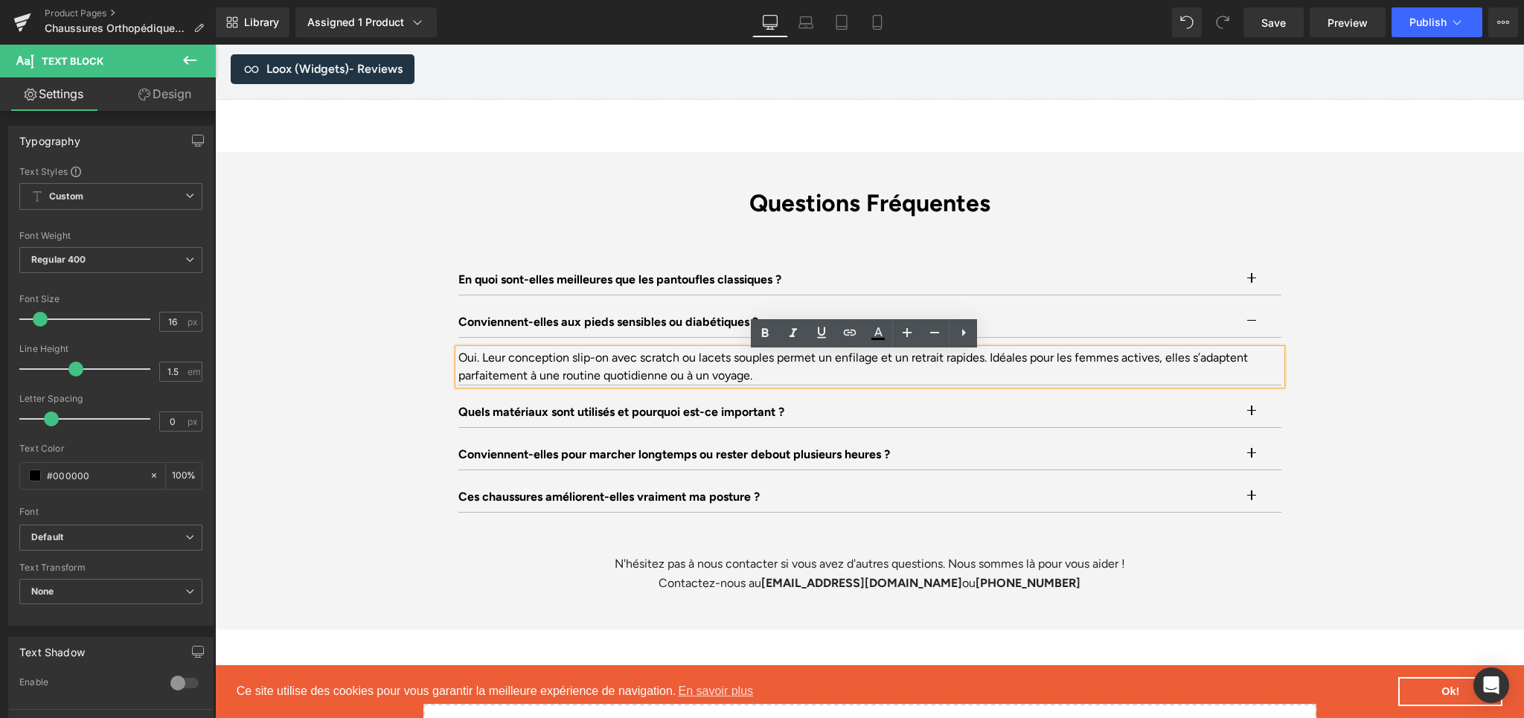
click at [502, 362] on div "Oui. Leur conception slip-on avec scratch ou lacets souples permet un enfilage …" at bounding box center [869, 367] width 823 height 36
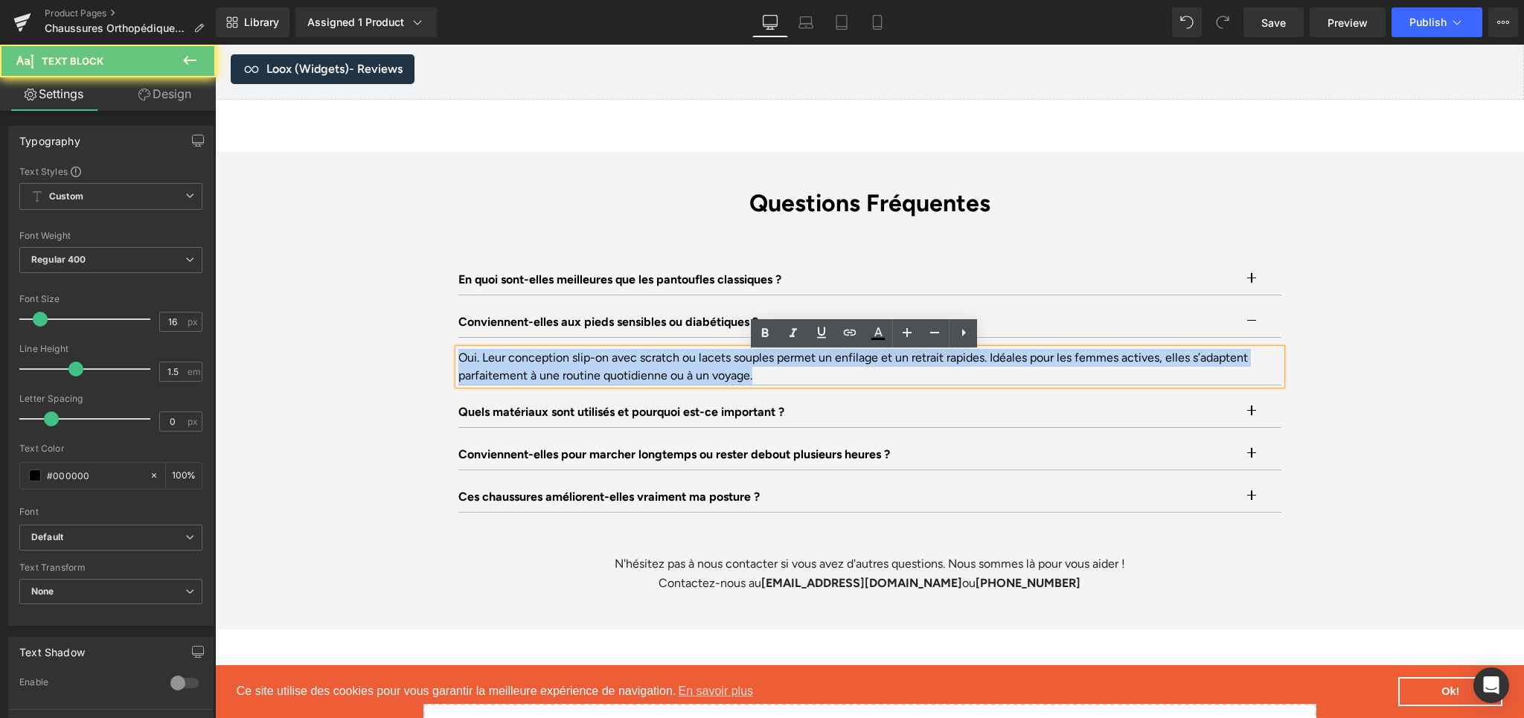
click at [502, 362] on div "Oui. Leur conception slip-on avec scratch ou lacets souples permet un enfilage …" at bounding box center [869, 367] width 823 height 36
paste div
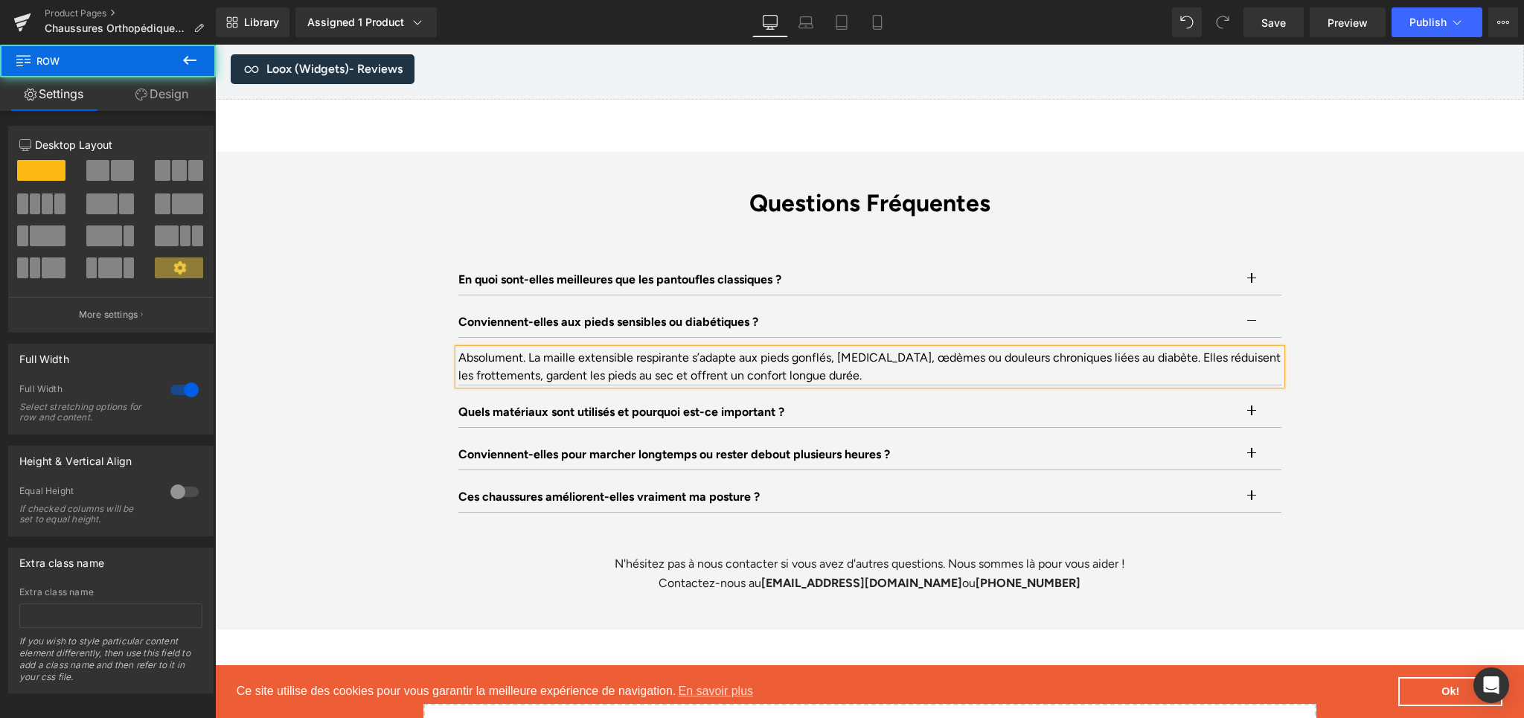
click at [1370, 336] on div "Questions Fréquentes Heading En quoi sont-elles meilleures que les pantoufles c…" at bounding box center [869, 391] width 1309 height 404
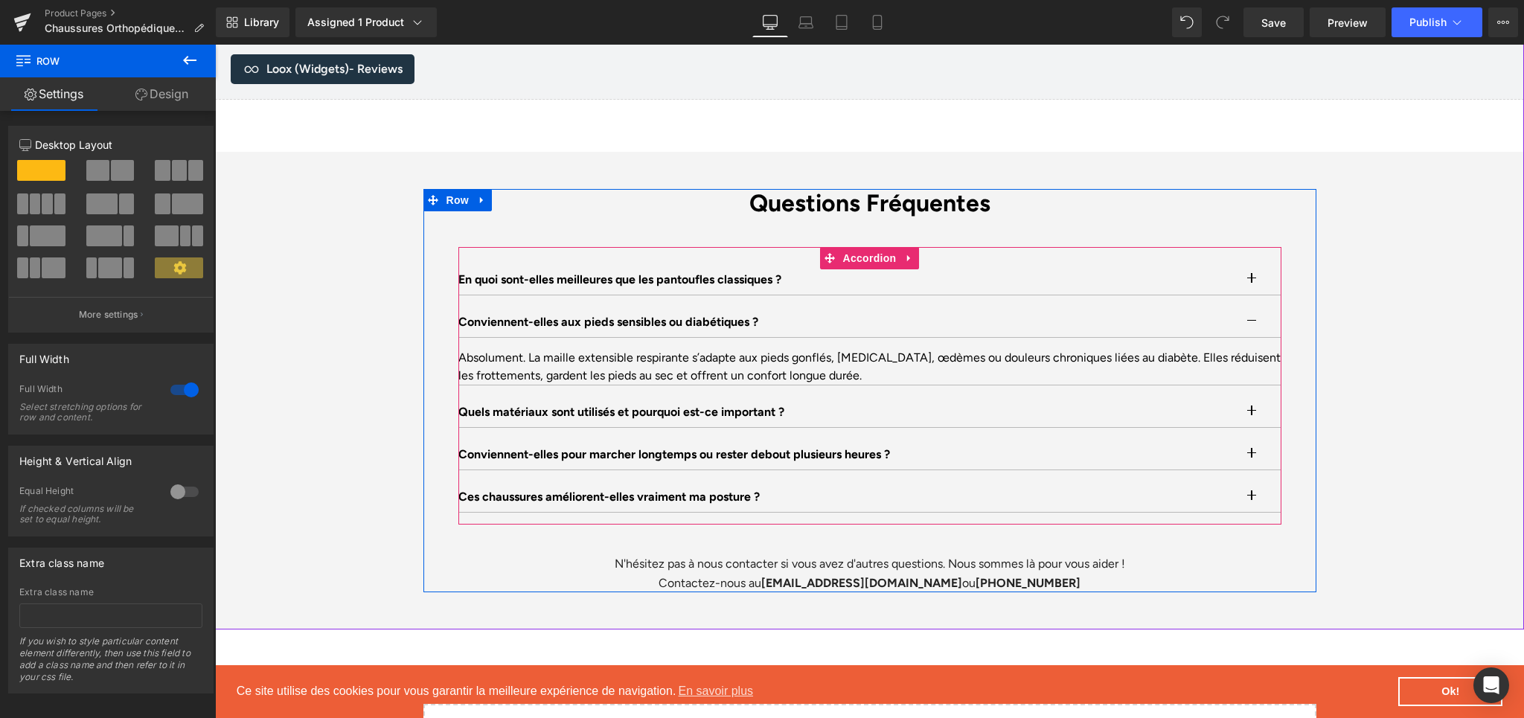
click at [1252, 325] on button "button" at bounding box center [1267, 322] width 30 height 30
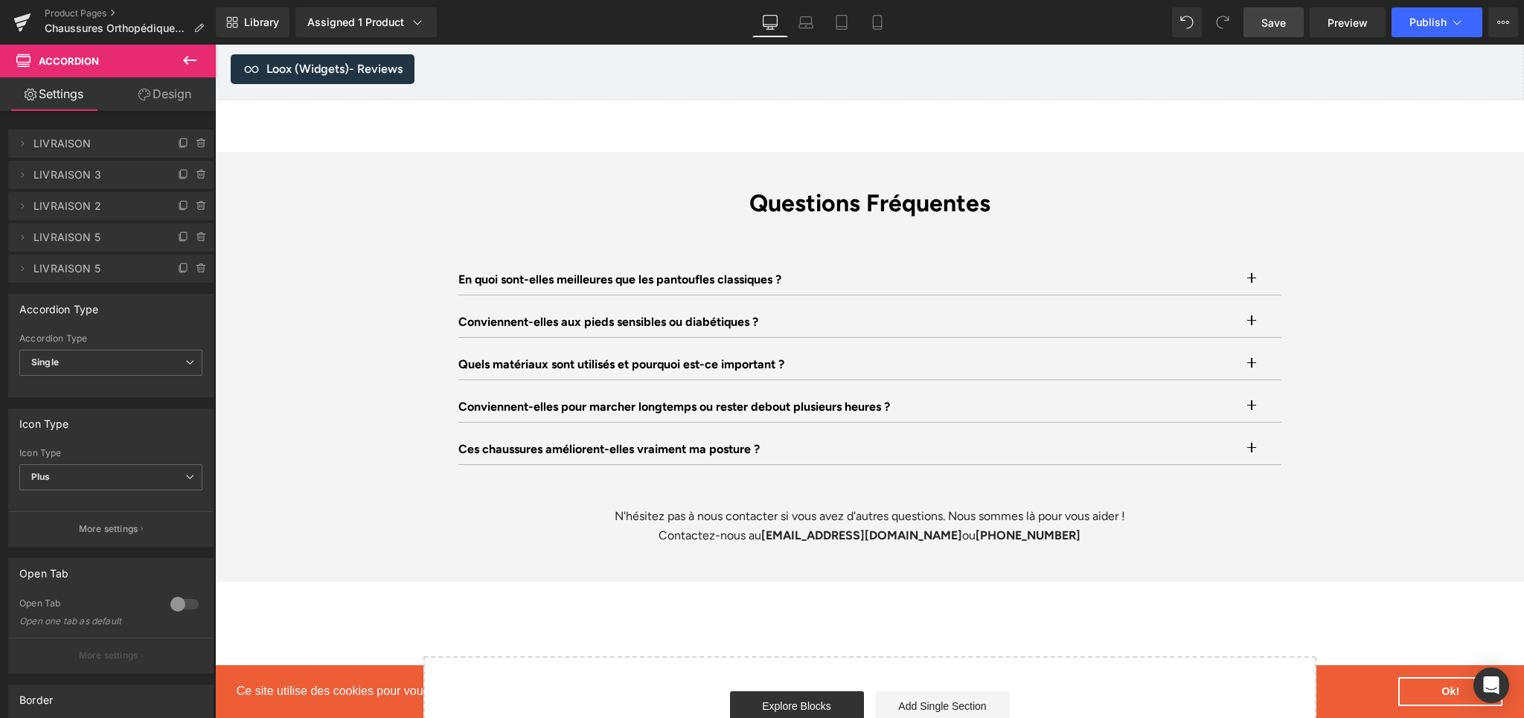
click at [1266, 18] on span "Save" at bounding box center [1273, 23] width 25 height 16
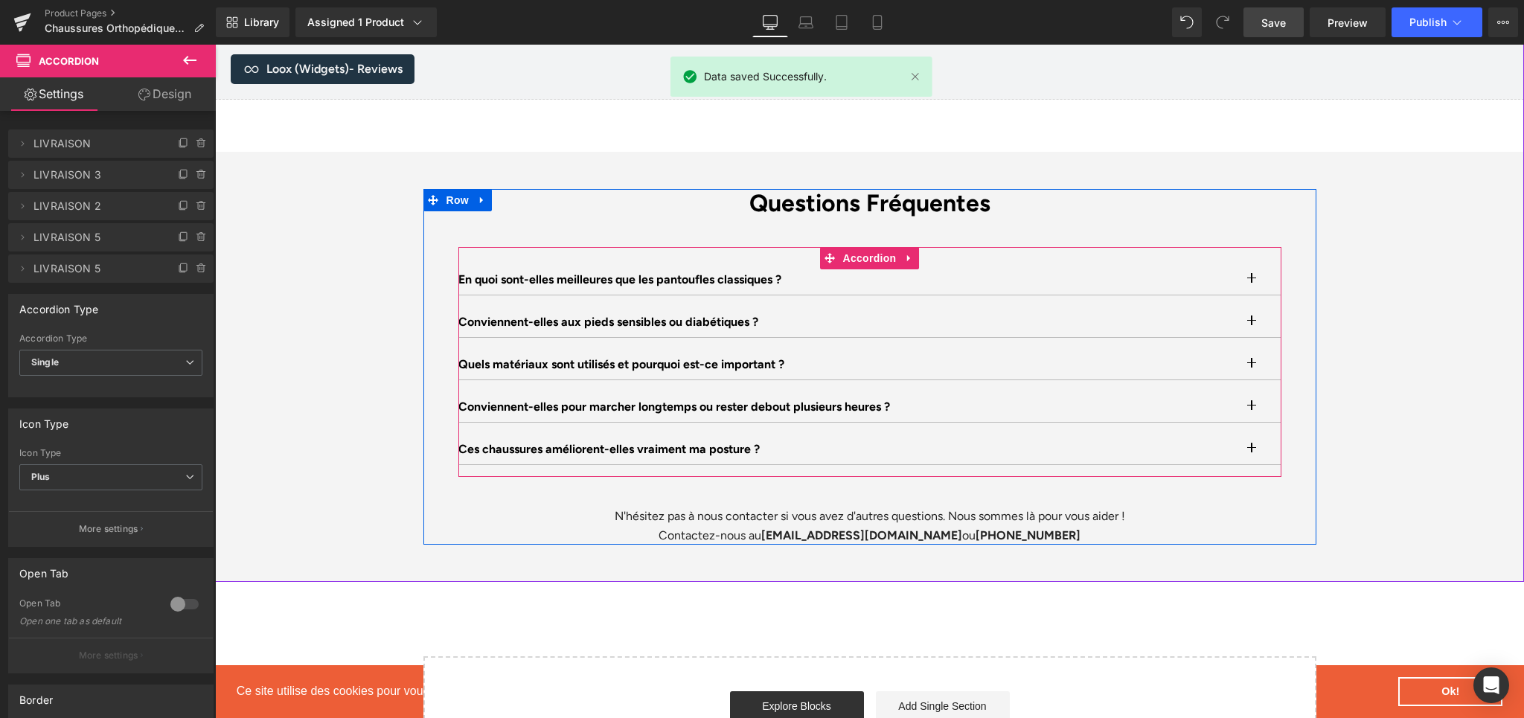
click at [1252, 368] on button "button" at bounding box center [1267, 365] width 30 height 30
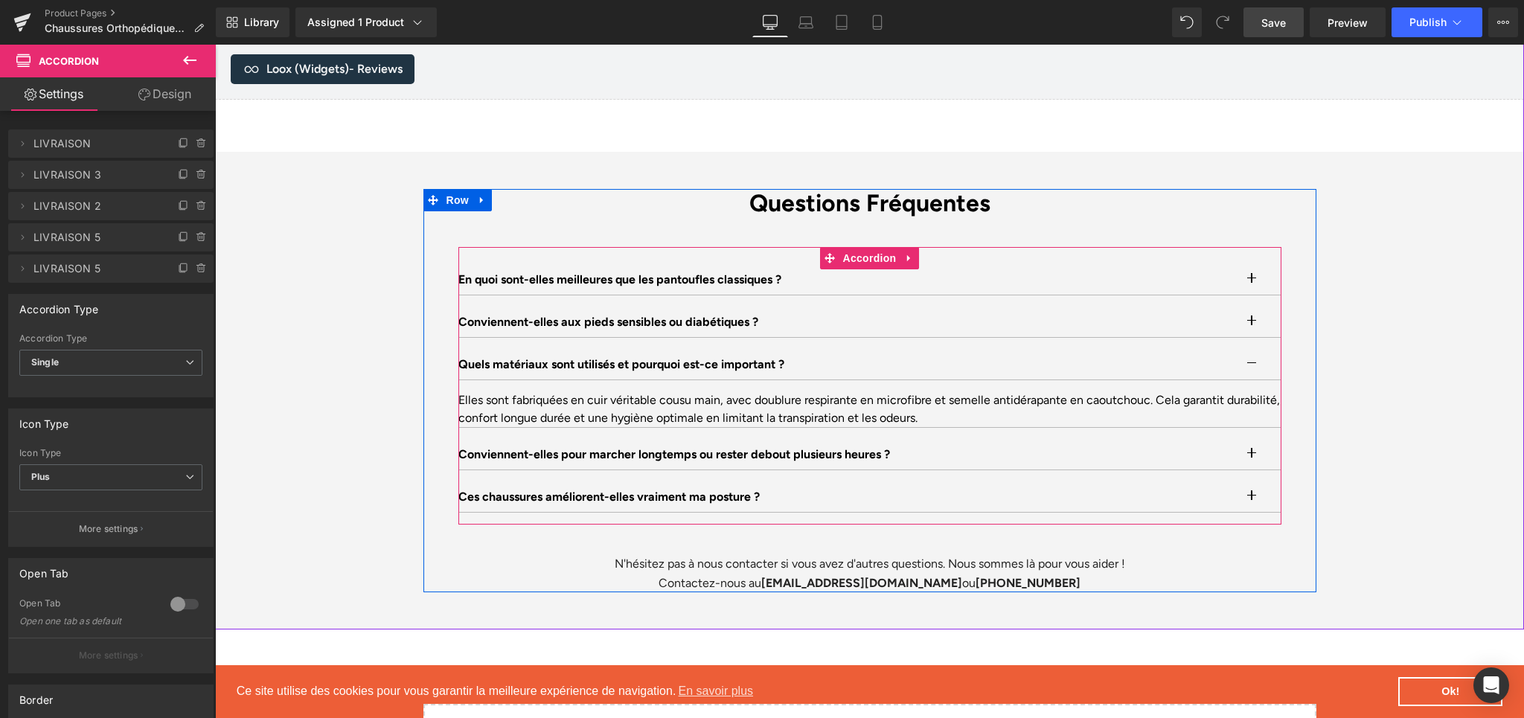
click at [556, 367] on p "Quels matériaux sont utilisés et pourquoi est-ce important ?" at bounding box center [854, 365] width 793 height 18
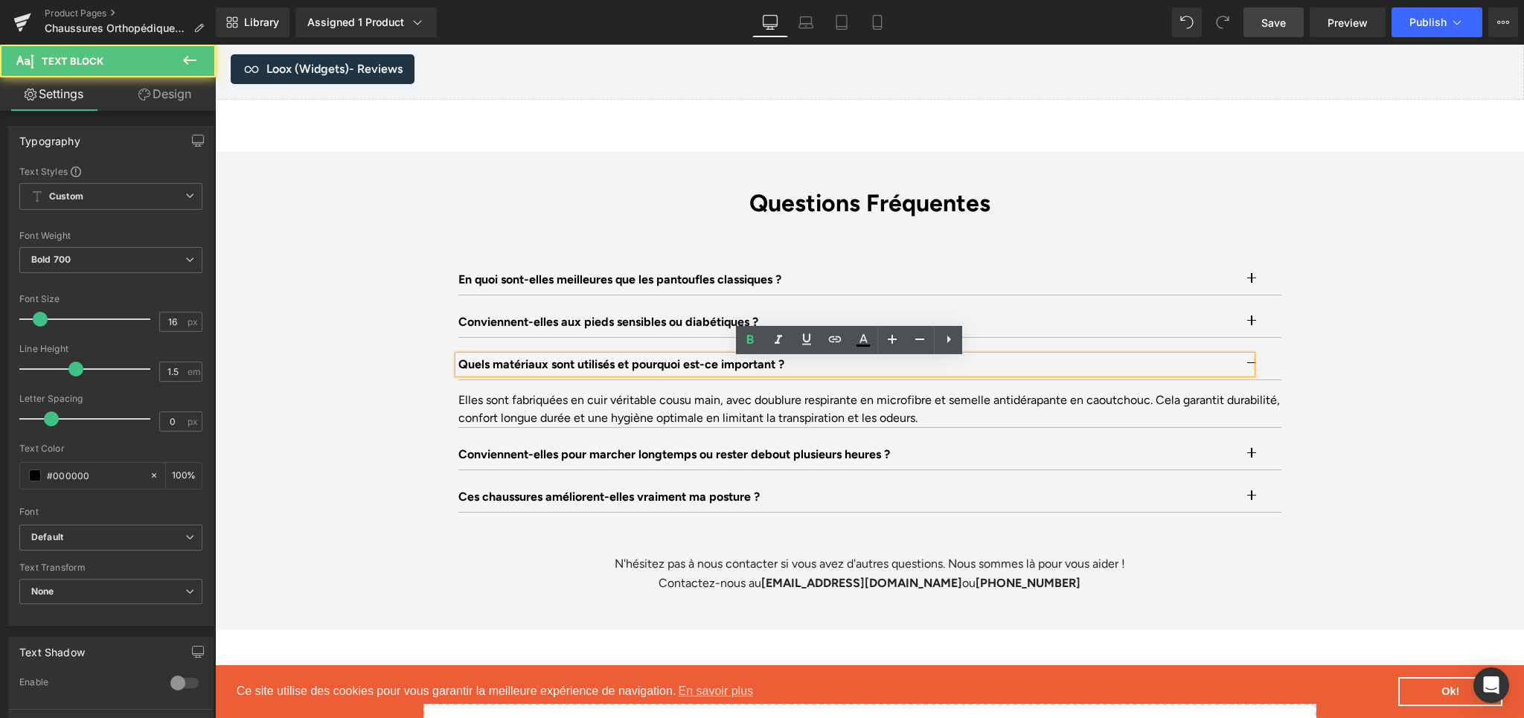
click at [551, 368] on p "Quels matériaux sont utilisés et pourquoi est-ce important ?" at bounding box center [854, 365] width 793 height 18
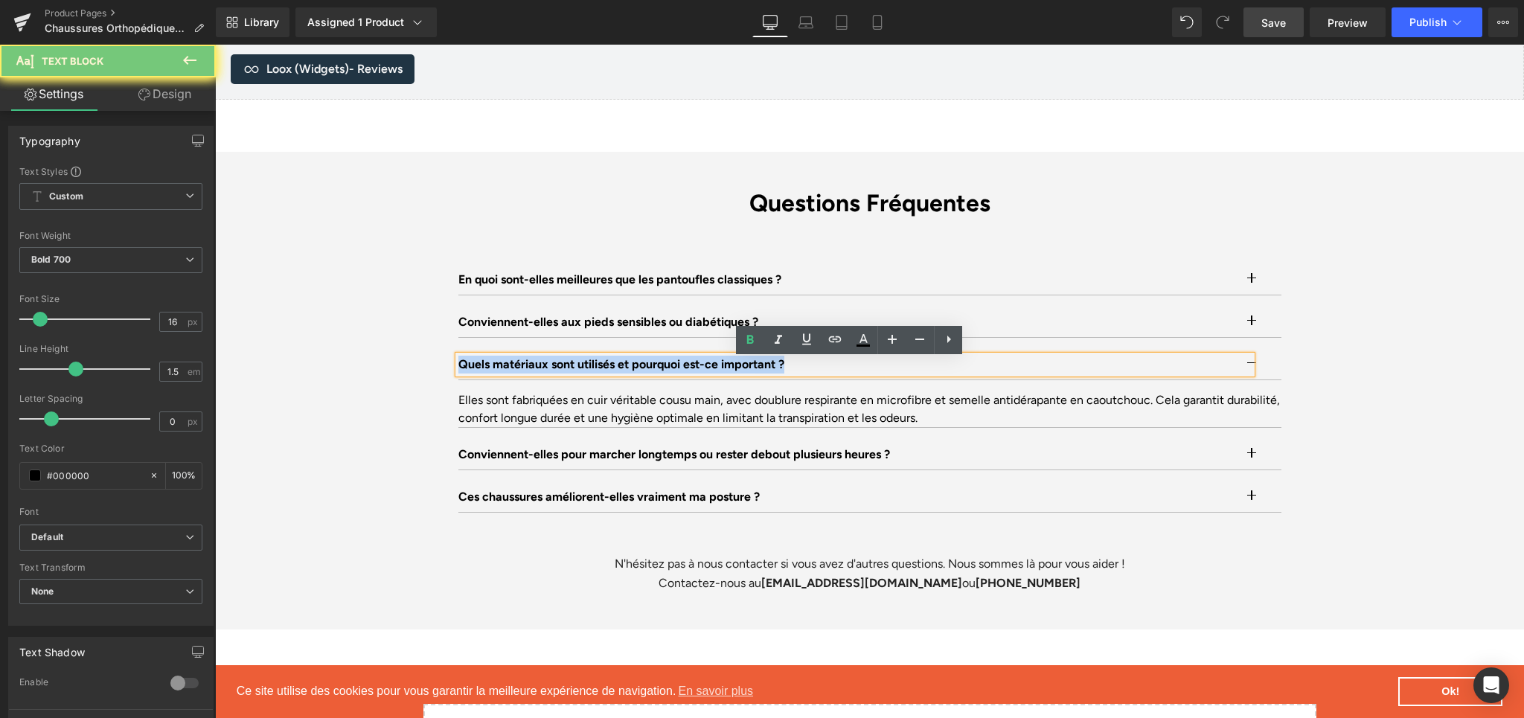
click at [551, 368] on p "Quels matériaux sont utilisés et pourquoi est-ce important ?" at bounding box center [854, 365] width 793 height 18
paste div
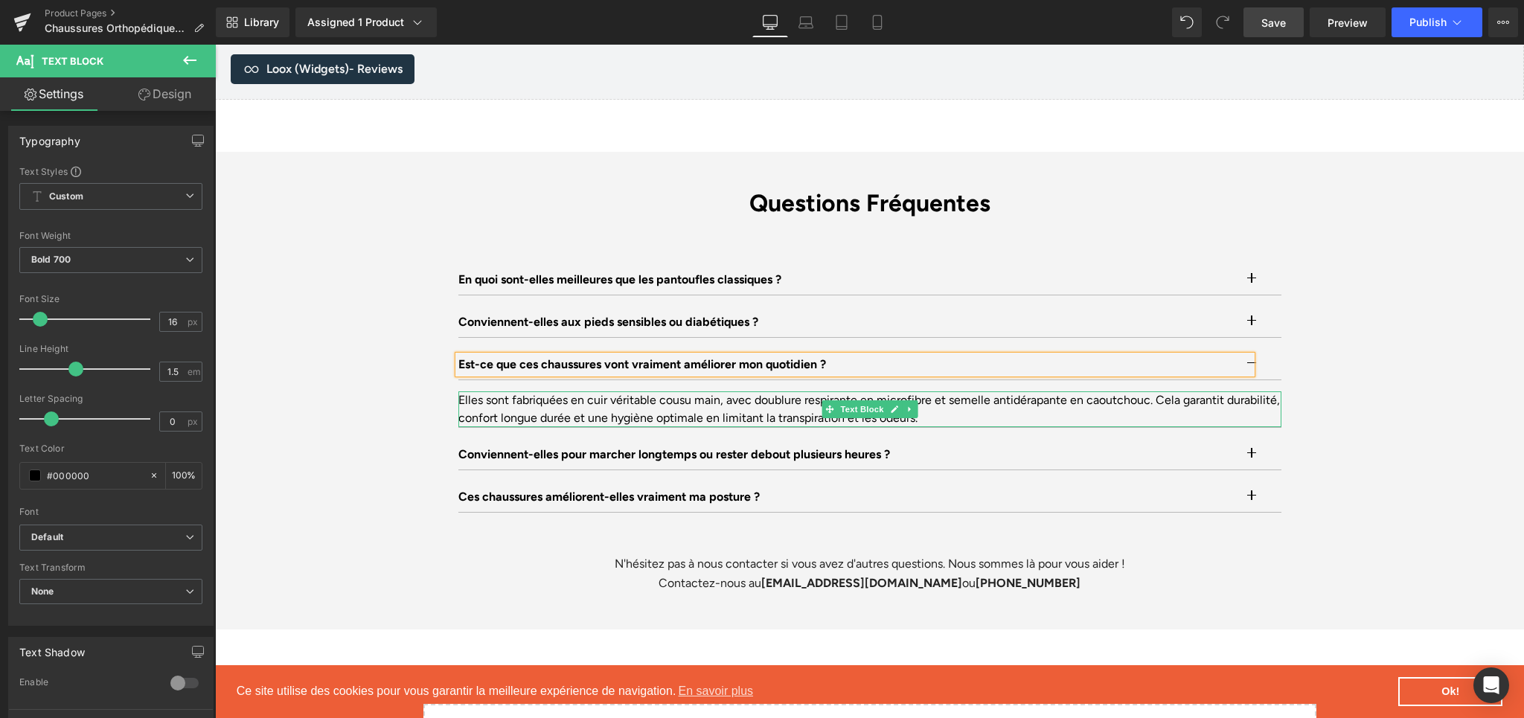
click at [538, 411] on div "Elles sont fabriquées en cuir véritable cousu main, avec doublure respirante en…" at bounding box center [869, 409] width 823 height 36
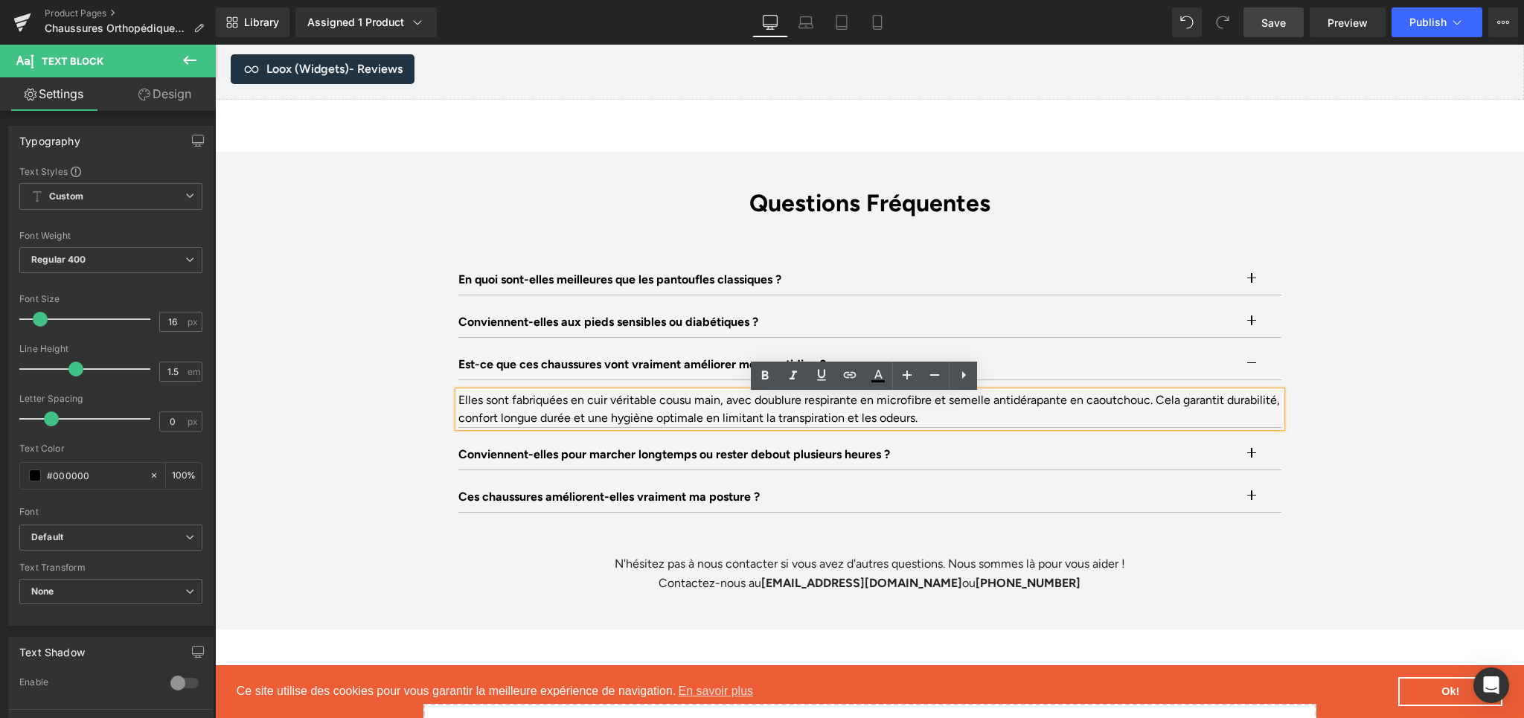
click at [514, 409] on div "Elles sont fabriquées en cuir véritable cousu main, avec doublure respirante en…" at bounding box center [869, 409] width 823 height 36
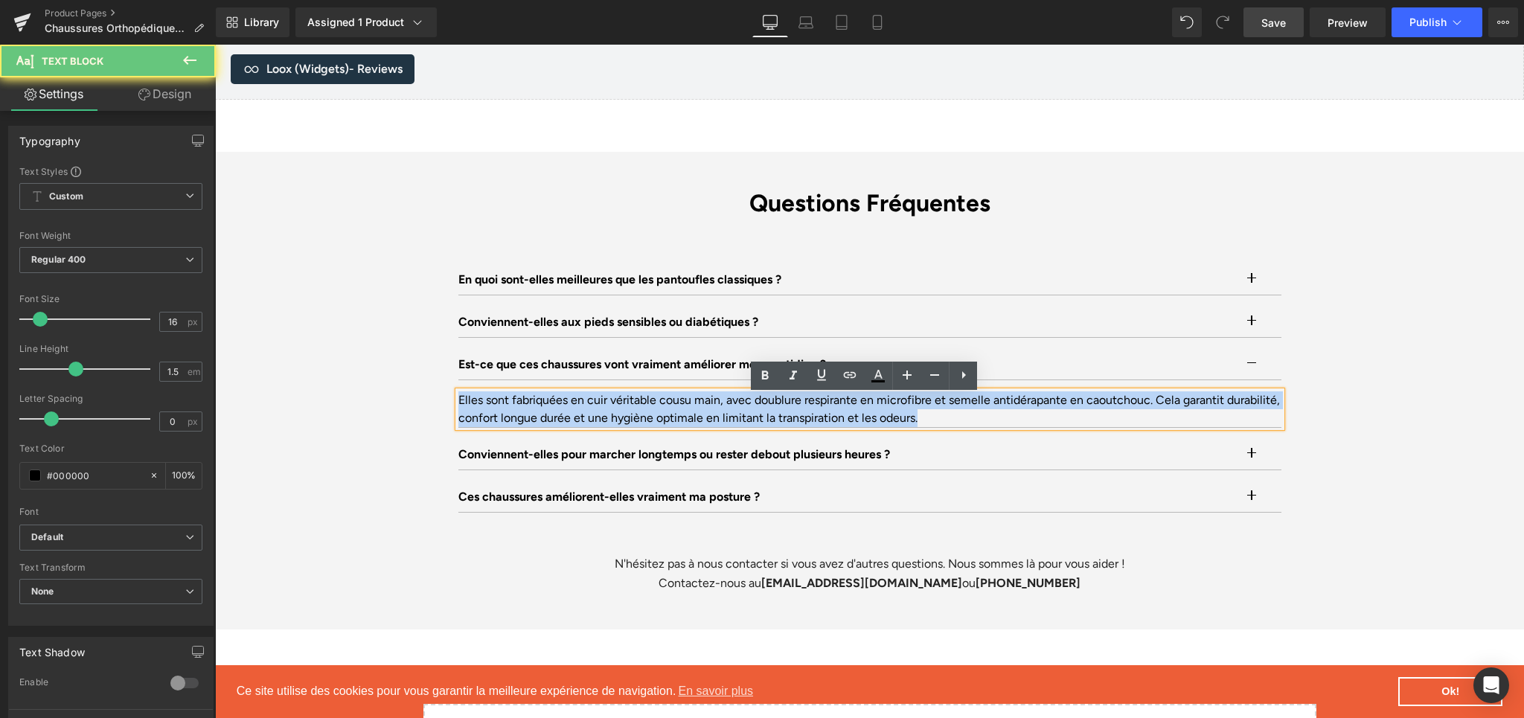
click at [514, 409] on div "Elles sont fabriquées en cuir véritable cousu main, avec doublure respirante en…" at bounding box center [869, 409] width 823 height 36
paste div
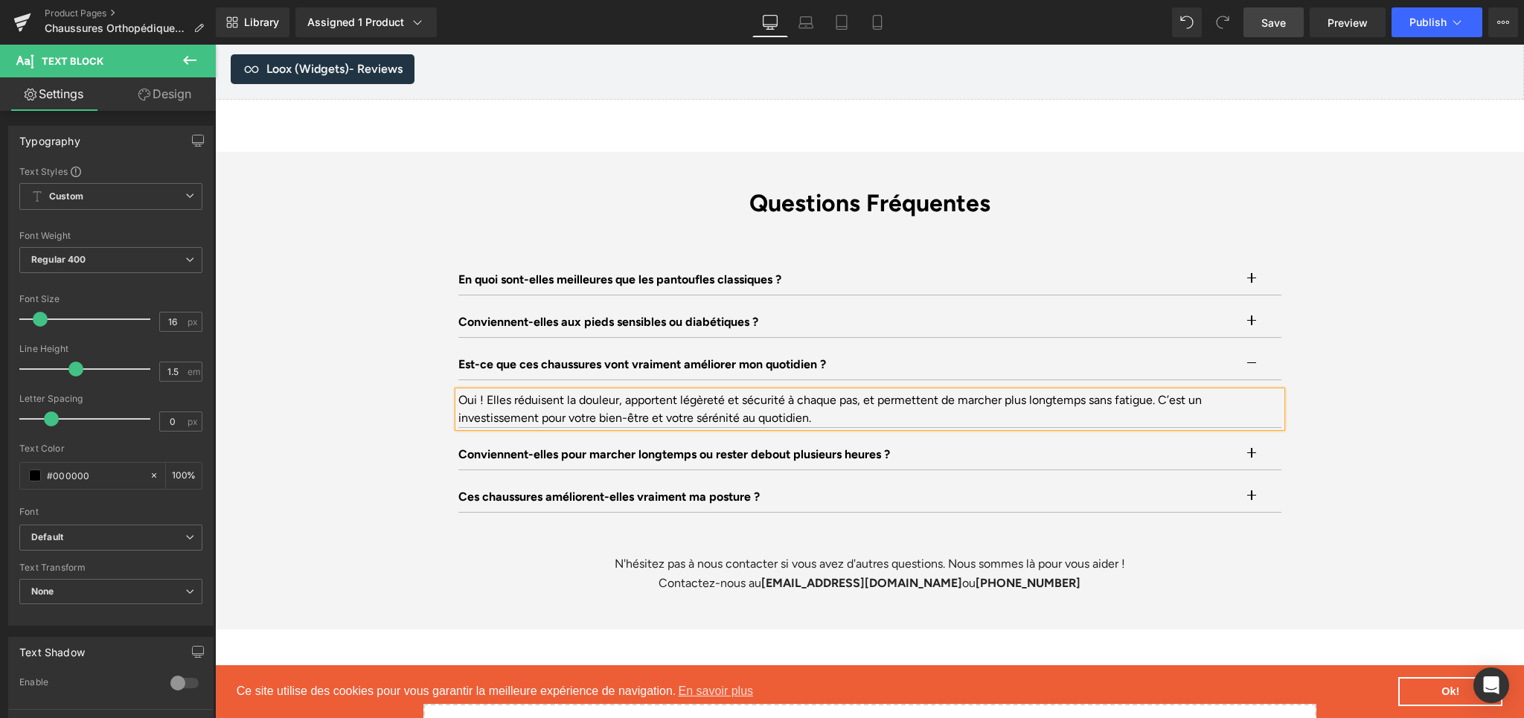
click at [1252, 455] on button "button" at bounding box center [1267, 455] width 30 height 30
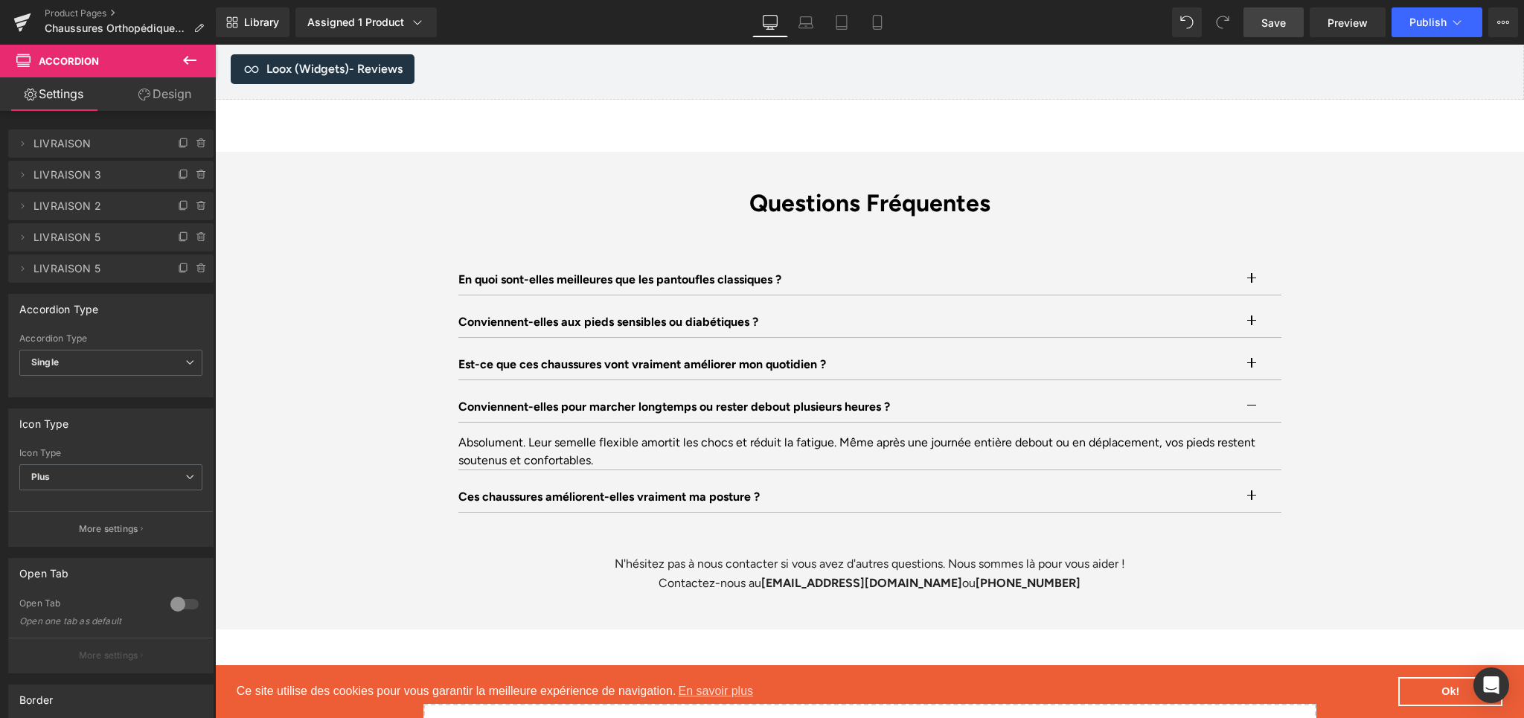
click at [1257, 33] on link "Save" at bounding box center [1274, 22] width 60 height 30
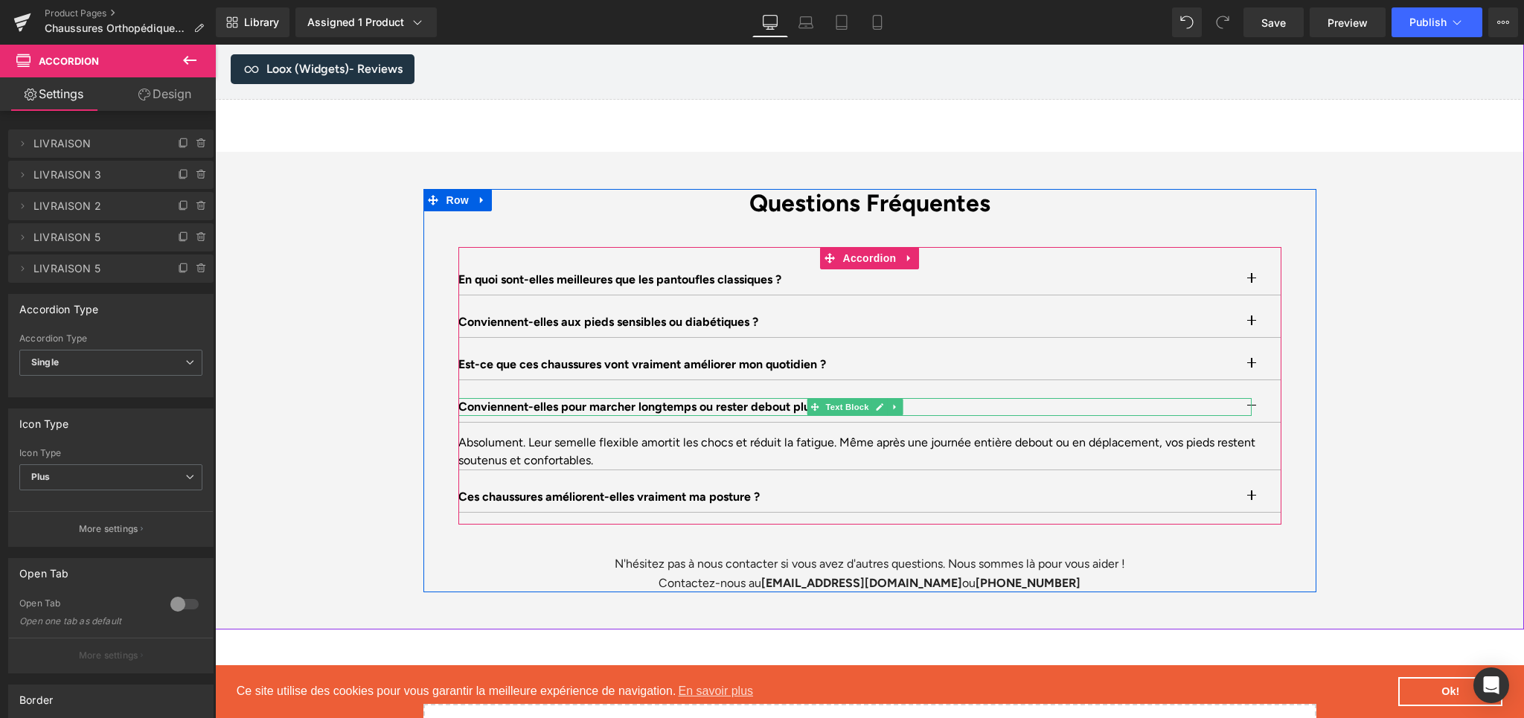
click at [530, 411] on p "Conviennent-elles pour marcher longtemps ou rester debout plusieurs heures ?" at bounding box center [854, 407] width 793 height 18
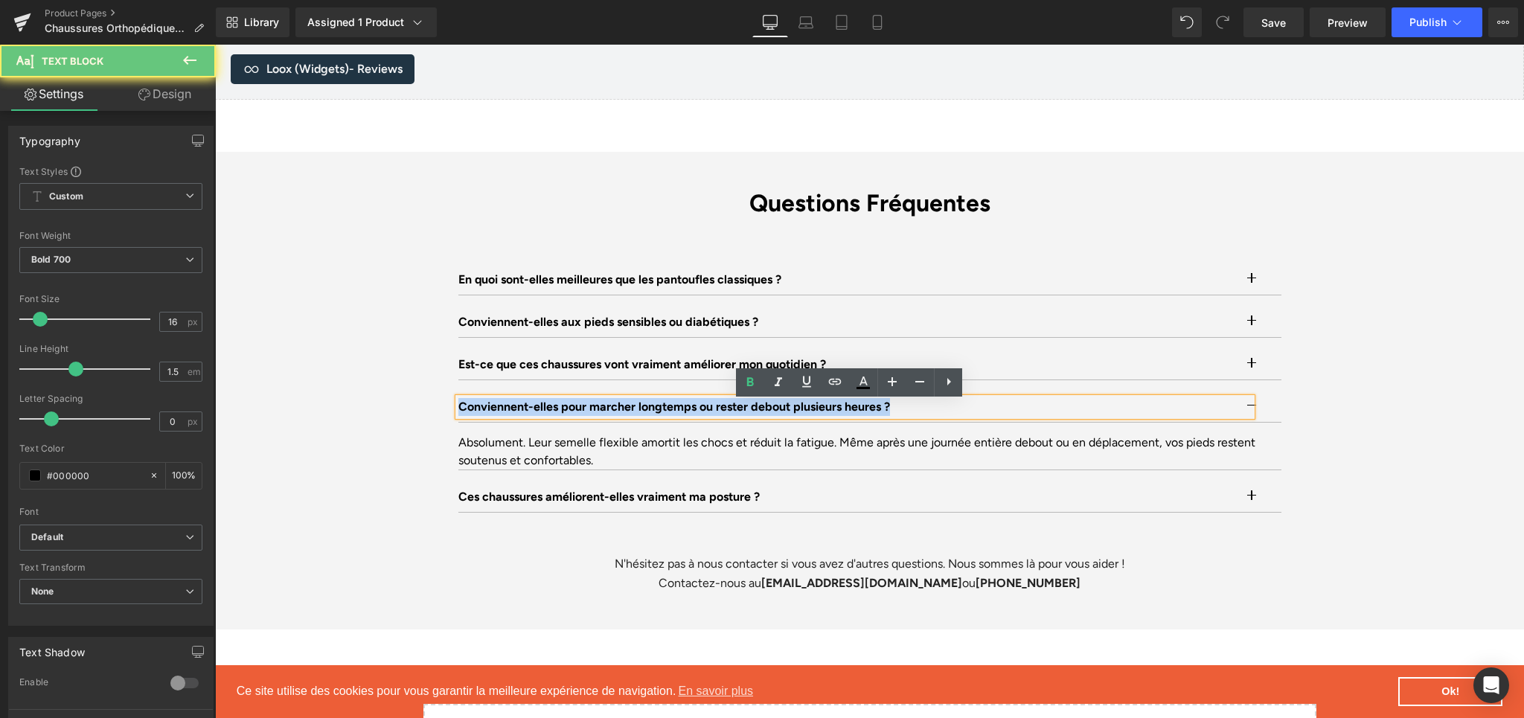
click at [530, 411] on p "Conviennent-elles pour marcher longtemps ou rester debout plusieurs heures ?" at bounding box center [854, 407] width 793 height 18
paste div
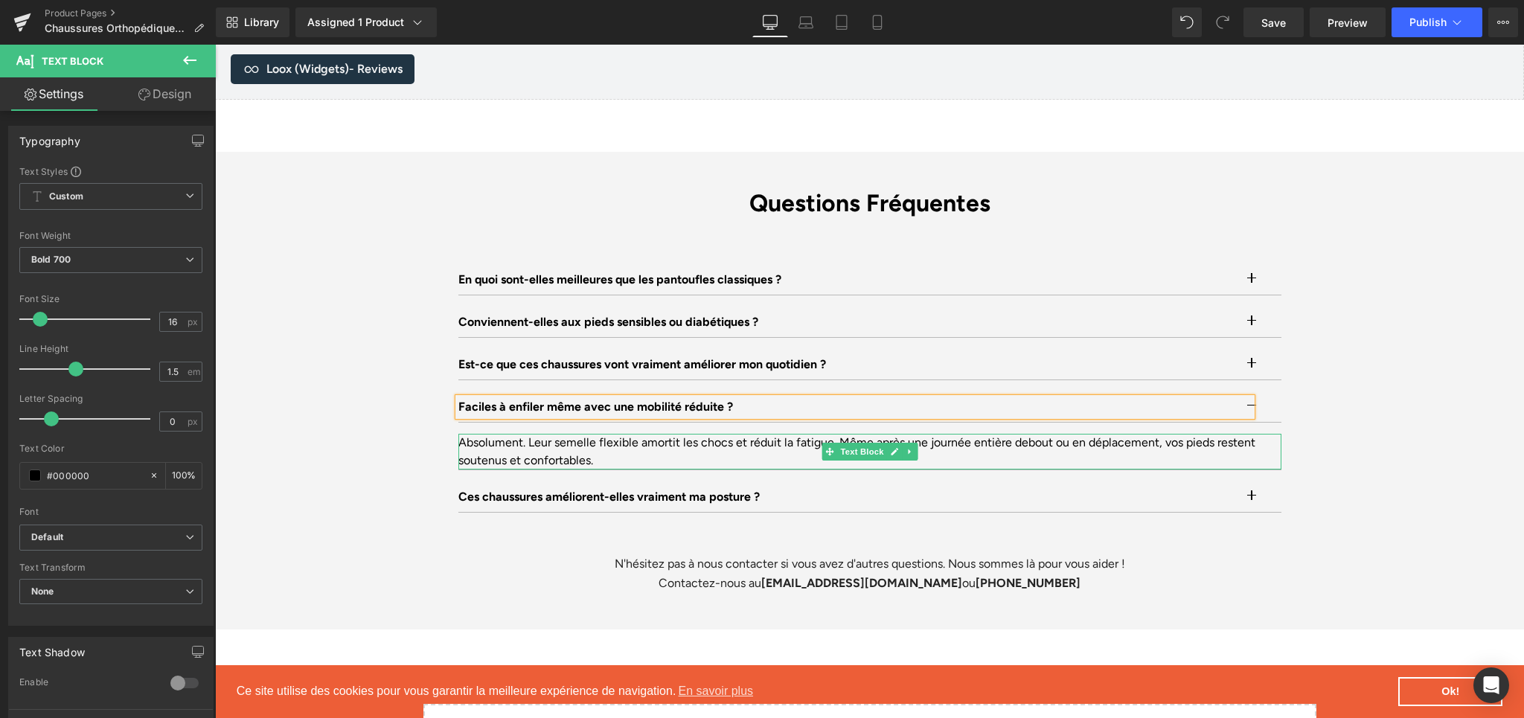
click at [516, 455] on div "Absolument. Leur semelle flexible amortit les chocs et réduit la fatigue. Même …" at bounding box center [869, 452] width 823 height 36
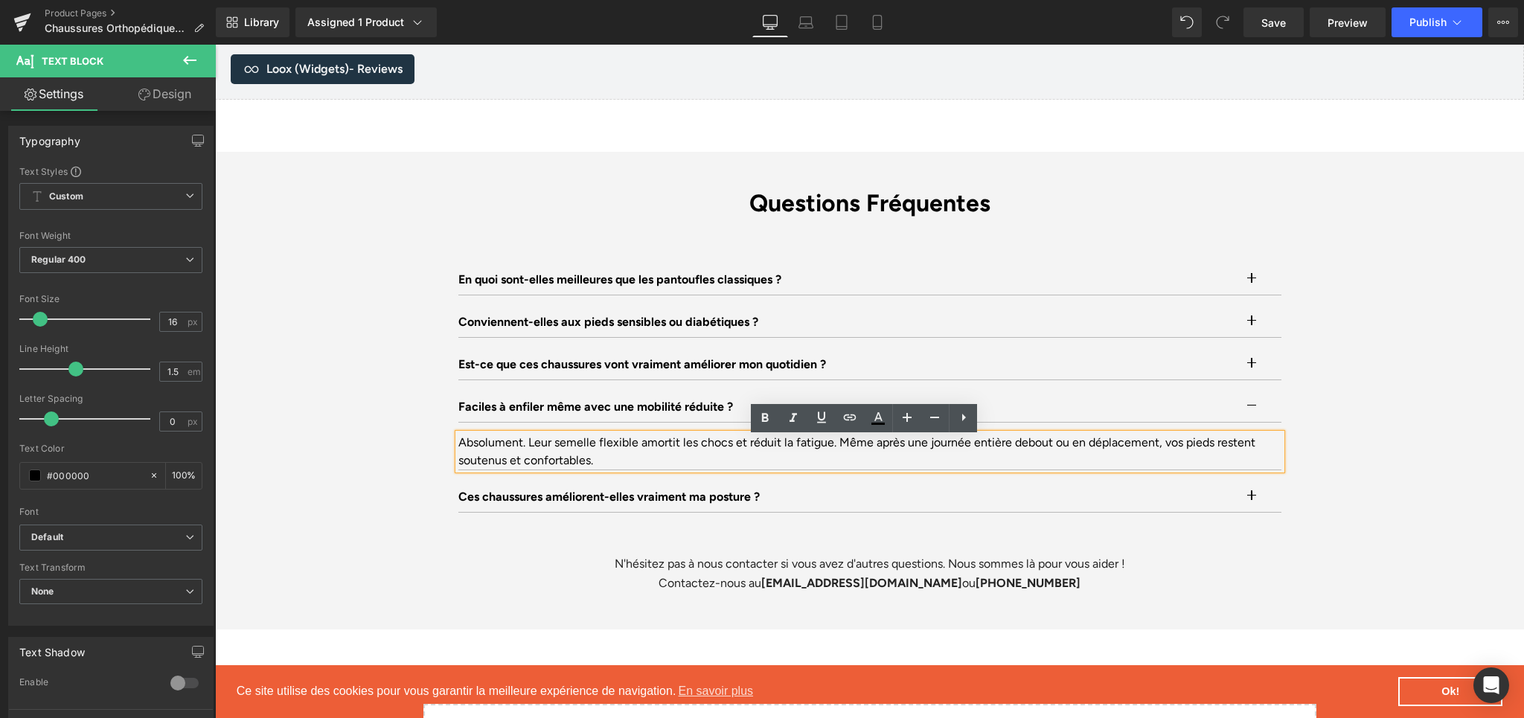
click at [515, 437] on div "Absolument. Leur semelle flexible amortit les chocs et réduit la fatigue. Même …" at bounding box center [869, 452] width 823 height 36
click at [514, 442] on div "Absolument. Leur semelle flexible amortit les chocs et réduit la fatigue. Même …" at bounding box center [869, 452] width 823 height 36
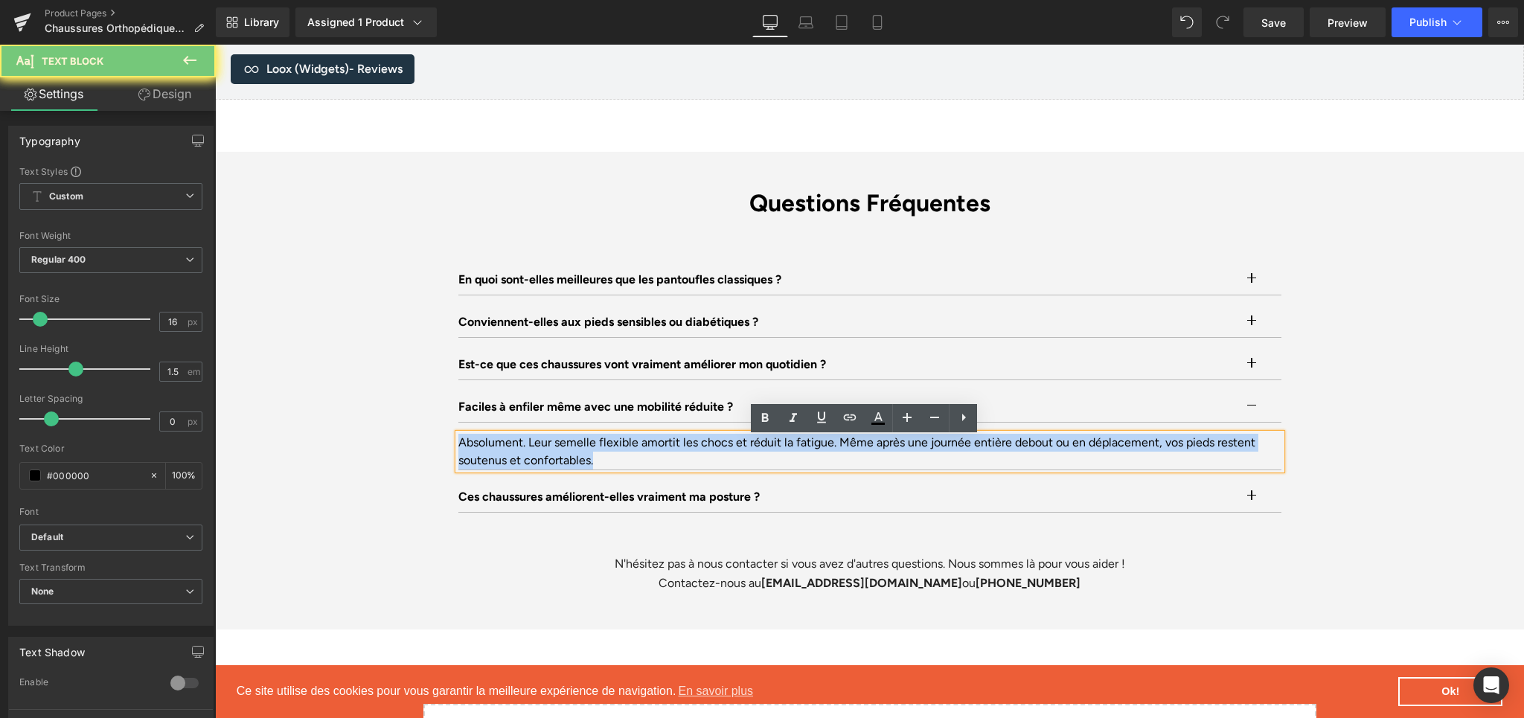
click at [514, 442] on div "Absolument. Leur semelle flexible amortit les chocs et réduit la fatigue. Même …" at bounding box center [869, 452] width 823 height 36
paste div
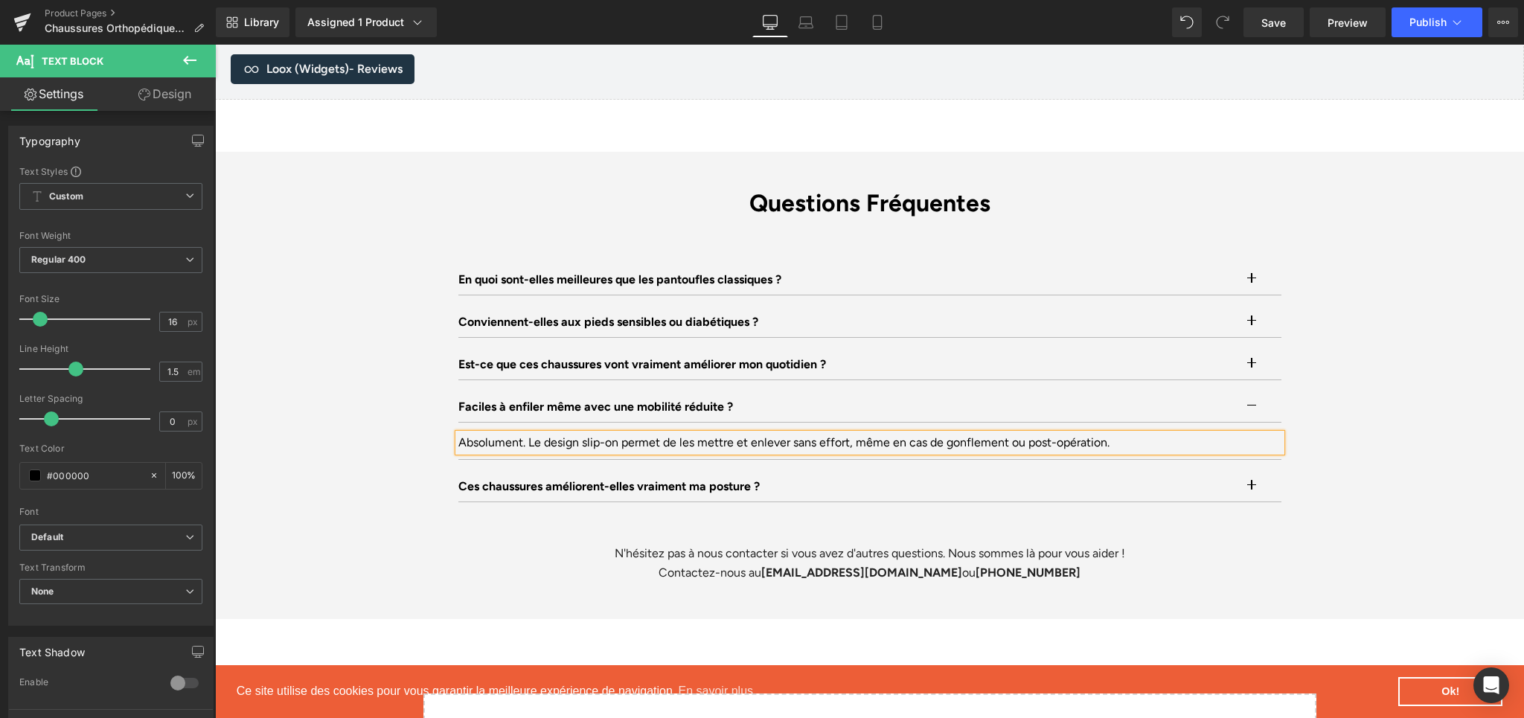
click at [1301, 413] on div "Questions Fréquentes Heading En quoi sont-elles meilleures que les pantoufles c…" at bounding box center [869, 386] width 893 height 394
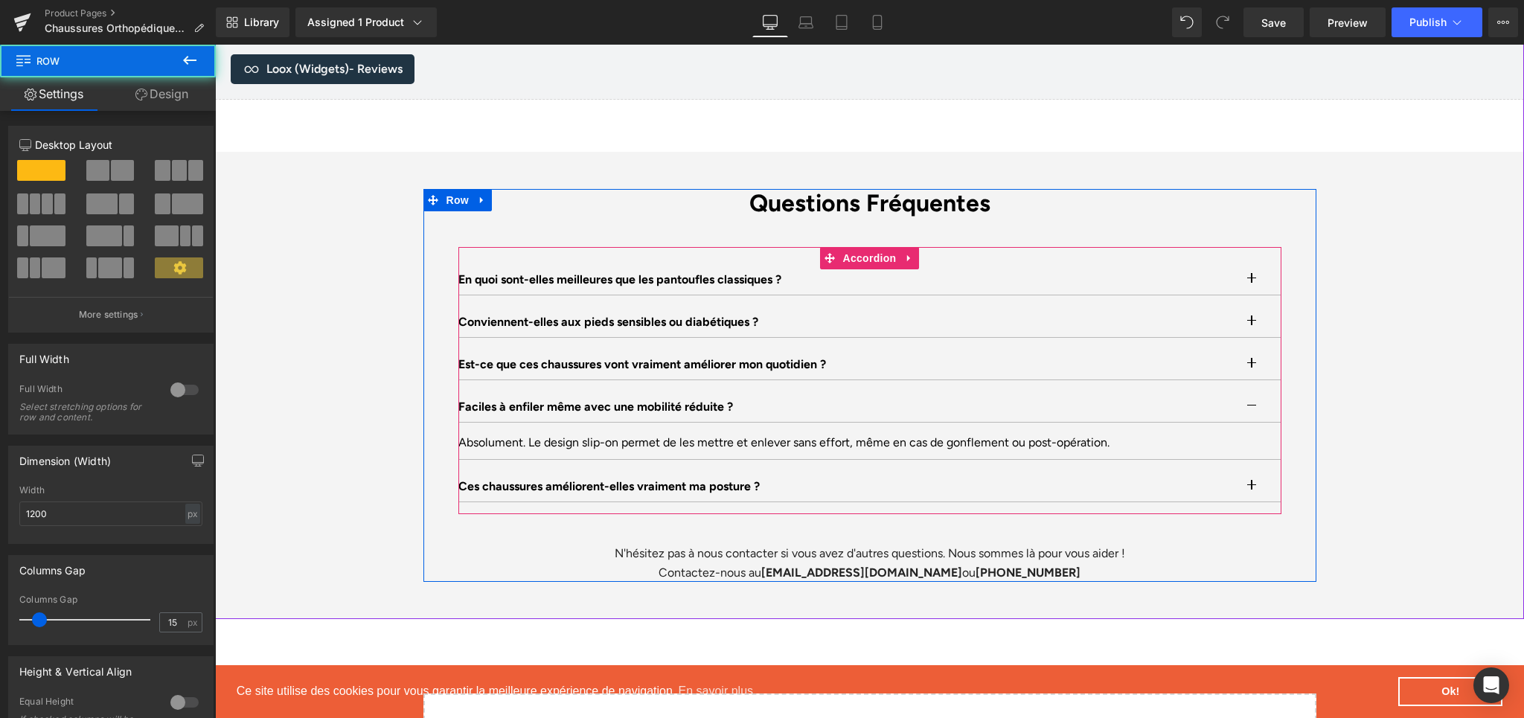
click at [1252, 412] on button "button" at bounding box center [1267, 407] width 30 height 30
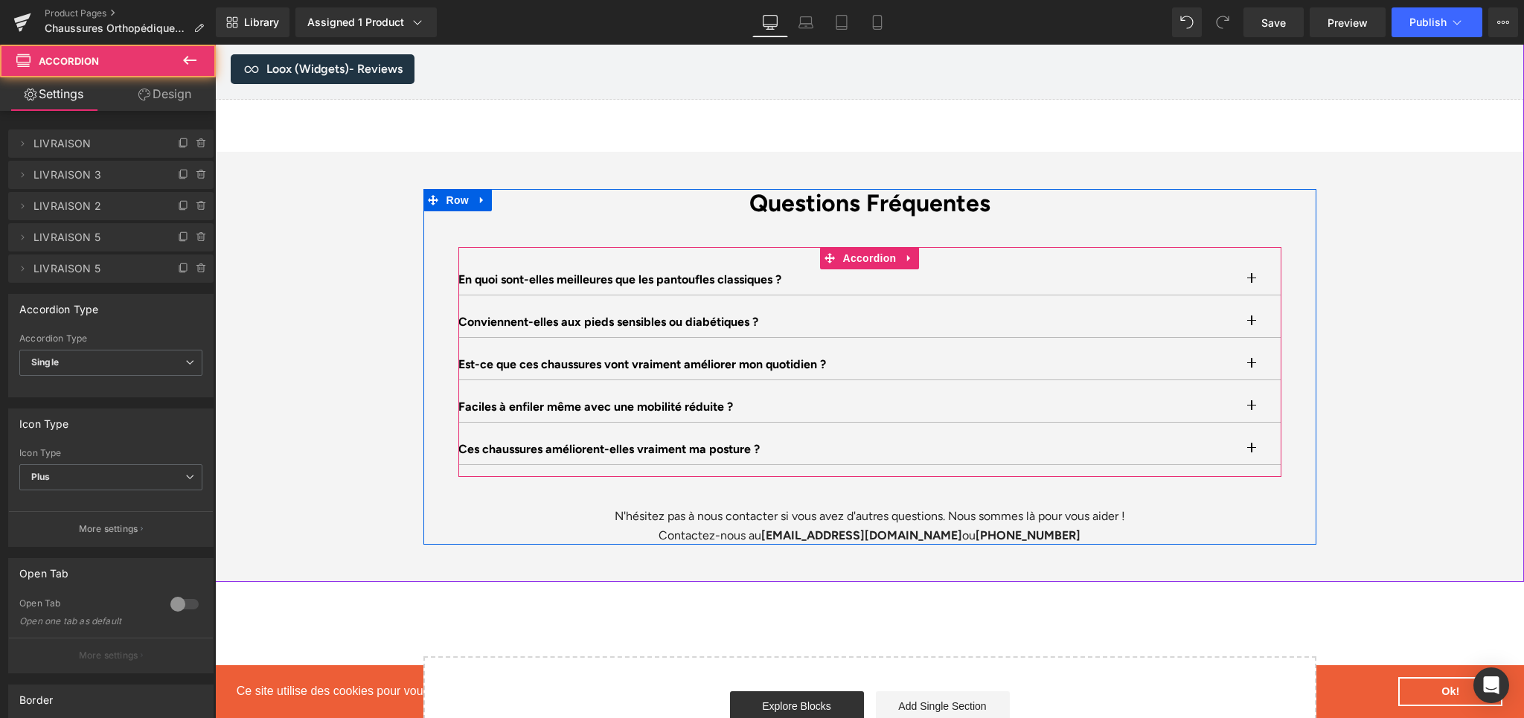
click at [1252, 453] on span "button" at bounding box center [1252, 453] width 0 height 0
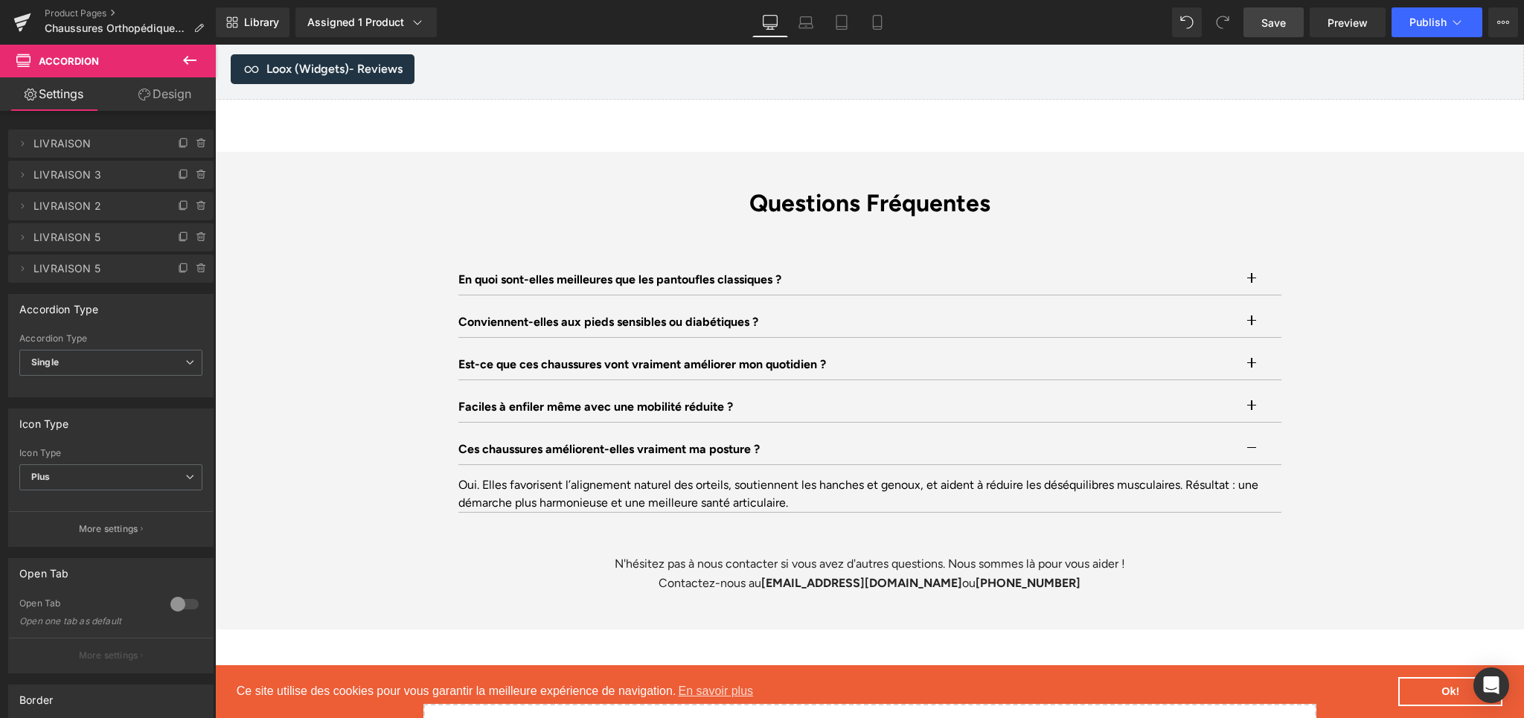
click at [1260, 22] on link "Save" at bounding box center [1274, 22] width 60 height 30
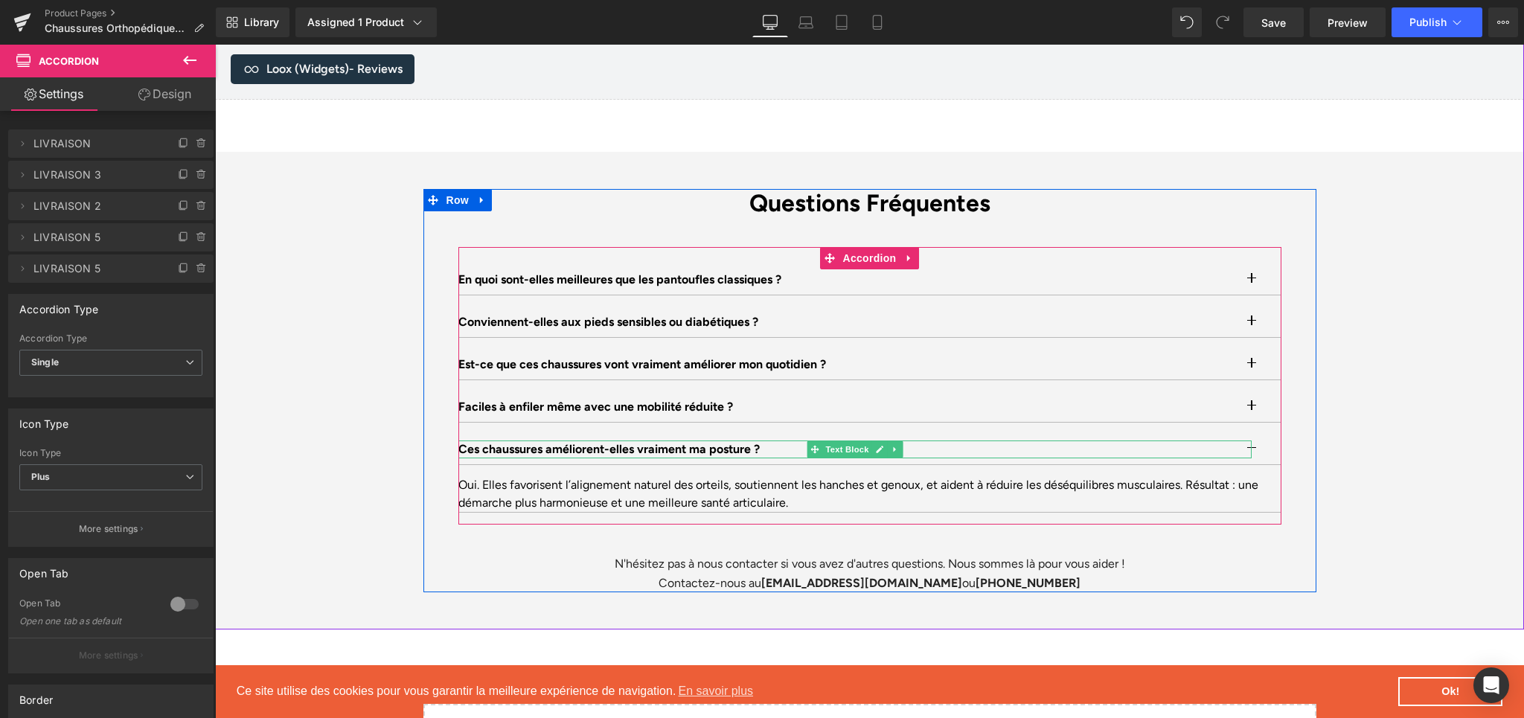
click at [529, 451] on p "Ces chaussures améliorent-elles vraiment ma posture ?" at bounding box center [854, 450] width 793 height 18
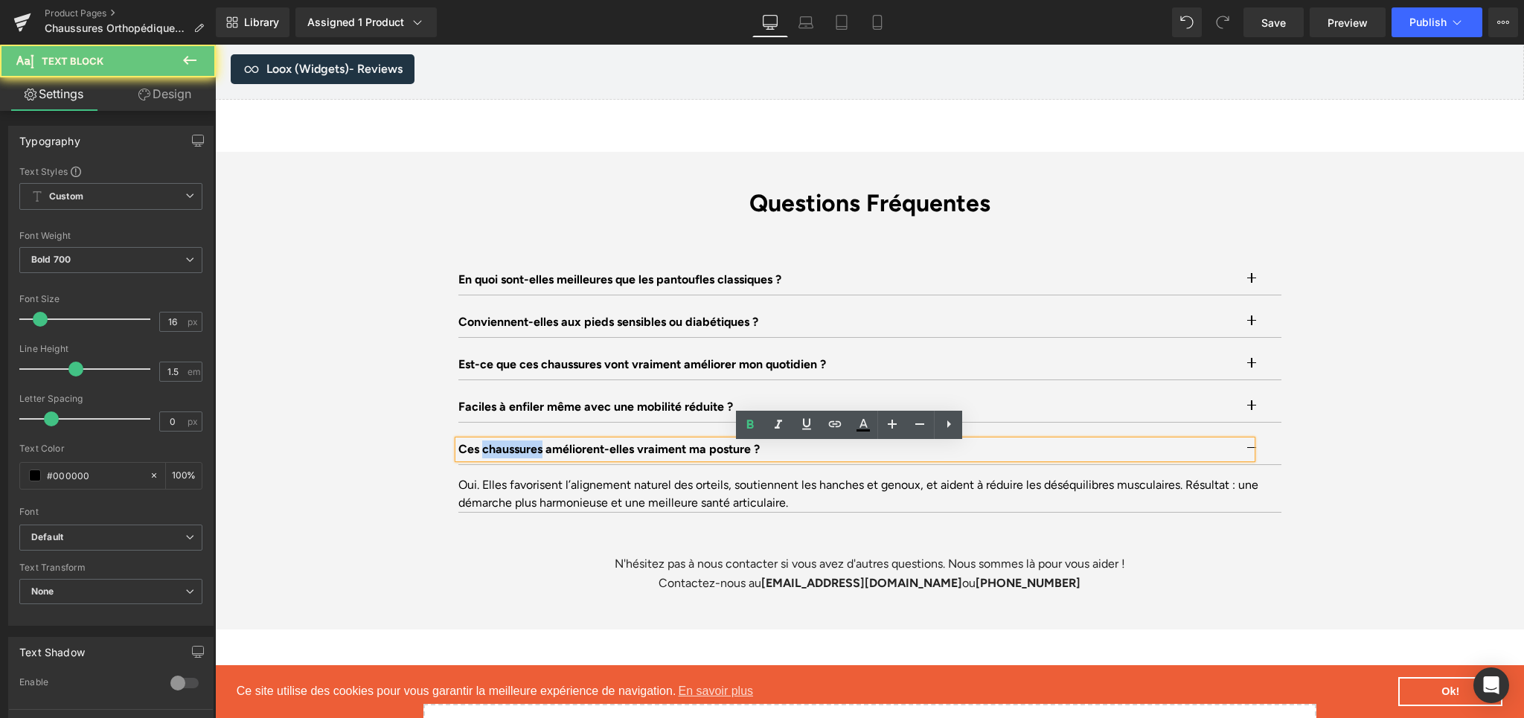
click at [529, 451] on p "Ces chaussures améliorent-elles vraiment ma posture ?" at bounding box center [854, 450] width 793 height 18
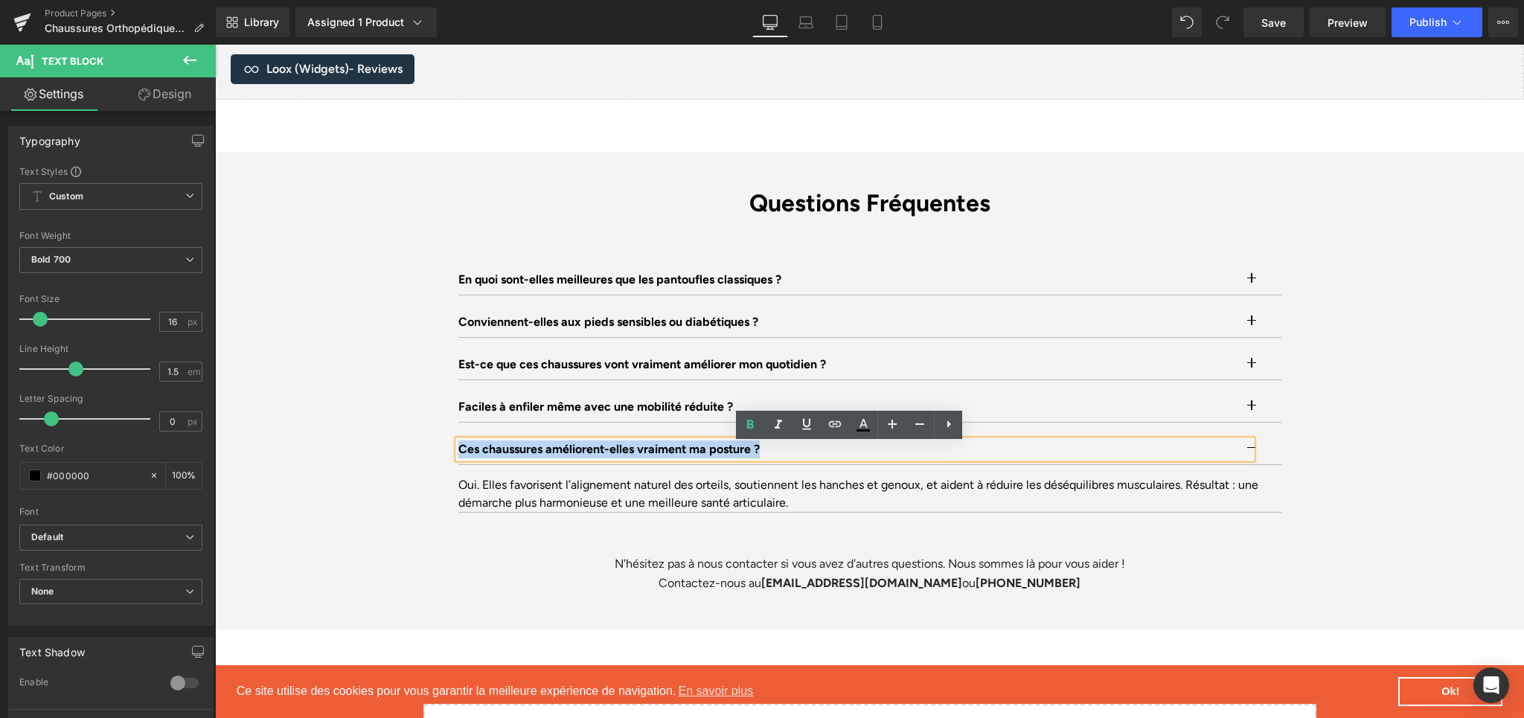
paste div
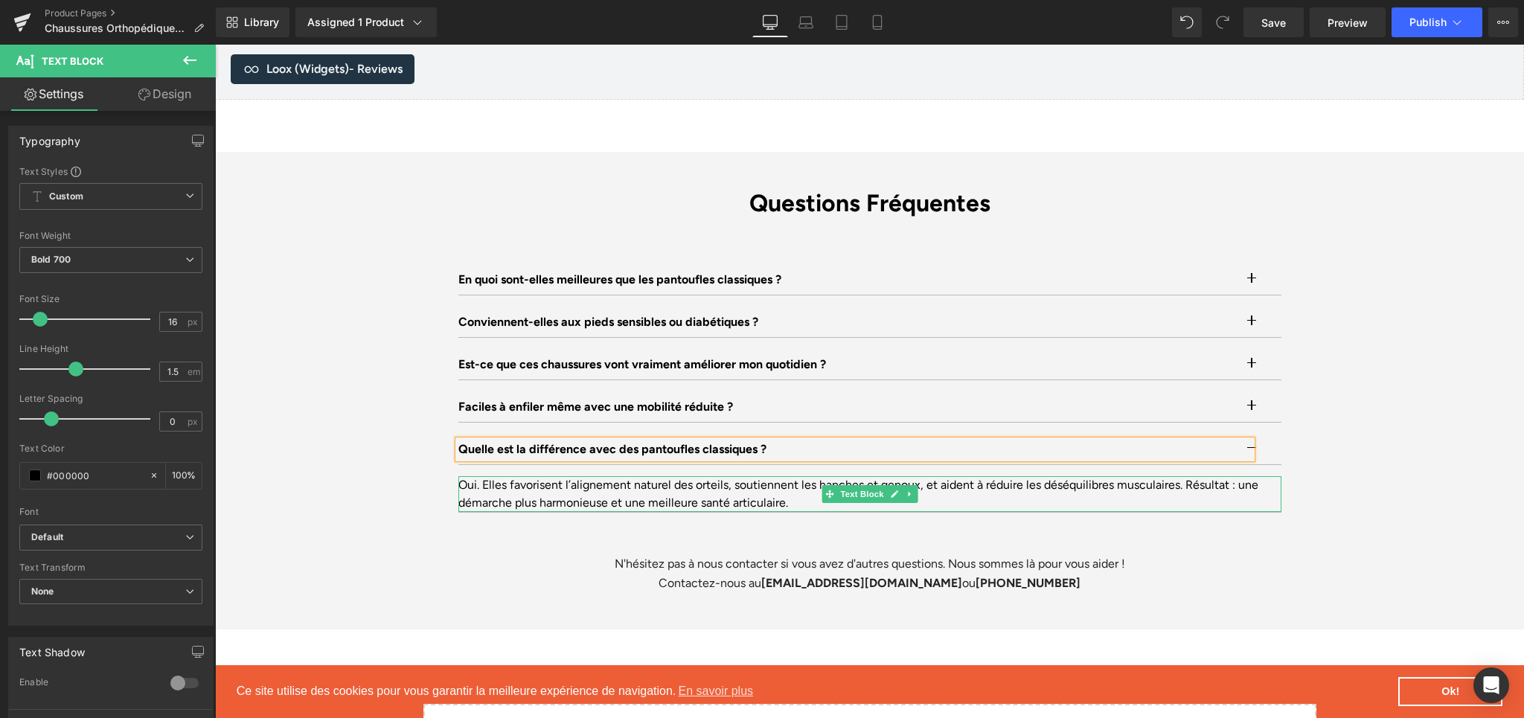
click at [519, 491] on div "Oui. Elles favorisent l’alignement naturel des orteils, soutiennent les hanches…" at bounding box center [869, 494] width 823 height 36
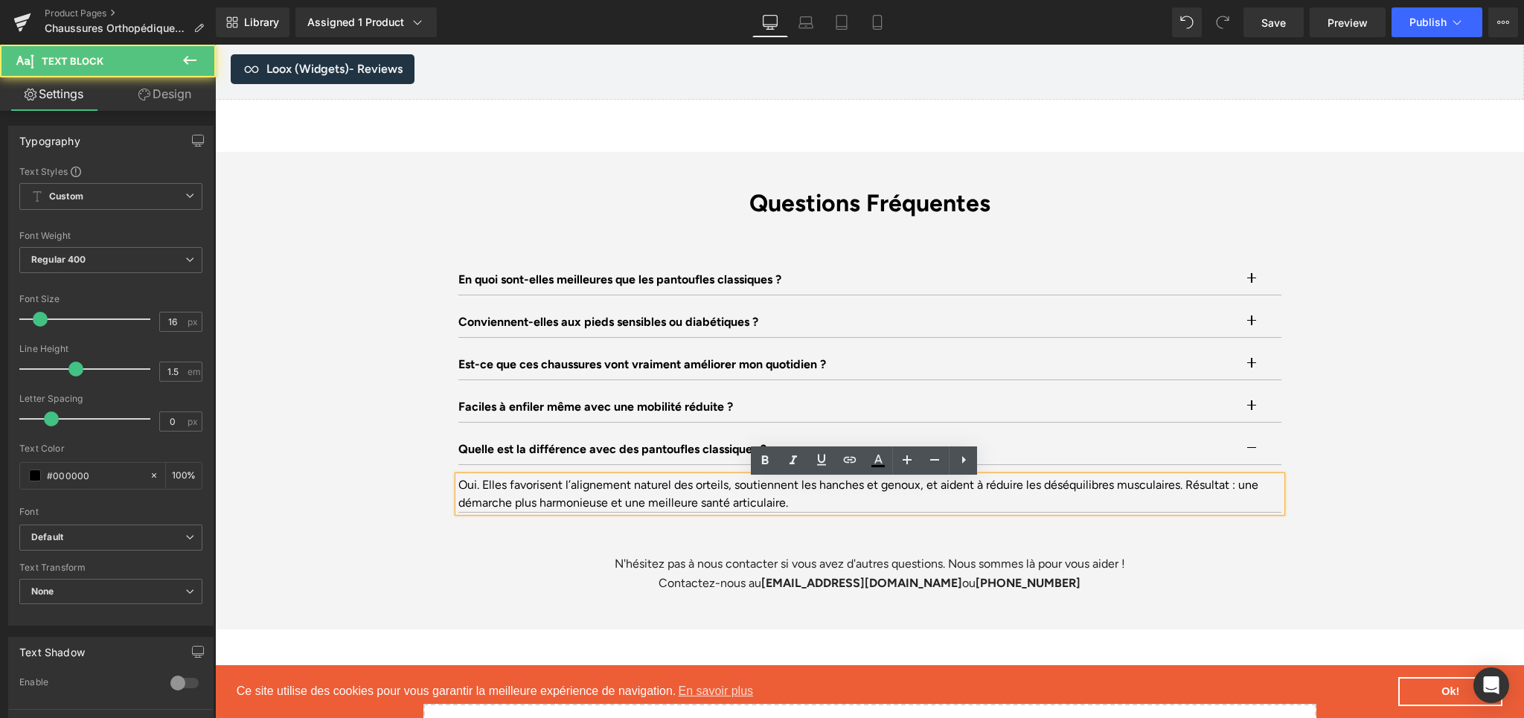
click at [530, 487] on div "Oui. Elles favorisent l’alignement naturel des orteils, soutiennent les hanches…" at bounding box center [869, 494] width 823 height 36
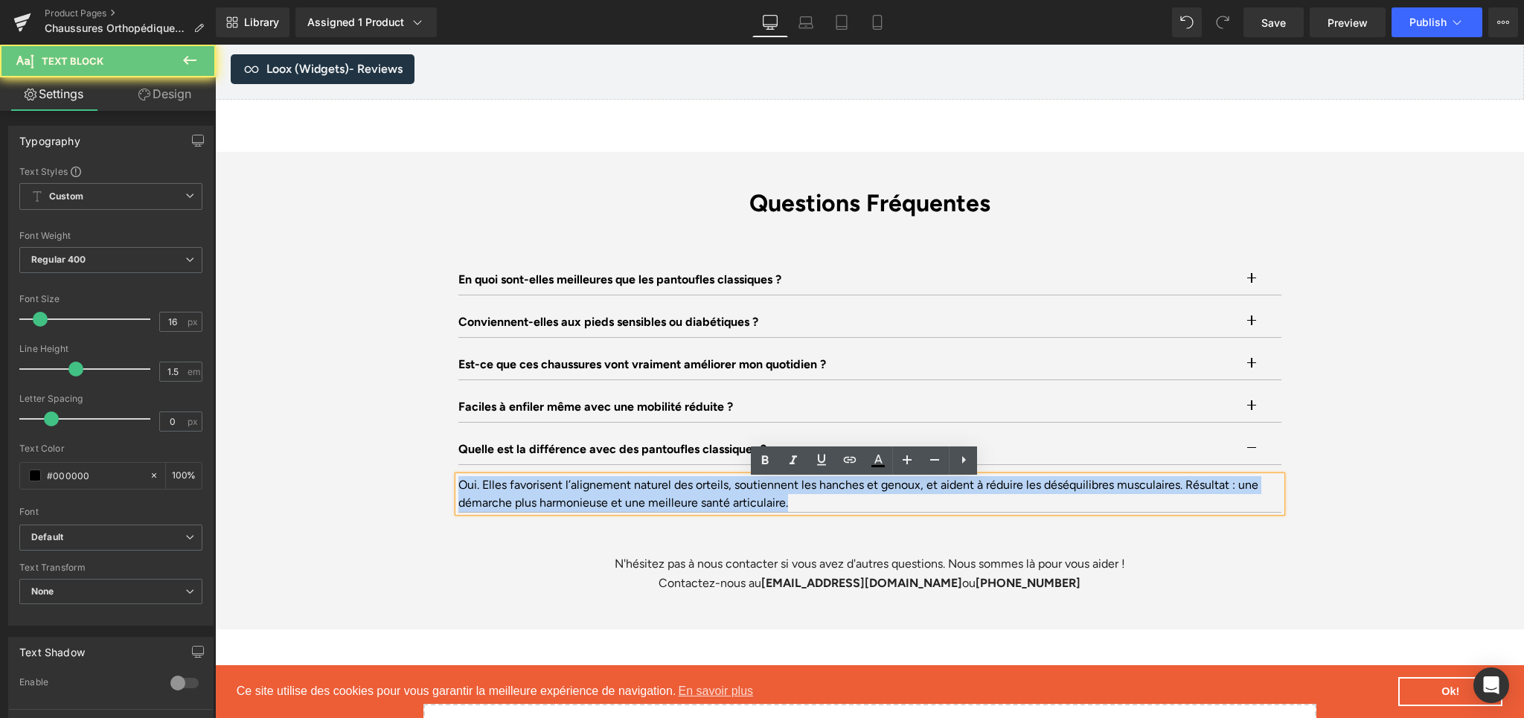
click at [530, 487] on div "Oui. Elles favorisent l’alignement naturel des orteils, soutiennent les hanches…" at bounding box center [869, 494] width 823 height 36
paste div
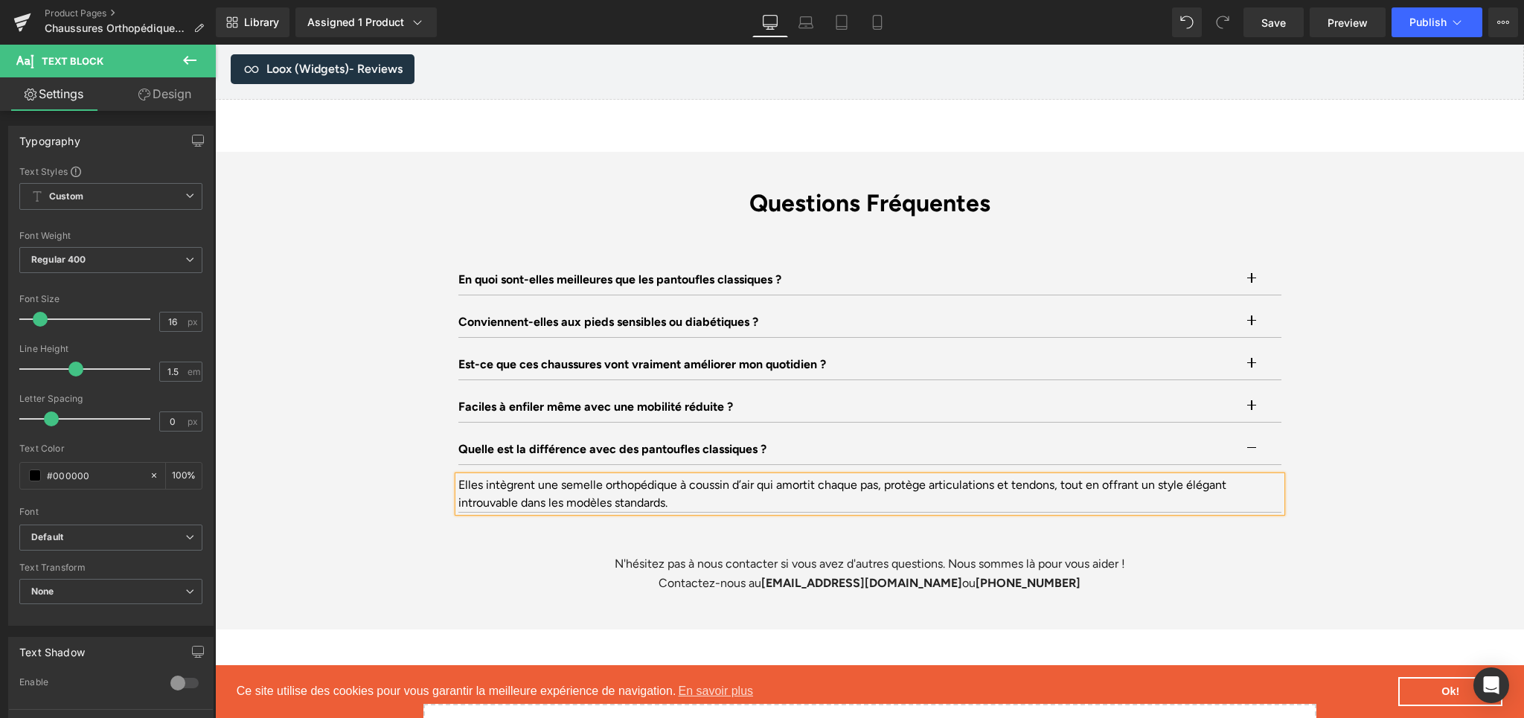
click at [1427, 512] on div "Questions Fréquentes Heading En quoi sont-elles meilleures que les pantoufles c…" at bounding box center [869, 391] width 1309 height 404
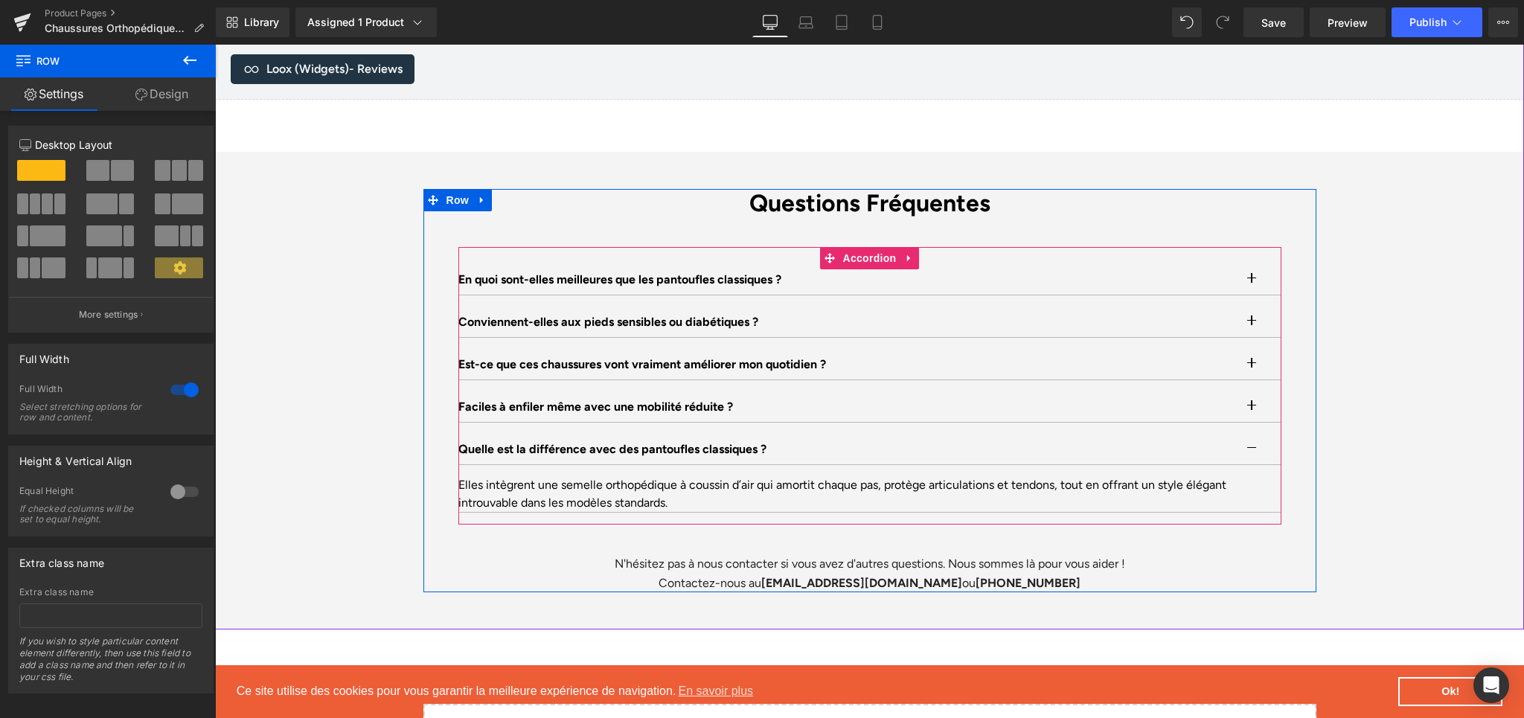
click at [1252, 455] on button "button" at bounding box center [1267, 450] width 30 height 30
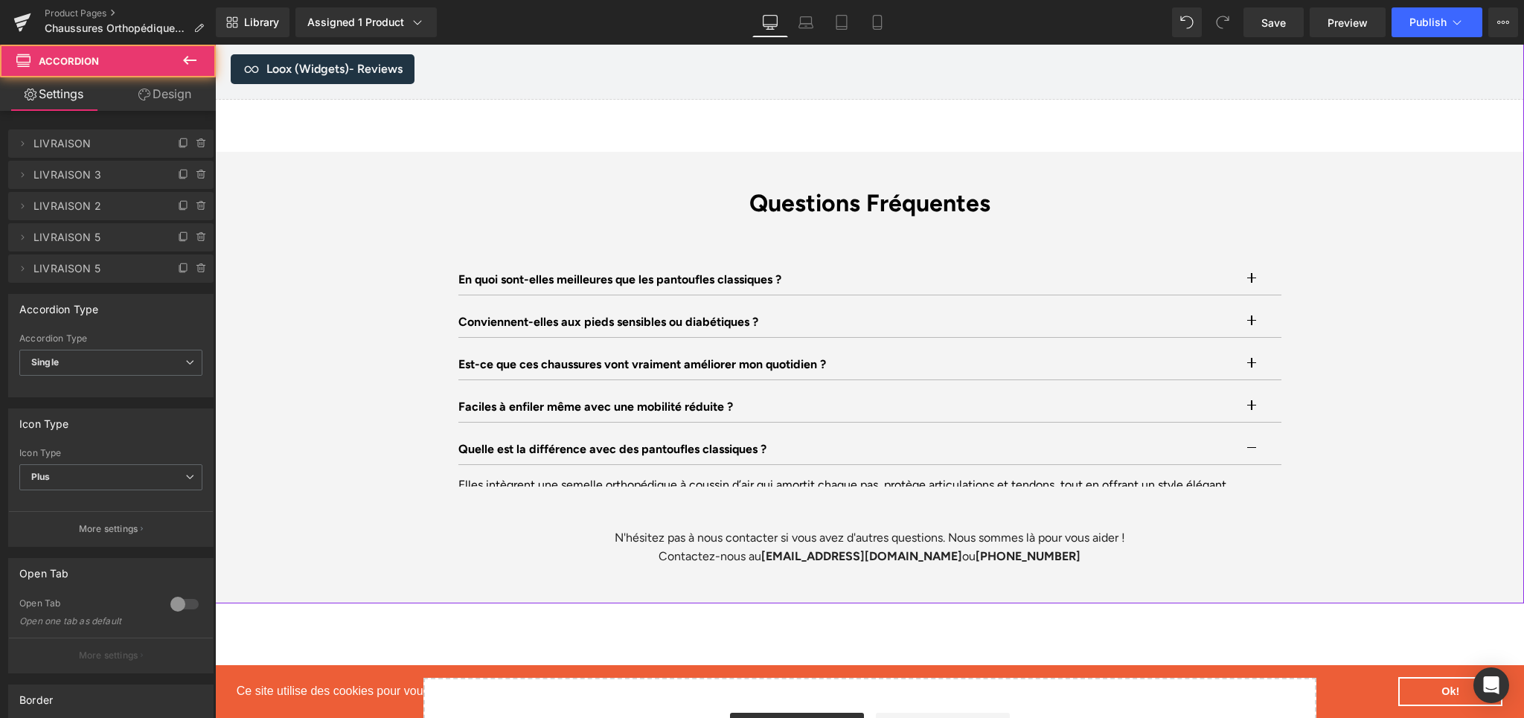
click at [1395, 463] on div "Questions Fréquentes Heading En quoi sont-elles meilleures que les pantoufles c…" at bounding box center [869, 377] width 1309 height 377
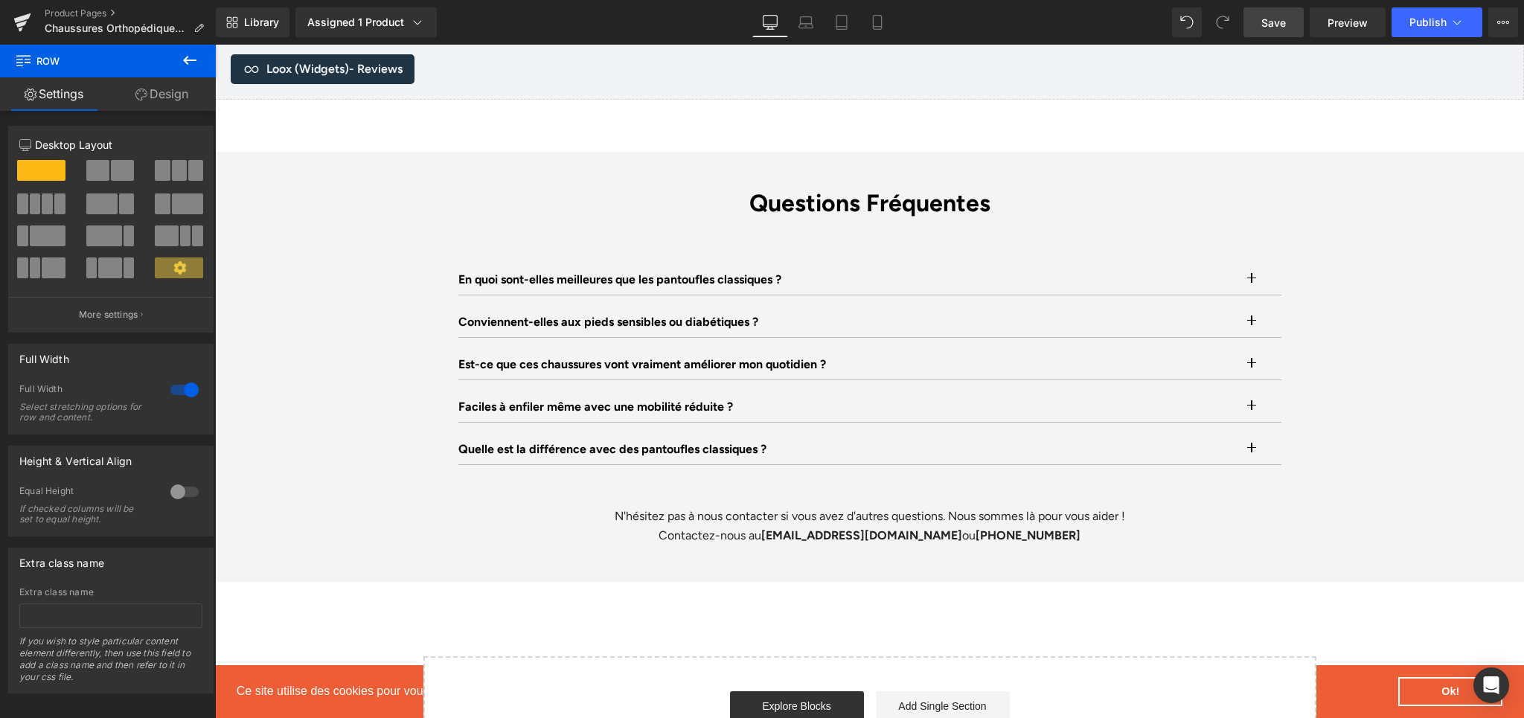
click at [1251, 28] on link "Save" at bounding box center [1274, 22] width 60 height 30
click at [1321, 231] on div "Questions Fréquentes Heading En quoi sont-elles meilleures que les pantoufles c…" at bounding box center [869, 367] width 1309 height 356
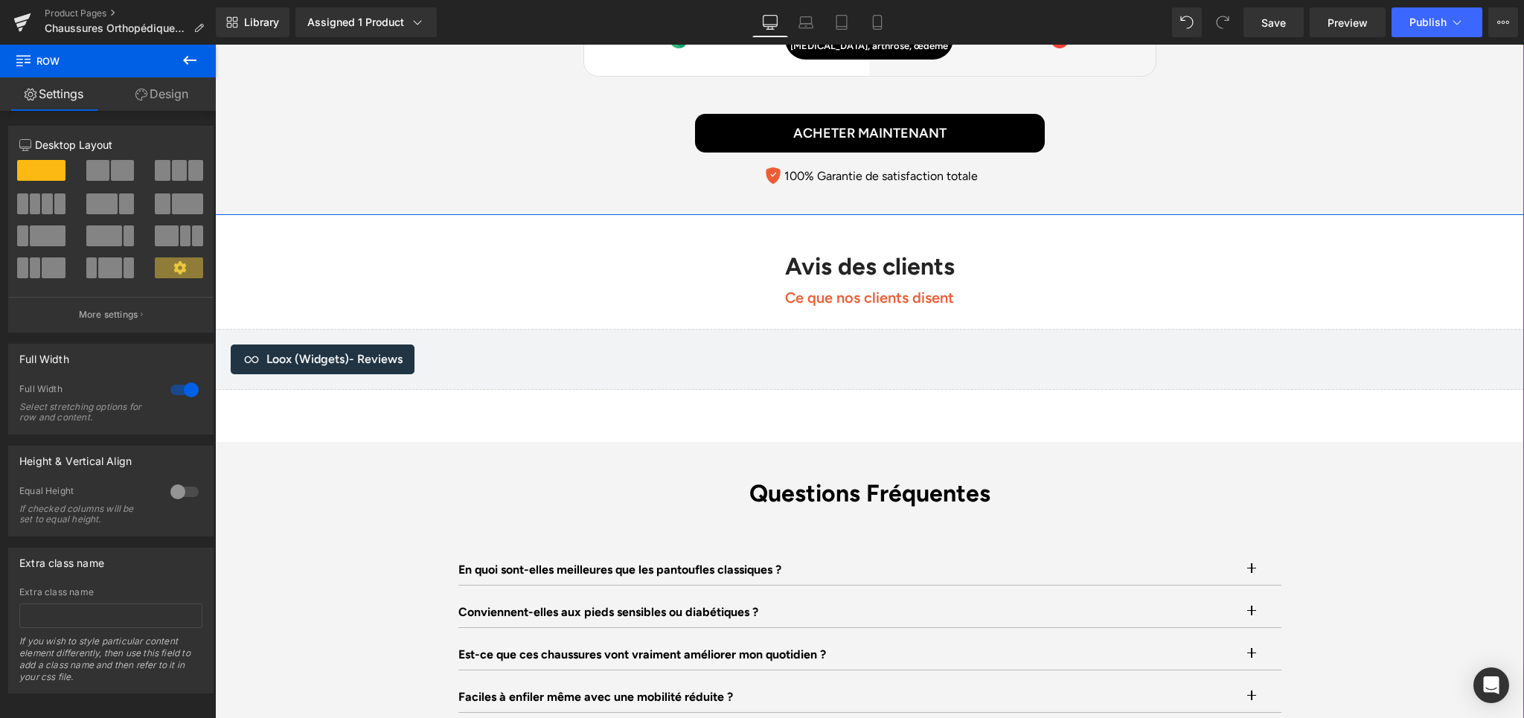
scroll to position [4379, 0]
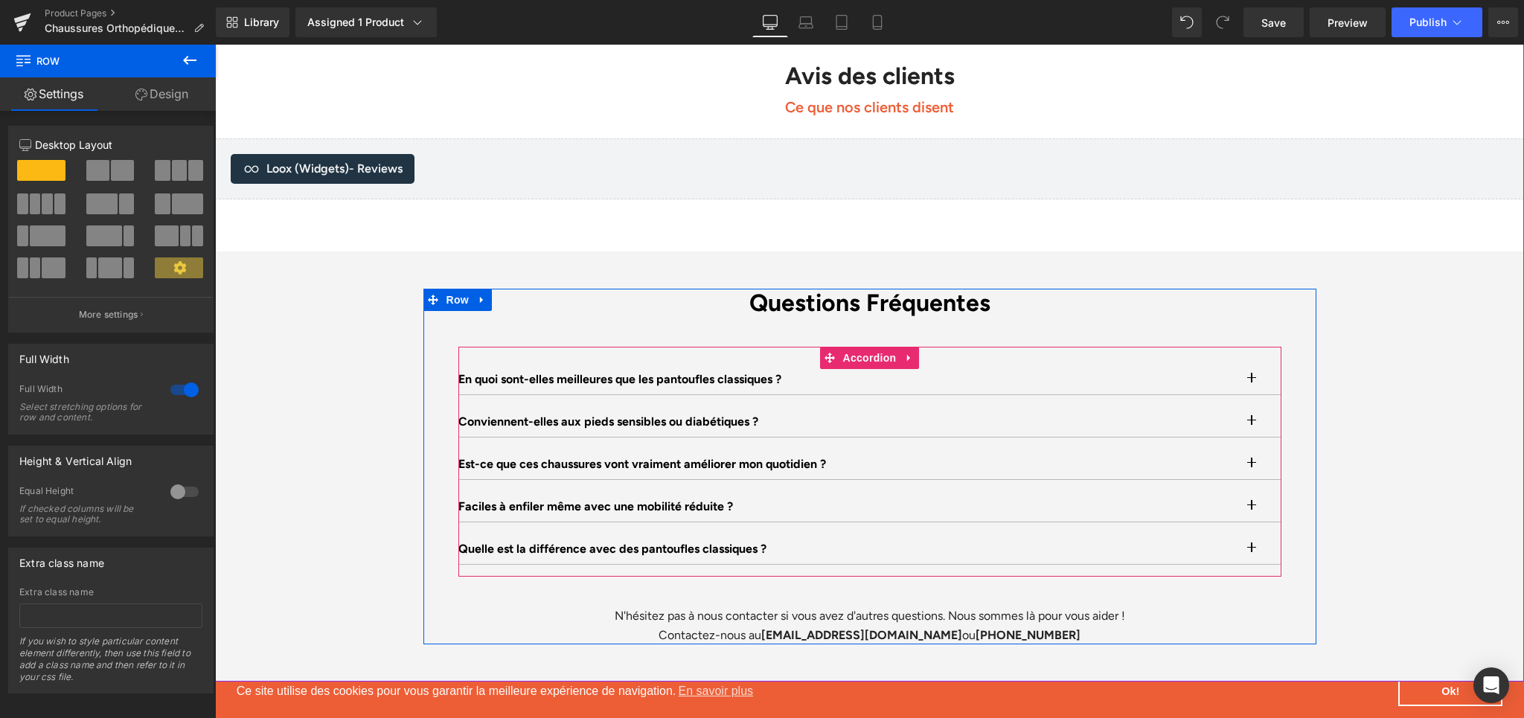
click at [1252, 380] on button "button" at bounding box center [1267, 380] width 30 height 30
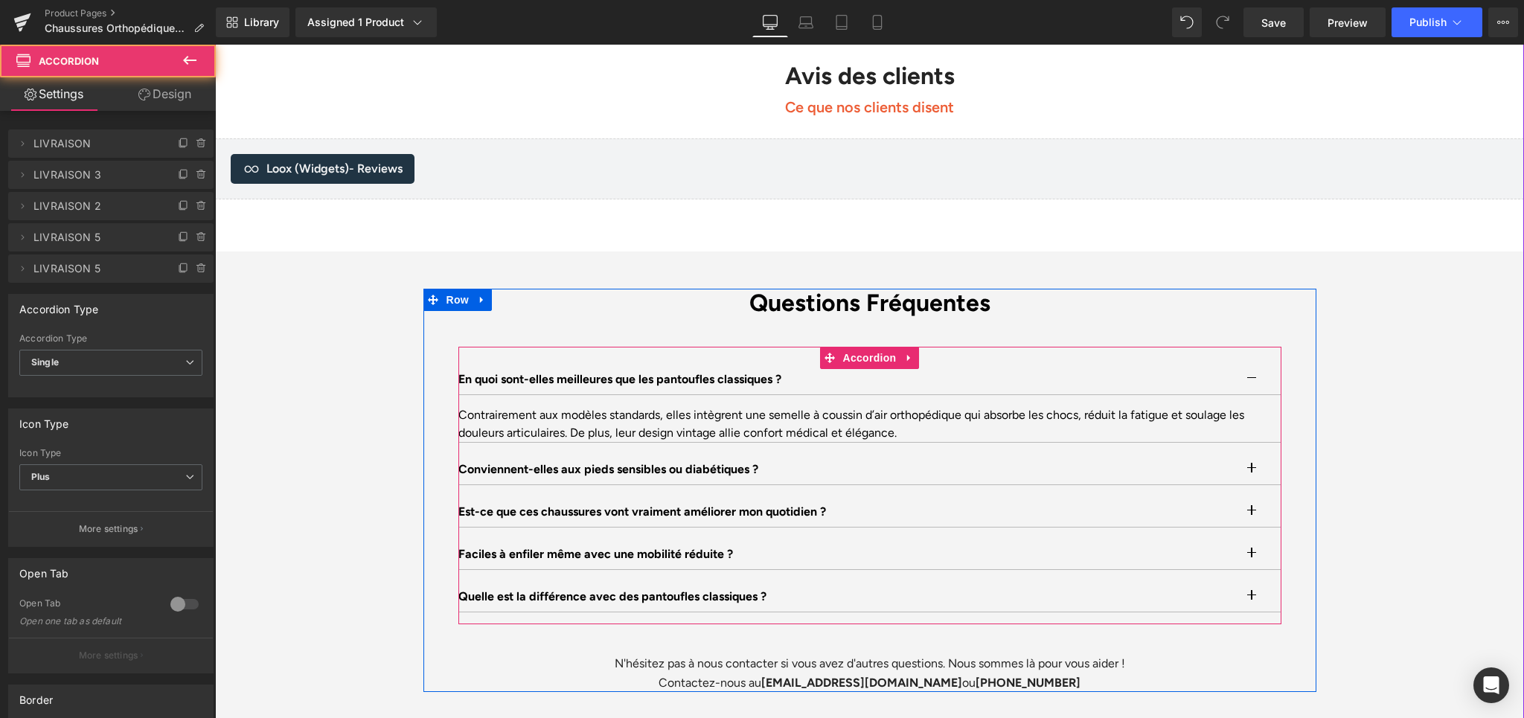
click at [1252, 380] on button "button" at bounding box center [1267, 380] width 30 height 30
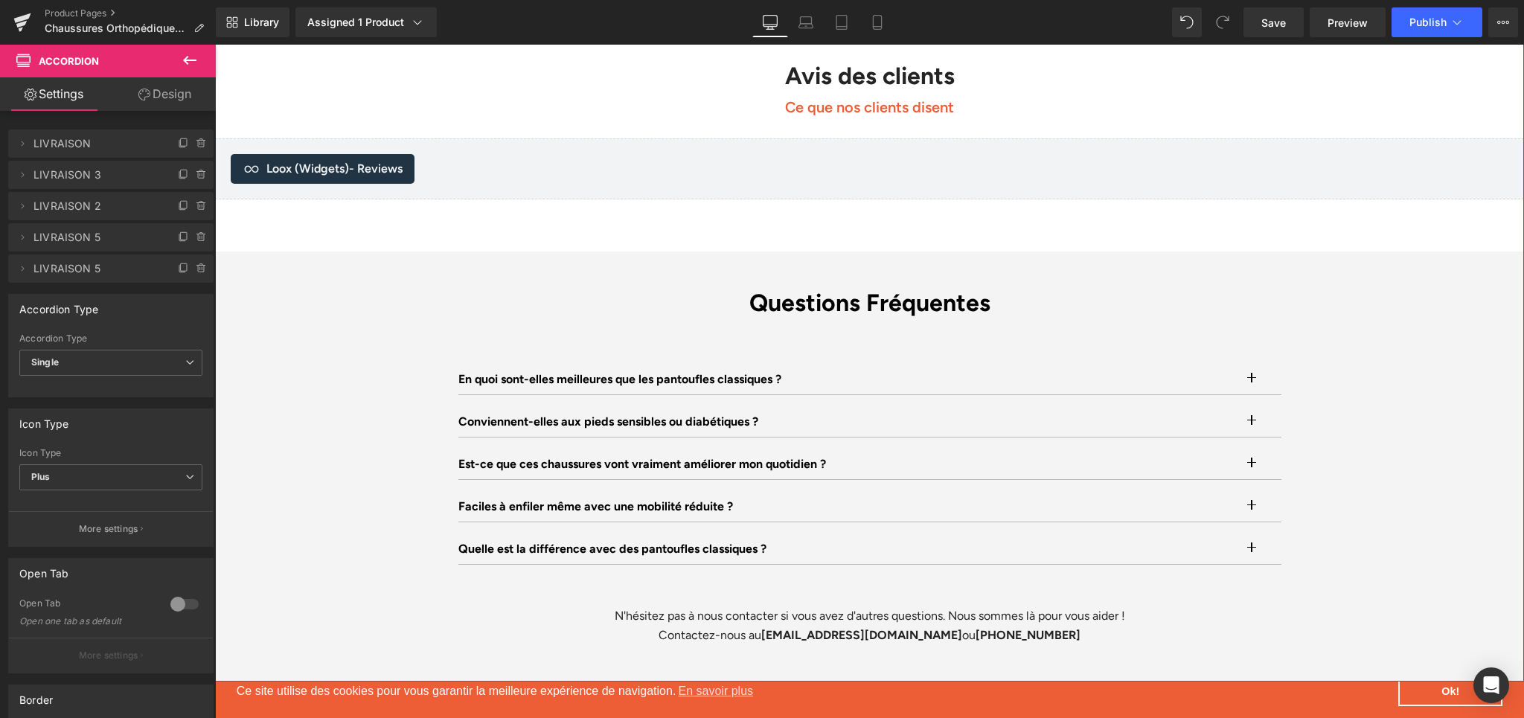
click at [1387, 333] on div "Questions Fréquentes Heading En quoi sont-elles meilleures que les pantoufles c…" at bounding box center [869, 467] width 1309 height 356
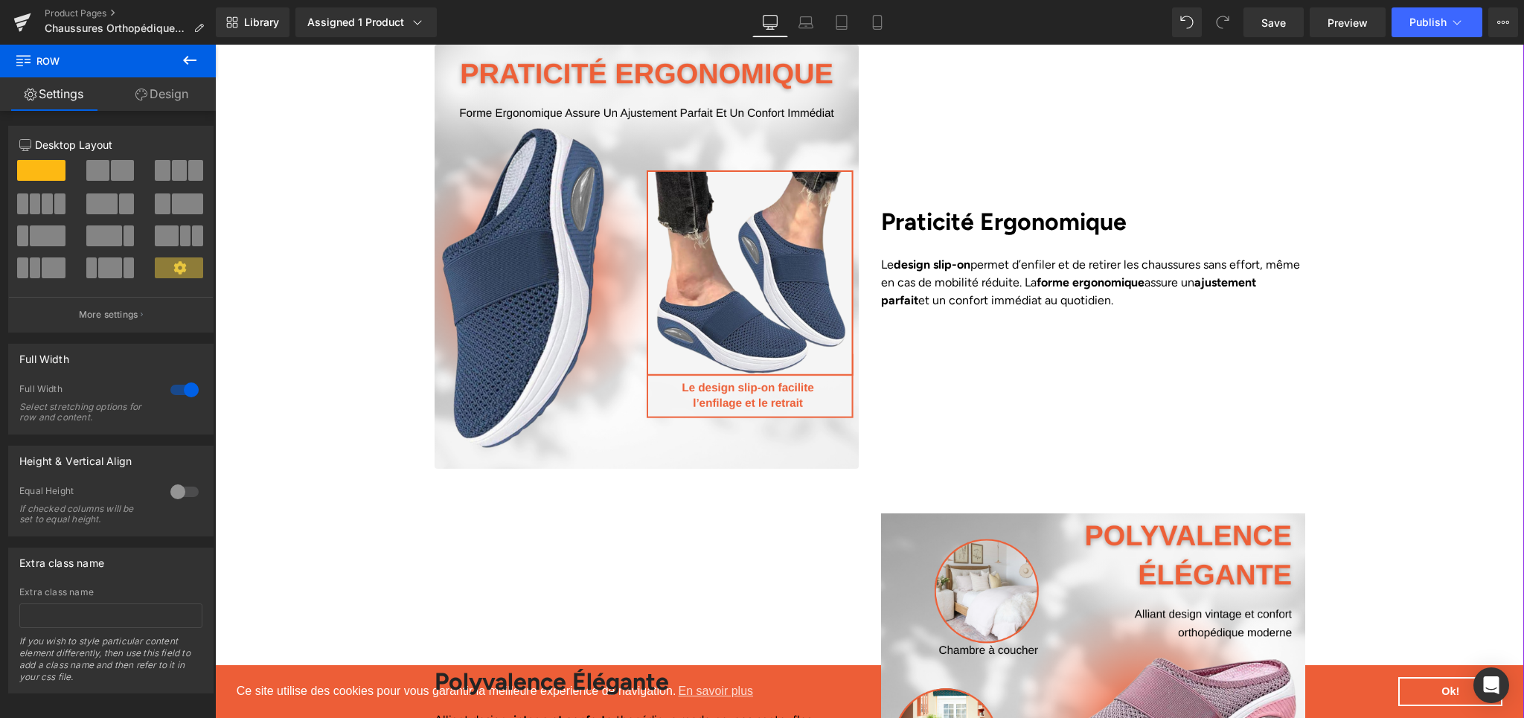
scroll to position [3044, 0]
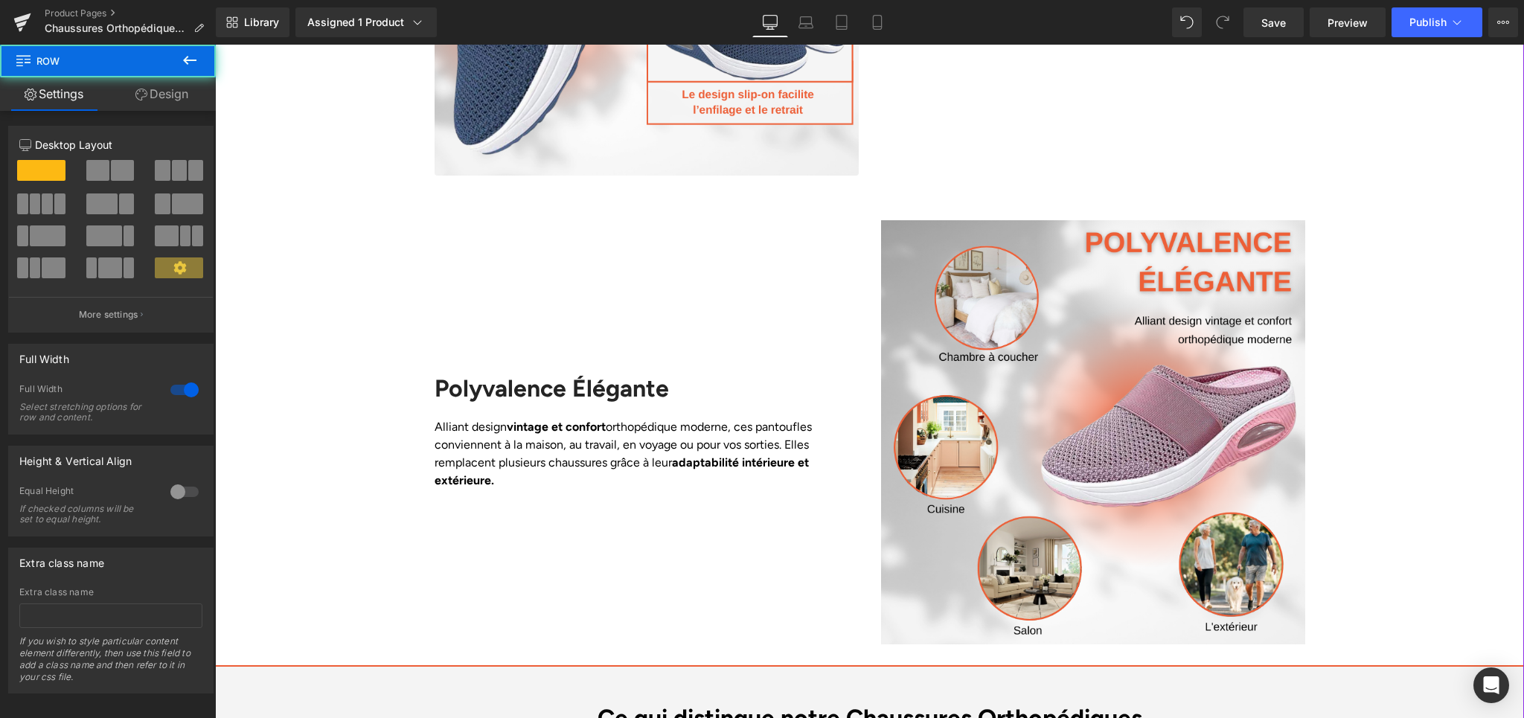
click at [1470, 205] on div "Liquid Row Image Confort Orthopédique Heading La semelle innovante à coussin d’…" at bounding box center [869, 110] width 1309 height 3814
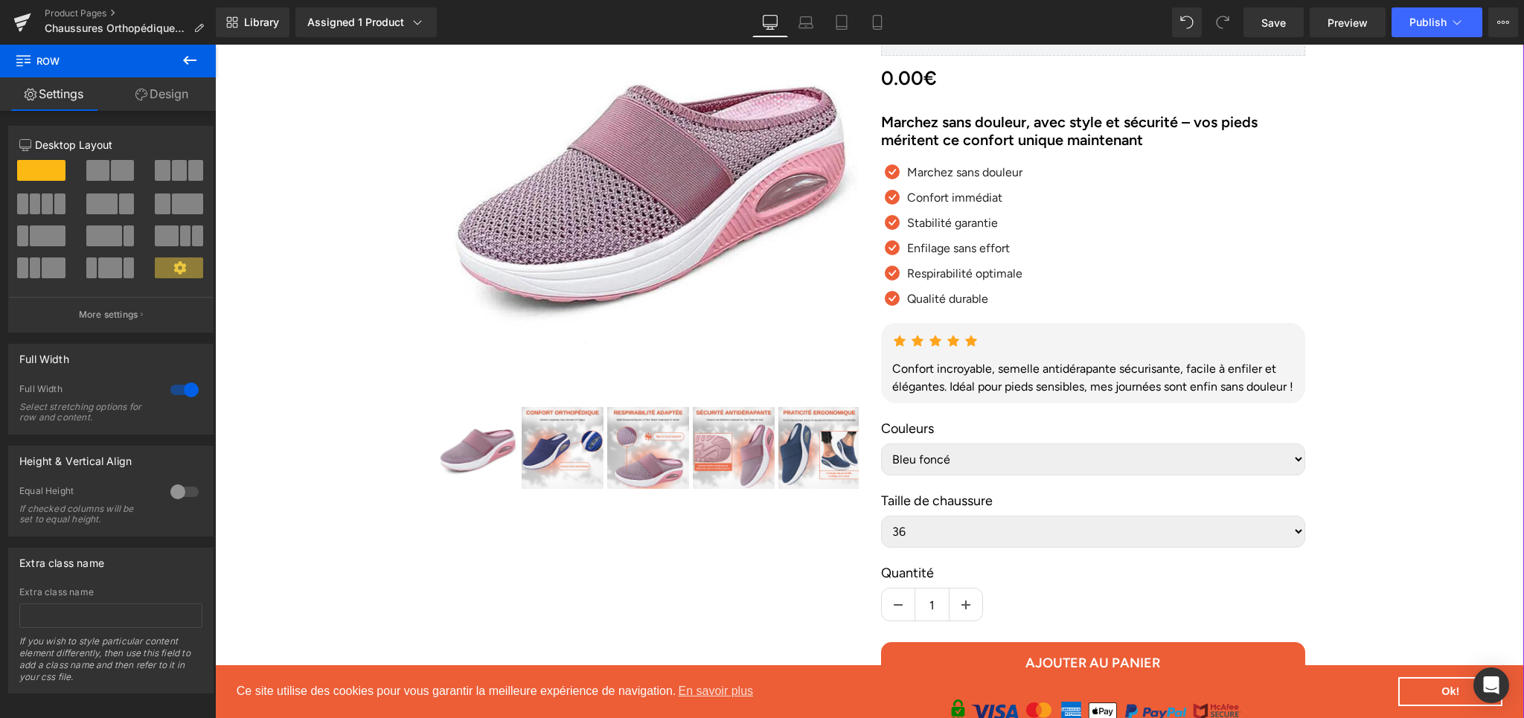
scroll to position [0, 0]
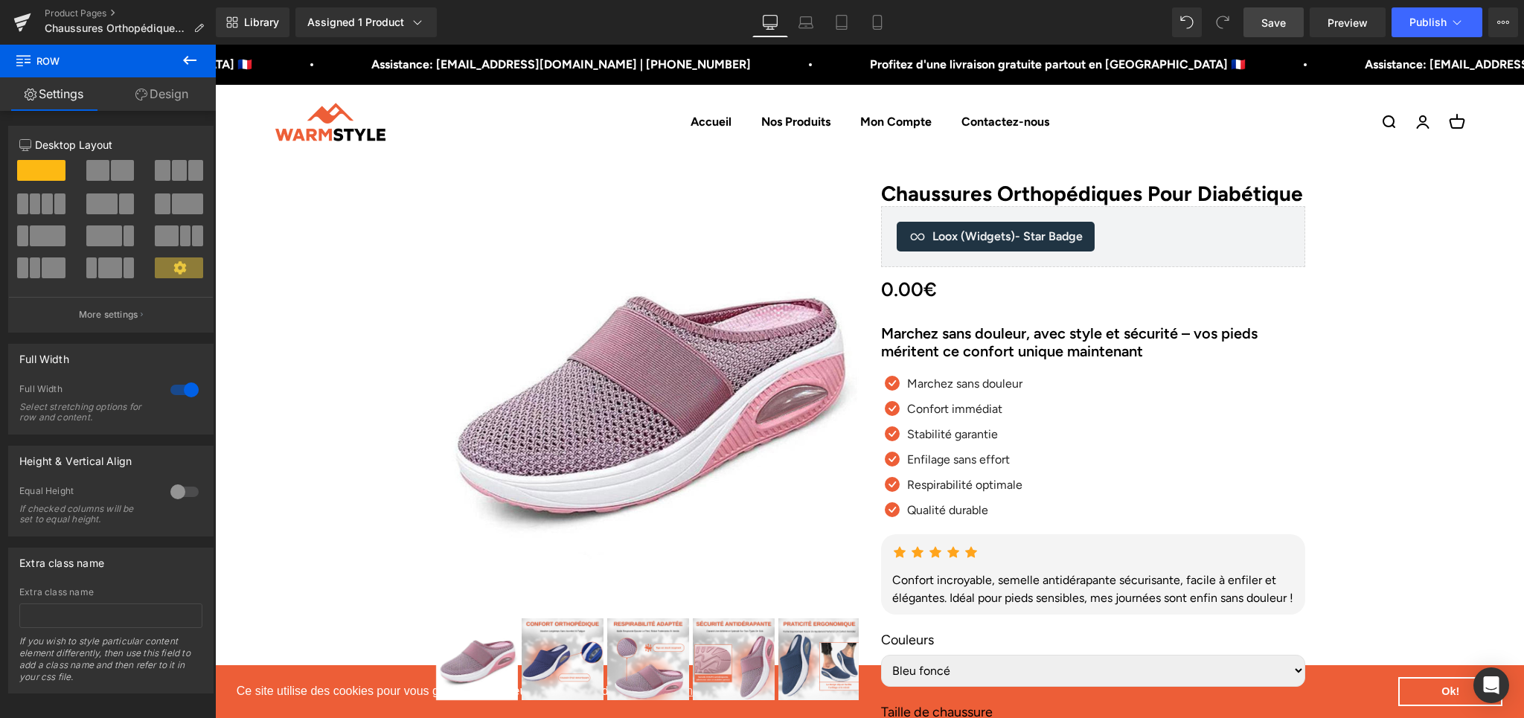
click at [1256, 30] on link "Save" at bounding box center [1274, 22] width 60 height 30
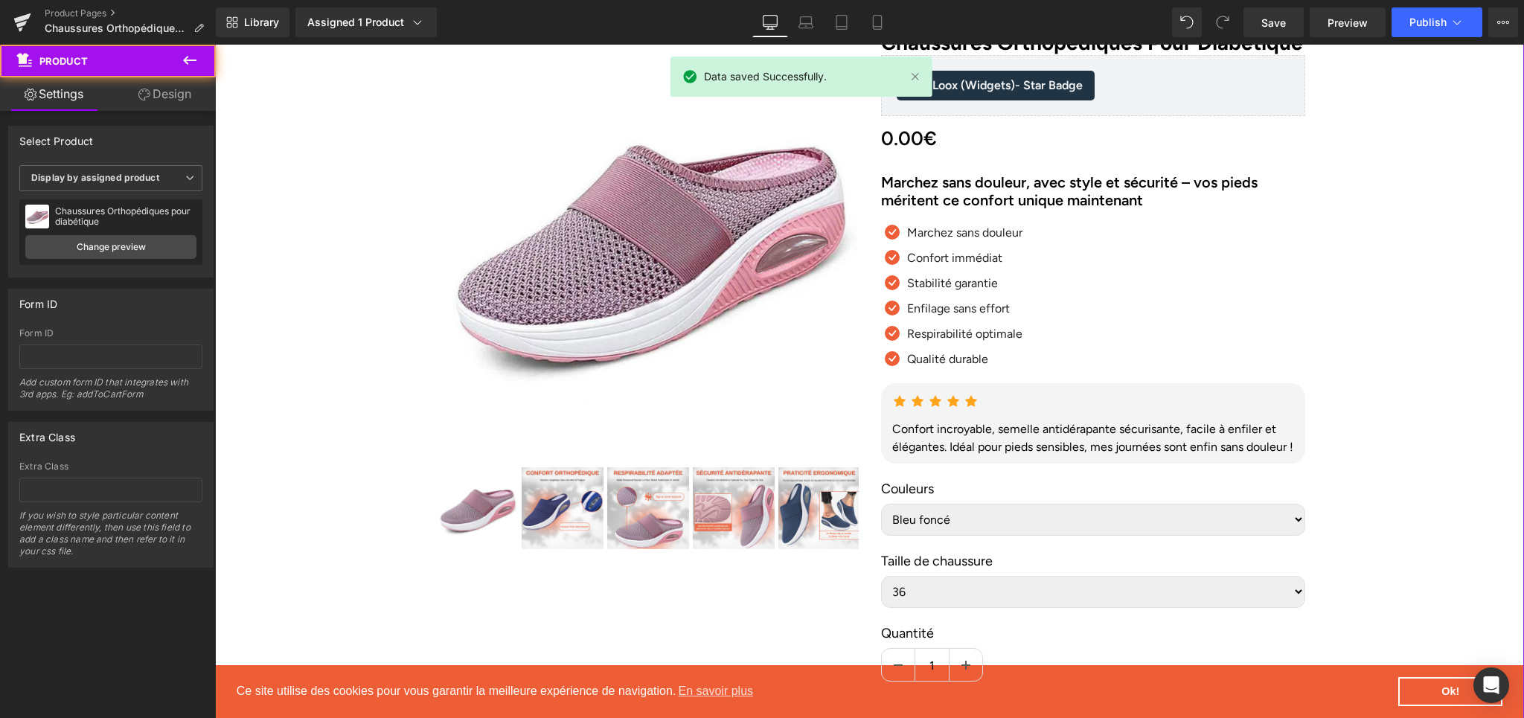
scroll to position [189, 0]
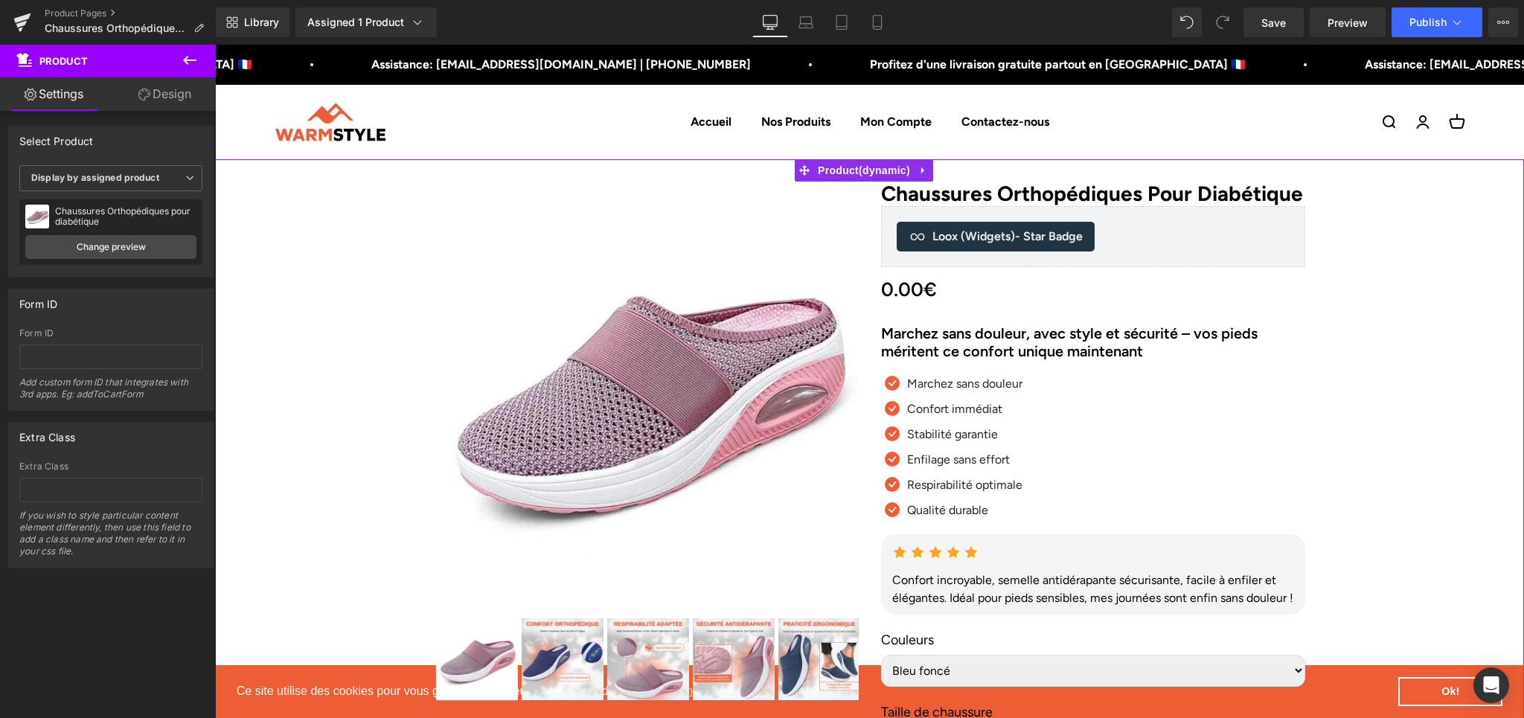
scroll to position [252, 0]
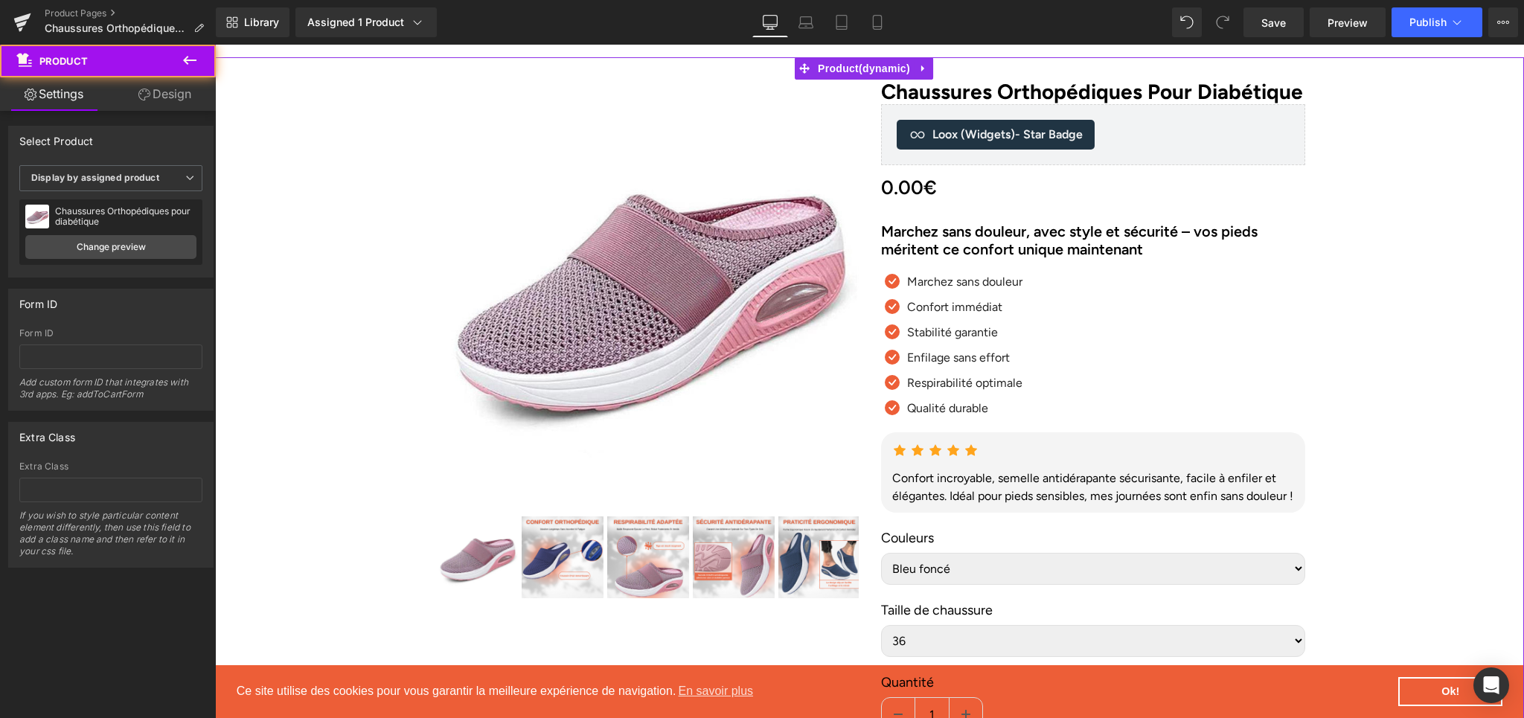
scroll to position [0, 0]
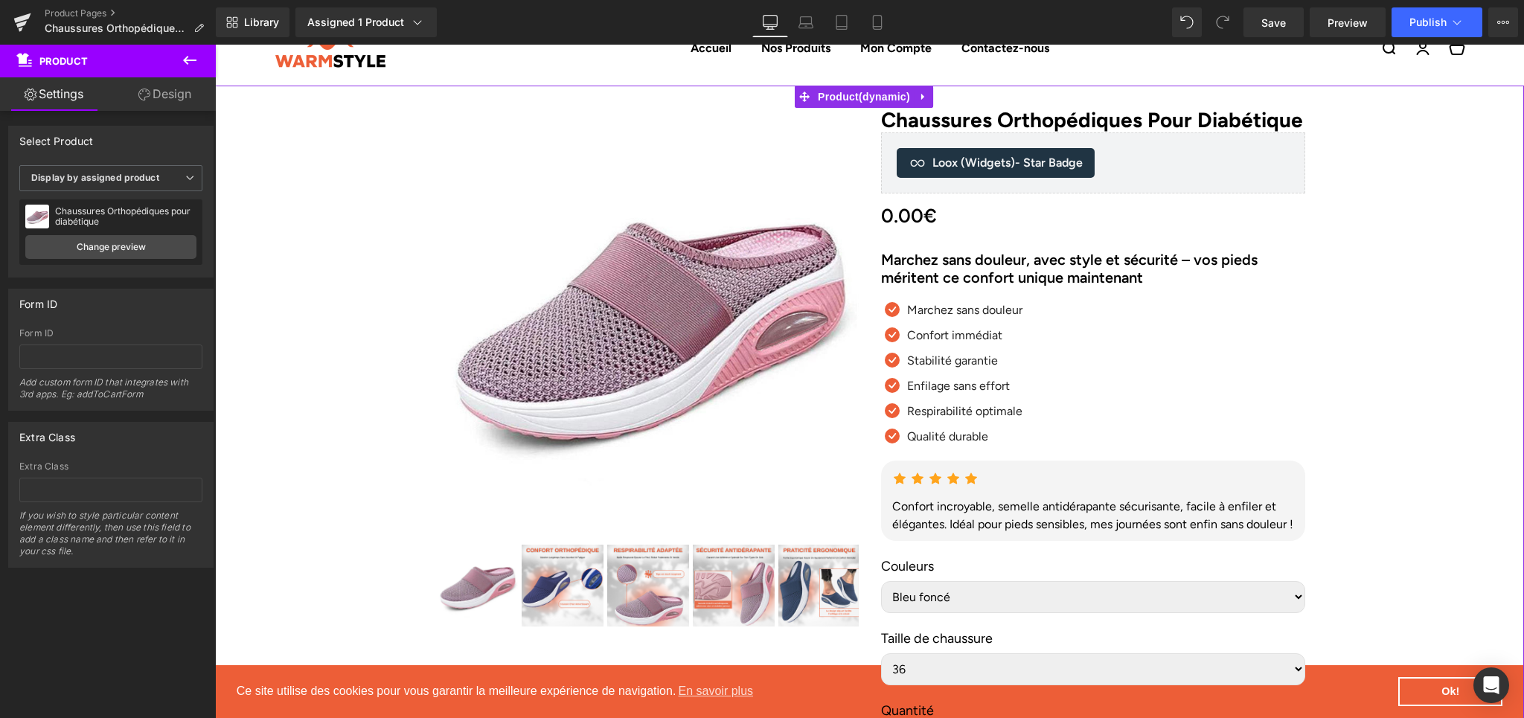
scroll to position [62, 0]
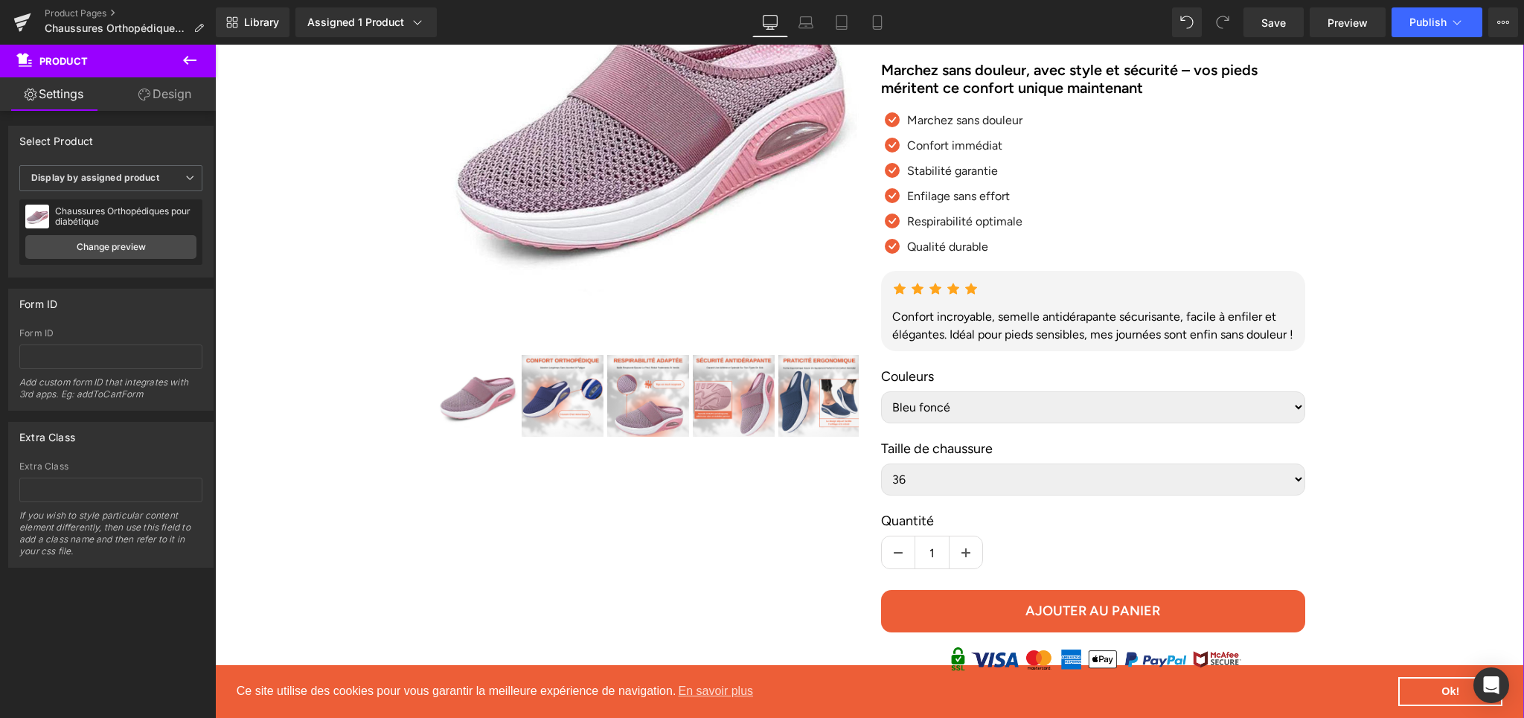
scroll to position [0, 0]
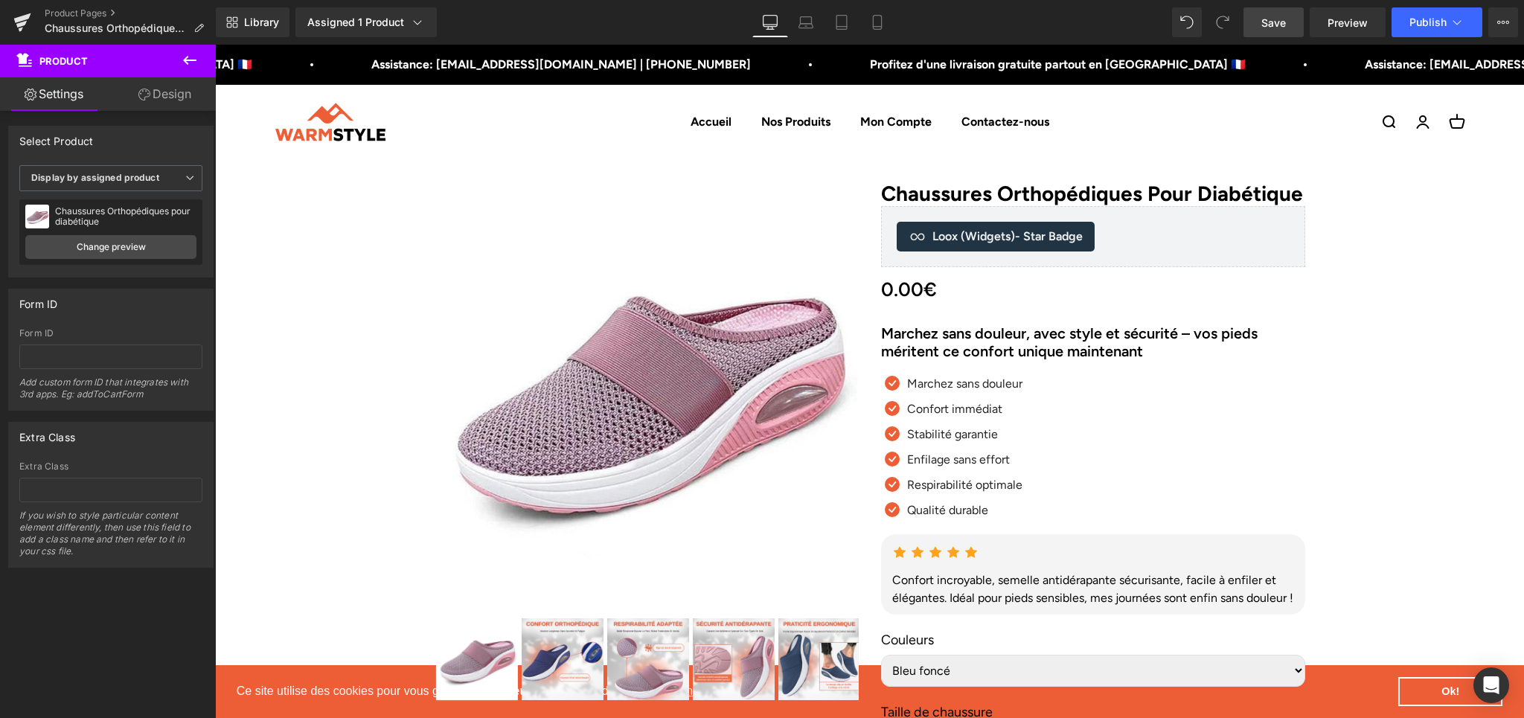
click at [1263, 26] on span "Save" at bounding box center [1273, 23] width 25 height 16
click at [29, 16] on icon at bounding box center [22, 18] width 17 height 10
